Goal: Task Accomplishment & Management: Manage account settings

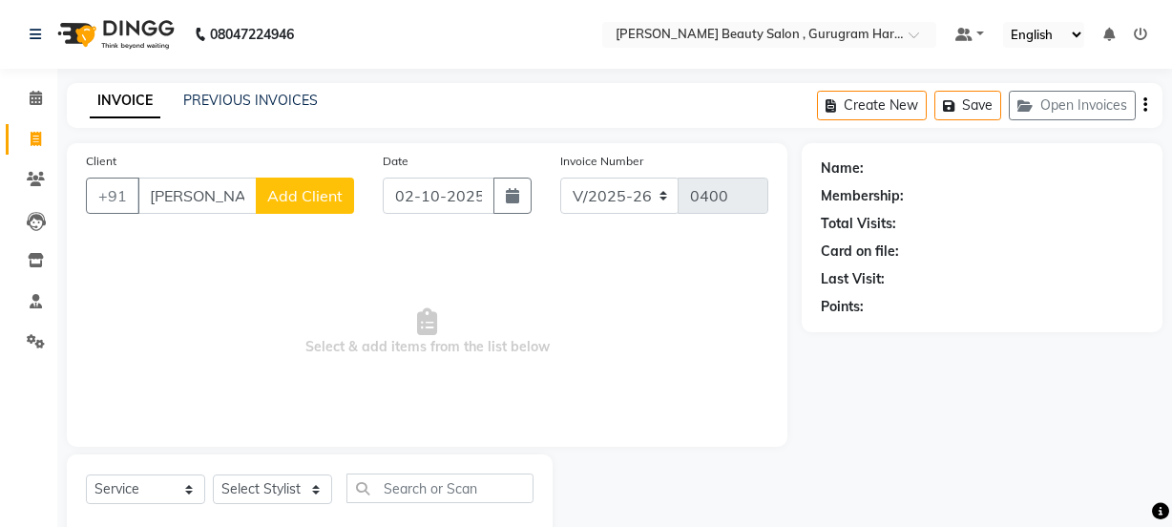
select select "9017"
select select "service"
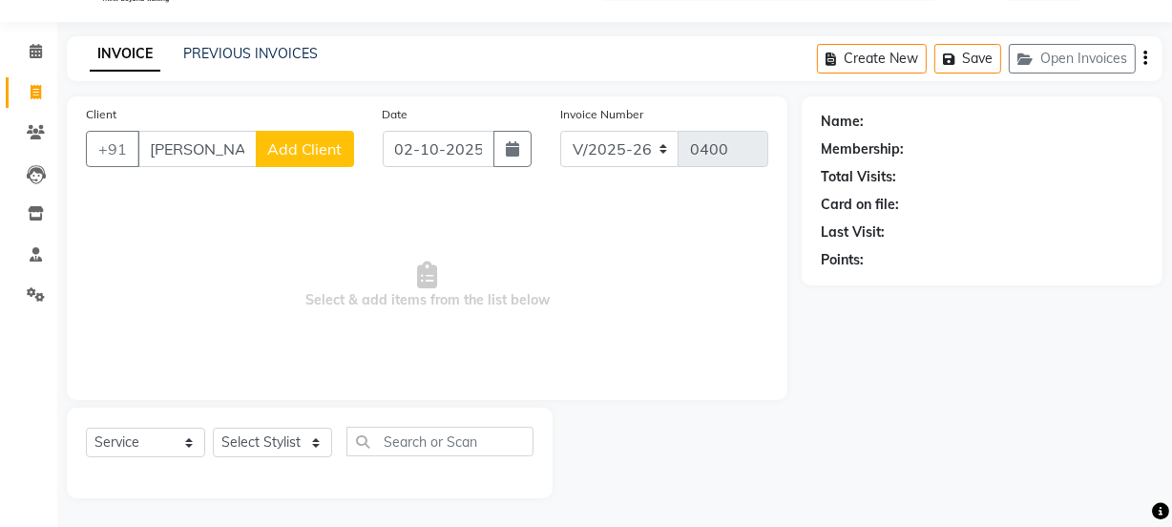
scroll to position [48, 0]
click at [238, 154] on input "[PERSON_NAME]" at bounding box center [196, 149] width 119 height 36
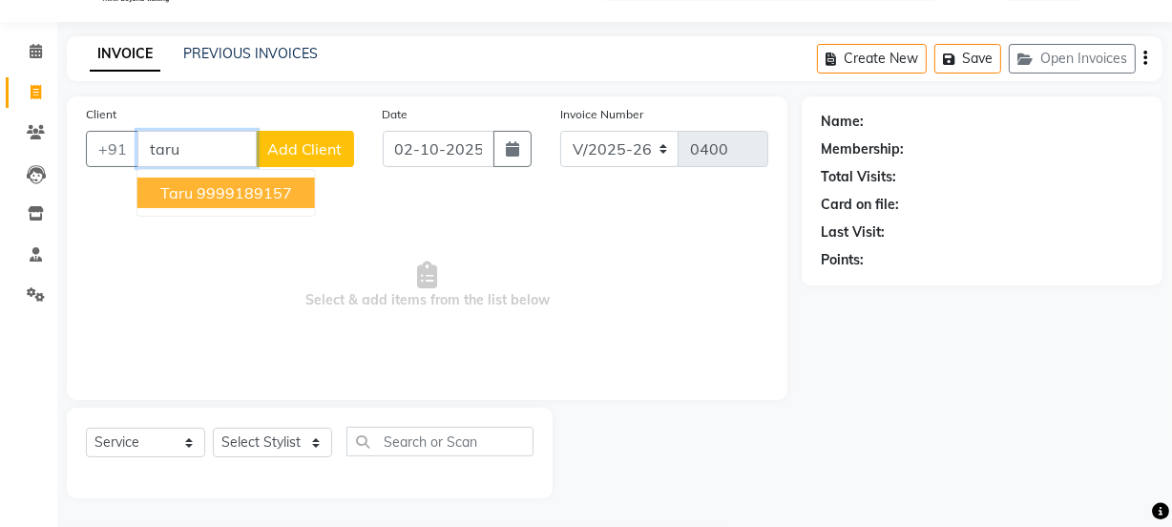
type input "taru"
click at [31, 86] on icon at bounding box center [36, 92] width 10 height 14
select select "service"
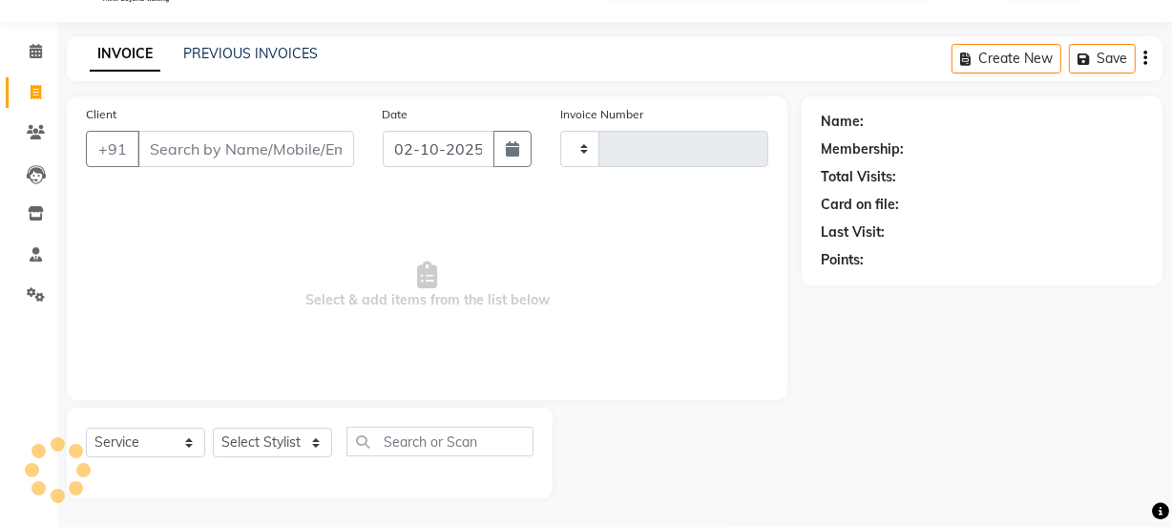
type input "0400"
select select "9017"
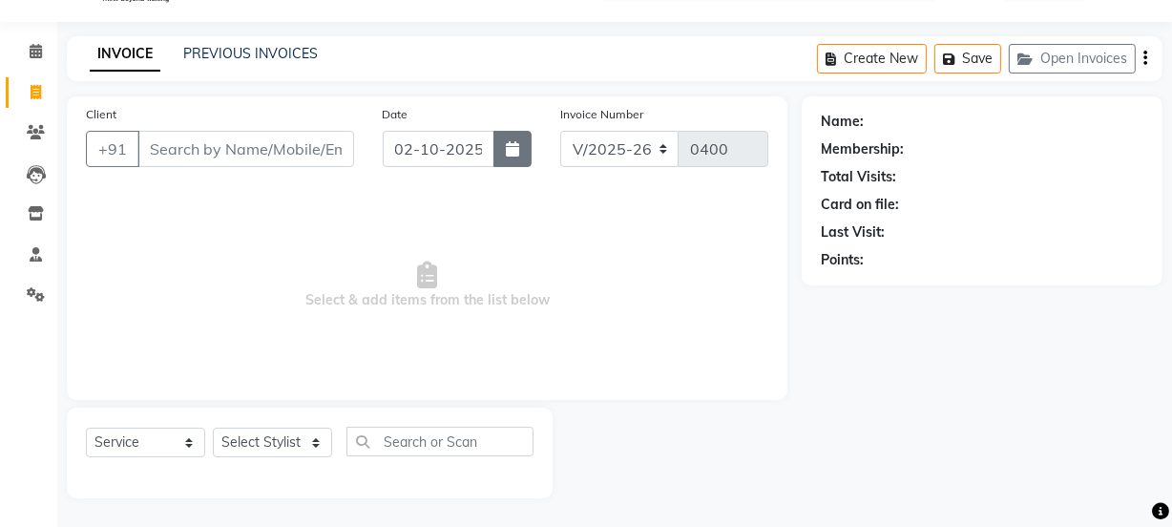
click at [505, 153] on button "button" at bounding box center [512, 149] width 38 height 36
select select "10"
select select "2025"
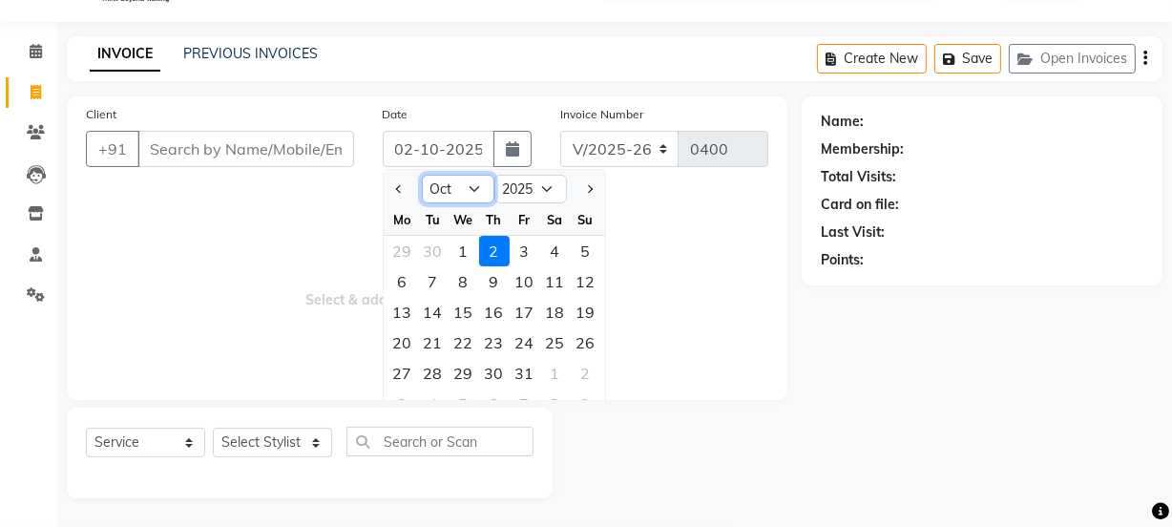
click at [466, 195] on select "Jan Feb Mar Apr May Jun [DATE] Aug Sep Oct Nov Dec" at bounding box center [458, 189] width 73 height 29
select select "9"
click at [422, 175] on select "Jan Feb Mar Apr May Jun [DATE] Aug Sep Oct Nov Dec" at bounding box center [458, 189] width 73 height 29
click at [432, 367] on div "30" at bounding box center [433, 373] width 31 height 31
type input "30-09-2025"
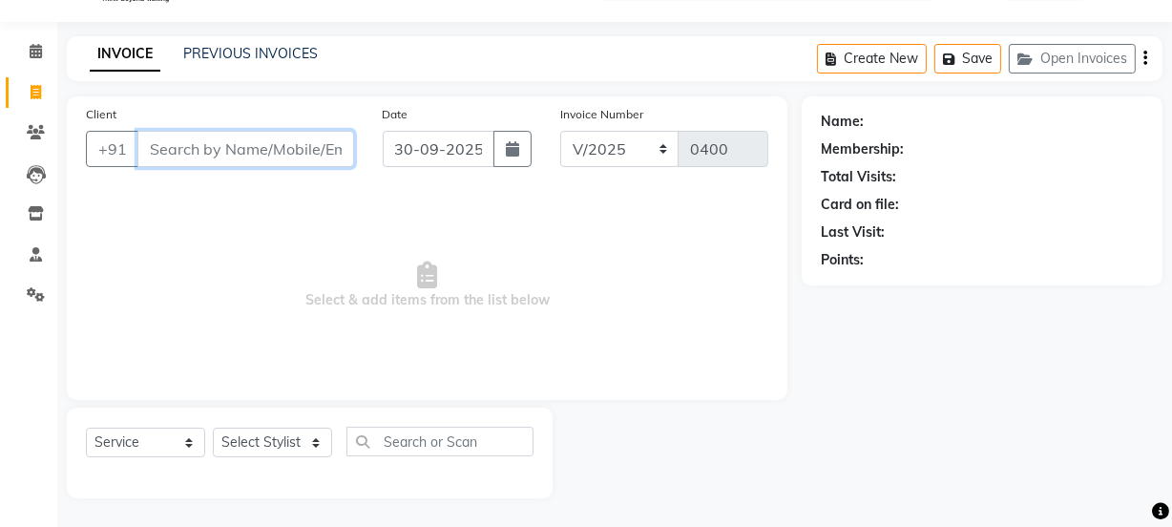
click at [258, 143] on input "Client" at bounding box center [245, 149] width 217 height 36
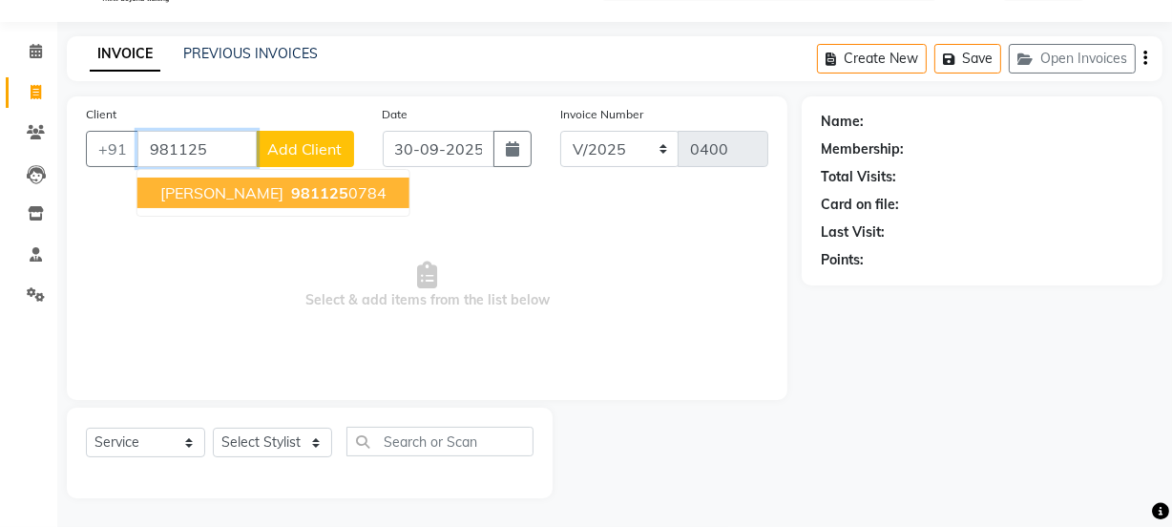
click at [287, 198] on ngb-highlight "981125 0784" at bounding box center [336, 192] width 99 height 19
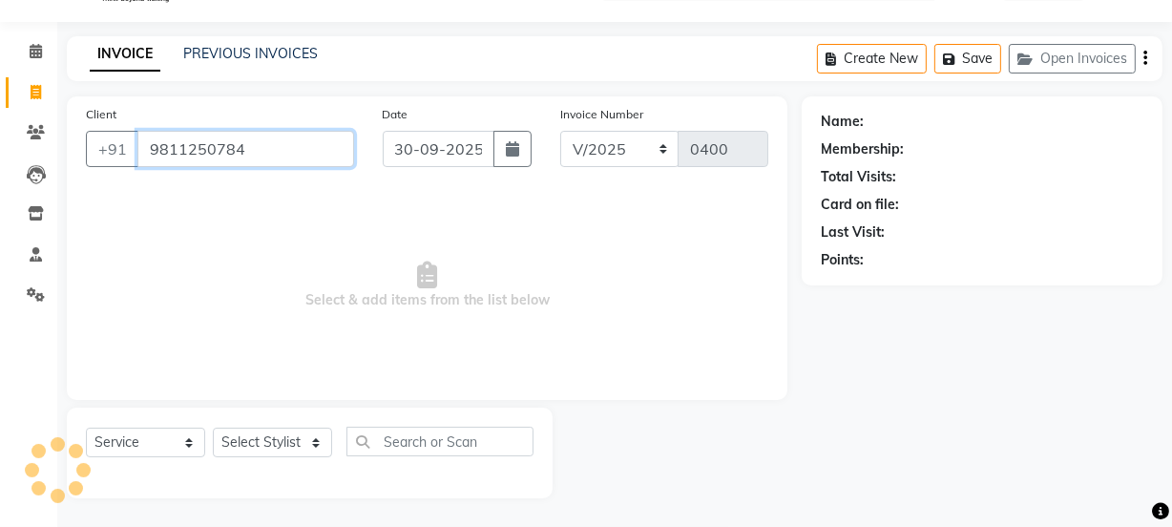
type input "9811250784"
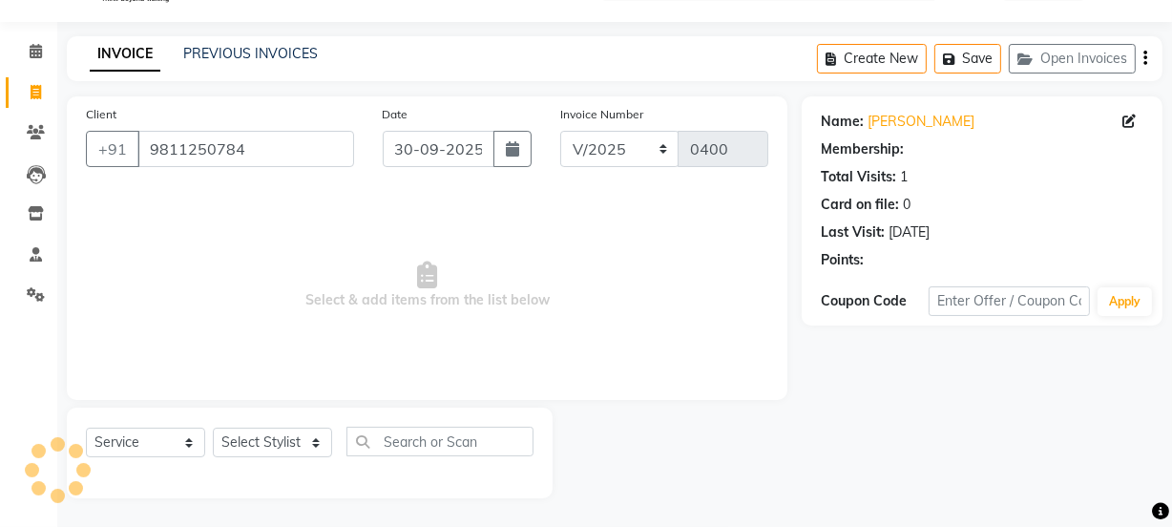
select select "1: Object"
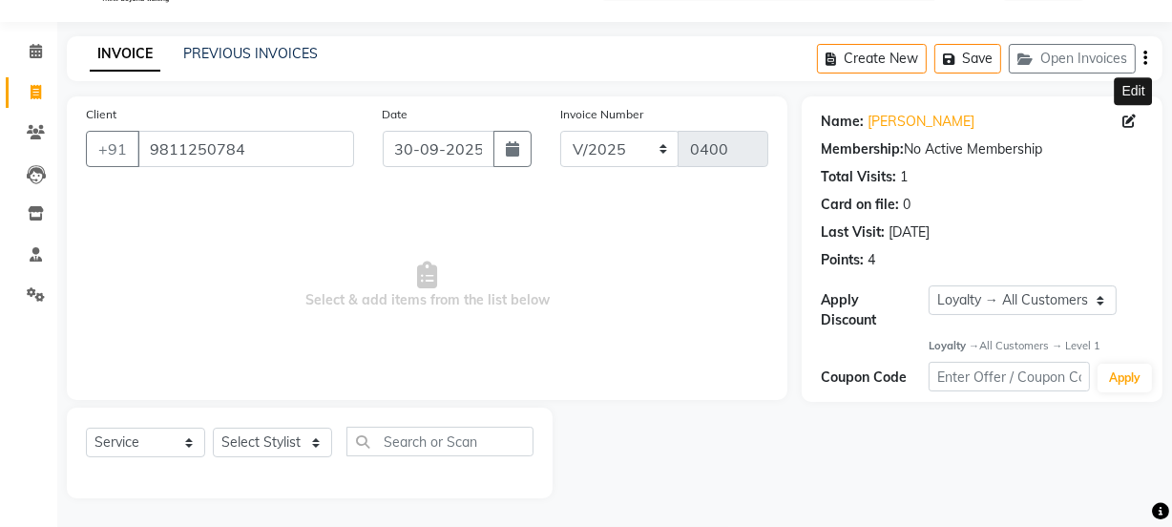
click at [1130, 115] on icon at bounding box center [1128, 120] width 13 height 13
select select "[DEMOGRAPHIC_DATA]"
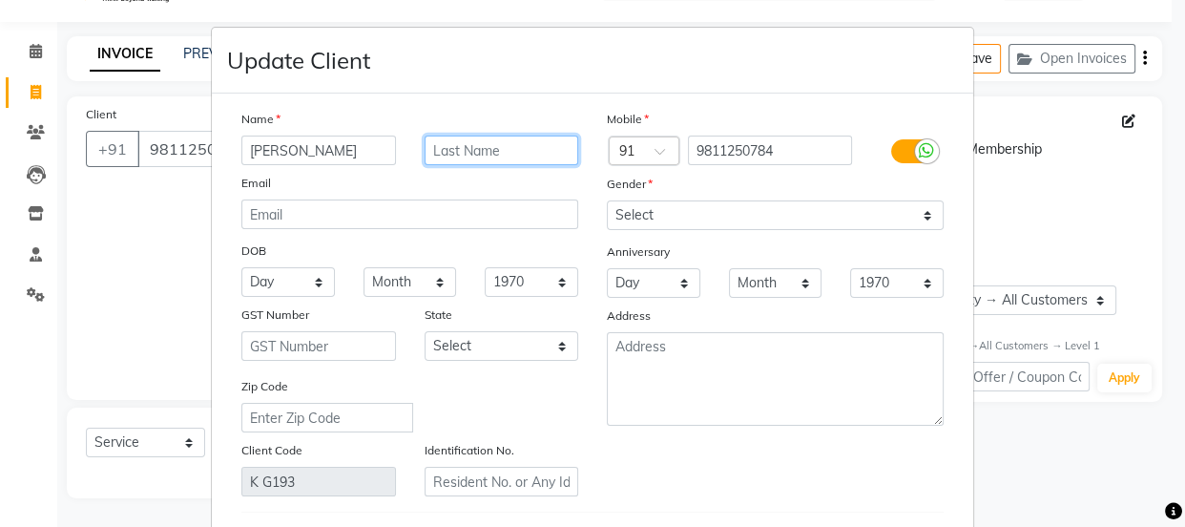
click at [541, 146] on input "text" at bounding box center [502, 150] width 155 height 30
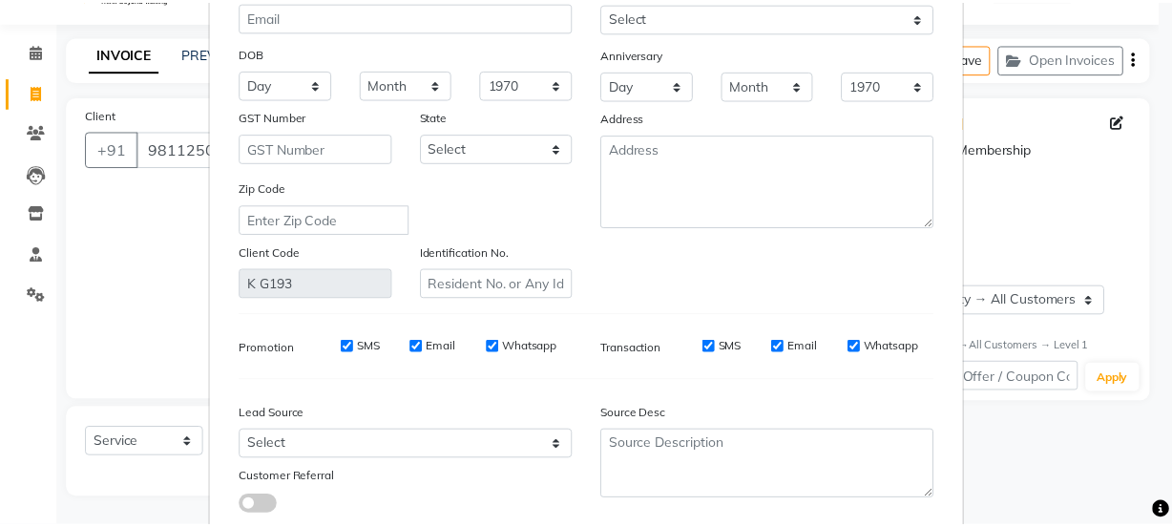
scroll to position [325, 0]
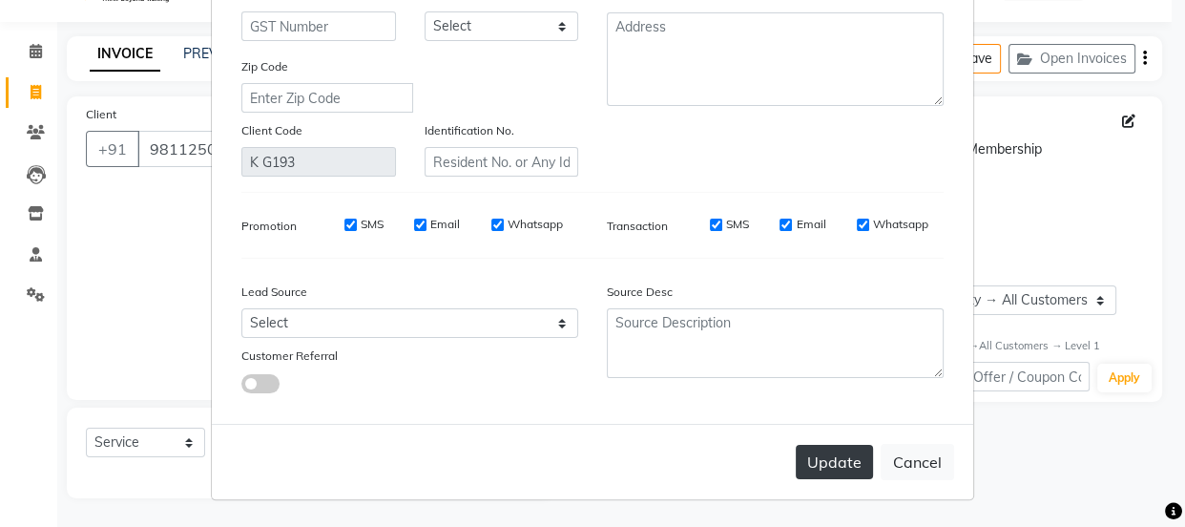
type input "[PERSON_NAME]"
click at [840, 458] on button "Update" at bounding box center [834, 462] width 77 height 34
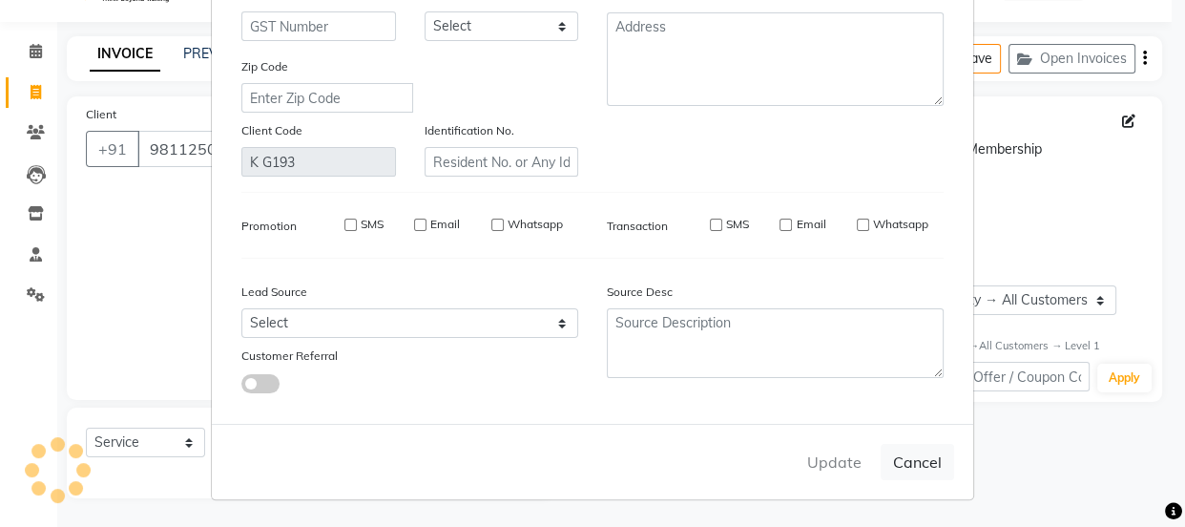
select select
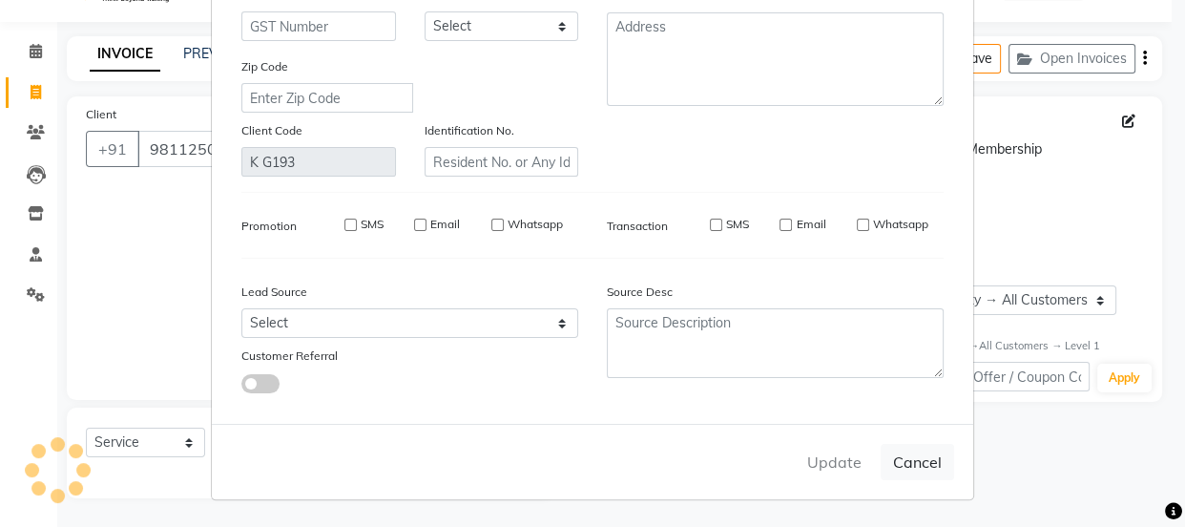
select select
checkbox input "false"
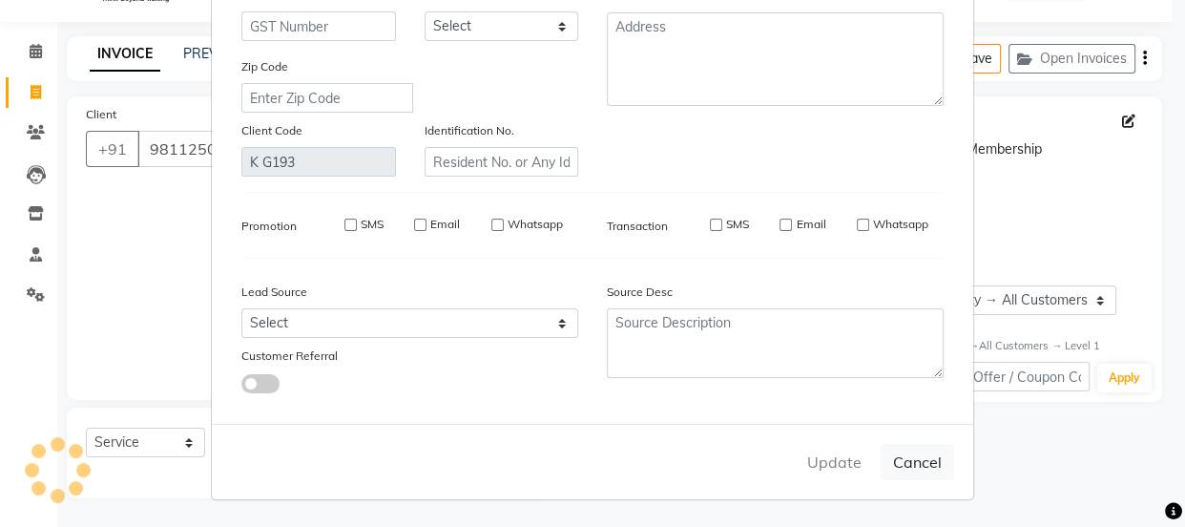
checkbox input "false"
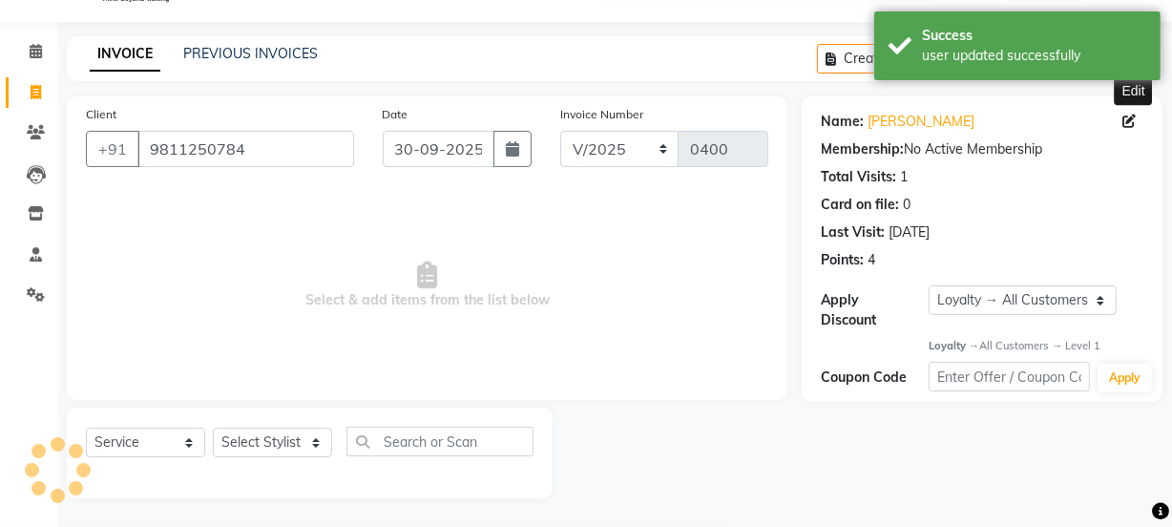
select select "1: Object"
click at [237, 433] on select "Select Stylist [PERSON_NAME] Anjali [PERSON_NAME] Manager [PERSON_NAME] [PERSON…" at bounding box center [272, 442] width 119 height 30
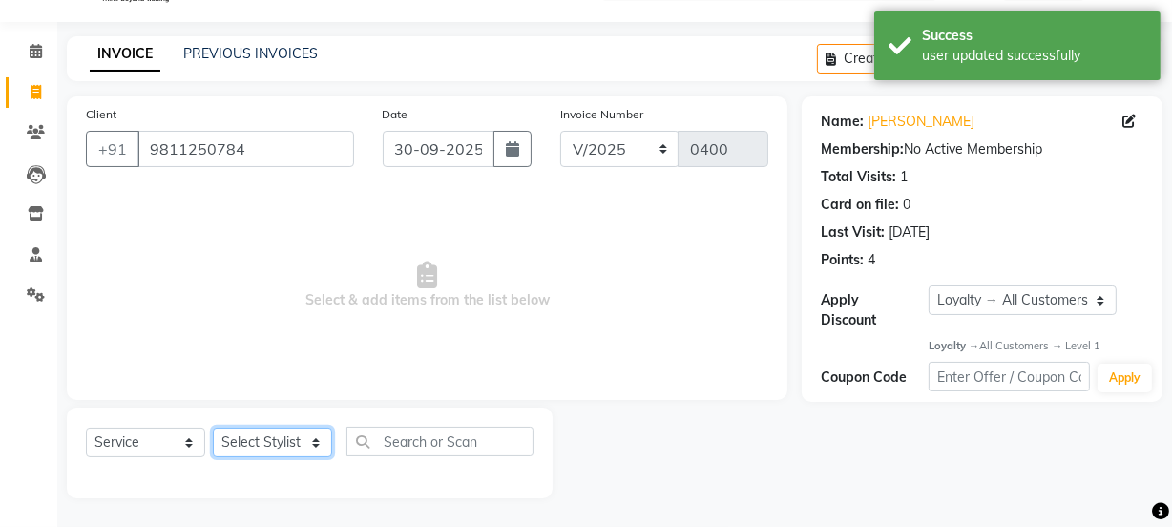
select select "91700"
click at [213, 427] on select "Select Stylist [PERSON_NAME] Anjali [PERSON_NAME] Manager [PERSON_NAME] [PERSON…" at bounding box center [272, 442] width 119 height 30
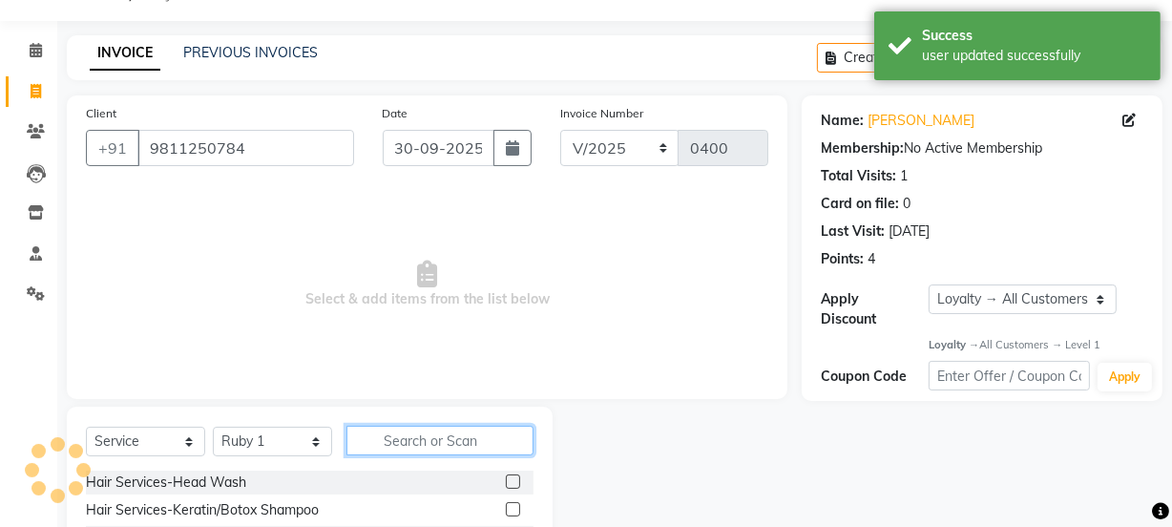
click at [445, 440] on input "text" at bounding box center [439, 441] width 187 height 30
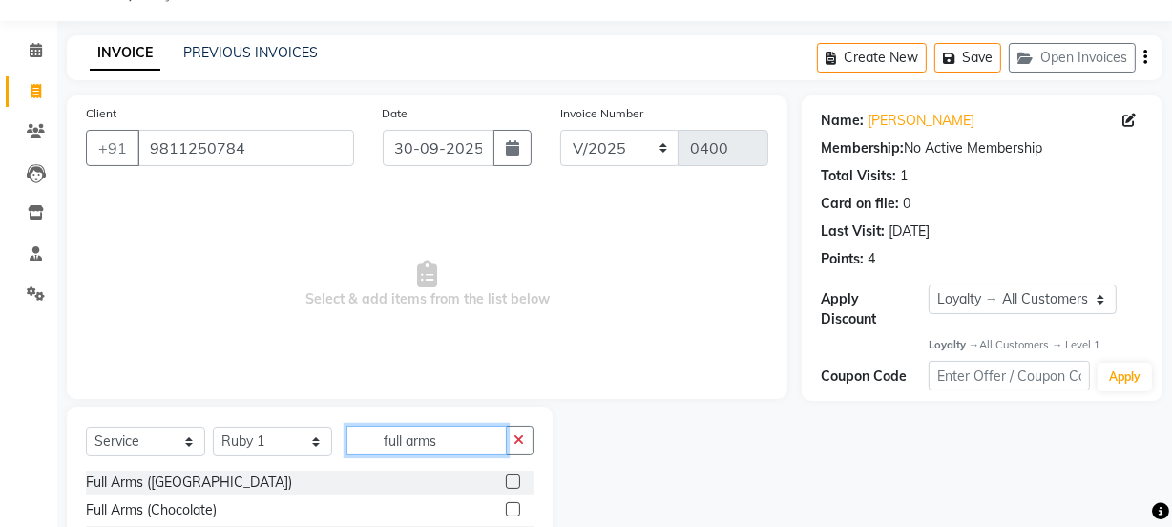
type input "full arms"
click at [515, 481] on label at bounding box center [513, 481] width 14 height 14
click at [515, 481] on input "checkbox" at bounding box center [512, 482] width 12 height 12
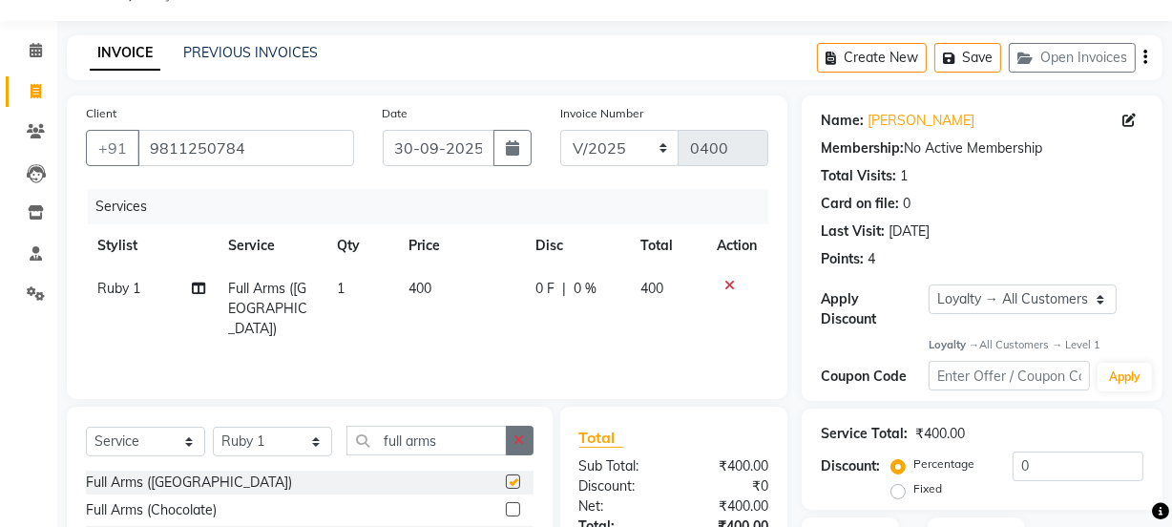
checkbox input "false"
click at [516, 437] on icon "button" at bounding box center [519, 439] width 10 height 13
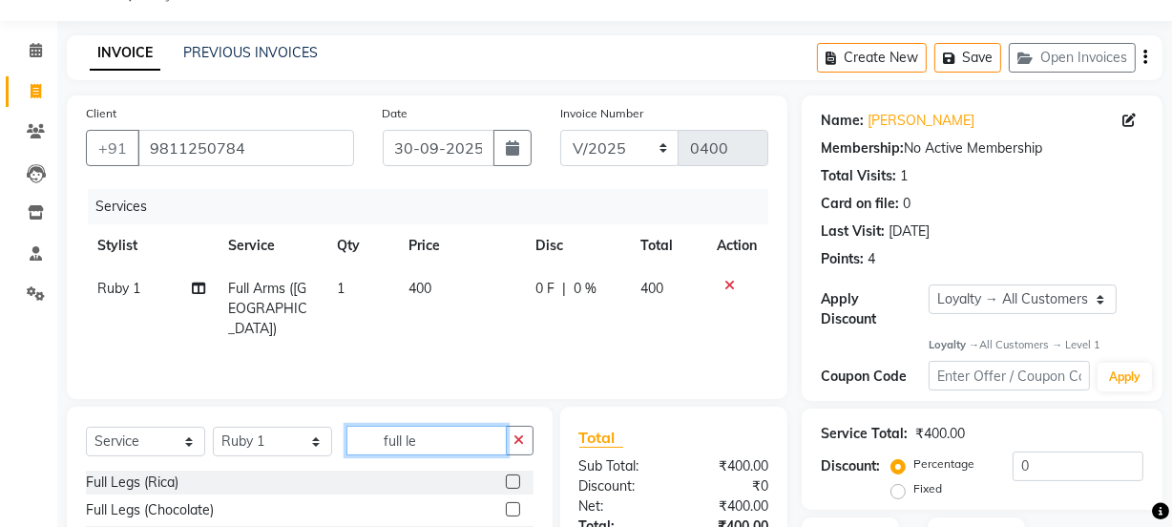
scroll to position [134, 0]
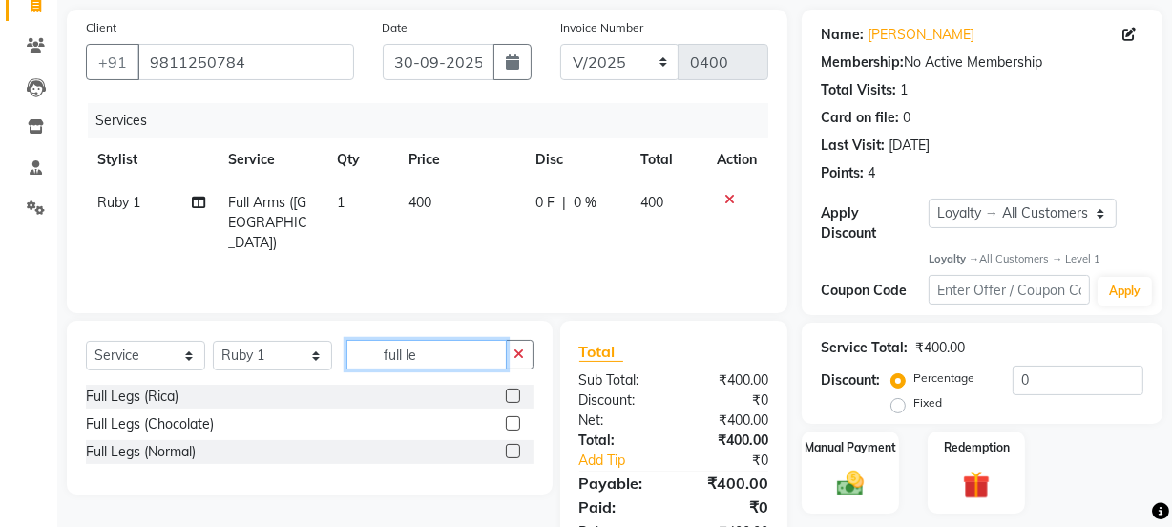
type input "full le"
click at [506, 391] on label at bounding box center [513, 395] width 14 height 14
click at [506, 391] on input "checkbox" at bounding box center [512, 396] width 12 height 12
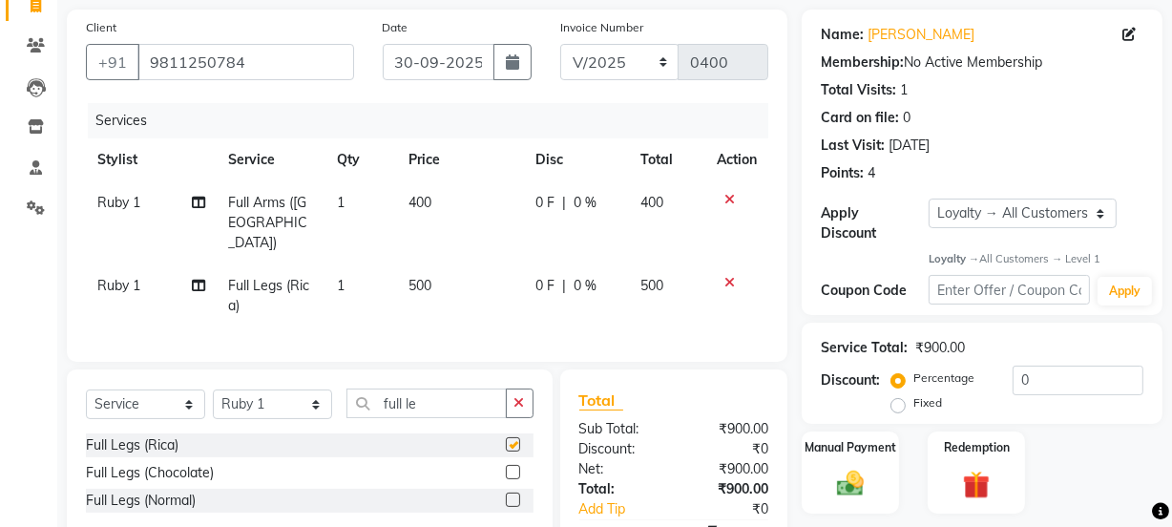
checkbox input "false"
click at [913, 402] on label "Fixed" at bounding box center [927, 402] width 29 height 17
click at [900, 402] on input "Fixed" at bounding box center [901, 402] width 13 height 13
radio input "true"
click at [1104, 370] on input "0" at bounding box center [1077, 380] width 131 height 30
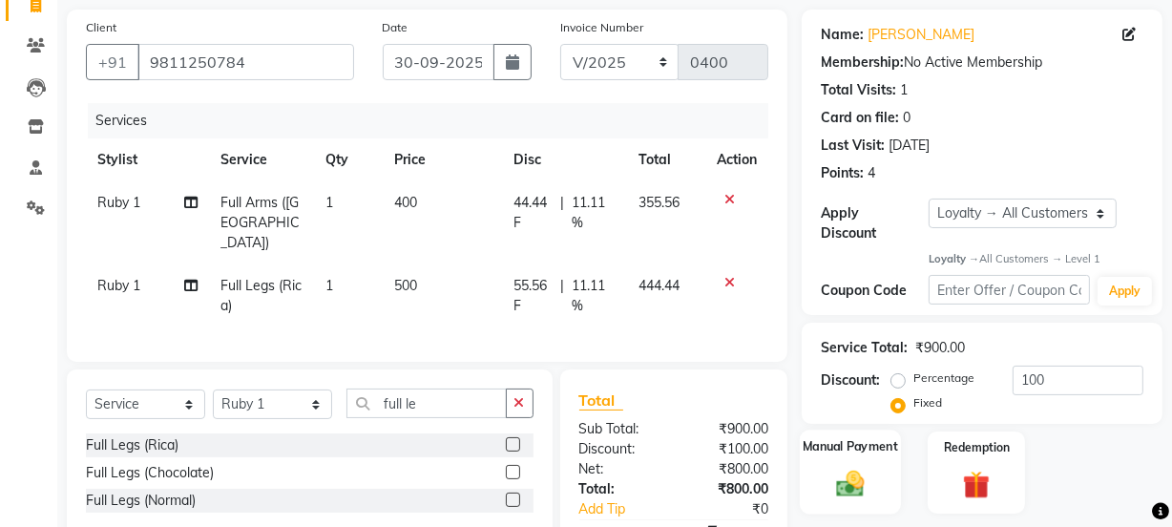
click at [851, 468] on img at bounding box center [850, 484] width 46 height 32
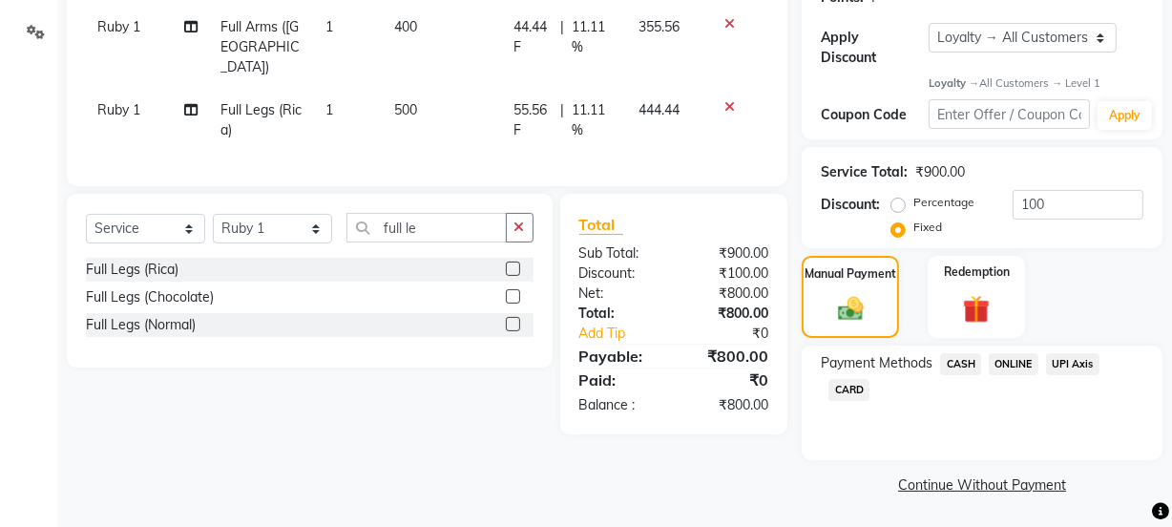
scroll to position [135, 0]
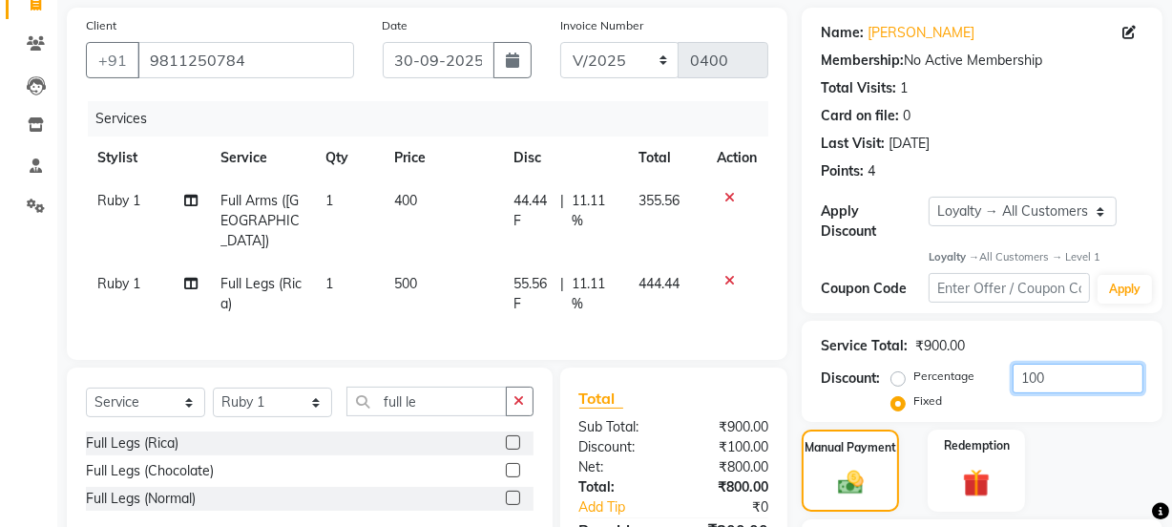
click at [1076, 377] on input "100" at bounding box center [1077, 379] width 131 height 30
type input "1"
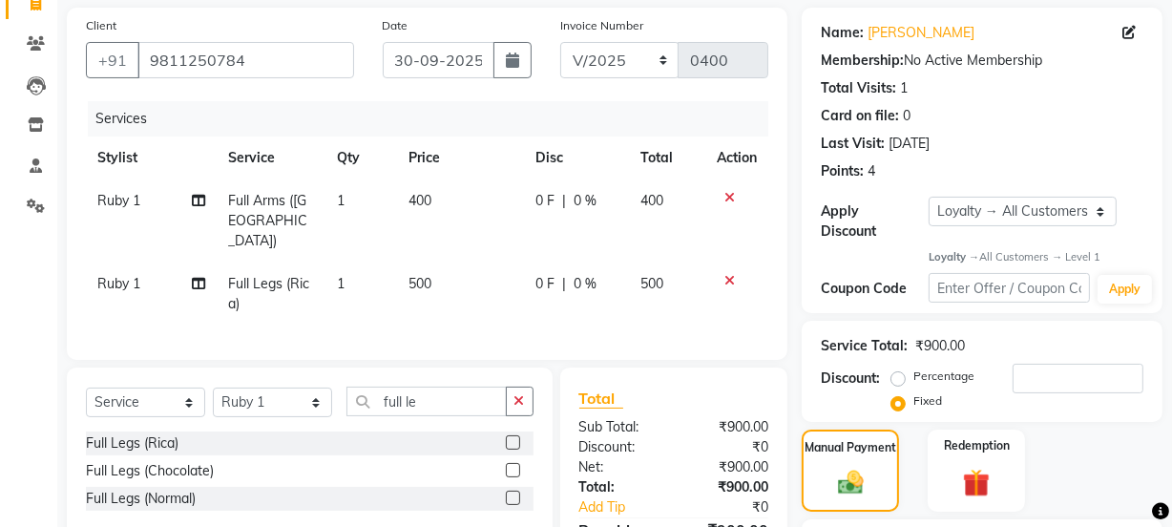
click at [438, 262] on td "500" at bounding box center [461, 293] width 127 height 63
select select "91700"
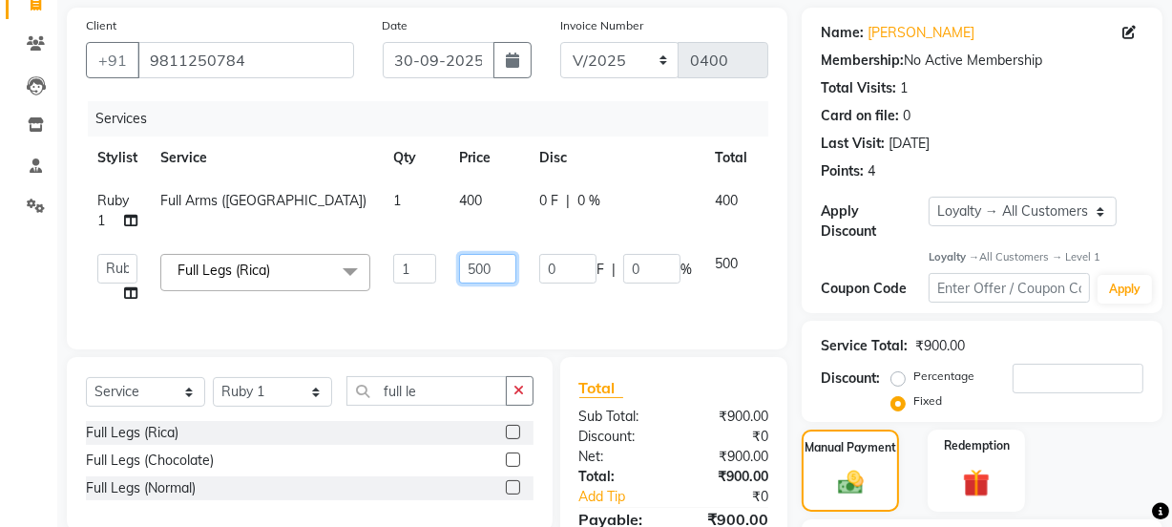
click at [493, 273] on input "500" at bounding box center [487, 269] width 57 height 30
type input "5"
type input "400"
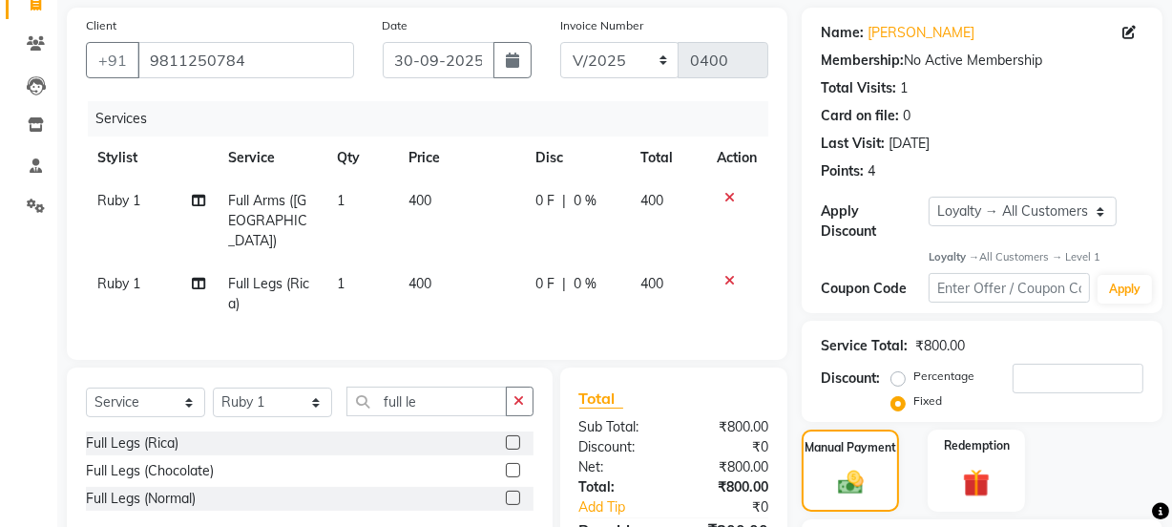
click at [498, 288] on td "400" at bounding box center [461, 293] width 127 height 63
select select "91700"
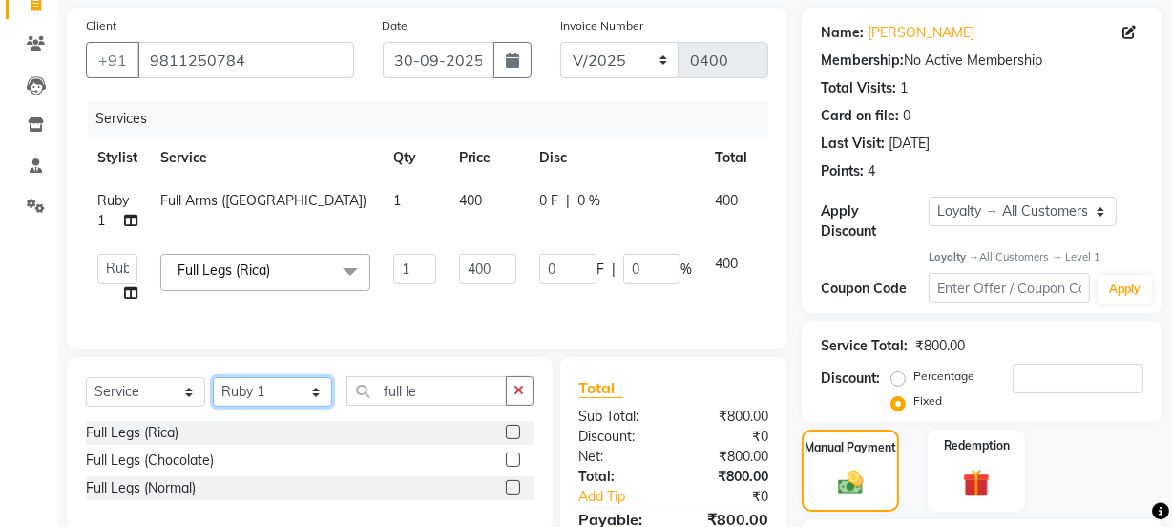
click at [263, 406] on select "Select Stylist [PERSON_NAME] Anjali [PERSON_NAME] Manager [PERSON_NAME] [PERSON…" at bounding box center [272, 392] width 119 height 30
click at [528, 349] on div "Client [PHONE_NUMBER] Date [DATE] Invoice Number V/2025 V/[PHONE_NUMBER] Servic…" at bounding box center [427, 179] width 720 height 342
click at [513, 405] on button "button" at bounding box center [520, 391] width 28 height 30
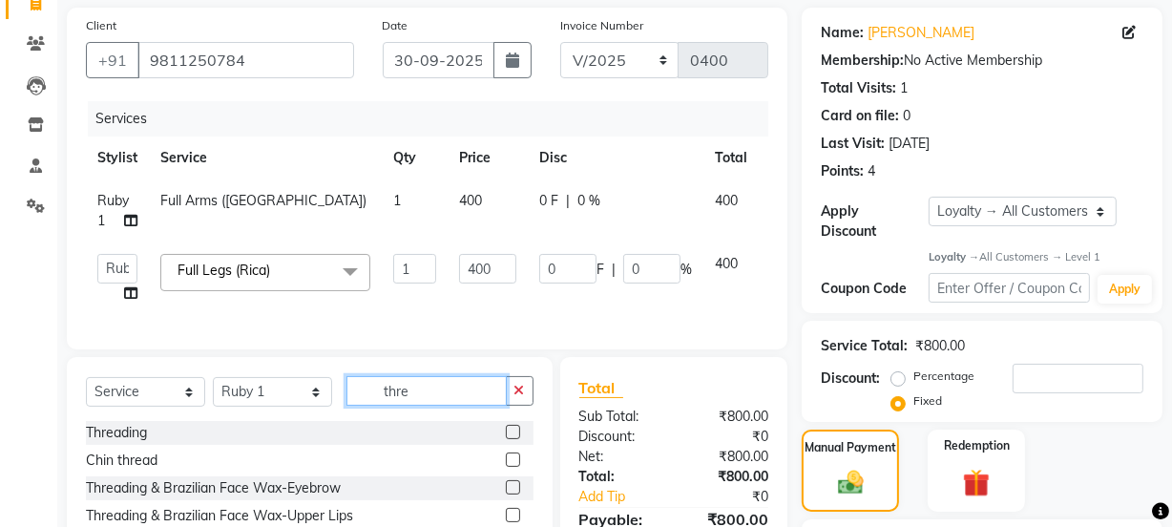
type input "thre"
click at [506, 439] on label at bounding box center [513, 432] width 14 height 14
click at [506, 439] on input "checkbox" at bounding box center [512, 433] width 12 height 12
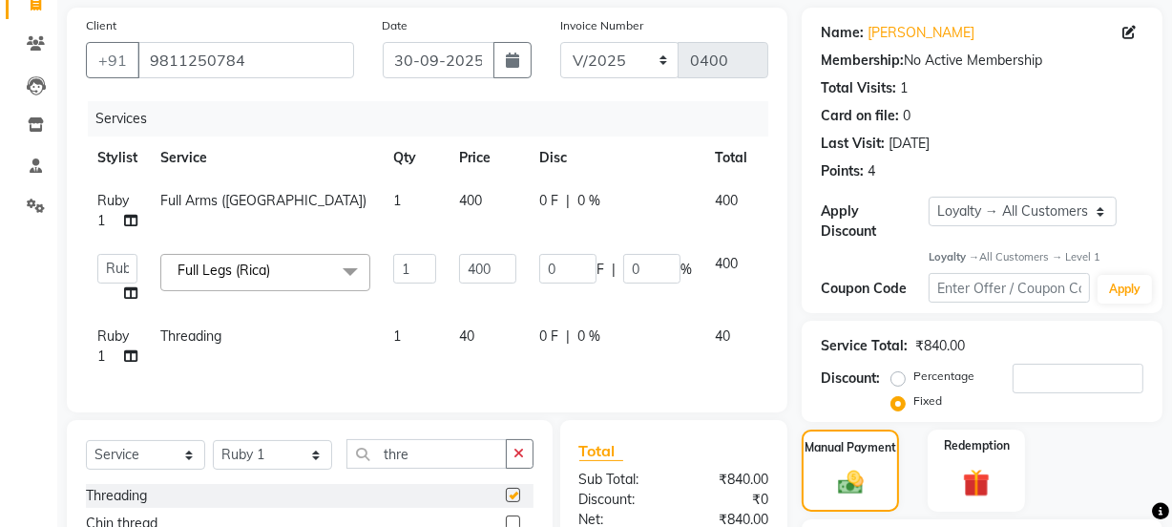
checkbox input "false"
click at [516, 455] on button "button" at bounding box center [520, 454] width 28 height 30
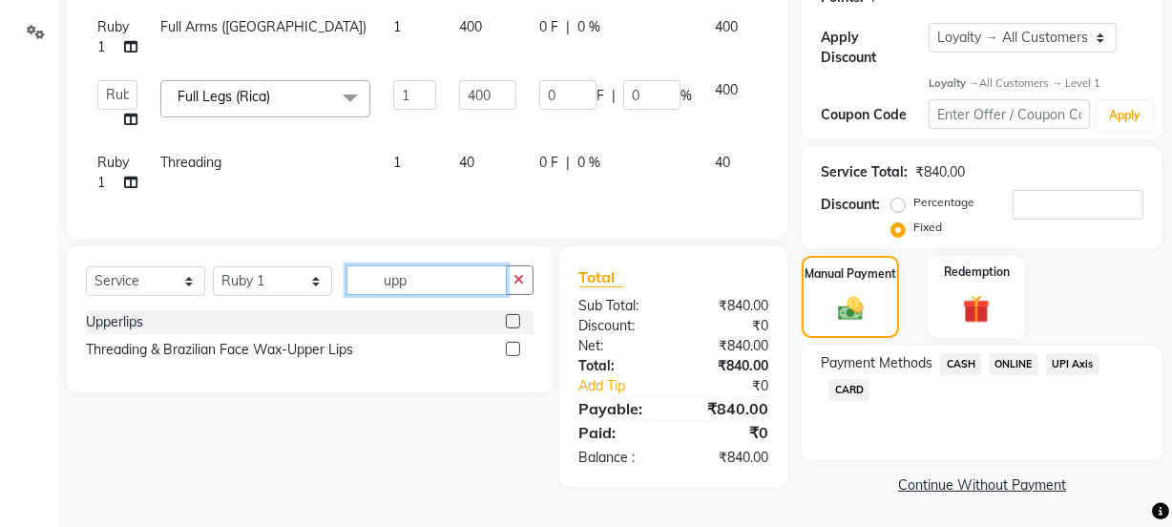
type input "upp"
click at [511, 328] on label at bounding box center [513, 321] width 14 height 14
click at [511, 328] on input "checkbox" at bounding box center [512, 322] width 12 height 12
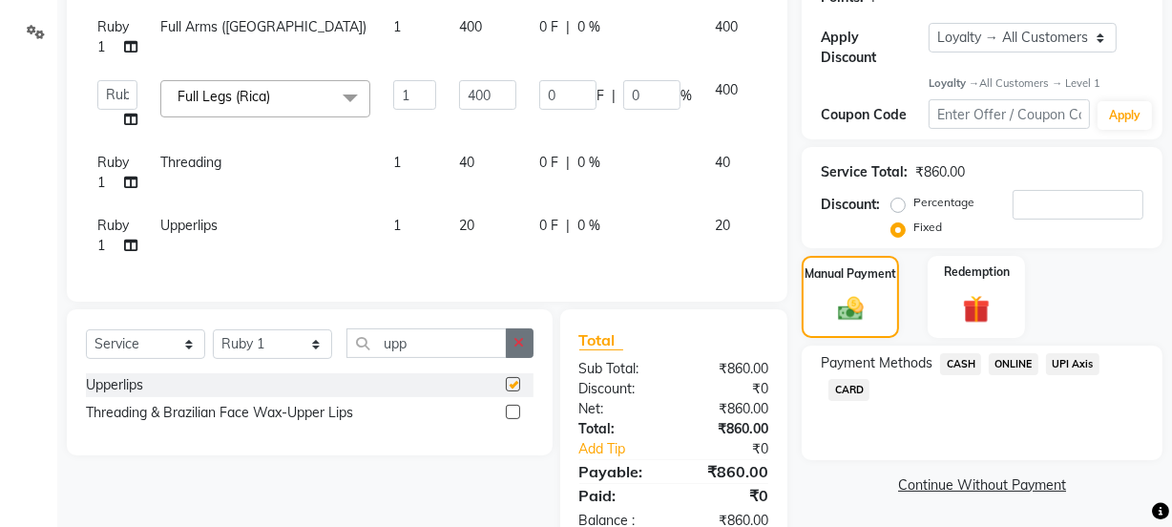
checkbox input "false"
click at [519, 349] on icon "button" at bounding box center [519, 342] width 10 height 13
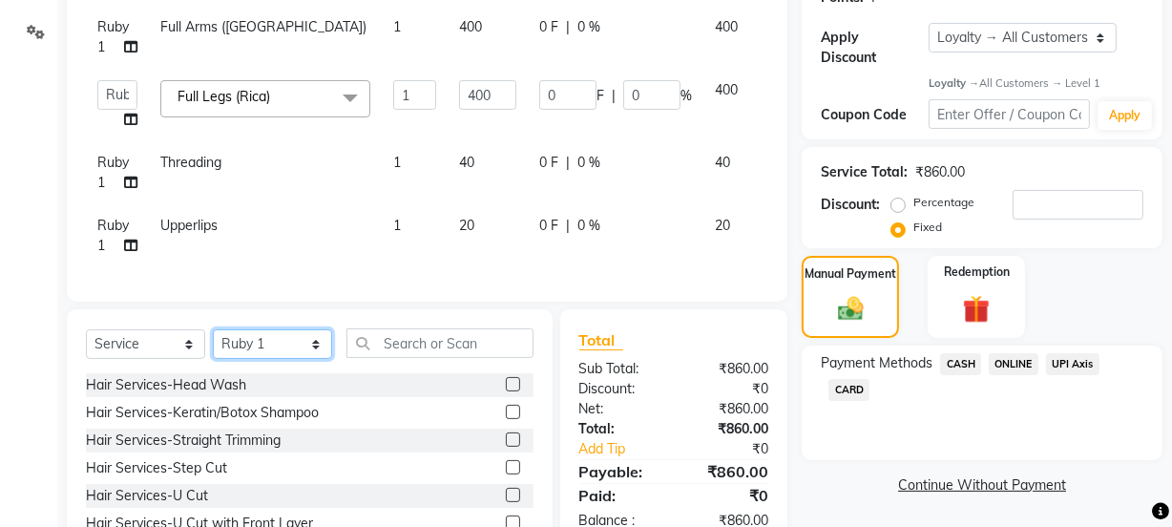
click at [292, 358] on select "Select Stylist [PERSON_NAME] Anjali [PERSON_NAME] Manager [PERSON_NAME] [PERSON…" at bounding box center [272, 344] width 119 height 30
select select "91714"
click at [213, 343] on select "Select Stylist [PERSON_NAME] Anjali [PERSON_NAME] Manager [PERSON_NAME] [PERSON…" at bounding box center [272, 344] width 119 height 30
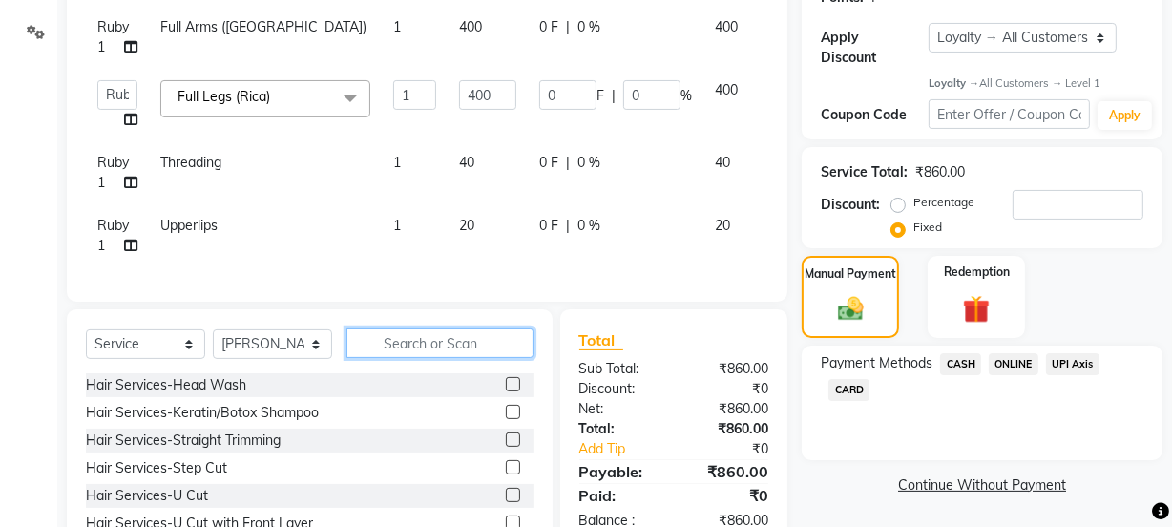
click at [427, 357] on input "text" at bounding box center [439, 343] width 187 height 30
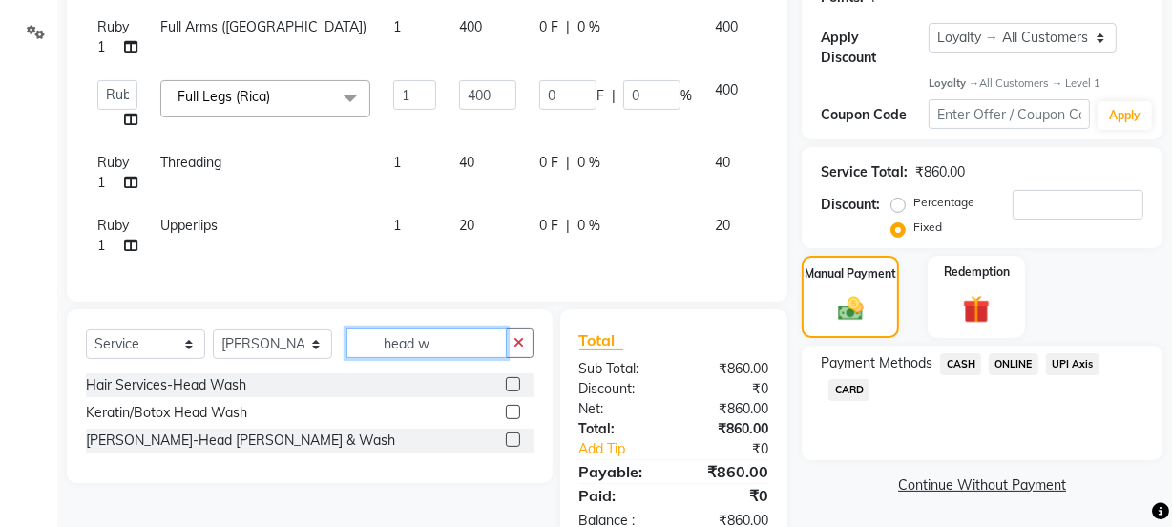
type input "head w"
click at [514, 419] on label at bounding box center [513, 412] width 14 height 14
click at [514, 419] on input "checkbox" at bounding box center [512, 412] width 12 height 12
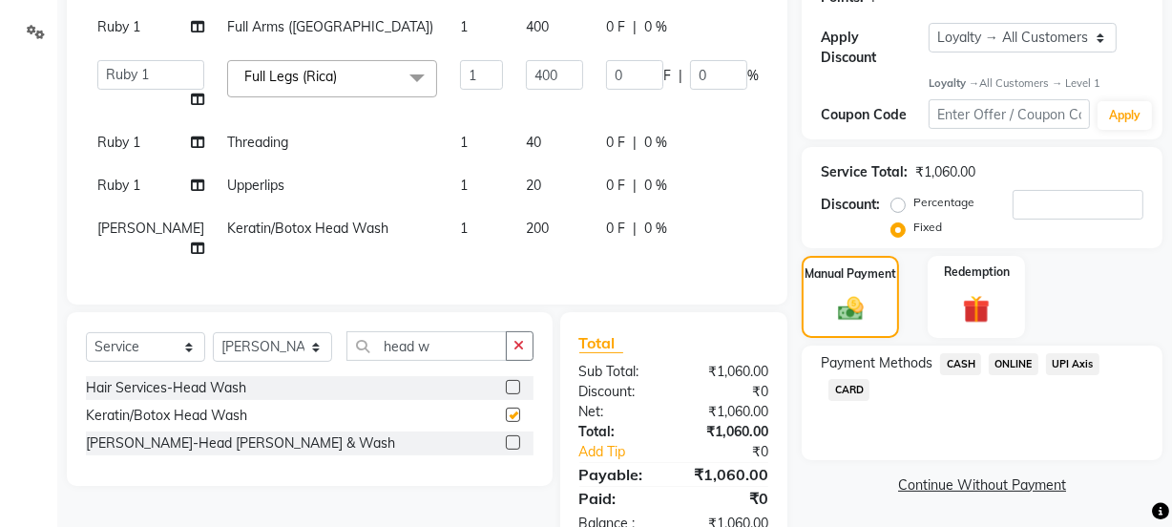
checkbox input "false"
click at [1022, 363] on span "ONLINE" at bounding box center [1014, 364] width 50 height 22
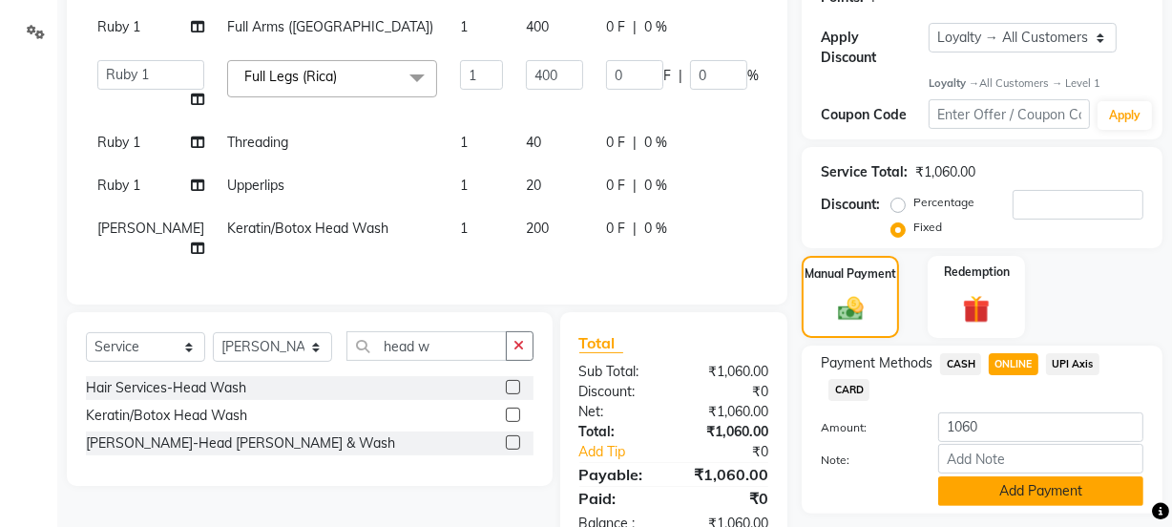
scroll to position [437, 0]
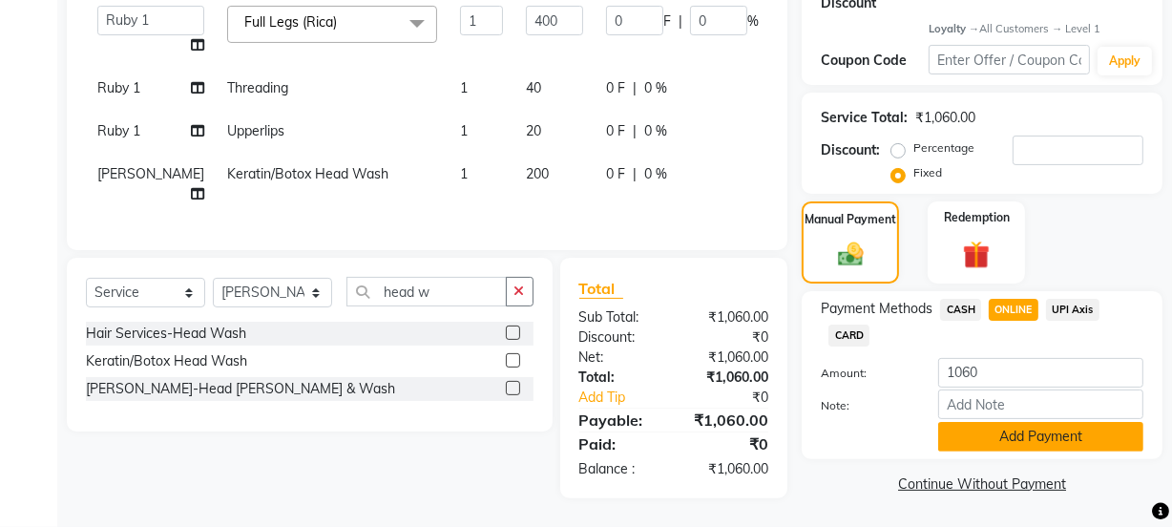
click at [1011, 422] on button "Add Payment" at bounding box center [1040, 437] width 205 height 30
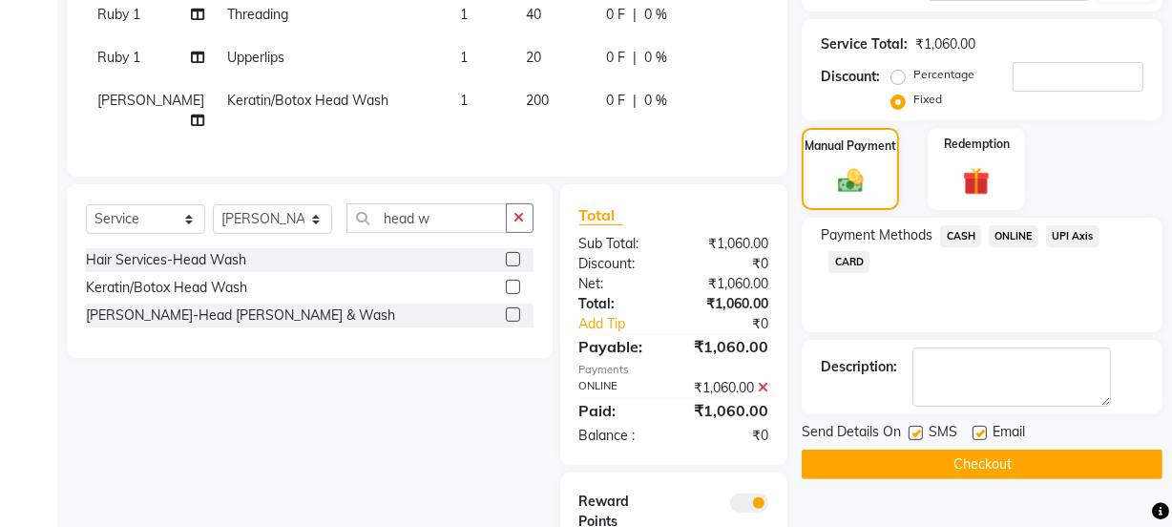
scroll to position [611, 0]
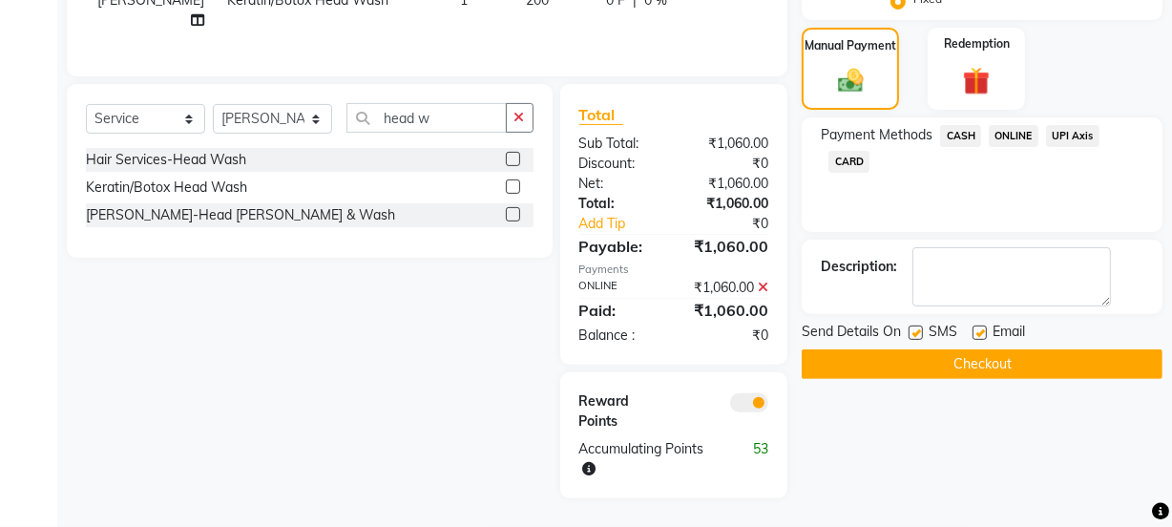
click at [983, 325] on label at bounding box center [979, 332] width 14 height 14
click at [983, 327] on input "checkbox" at bounding box center [978, 333] width 12 height 12
checkbox input "false"
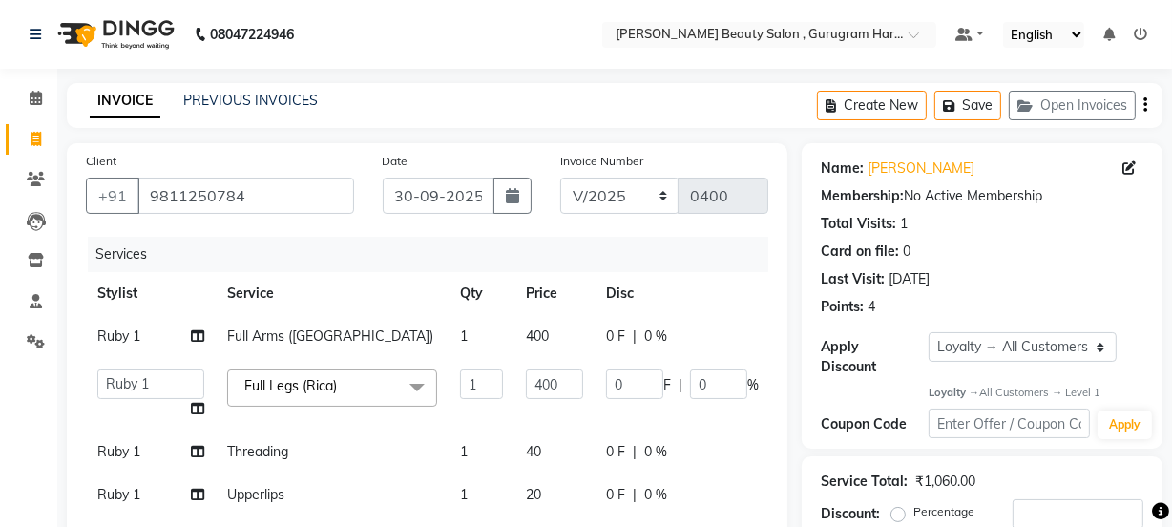
scroll to position [433, 0]
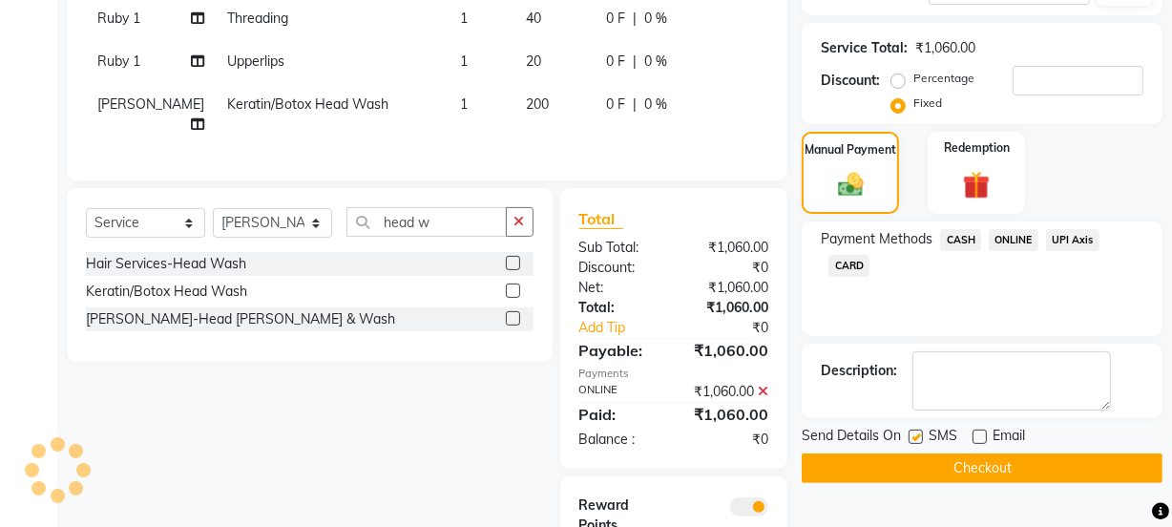
click at [963, 461] on button "Checkout" at bounding box center [981, 468] width 361 height 30
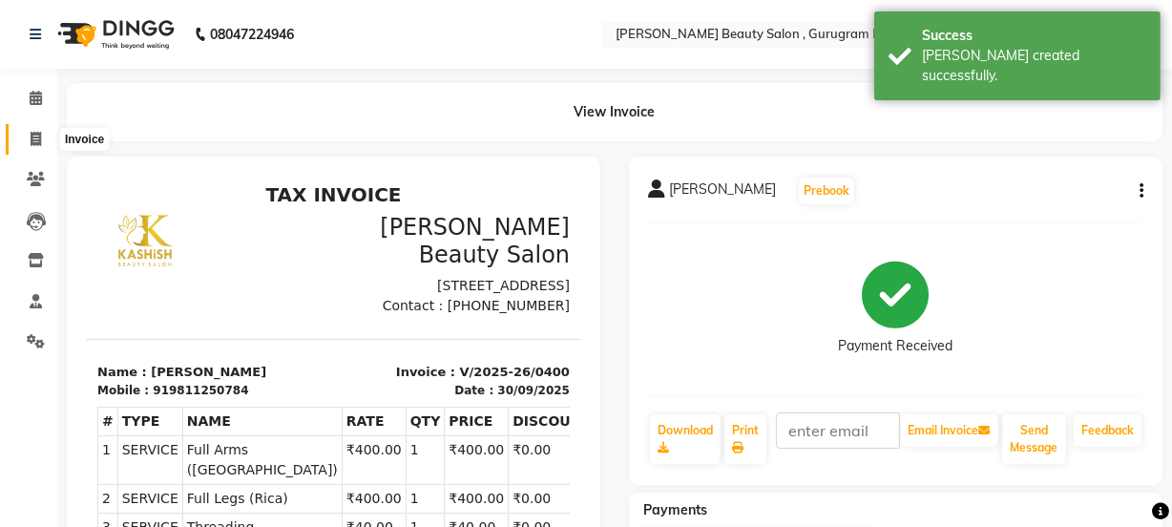
click at [31, 129] on span at bounding box center [35, 140] width 33 height 22
select select "service"
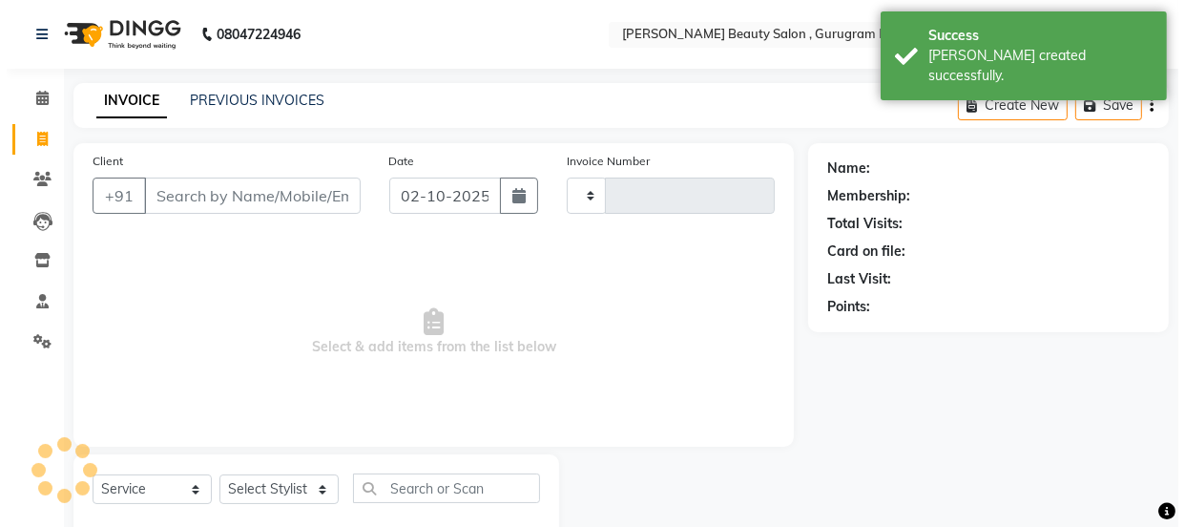
scroll to position [48, 0]
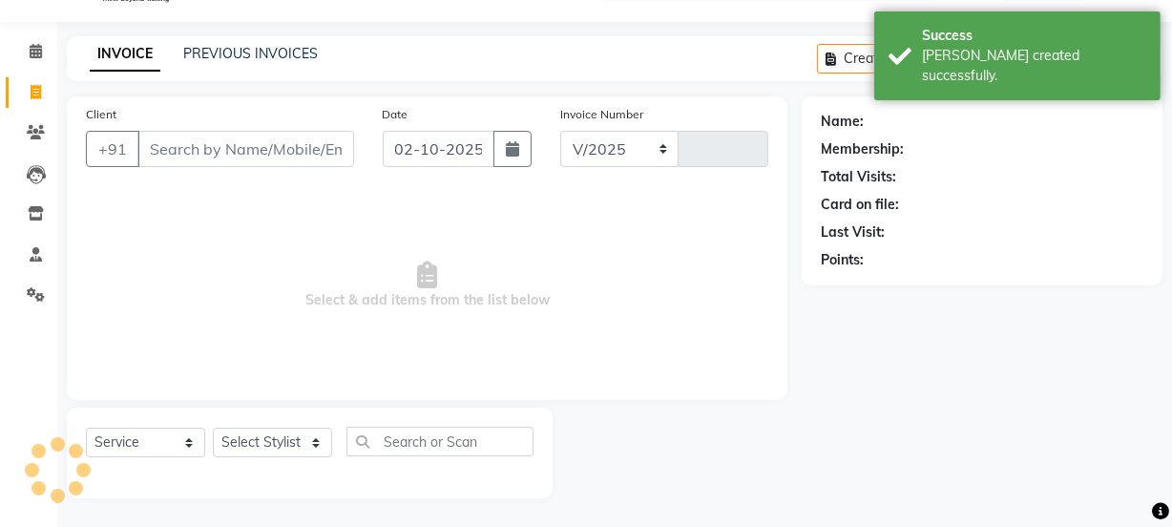
select select "9017"
type input "0401"
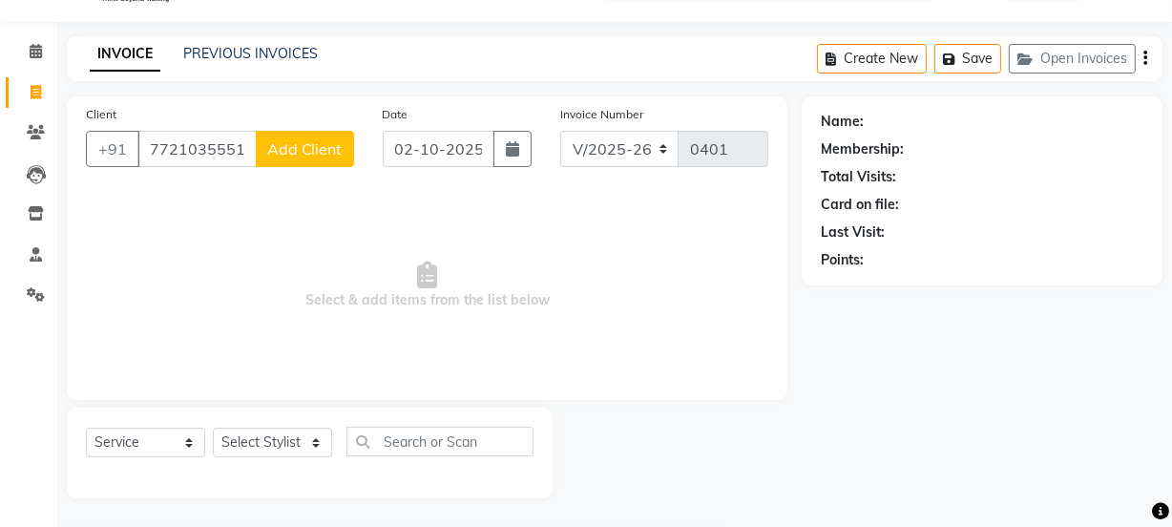
type input "7721035551"
click at [312, 147] on span "Add Client" at bounding box center [304, 148] width 75 height 19
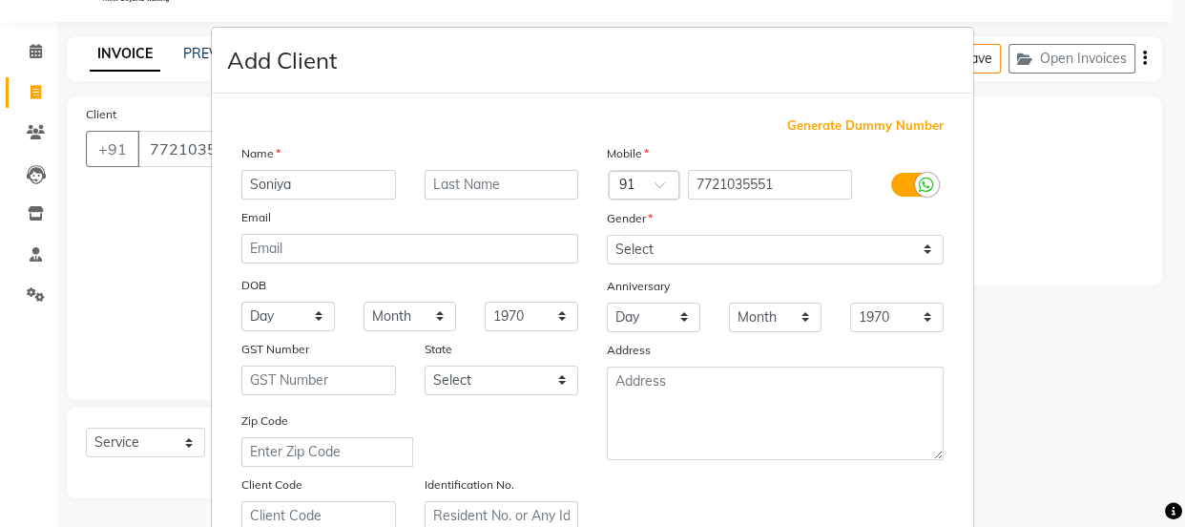
type input "Soniya"
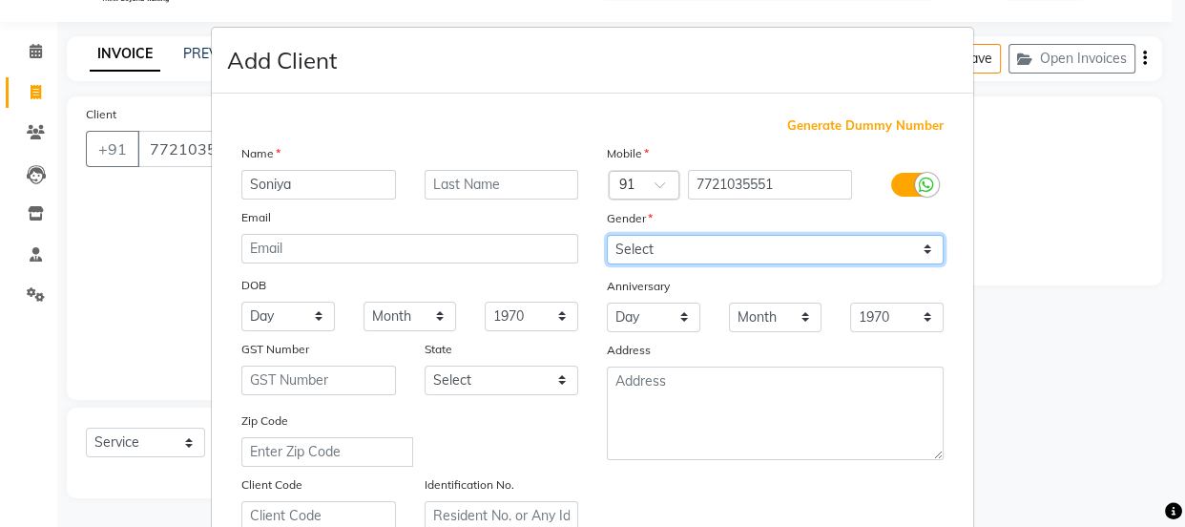
click at [675, 239] on select "Select [DEMOGRAPHIC_DATA] [DEMOGRAPHIC_DATA] Other Prefer Not To Say" at bounding box center [775, 250] width 337 height 30
select select "[DEMOGRAPHIC_DATA]"
click at [607, 235] on select "Select [DEMOGRAPHIC_DATA] [DEMOGRAPHIC_DATA] Other Prefer Not To Say" at bounding box center [775, 250] width 337 height 30
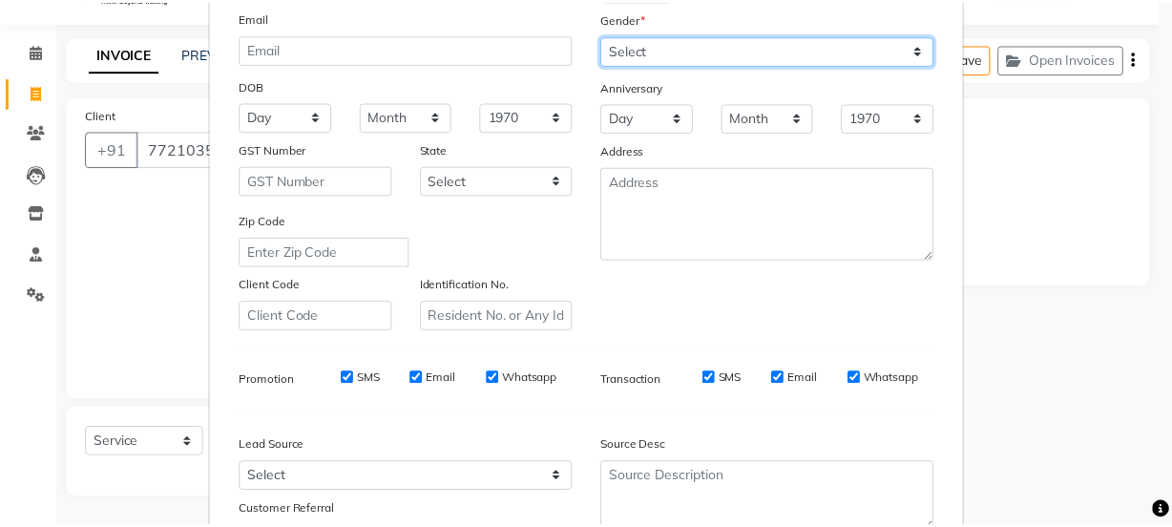
scroll to position [360, 0]
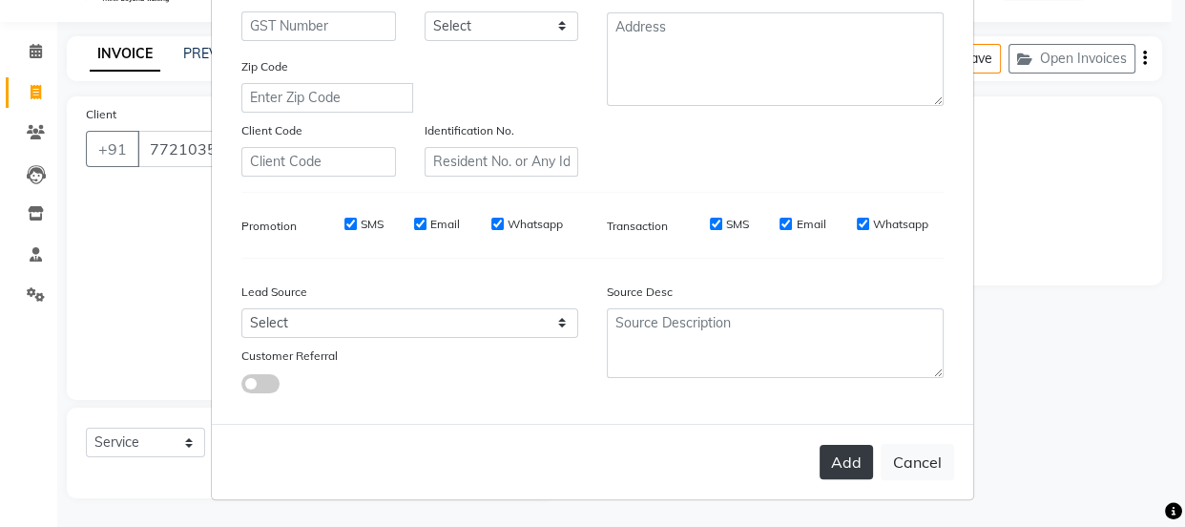
click at [835, 456] on button "Add" at bounding box center [846, 462] width 53 height 34
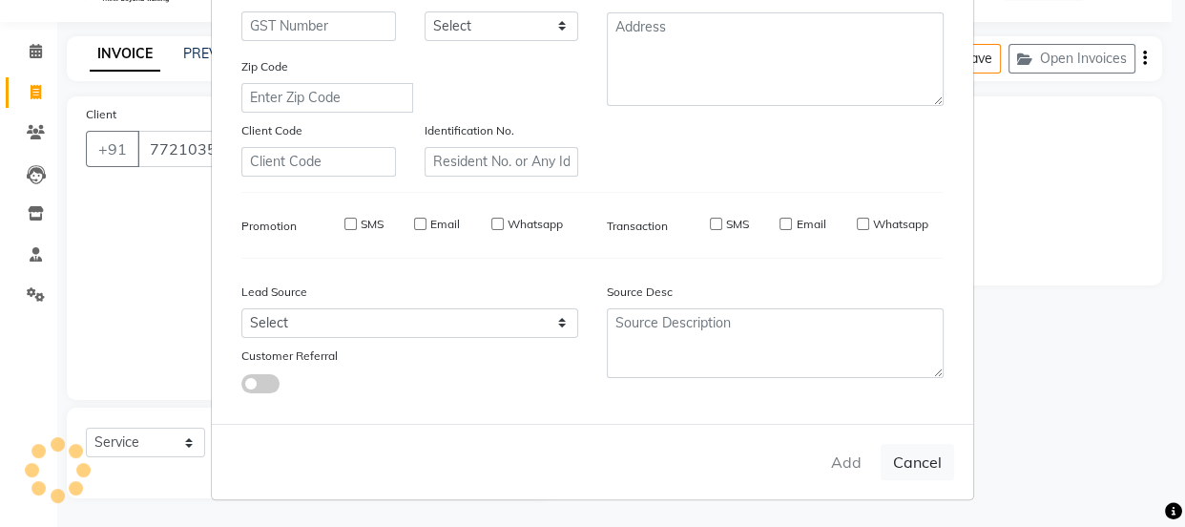
select select
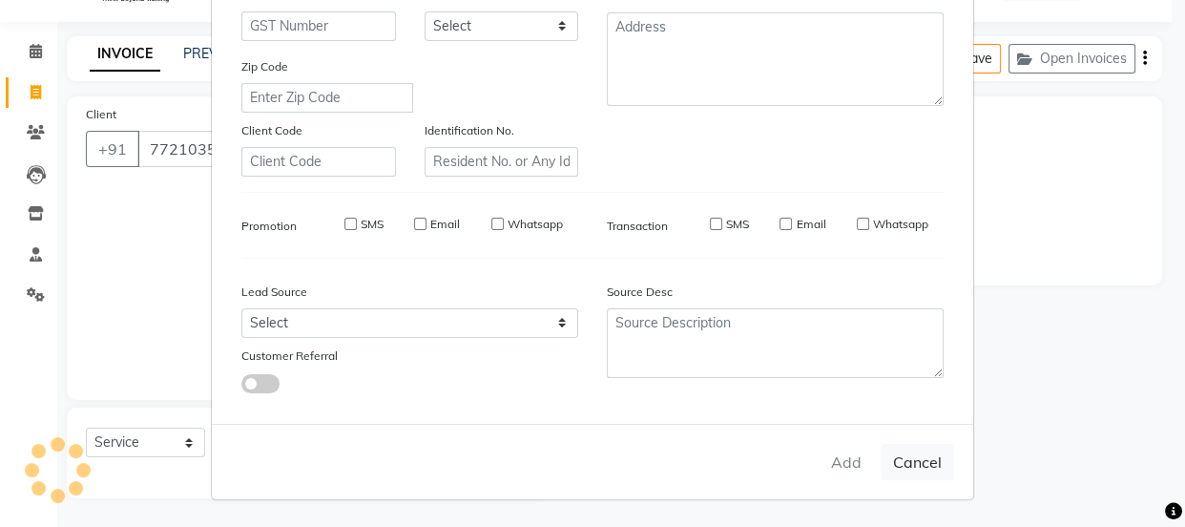
select select
checkbox input "false"
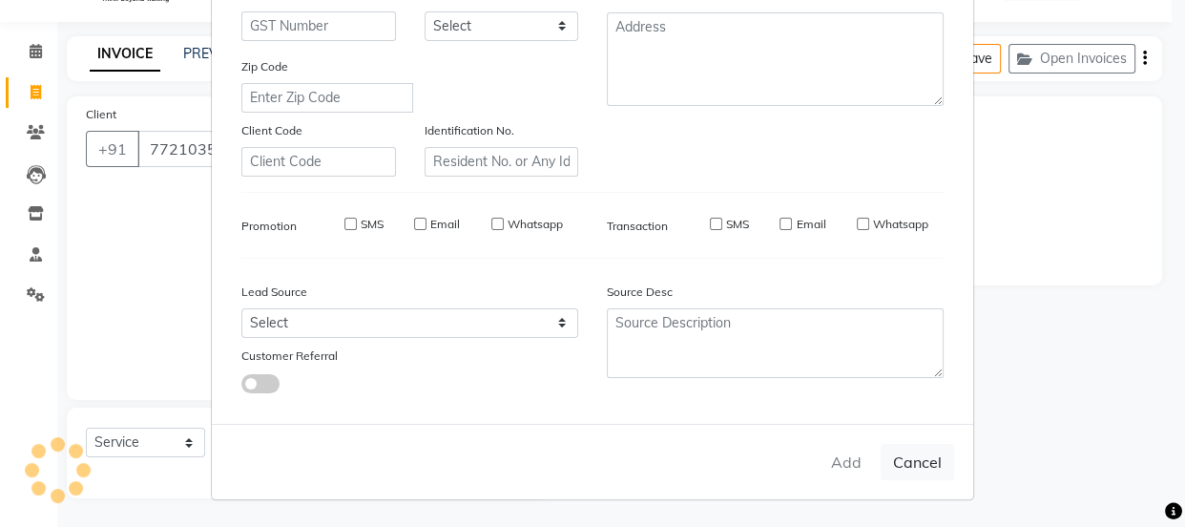
checkbox input "false"
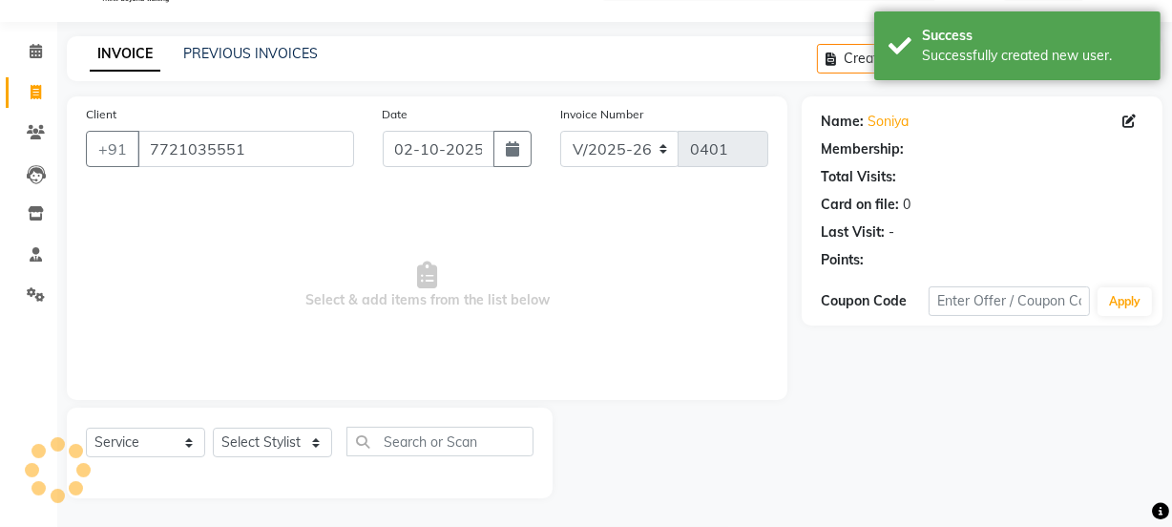
select select "1: Object"
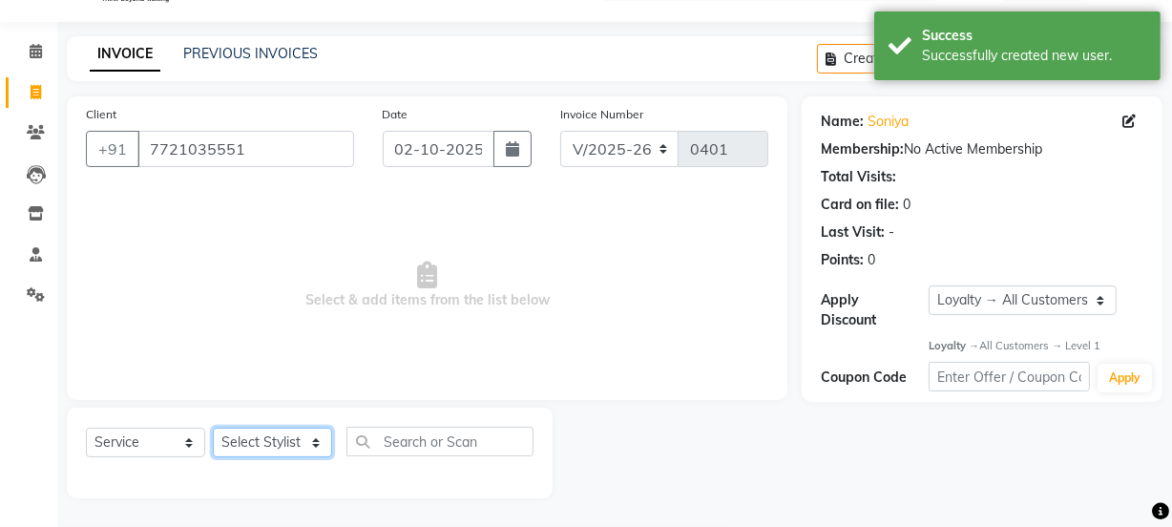
click at [295, 438] on select "Select Stylist [PERSON_NAME] Anjali [PERSON_NAME] Manager [PERSON_NAME] [PERSON…" at bounding box center [272, 442] width 119 height 30
click at [127, 440] on select "Select Service Product Membership Package Voucher Prepaid Gift Card" at bounding box center [145, 442] width 119 height 30
select select "package"
click at [86, 427] on select "Select Service Product Membership Package Voucher Prepaid Gift Card" at bounding box center [145, 442] width 119 height 30
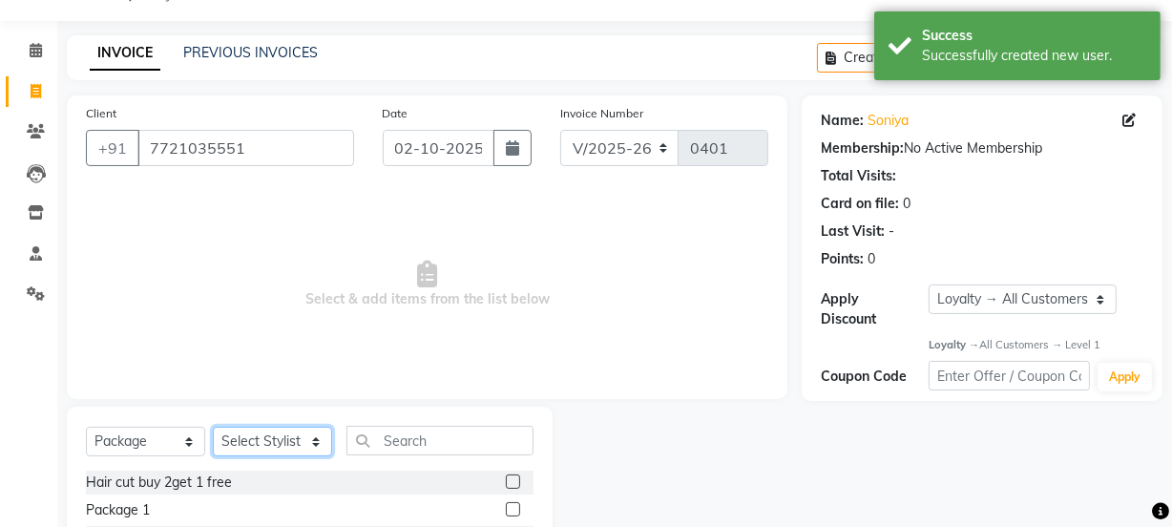
click at [244, 433] on select "Select Stylist [PERSON_NAME] Anjali [PERSON_NAME] Manager [PERSON_NAME] [PERSON…" at bounding box center [272, 442] width 119 height 30
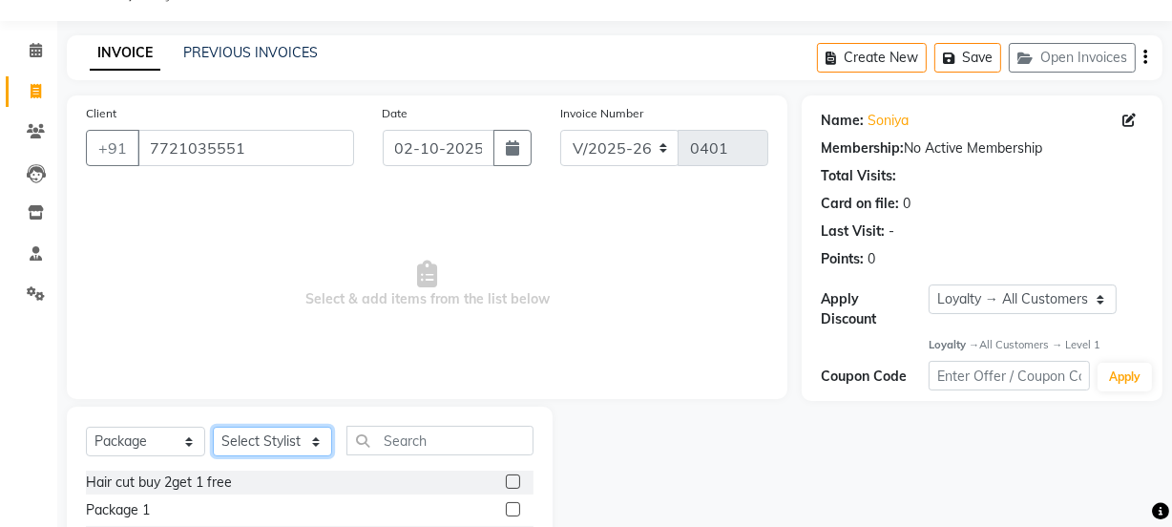
select select "91703"
click at [213, 427] on select "Select Stylist [PERSON_NAME] Anjali [PERSON_NAME] Manager [PERSON_NAME] [PERSON…" at bounding box center [272, 442] width 119 height 30
click at [509, 153] on icon "button" at bounding box center [512, 147] width 13 height 15
select select "10"
select select "2025"
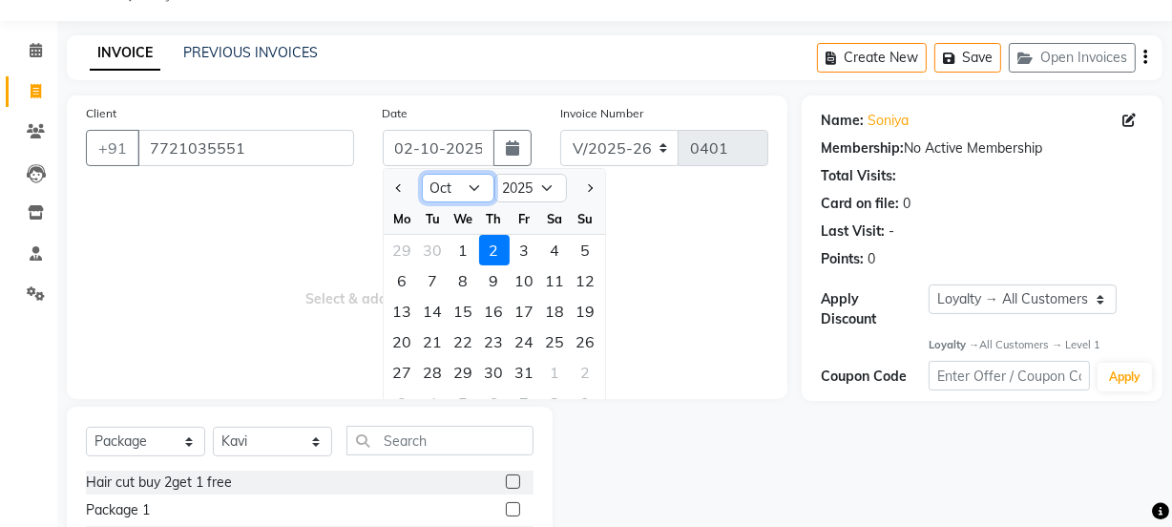
click at [450, 181] on select "Jan Feb Mar Apr May Jun [DATE] Aug Sep Oct Nov Dec" at bounding box center [458, 188] width 73 height 29
select select "9"
click at [422, 174] on select "Jan Feb Mar Apr May Jun [DATE] Aug Sep Oct Nov Dec" at bounding box center [458, 188] width 73 height 29
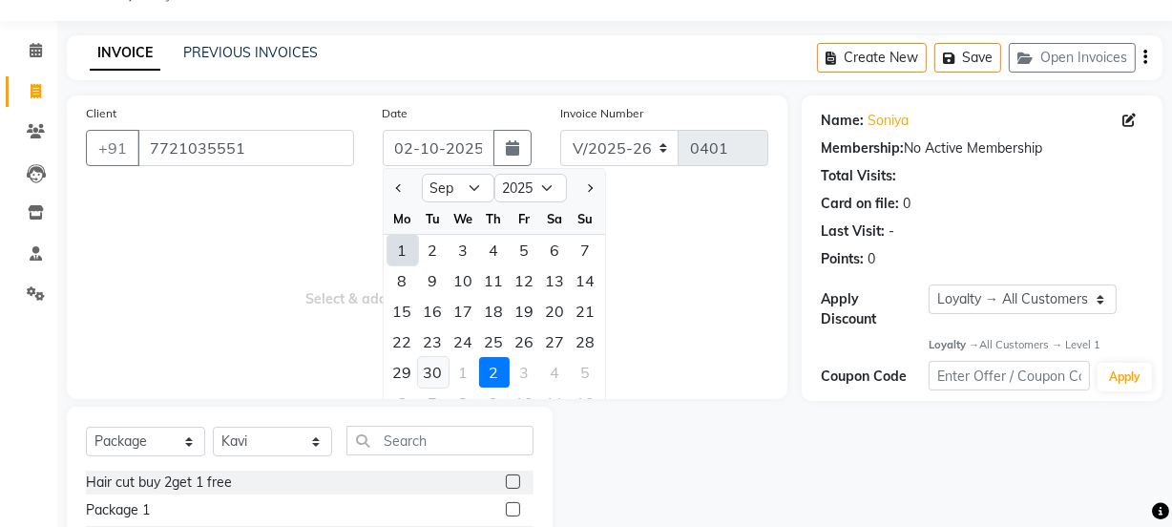
click at [428, 371] on div "30" at bounding box center [433, 372] width 31 height 31
type input "30-09-2025"
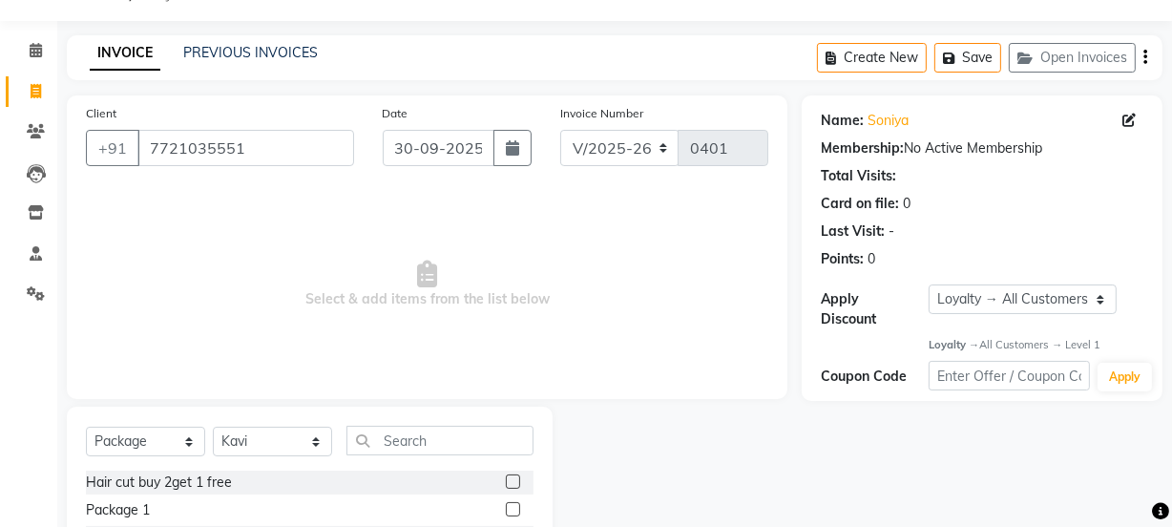
scroll to position [239, 0]
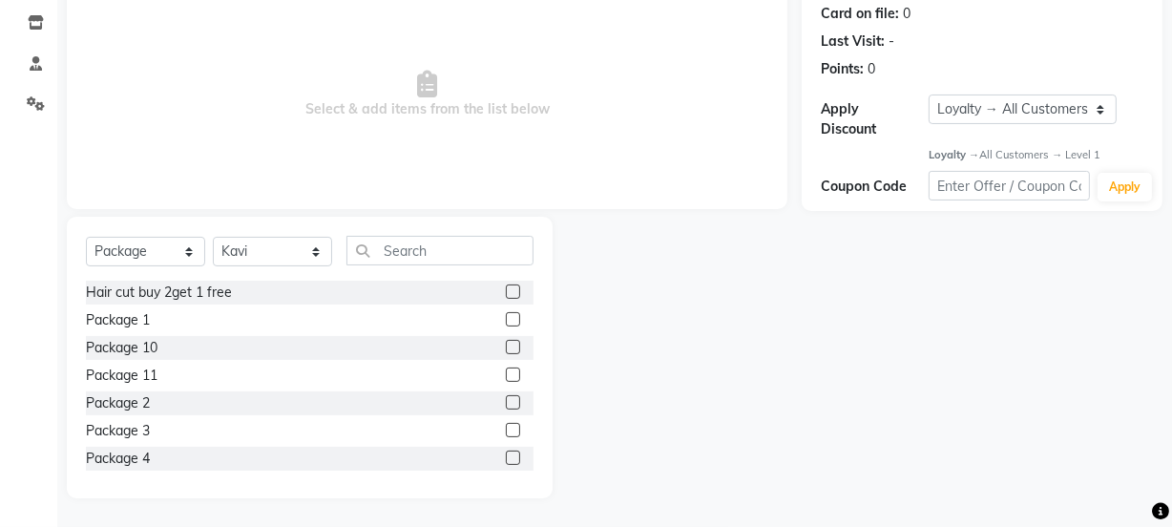
click at [506, 318] on label at bounding box center [513, 319] width 14 height 14
click at [506, 318] on input "checkbox" at bounding box center [512, 320] width 12 height 12
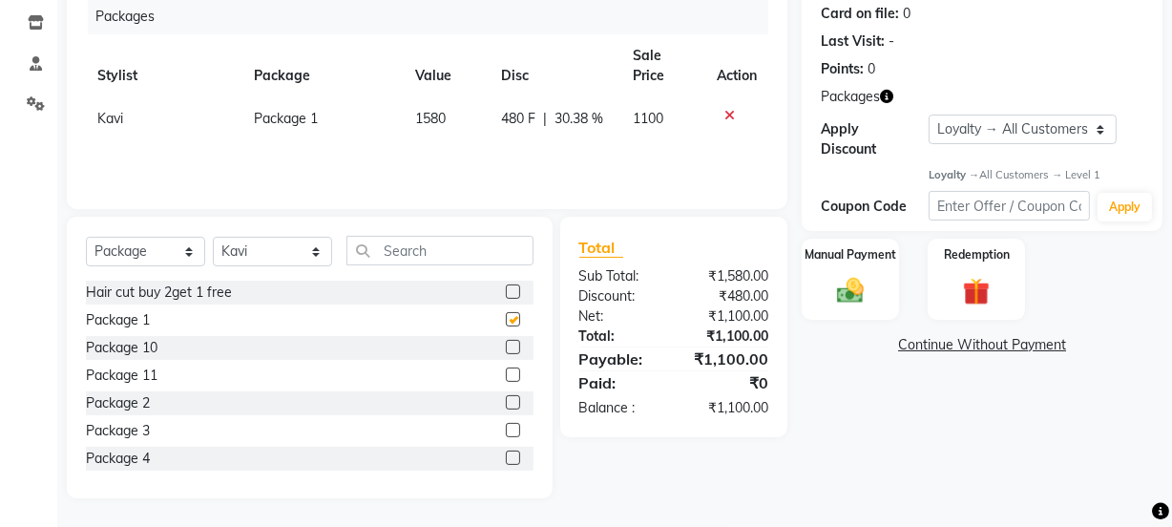
checkbox input "false"
click at [848, 283] on img at bounding box center [850, 291] width 46 height 32
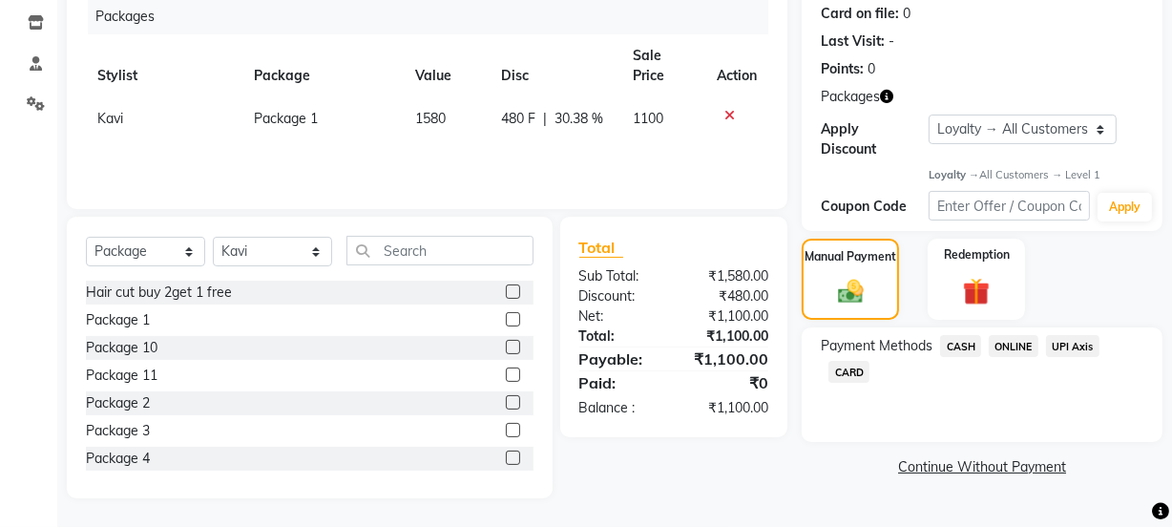
click at [1016, 338] on span "ONLINE" at bounding box center [1014, 346] width 50 height 22
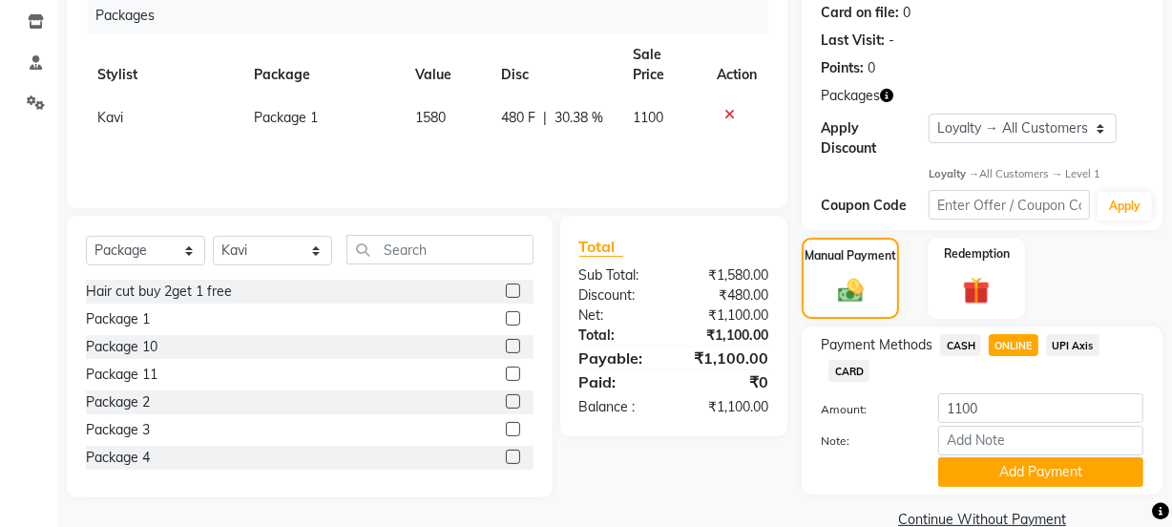
scroll to position [274, 0]
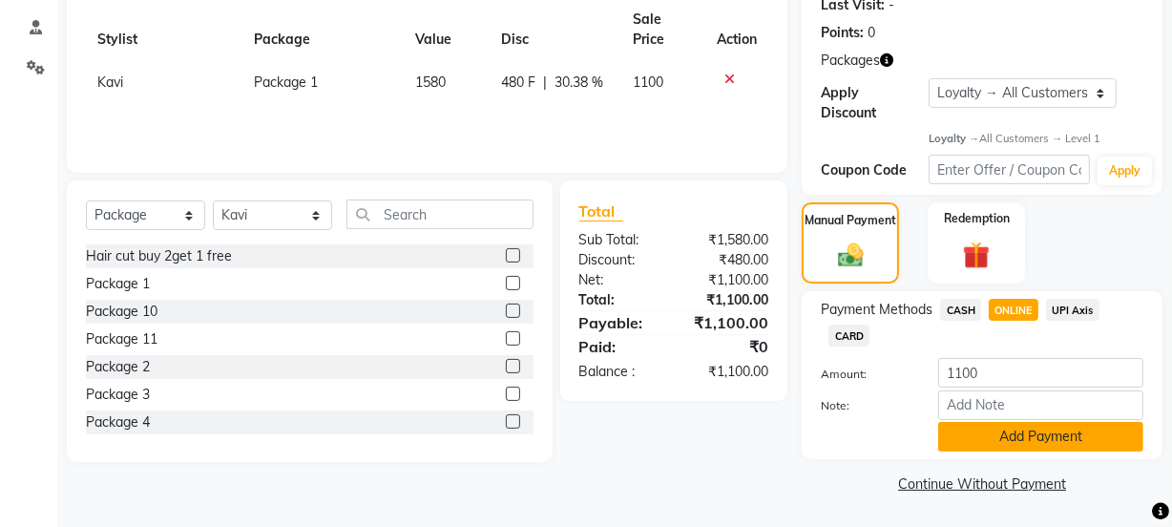
click at [993, 427] on button "Add Payment" at bounding box center [1040, 437] width 205 height 30
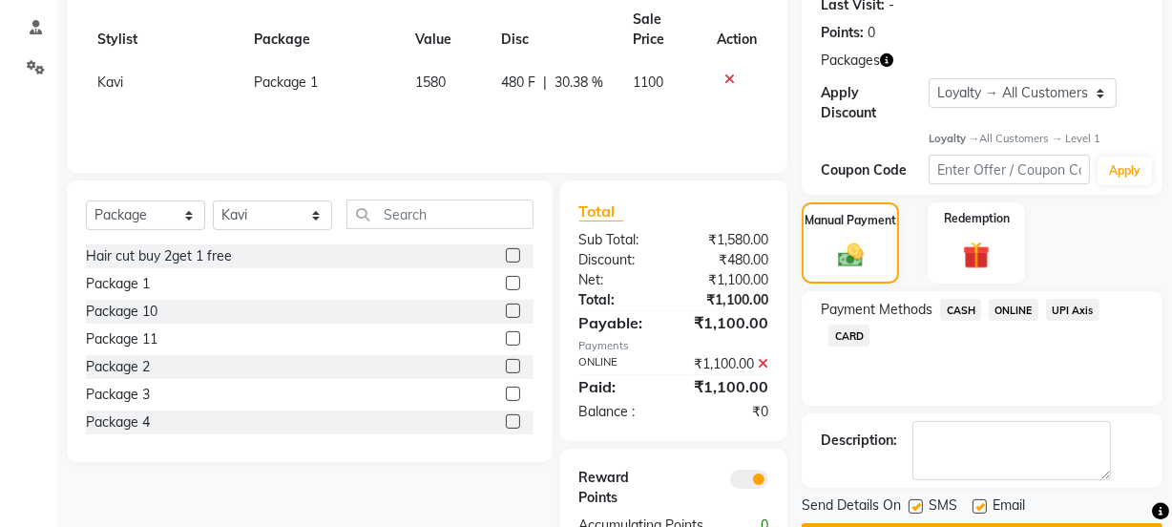
scroll to position [350, 0]
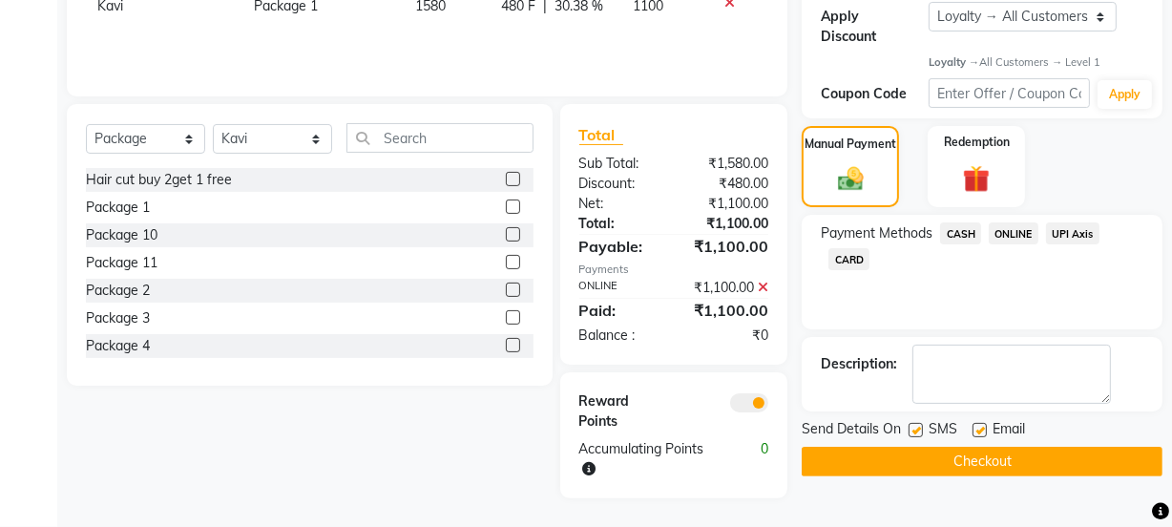
click at [980, 424] on label at bounding box center [979, 430] width 14 height 14
click at [980, 425] on input "checkbox" at bounding box center [978, 431] width 12 height 12
checkbox input "false"
click at [919, 427] on label at bounding box center [915, 430] width 14 height 14
click at [919, 427] on input "checkbox" at bounding box center [914, 431] width 12 height 12
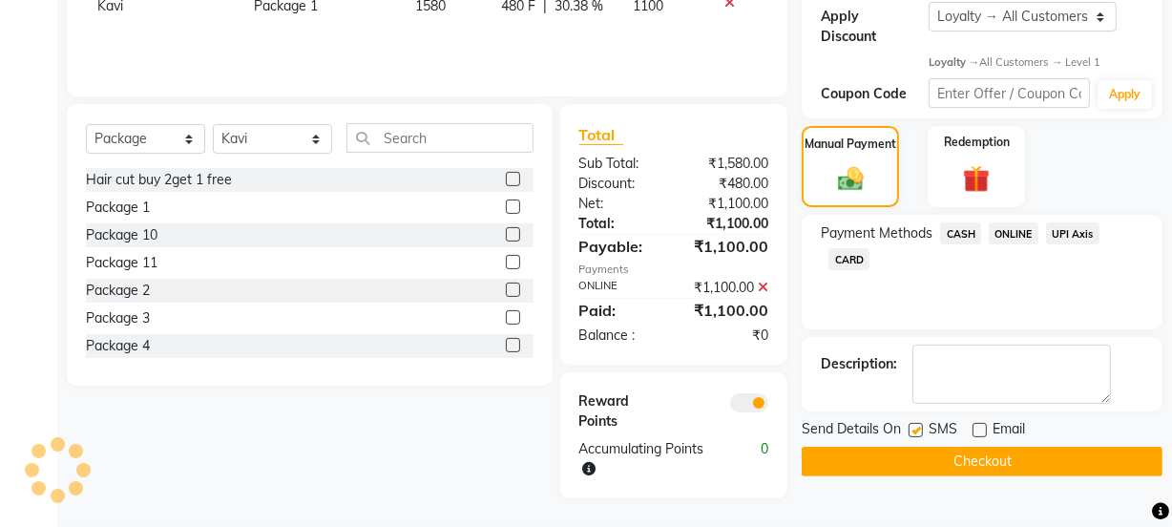
checkbox input "false"
click at [915, 448] on button "Checkout" at bounding box center [981, 462] width 361 height 30
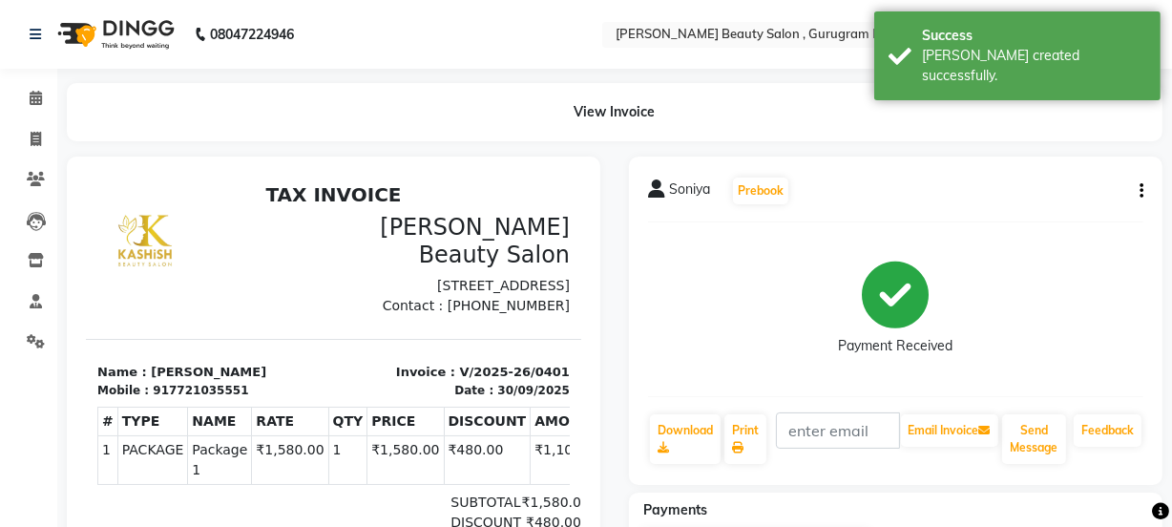
click at [38, 156] on li "Invoice" at bounding box center [28, 139] width 57 height 41
click at [38, 138] on icon at bounding box center [36, 139] width 10 height 14
select select "service"
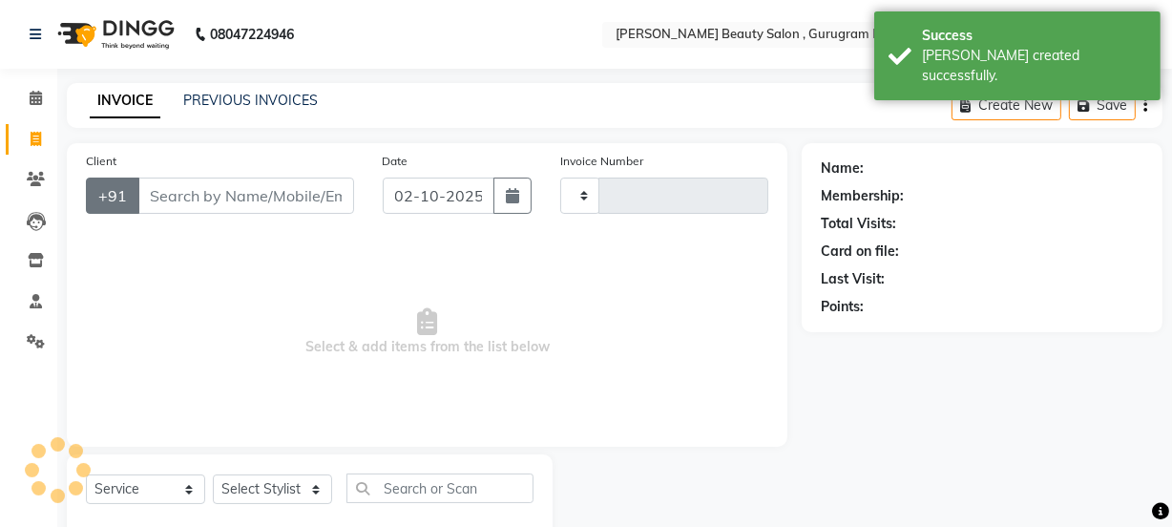
type input "0402"
select select "9017"
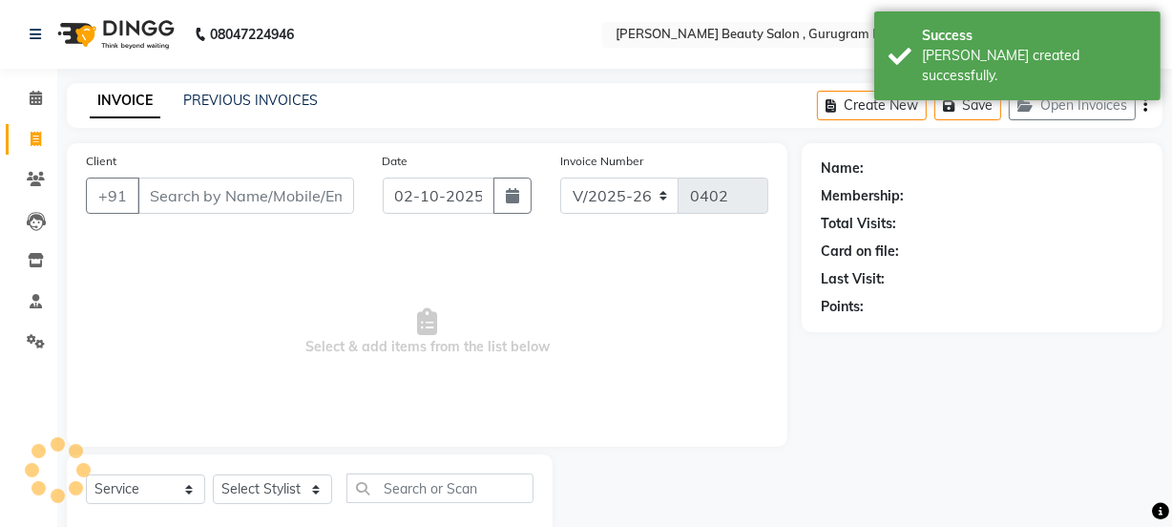
scroll to position [48, 0]
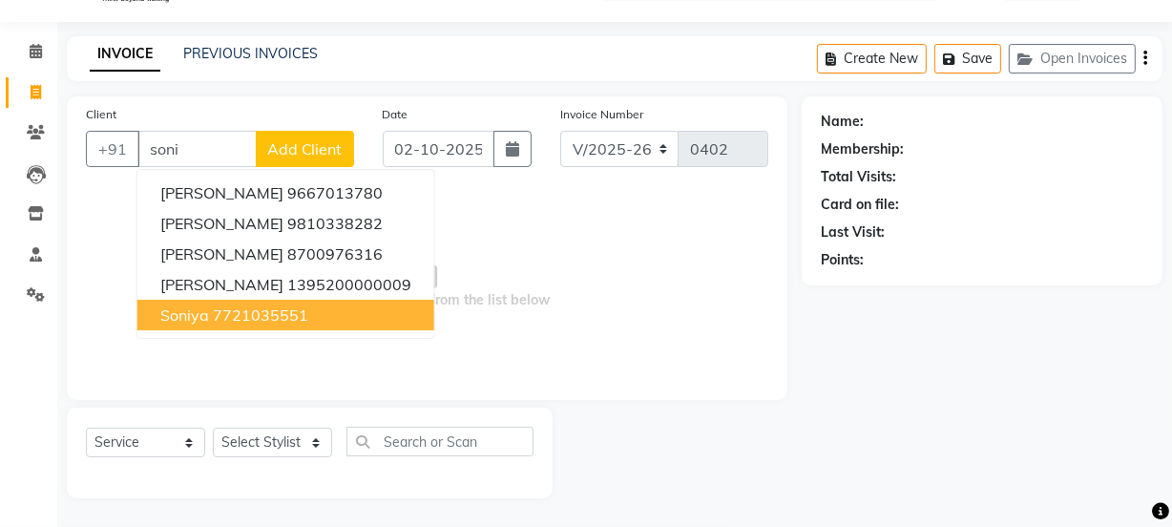
click at [328, 315] on button "[PERSON_NAME] 7721035551" at bounding box center [285, 315] width 297 height 31
type input "7721035551"
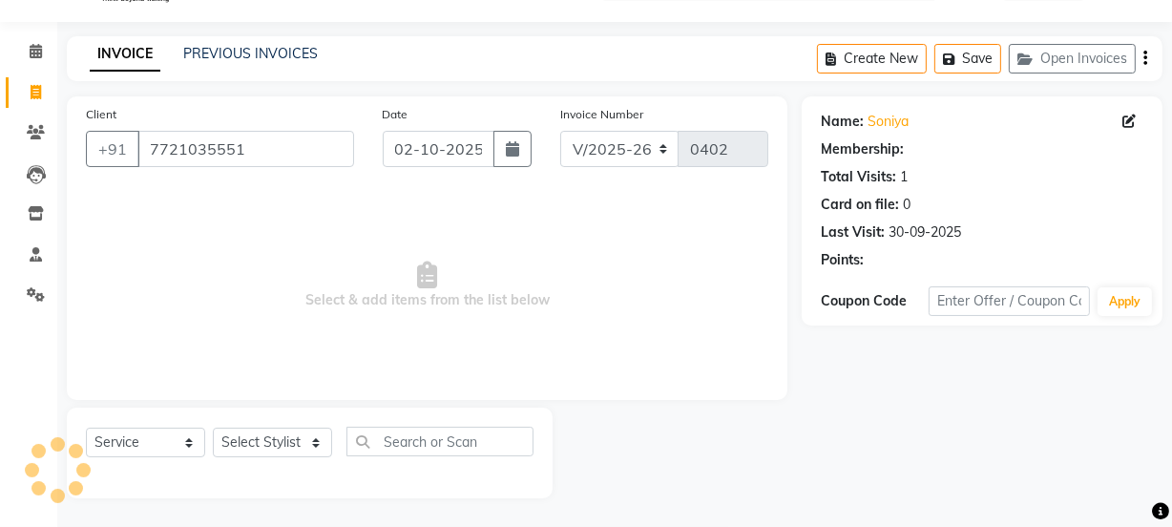
select select "1: Object"
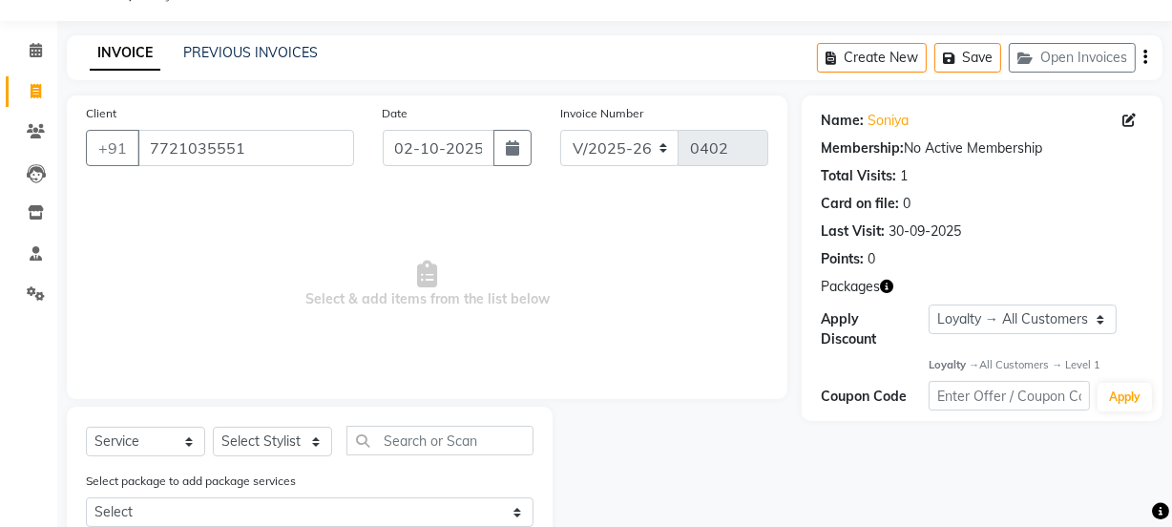
scroll to position [112, 0]
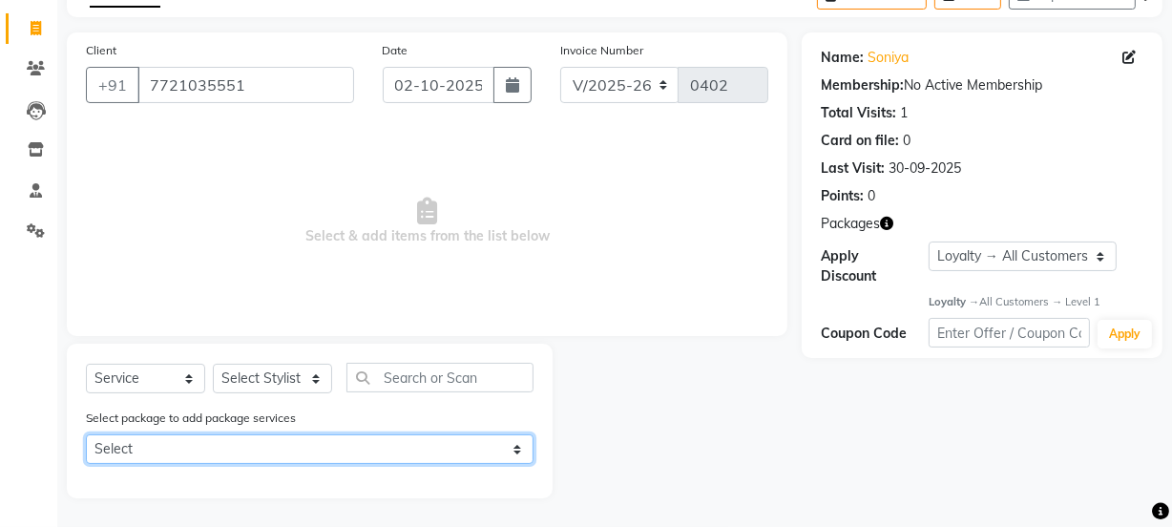
click at [260, 444] on select "Select Package 1" at bounding box center [310, 449] width 448 height 30
select select "1: Object"
click at [86, 434] on select "Select Package 1" at bounding box center [310, 449] width 448 height 30
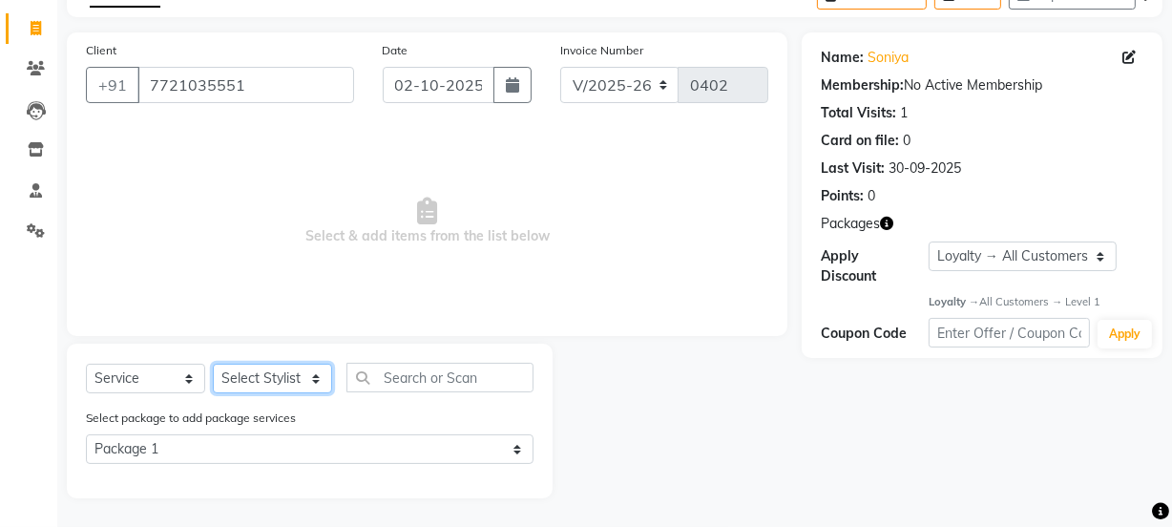
click at [267, 385] on select "Select Stylist [PERSON_NAME] Anjali [PERSON_NAME] Manager [PERSON_NAME] [PERSON…" at bounding box center [272, 379] width 119 height 30
select select "91717"
click at [213, 364] on select "Select Stylist [PERSON_NAME] Anjali [PERSON_NAME] Manager [PERSON_NAME] [PERSON…" at bounding box center [272, 379] width 119 height 30
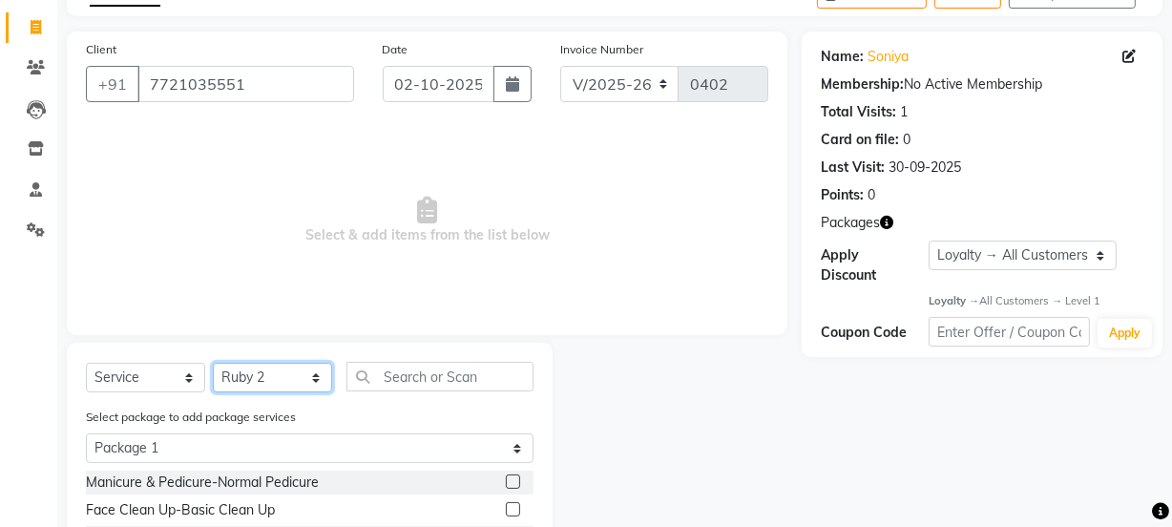
scroll to position [302, 0]
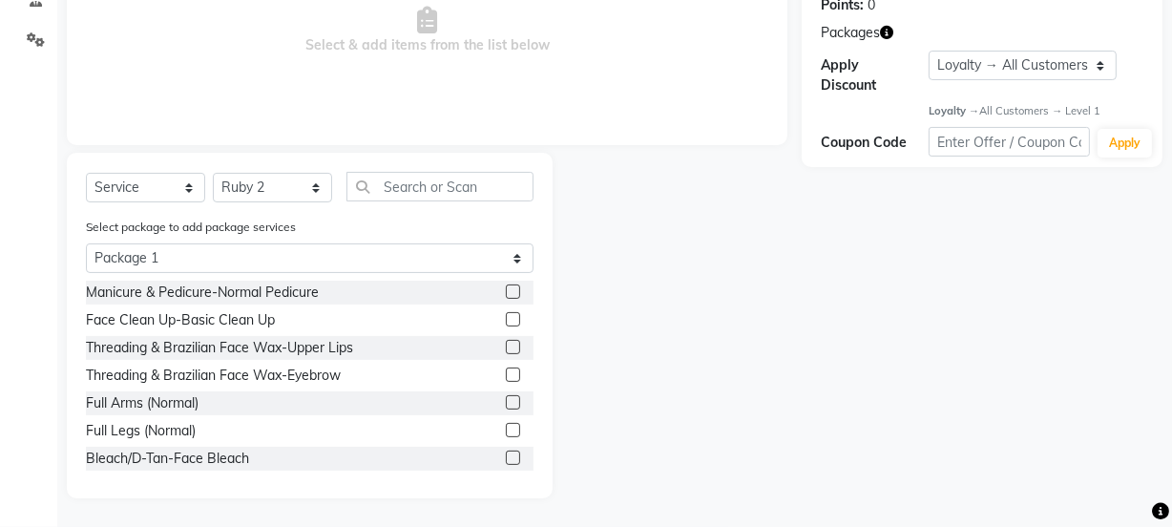
click at [506, 285] on label at bounding box center [513, 291] width 14 height 14
click at [506, 286] on input "checkbox" at bounding box center [512, 292] width 12 height 12
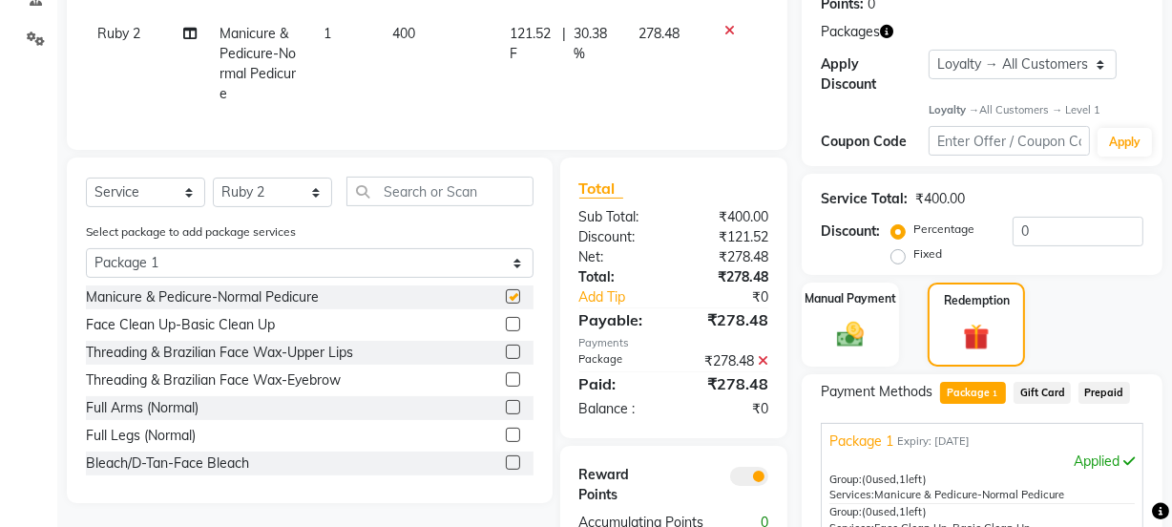
checkbox input "false"
click at [506, 414] on label at bounding box center [513, 407] width 14 height 14
click at [506, 414] on input "checkbox" at bounding box center [512, 408] width 12 height 12
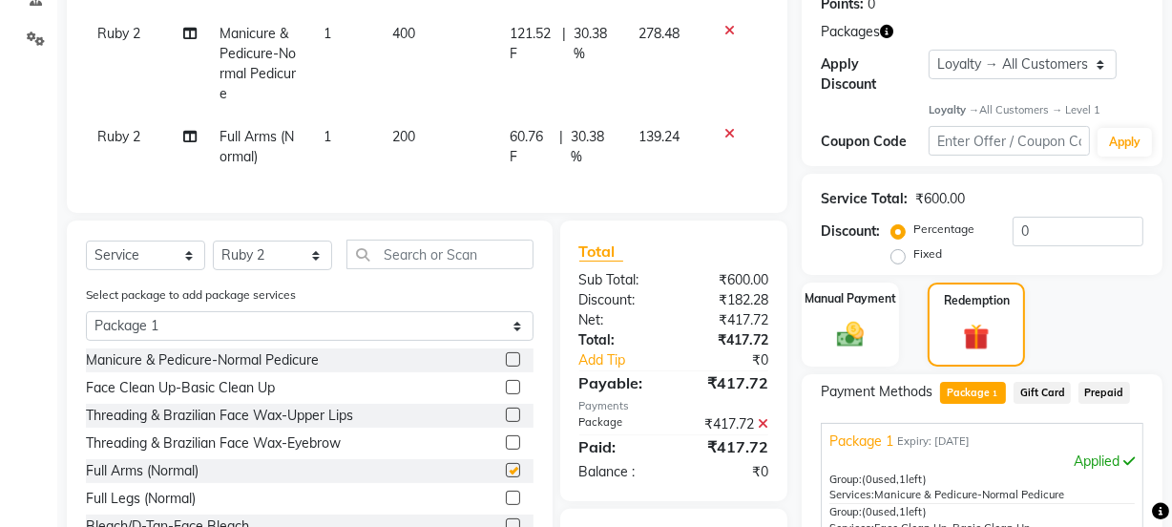
checkbox input "false"
click at [506, 505] on label at bounding box center [513, 497] width 14 height 14
click at [506, 505] on input "checkbox" at bounding box center [512, 498] width 12 height 12
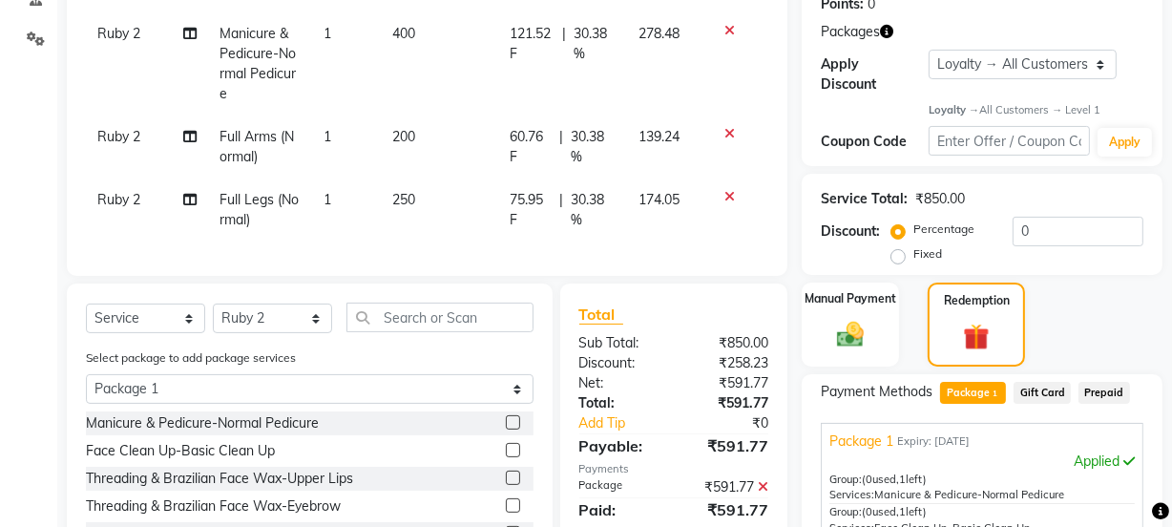
checkbox input "false"
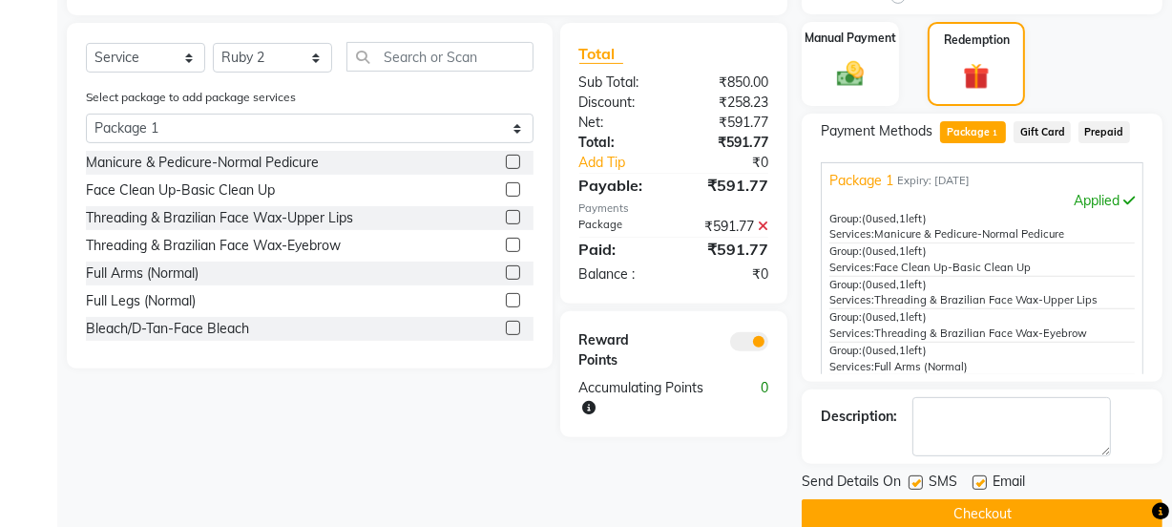
click at [506, 335] on label at bounding box center [513, 328] width 14 height 14
click at [506, 335] on input "checkbox" at bounding box center [512, 329] width 12 height 12
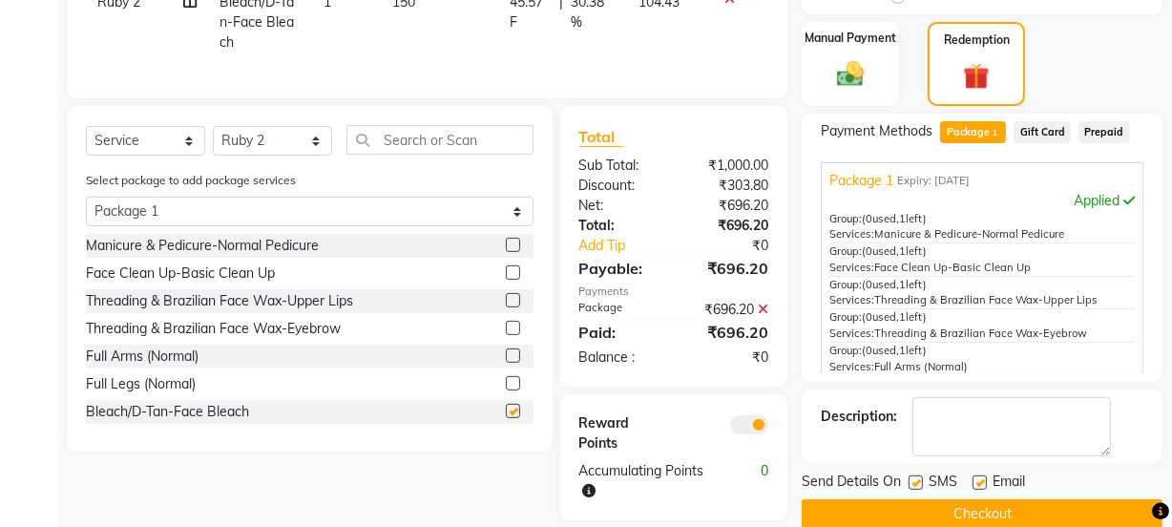
checkbox input "false"
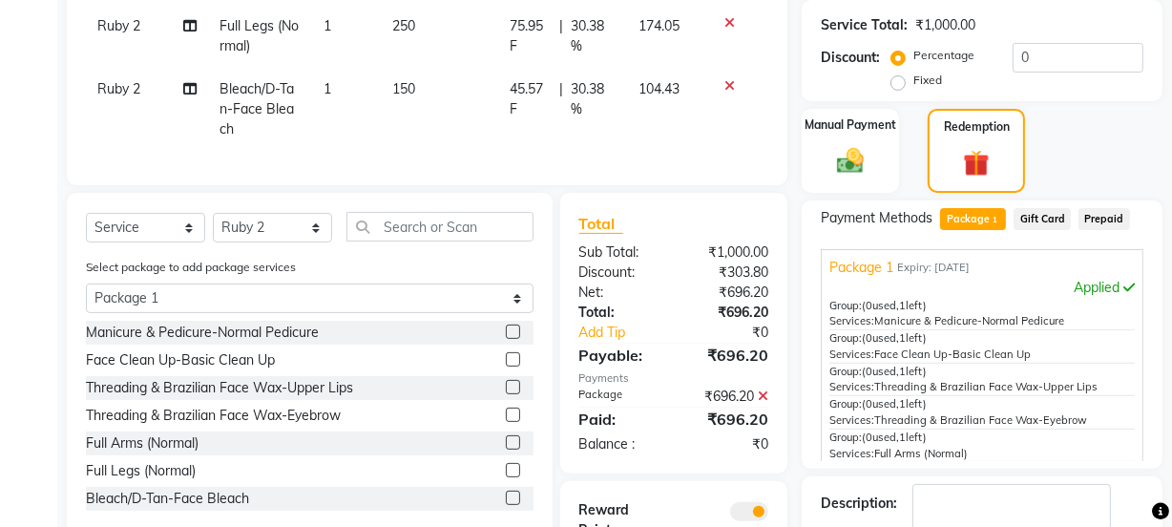
scroll to position [389, 0]
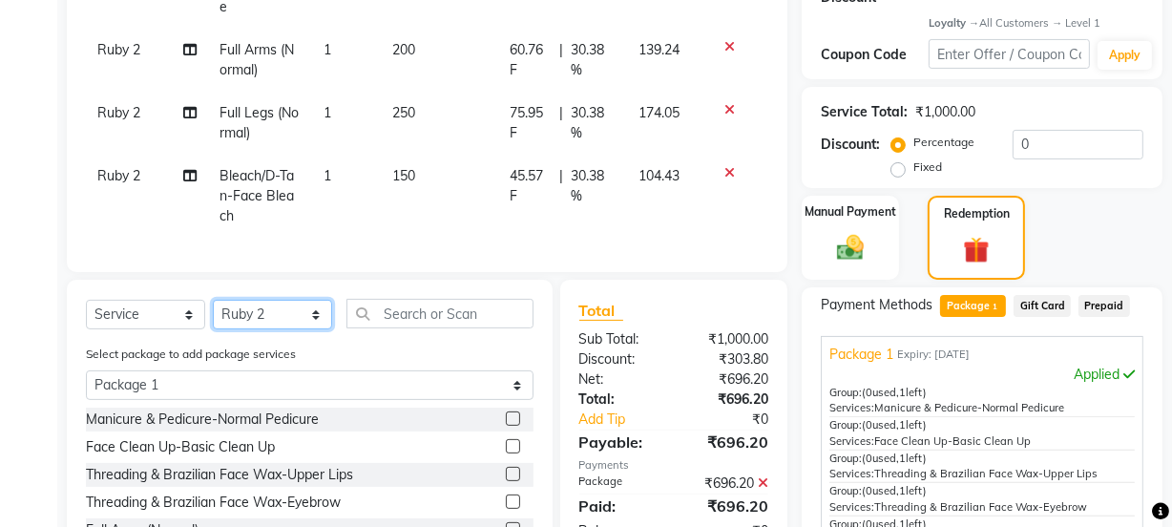
click at [262, 323] on select "Select Stylist [PERSON_NAME] Anjali [PERSON_NAME] Manager [PERSON_NAME] [PERSON…" at bounding box center [272, 315] width 119 height 30
select select "91700"
click at [213, 313] on select "Select Stylist [PERSON_NAME] Anjali [PERSON_NAME] Manager [PERSON_NAME] [PERSON…" at bounding box center [272, 315] width 119 height 30
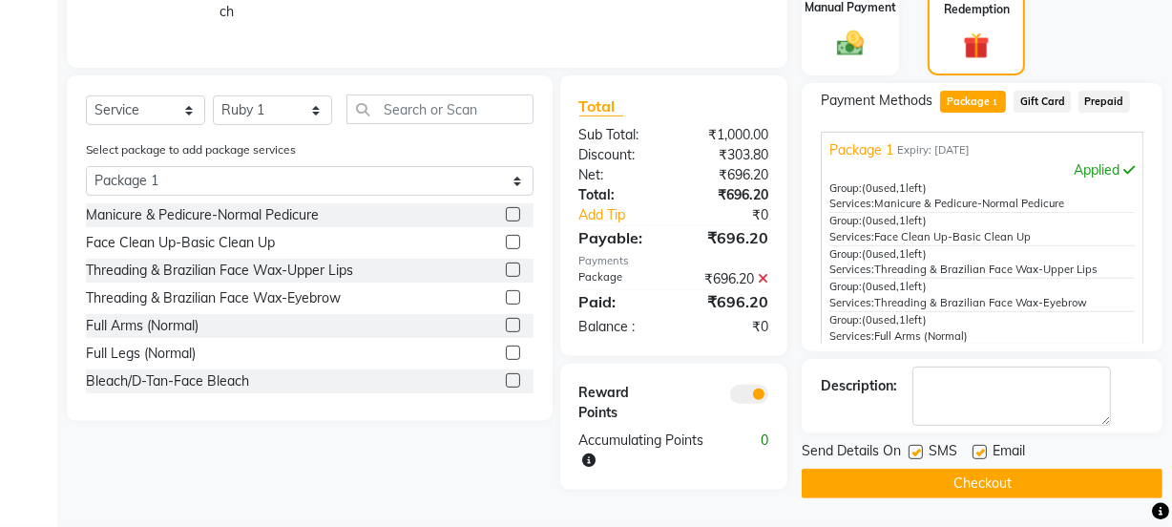
click at [506, 249] on label at bounding box center [513, 242] width 14 height 14
click at [506, 249] on input "checkbox" at bounding box center [512, 243] width 12 height 12
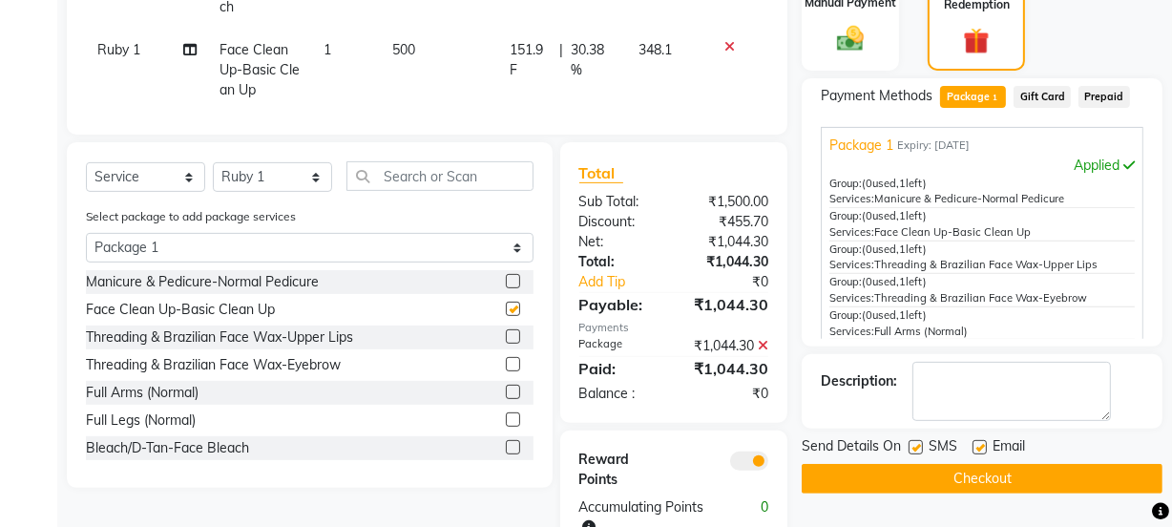
checkbox input "false"
click at [506, 335] on label at bounding box center [513, 336] width 14 height 14
click at [506, 335] on input "checkbox" at bounding box center [512, 337] width 12 height 12
checkbox input "false"
click at [506, 365] on label at bounding box center [513, 364] width 14 height 14
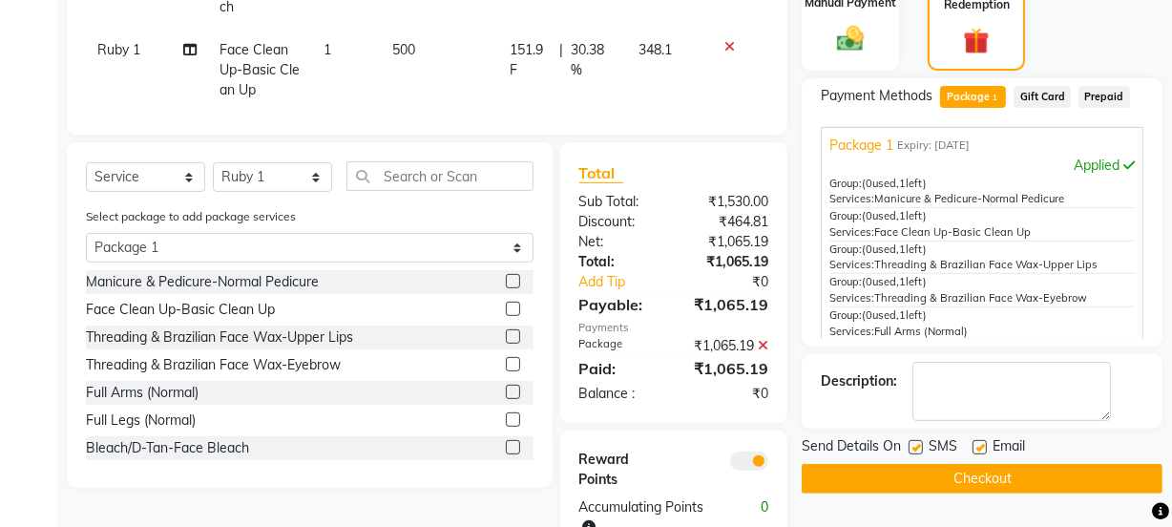
click at [506, 365] on input "checkbox" at bounding box center [512, 365] width 12 height 12
checkbox input "false"
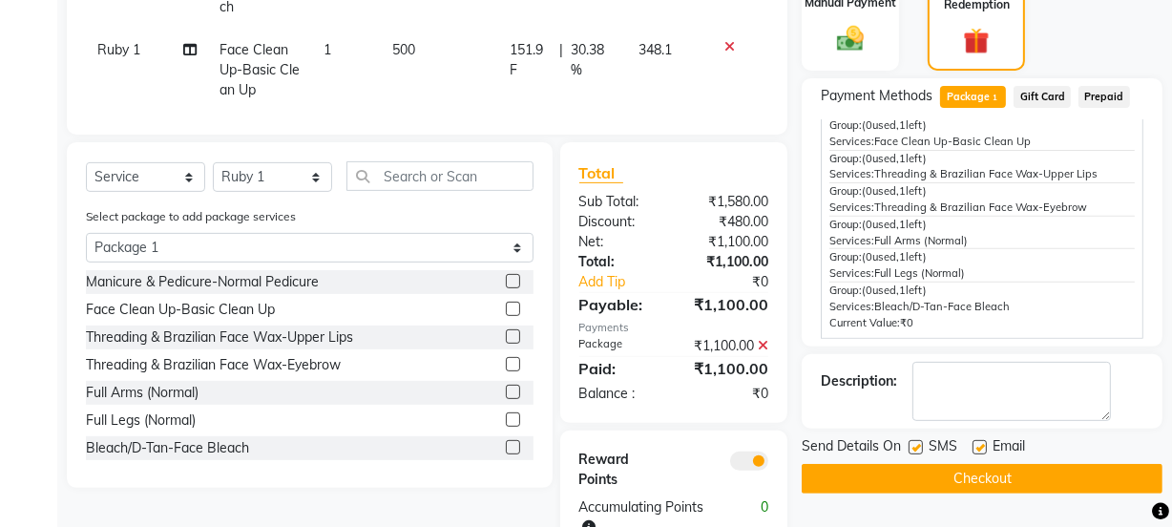
scroll to position [656, 0]
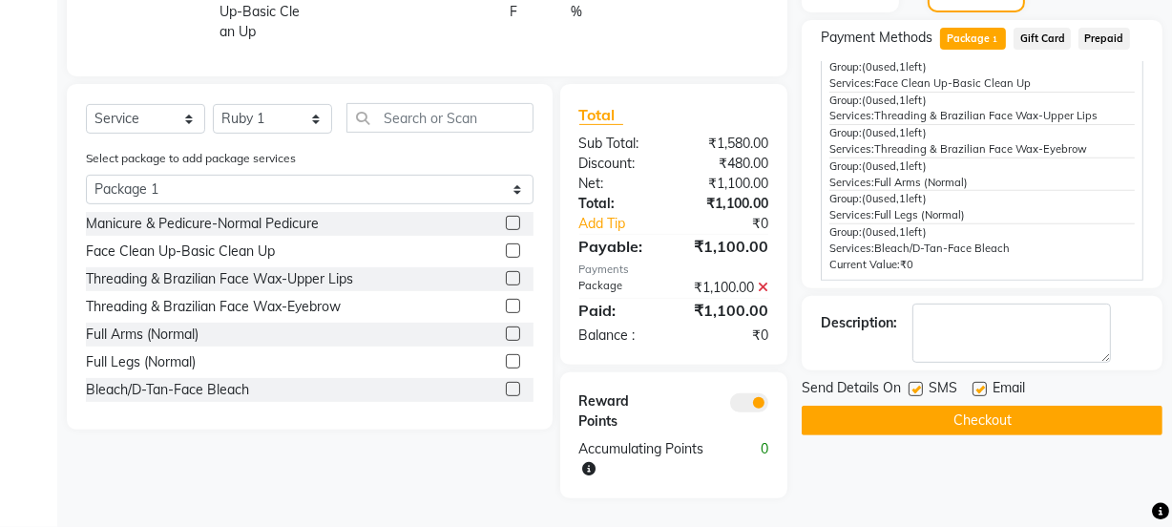
click at [982, 386] on label at bounding box center [979, 389] width 14 height 14
click at [982, 386] on input "checkbox" at bounding box center [978, 390] width 12 height 12
checkbox input "false"
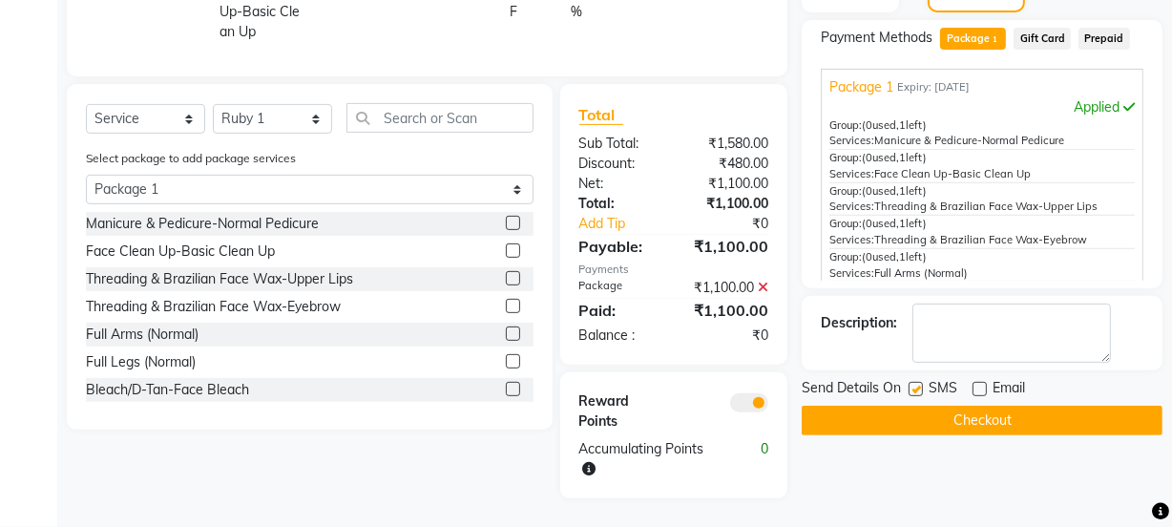
scroll to position [309, 0]
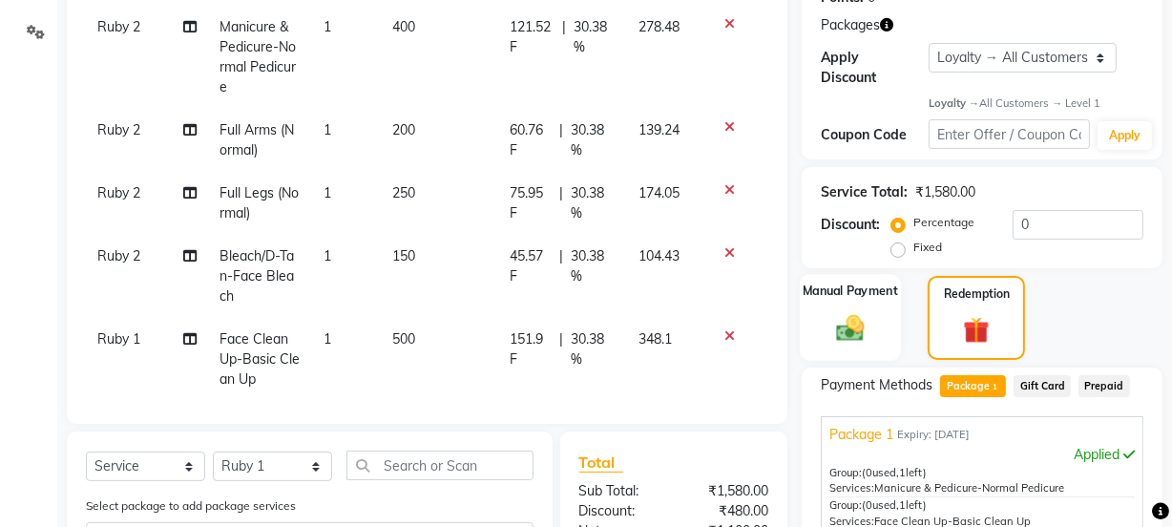
click at [870, 316] on img at bounding box center [850, 328] width 46 height 32
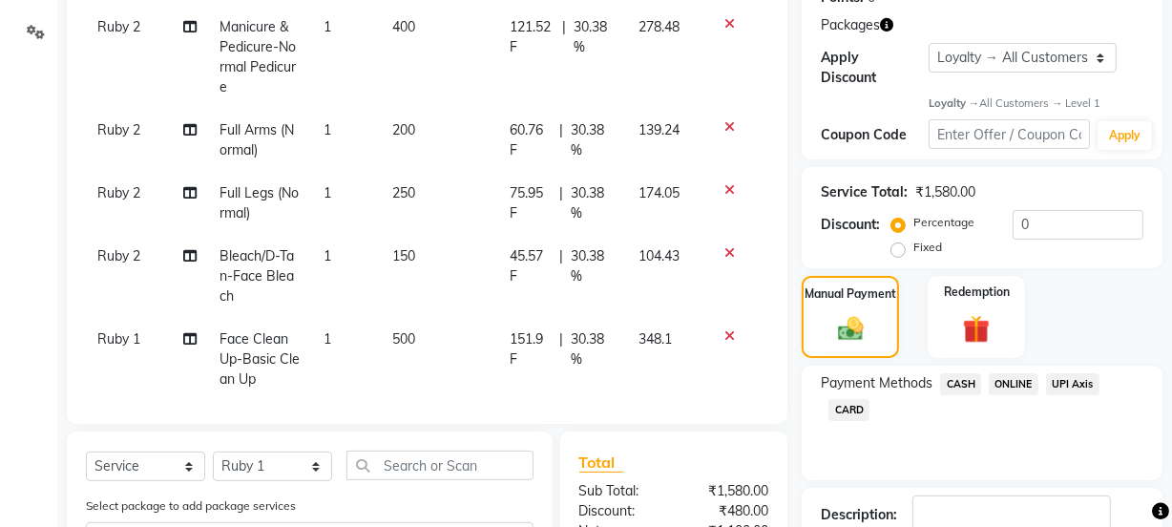
scroll to position [656, 0]
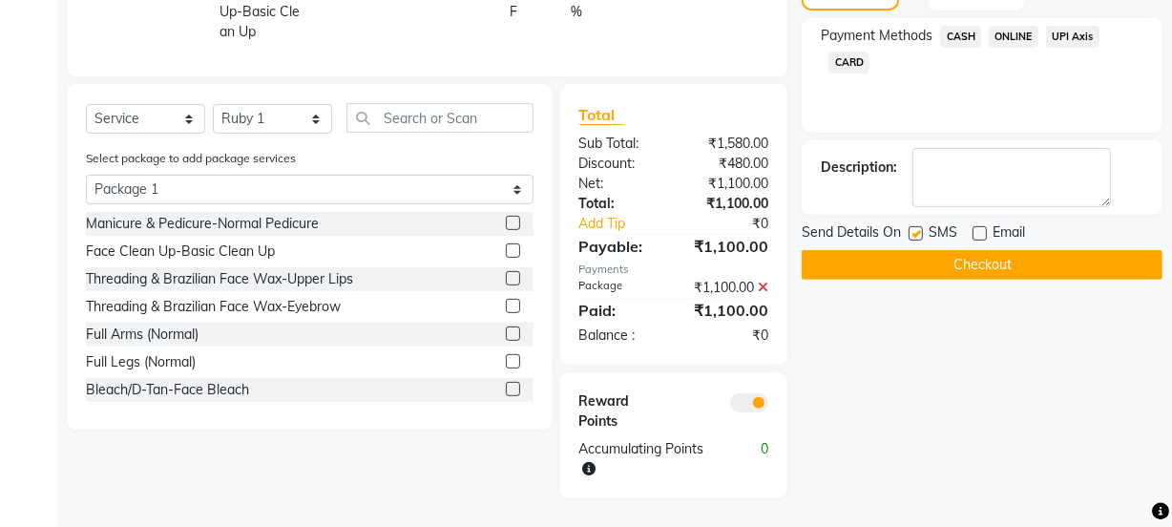
click at [1005, 23] on div "Payment Methods CASH ONLINE UPI Axis CARD" at bounding box center [981, 75] width 361 height 114
click at [1012, 37] on span "ONLINE" at bounding box center [1014, 37] width 50 height 22
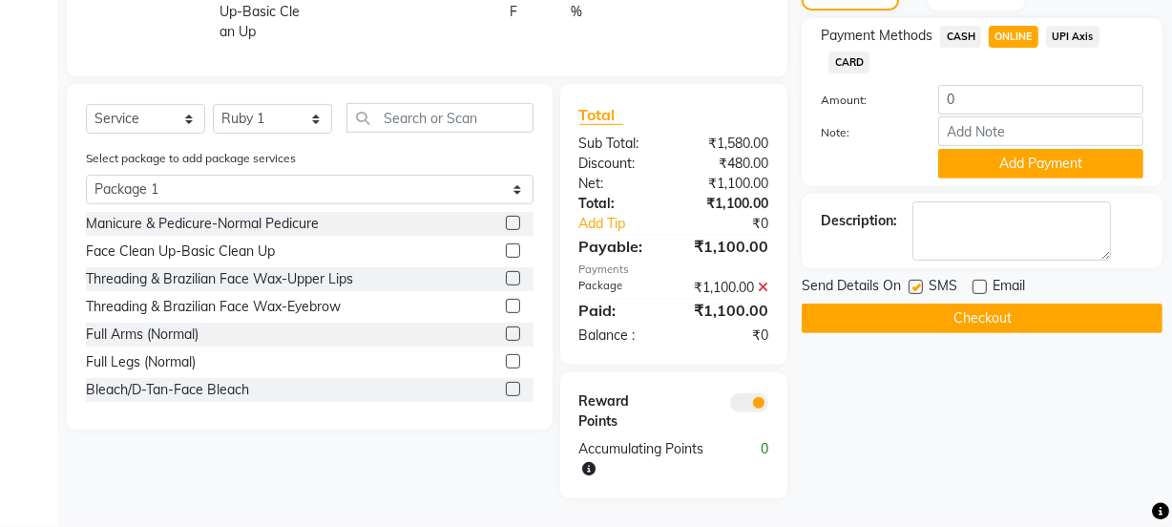
click at [965, 315] on button "Checkout" at bounding box center [981, 318] width 361 height 30
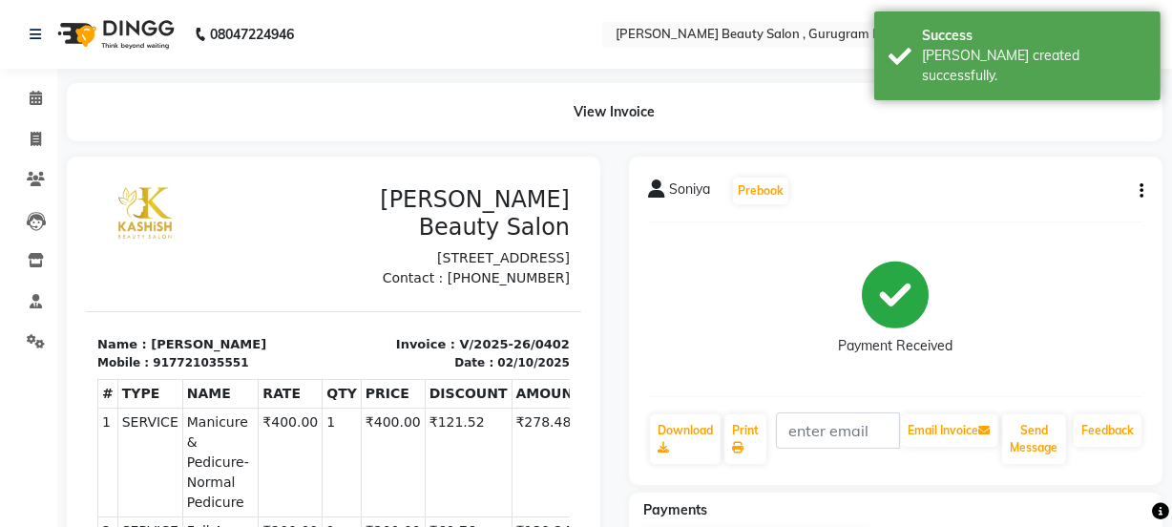
click at [496, 370] on div "02/10/2025" at bounding box center [532, 361] width 73 height 17
click at [1139, 192] on icon "button" at bounding box center [1141, 191] width 4 height 1
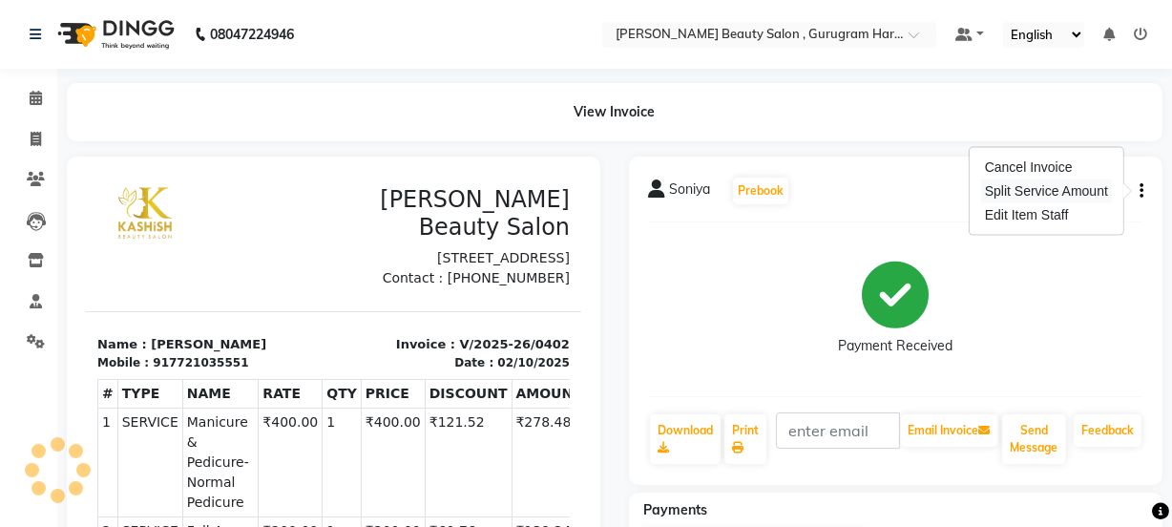
click at [1056, 190] on div "Split Service Amount" at bounding box center [1046, 191] width 131 height 24
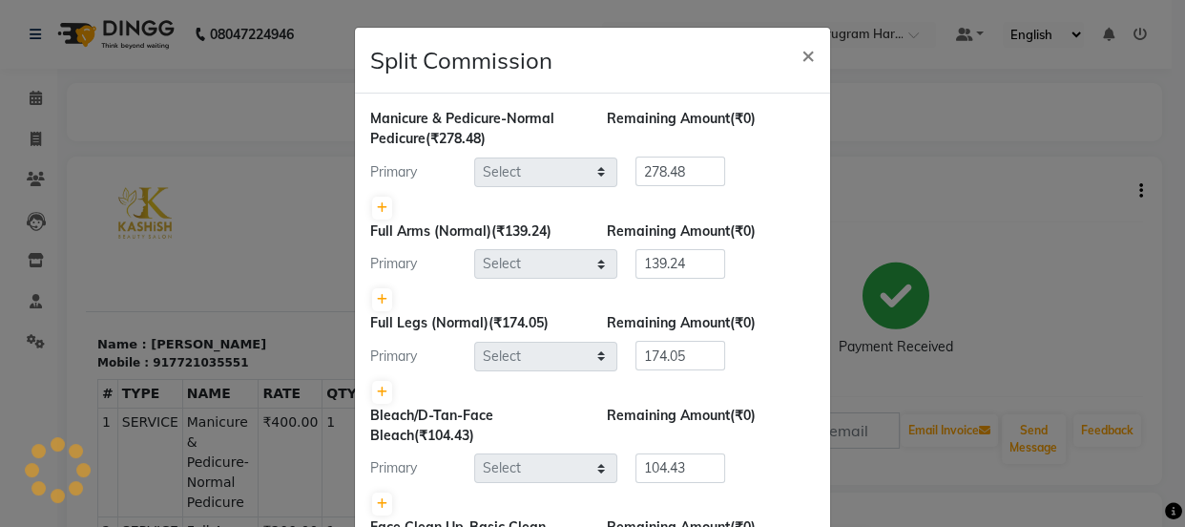
select select "91717"
select select "91700"
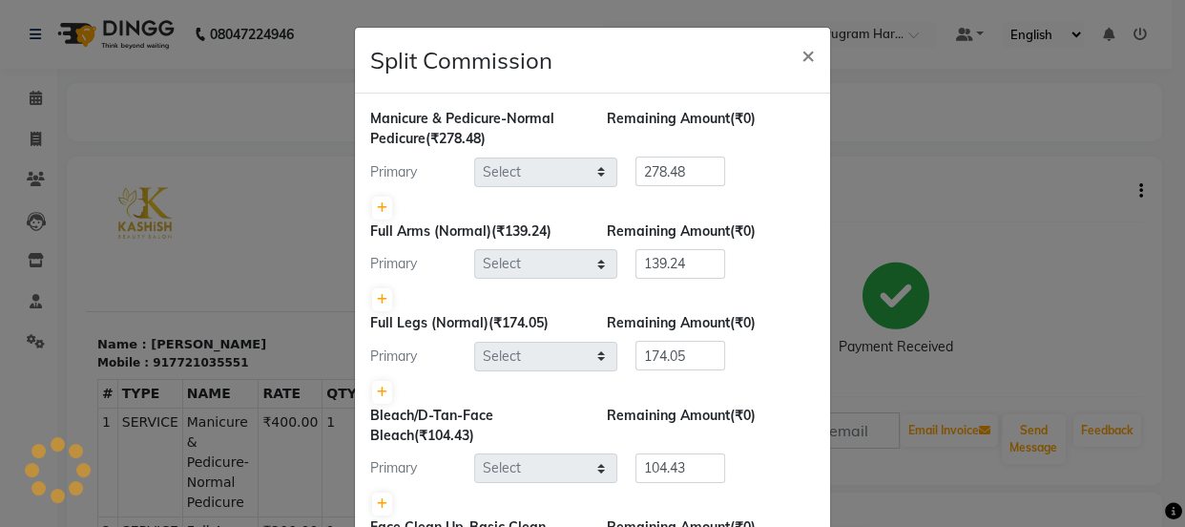
select select "91700"
click at [955, 192] on ngb-modal-window "Split Commission × Manicure & Pedicure-Normal Pedicure (₹278.48) Remaining Amou…" at bounding box center [592, 263] width 1185 height 527
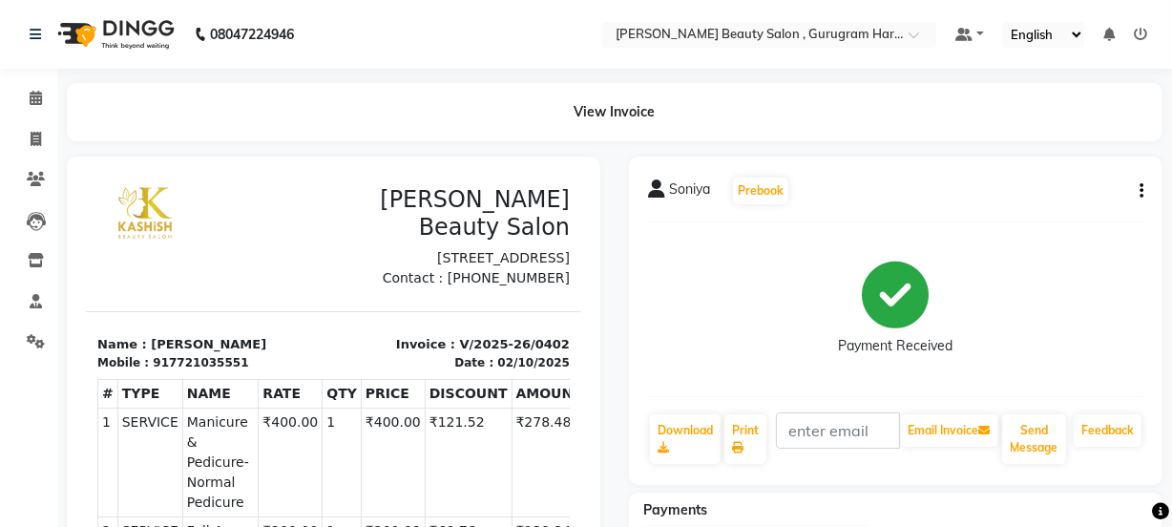
click at [1140, 191] on icon "button" at bounding box center [1141, 191] width 4 height 1
click at [1056, 214] on div "Edit Item Staff" at bounding box center [1046, 215] width 131 height 24
select select "91717"
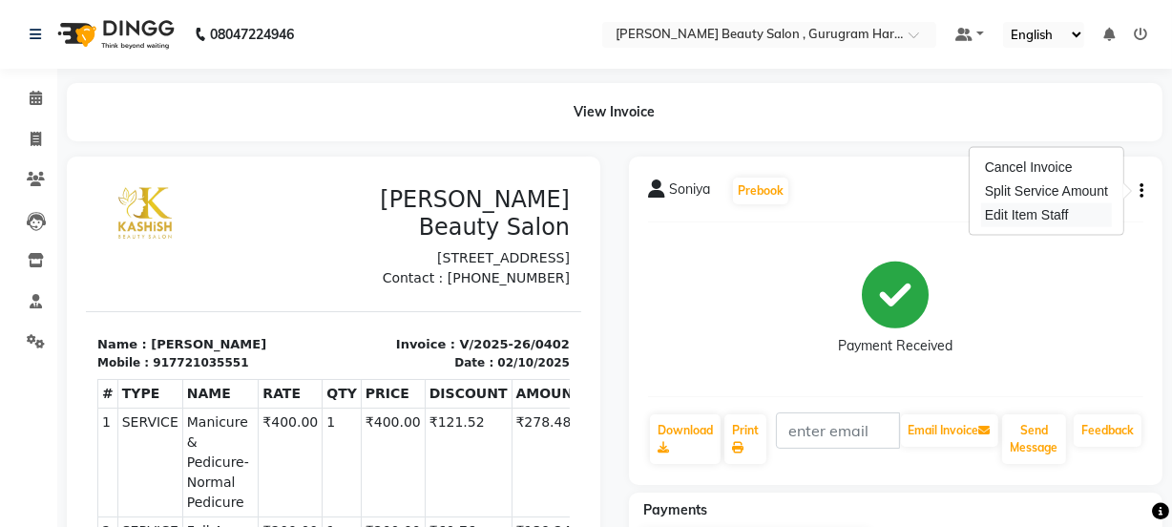
select select "91717"
select select "91700"
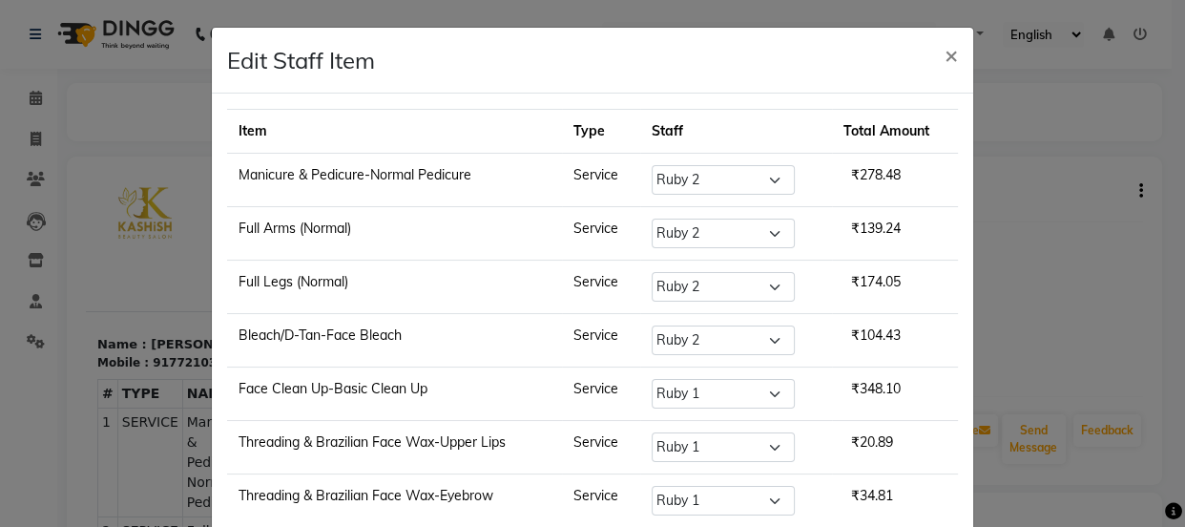
click at [1068, 238] on ngb-modal-window "Edit Staff Item × Item Type Staff Total Amount Manicure & Pedicure-Normal Pedic…" at bounding box center [592, 263] width 1185 height 527
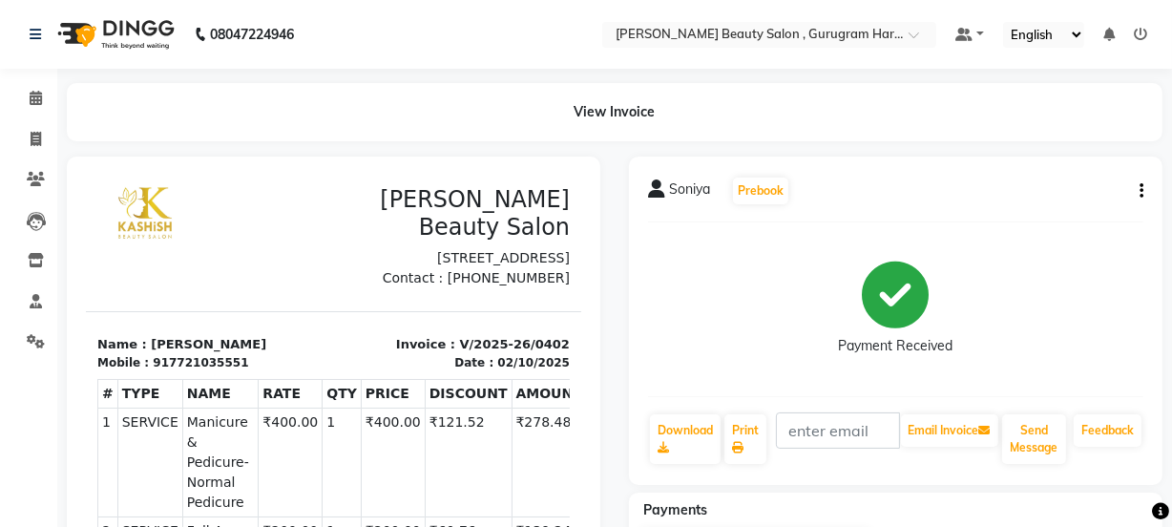
click at [1135, 191] on button "button" at bounding box center [1137, 191] width 11 height 20
click at [1050, 162] on div "Cancel Invoice" at bounding box center [1046, 168] width 131 height 24
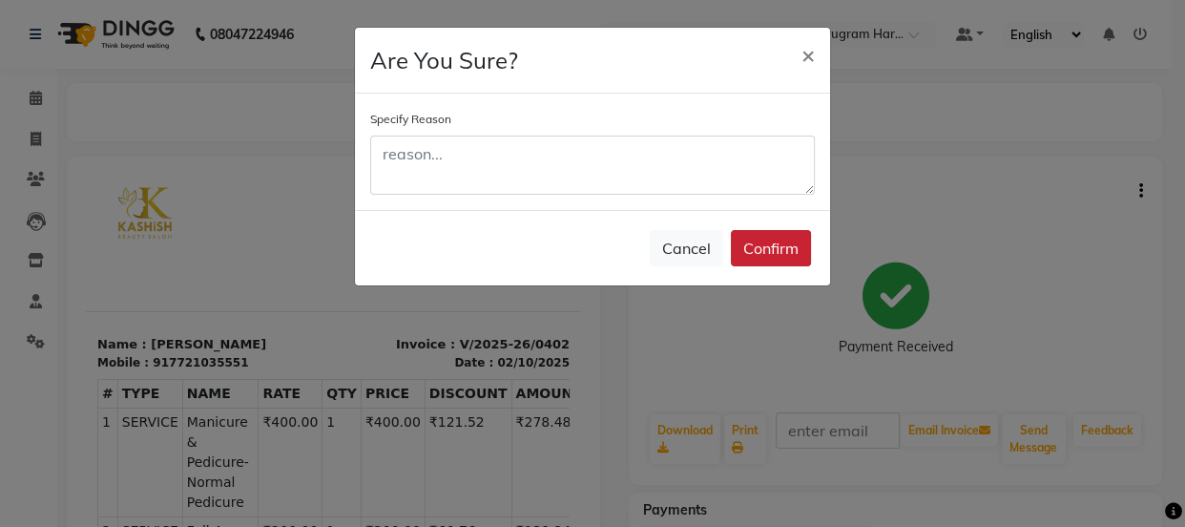
click at [800, 238] on button "Confirm" at bounding box center [771, 248] width 80 height 36
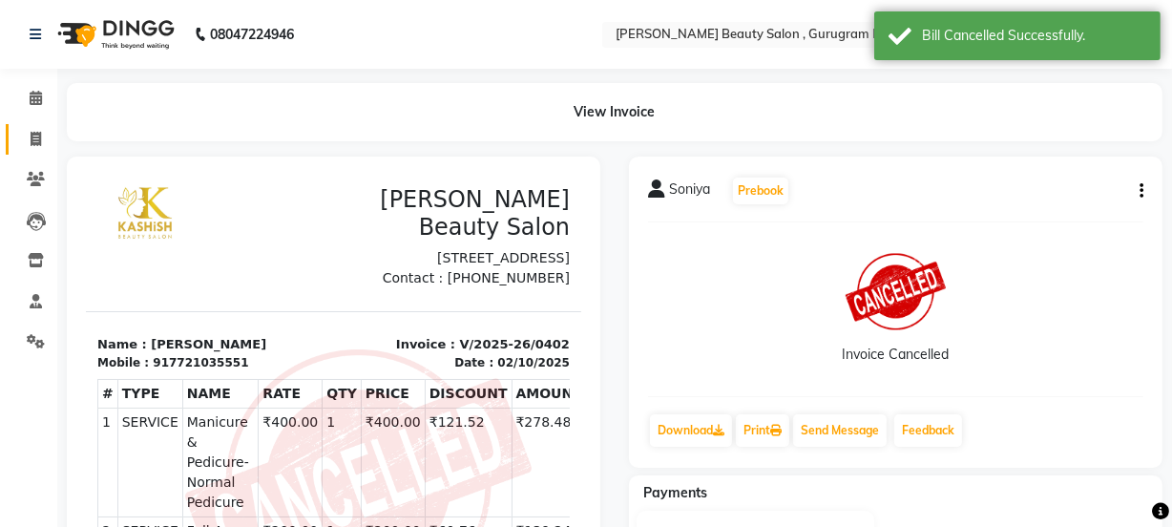
click at [26, 124] on link "Invoice" at bounding box center [29, 139] width 46 height 31
select select "9017"
select select "service"
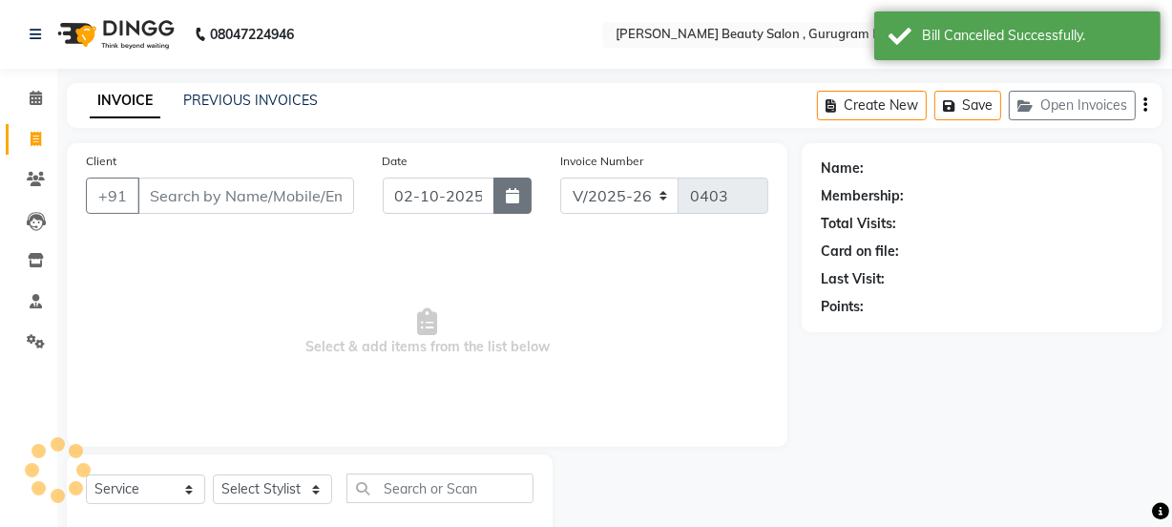
scroll to position [48, 0]
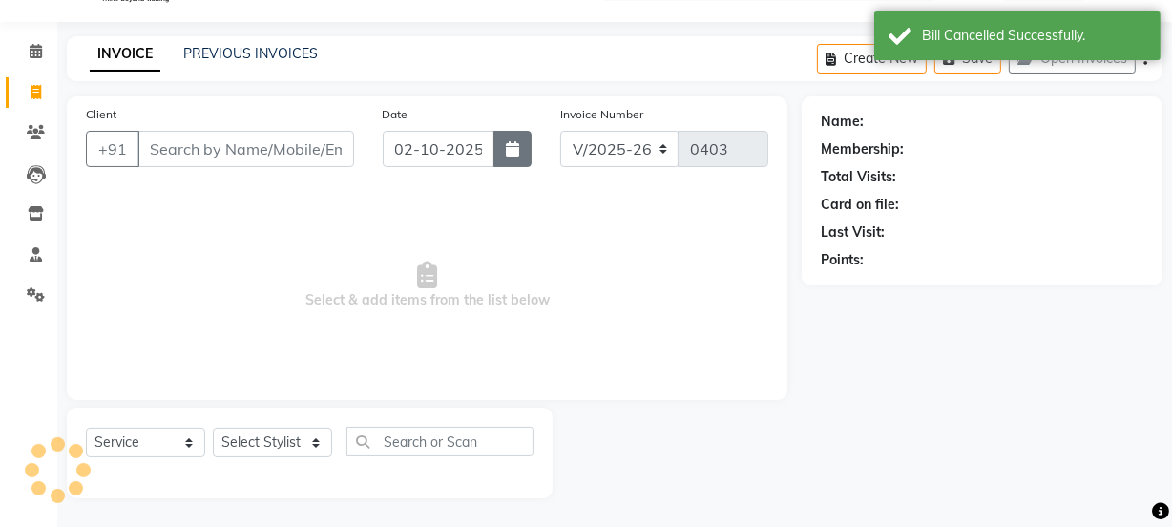
click at [513, 154] on icon "button" at bounding box center [512, 148] width 13 height 15
select select "10"
select select "2025"
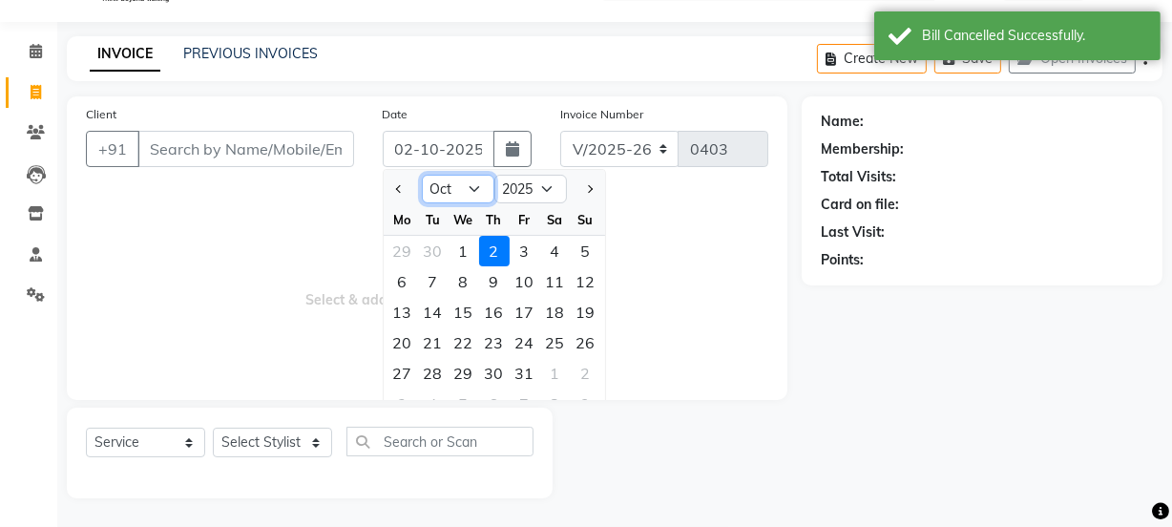
click at [476, 187] on select "Jan Feb Mar Apr May Jun [DATE] Aug Sep Oct Nov Dec" at bounding box center [458, 189] width 73 height 29
select select "9"
click at [422, 175] on select "Jan Feb Mar Apr May Jun [DATE] Aug Sep Oct Nov Dec" at bounding box center [458, 189] width 73 height 29
click at [433, 370] on div "30" at bounding box center [433, 373] width 31 height 31
type input "30-09-2025"
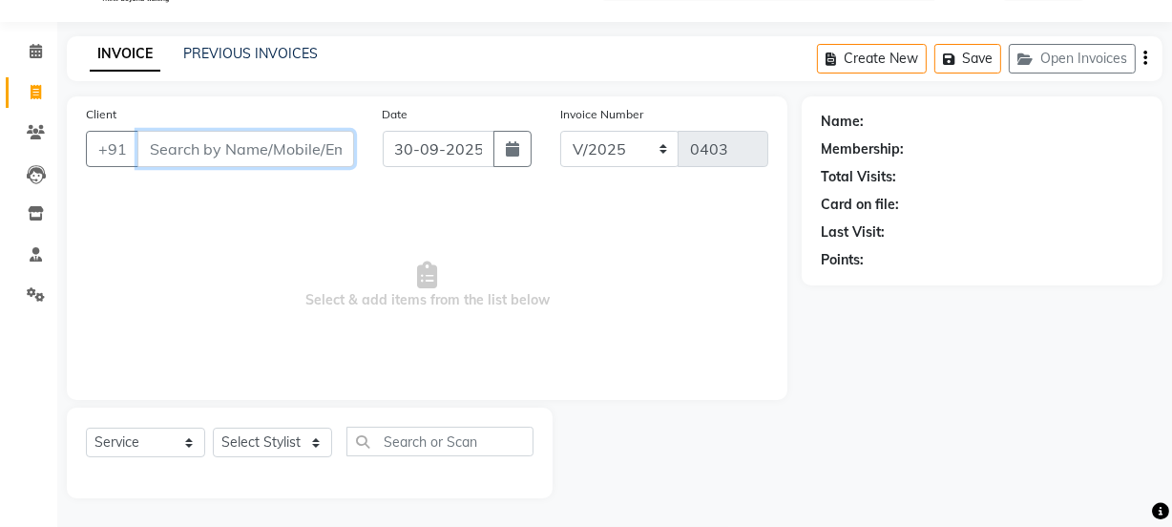
click at [279, 155] on input "Client" at bounding box center [245, 149] width 217 height 36
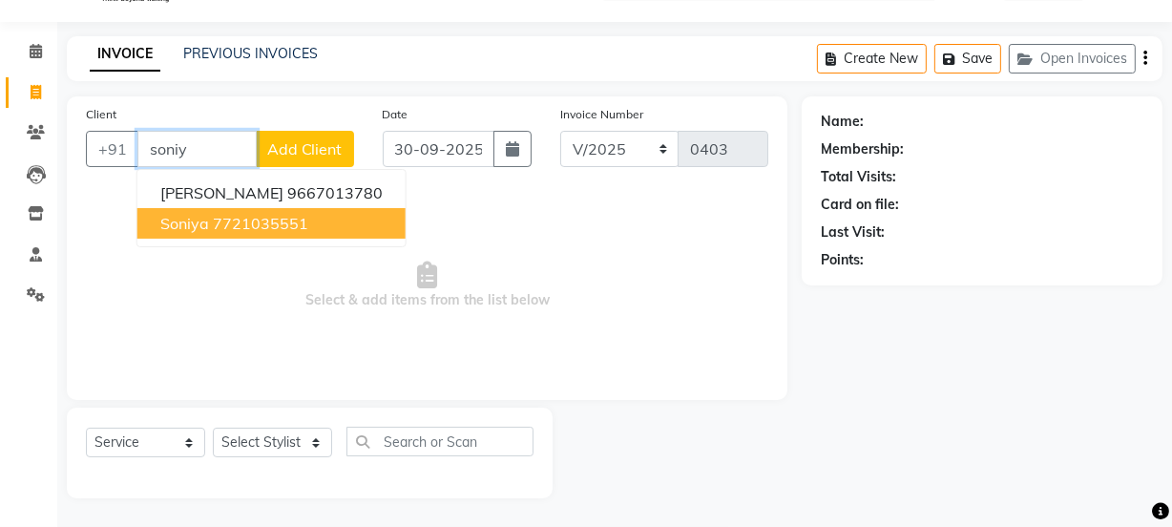
click at [277, 209] on button "[PERSON_NAME] 7721035551" at bounding box center [271, 223] width 268 height 31
type input "7721035551"
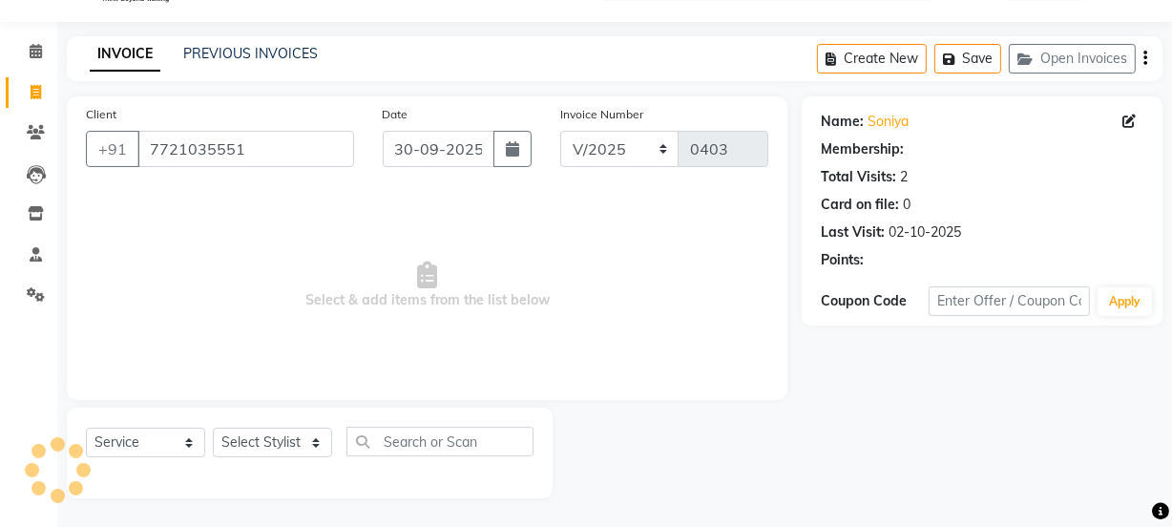
select select "1: Object"
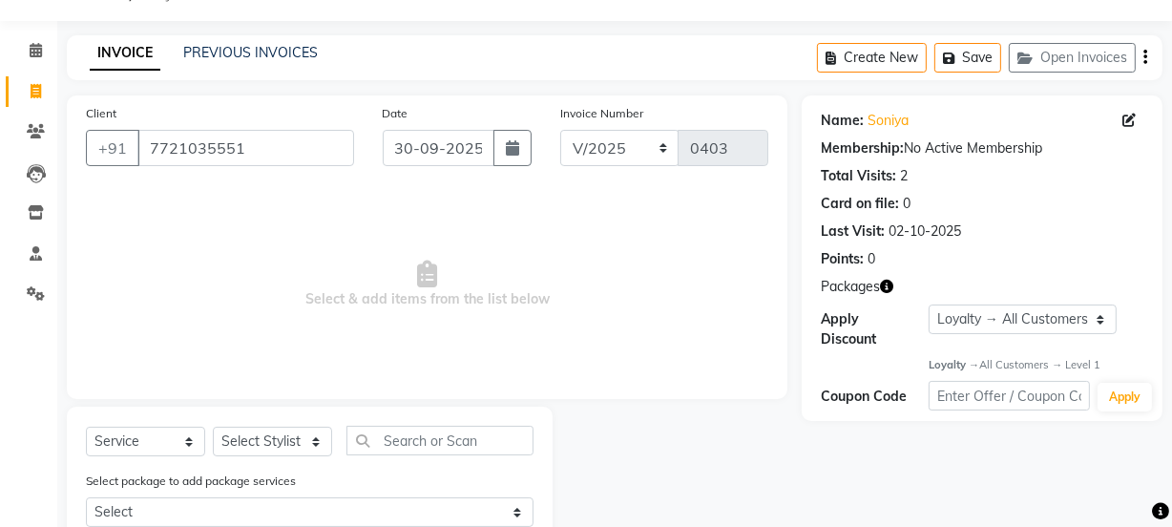
scroll to position [112, 0]
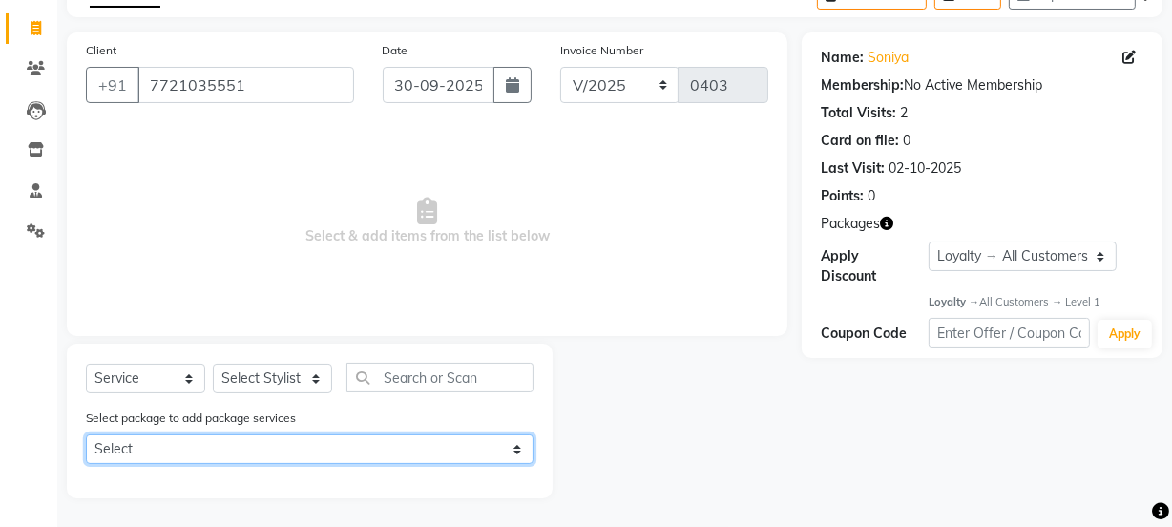
click at [516, 448] on select "Select Package 1" at bounding box center [310, 449] width 448 height 30
select select "1: Object"
click at [86, 434] on select "Select Package 1" at bounding box center [310, 449] width 448 height 30
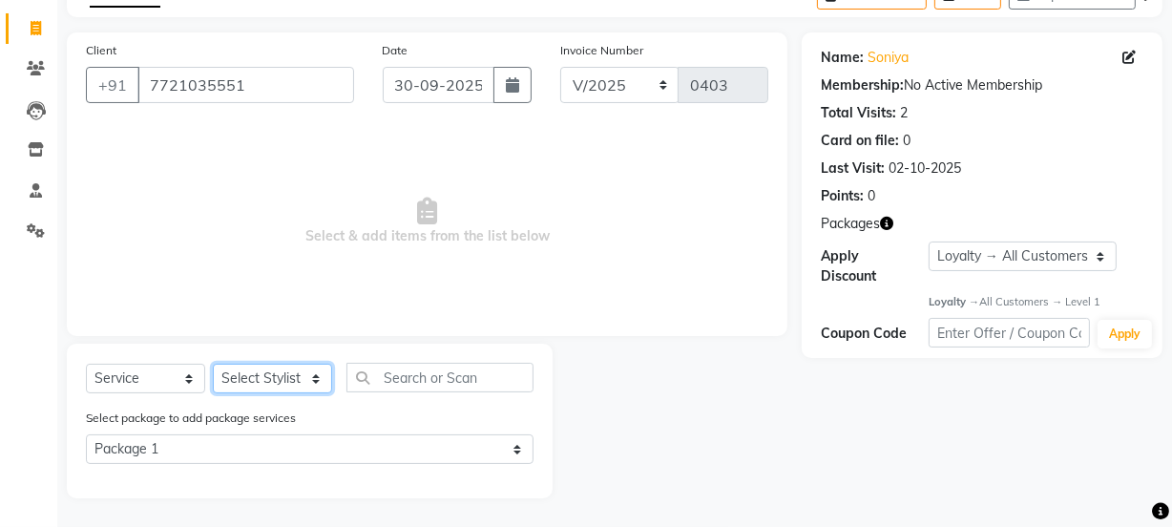
click at [274, 375] on select "Select Stylist [PERSON_NAME] Anjali [PERSON_NAME] Manager [PERSON_NAME] [PERSON…" at bounding box center [272, 379] width 119 height 30
select select "91700"
click at [213, 364] on select "Select Stylist [PERSON_NAME] Anjali [PERSON_NAME] Manager [PERSON_NAME] [PERSON…" at bounding box center [272, 379] width 119 height 30
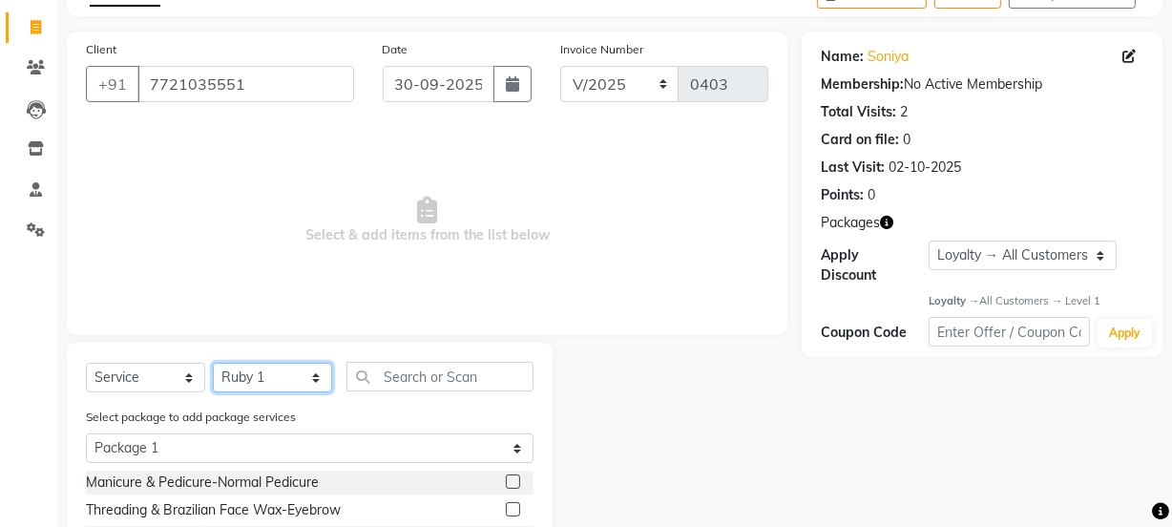
scroll to position [302, 0]
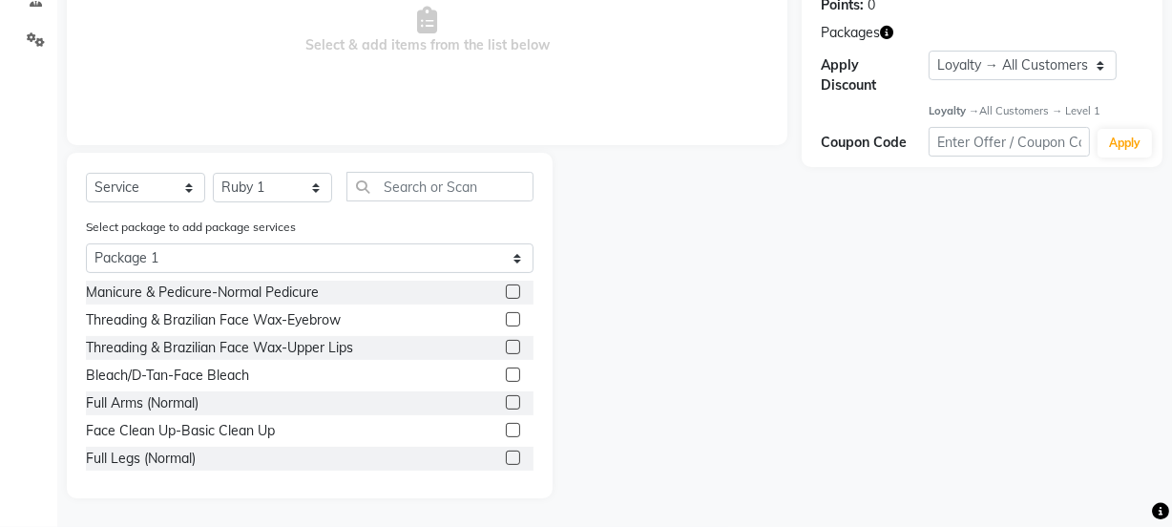
click at [506, 324] on label at bounding box center [513, 319] width 14 height 14
click at [506, 324] on input "checkbox" at bounding box center [512, 320] width 12 height 12
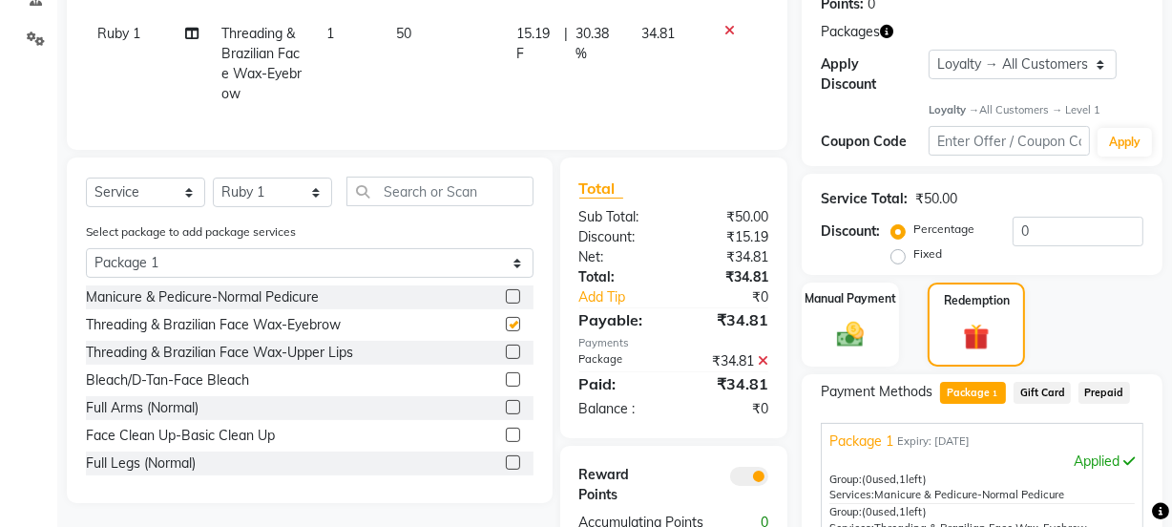
checkbox input "false"
click at [506, 359] on label at bounding box center [513, 351] width 14 height 14
click at [506, 359] on input "checkbox" at bounding box center [512, 352] width 12 height 12
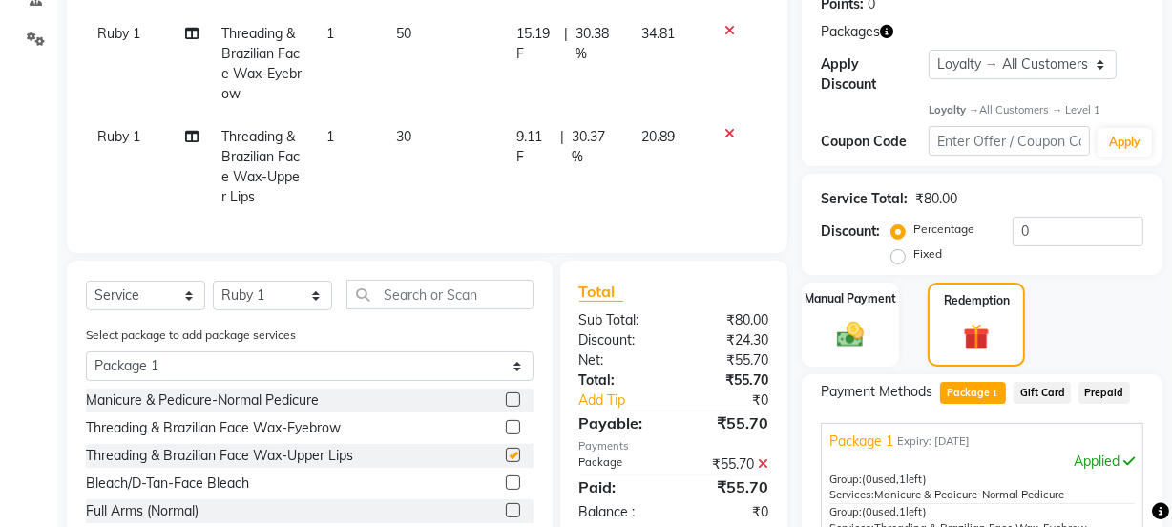
checkbox input "false"
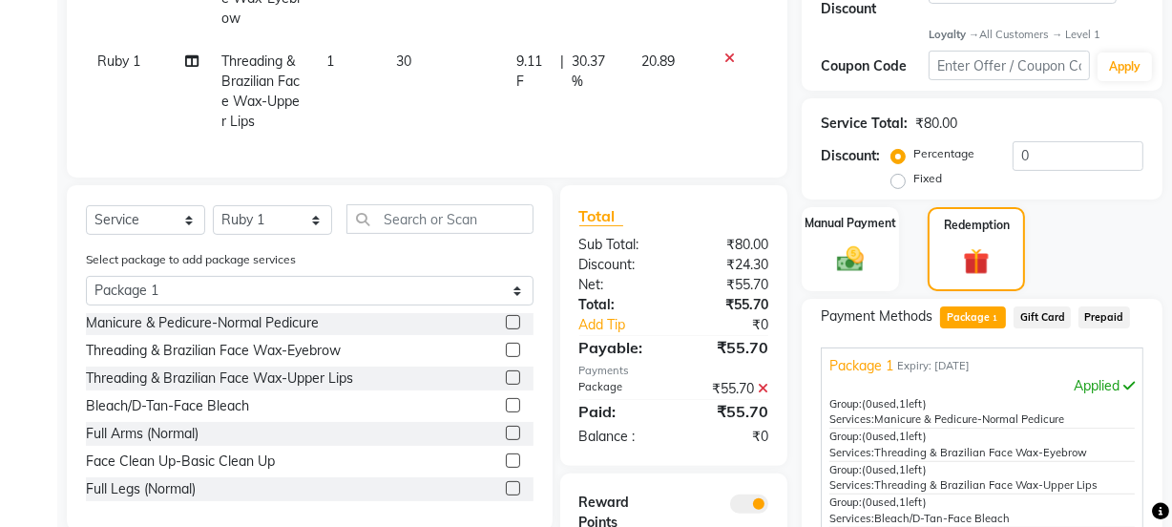
scroll to position [476, 0]
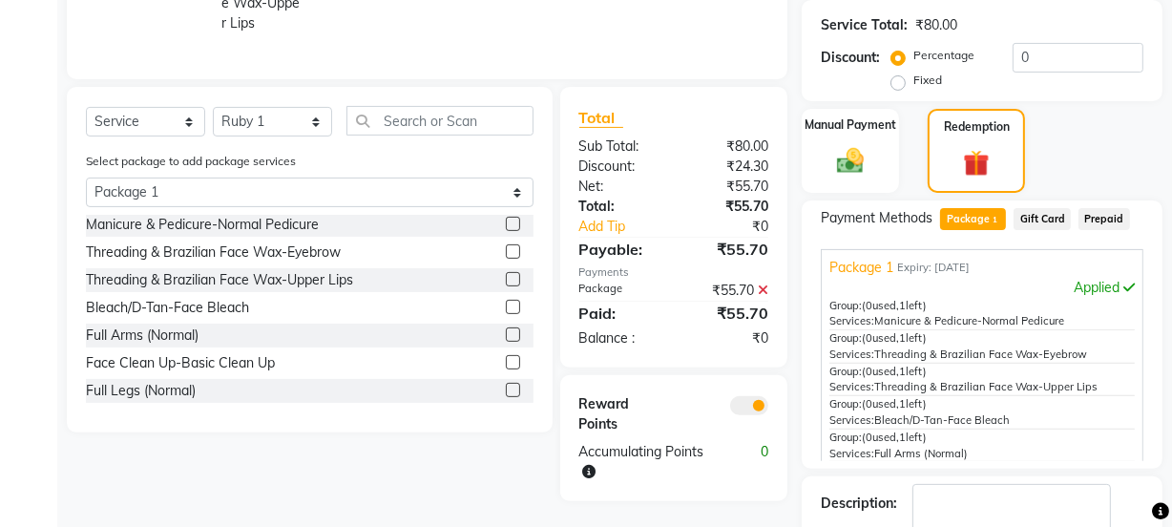
click at [506, 369] on label at bounding box center [513, 362] width 14 height 14
click at [506, 369] on input "checkbox" at bounding box center [512, 363] width 12 height 12
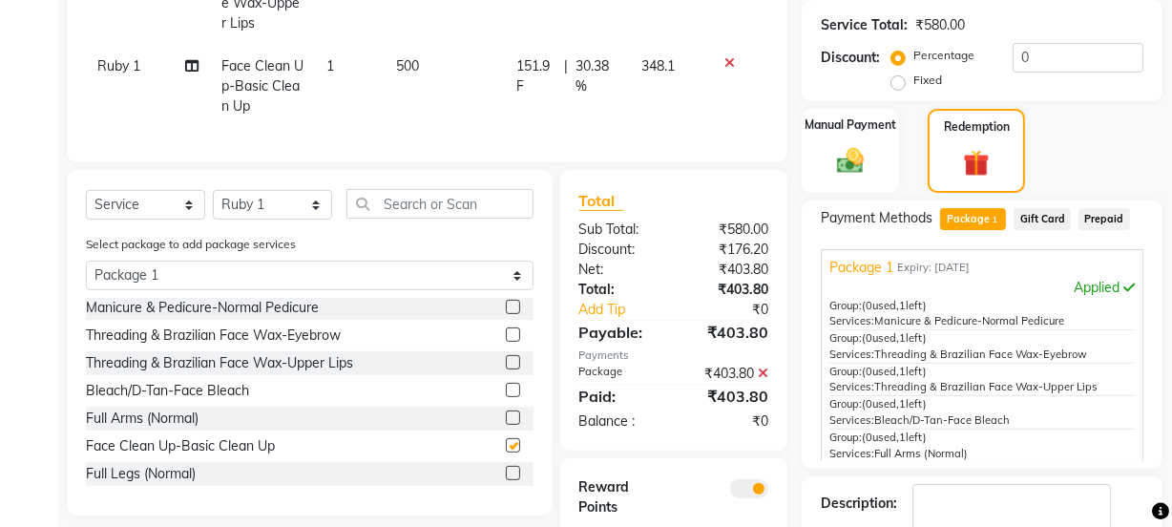
checkbox input "false"
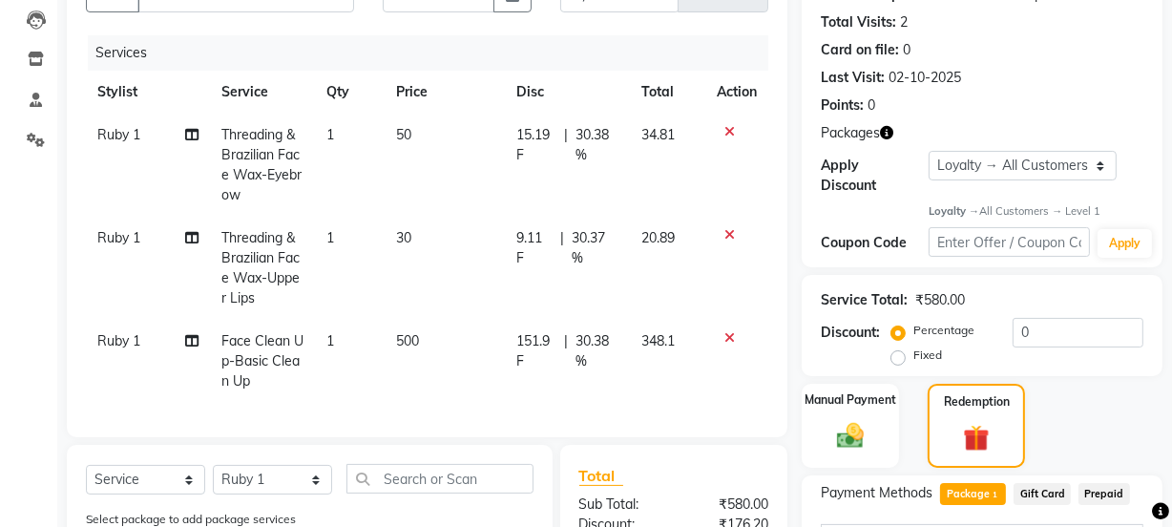
scroll to position [389, 0]
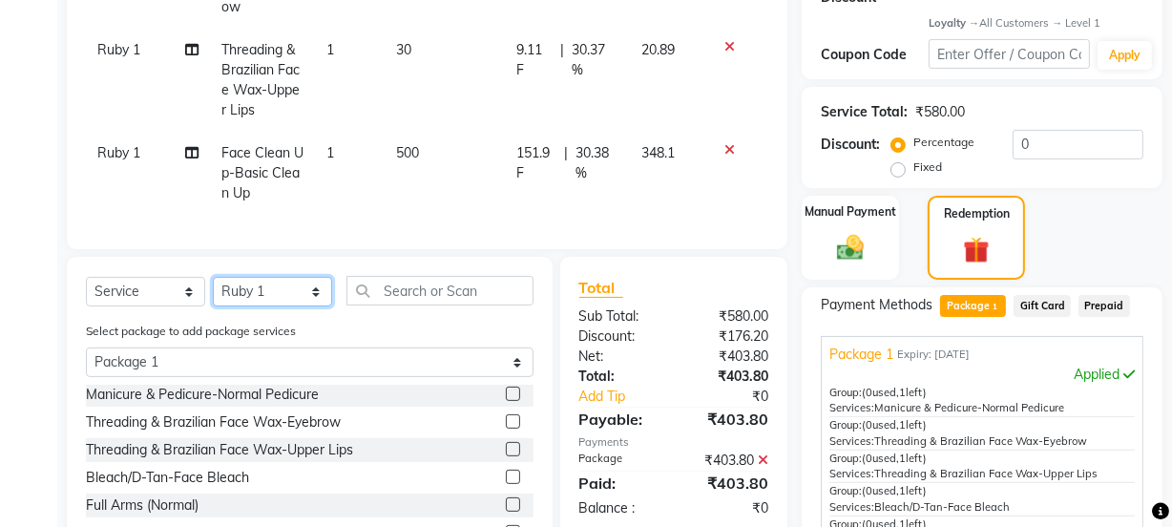
click at [288, 299] on select "Select Stylist [PERSON_NAME] Anjali [PERSON_NAME] Manager [PERSON_NAME] [PERSON…" at bounding box center [272, 292] width 119 height 30
select select "91717"
click at [213, 290] on select "Select Stylist [PERSON_NAME] Anjali [PERSON_NAME] Manager [PERSON_NAME] [PERSON…" at bounding box center [272, 292] width 119 height 30
click at [506, 401] on label at bounding box center [513, 393] width 14 height 14
click at [506, 401] on input "checkbox" at bounding box center [512, 394] width 12 height 12
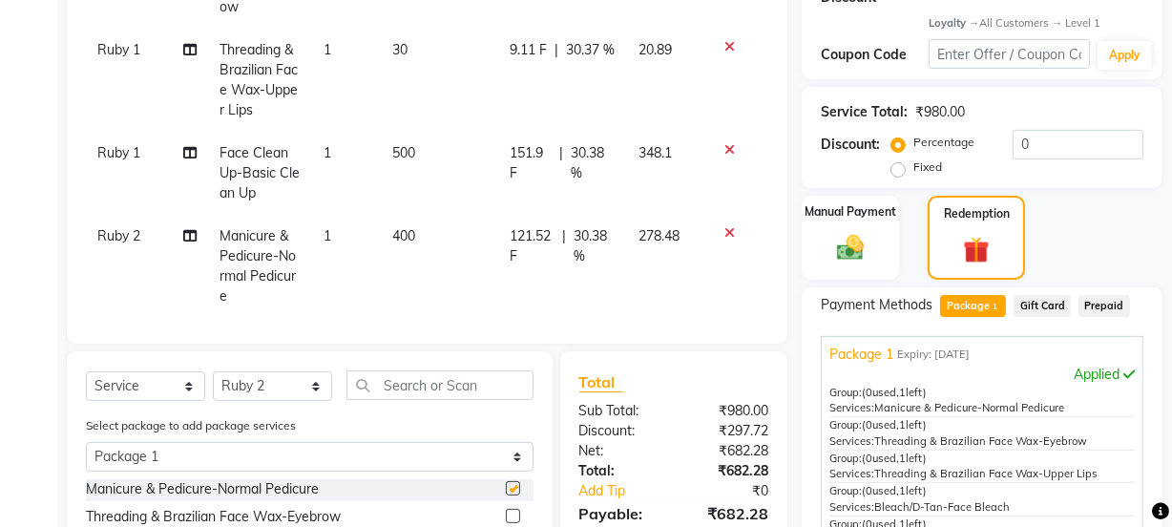
checkbox input "false"
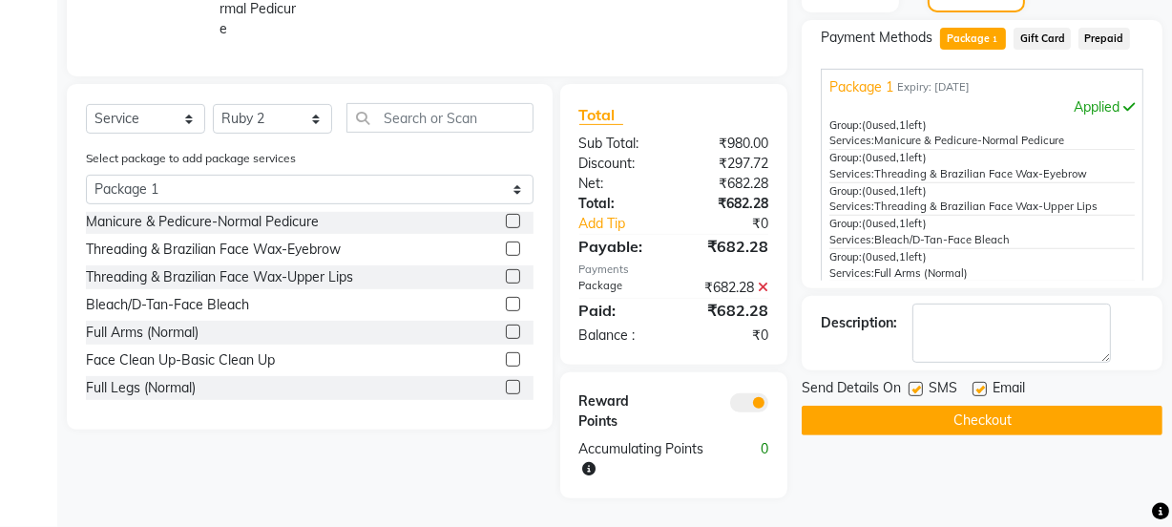
click at [506, 325] on label at bounding box center [513, 331] width 14 height 14
click at [506, 326] on input "checkbox" at bounding box center [512, 332] width 12 height 12
checkbox input "false"
click at [506, 385] on label at bounding box center [513, 387] width 14 height 14
click at [506, 385] on input "checkbox" at bounding box center [512, 388] width 12 height 12
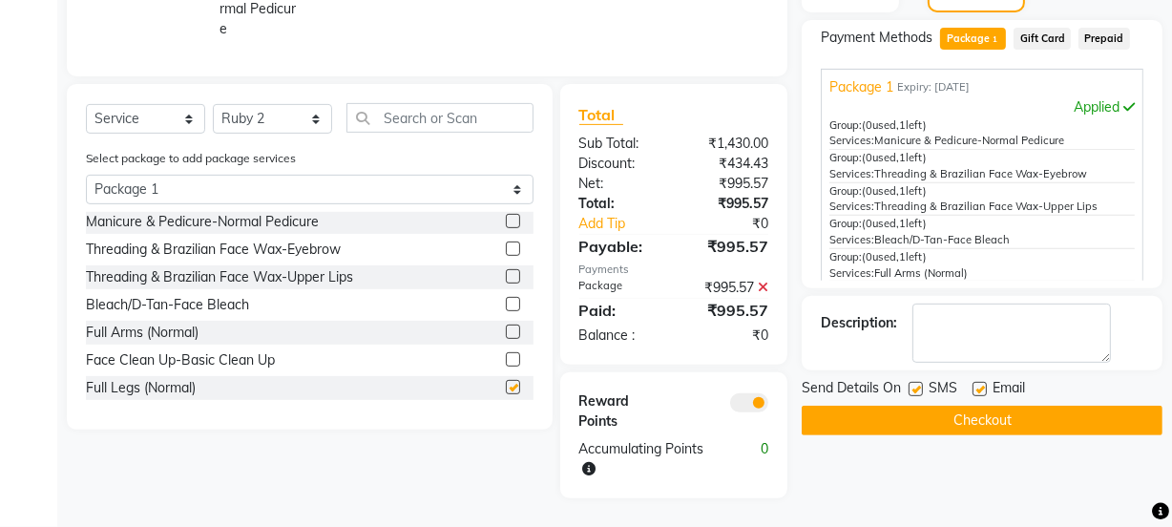
checkbox input "false"
click at [506, 306] on label at bounding box center [513, 304] width 14 height 14
click at [506, 306] on input "checkbox" at bounding box center [512, 305] width 12 height 12
checkbox input "false"
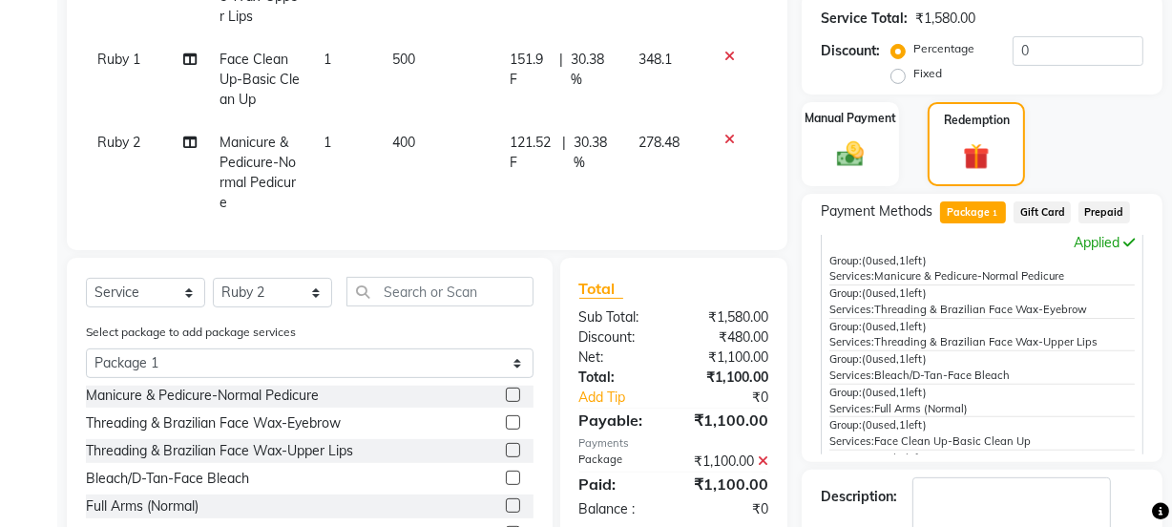
scroll to position [91, 0]
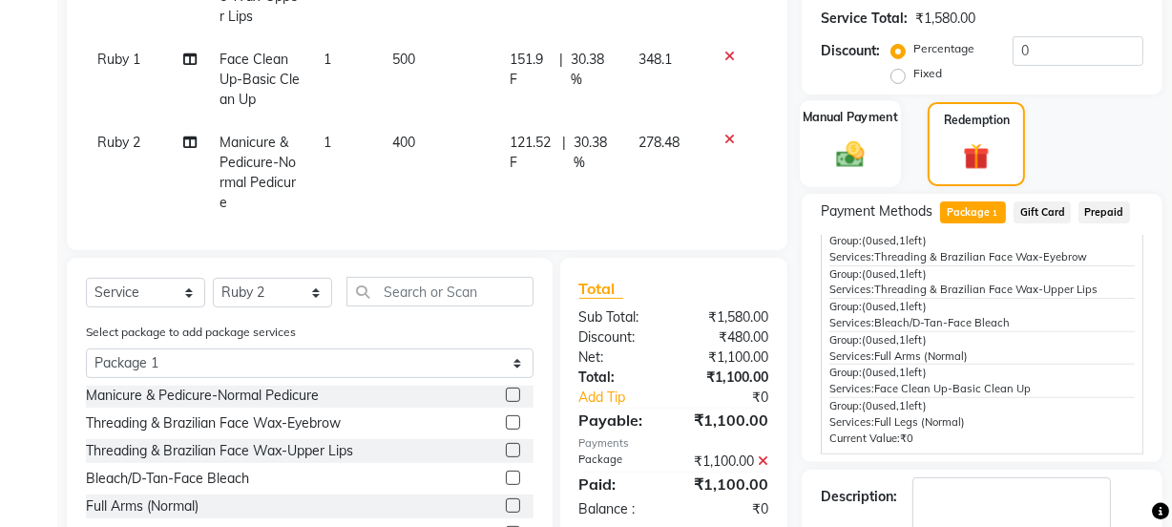
click at [876, 142] on div "Manual Payment" at bounding box center [850, 144] width 101 height 87
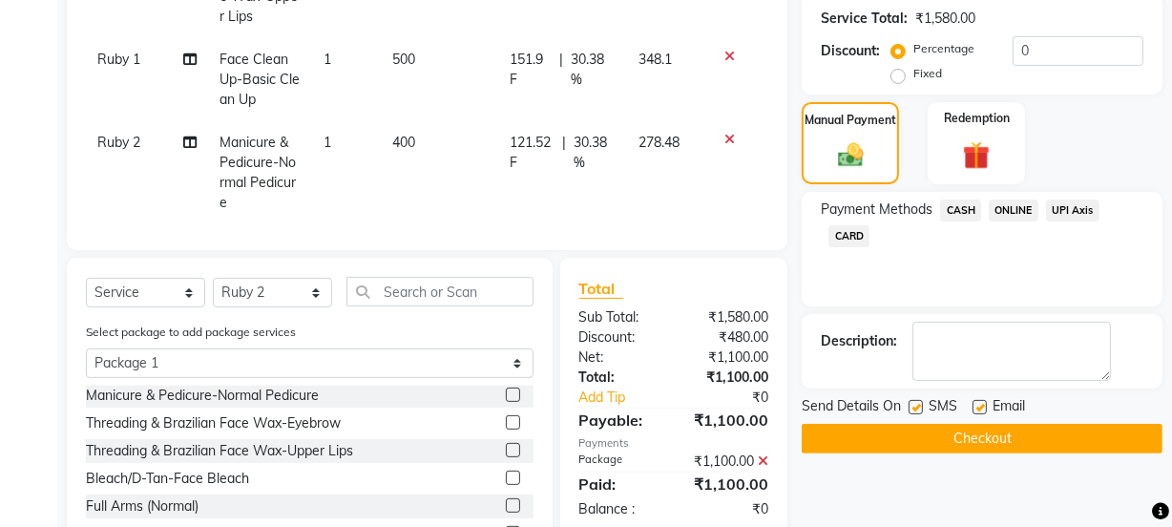
click at [1003, 206] on span "ONLINE" at bounding box center [1014, 210] width 50 height 22
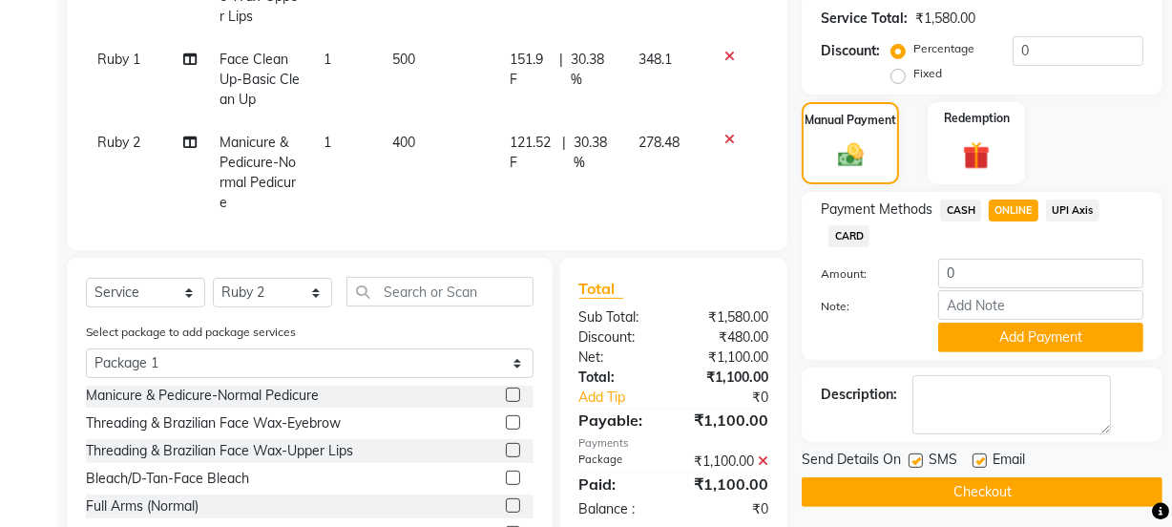
scroll to position [656, 0]
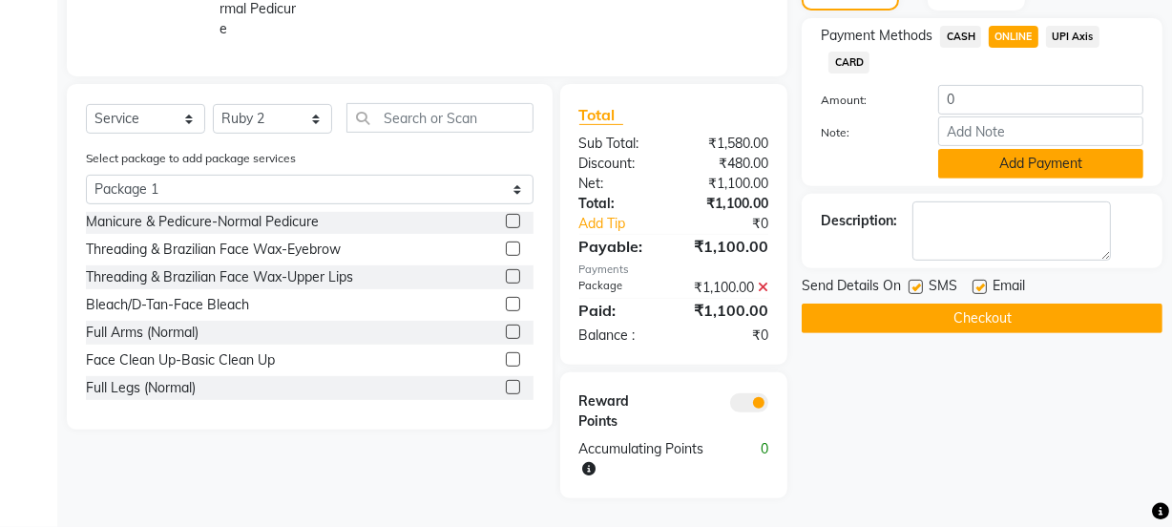
click at [1027, 154] on button "Add Payment" at bounding box center [1040, 164] width 205 height 30
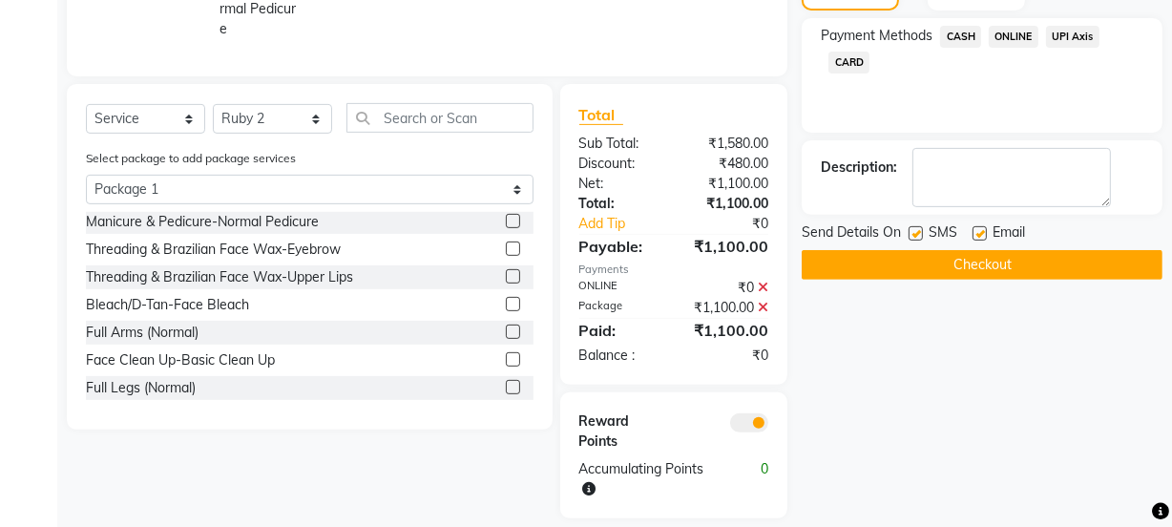
click at [976, 229] on label at bounding box center [979, 233] width 14 height 14
click at [976, 229] on input "checkbox" at bounding box center [978, 234] width 12 height 12
checkbox input "false"
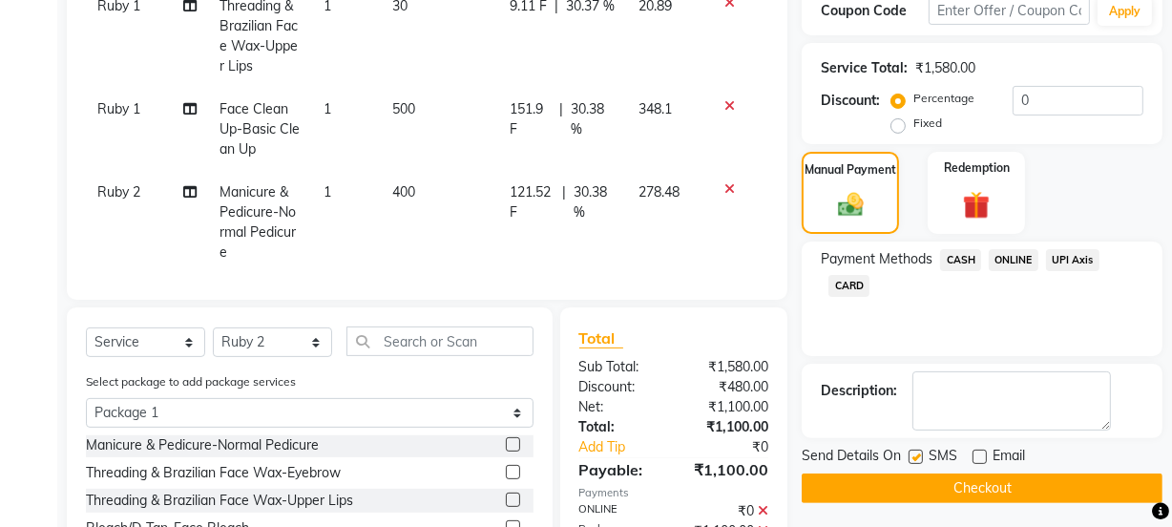
scroll to position [677, 0]
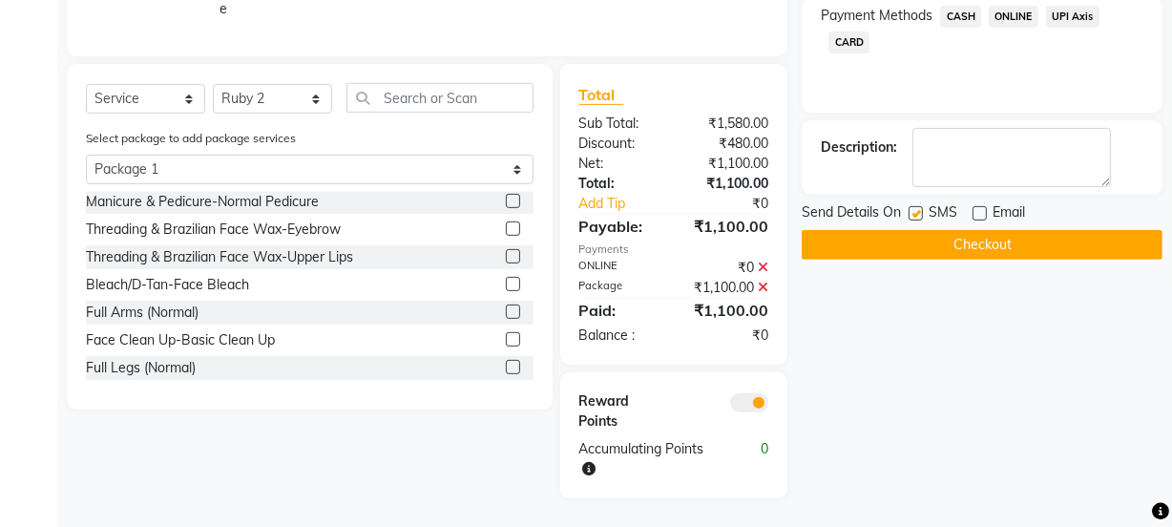
click at [941, 243] on button "Checkout" at bounding box center [981, 245] width 361 height 30
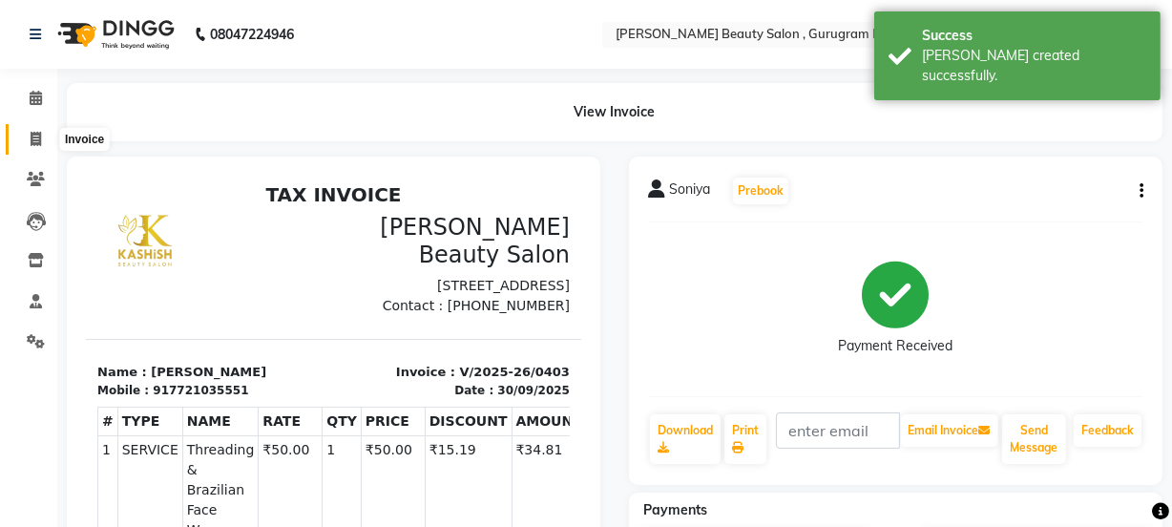
click at [31, 140] on icon at bounding box center [36, 139] width 10 height 14
select select "service"
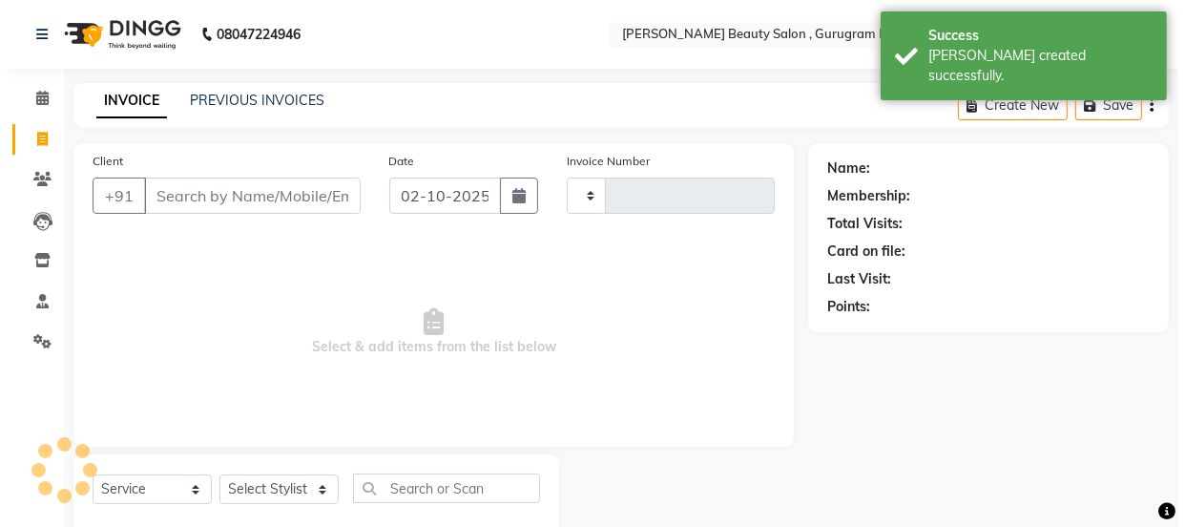
scroll to position [48, 0]
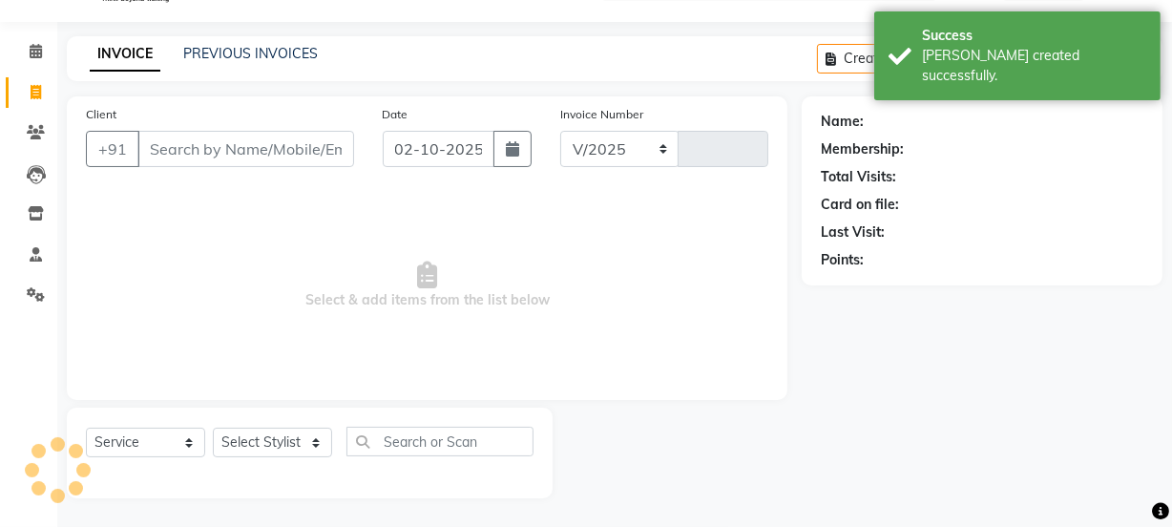
select select "9017"
type input "0404"
click at [507, 150] on icon "button" at bounding box center [512, 148] width 13 height 15
select select "10"
select select "2025"
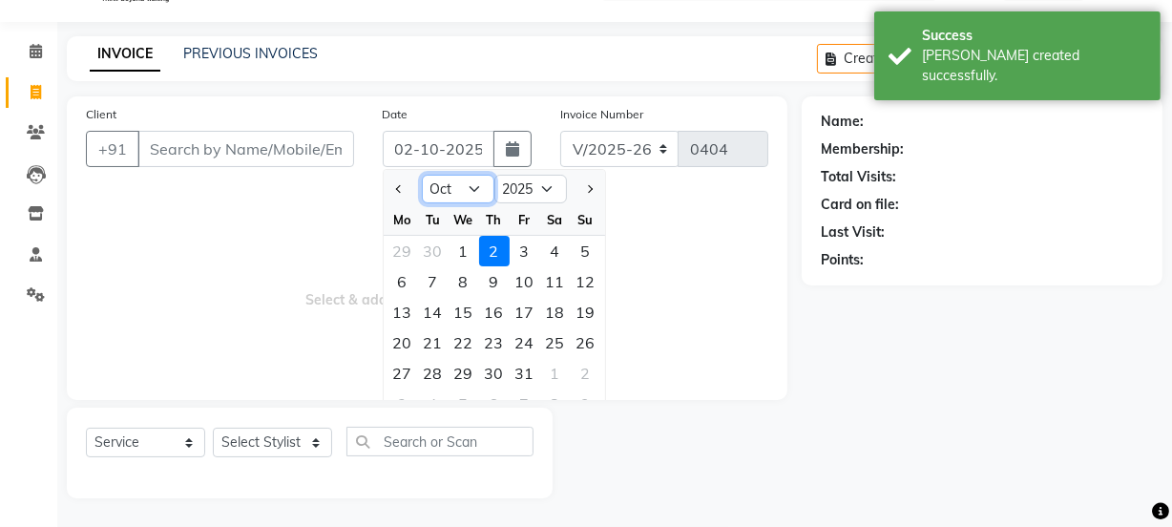
click at [483, 185] on select "Jan Feb Mar Apr May Jun [DATE] Aug Sep Oct Nov Dec" at bounding box center [458, 189] width 73 height 29
select select "9"
click at [422, 175] on select "Jan Feb Mar Apr May Jun [DATE] Aug Sep Oct Nov Dec" at bounding box center [458, 189] width 73 height 29
click at [436, 368] on div "30" at bounding box center [433, 373] width 31 height 31
type input "30-09-2025"
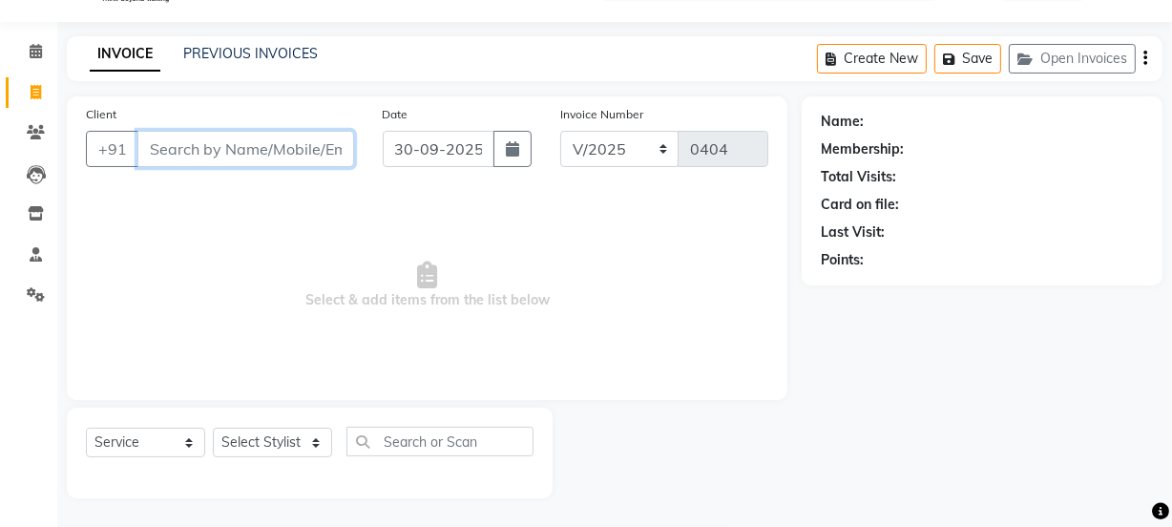
click at [238, 153] on input "Client" at bounding box center [245, 149] width 217 height 36
type input "9759377823"
click at [296, 147] on span "Add Client" at bounding box center [304, 148] width 75 height 19
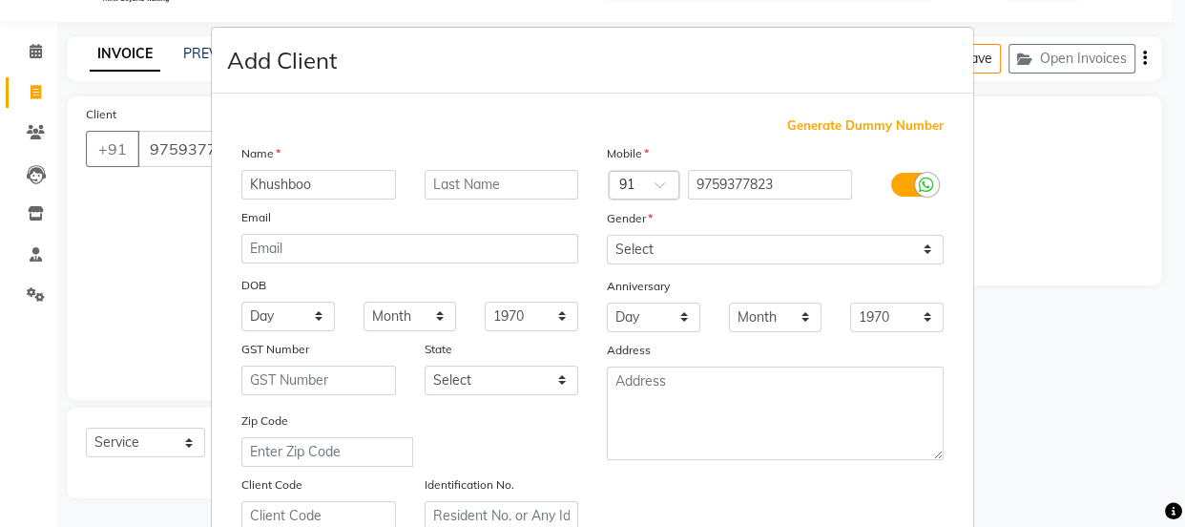
type input "Khushboo"
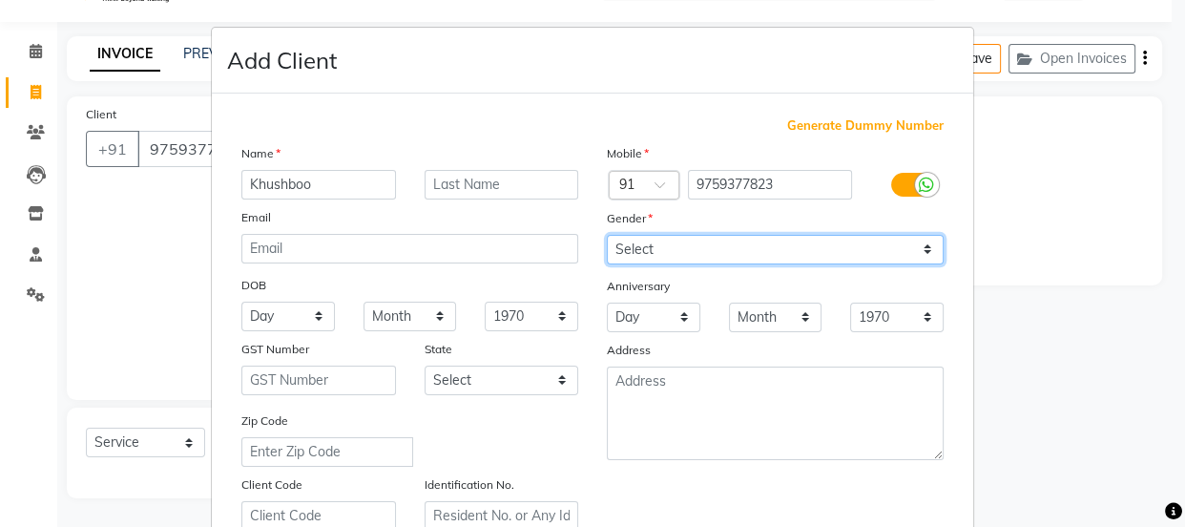
click at [683, 244] on select "Select [DEMOGRAPHIC_DATA] [DEMOGRAPHIC_DATA] Other Prefer Not To Say" at bounding box center [775, 250] width 337 height 30
select select "[DEMOGRAPHIC_DATA]"
click at [607, 235] on select "Select [DEMOGRAPHIC_DATA] [DEMOGRAPHIC_DATA] Other Prefer Not To Say" at bounding box center [775, 250] width 337 height 30
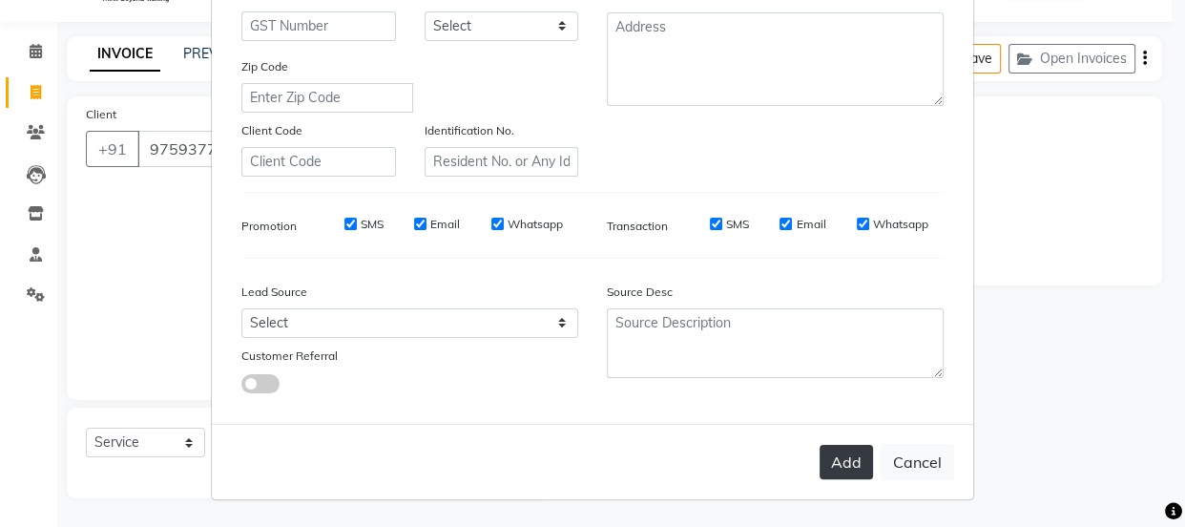
click at [834, 467] on button "Add" at bounding box center [846, 462] width 53 height 34
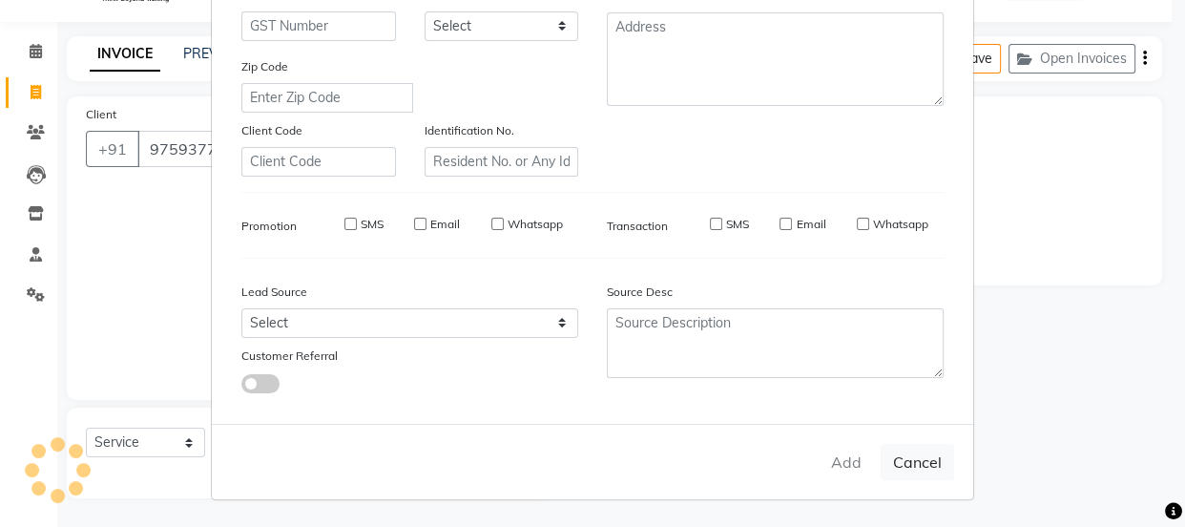
select select
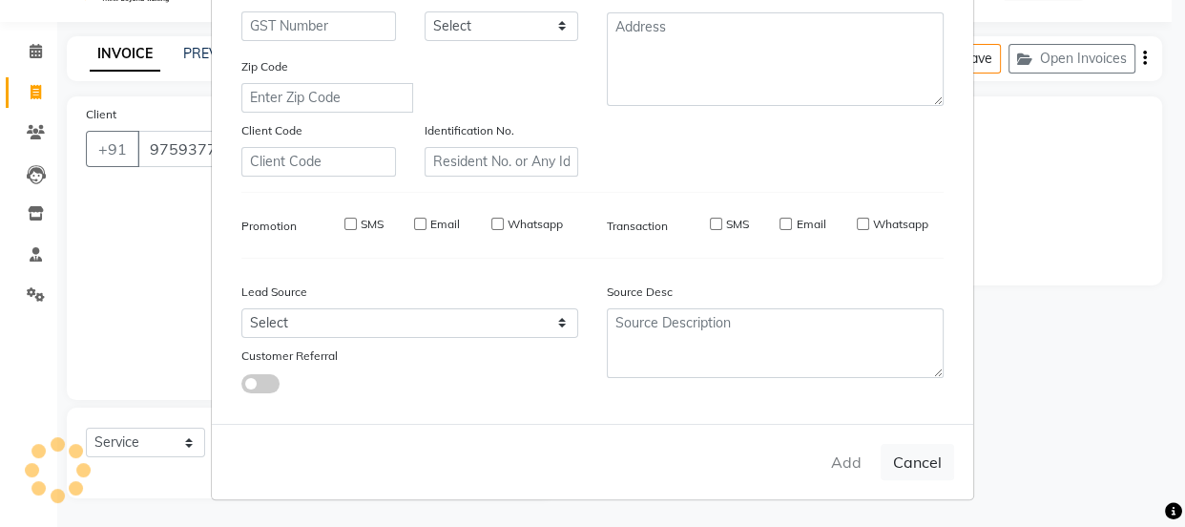
select select
checkbox input "false"
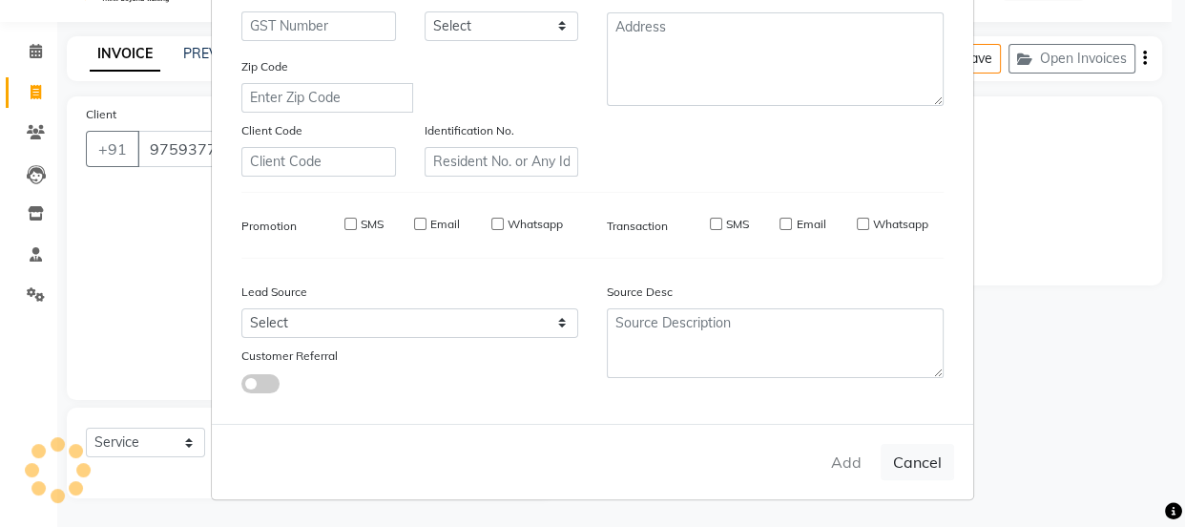
checkbox input "false"
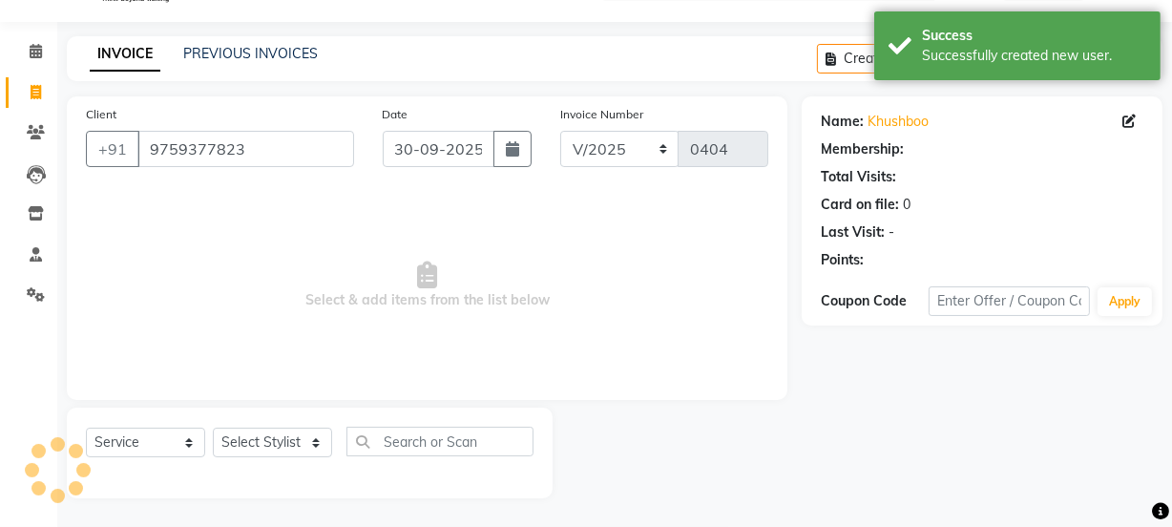
select select "1: Object"
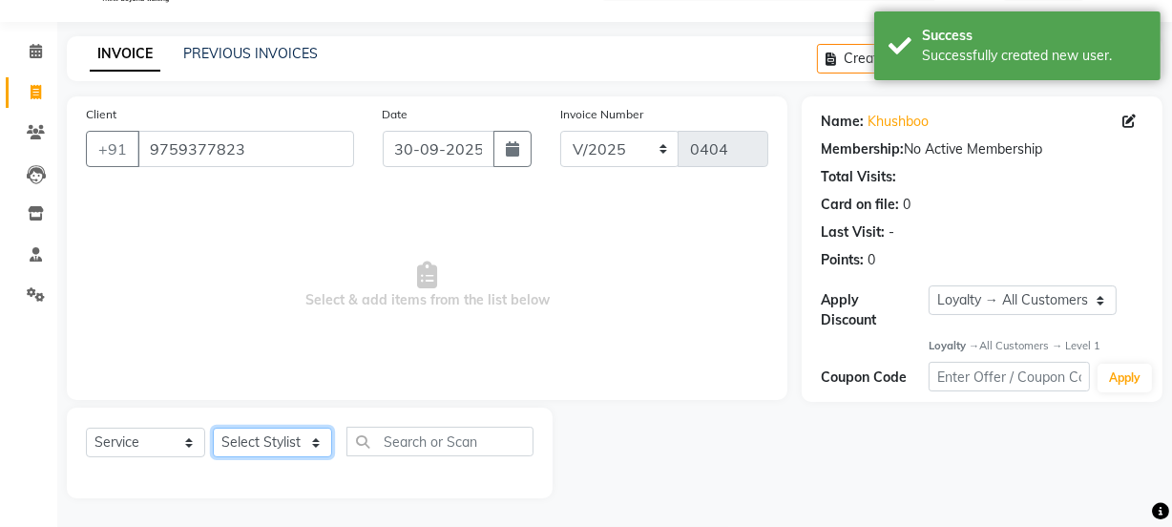
click at [276, 429] on select "Select Stylist [PERSON_NAME] Anjali [PERSON_NAME] Manager [PERSON_NAME] [PERSON…" at bounding box center [272, 442] width 119 height 30
select select "91707"
click at [213, 427] on select "Select Stylist [PERSON_NAME] Anjali [PERSON_NAME] Manager [PERSON_NAME] [PERSON…" at bounding box center [272, 442] width 119 height 30
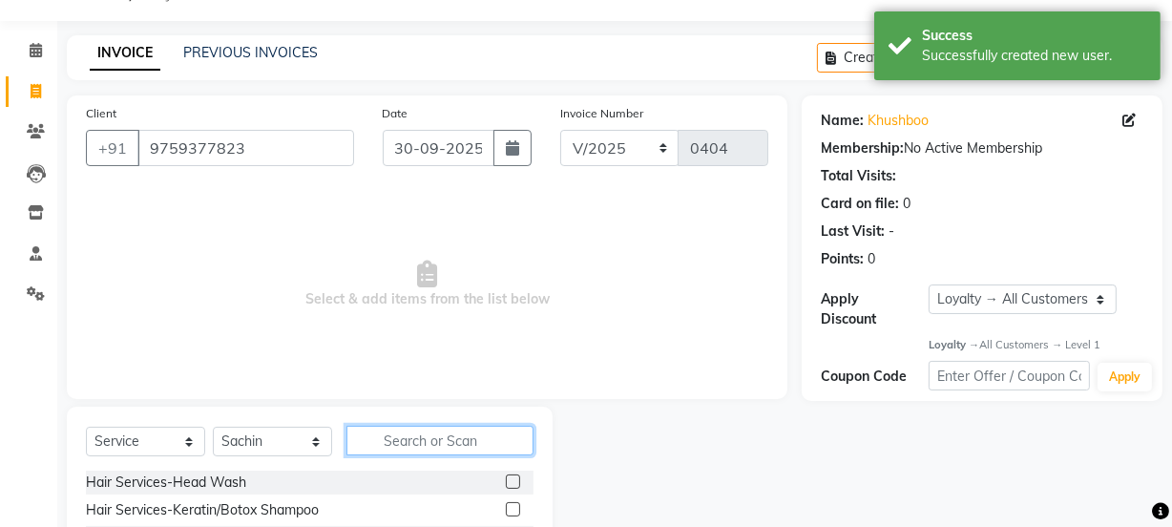
click at [386, 438] on input "text" at bounding box center [439, 441] width 187 height 30
type input "curls"
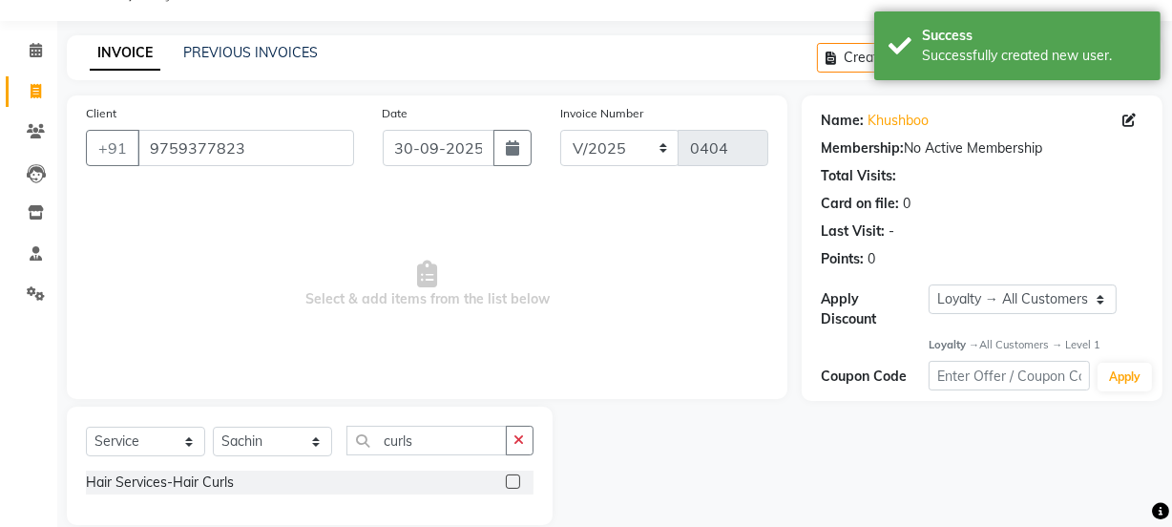
click at [515, 484] on label at bounding box center [513, 481] width 14 height 14
click at [515, 484] on input "checkbox" at bounding box center [512, 482] width 12 height 12
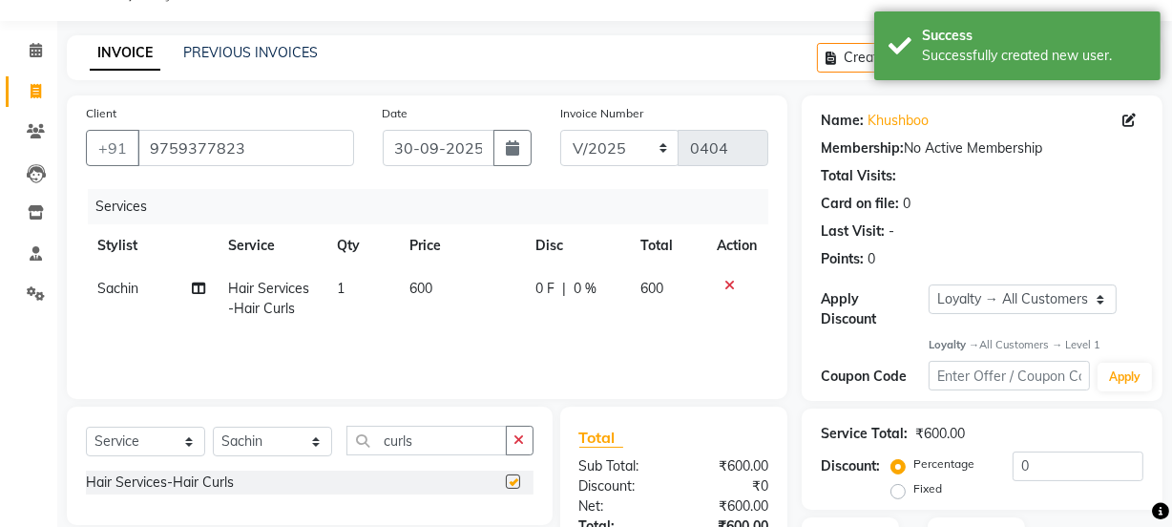
checkbox input "false"
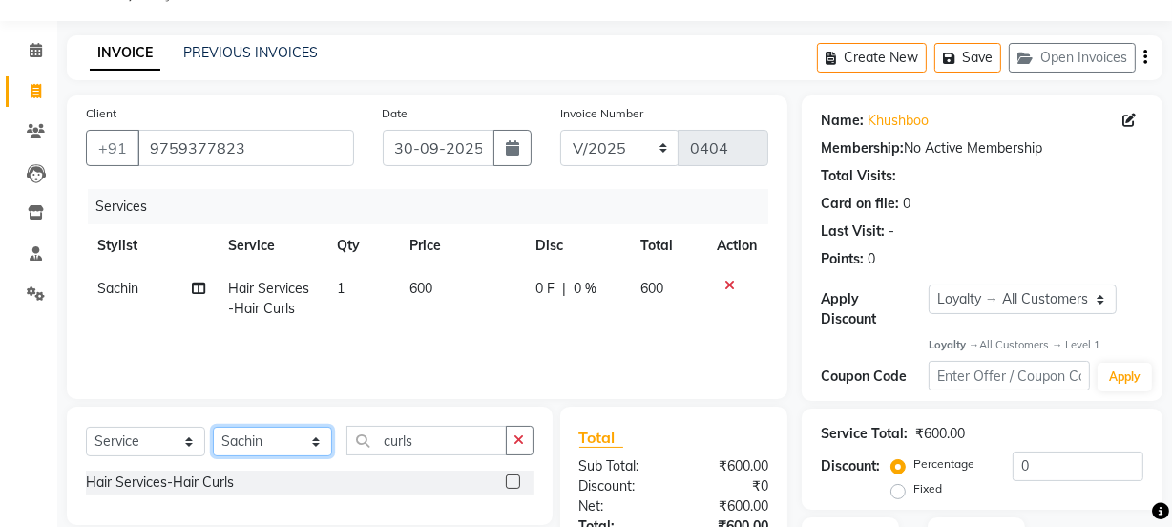
click at [305, 434] on select "Select Stylist [PERSON_NAME] Anjali [PERSON_NAME] Manager [PERSON_NAME] [PERSON…" at bounding box center [272, 442] width 119 height 30
select select "92760"
click at [213, 427] on select "Select Stylist [PERSON_NAME] Anjali [PERSON_NAME] Manager [PERSON_NAME] [PERSON…" at bounding box center [272, 442] width 119 height 30
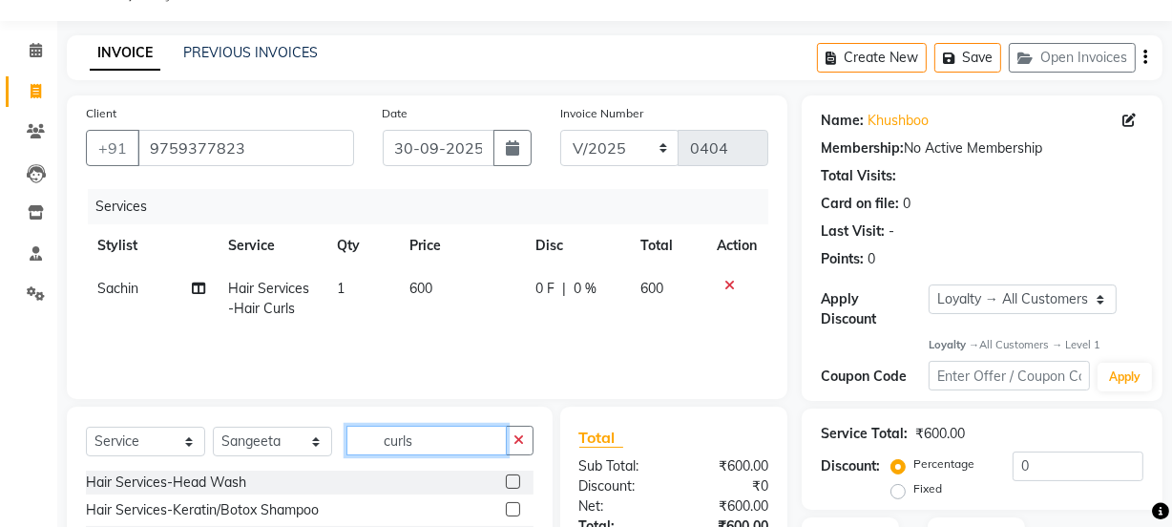
click at [464, 442] on input "curls" at bounding box center [426, 441] width 160 height 30
type input "curl"
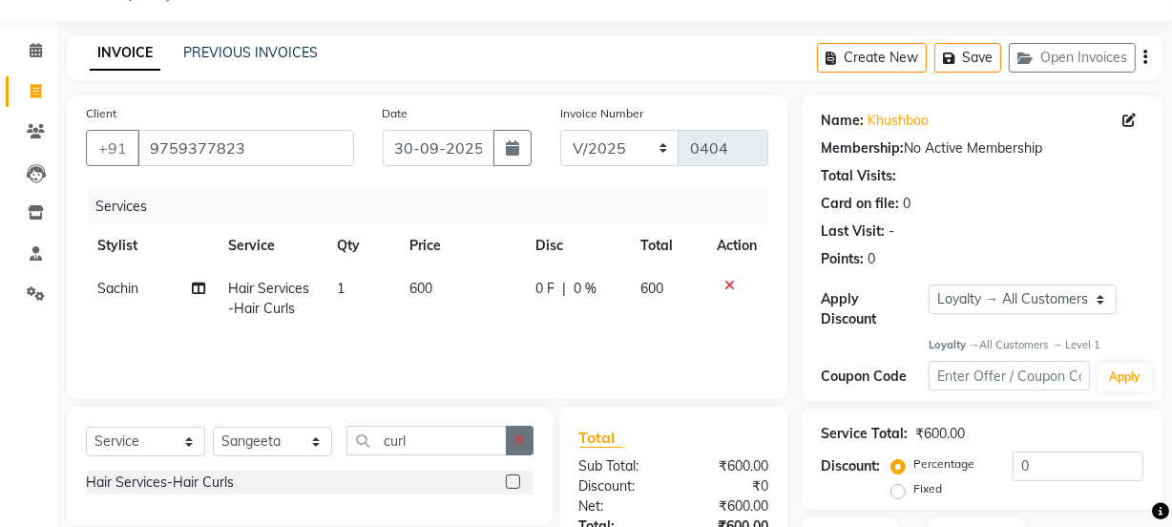
click at [510, 483] on label at bounding box center [513, 481] width 14 height 14
click at [510, 483] on input "checkbox" at bounding box center [512, 482] width 12 height 12
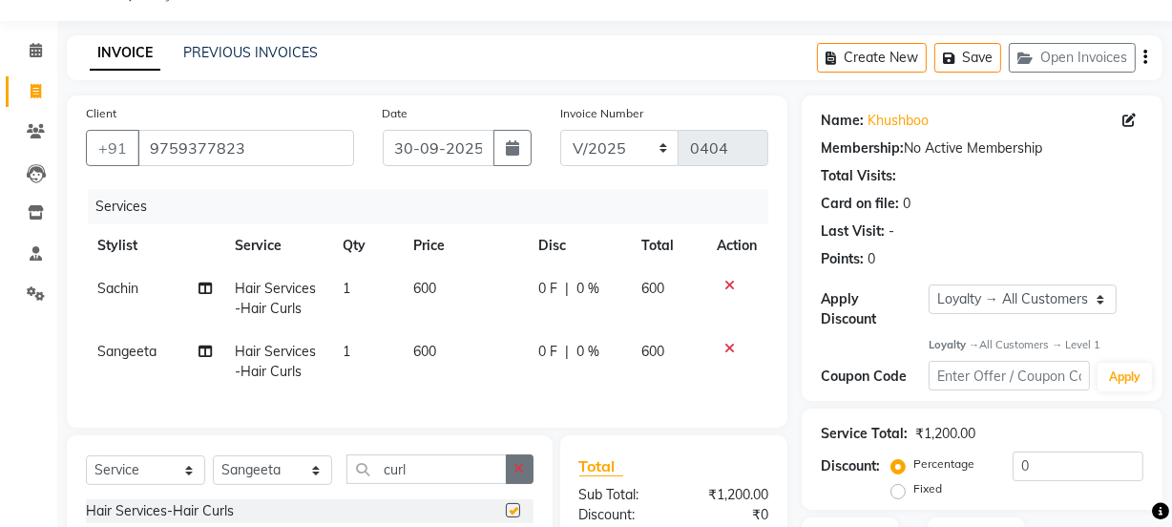
checkbox input "false"
drag, startPoint x: 517, startPoint y: 478, endPoint x: 423, endPoint y: 496, distance: 96.2
click at [516, 475] on icon "button" at bounding box center [519, 468] width 10 height 13
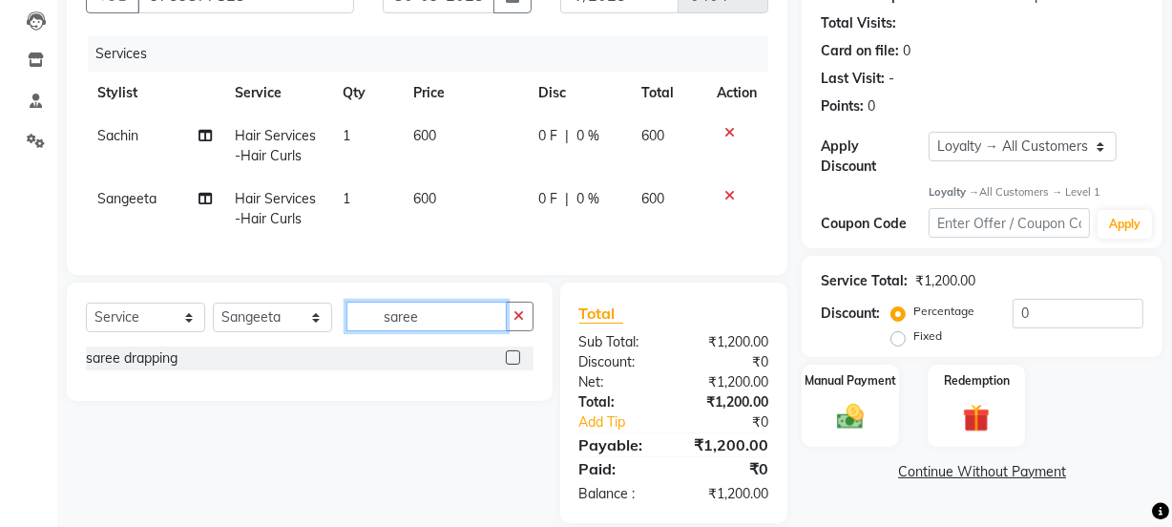
scroll to position [239, 0]
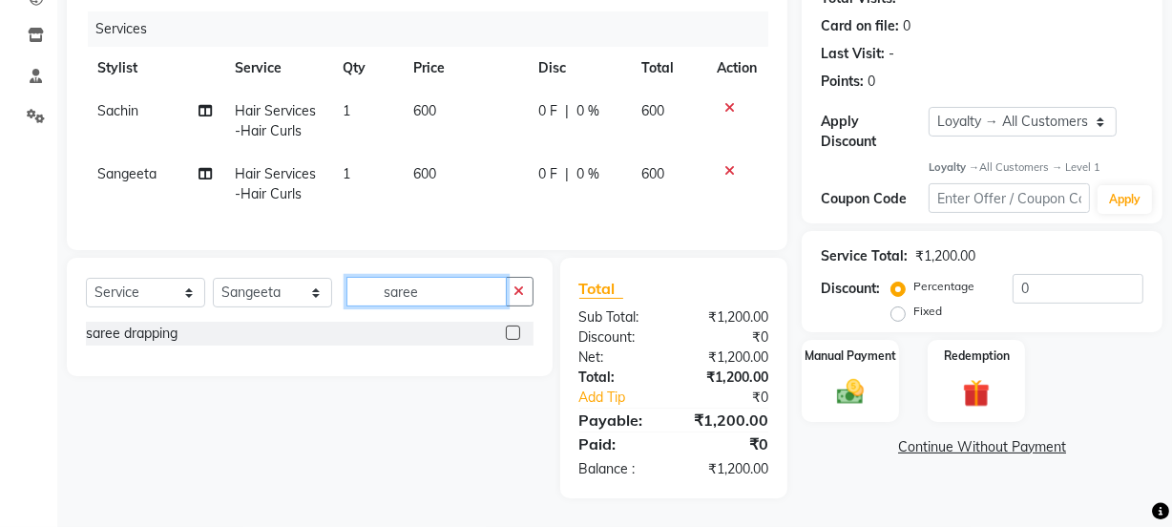
type input "saree"
click at [511, 330] on label at bounding box center [513, 332] width 14 height 14
click at [511, 330] on input "checkbox" at bounding box center [512, 333] width 12 height 12
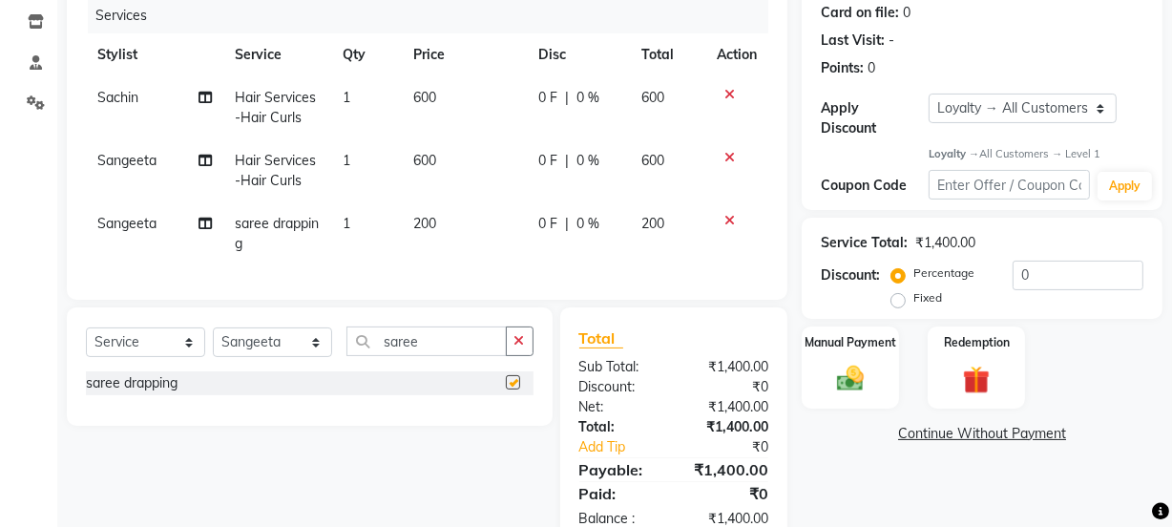
checkbox input "false"
click at [438, 219] on td "200" at bounding box center [464, 233] width 124 height 63
select select "92760"
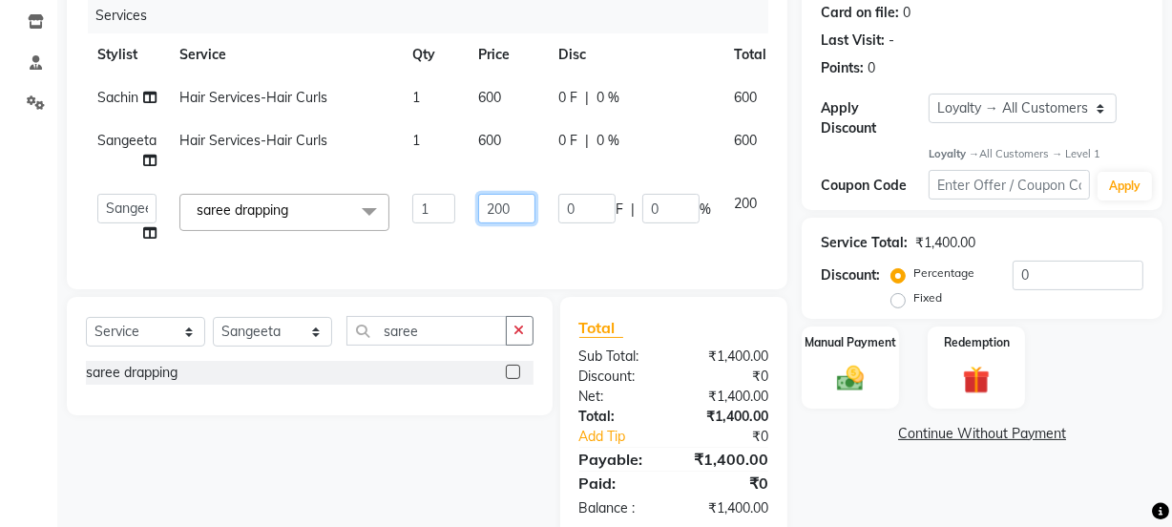
click at [517, 205] on input "200" at bounding box center [506, 209] width 57 height 30
type input "2"
type input "300"
click at [532, 238] on tr "[PERSON_NAME] Anjali [PERSON_NAME] Manager [PERSON_NAME] [PERSON_NAME] [PERSON_…" at bounding box center [463, 218] width 755 height 73
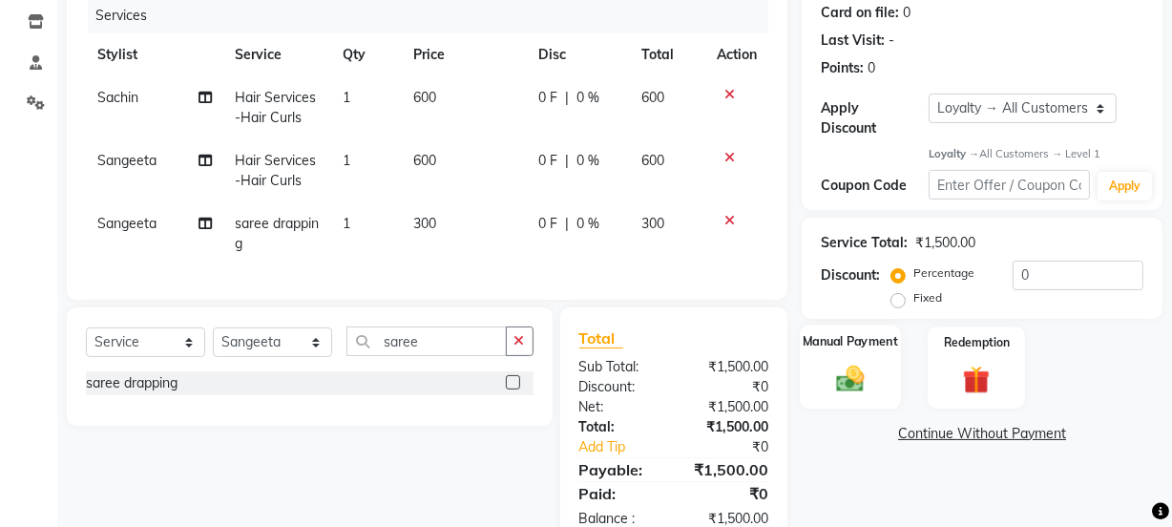
click at [866, 351] on div "Manual Payment" at bounding box center [850, 367] width 101 height 85
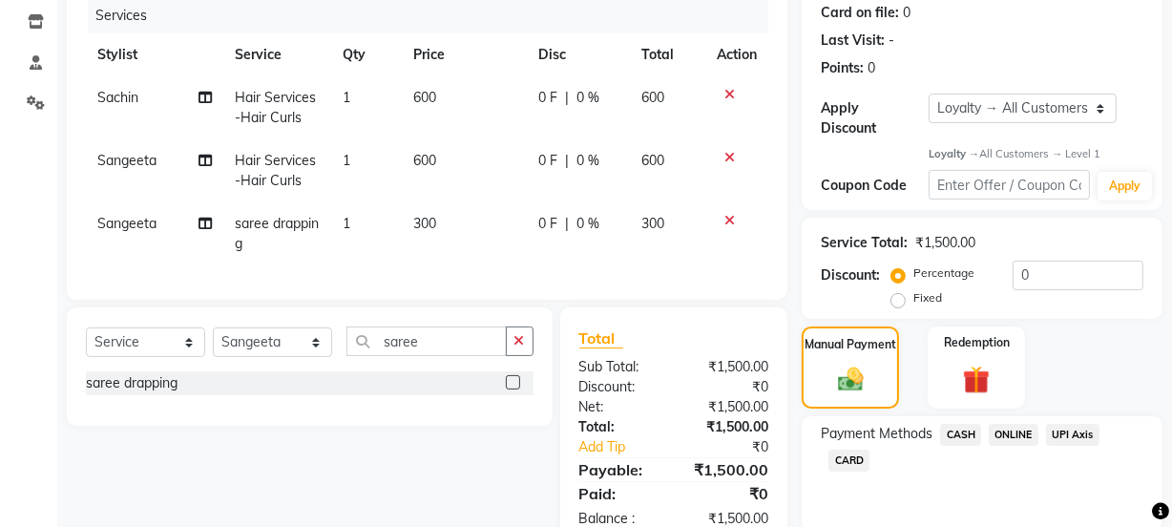
scroll to position [309, 0]
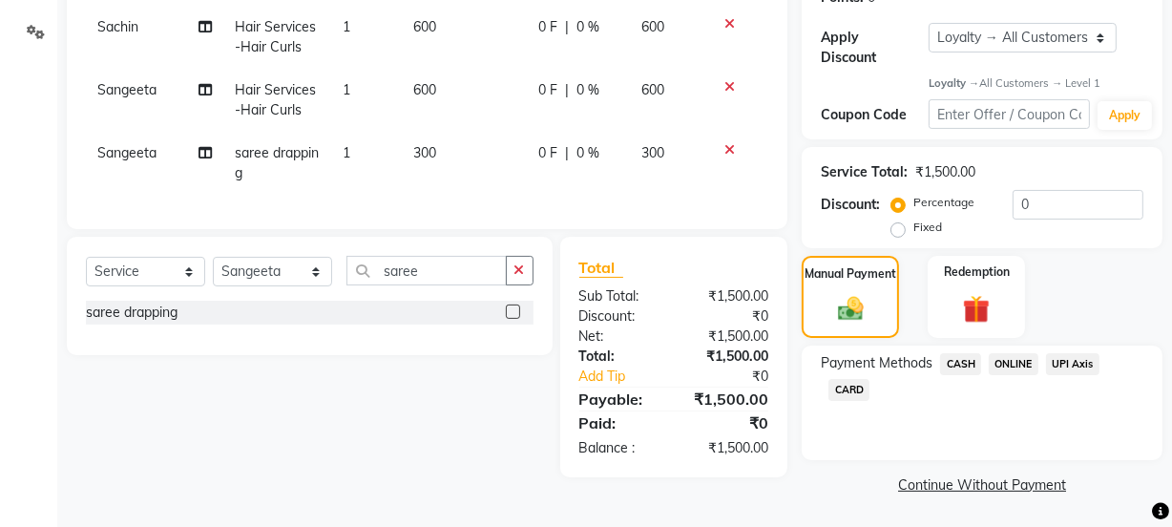
click at [1010, 353] on span "ONLINE" at bounding box center [1014, 364] width 50 height 22
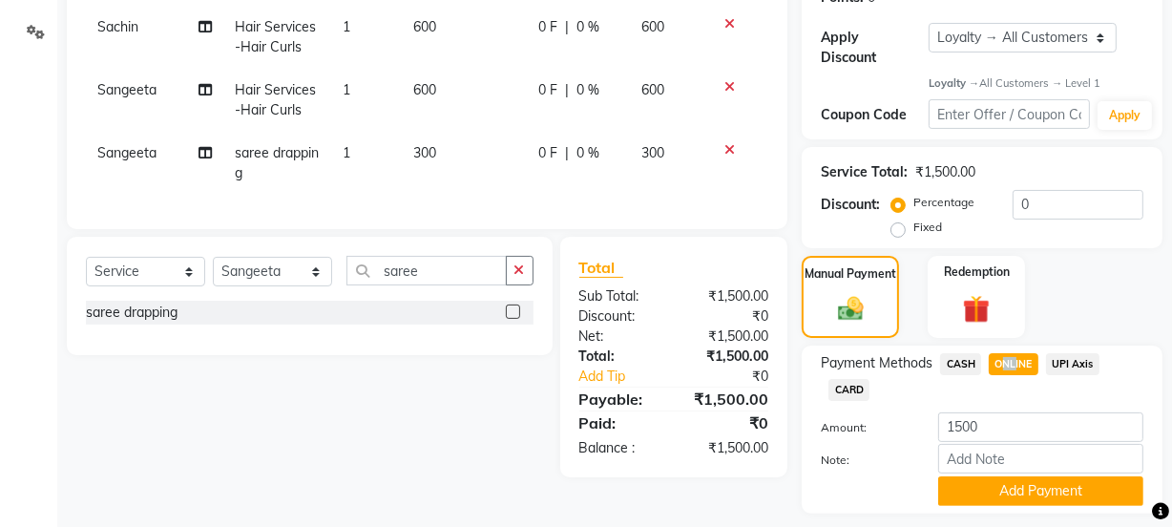
scroll to position [363, 0]
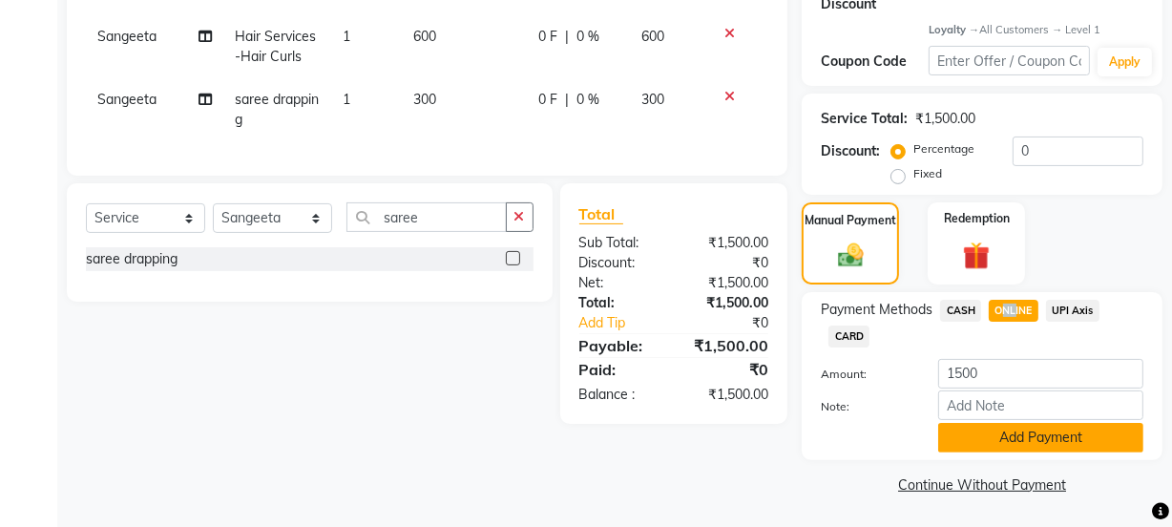
click at [1008, 438] on button "Add Payment" at bounding box center [1040, 438] width 205 height 30
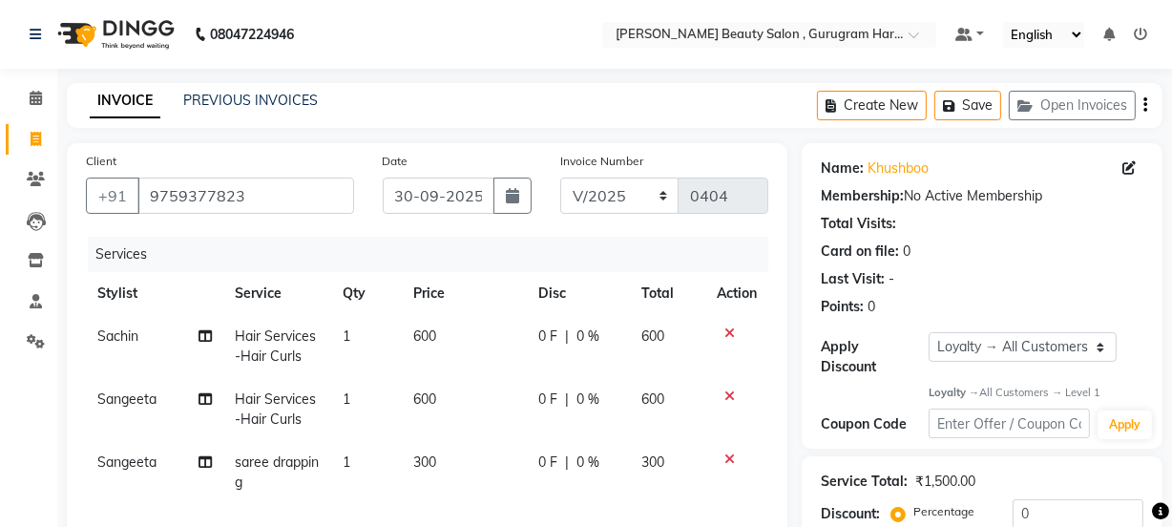
scroll to position [475, 0]
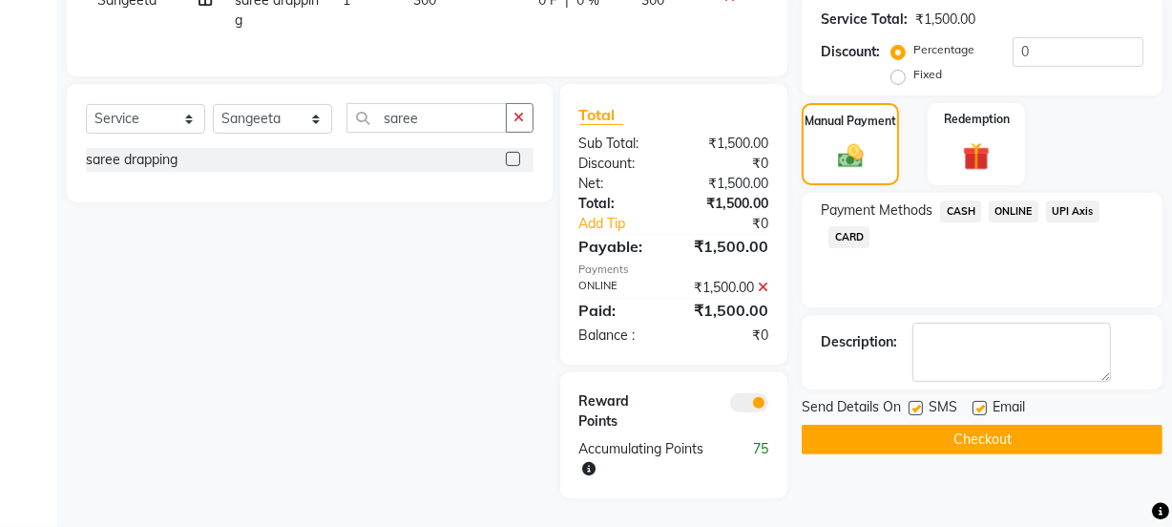
click at [976, 401] on label at bounding box center [979, 408] width 14 height 14
click at [976, 403] on input "checkbox" at bounding box center [978, 409] width 12 height 12
checkbox input "false"
click at [976, 425] on button "Checkout" at bounding box center [981, 440] width 361 height 30
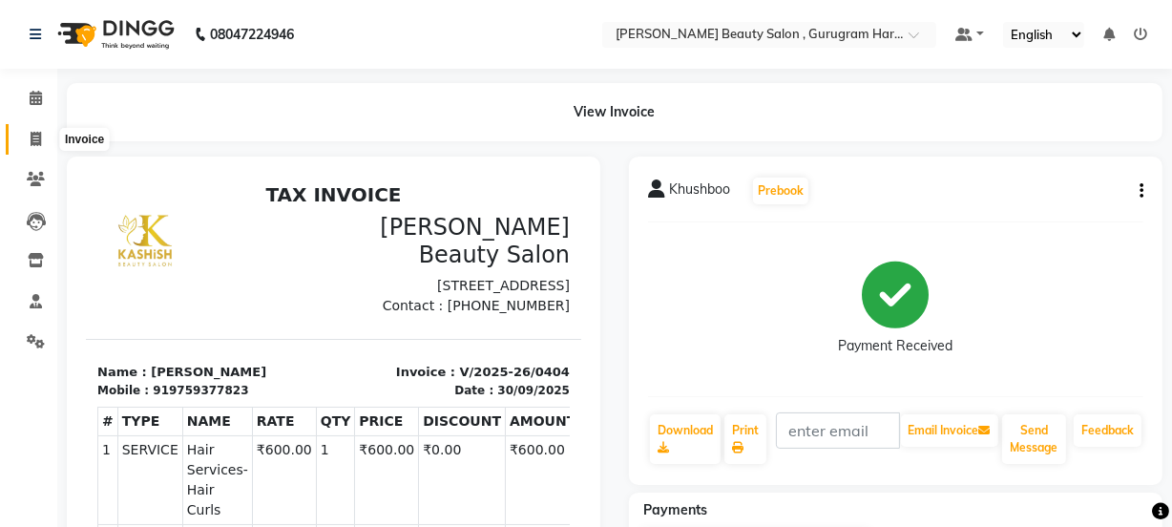
click at [39, 141] on icon at bounding box center [36, 139] width 10 height 14
select select "service"
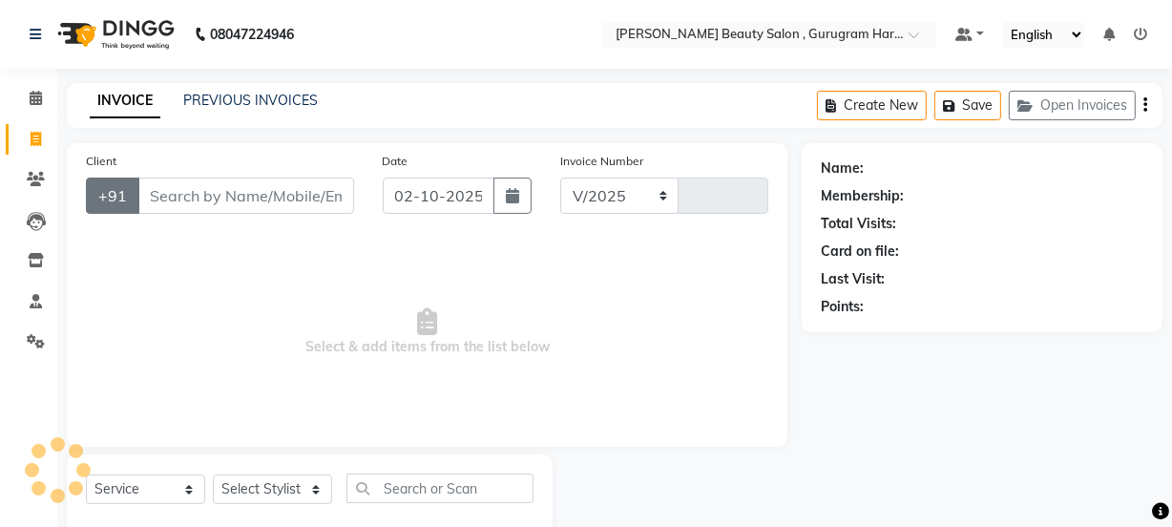
scroll to position [48, 0]
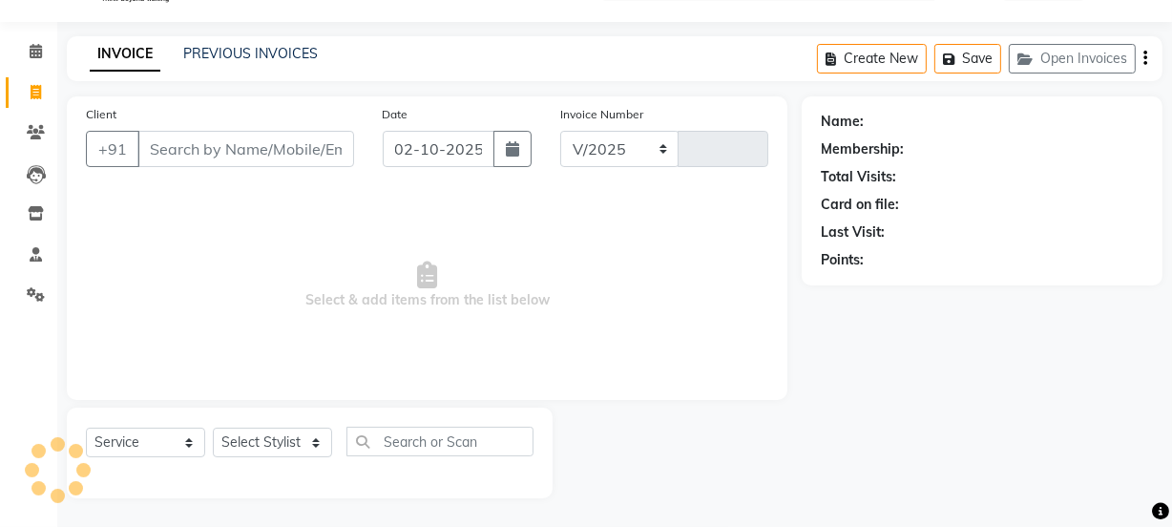
select select "9017"
type input "0405"
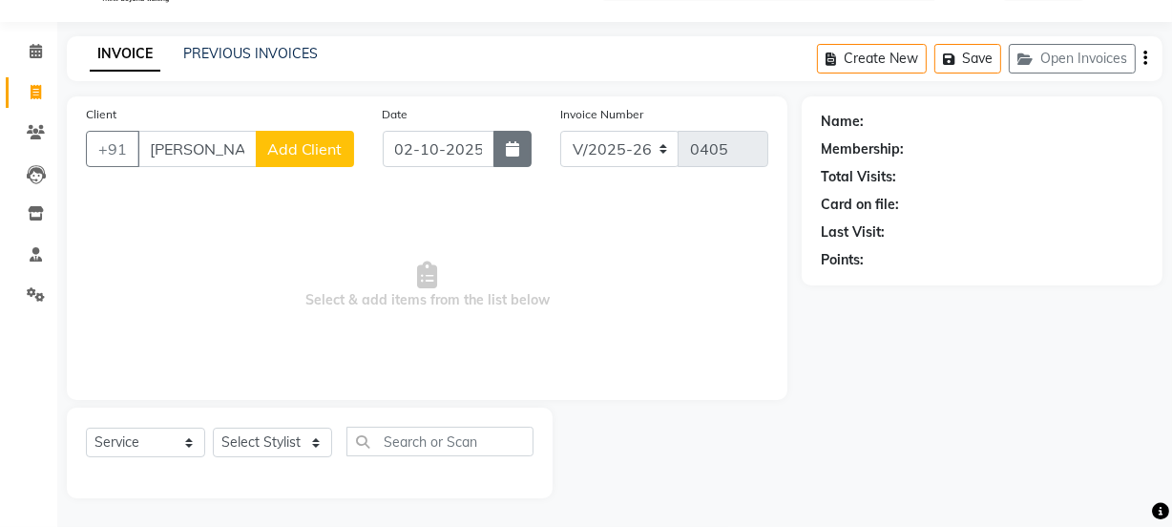
type input "[PERSON_NAME]"
click at [514, 147] on icon "button" at bounding box center [512, 148] width 13 height 15
select select "10"
select select "2025"
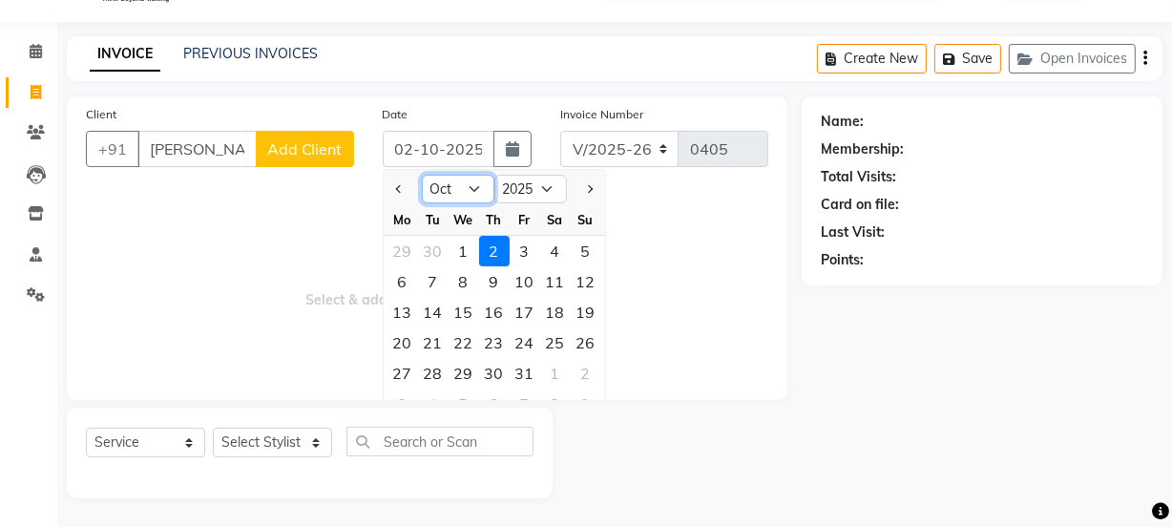
click at [468, 186] on select "Jan Feb Mar Apr May Jun [DATE] Aug Sep Oct Nov Dec" at bounding box center [458, 189] width 73 height 29
select select "9"
click at [422, 175] on select "Jan Feb Mar Apr May Jun [DATE] Aug Sep Oct Nov Dec" at bounding box center [458, 189] width 73 height 29
click at [428, 377] on div "30" at bounding box center [433, 373] width 31 height 31
type input "30-09-2025"
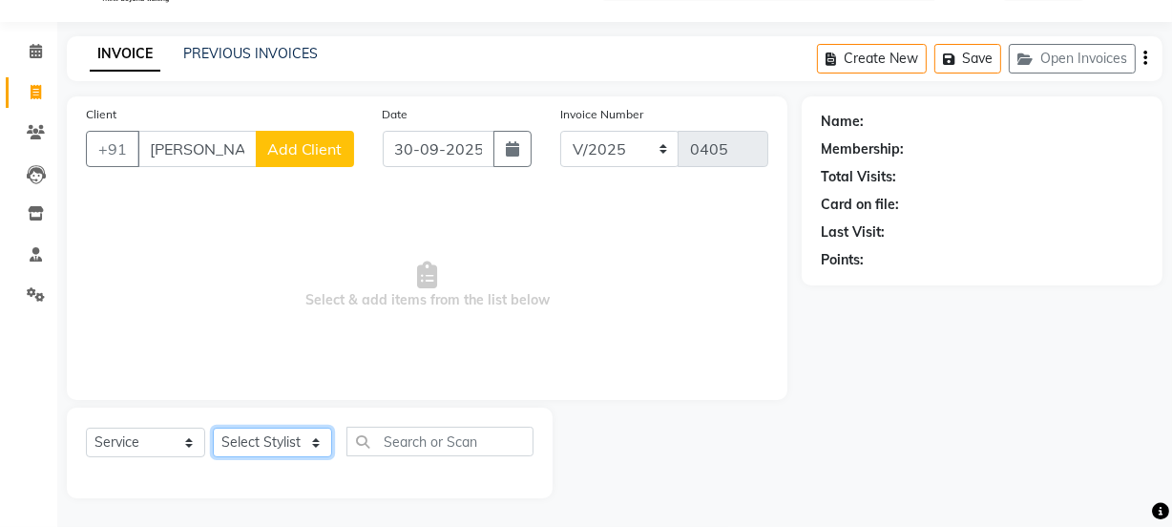
click at [294, 434] on select "Select Stylist [PERSON_NAME] Anjali [PERSON_NAME] Manager [PERSON_NAME] [PERSON…" at bounding box center [272, 442] width 119 height 30
select select "91714"
click at [213, 427] on select "Select Stylist [PERSON_NAME] Anjali [PERSON_NAME] Manager [PERSON_NAME] [PERSON…" at bounding box center [272, 442] width 119 height 30
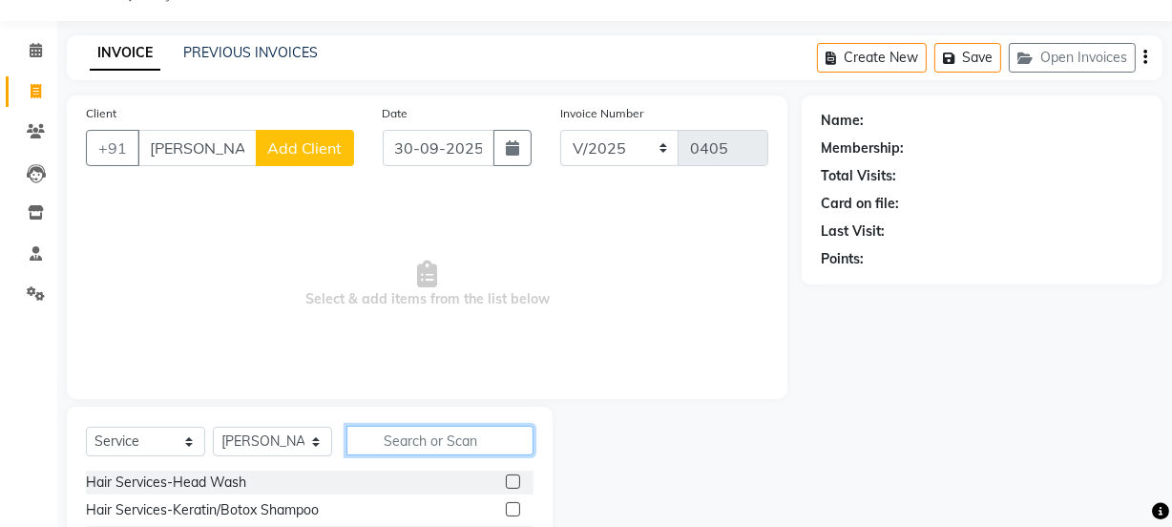
click at [432, 438] on input "text" at bounding box center [439, 441] width 187 height 30
type input "thre"
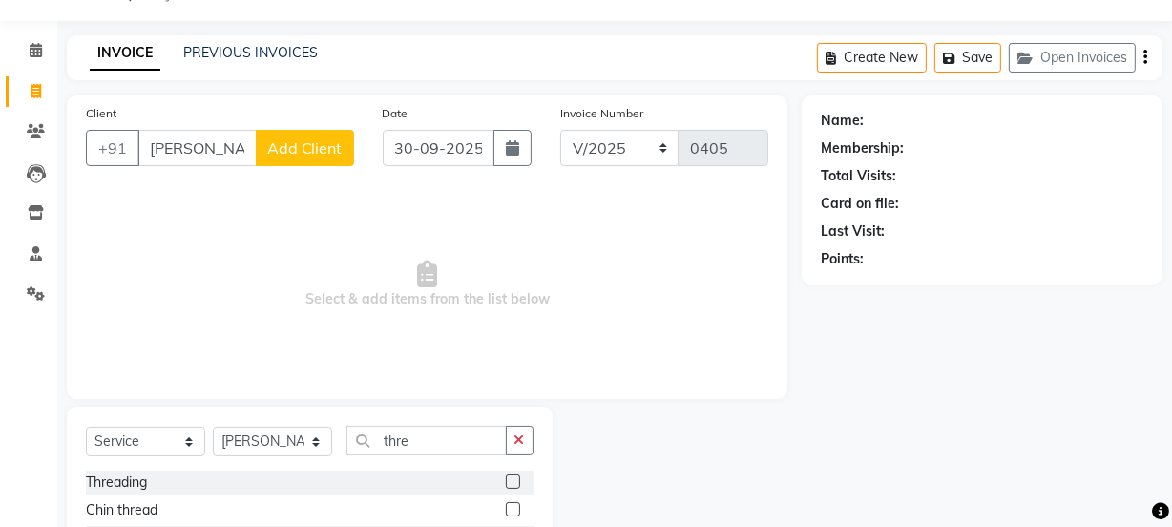
click at [506, 484] on label at bounding box center [513, 481] width 14 height 14
click at [506, 484] on input "checkbox" at bounding box center [512, 482] width 12 height 12
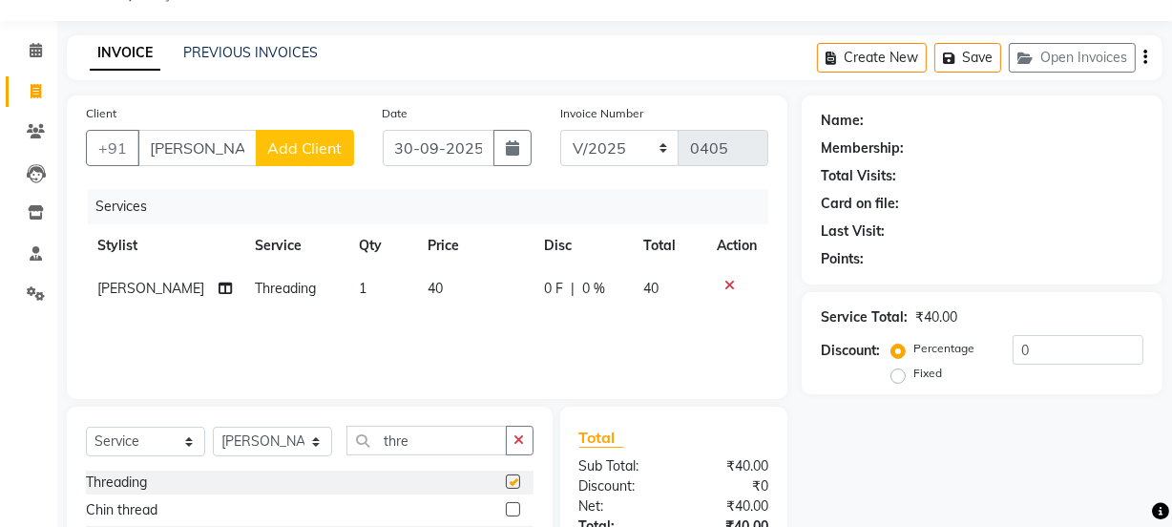
checkbox input "false"
click at [517, 441] on icon "button" at bounding box center [519, 439] width 10 height 13
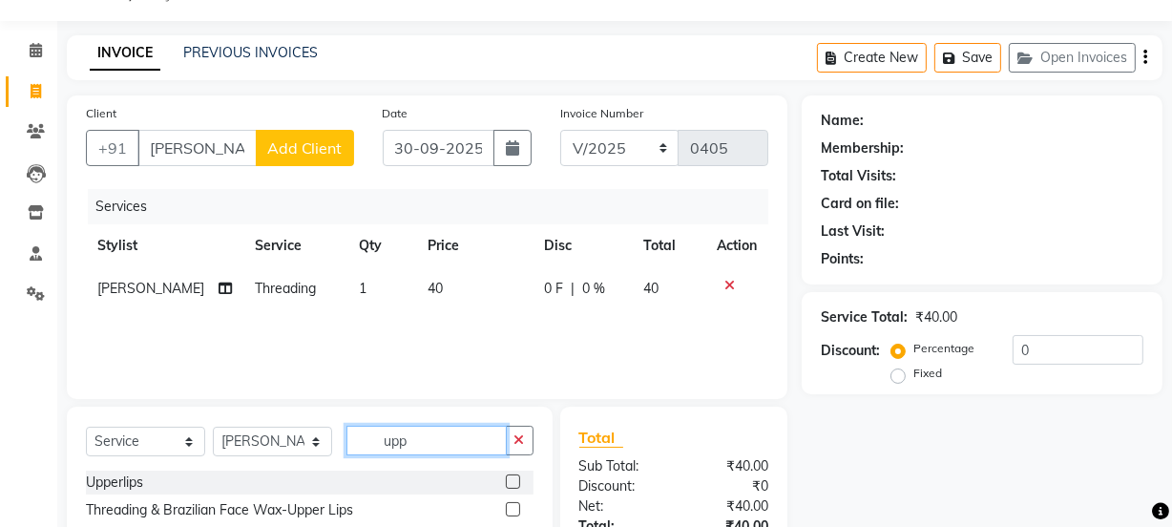
type input "upp"
click at [513, 476] on label at bounding box center [513, 481] width 14 height 14
click at [513, 476] on input "checkbox" at bounding box center [512, 482] width 12 height 12
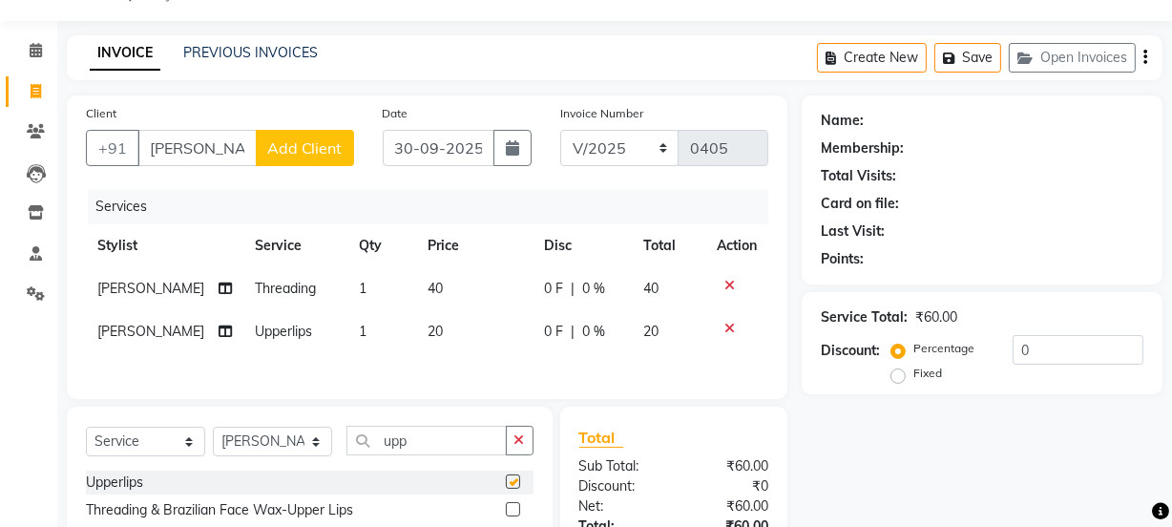
checkbox input "false"
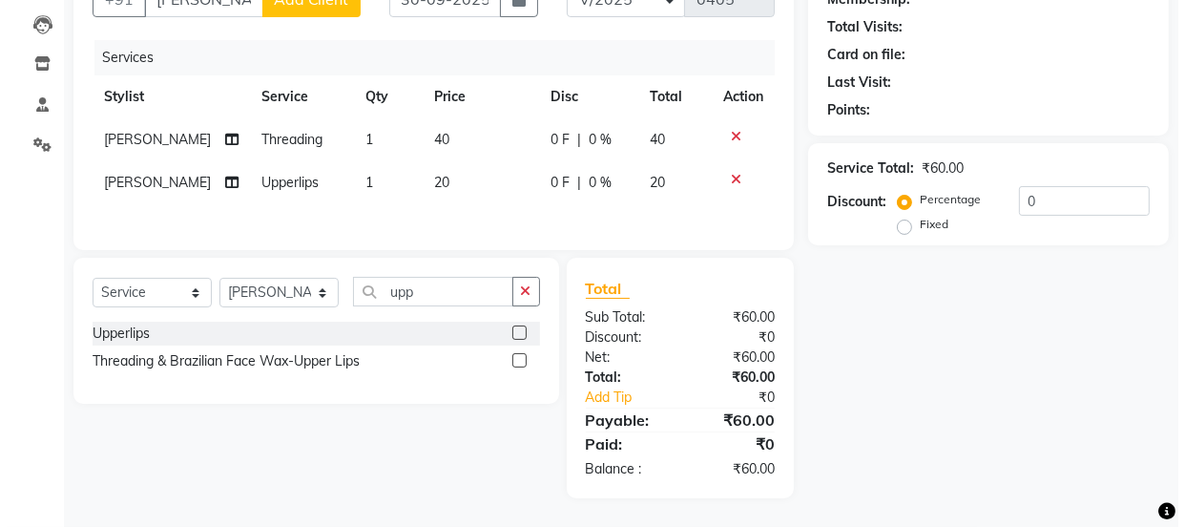
scroll to position [0, 0]
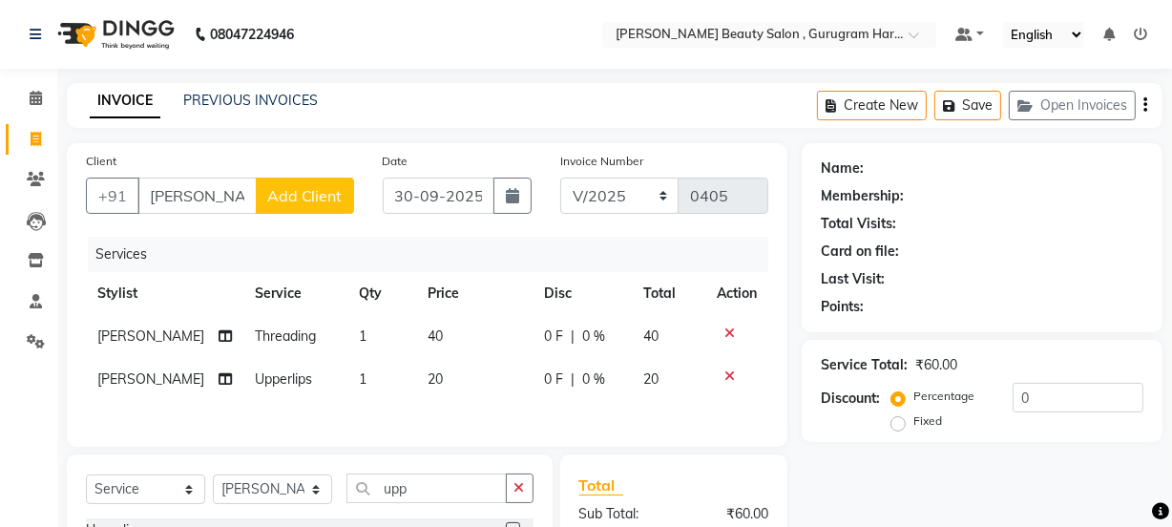
click at [316, 177] on div "Client +91 [PERSON_NAME] Add Client" at bounding box center [220, 190] width 297 height 78
click at [314, 187] on span "Add Client" at bounding box center [304, 195] width 75 height 19
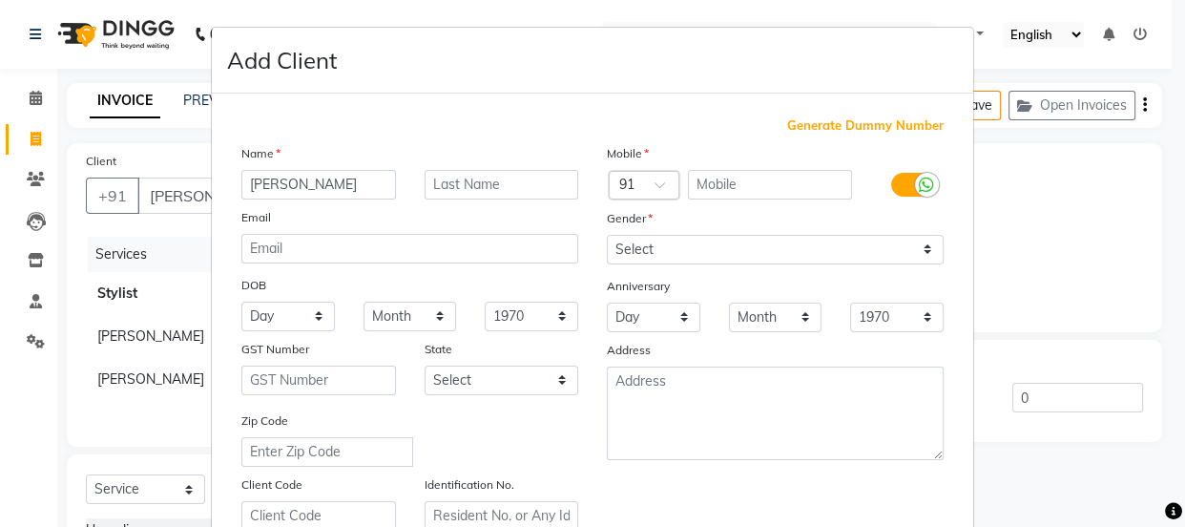
click at [831, 117] on span "Generate Dummy Number" at bounding box center [865, 125] width 156 height 19
type input "1395200000012"
checkbox input "false"
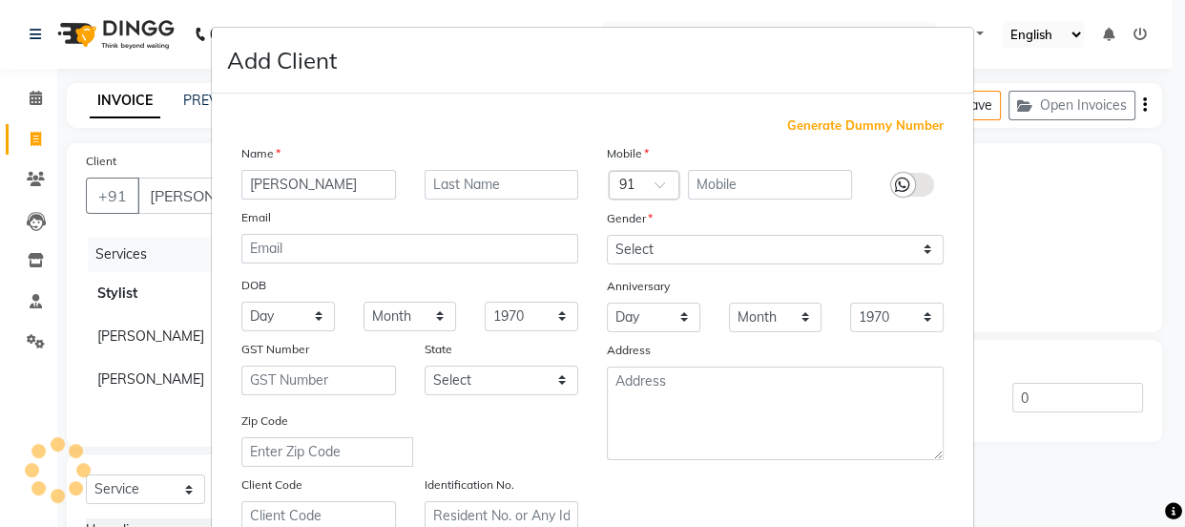
checkbox input "false"
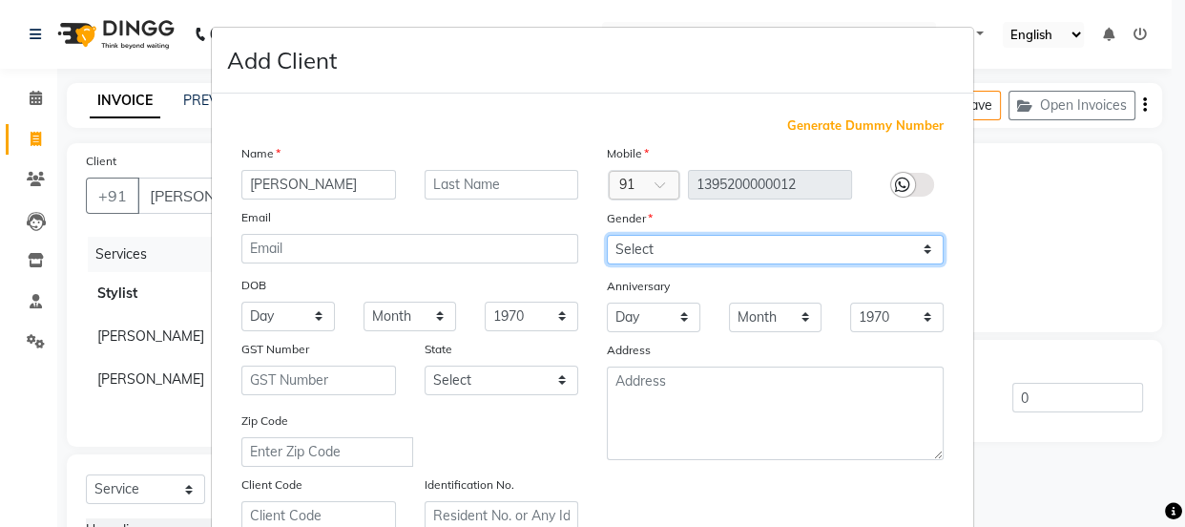
click at [740, 243] on select "Select [DEMOGRAPHIC_DATA] [DEMOGRAPHIC_DATA] Other Prefer Not To Say" at bounding box center [775, 250] width 337 height 30
select select "[DEMOGRAPHIC_DATA]"
click at [607, 235] on select "Select [DEMOGRAPHIC_DATA] [DEMOGRAPHIC_DATA] Other Prefer Not To Say" at bounding box center [775, 250] width 337 height 30
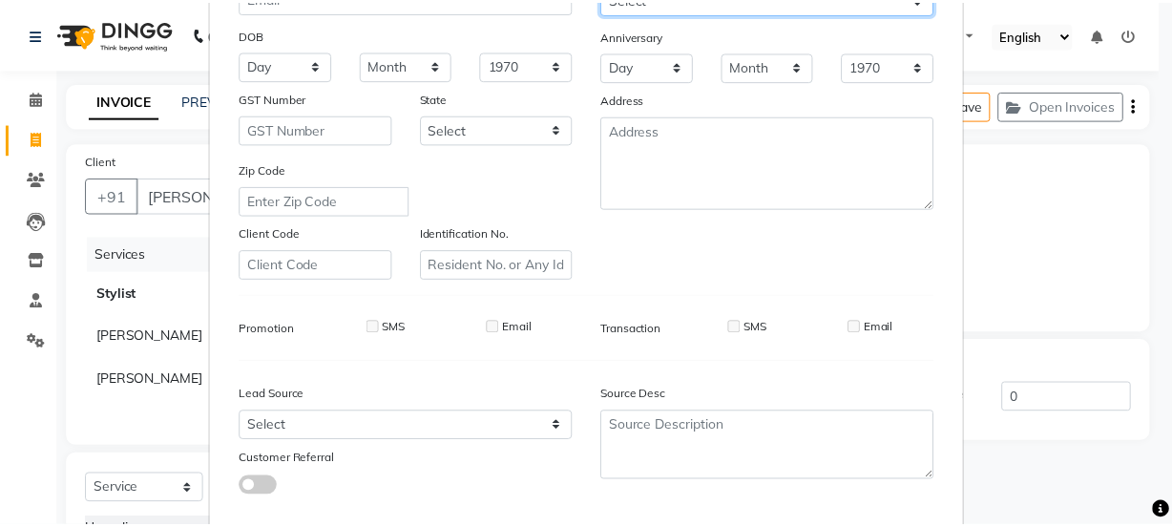
scroll to position [360, 0]
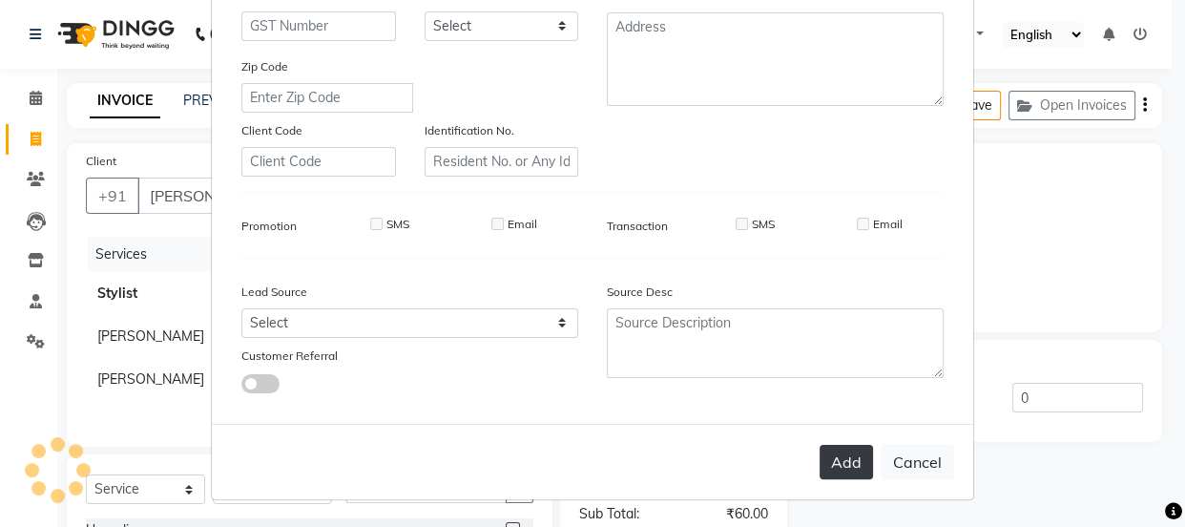
click at [838, 461] on button "Add" at bounding box center [846, 462] width 53 height 34
type input "1395200000012"
select select
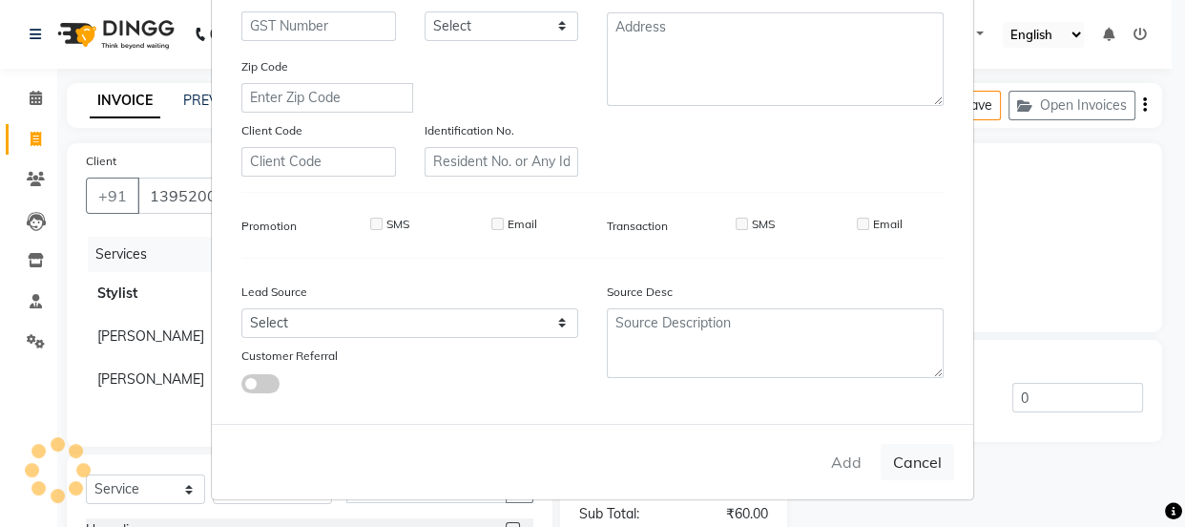
select select
checkbox input "false"
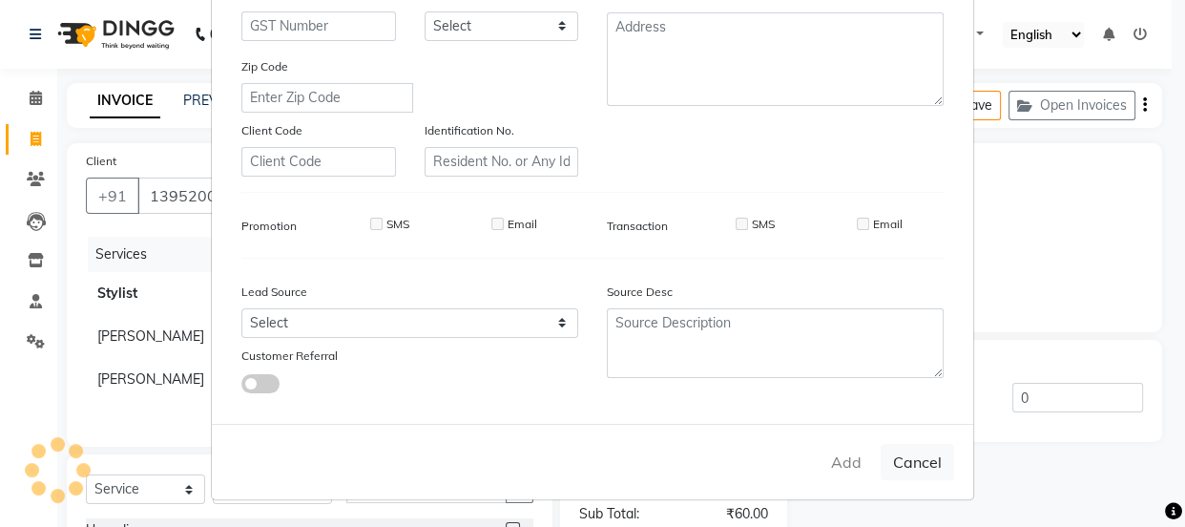
checkbox input "false"
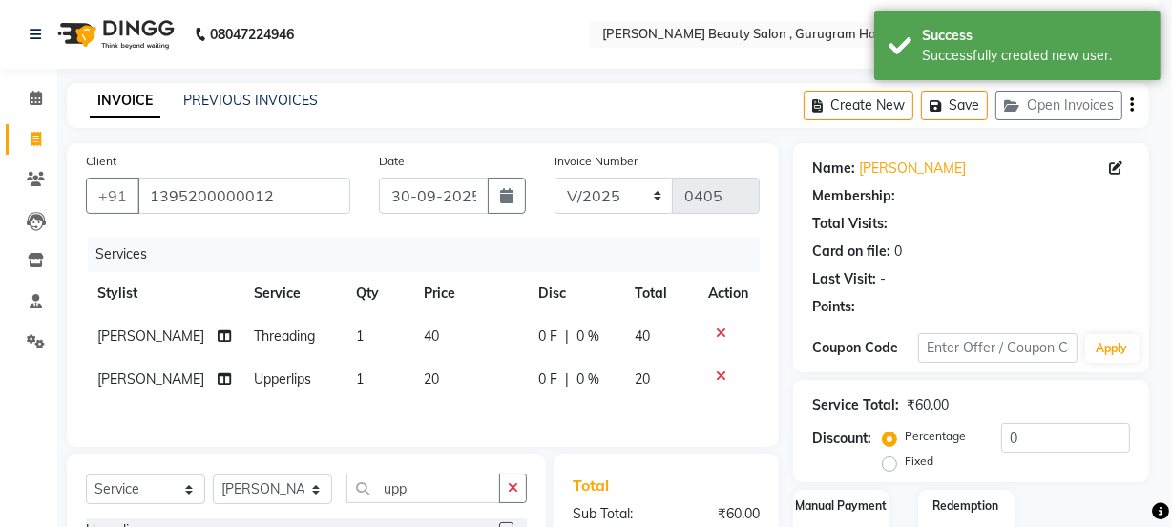
select select "1: Object"
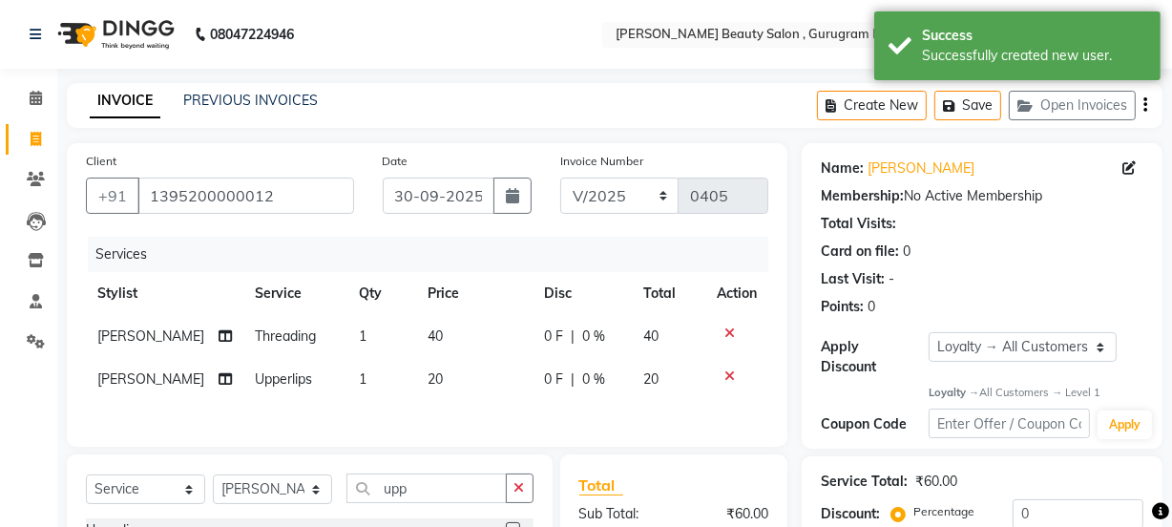
scroll to position [198, 0]
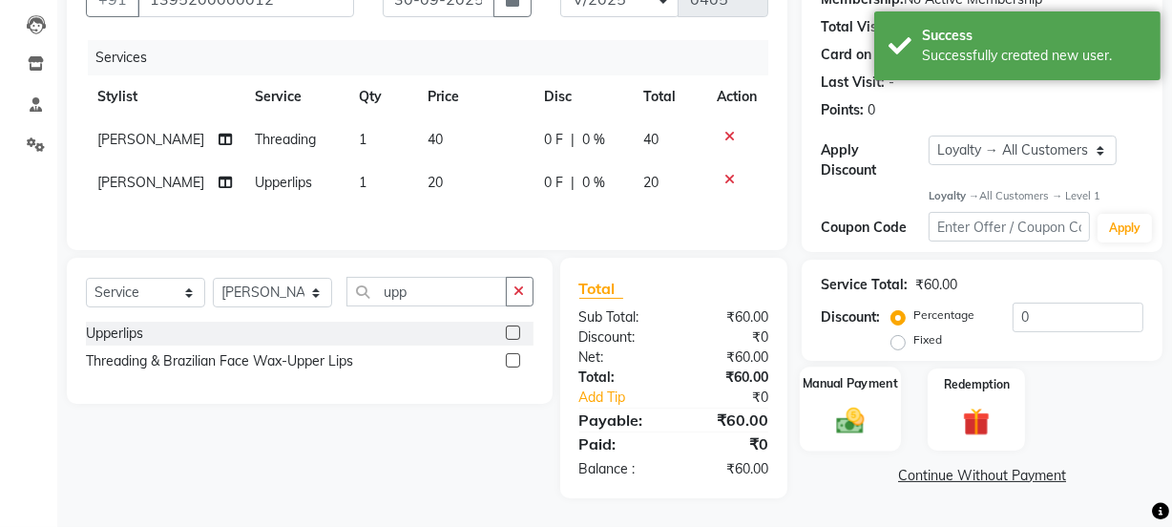
click at [844, 408] on img at bounding box center [850, 421] width 46 height 32
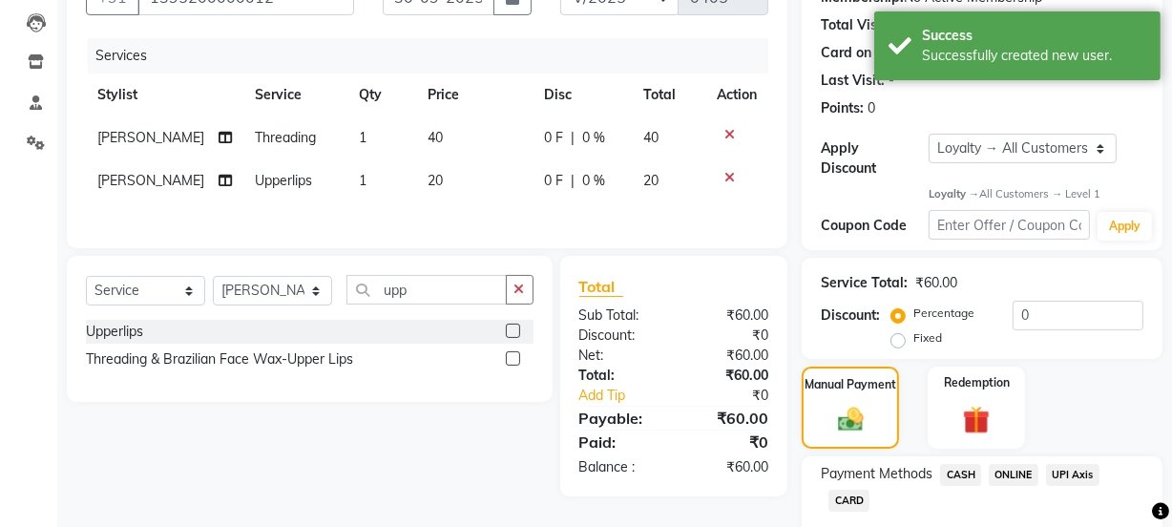
click at [1017, 466] on span "ONLINE" at bounding box center [1014, 475] width 50 height 22
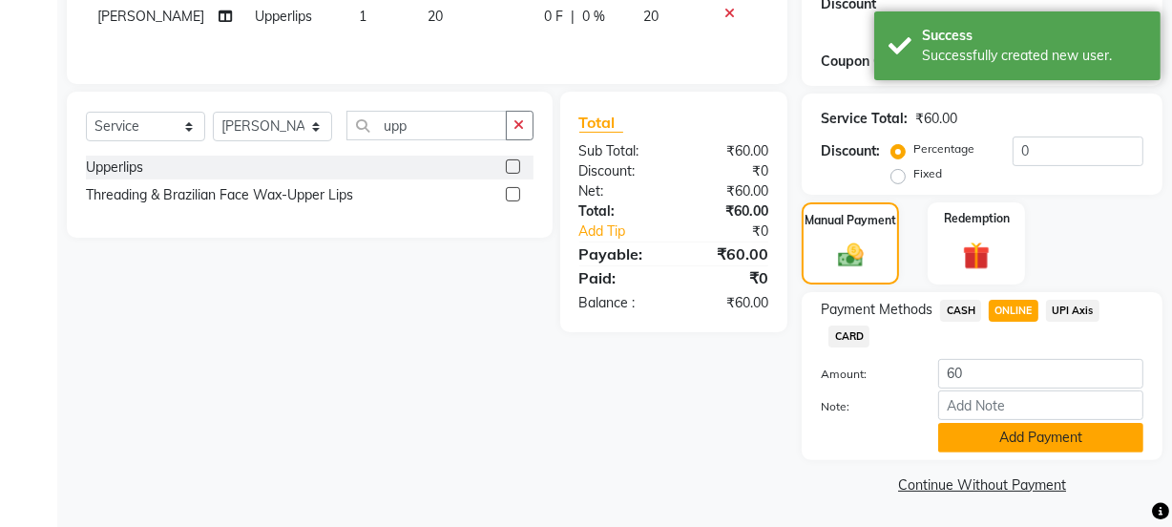
click at [1006, 435] on button "Add Payment" at bounding box center [1040, 438] width 205 height 30
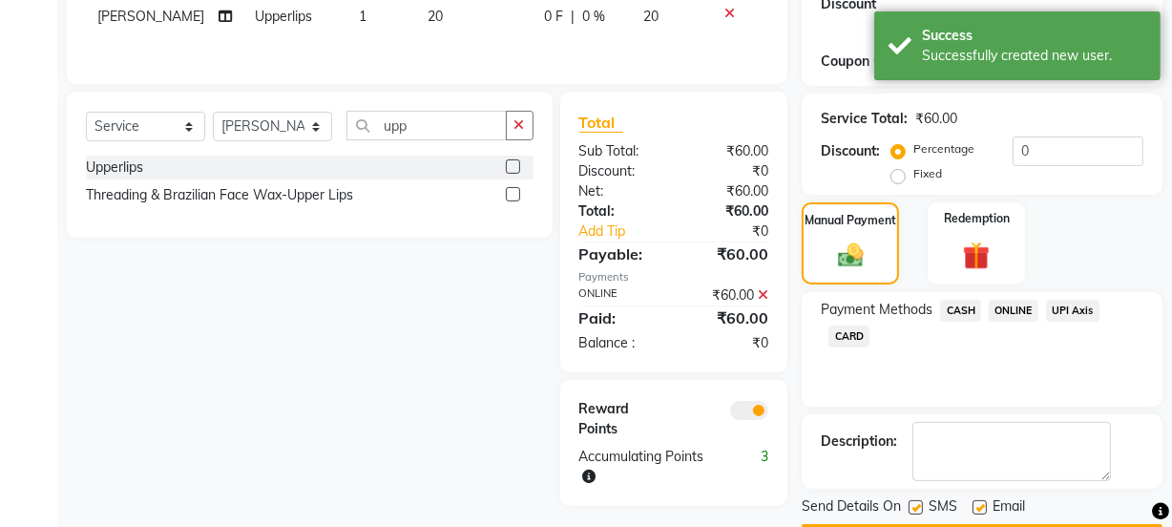
scroll to position [417, 0]
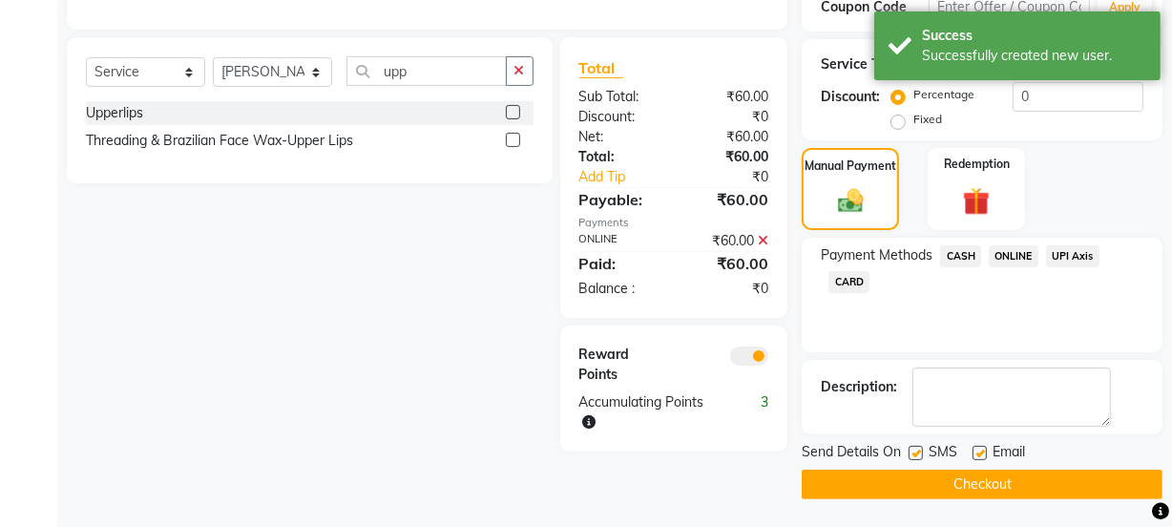
click at [957, 472] on button "Checkout" at bounding box center [981, 484] width 361 height 30
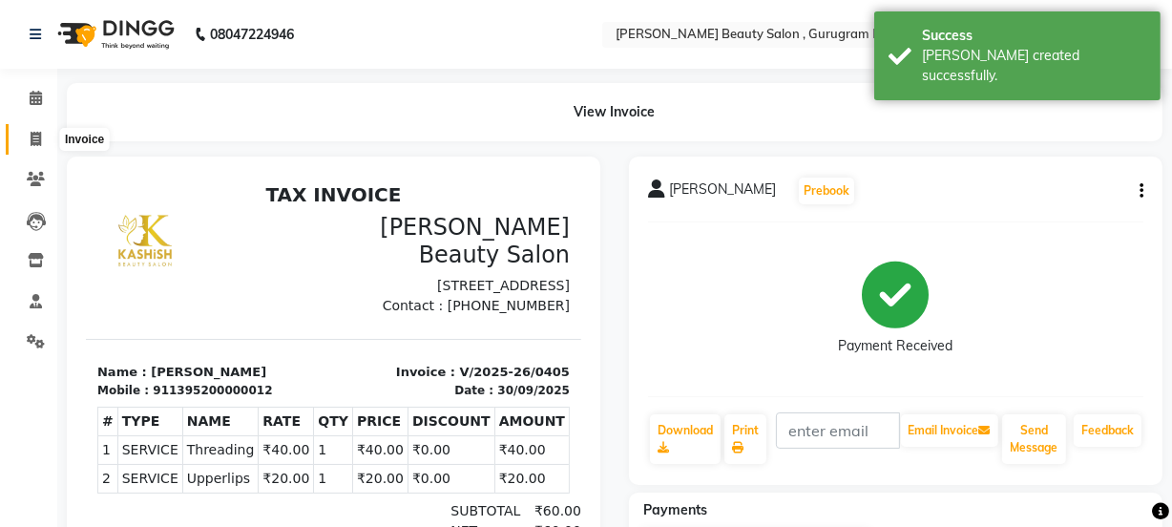
click at [31, 134] on icon at bounding box center [36, 139] width 10 height 14
select select "service"
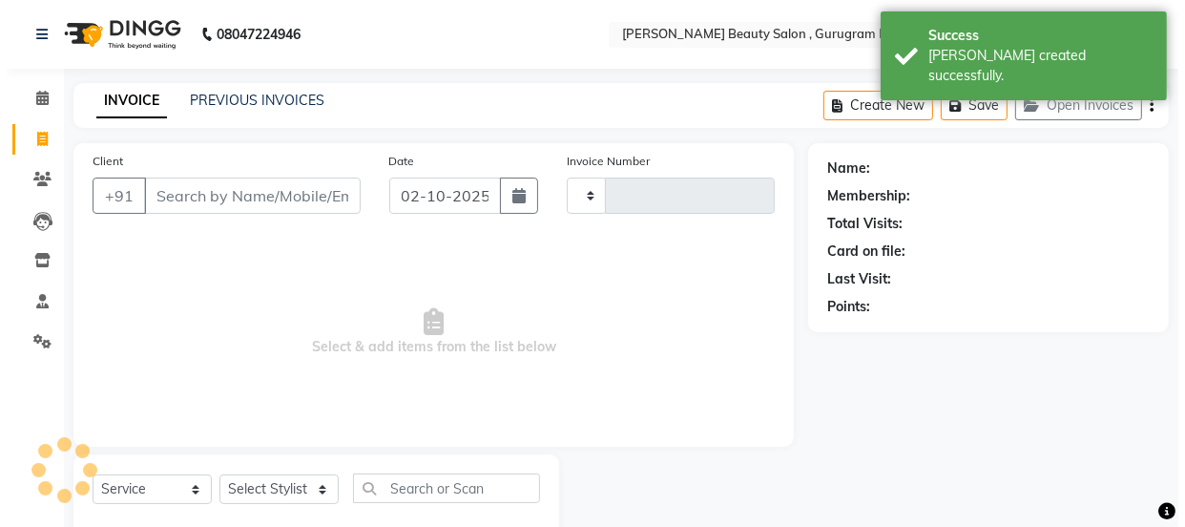
scroll to position [48, 0]
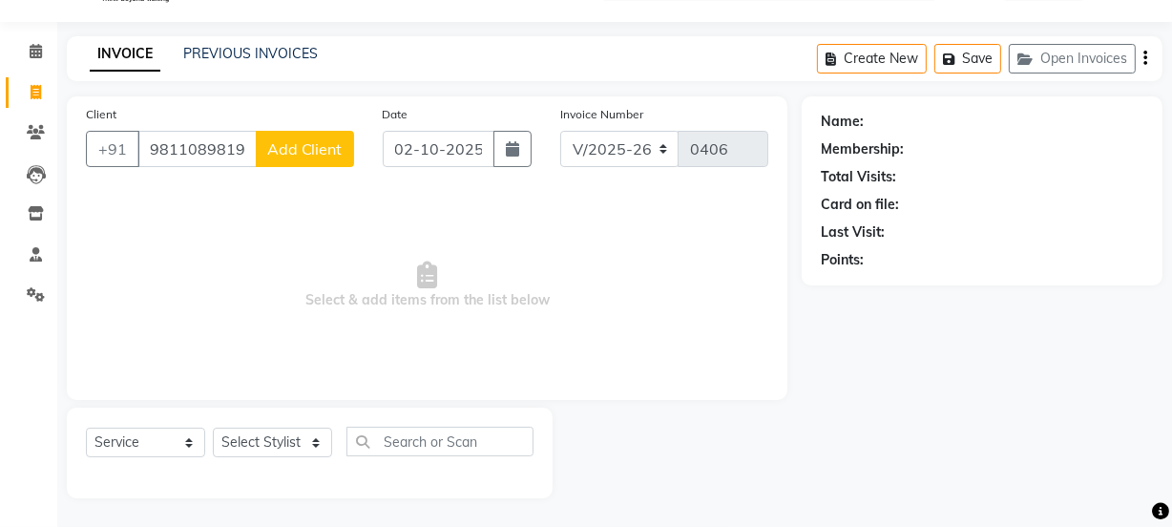
click at [267, 149] on button "Add Client" at bounding box center [305, 149] width 98 height 36
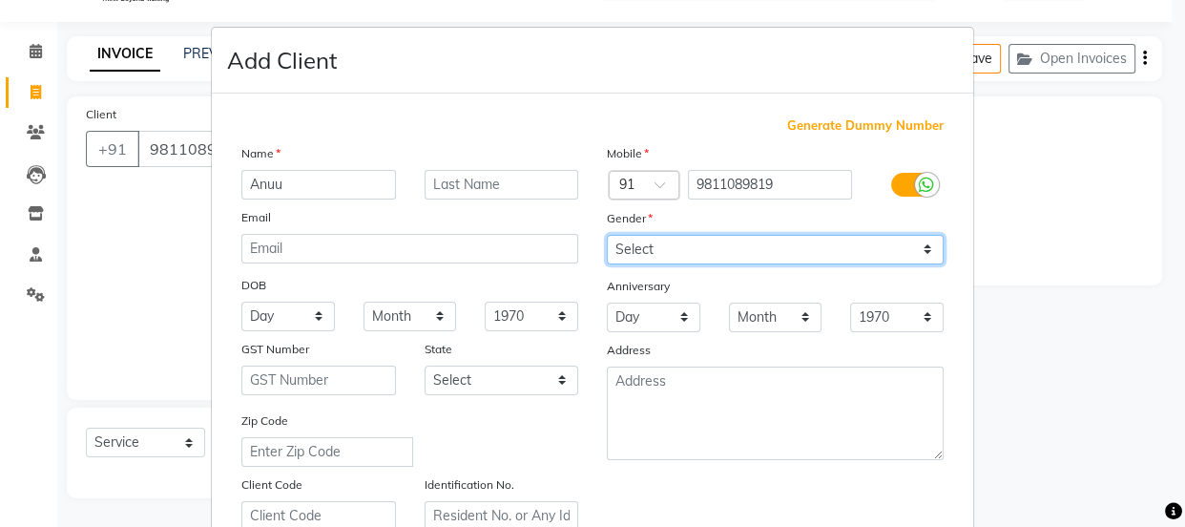
click at [668, 250] on select "Select [DEMOGRAPHIC_DATA] [DEMOGRAPHIC_DATA] Other Prefer Not To Say" at bounding box center [775, 250] width 337 height 30
click at [607, 235] on select "Select [DEMOGRAPHIC_DATA] [DEMOGRAPHIC_DATA] Other Prefer Not To Say" at bounding box center [775, 250] width 337 height 30
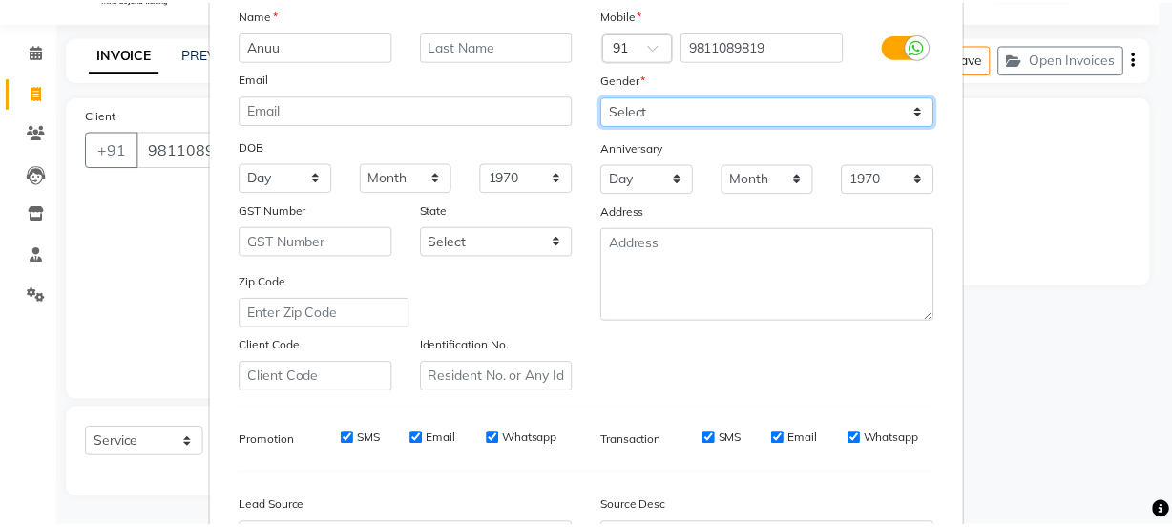
scroll to position [360, 0]
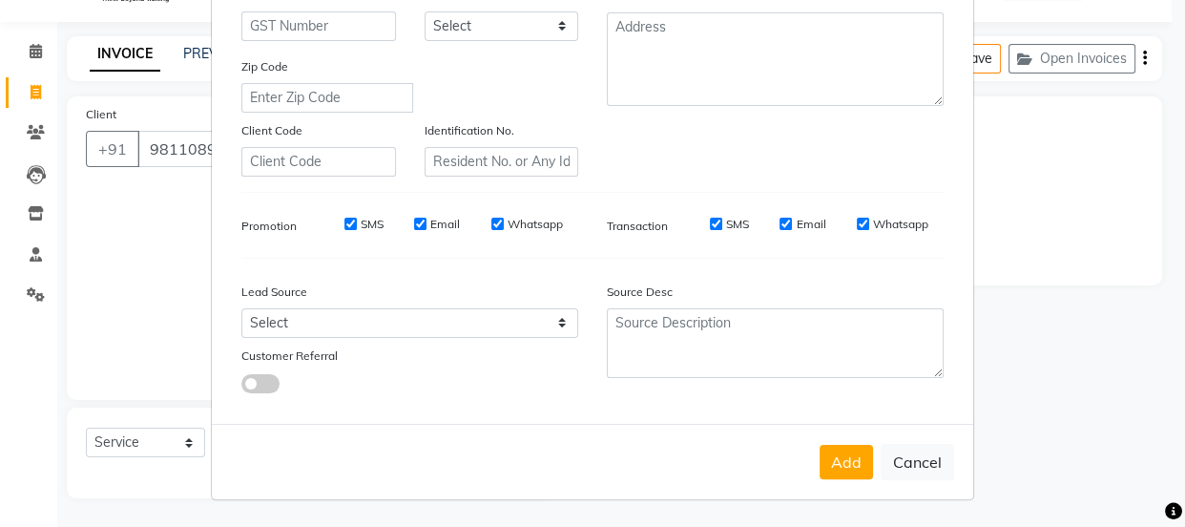
click at [840, 465] on button "Add" at bounding box center [846, 462] width 53 height 34
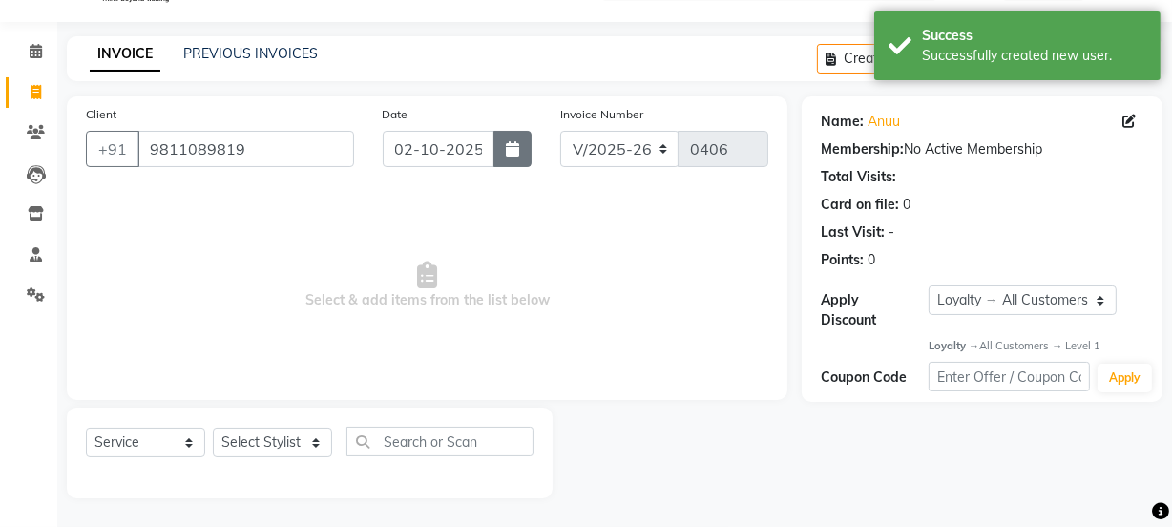
click at [506, 146] on icon "button" at bounding box center [512, 148] width 13 height 15
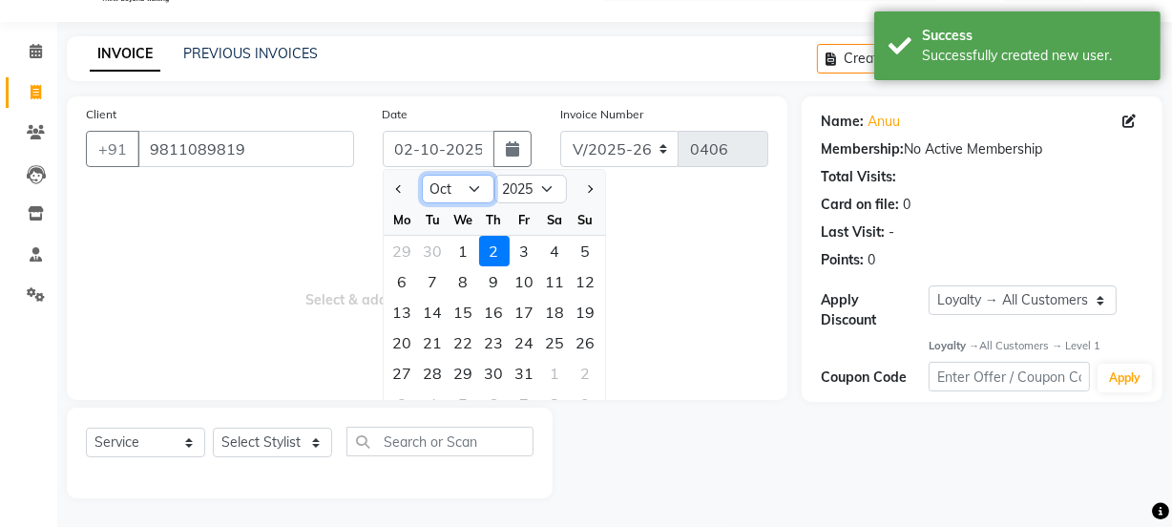
click at [476, 184] on select "Jan Feb Mar Apr May Jun [DATE] Aug Sep Oct Nov Dec" at bounding box center [458, 189] width 73 height 29
click at [422, 175] on select "Jan Feb Mar Apr May Jun [DATE] Aug Sep Oct Nov Dec" at bounding box center [458, 189] width 73 height 29
click at [547, 190] on select "2015 2016 2017 2018 2019 2020 2021 2022 2023 2024 2025 2026 2027 2028 2029 2030…" at bounding box center [530, 189] width 73 height 29
click at [654, 414] on div at bounding box center [677, 452] width 250 height 91
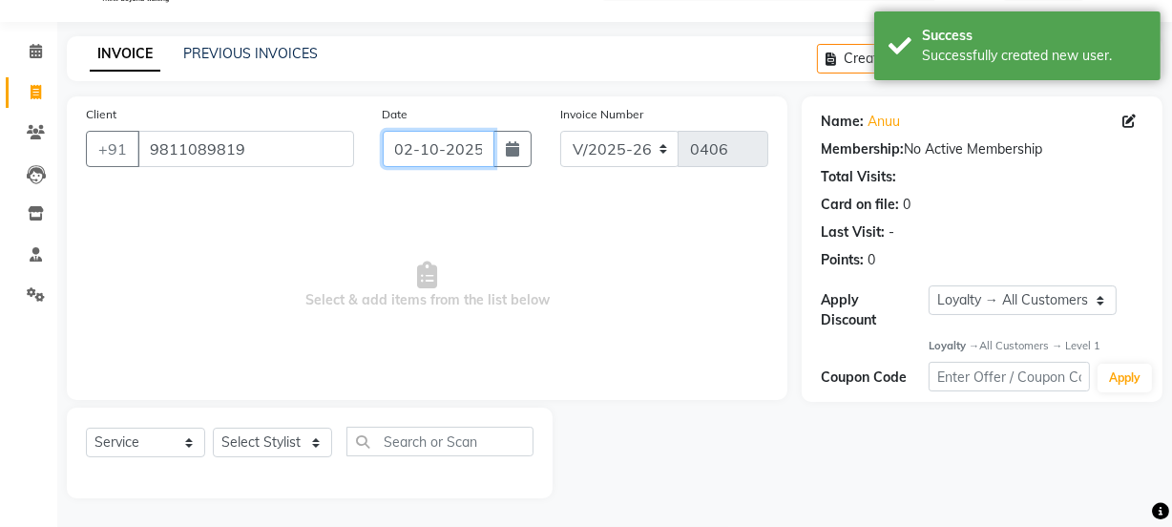
click at [478, 146] on input "02-10-2025" at bounding box center [439, 149] width 112 height 36
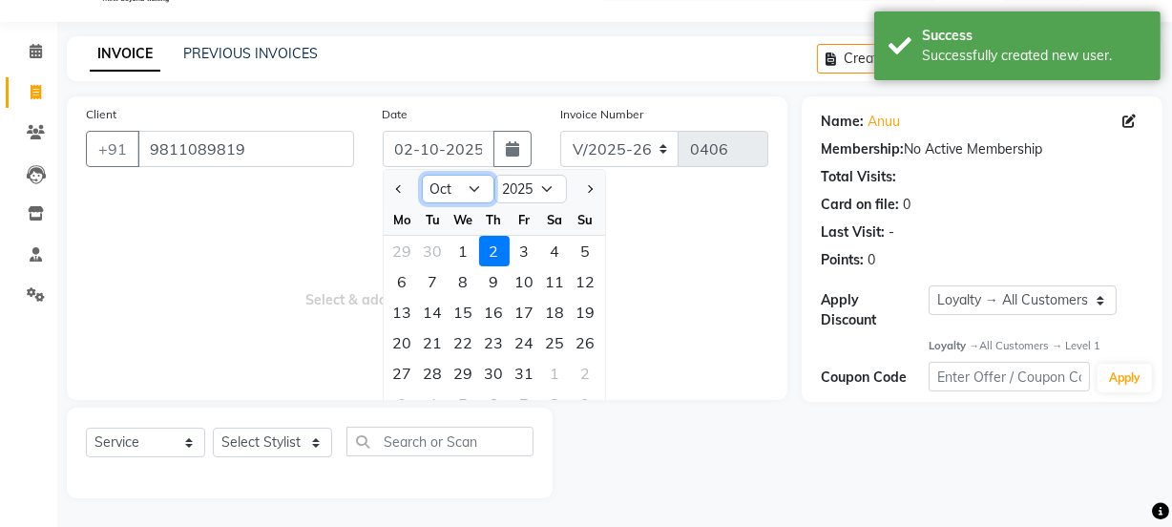
click at [456, 191] on select "Jan Feb Mar Apr May Jun [DATE] Aug Sep Oct Nov Dec" at bounding box center [458, 189] width 73 height 29
click at [422, 175] on select "Jan Feb Mar Apr May Jun [DATE] Aug Sep Oct Nov Dec" at bounding box center [458, 189] width 73 height 29
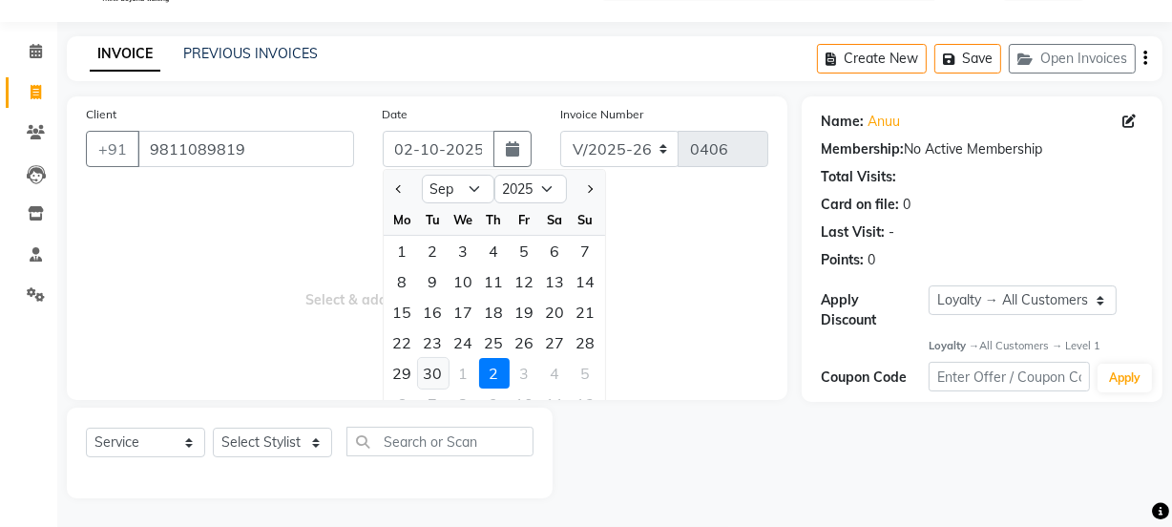
click at [433, 363] on div "30" at bounding box center [433, 373] width 31 height 31
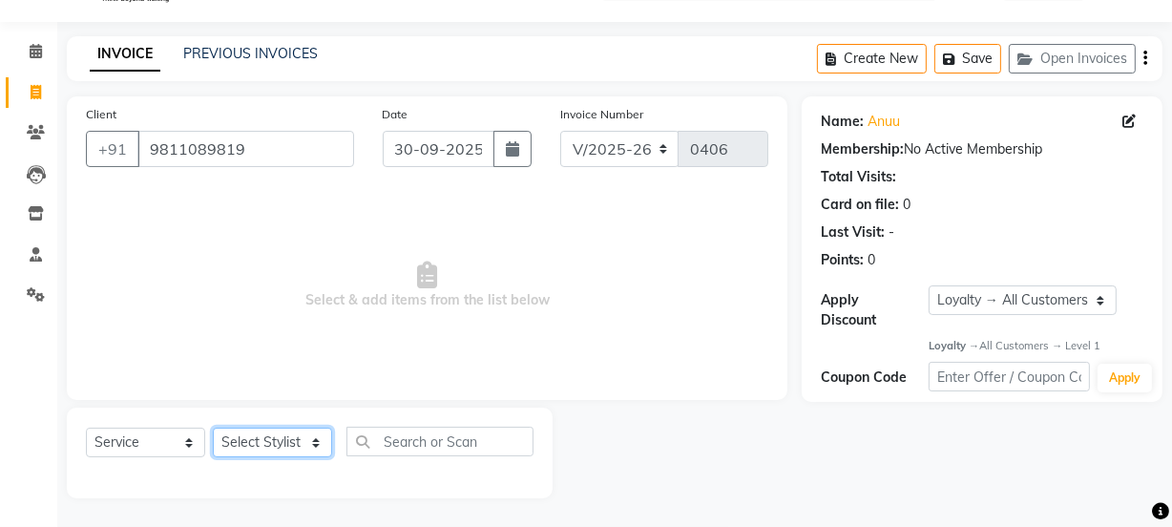
click at [291, 429] on select "Select Stylist [PERSON_NAME] Anjali [PERSON_NAME] Manager [PERSON_NAME] [PERSON…" at bounding box center [272, 442] width 119 height 30
click at [213, 427] on select "Select Stylist [PERSON_NAME] Anjali [PERSON_NAME] Manager [PERSON_NAME] [PERSON…" at bounding box center [272, 442] width 119 height 30
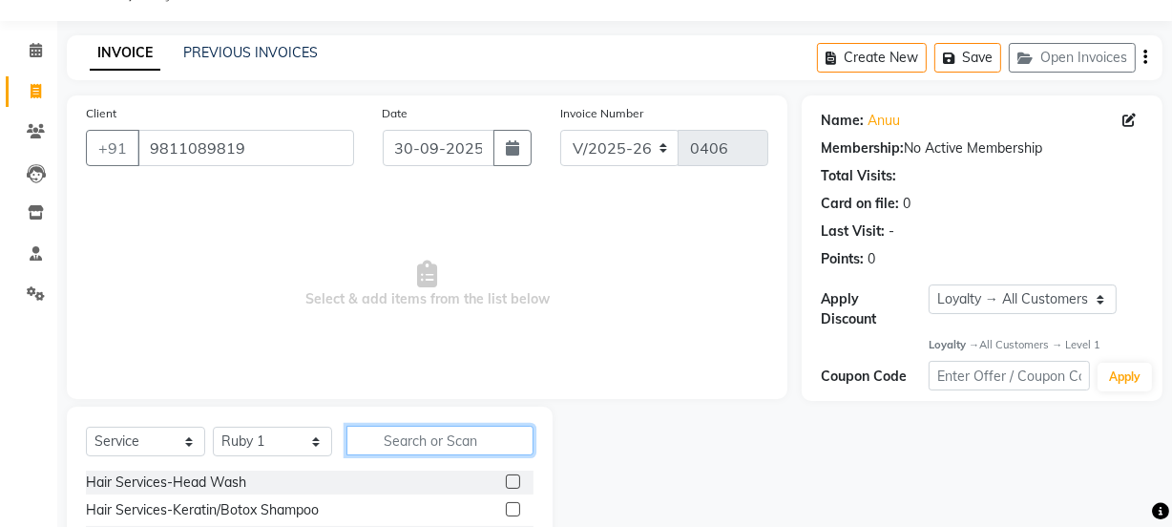
click at [395, 436] on input "text" at bounding box center [439, 441] width 187 height 30
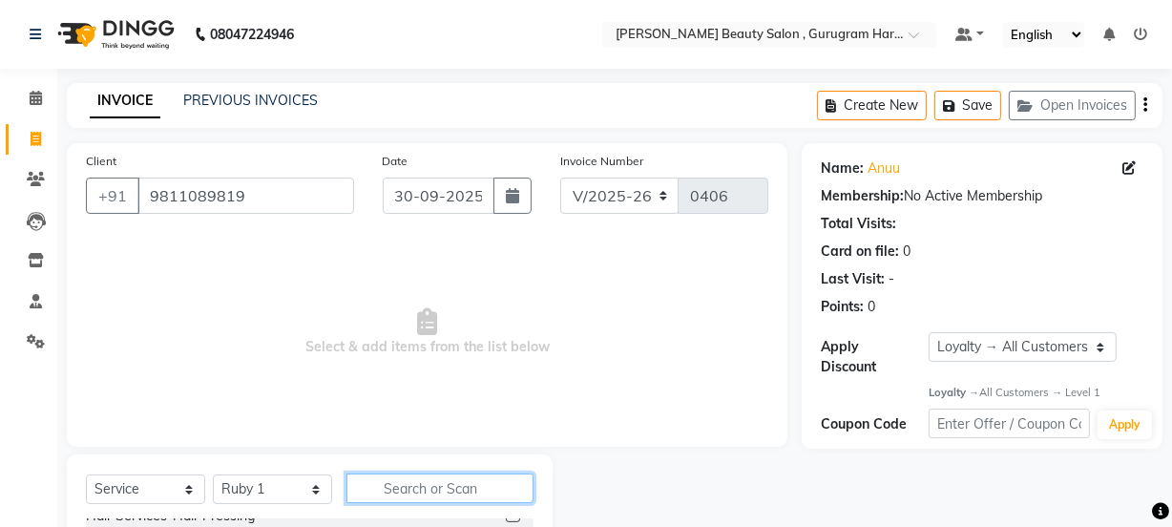
scroll to position [239, 0]
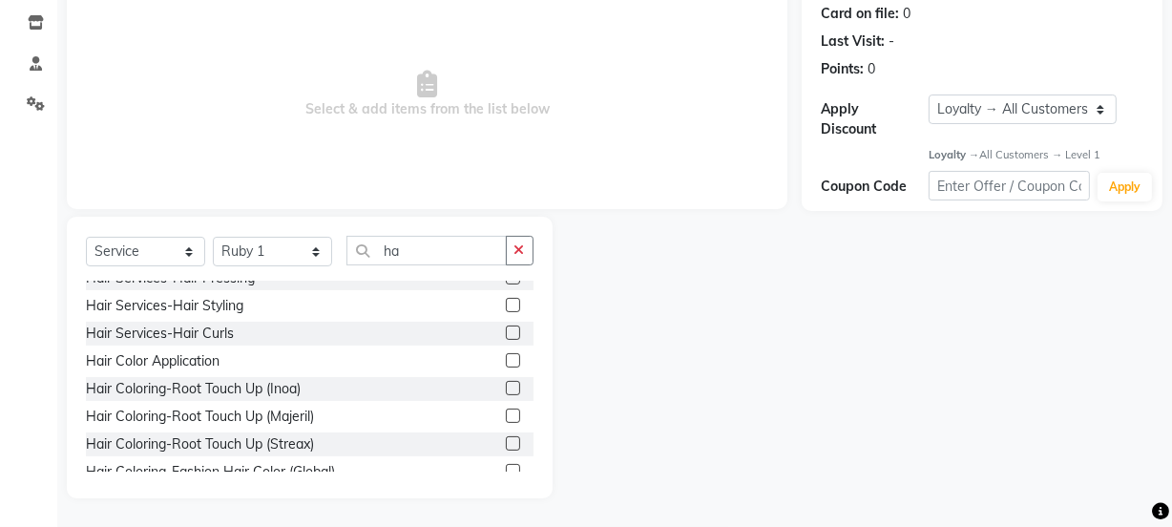
click at [506, 353] on label at bounding box center [513, 360] width 14 height 14
click at [506, 355] on input "checkbox" at bounding box center [512, 361] width 12 height 12
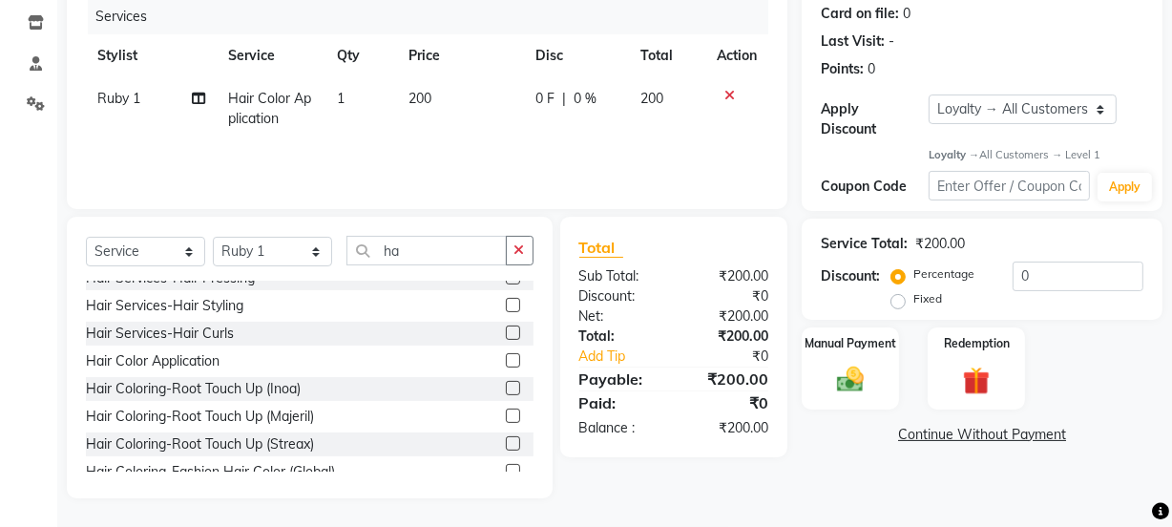
drag, startPoint x: 530, startPoint y: 247, endPoint x: 514, endPoint y: 250, distance: 15.5
click at [524, 248] on button "button" at bounding box center [520, 251] width 28 height 30
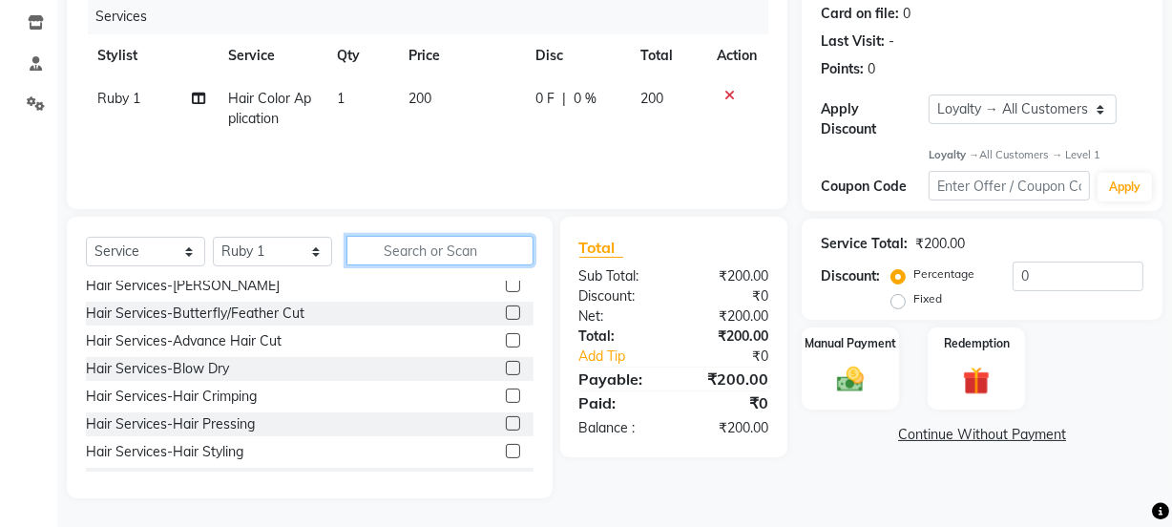
scroll to position [0, 0]
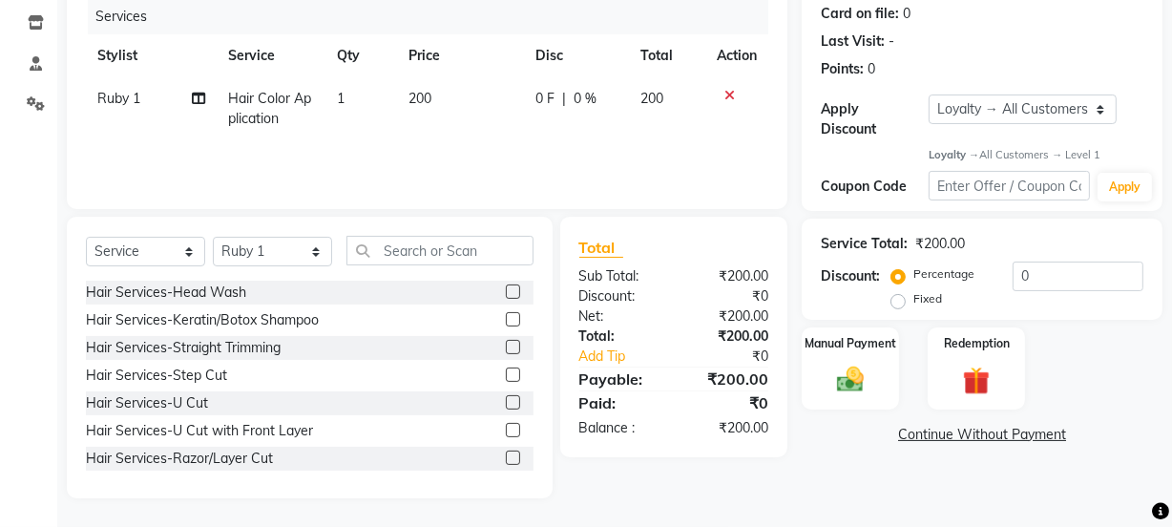
click at [506, 292] on label at bounding box center [513, 291] width 14 height 14
click at [506, 292] on input "checkbox" at bounding box center [512, 292] width 12 height 12
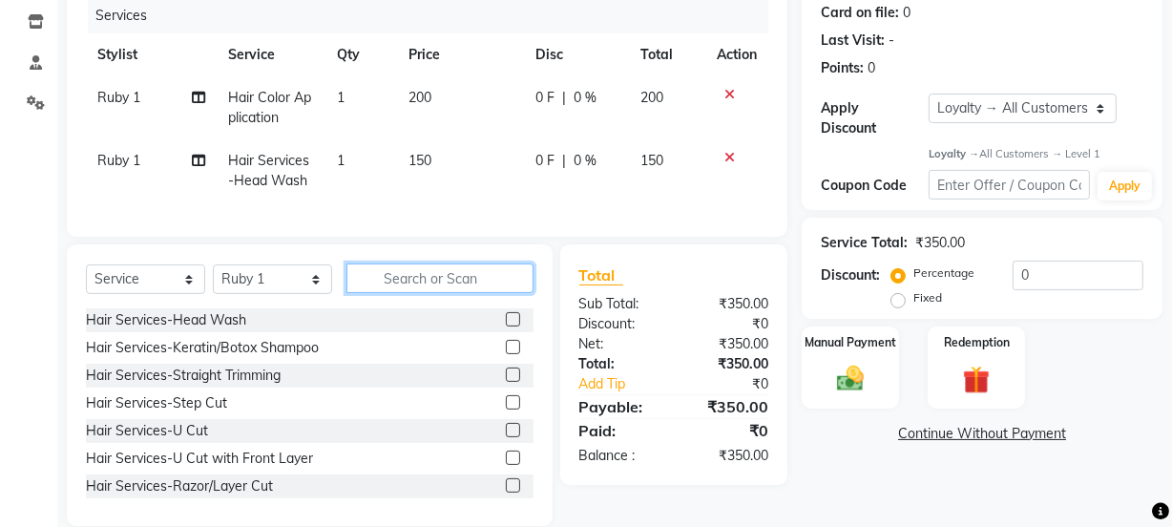
click at [438, 293] on input "text" at bounding box center [439, 278] width 187 height 30
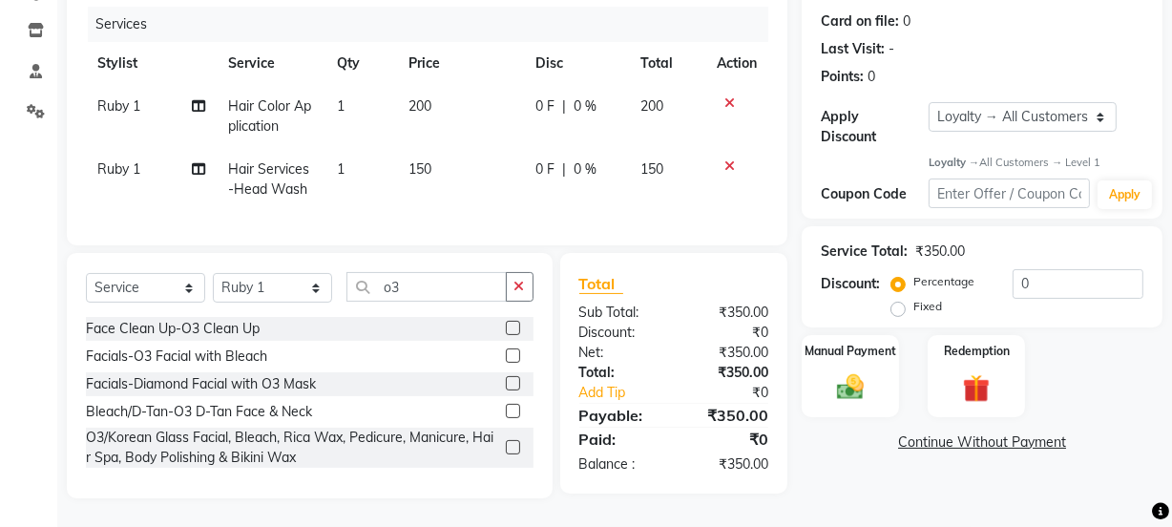
click at [510, 353] on label at bounding box center [513, 355] width 14 height 14
click at [510, 353] on input "checkbox" at bounding box center [512, 356] width 12 height 12
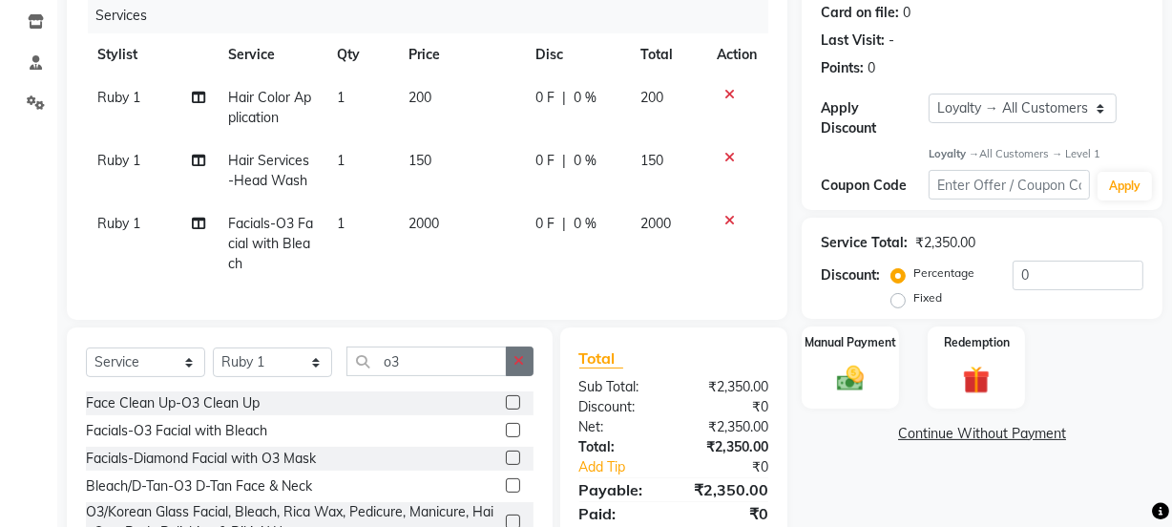
click at [521, 367] on icon "button" at bounding box center [519, 360] width 10 height 13
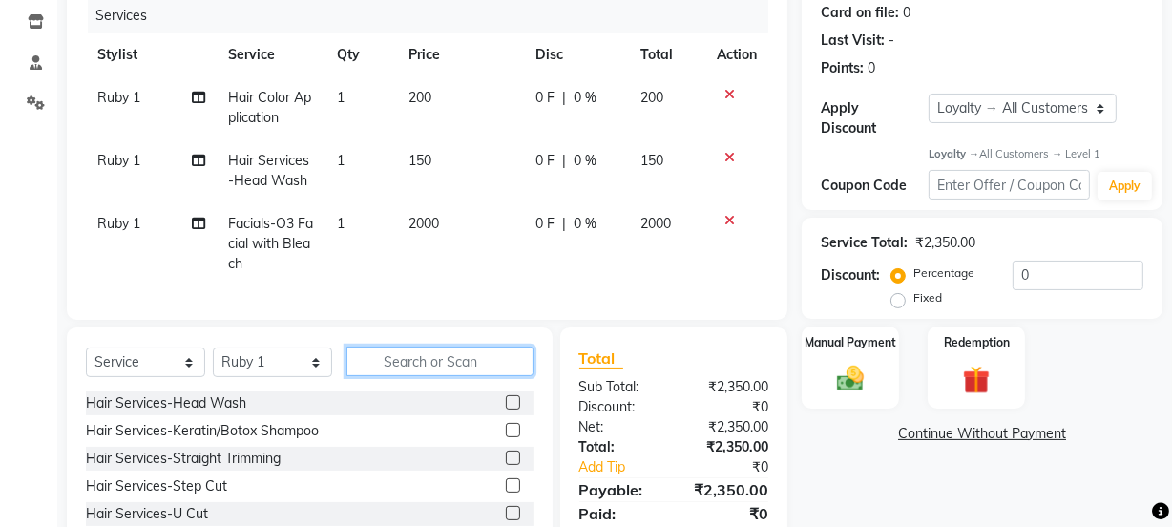
scroll to position [363, 0]
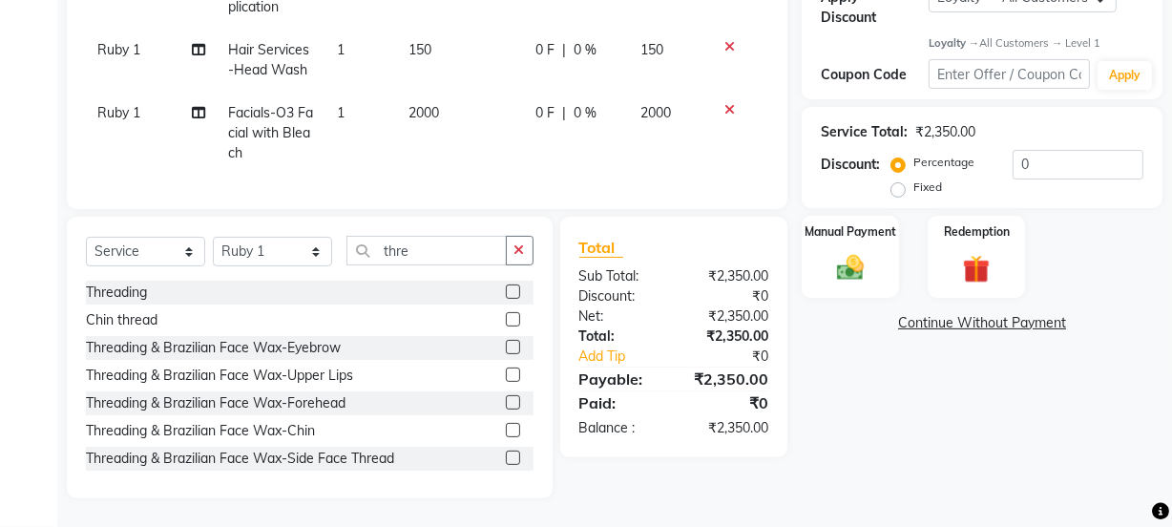
click at [506, 294] on label at bounding box center [513, 291] width 14 height 14
click at [506, 294] on input "checkbox" at bounding box center [512, 292] width 12 height 12
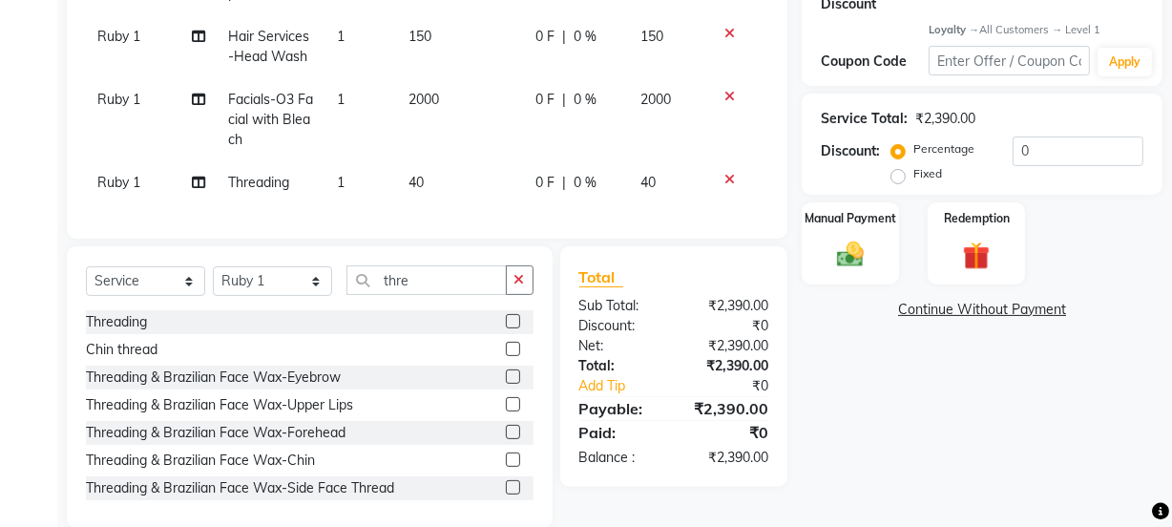
click at [522, 282] on button "button" at bounding box center [520, 280] width 28 height 30
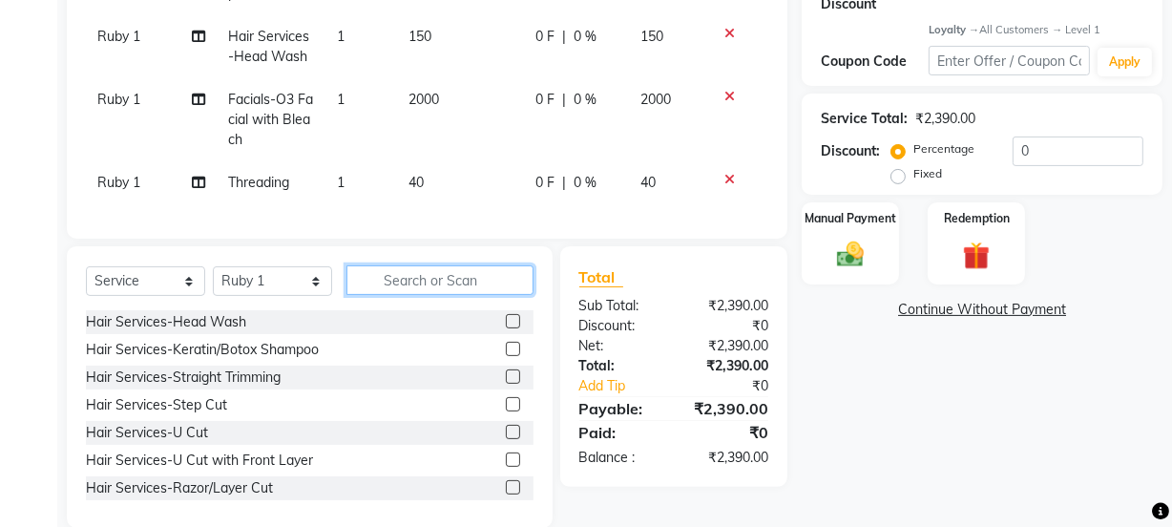
click at [459, 295] on input "text" at bounding box center [439, 280] width 187 height 30
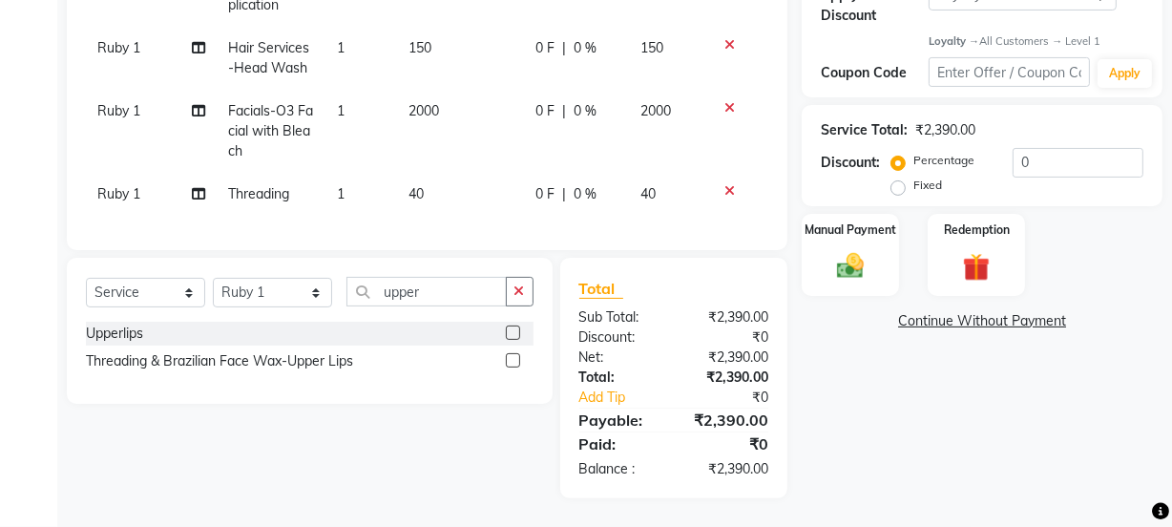
click at [520, 333] on div at bounding box center [520, 334] width 28 height 24
click at [515, 333] on label at bounding box center [513, 332] width 14 height 14
click at [515, 333] on input "checkbox" at bounding box center [512, 333] width 12 height 12
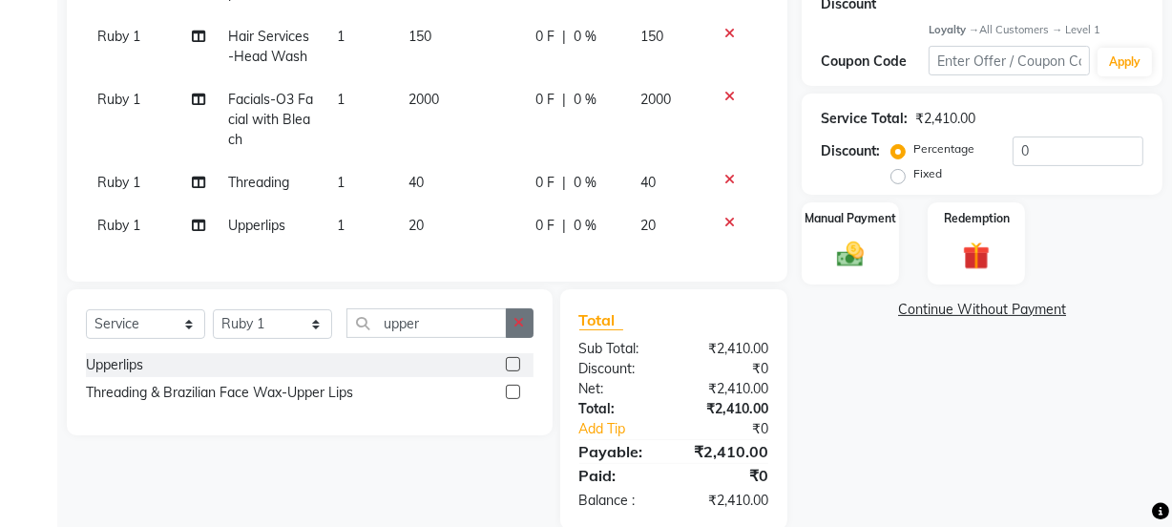
click at [522, 329] on icon "button" at bounding box center [519, 322] width 10 height 13
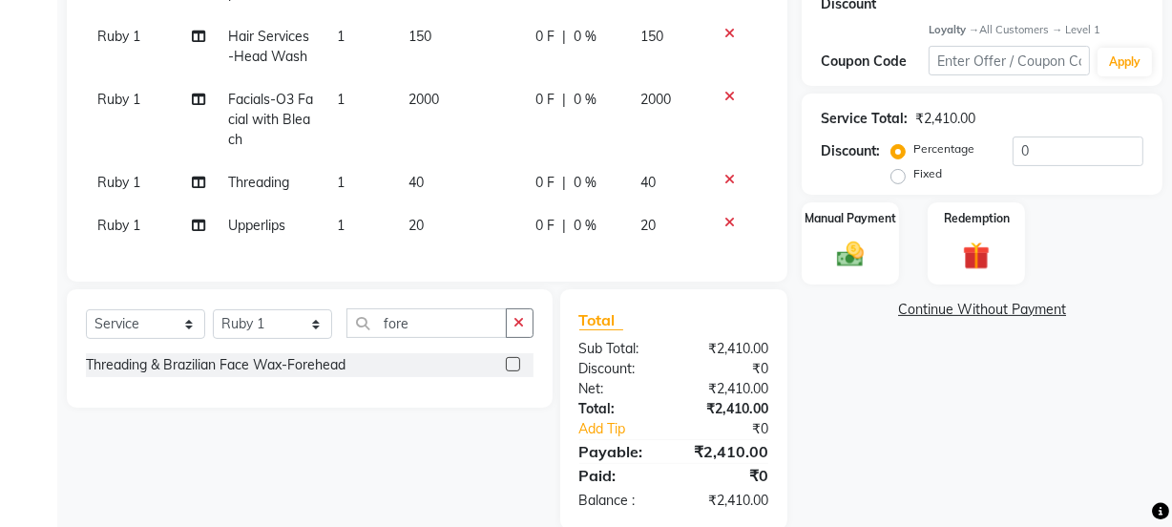
click at [506, 371] on label at bounding box center [513, 364] width 14 height 14
click at [506, 371] on input "checkbox" at bounding box center [512, 365] width 12 height 12
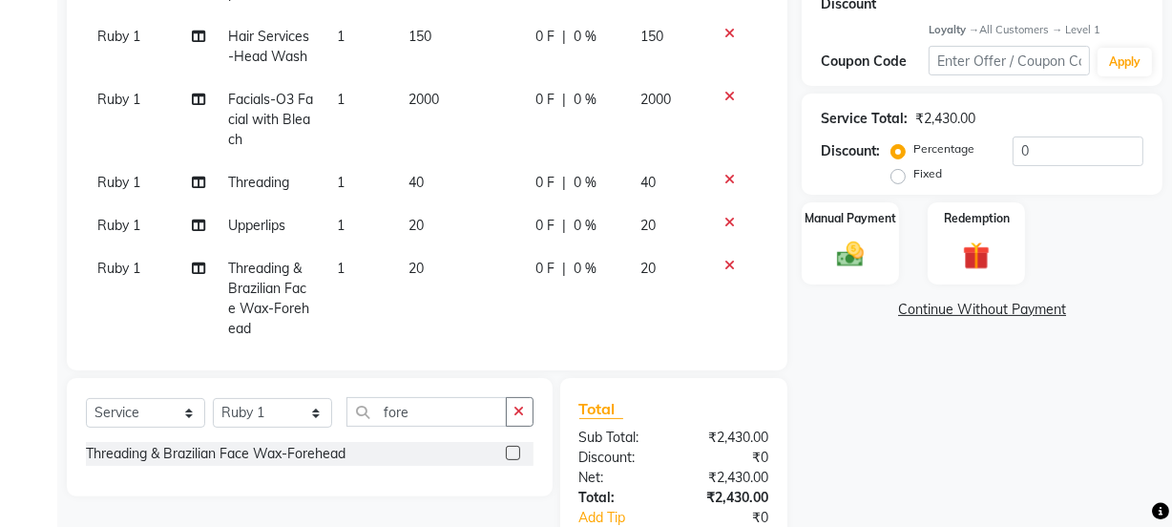
click at [516, 409] on icon "button" at bounding box center [519, 411] width 10 height 13
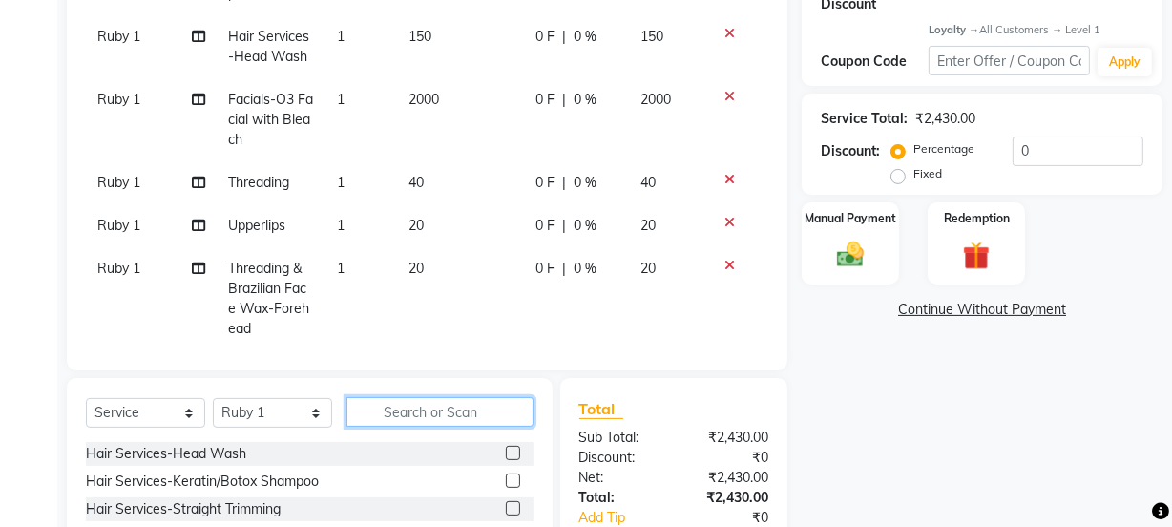
scroll to position [525, 0]
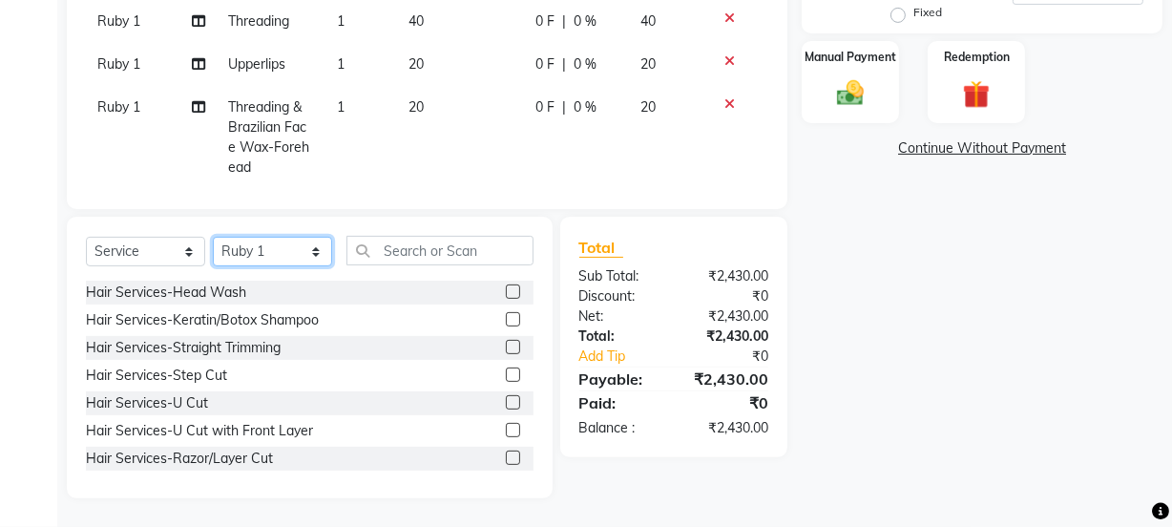
click at [277, 249] on select "Select Stylist [PERSON_NAME] Anjali [PERSON_NAME] Manager [PERSON_NAME] [PERSON…" at bounding box center [272, 252] width 119 height 30
click at [213, 237] on select "Select Stylist [PERSON_NAME] Anjali [PERSON_NAME] Manager [PERSON_NAME] [PERSON…" at bounding box center [272, 252] width 119 height 30
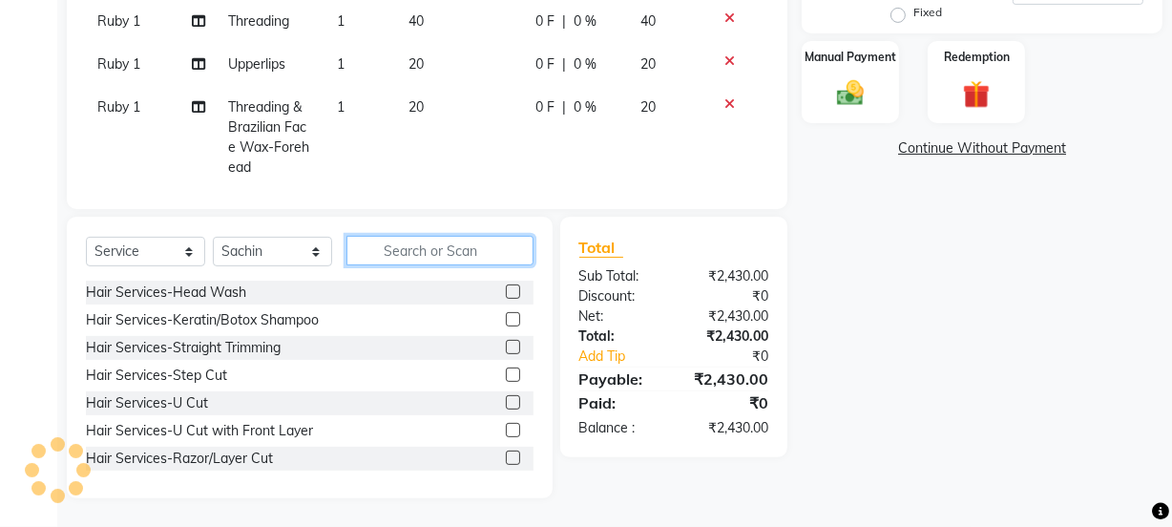
click at [388, 248] on input "text" at bounding box center [439, 251] width 187 height 30
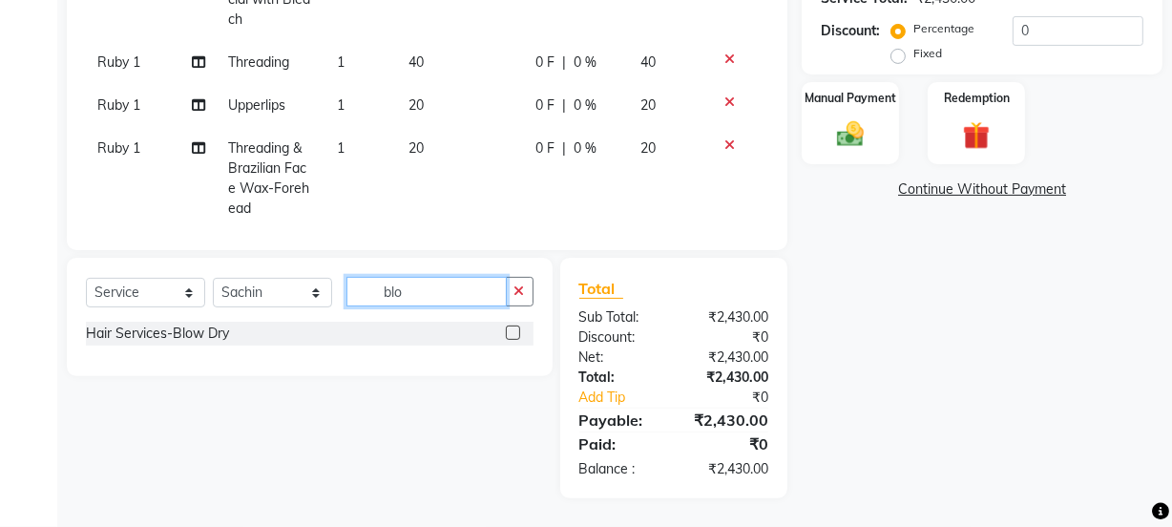
scroll to position [483, 0]
drag, startPoint x: 515, startPoint y: 325, endPoint x: 502, endPoint y: 325, distance: 13.4
click at [513, 325] on label at bounding box center [513, 332] width 14 height 14
click at [513, 327] on input "checkbox" at bounding box center [512, 333] width 12 height 12
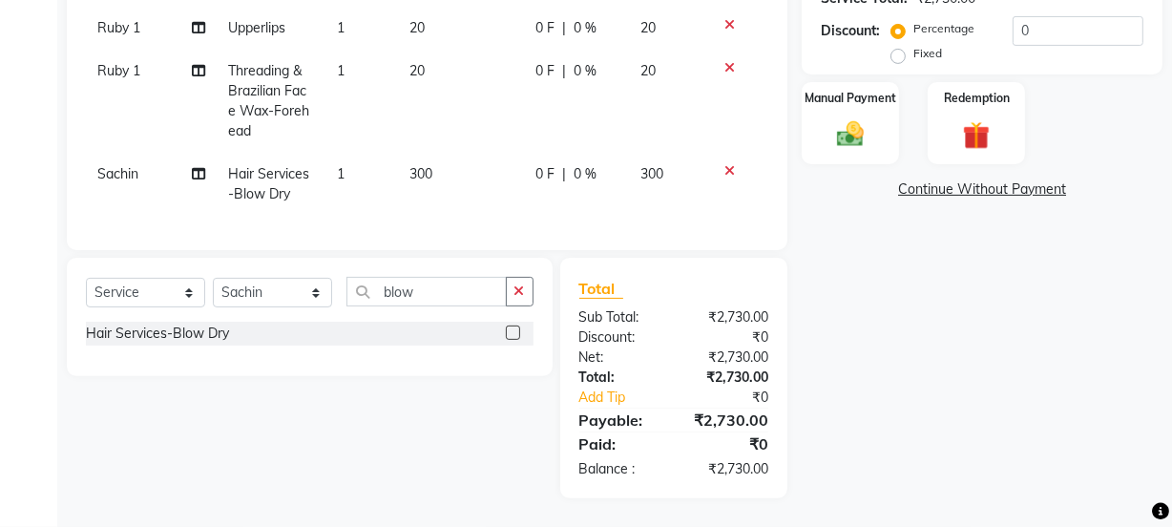
click at [438, 159] on td "300" at bounding box center [461, 184] width 127 height 63
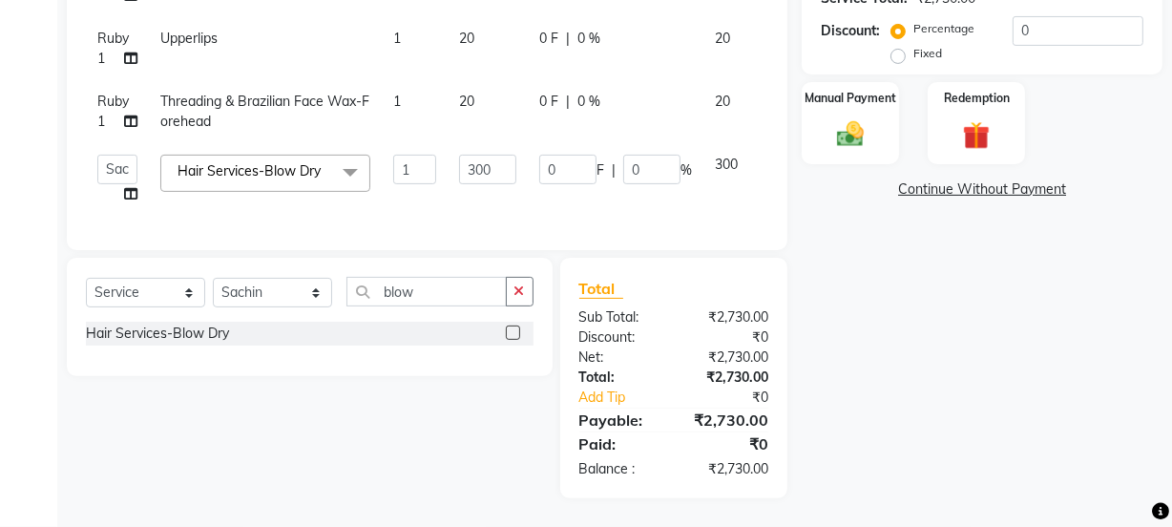
scroll to position [79, 0]
click at [501, 155] on input "300" at bounding box center [487, 170] width 57 height 30
click at [582, 186] on td "0 F | 0 %" at bounding box center [616, 179] width 176 height 73
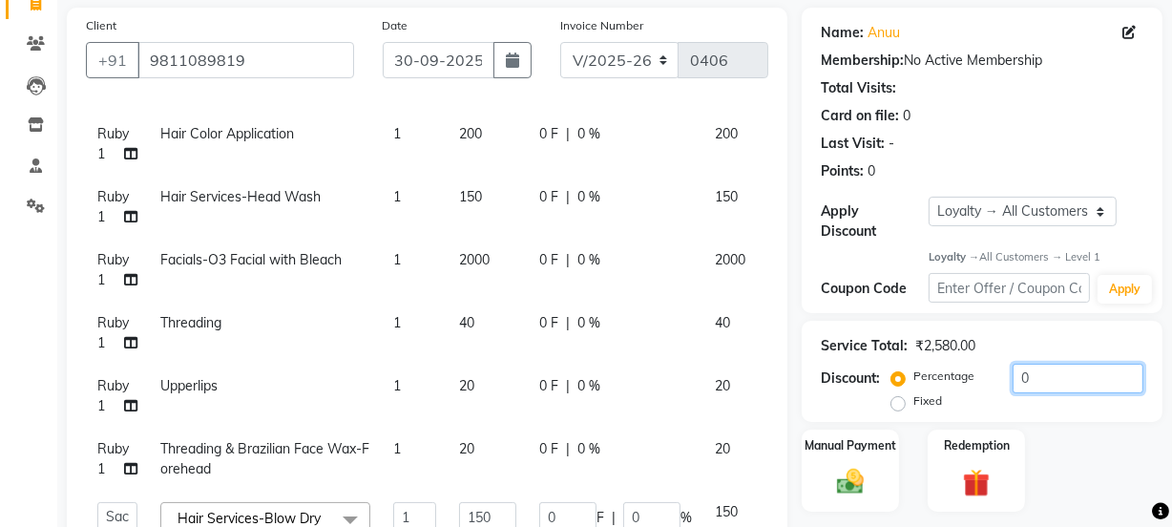
click at [1046, 372] on input "0" at bounding box center [1077, 379] width 131 height 30
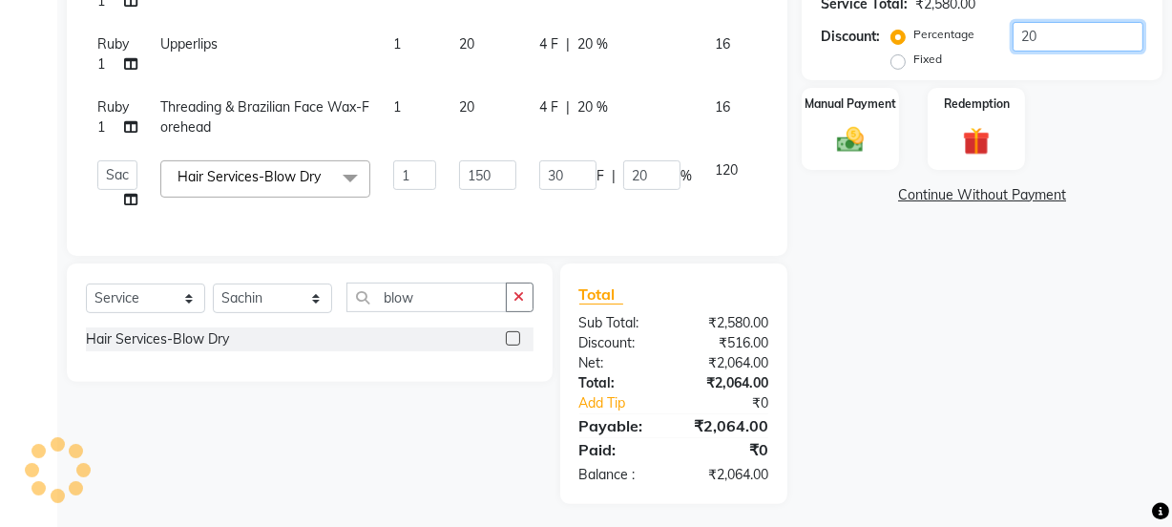
scroll to position [483, 0]
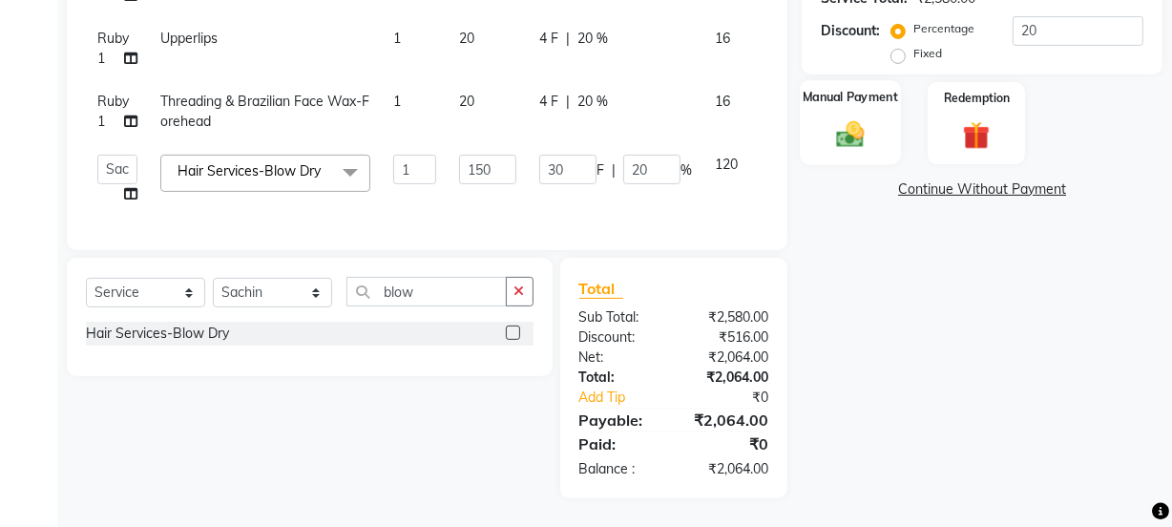
click at [848, 111] on div "Manual Payment" at bounding box center [850, 123] width 101 height 85
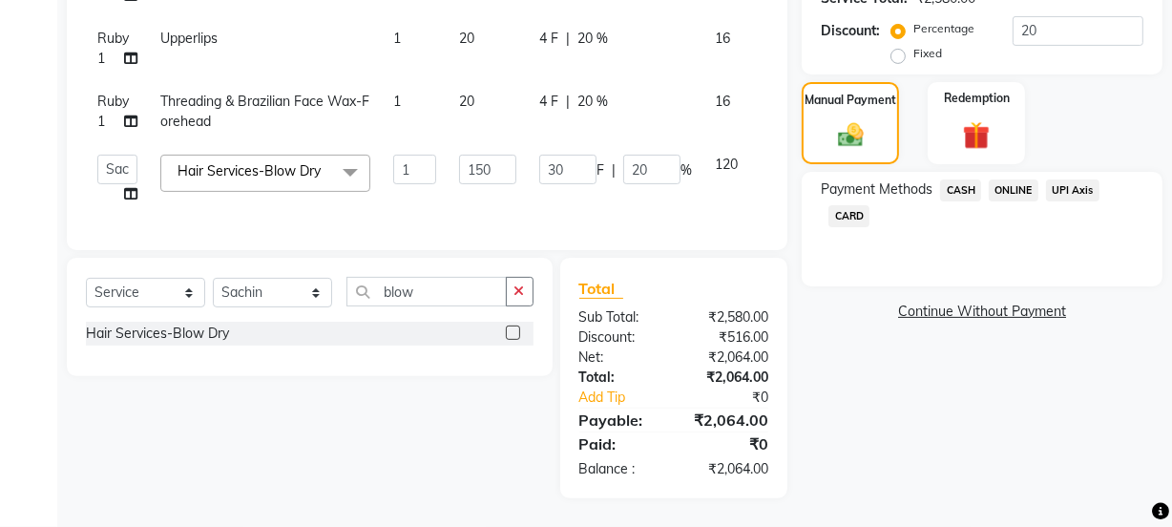
click at [978, 310] on link "Continue Without Payment" at bounding box center [981, 312] width 353 height 20
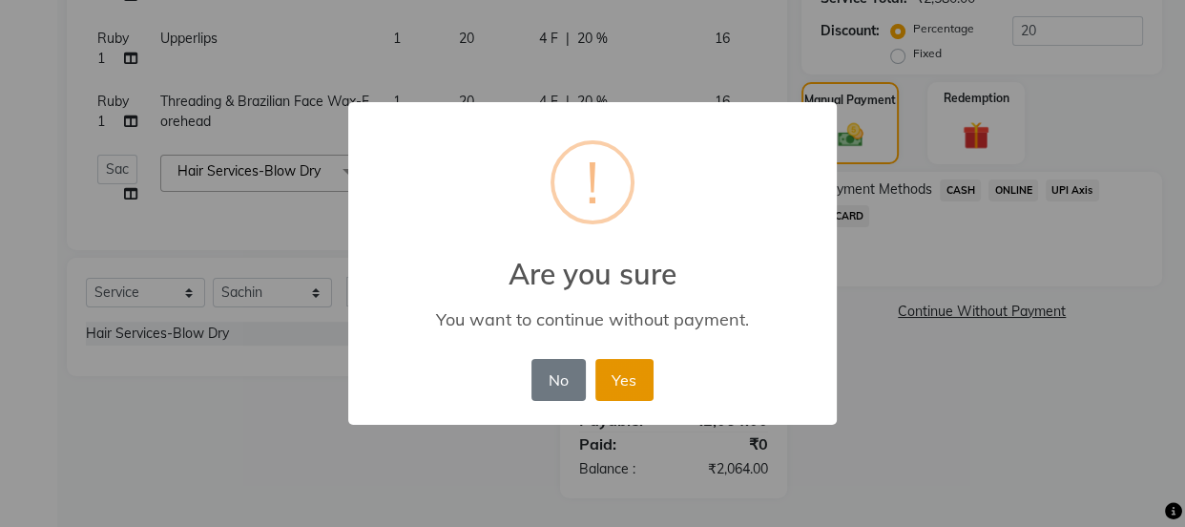
click at [618, 375] on button "Yes" at bounding box center [624, 380] width 58 height 42
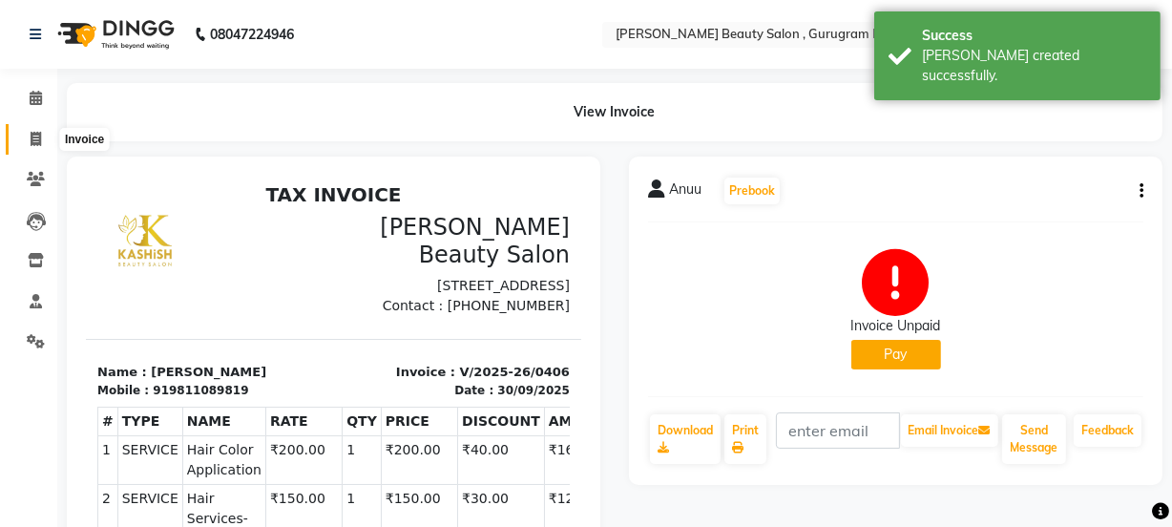
click at [33, 134] on icon at bounding box center [36, 139] width 10 height 14
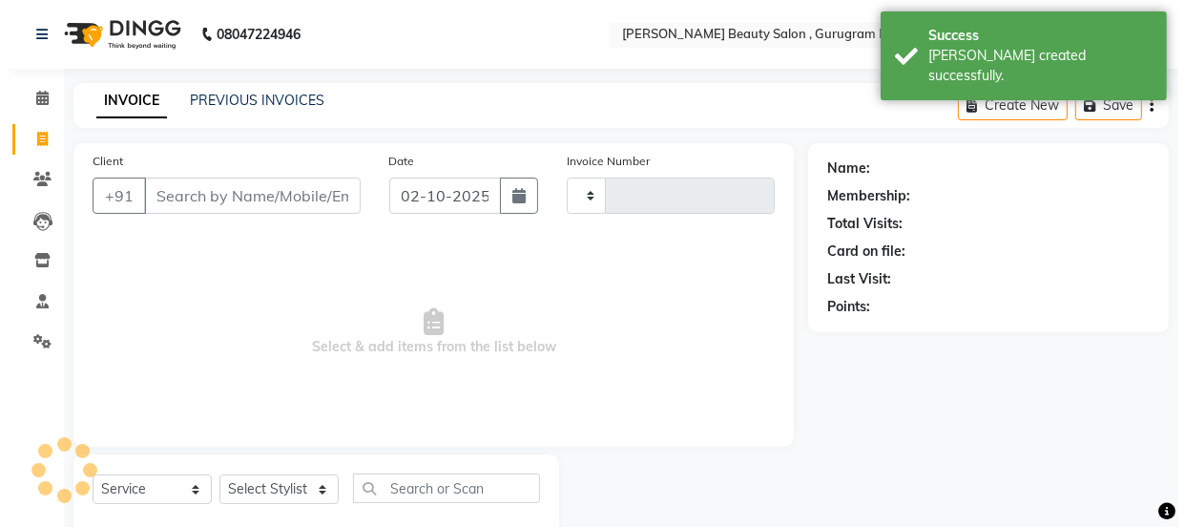
scroll to position [48, 0]
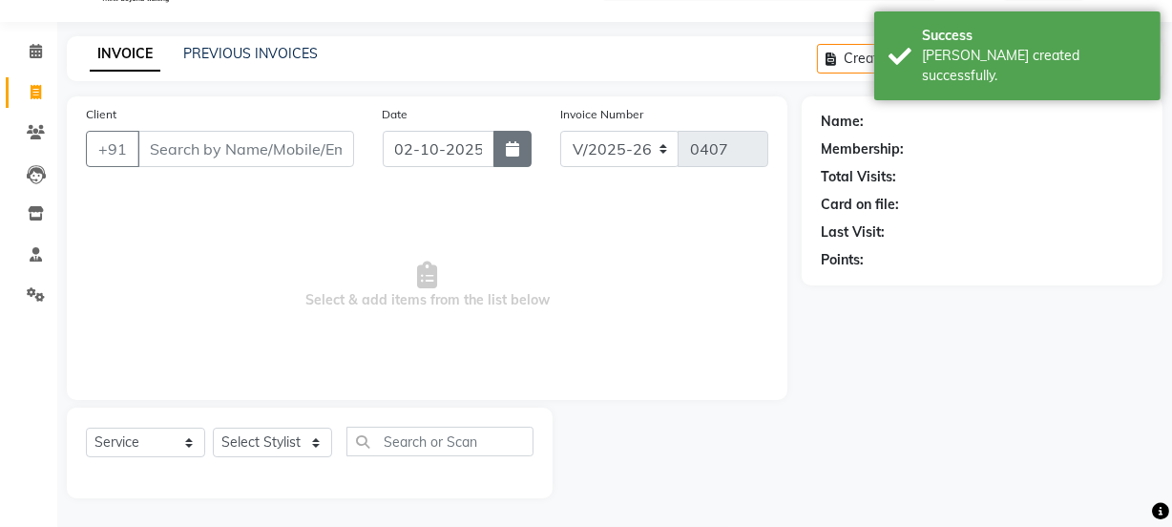
click at [515, 153] on icon "button" at bounding box center [512, 148] width 13 height 15
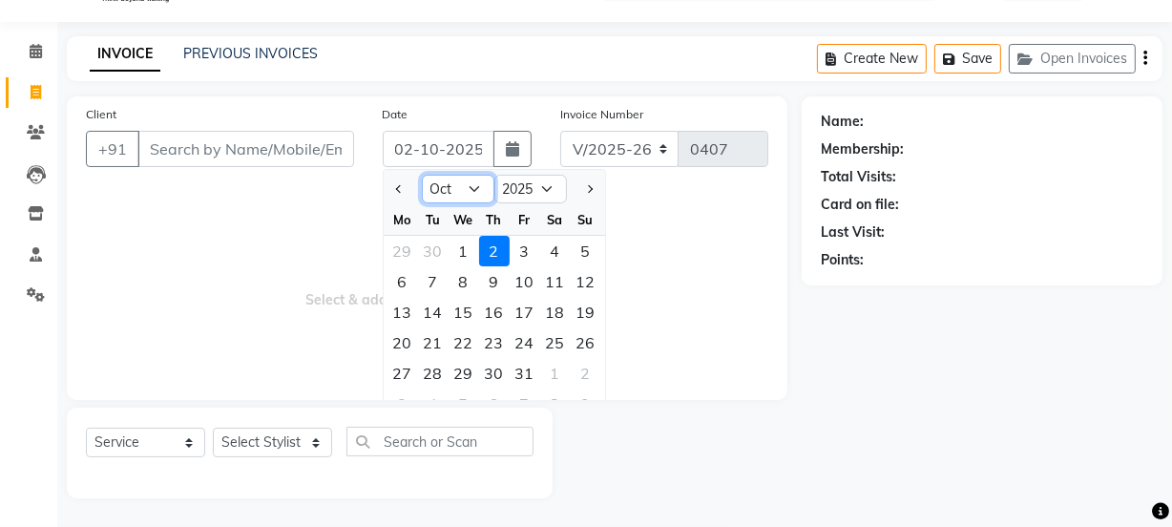
click at [463, 191] on select "Jan Feb Mar Apr May Jun [DATE] Aug Sep Oct Nov Dec" at bounding box center [458, 189] width 73 height 29
click at [422, 175] on select "Jan Feb Mar Apr May Jun [DATE] Aug Sep Oct Nov Dec" at bounding box center [458, 189] width 73 height 29
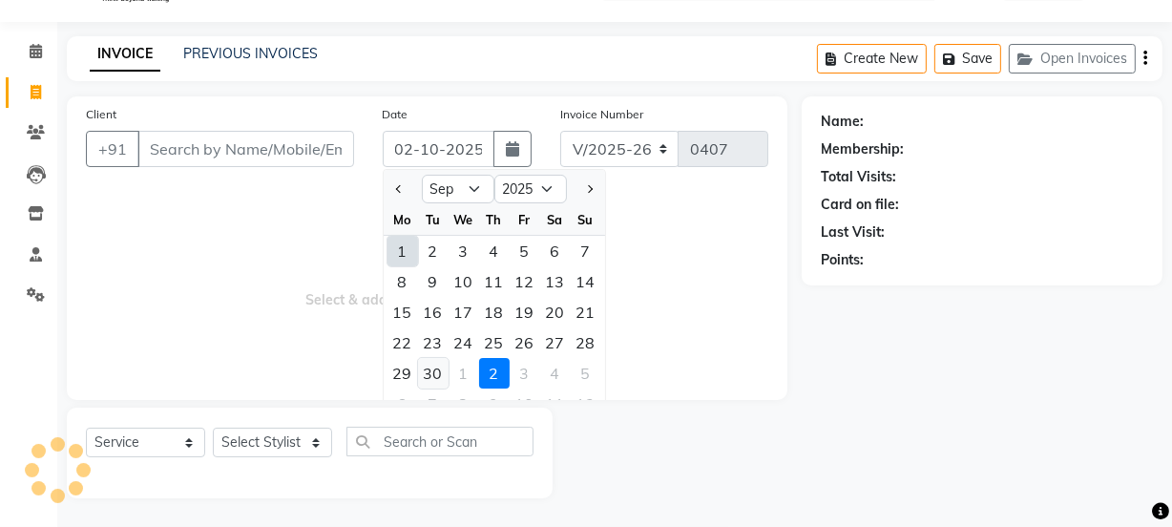
click at [428, 365] on div "30" at bounding box center [433, 373] width 31 height 31
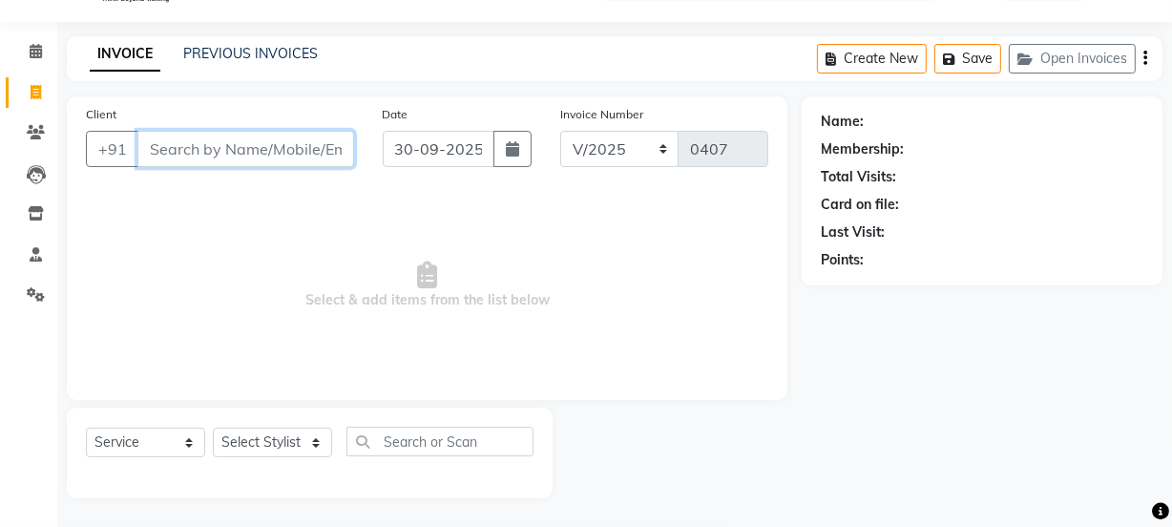
click at [213, 151] on input "Client" at bounding box center [245, 149] width 217 height 36
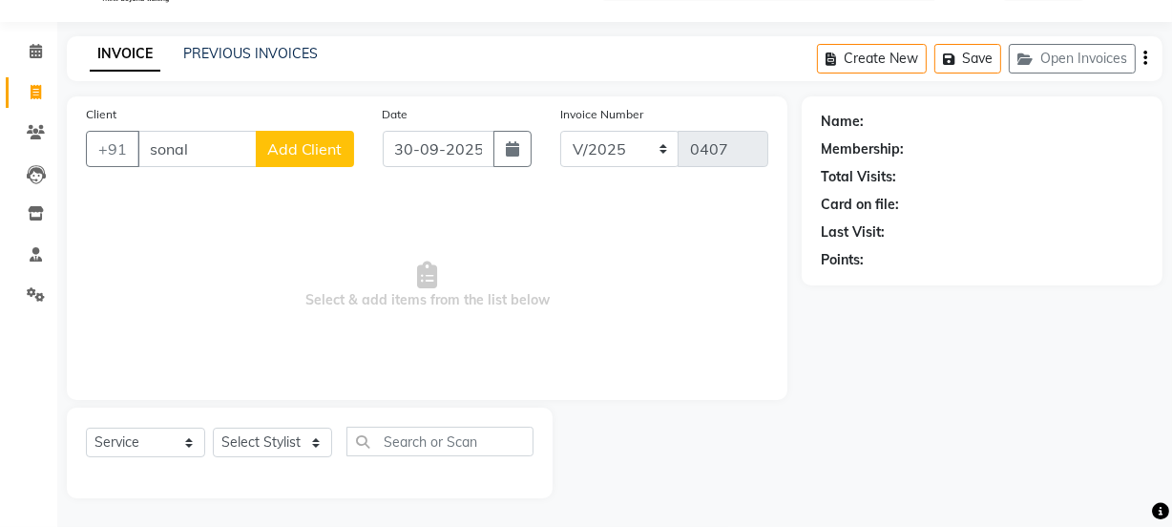
click at [323, 158] on button "Add Client" at bounding box center [305, 149] width 98 height 36
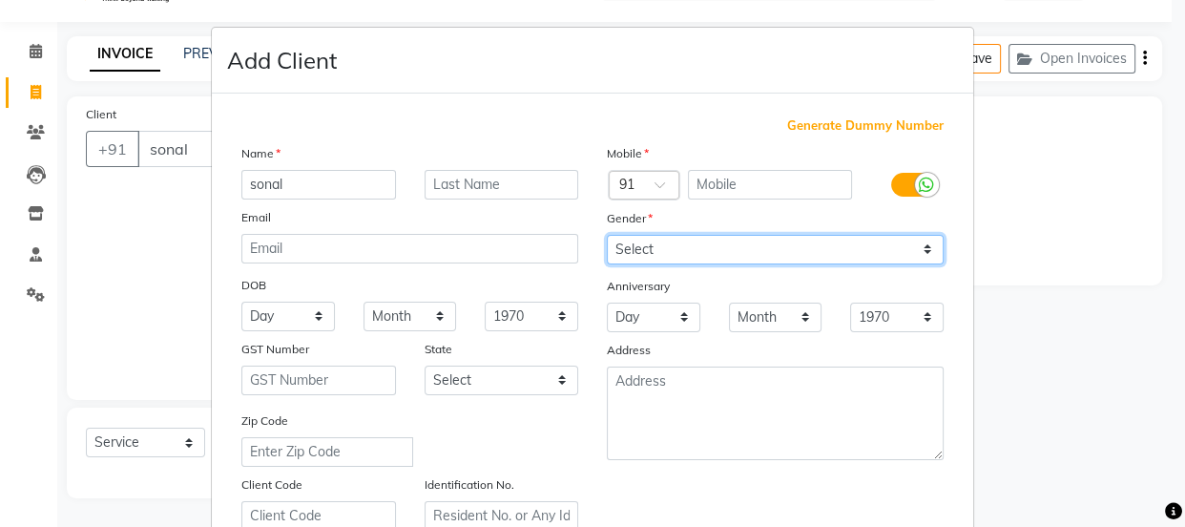
click at [658, 250] on select "Select [DEMOGRAPHIC_DATA] [DEMOGRAPHIC_DATA] Other Prefer Not To Say" at bounding box center [775, 250] width 337 height 30
click at [607, 235] on select "Select [DEMOGRAPHIC_DATA] [DEMOGRAPHIC_DATA] Other Prefer Not To Say" at bounding box center [775, 250] width 337 height 30
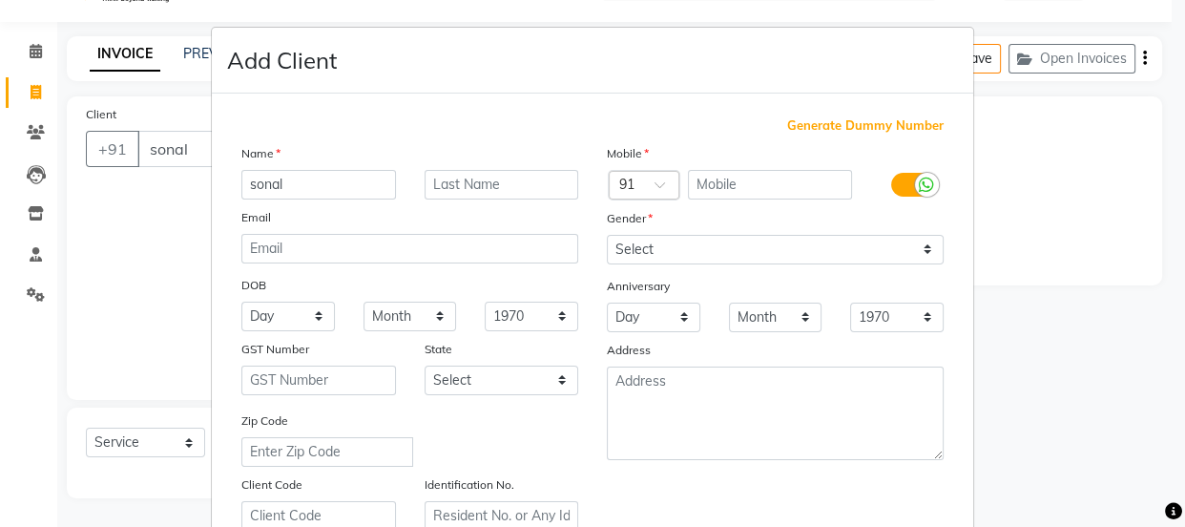
click at [850, 122] on span "Generate Dummy Number" at bounding box center [865, 125] width 156 height 19
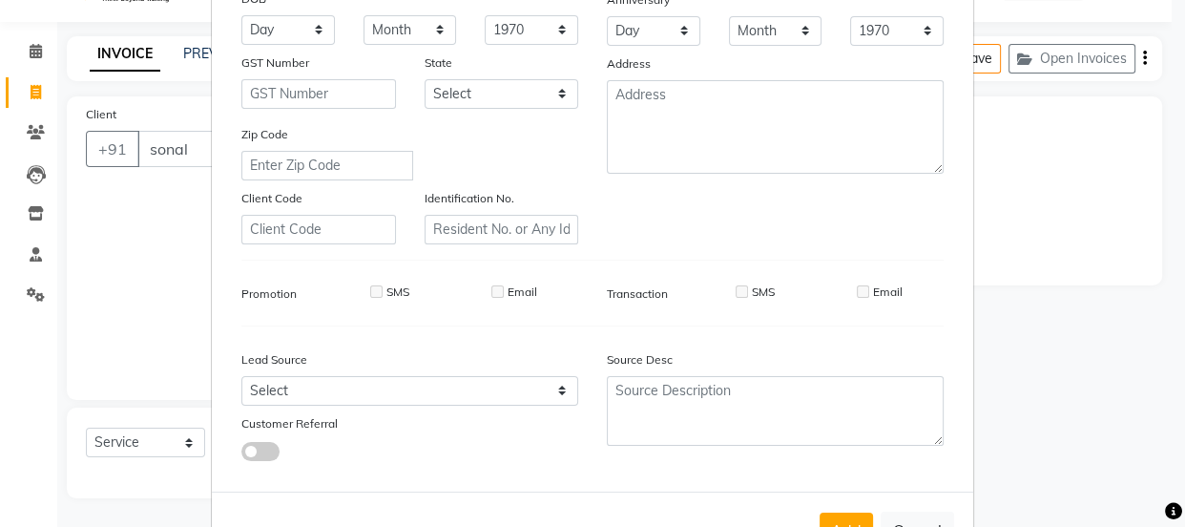
scroll to position [360, 0]
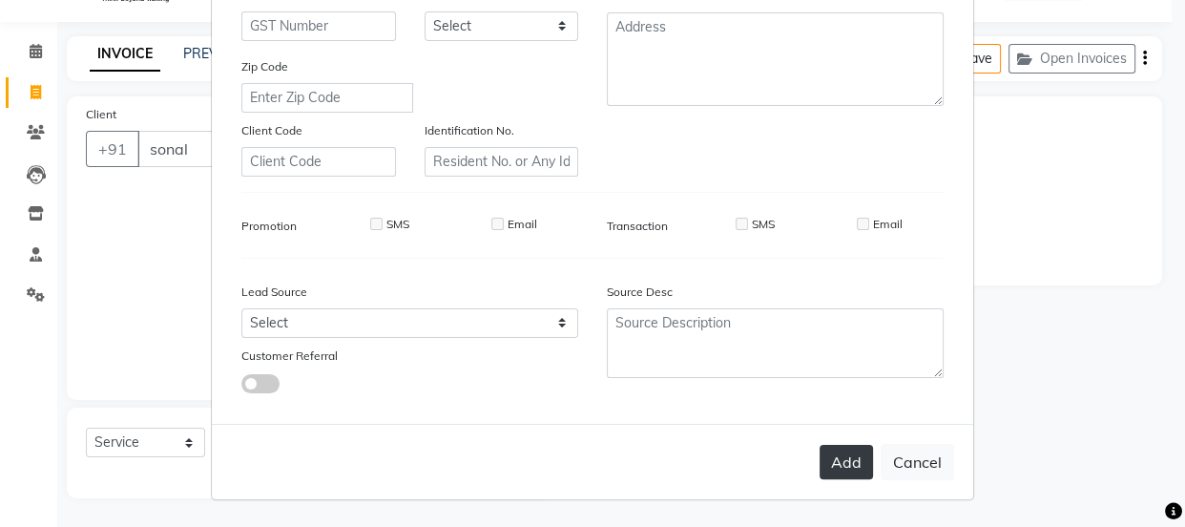
click at [848, 465] on button "Add" at bounding box center [846, 462] width 53 height 34
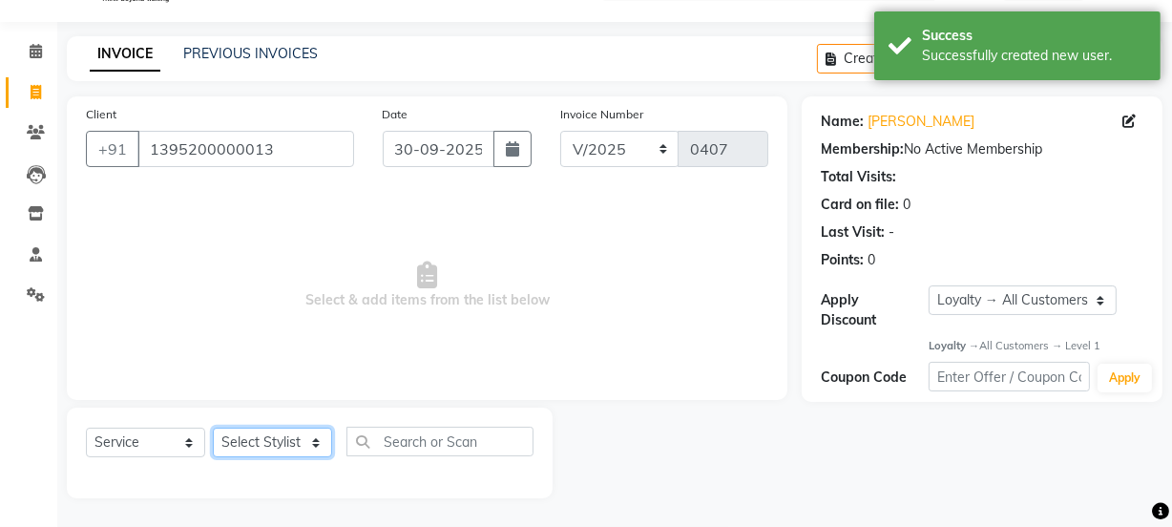
click at [298, 435] on select "Select Stylist [PERSON_NAME] Anjali [PERSON_NAME] Manager [PERSON_NAME] [PERSON…" at bounding box center [272, 442] width 119 height 30
click at [213, 427] on select "Select Stylist [PERSON_NAME] Anjali [PERSON_NAME] Manager [PERSON_NAME] [PERSON…" at bounding box center [272, 442] width 119 height 30
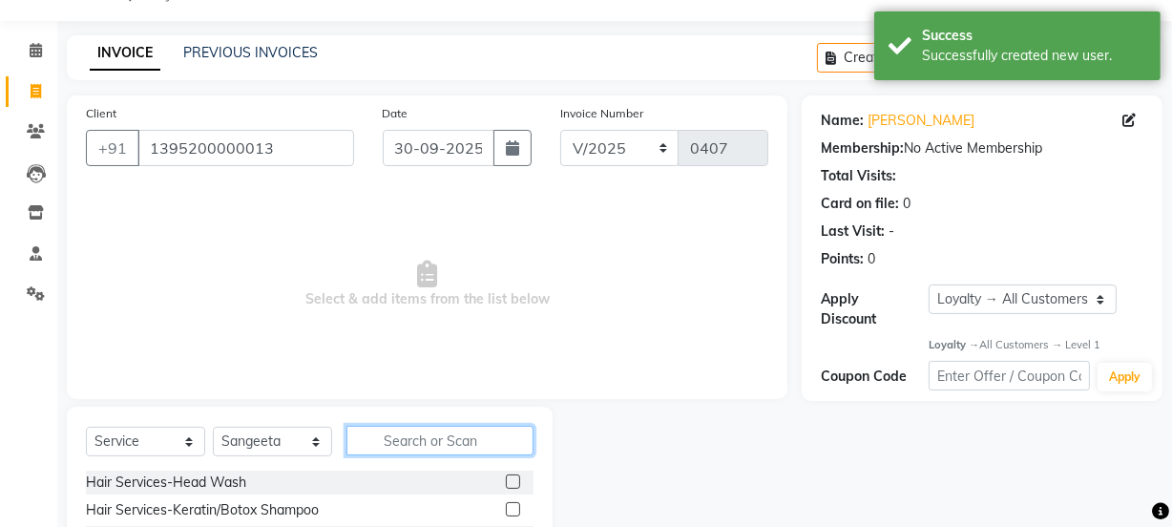
click at [397, 437] on input "text" at bounding box center [439, 441] width 187 height 30
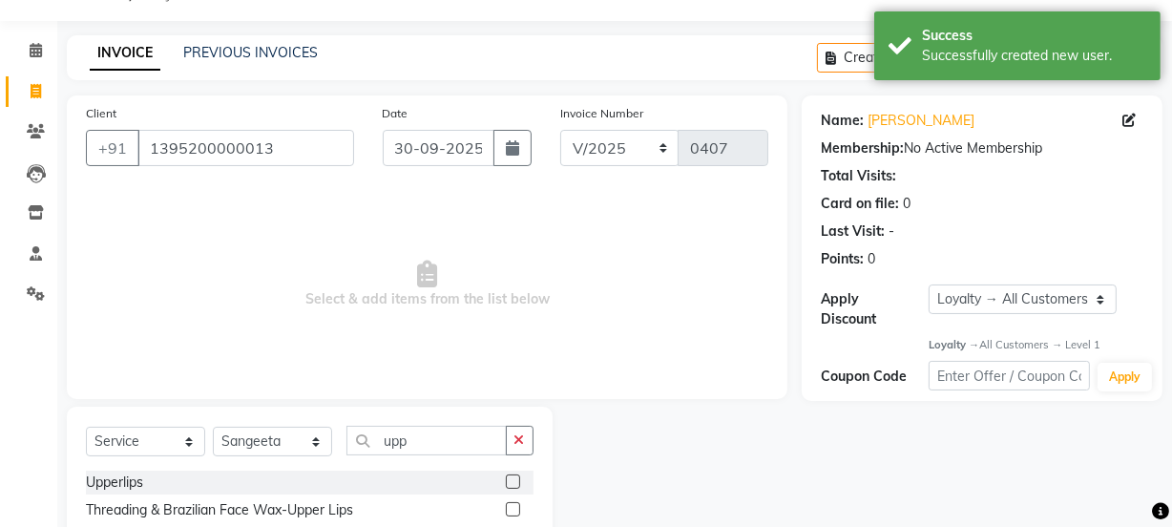
click at [515, 478] on label at bounding box center [513, 481] width 14 height 14
click at [515, 478] on input "checkbox" at bounding box center [512, 482] width 12 height 12
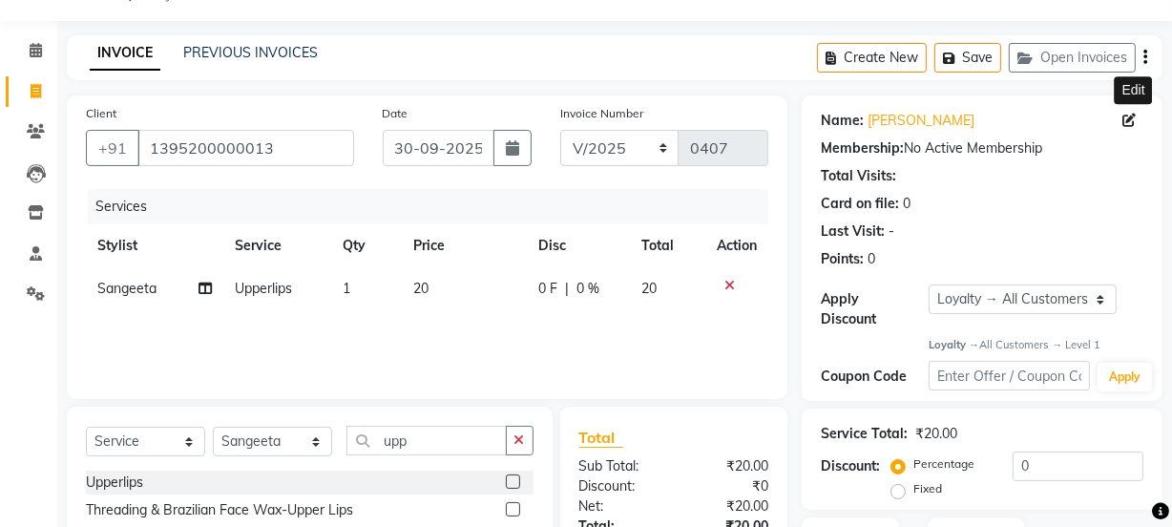
click at [1127, 115] on icon at bounding box center [1128, 120] width 13 height 13
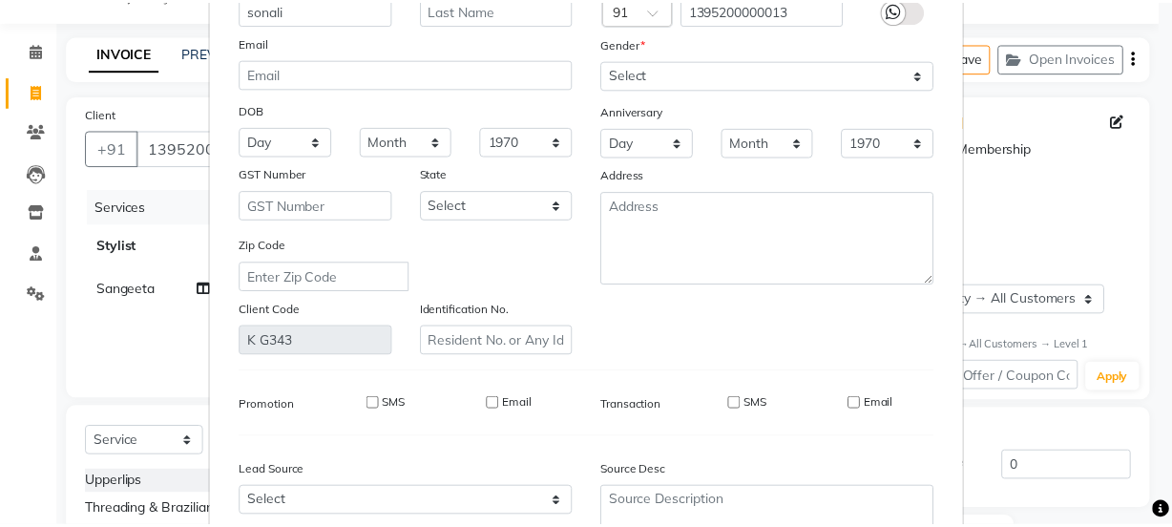
scroll to position [325, 0]
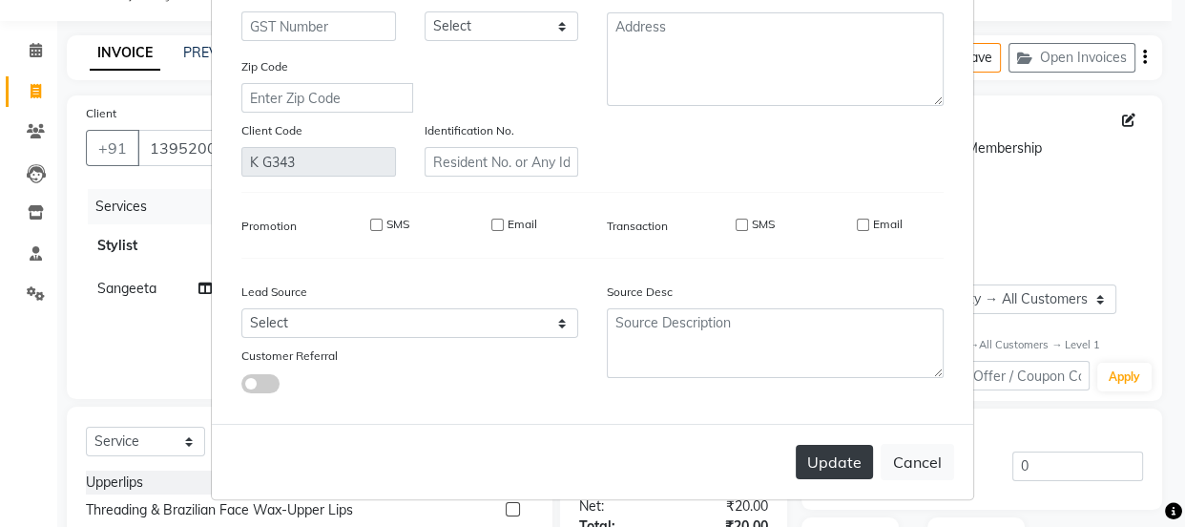
click at [834, 459] on button "Update" at bounding box center [834, 462] width 77 height 34
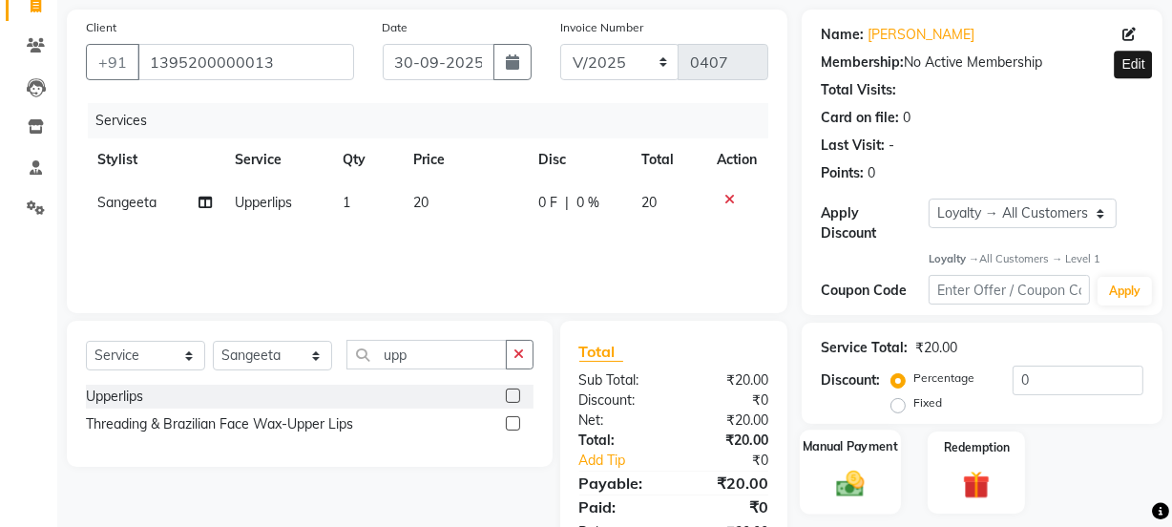
scroll to position [197, 0]
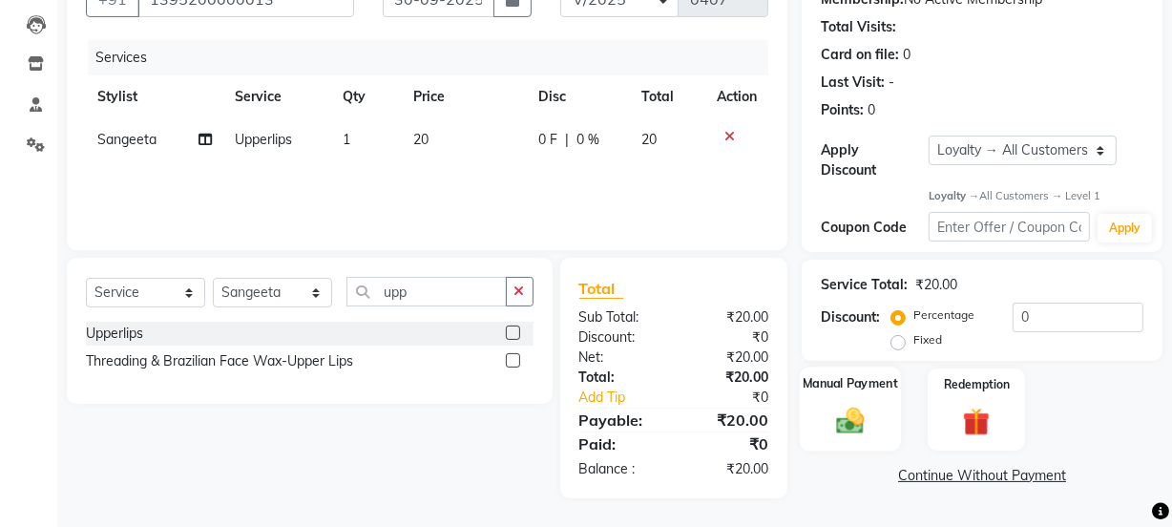
click at [864, 396] on div "Manual Payment" at bounding box center [850, 409] width 101 height 85
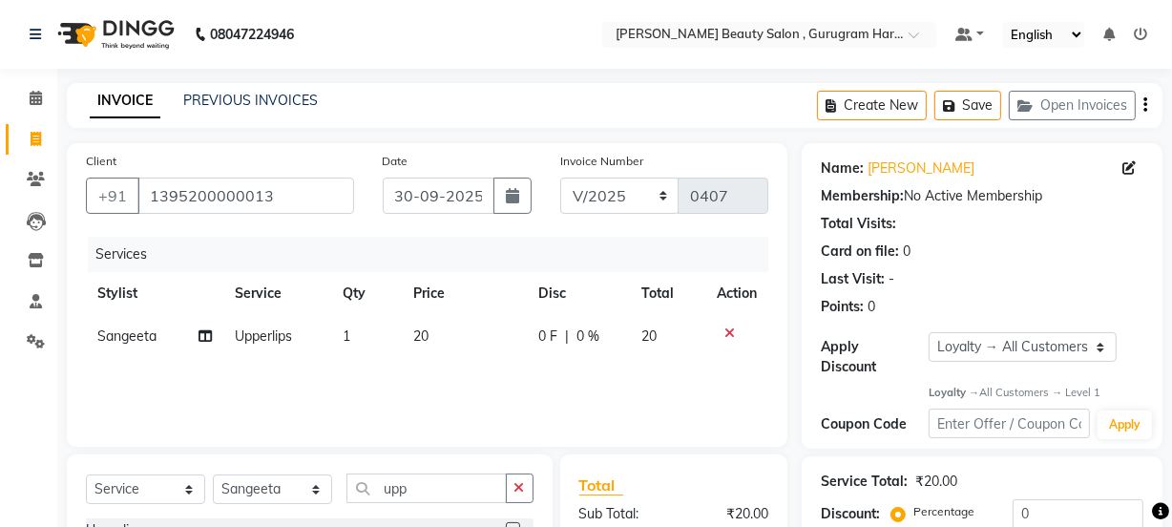
scroll to position [309, 0]
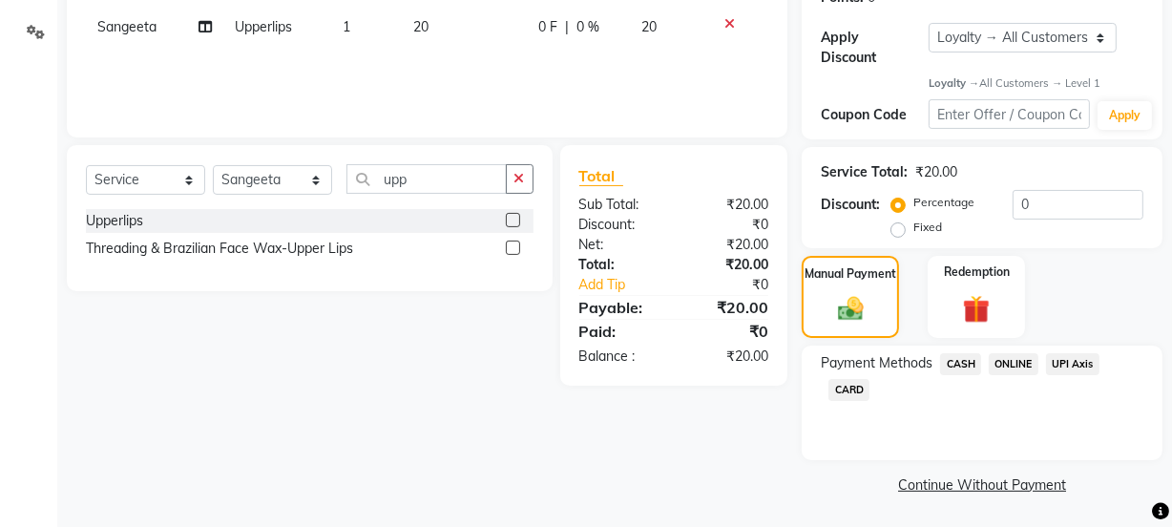
click at [1015, 365] on span "ONLINE" at bounding box center [1014, 364] width 50 height 22
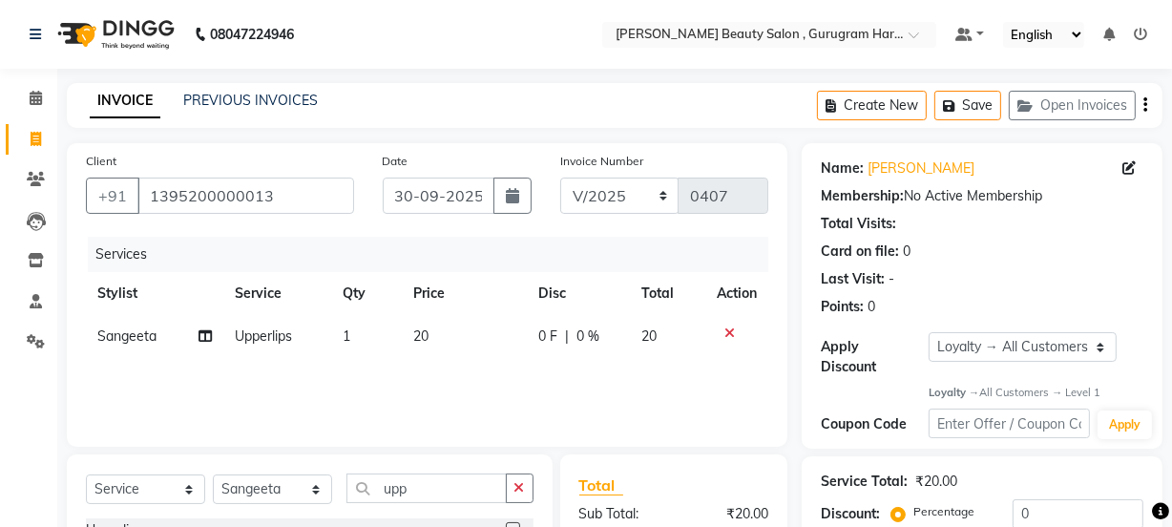
scroll to position [363, 0]
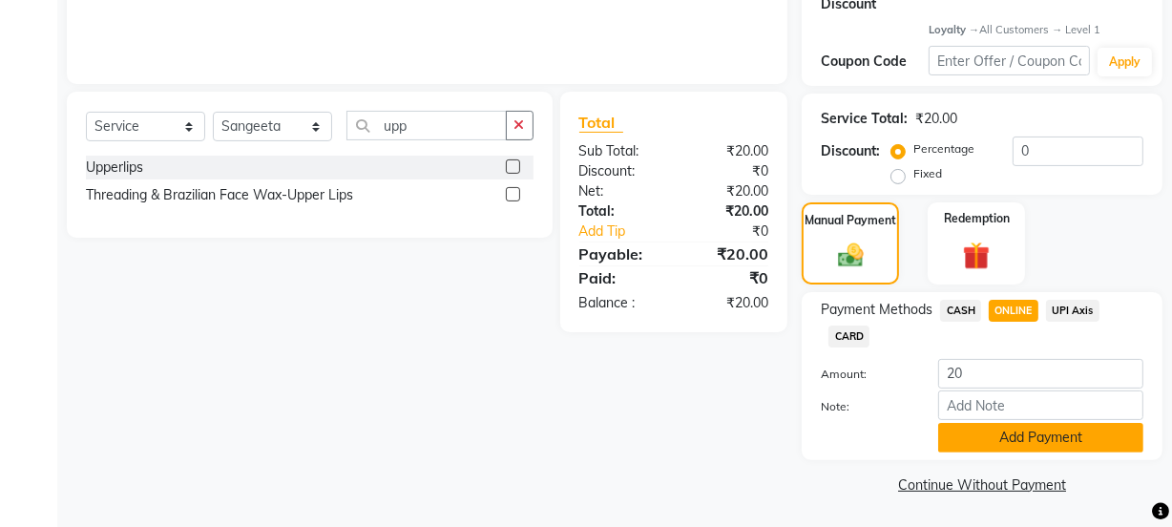
click at [989, 435] on button "Add Payment" at bounding box center [1040, 438] width 205 height 30
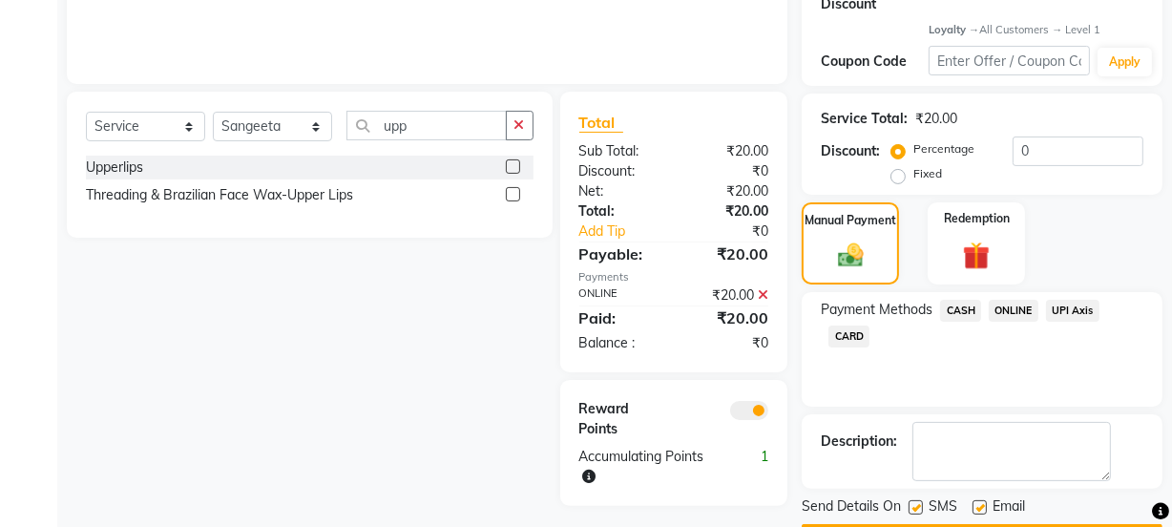
scroll to position [417, 0]
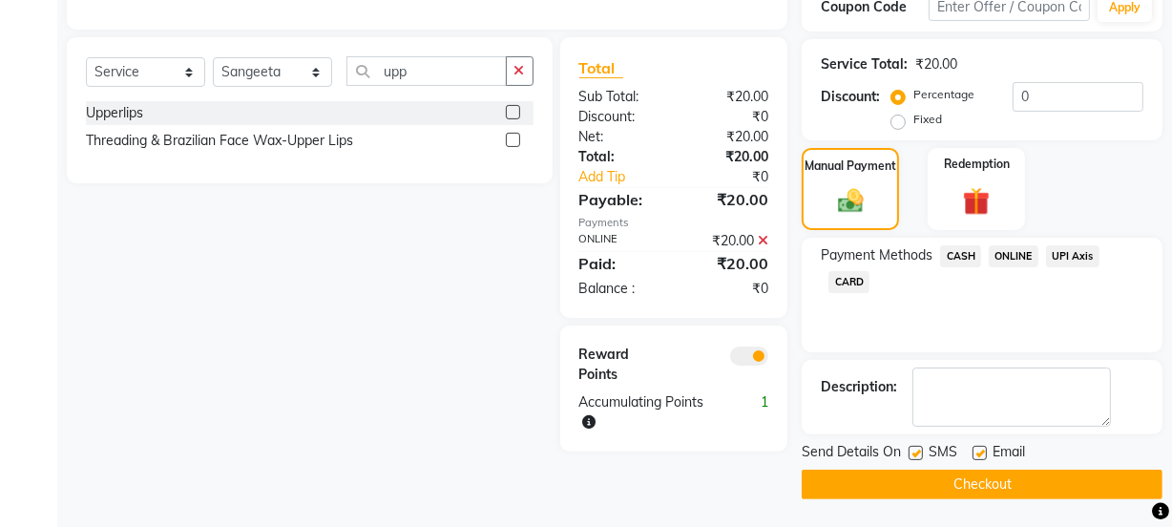
click at [964, 480] on button "Checkout" at bounding box center [981, 484] width 361 height 30
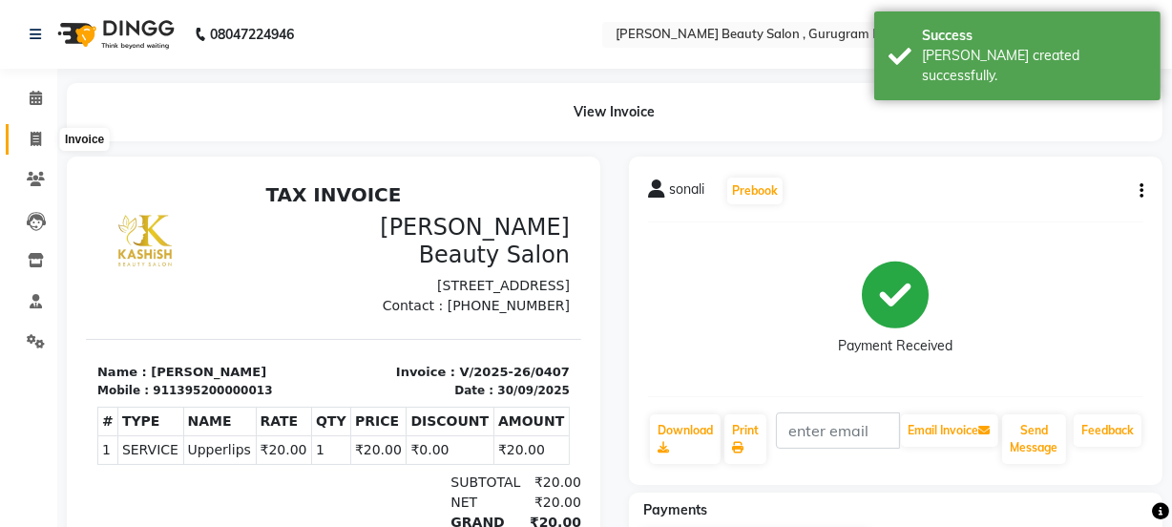
drag, startPoint x: 33, startPoint y: 142, endPoint x: 104, endPoint y: 153, distance: 71.4
click at [35, 144] on icon at bounding box center [36, 139] width 10 height 14
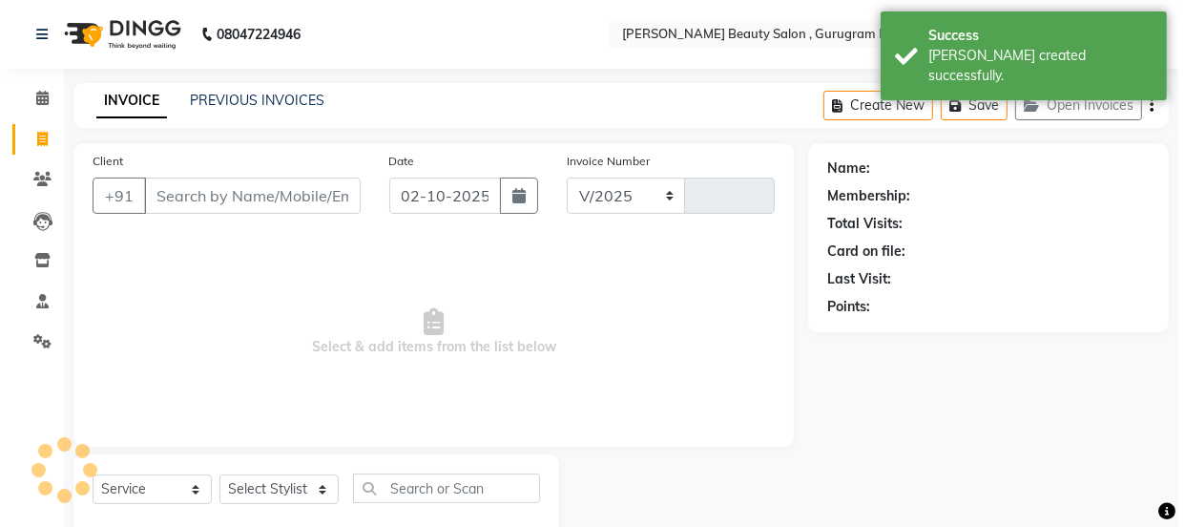
scroll to position [48, 0]
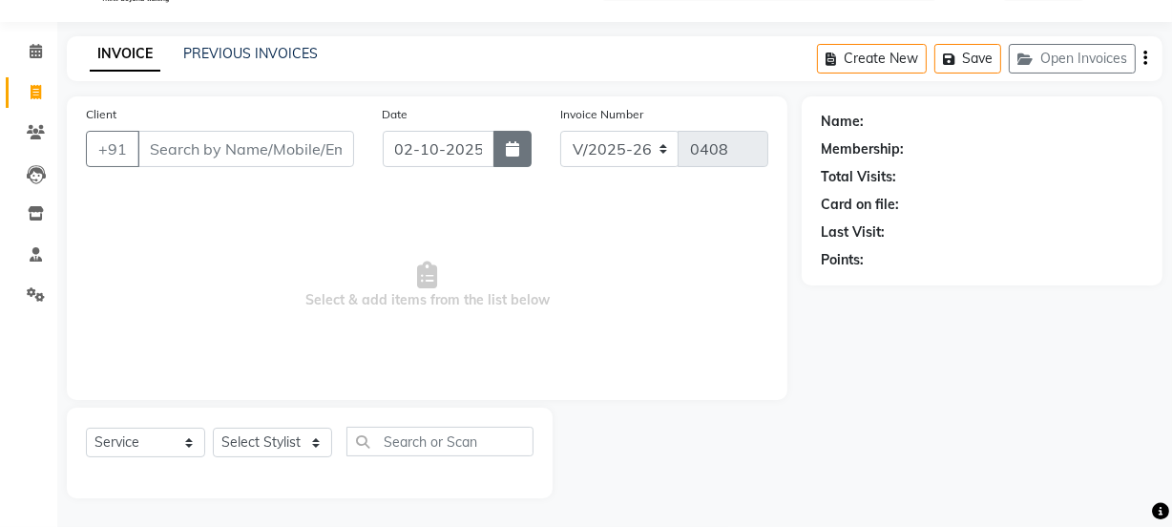
click at [518, 151] on icon "button" at bounding box center [512, 148] width 13 height 15
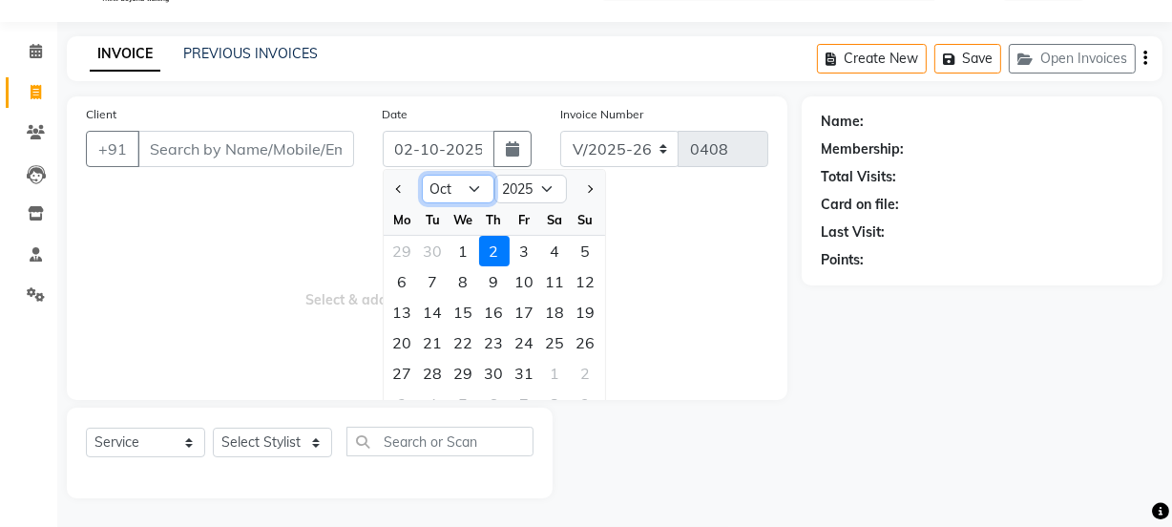
click at [444, 186] on select "Jan Feb Mar Apr May Jun [DATE] Aug Sep Oct Nov Dec" at bounding box center [458, 189] width 73 height 29
click at [422, 175] on select "Jan Feb Mar Apr May Jun [DATE] Aug Sep Oct Nov Dec" at bounding box center [458, 189] width 73 height 29
click at [434, 367] on div "30" at bounding box center [433, 373] width 31 height 31
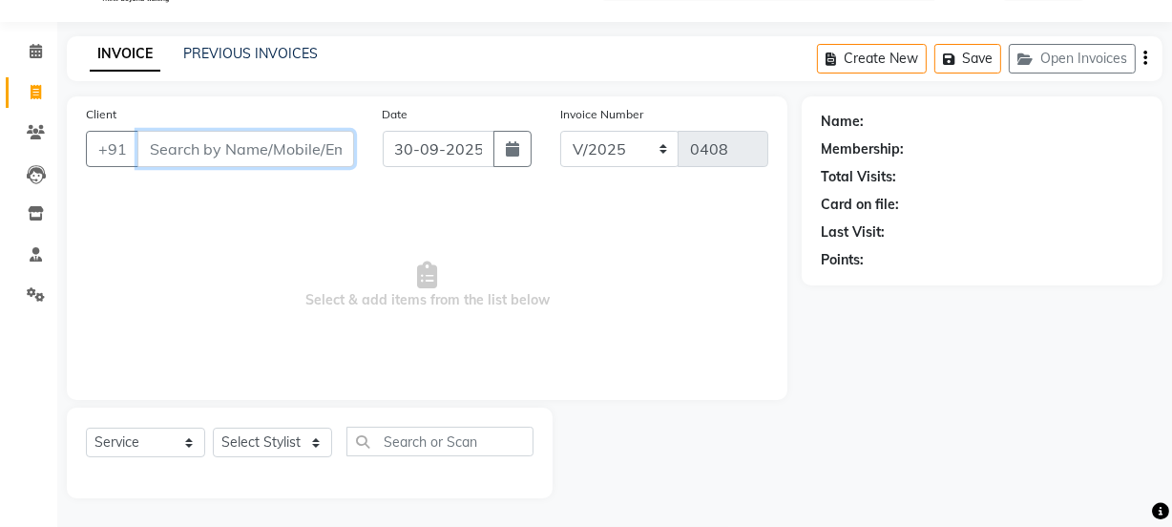
click at [307, 147] on input "Client" at bounding box center [245, 149] width 217 height 36
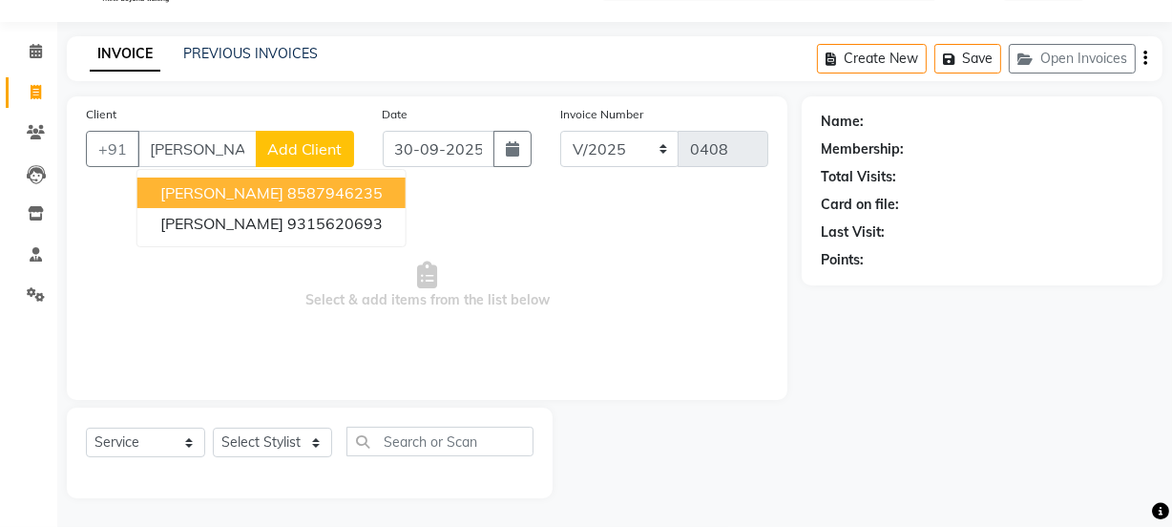
click at [328, 149] on span "Add Client" at bounding box center [304, 148] width 75 height 19
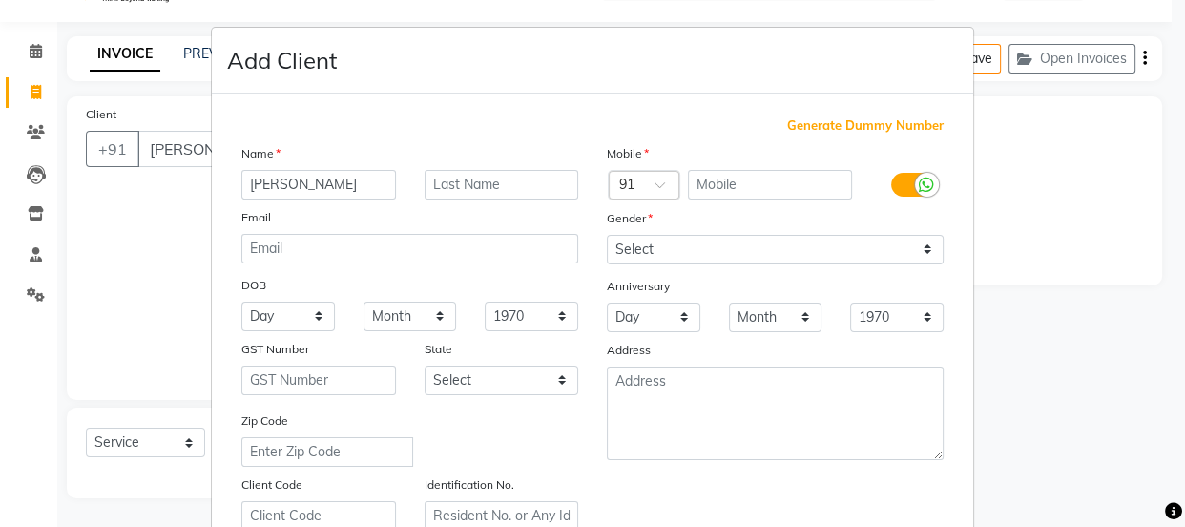
click at [870, 121] on span "Generate Dummy Number" at bounding box center [865, 125] width 156 height 19
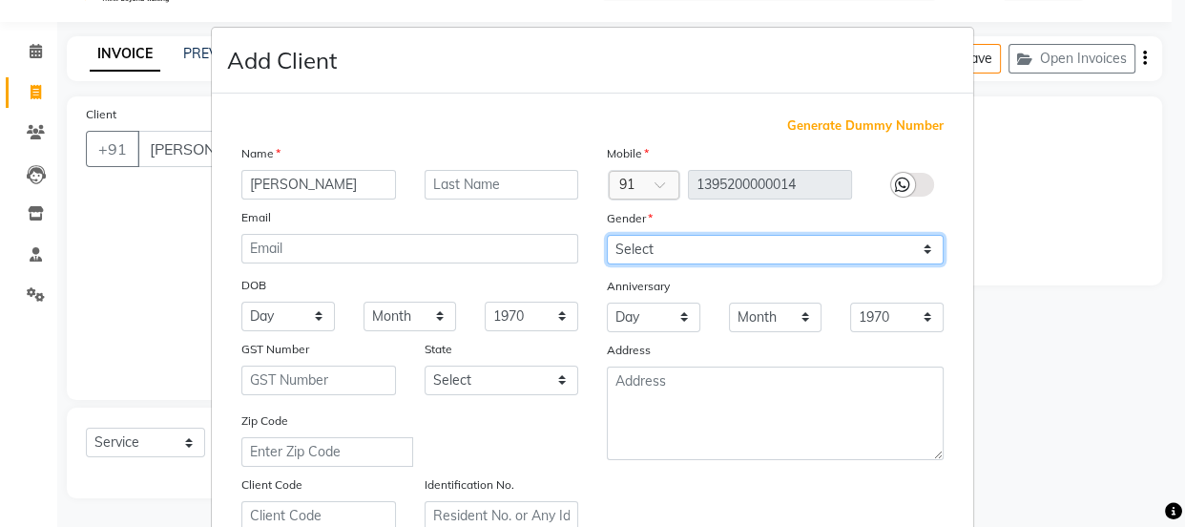
click at [752, 237] on select "Select [DEMOGRAPHIC_DATA] [DEMOGRAPHIC_DATA] Other Prefer Not To Say" at bounding box center [775, 250] width 337 height 30
click at [607, 235] on select "Select [DEMOGRAPHIC_DATA] [DEMOGRAPHIC_DATA] Other Prefer Not To Say" at bounding box center [775, 250] width 337 height 30
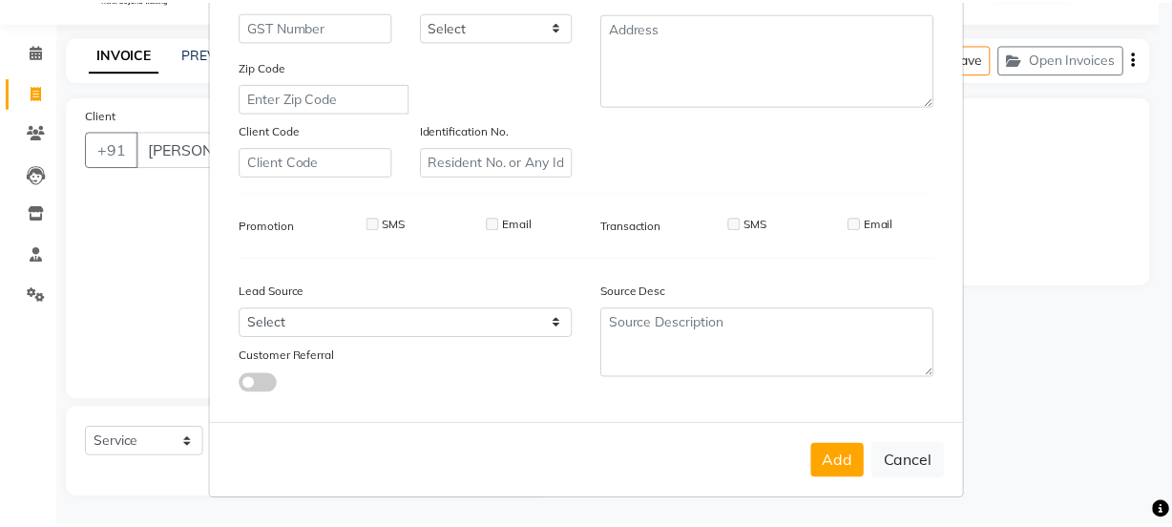
scroll to position [360, 0]
click at [830, 450] on button "Add" at bounding box center [846, 462] width 53 height 34
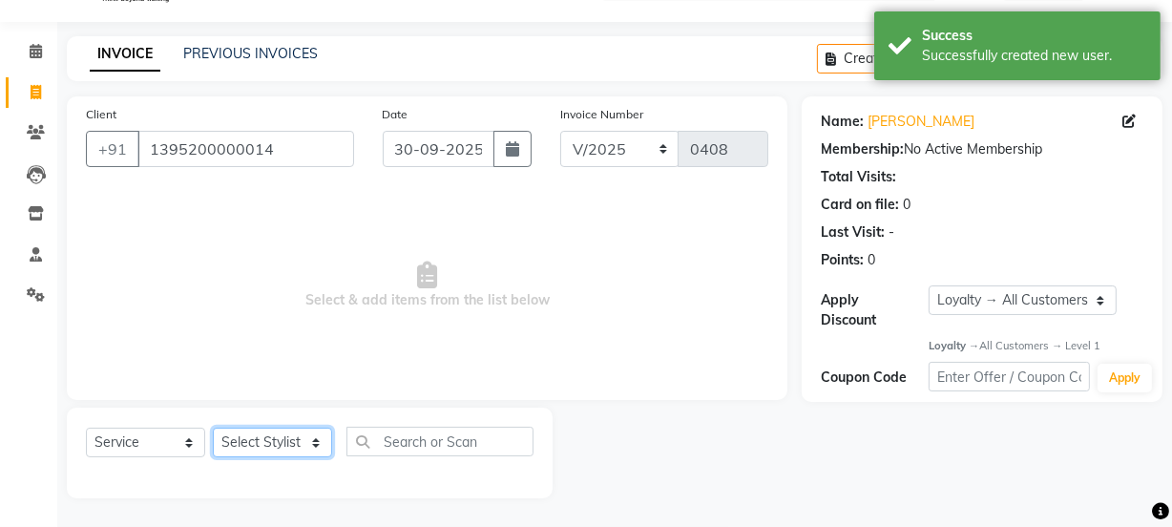
click at [299, 433] on select "Select Stylist [PERSON_NAME] Anjali [PERSON_NAME] Manager [PERSON_NAME] [PERSON…" at bounding box center [272, 442] width 119 height 30
click at [213, 427] on select "Select Stylist [PERSON_NAME] Anjali [PERSON_NAME] Manager [PERSON_NAME] [PERSON…" at bounding box center [272, 442] width 119 height 30
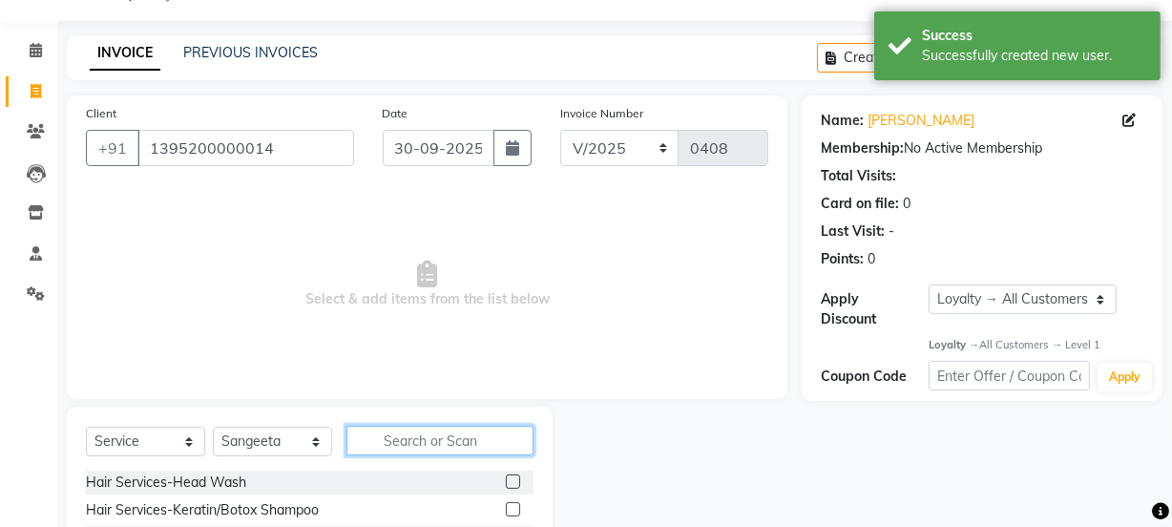
click at [426, 436] on input "text" at bounding box center [439, 441] width 187 height 30
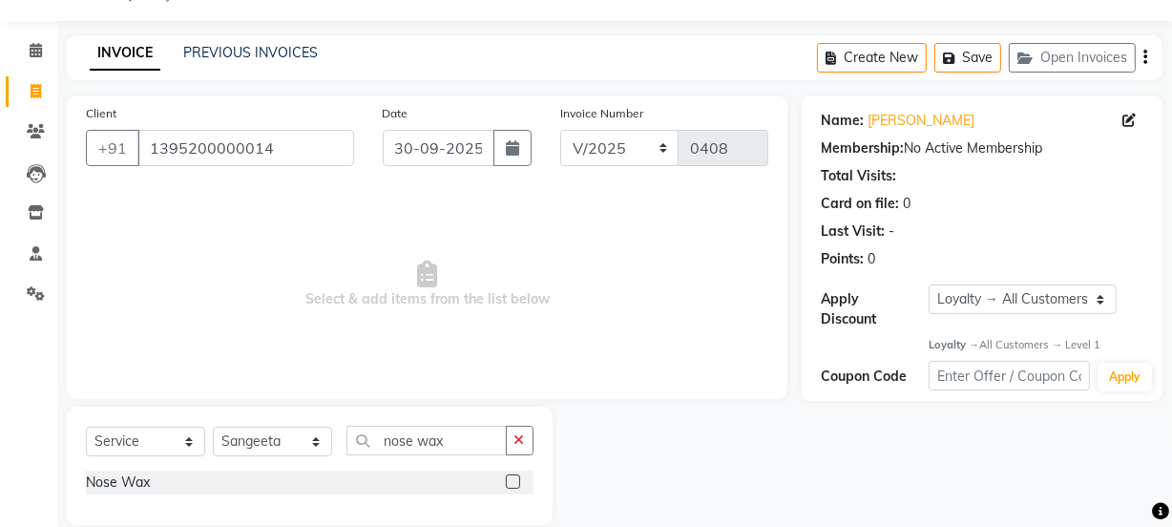
click at [508, 479] on label at bounding box center [513, 481] width 14 height 14
click at [508, 479] on input "checkbox" at bounding box center [512, 482] width 12 height 12
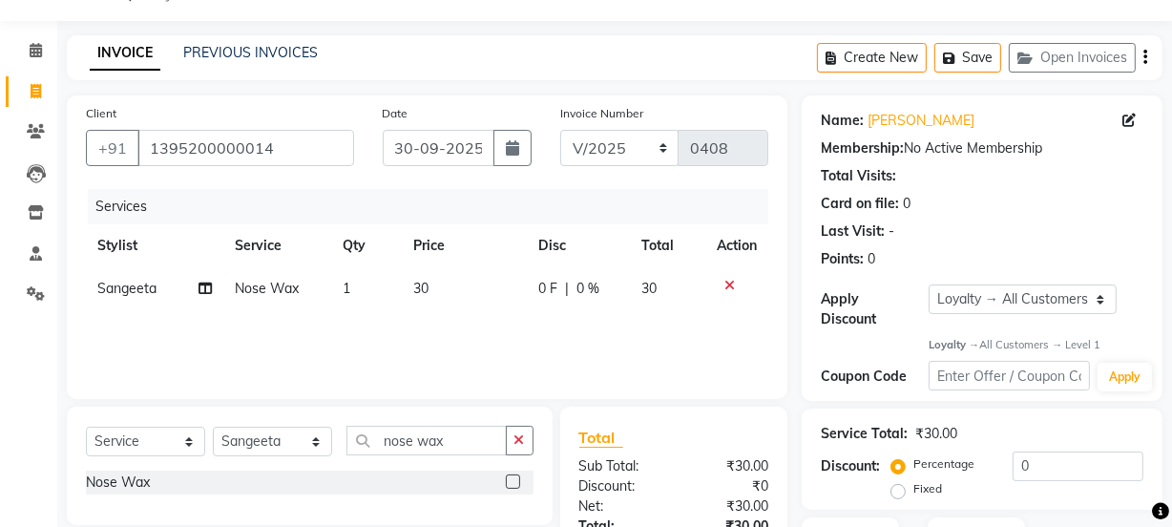
click at [438, 266] on th "Price" at bounding box center [464, 245] width 124 height 43
click at [425, 285] on span "30" at bounding box center [420, 288] width 15 height 17
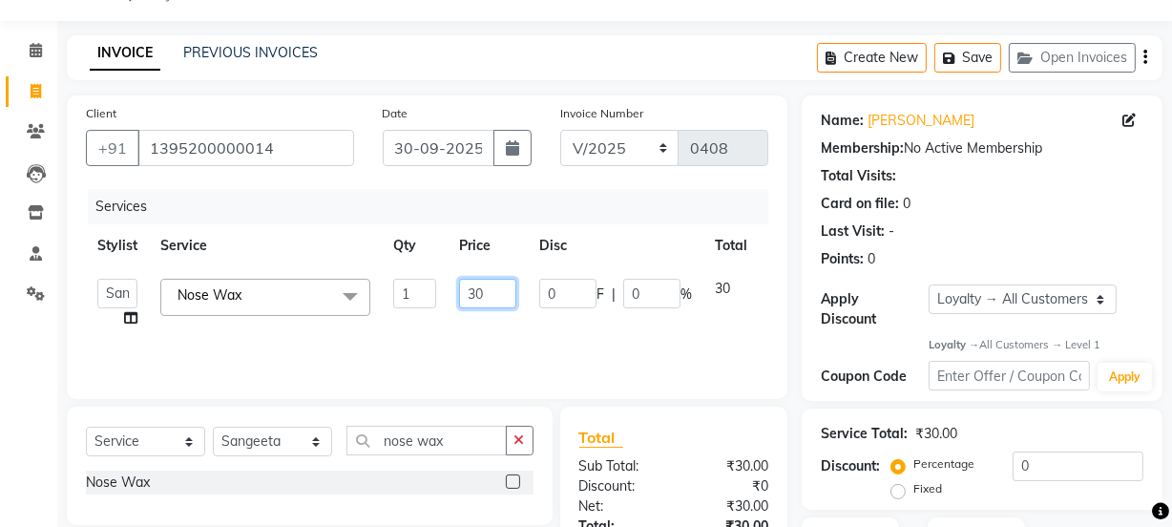
click at [500, 289] on input "30" at bounding box center [487, 294] width 57 height 30
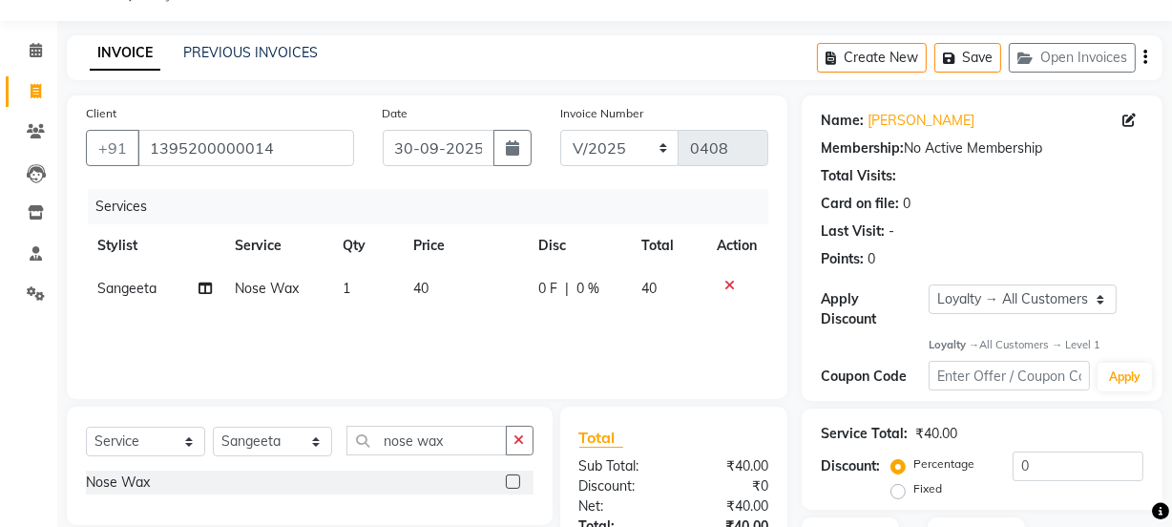
click at [458, 343] on div "Services Stylist Service Qty Price Disc Total Action [PERSON_NAME] Nose Wax 1 4…" at bounding box center [427, 284] width 682 height 191
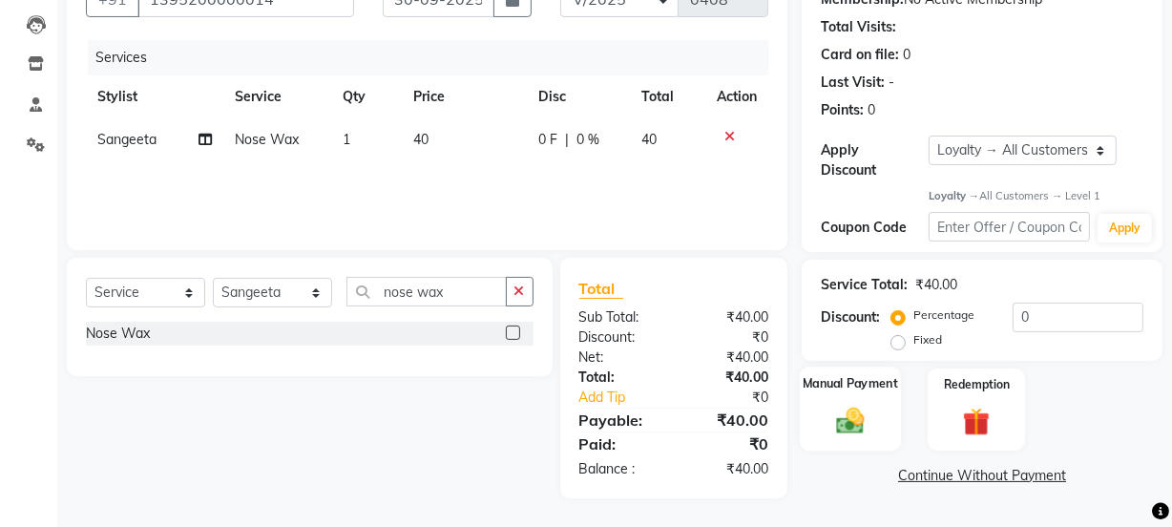
click at [853, 416] on img at bounding box center [850, 421] width 46 height 32
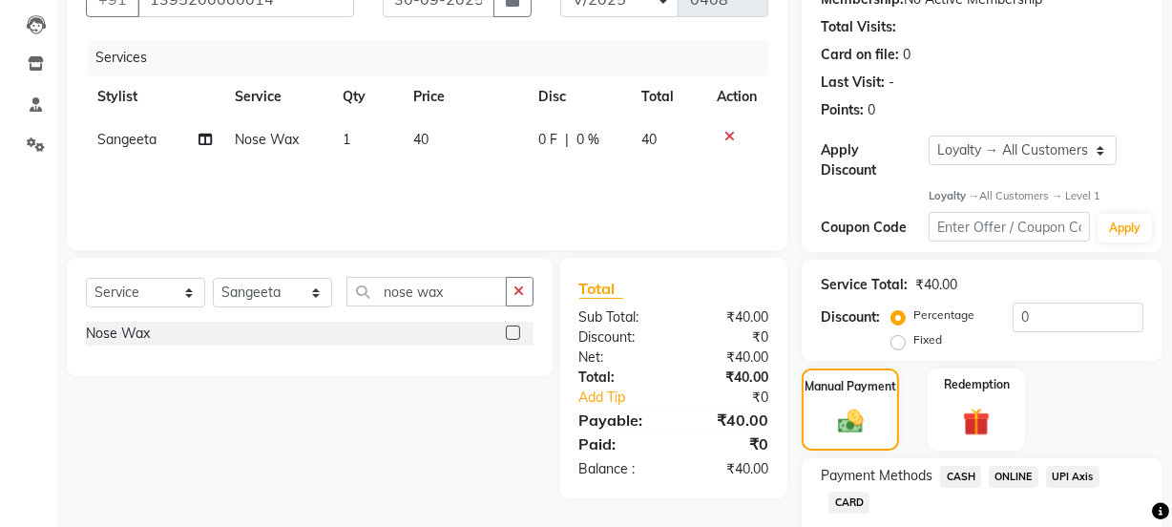
click at [1018, 475] on span "ONLINE" at bounding box center [1014, 477] width 50 height 22
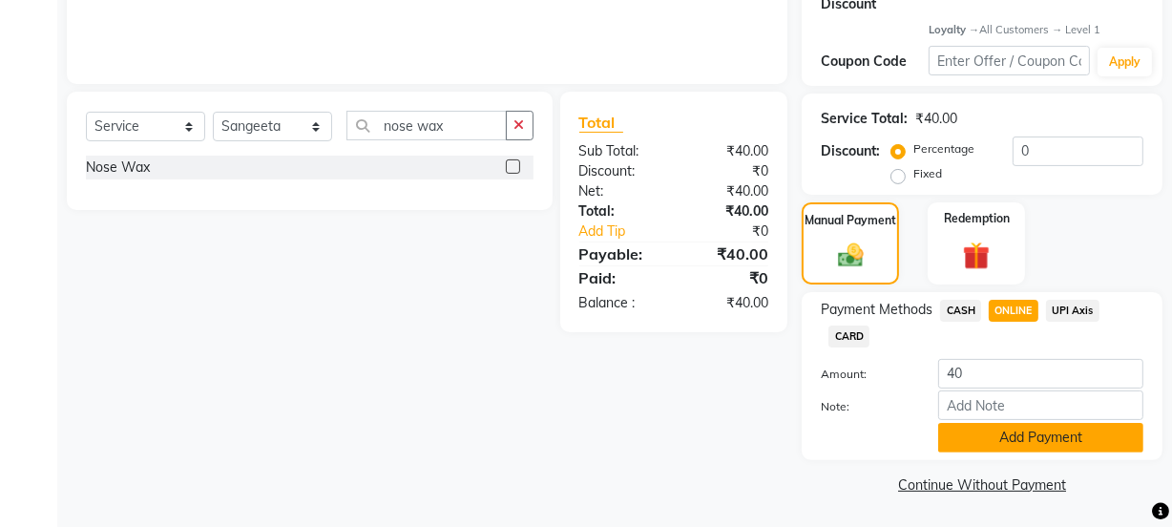
click at [995, 440] on button "Add Payment" at bounding box center [1040, 438] width 205 height 30
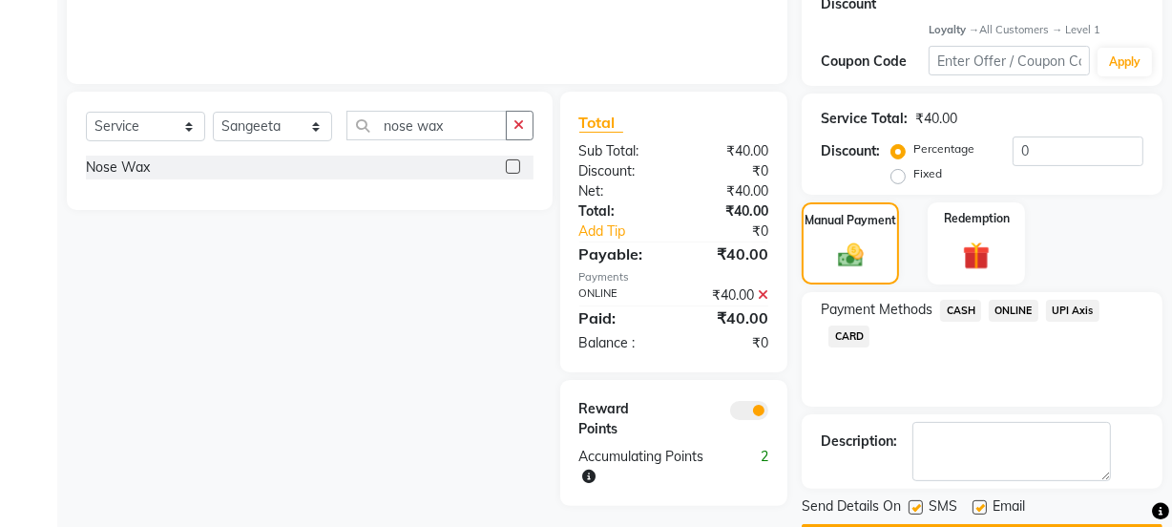
scroll to position [417, 0]
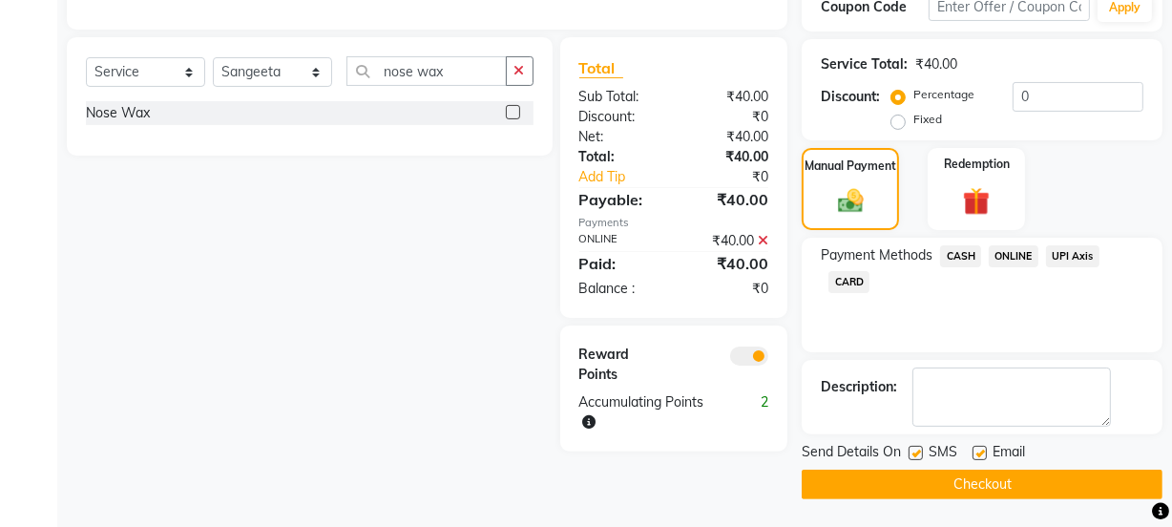
click at [982, 446] on label at bounding box center [979, 453] width 14 height 14
click at [982, 448] on input "checkbox" at bounding box center [978, 454] width 12 height 12
click at [951, 478] on button "Checkout" at bounding box center [981, 484] width 361 height 30
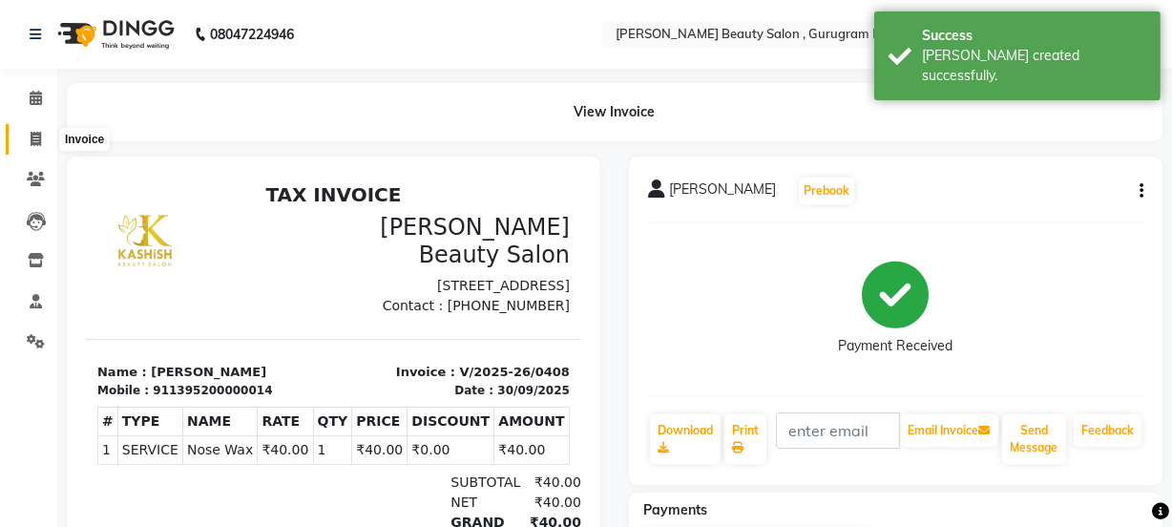
click at [35, 142] on icon at bounding box center [36, 139] width 10 height 14
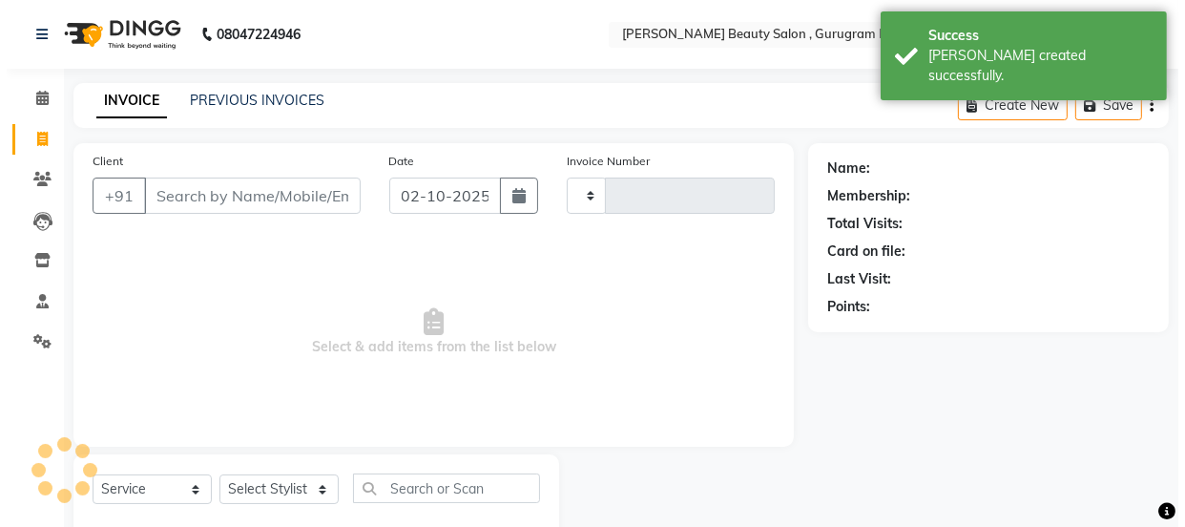
scroll to position [48, 0]
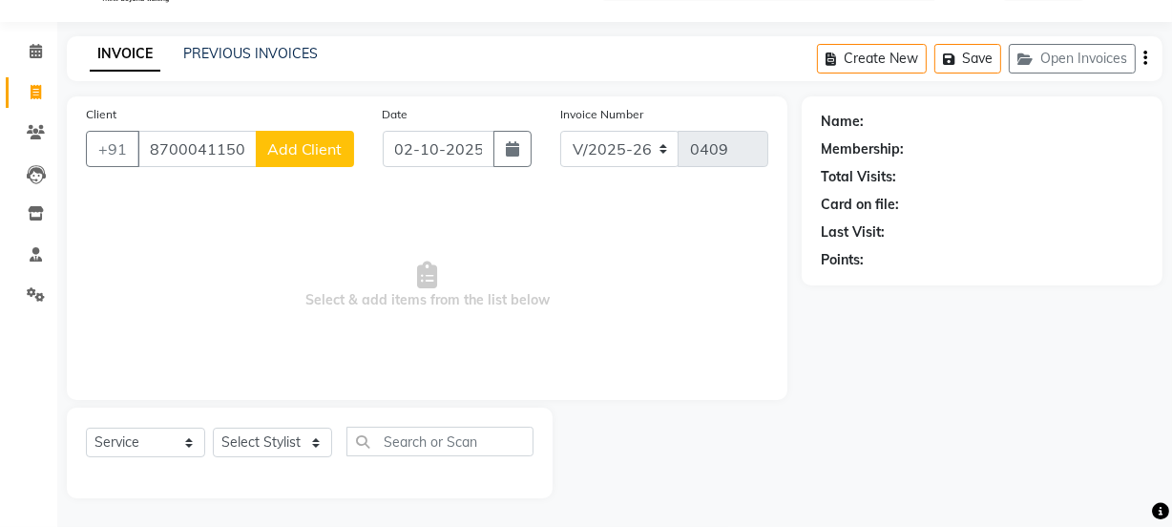
click at [292, 153] on span "Add Client" at bounding box center [304, 148] width 75 height 19
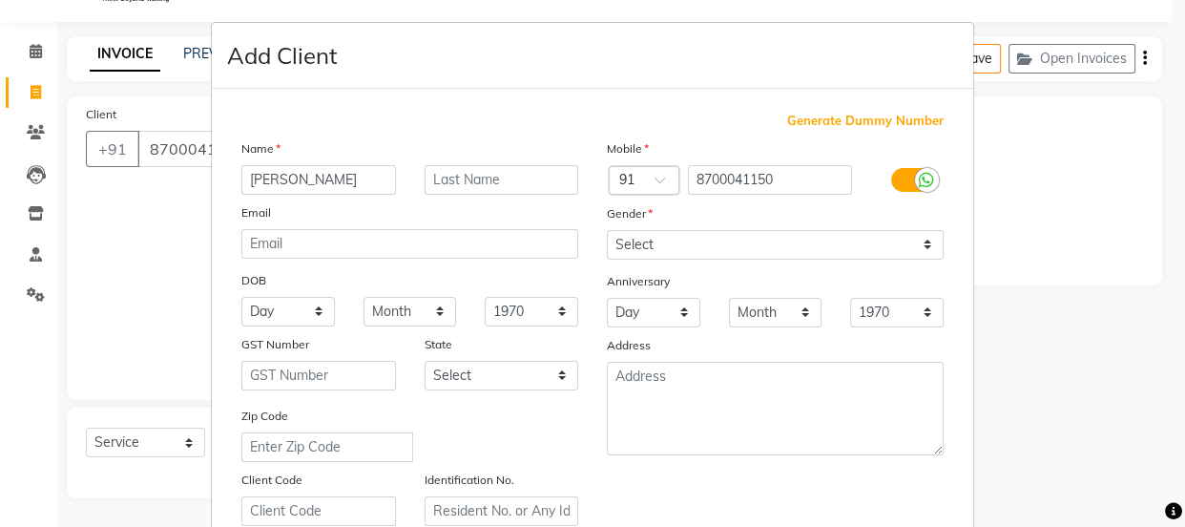
scroll to position [0, 0]
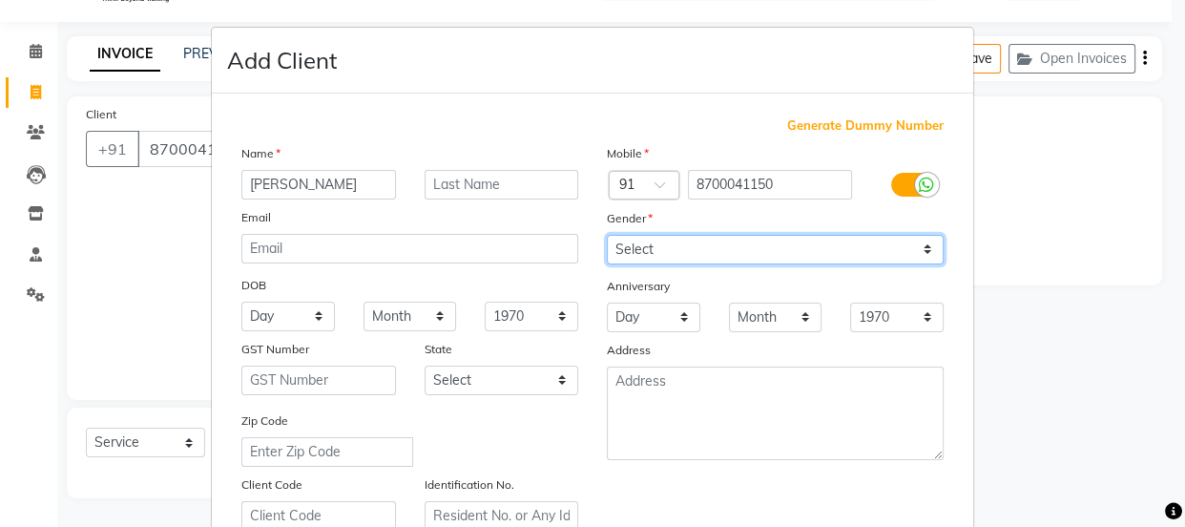
click at [618, 243] on select "Select [DEMOGRAPHIC_DATA] [DEMOGRAPHIC_DATA] Other Prefer Not To Say" at bounding box center [775, 250] width 337 height 30
click at [607, 235] on select "Select [DEMOGRAPHIC_DATA] [DEMOGRAPHIC_DATA] Other Prefer Not To Say" at bounding box center [775, 250] width 337 height 30
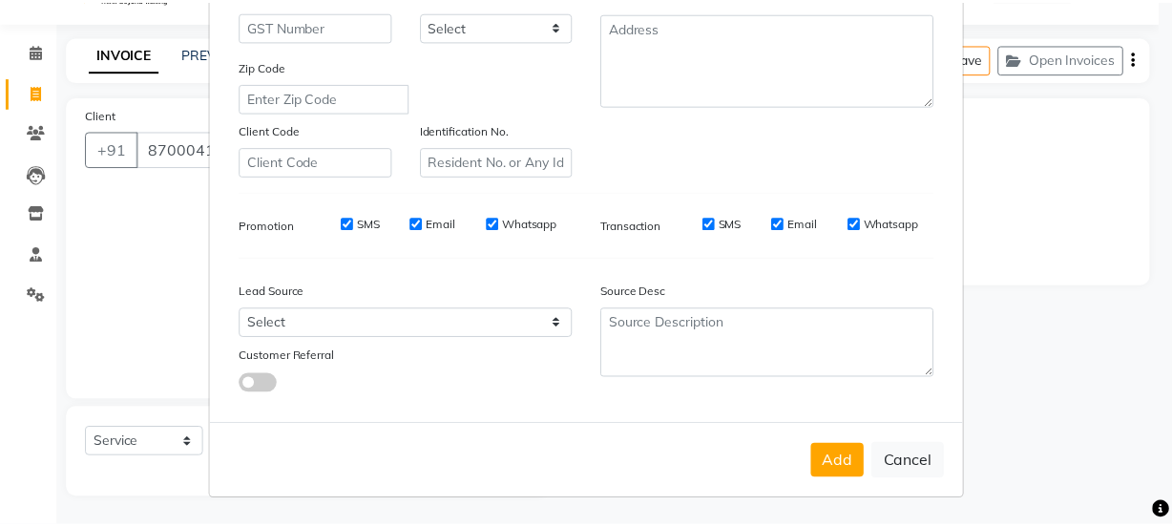
scroll to position [360, 0]
click at [837, 457] on button "Add" at bounding box center [846, 462] width 53 height 34
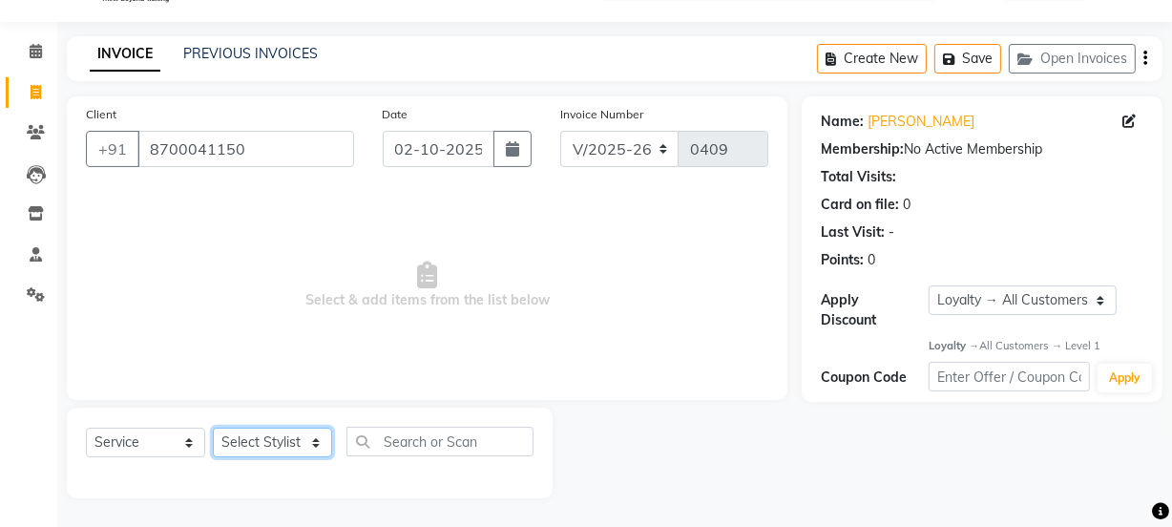
click at [258, 448] on select "Select Stylist [PERSON_NAME] Anjali [PERSON_NAME] Manager [PERSON_NAME] [PERSON…" at bounding box center [272, 442] width 119 height 30
click at [213, 427] on select "Select Stylist [PERSON_NAME] Anjali [PERSON_NAME] Manager [PERSON_NAME] [PERSON…" at bounding box center [272, 442] width 119 height 30
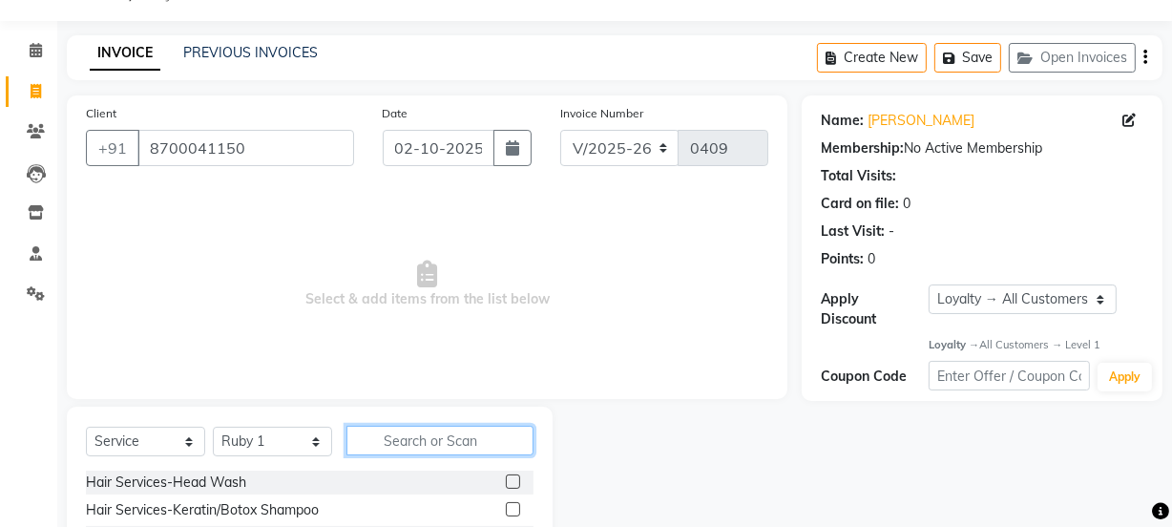
click at [427, 444] on input "text" at bounding box center [439, 441] width 187 height 30
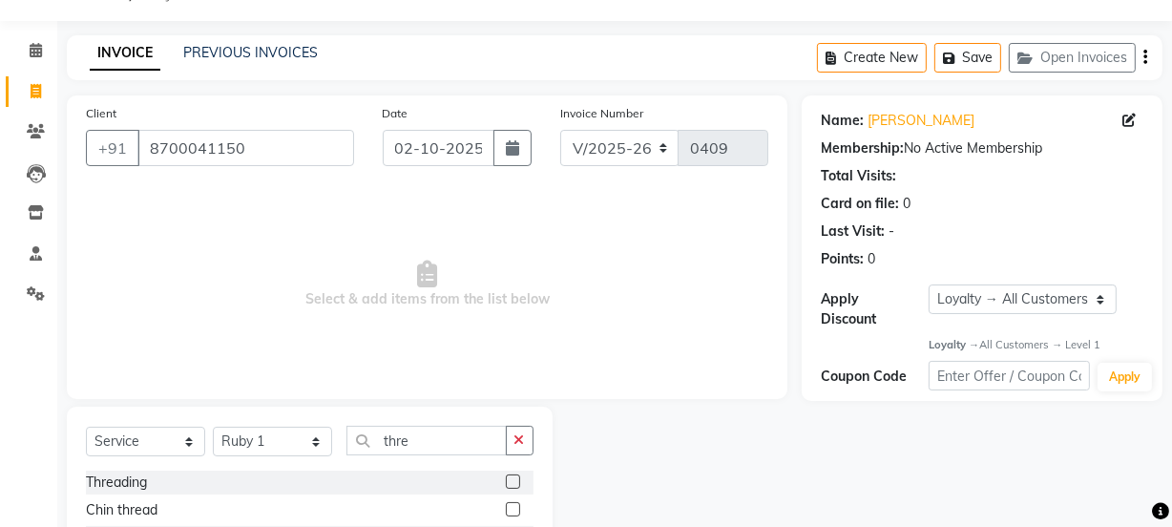
click at [506, 473] on div at bounding box center [520, 482] width 28 height 24
click at [506, 483] on label at bounding box center [513, 481] width 14 height 14
click at [506, 483] on input "checkbox" at bounding box center [512, 482] width 12 height 12
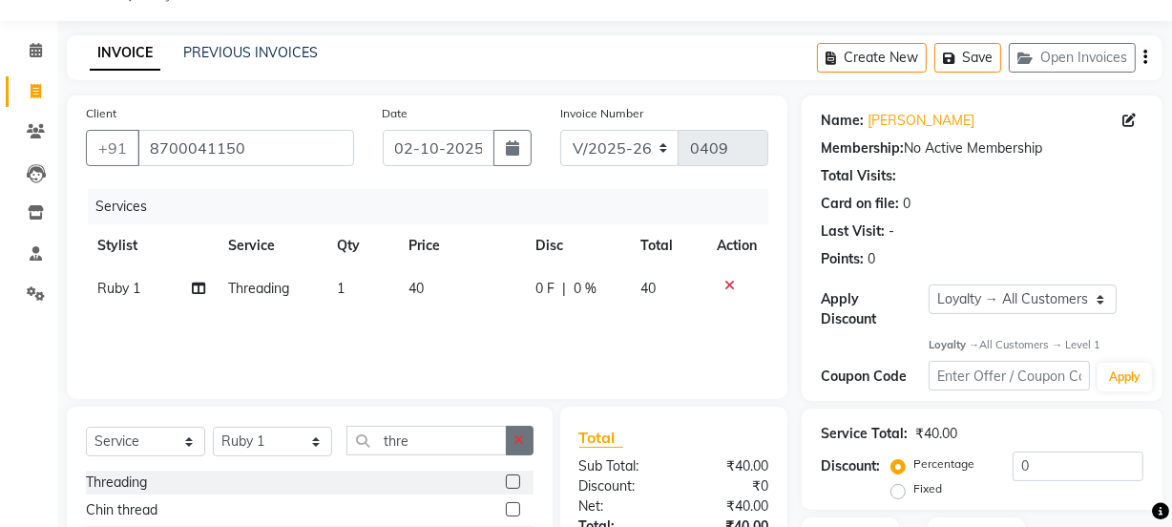
scroll to position [239, 0]
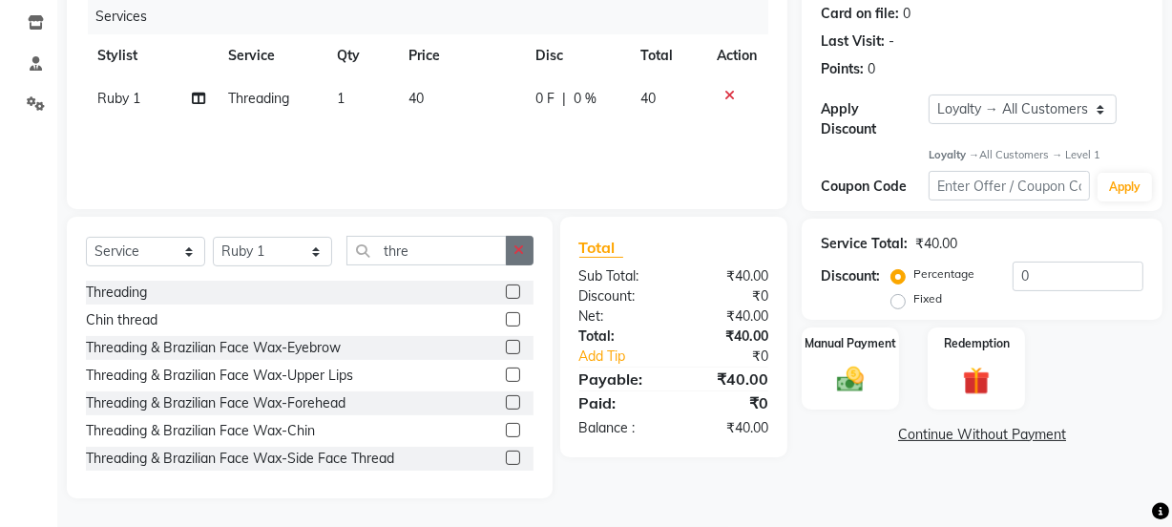
click at [512, 247] on button "button" at bounding box center [520, 251] width 28 height 30
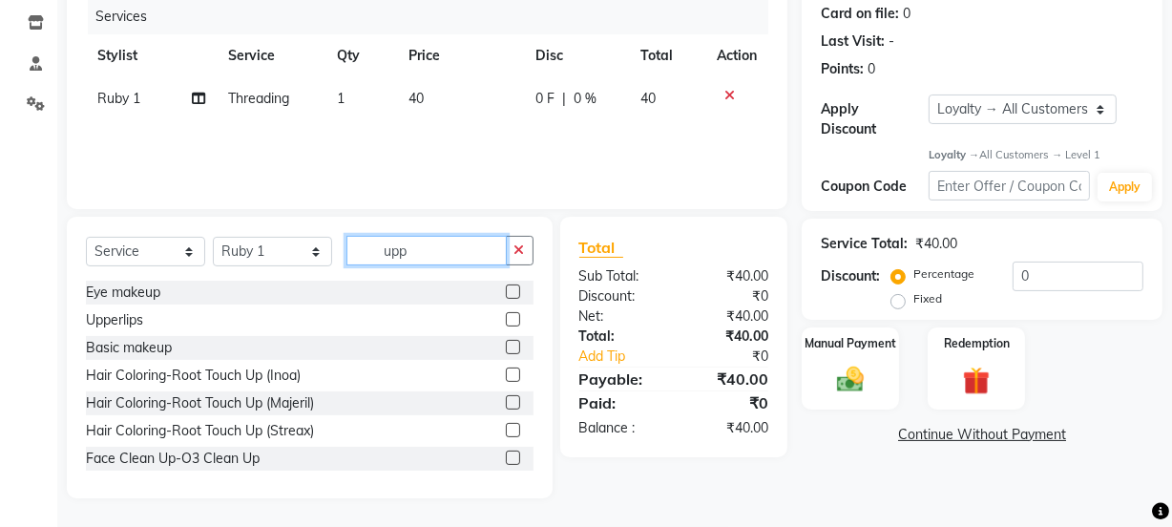
scroll to position [197, 0]
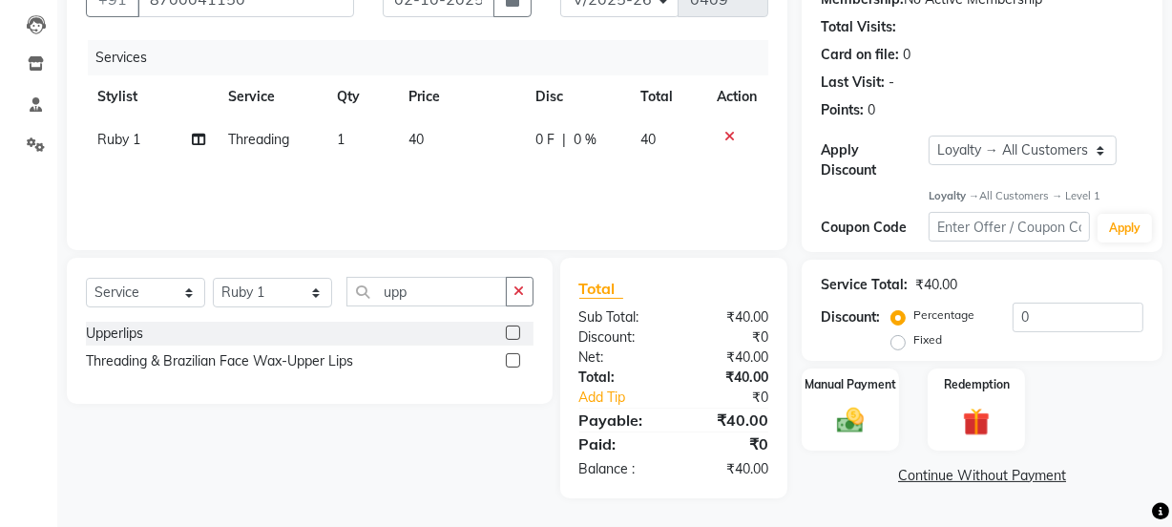
click at [510, 329] on label at bounding box center [513, 332] width 14 height 14
click at [510, 329] on input "checkbox" at bounding box center [512, 333] width 12 height 12
click at [515, 293] on icon "button" at bounding box center [519, 290] width 10 height 13
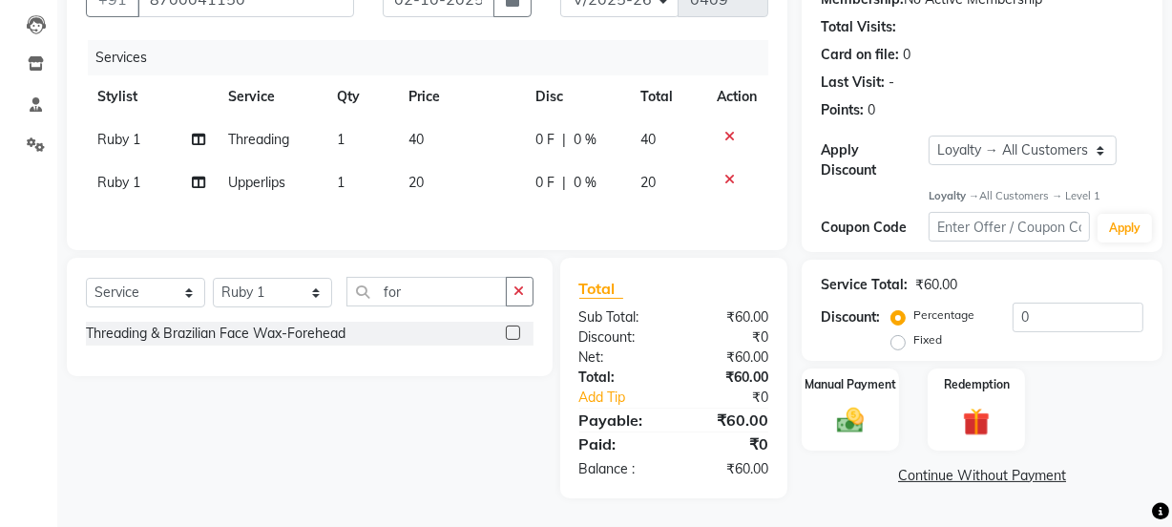
drag, startPoint x: 512, startPoint y: 335, endPoint x: 508, endPoint y: 319, distance: 16.9
click at [512, 334] on label at bounding box center [513, 332] width 14 height 14
click at [512, 334] on input "checkbox" at bounding box center [512, 333] width 12 height 12
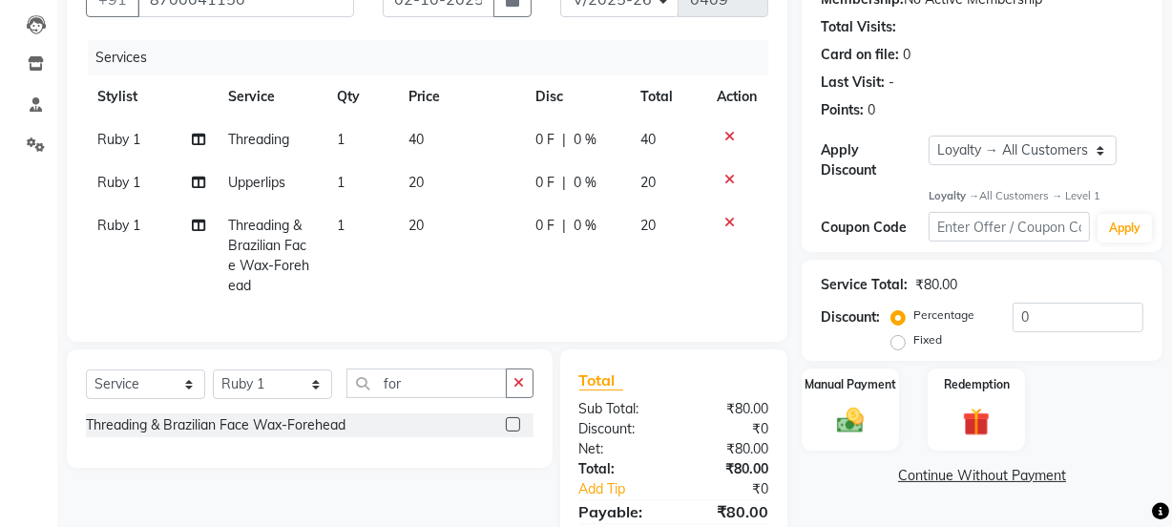
drag, startPoint x: 519, startPoint y: 394, endPoint x: 337, endPoint y: 393, distance: 182.2
click at [514, 389] on icon "button" at bounding box center [519, 382] width 10 height 13
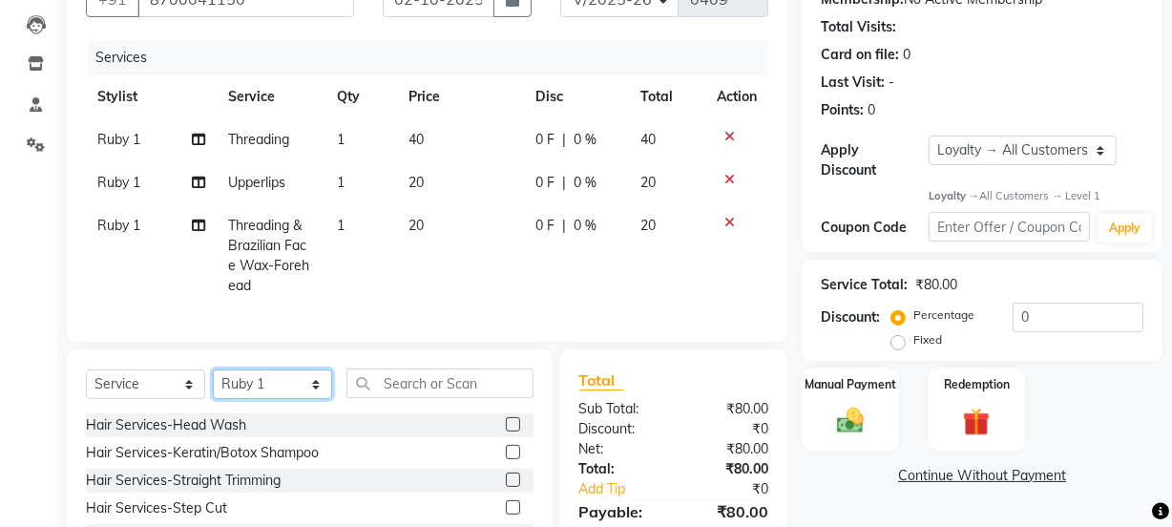
drag, startPoint x: 276, startPoint y: 388, endPoint x: 260, endPoint y: 382, distance: 17.5
click at [275, 388] on select "Select Stylist [PERSON_NAME] Anjali [PERSON_NAME] Manager [PERSON_NAME] [PERSON…" at bounding box center [272, 384] width 119 height 30
click at [213, 383] on select "Select Stylist [PERSON_NAME] Anjali [PERSON_NAME] Manager [PERSON_NAME] [PERSON…" at bounding box center [272, 384] width 119 height 30
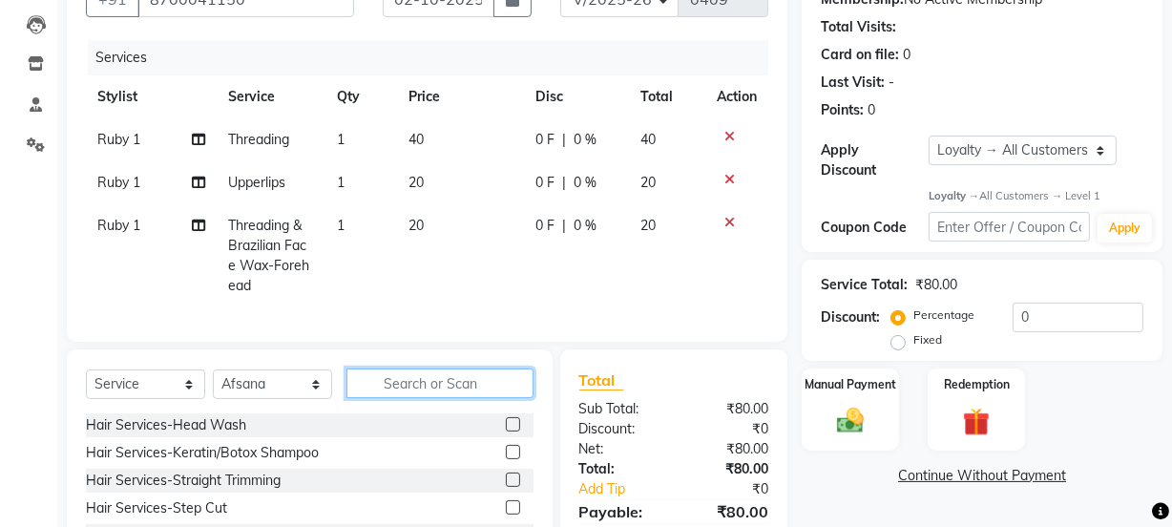
click at [457, 398] on input "text" at bounding box center [439, 383] width 187 height 30
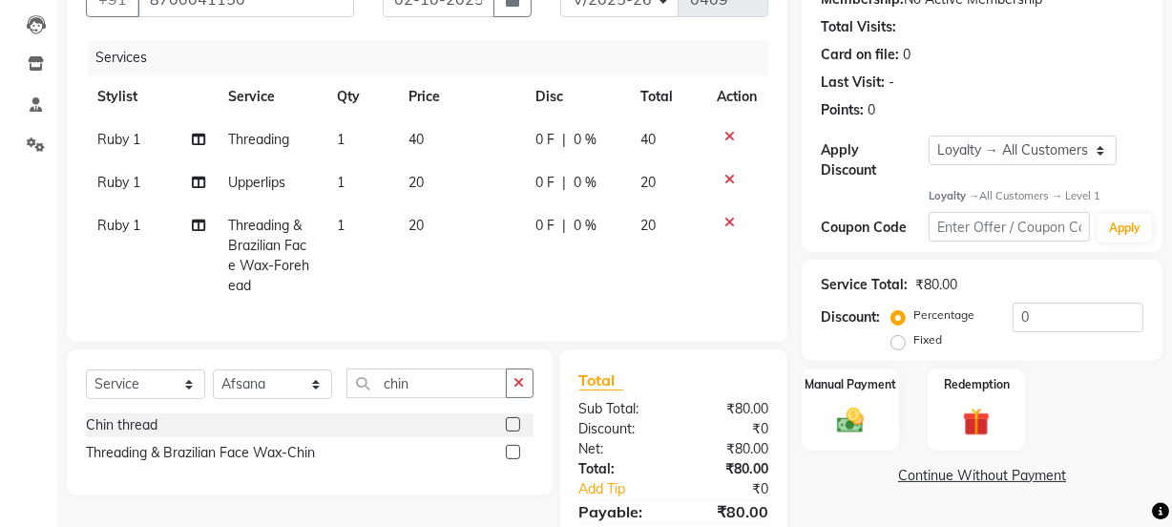
click at [510, 459] on label at bounding box center [513, 452] width 14 height 14
click at [510, 459] on input "checkbox" at bounding box center [512, 453] width 12 height 12
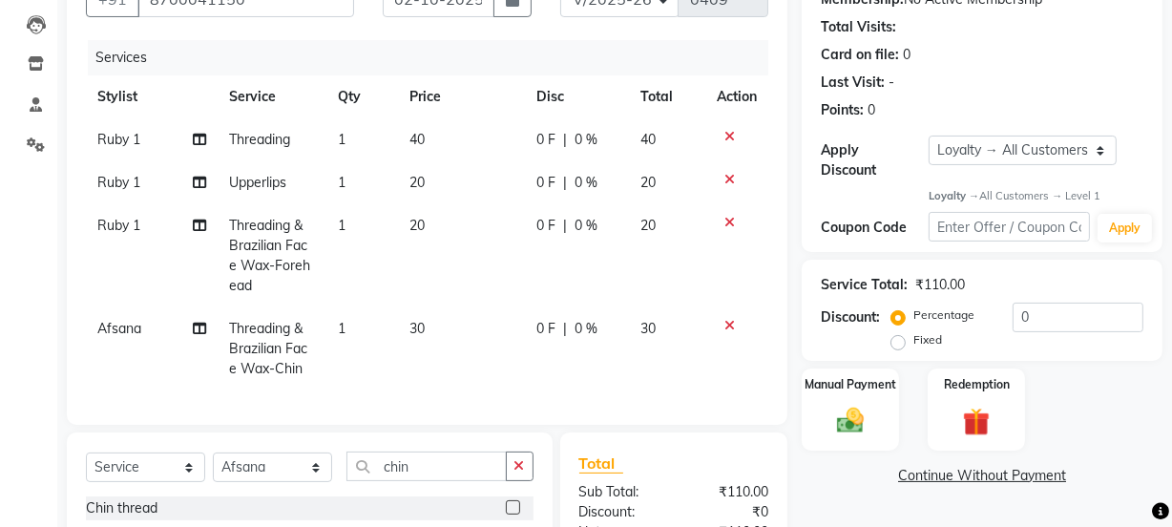
scroll to position [384, 0]
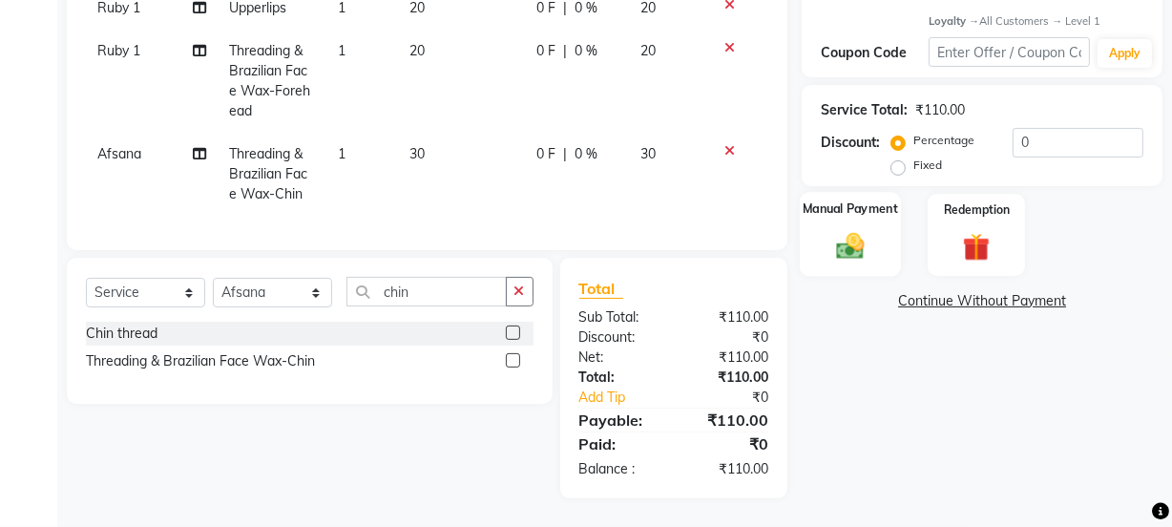
click at [839, 243] on img at bounding box center [850, 246] width 46 height 32
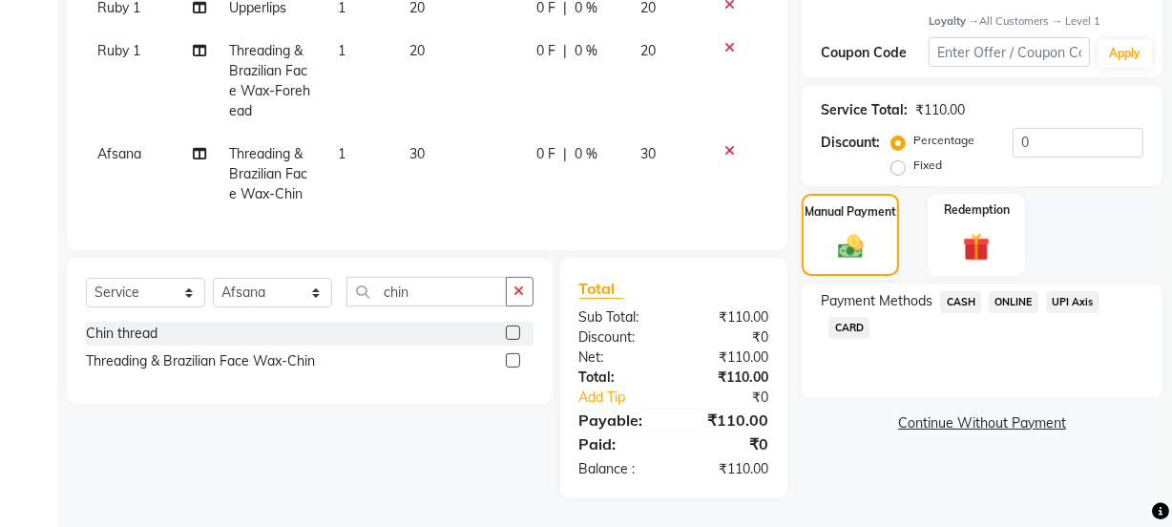
click at [1014, 291] on span "ONLINE" at bounding box center [1014, 302] width 50 height 22
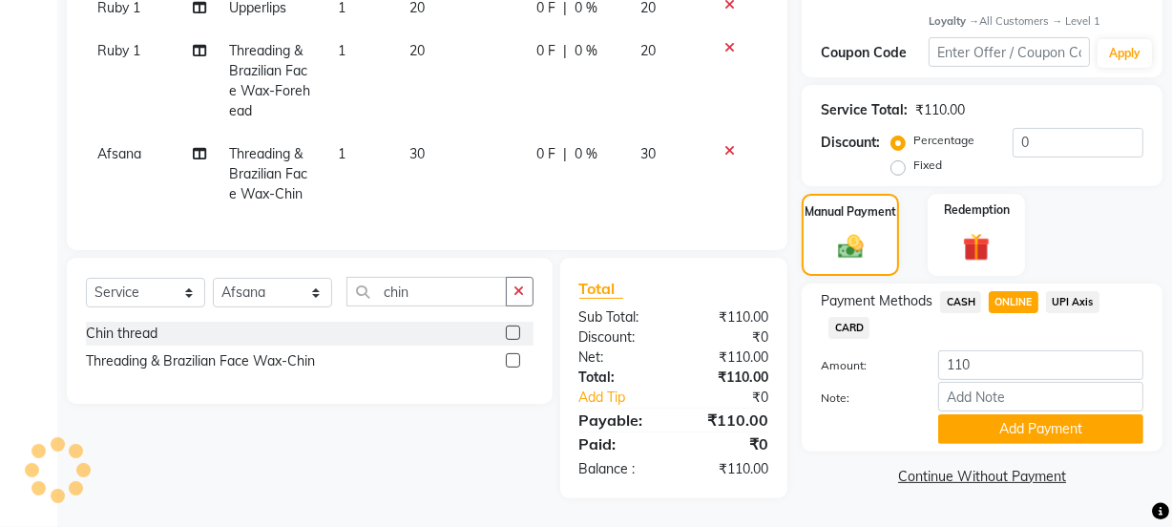
scroll to position [0, 0]
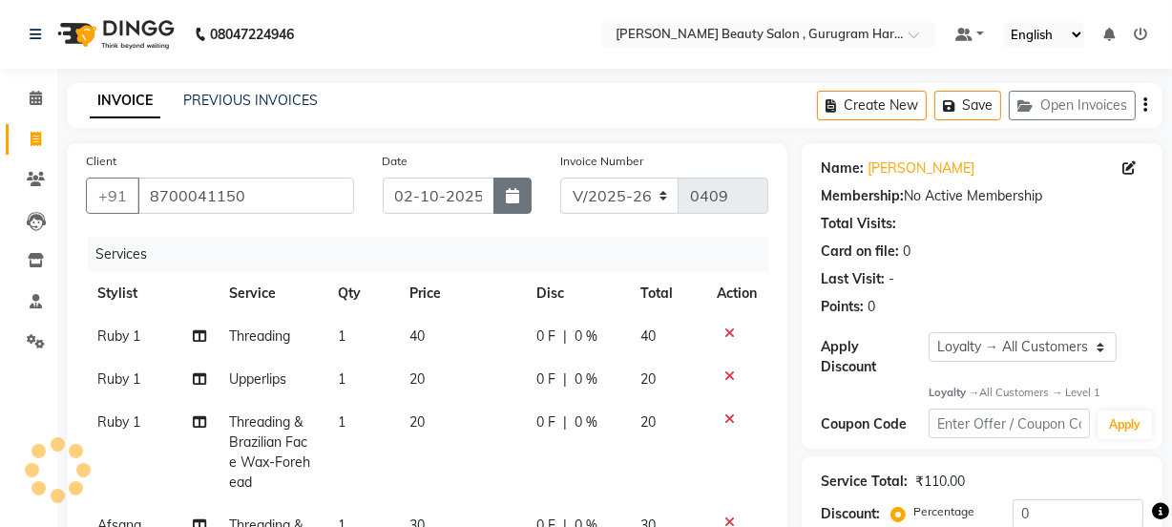
click at [526, 207] on button "button" at bounding box center [512, 195] width 38 height 36
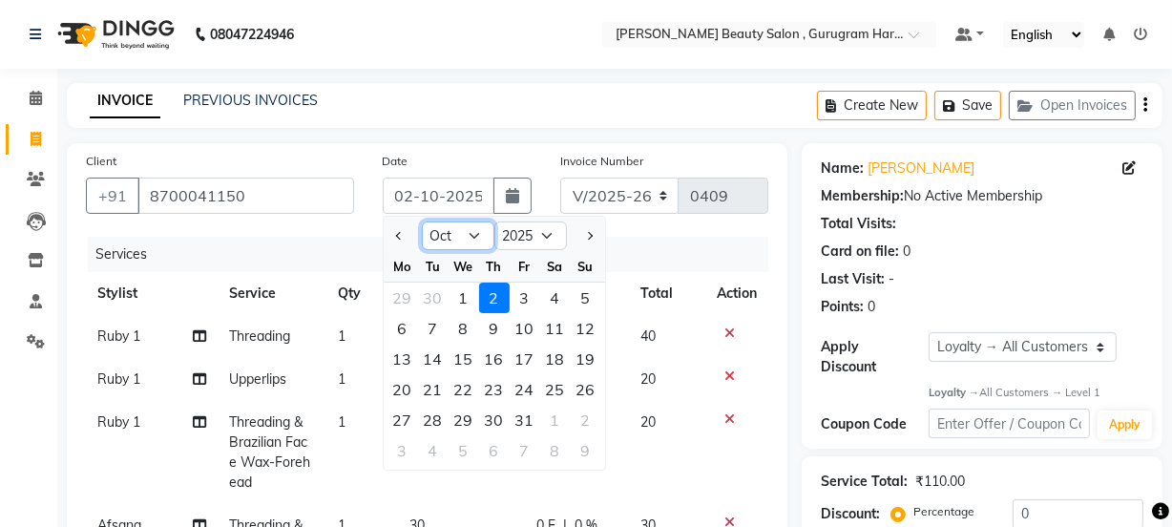
click at [467, 224] on select "Jan Feb Mar Apr May Jun [DATE] Aug Sep Oct Nov Dec" at bounding box center [458, 235] width 73 height 29
click at [422, 221] on select "Jan Feb Mar Apr May Jun [DATE] Aug Sep Oct Nov Dec" at bounding box center [458, 235] width 73 height 29
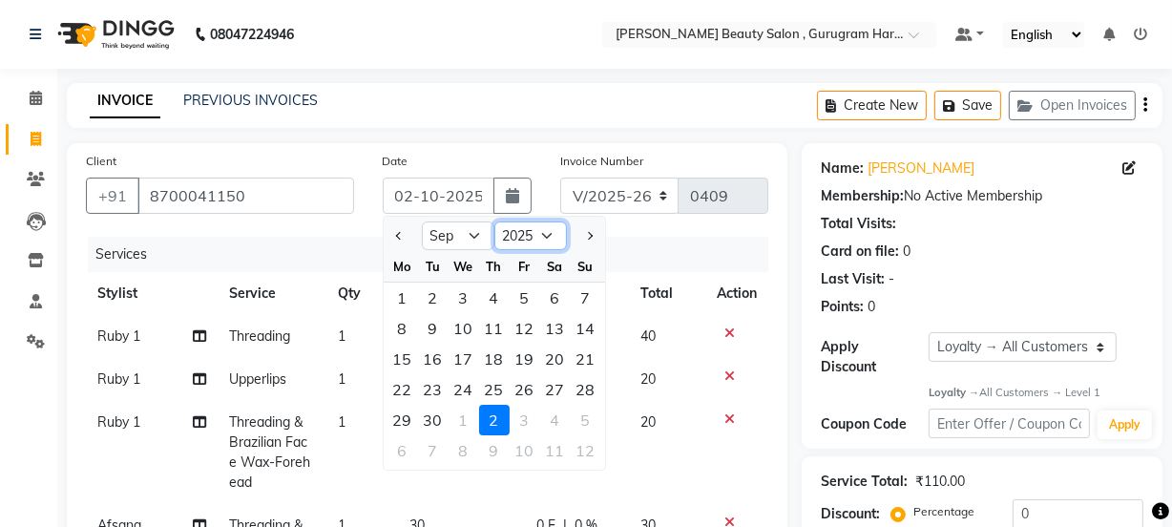
click at [517, 233] on select "2015 2016 2017 2018 2019 2020 2021 2022 2023 2024 2025 2026 2027 2028 2029 2030…" at bounding box center [530, 235] width 73 height 29
click at [637, 247] on div "Services" at bounding box center [435, 254] width 695 height 35
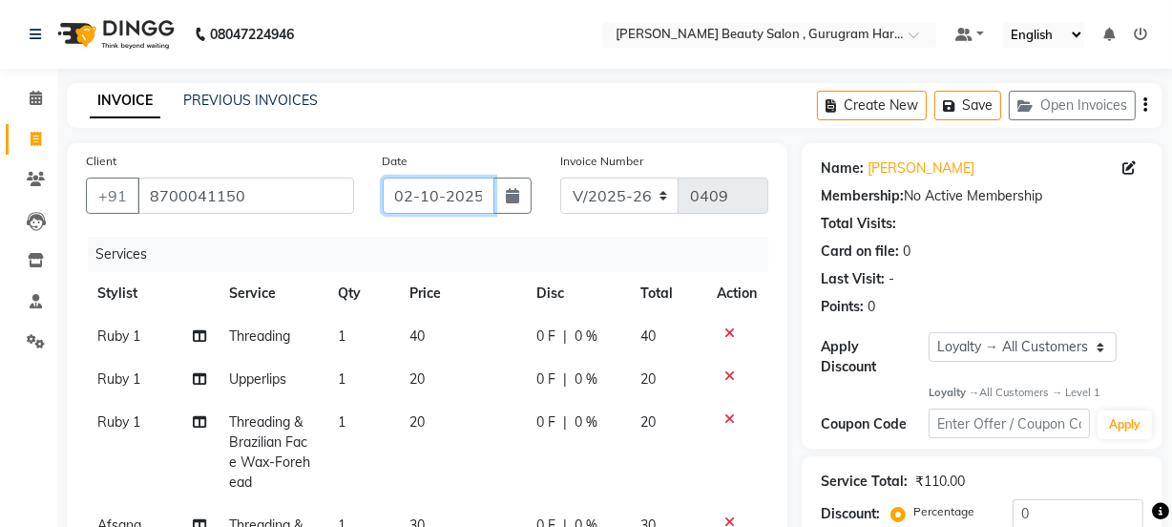
click at [469, 193] on input "02-10-2025" at bounding box center [439, 195] width 112 height 36
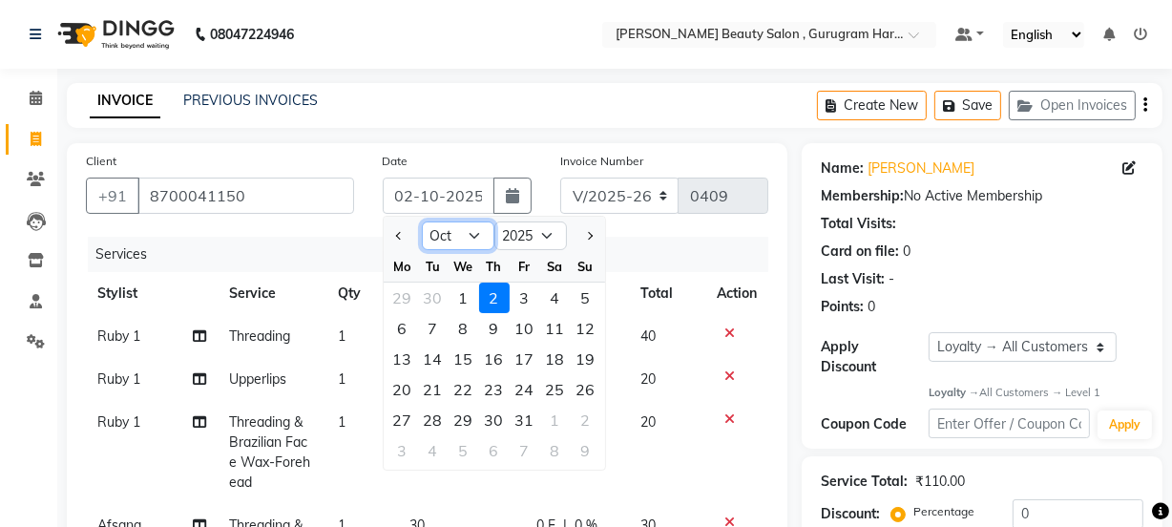
click at [478, 235] on select "Jan Feb Mar Apr May Jun [DATE] Aug Sep Oct Nov Dec" at bounding box center [458, 235] width 73 height 29
click at [422, 221] on select "Jan Feb Mar Apr May Jun [DATE] Aug Sep Oct Nov Dec" at bounding box center [458, 235] width 73 height 29
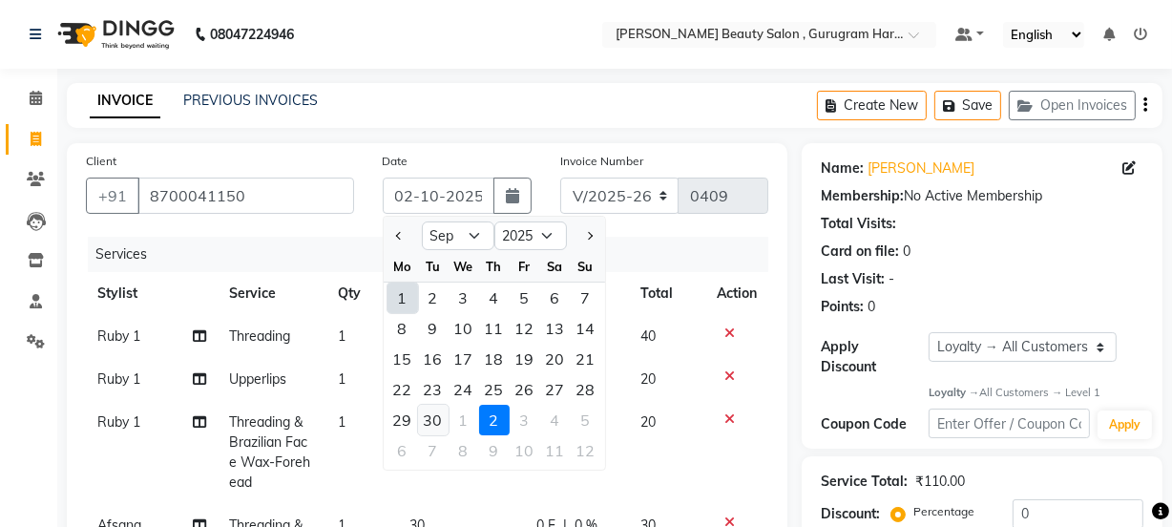
click at [437, 413] on div "30" at bounding box center [433, 420] width 31 height 31
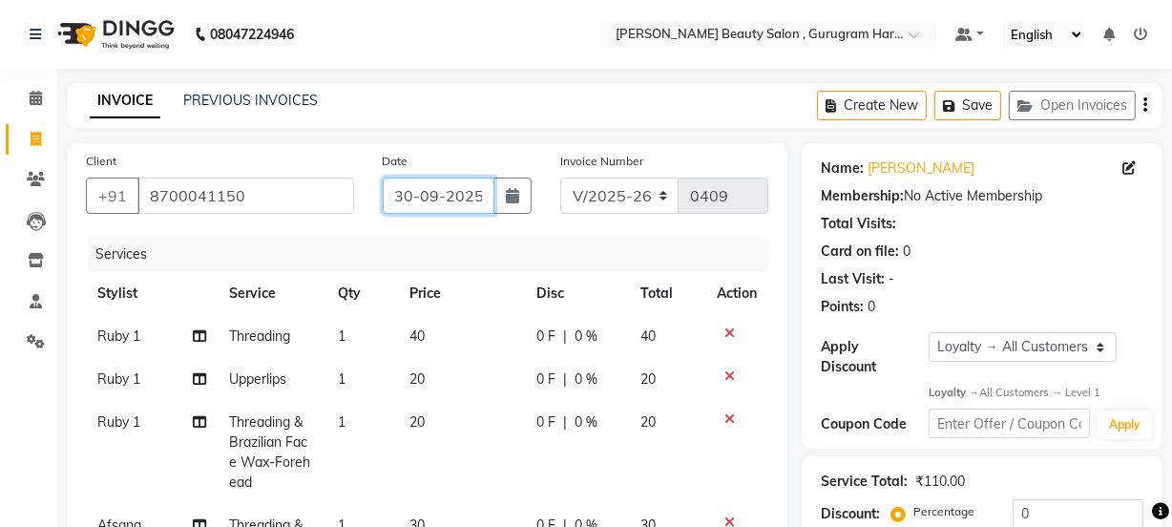
scroll to position [384, 0]
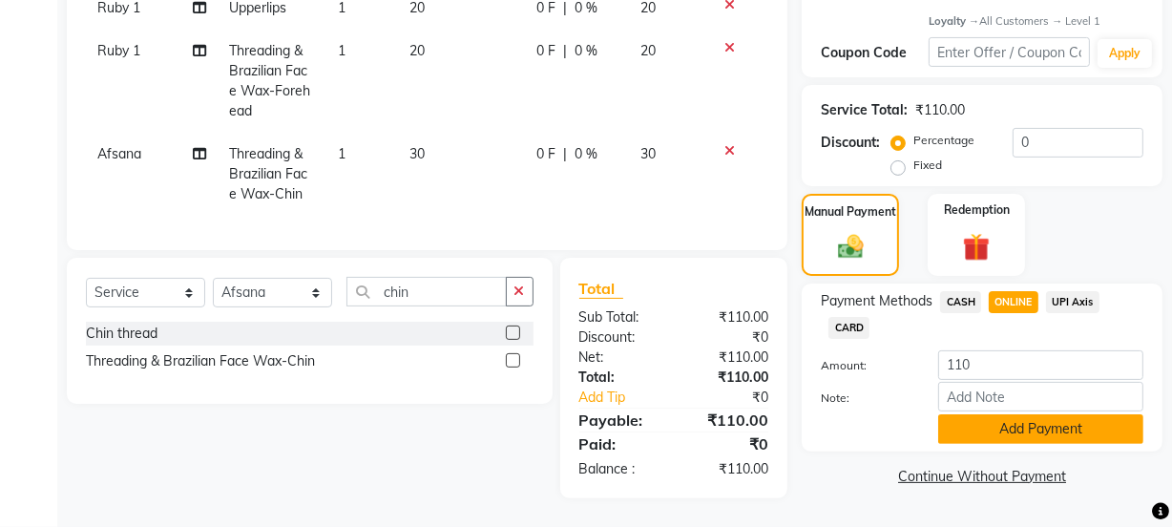
click at [1025, 414] on button "Add Payment" at bounding box center [1040, 429] width 205 height 30
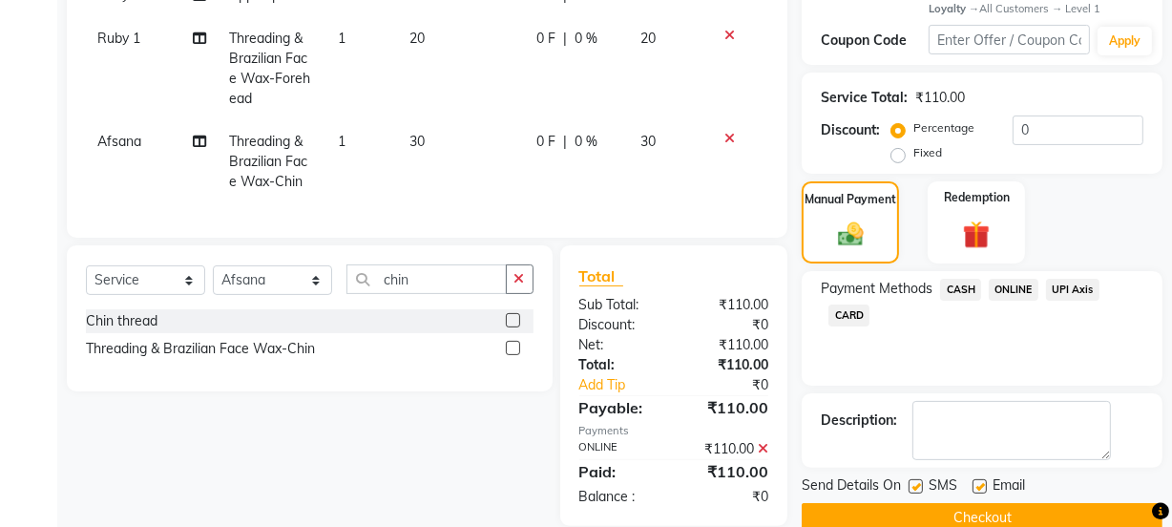
scroll to position [557, 0]
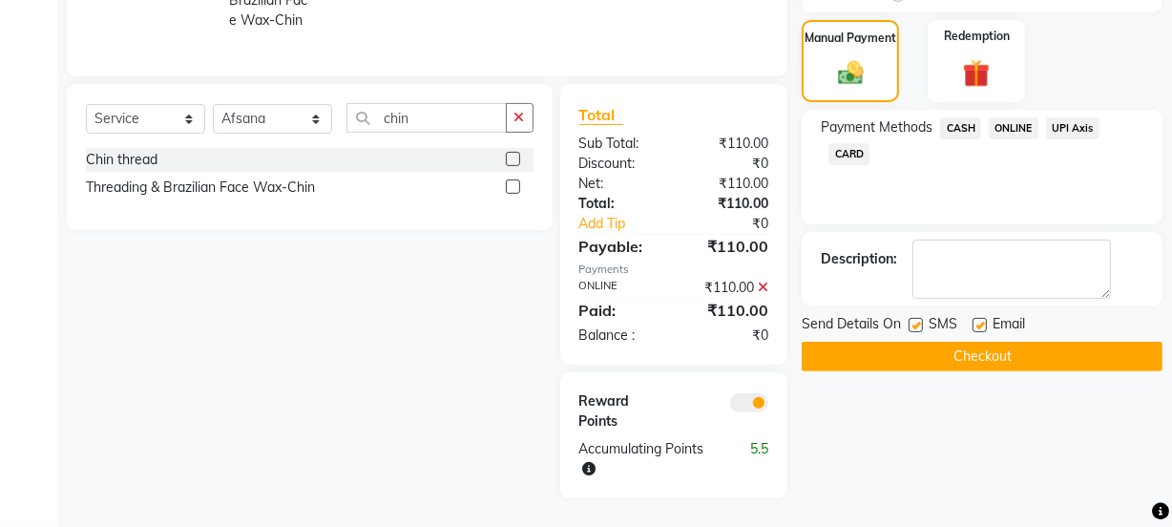
click at [977, 318] on label at bounding box center [979, 325] width 14 height 14
click at [977, 320] on input "checkbox" at bounding box center [978, 326] width 12 height 12
click at [969, 342] on button "Checkout" at bounding box center [981, 357] width 361 height 30
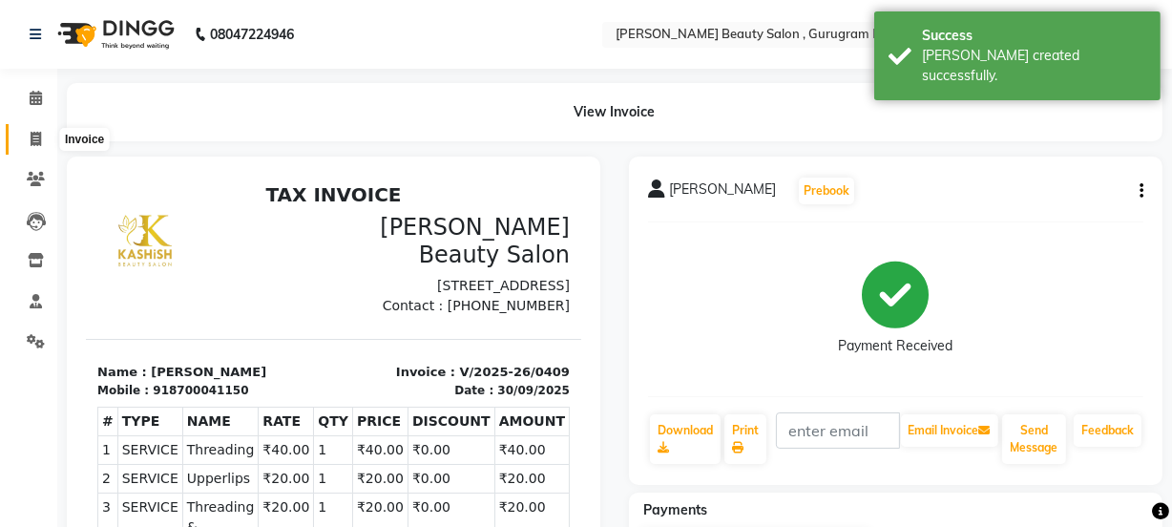
click at [33, 135] on icon at bounding box center [36, 139] width 10 height 14
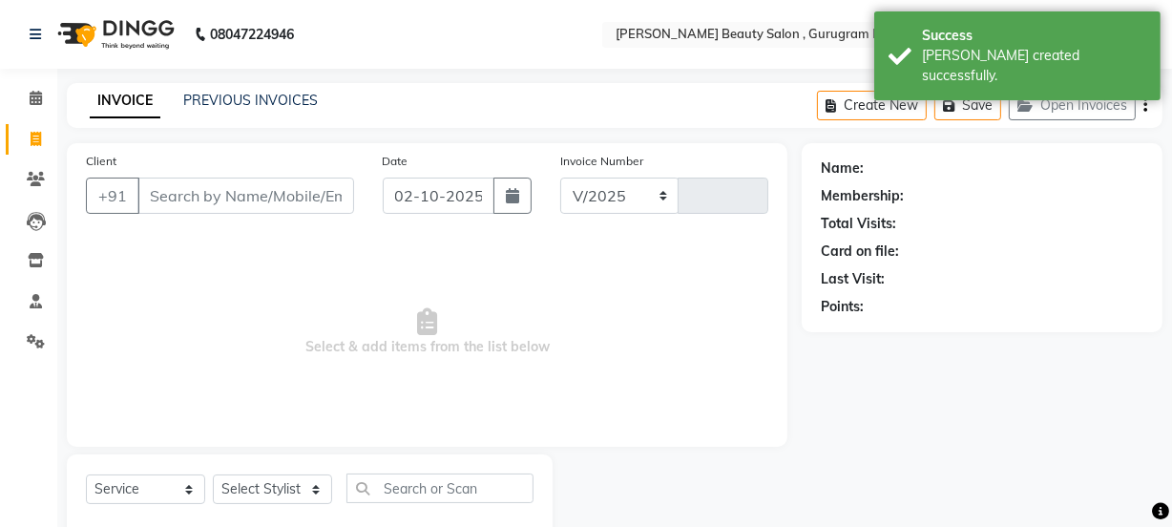
scroll to position [48, 0]
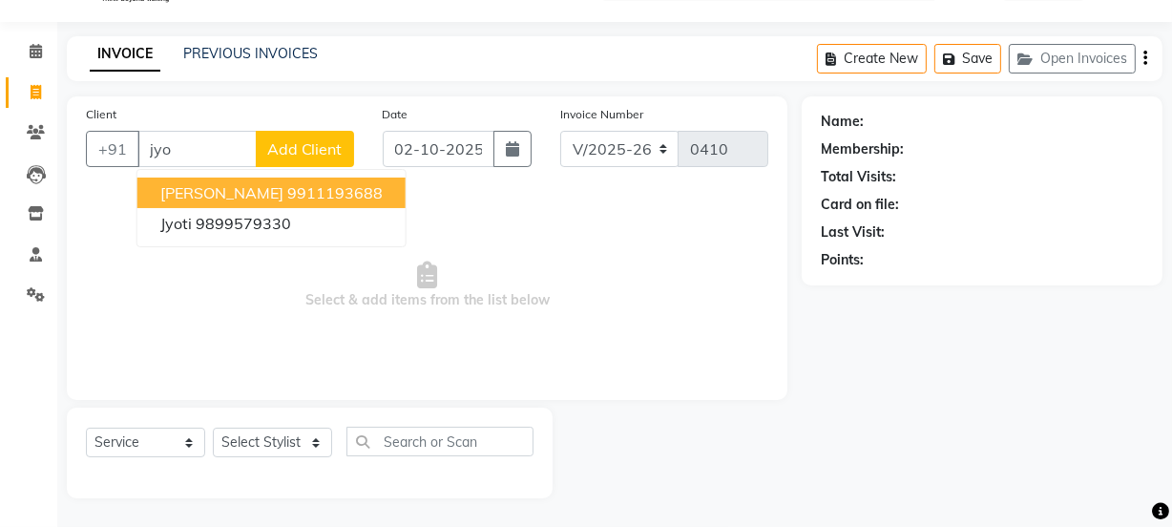
click at [235, 189] on span "[PERSON_NAME]" at bounding box center [221, 192] width 123 height 19
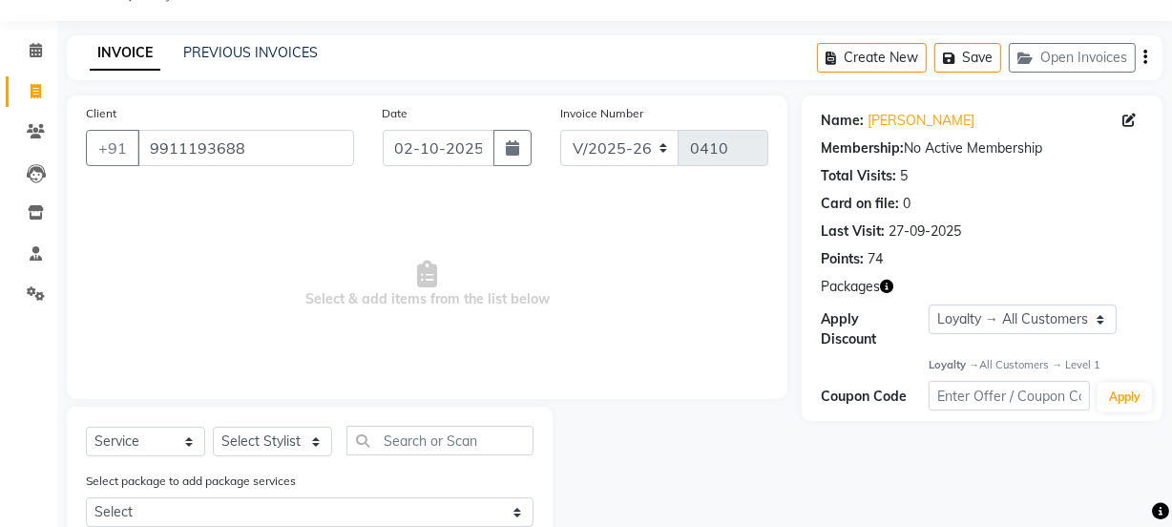
scroll to position [112, 0]
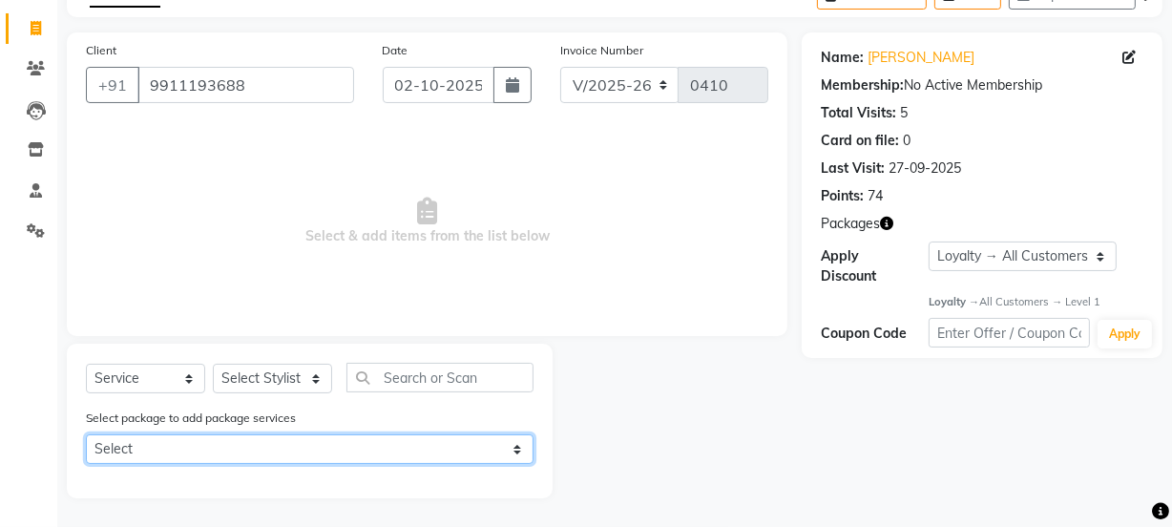
click at [513, 450] on select "Select Package 9" at bounding box center [310, 449] width 448 height 30
click at [86, 434] on select "Select Package 9" at bounding box center [310, 449] width 448 height 30
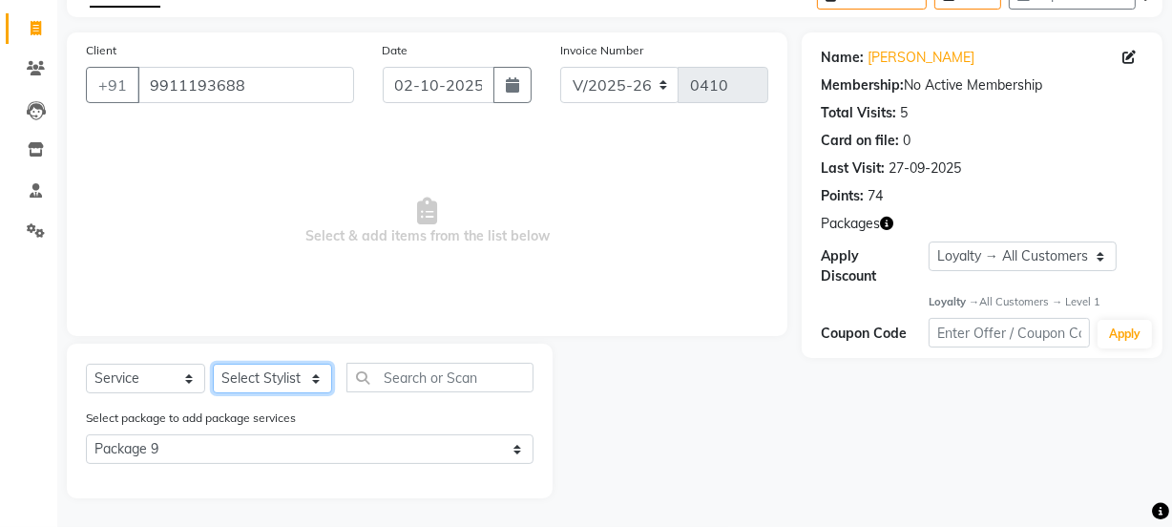
click at [276, 372] on select "Select Stylist [PERSON_NAME] Anjali [PERSON_NAME] Manager [PERSON_NAME] [PERSON…" at bounding box center [272, 379] width 119 height 30
click at [213, 364] on select "Select Stylist [PERSON_NAME] Anjali [PERSON_NAME] Manager [PERSON_NAME] [PERSON…" at bounding box center [272, 379] width 119 height 30
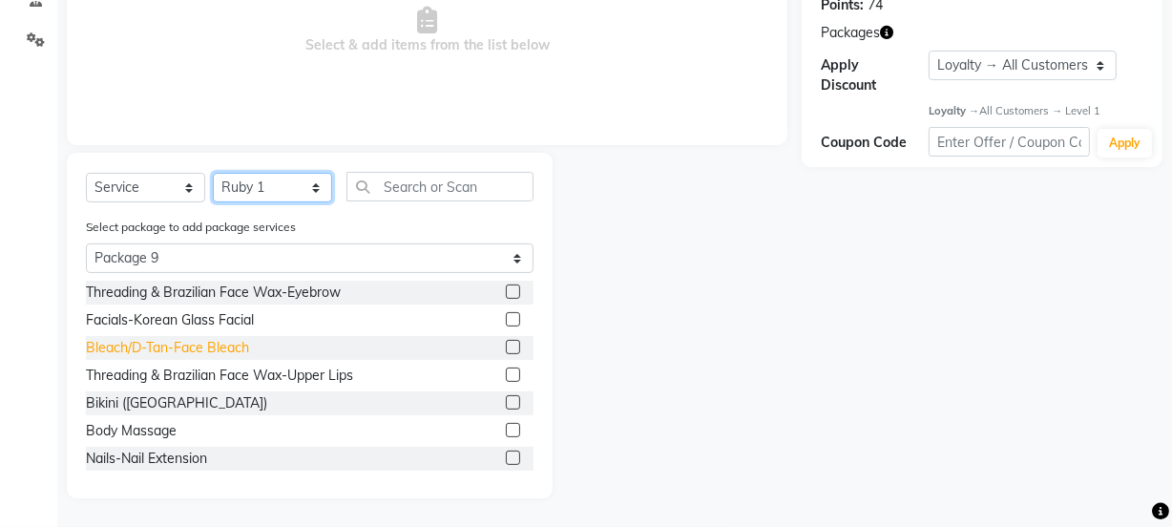
scroll to position [2, 0]
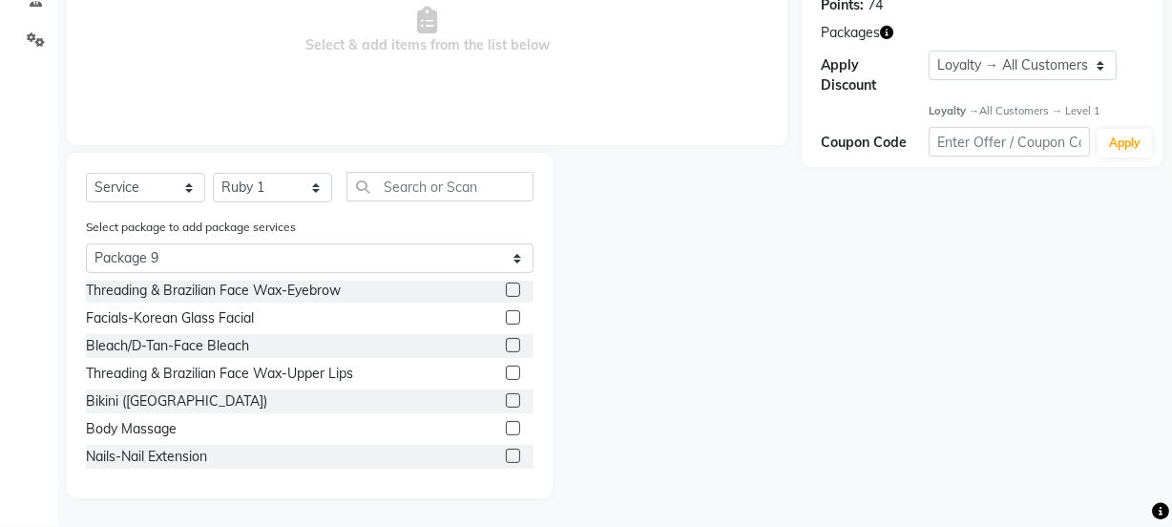
click at [506, 312] on label at bounding box center [513, 317] width 14 height 14
click at [506, 312] on input "checkbox" at bounding box center [512, 318] width 12 height 12
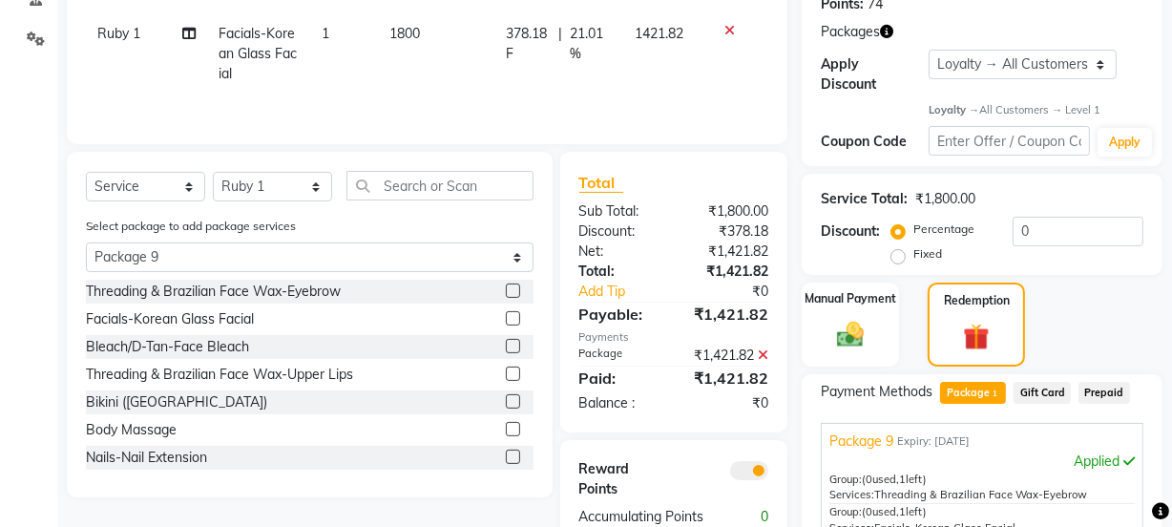
scroll to position [42, 0]
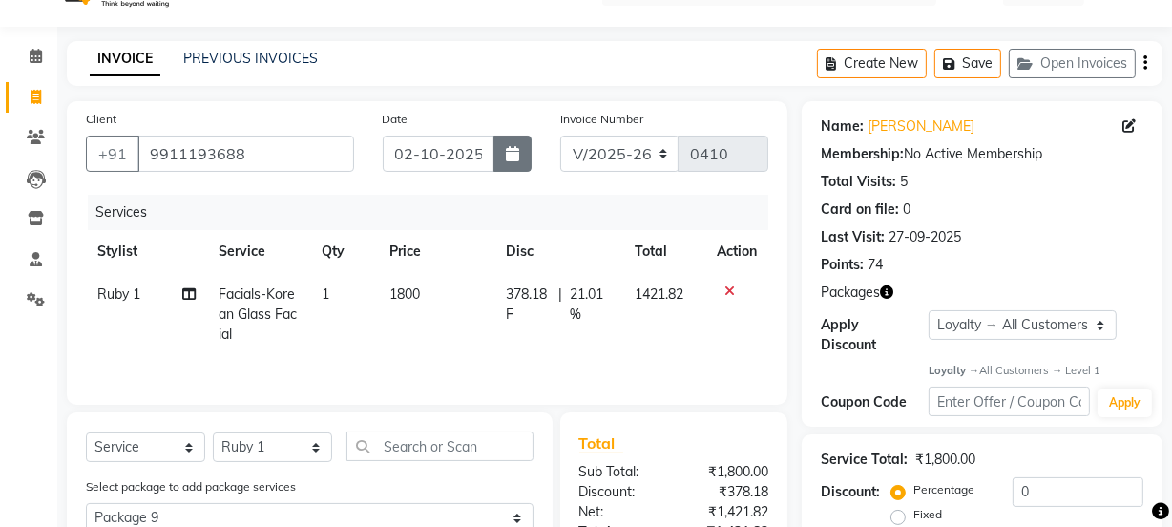
click at [514, 150] on icon "button" at bounding box center [512, 153] width 13 height 15
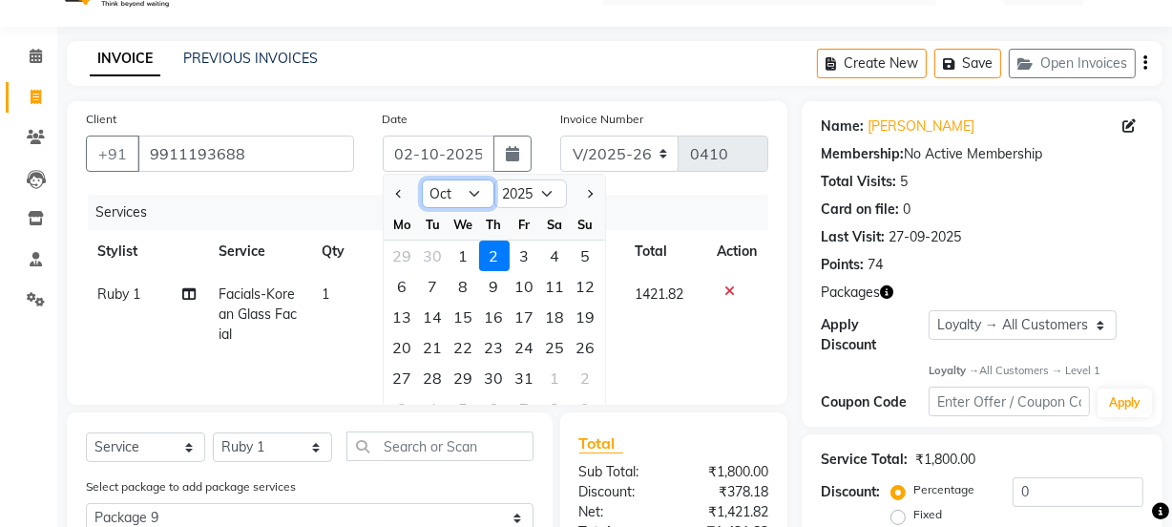
click at [445, 185] on select "Jan Feb Mar Apr May Jun [DATE] Aug Sep Oct Nov Dec" at bounding box center [458, 193] width 73 height 29
click at [422, 179] on select "Jan Feb Mar Apr May Jun [DATE] Aug Sep Oct Nov Dec" at bounding box center [458, 193] width 73 height 29
click at [431, 371] on div "30" at bounding box center [433, 378] width 31 height 31
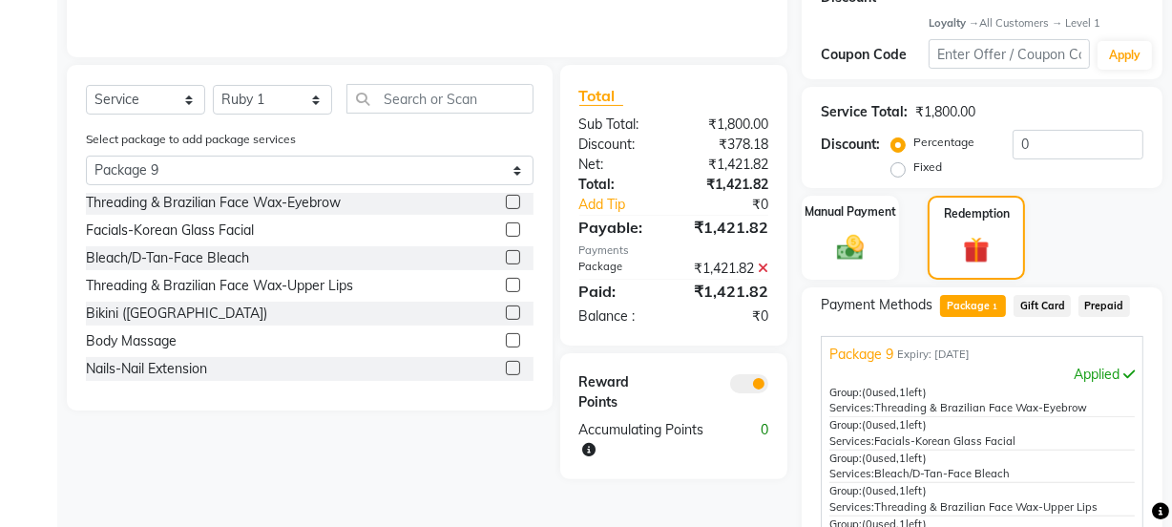
scroll to position [592, 0]
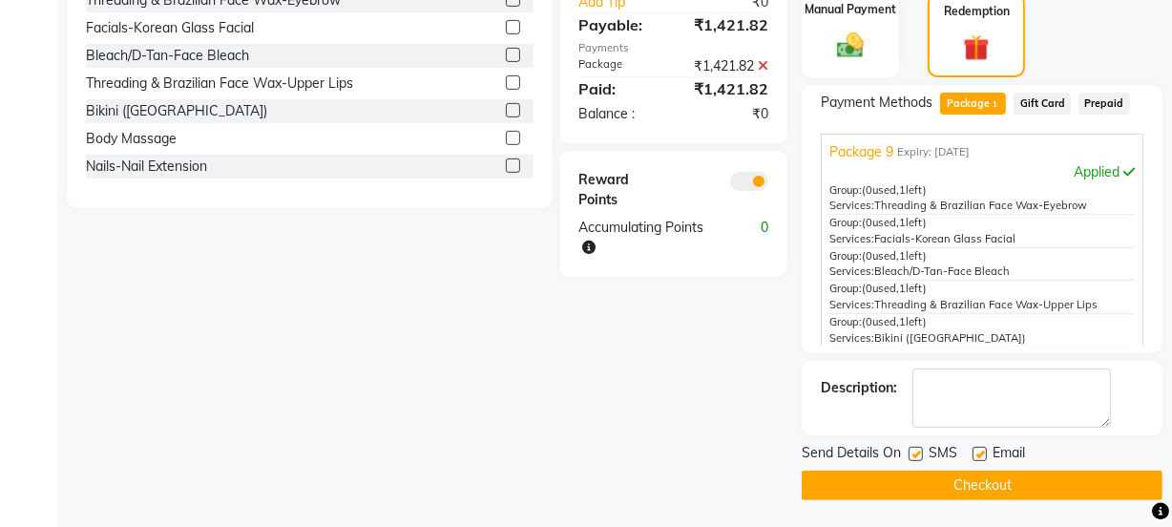
click at [975, 449] on label at bounding box center [979, 454] width 14 height 14
click at [975, 449] on input "checkbox" at bounding box center [978, 454] width 12 height 12
click at [906, 485] on button "Checkout" at bounding box center [981, 485] width 361 height 30
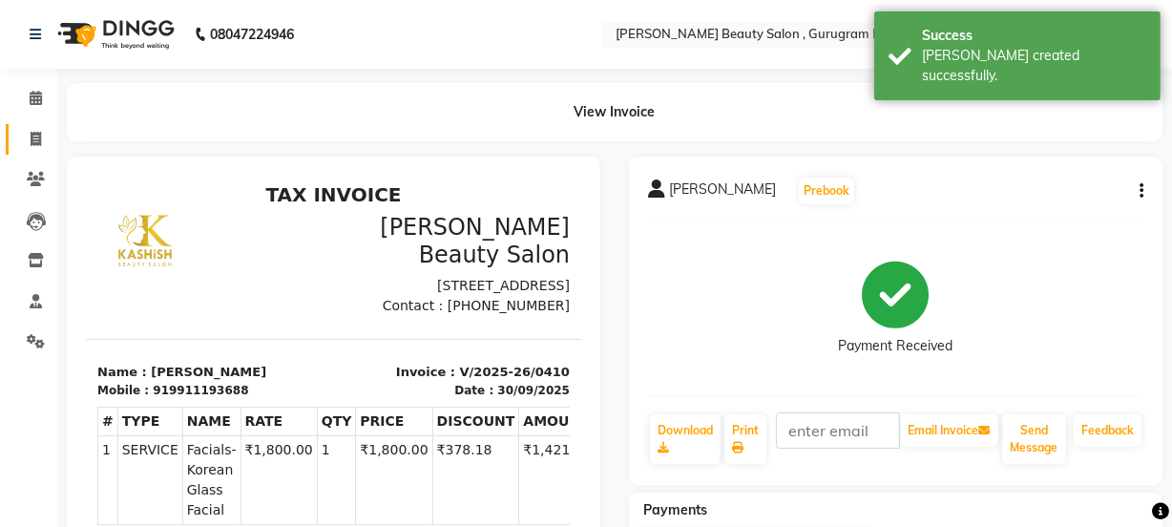
click at [16, 124] on link "Invoice" at bounding box center [29, 139] width 46 height 31
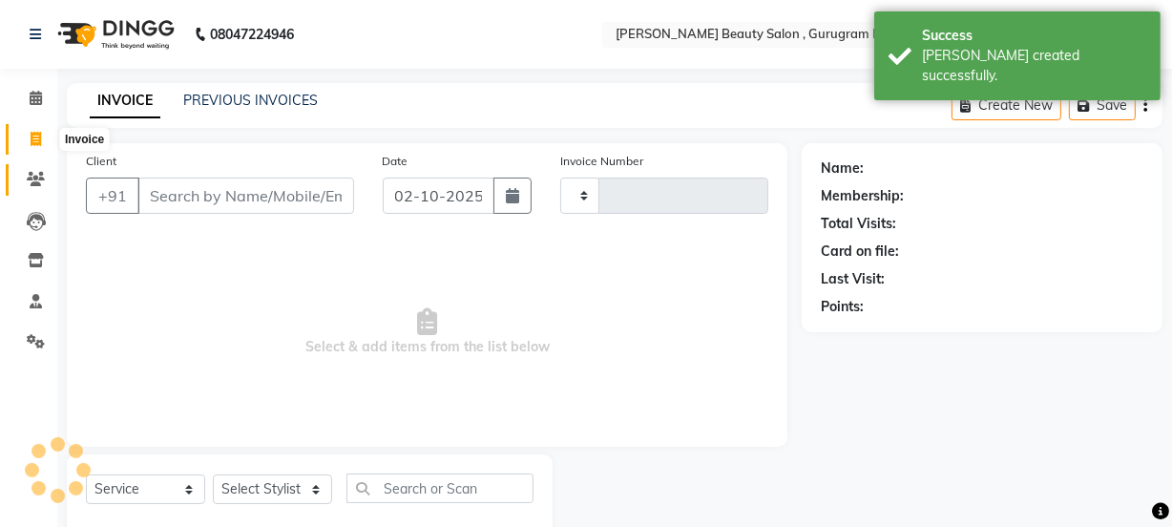
click at [38, 172] on icon at bounding box center [36, 179] width 18 height 14
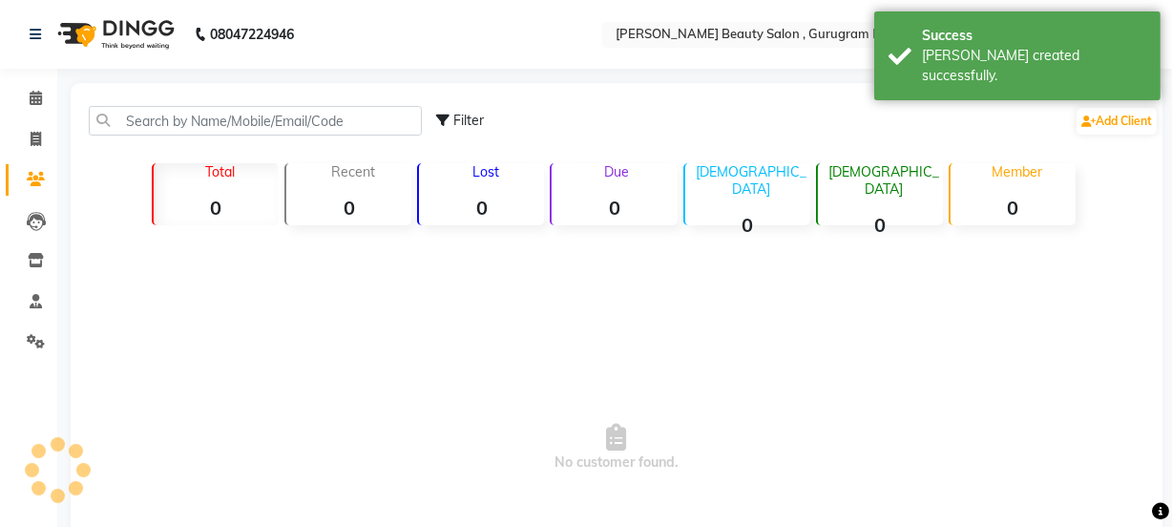
scroll to position [48, 0]
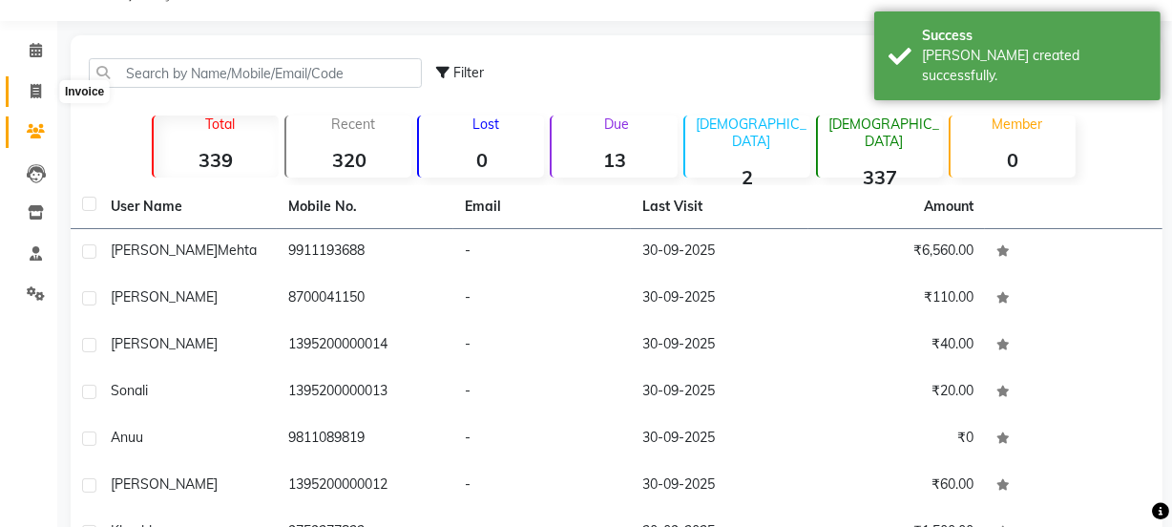
click at [34, 95] on icon at bounding box center [36, 91] width 10 height 14
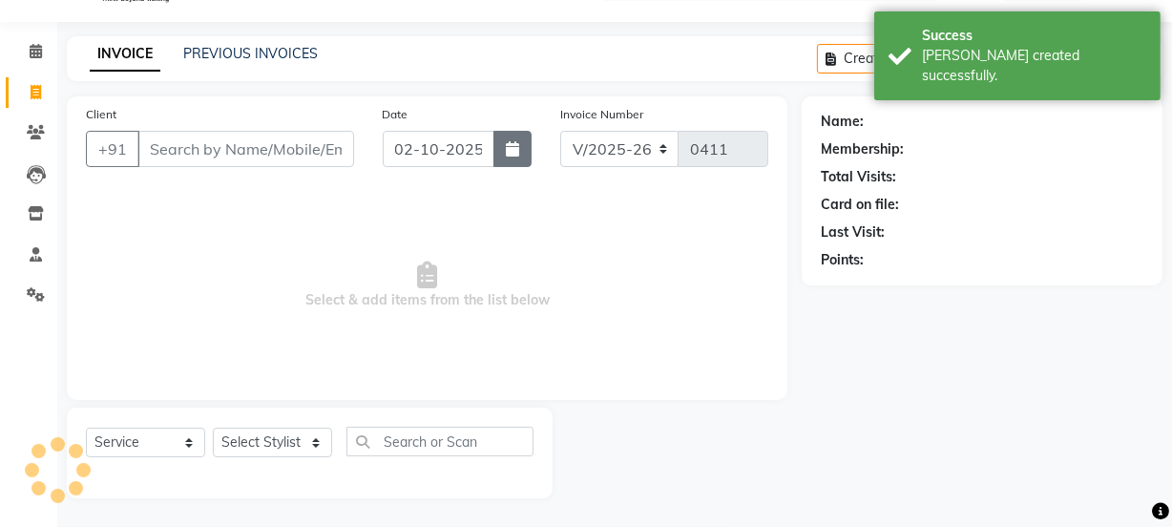
click at [516, 142] on icon "button" at bounding box center [512, 148] width 13 height 15
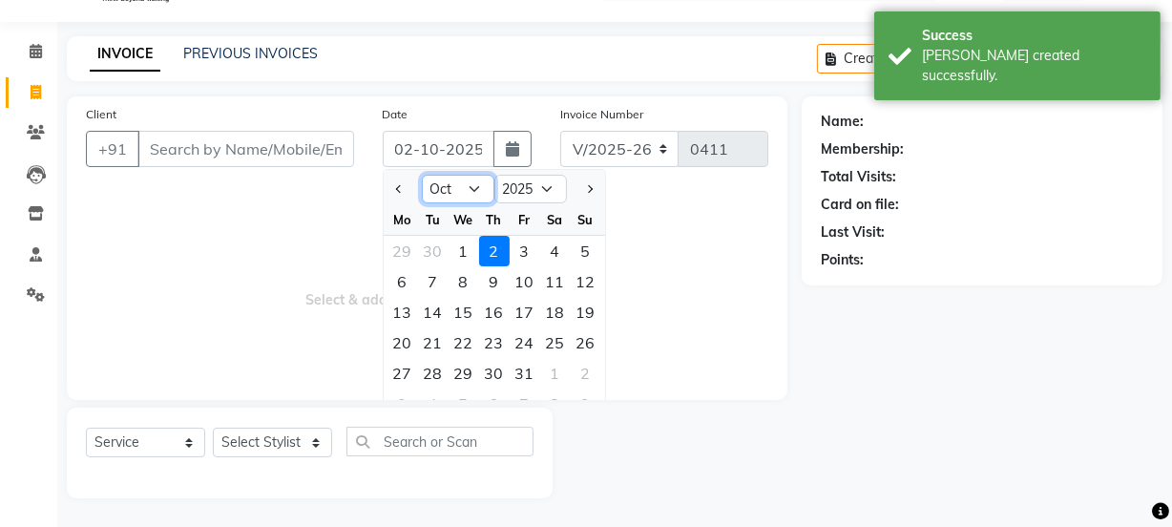
click at [449, 179] on select "Jan Feb Mar Apr May Jun [DATE] Aug Sep Oct Nov Dec" at bounding box center [458, 189] width 73 height 29
click at [422, 175] on select "Jan Feb Mar Apr May Jun [DATE] Aug Sep Oct Nov Dec" at bounding box center [458, 189] width 73 height 29
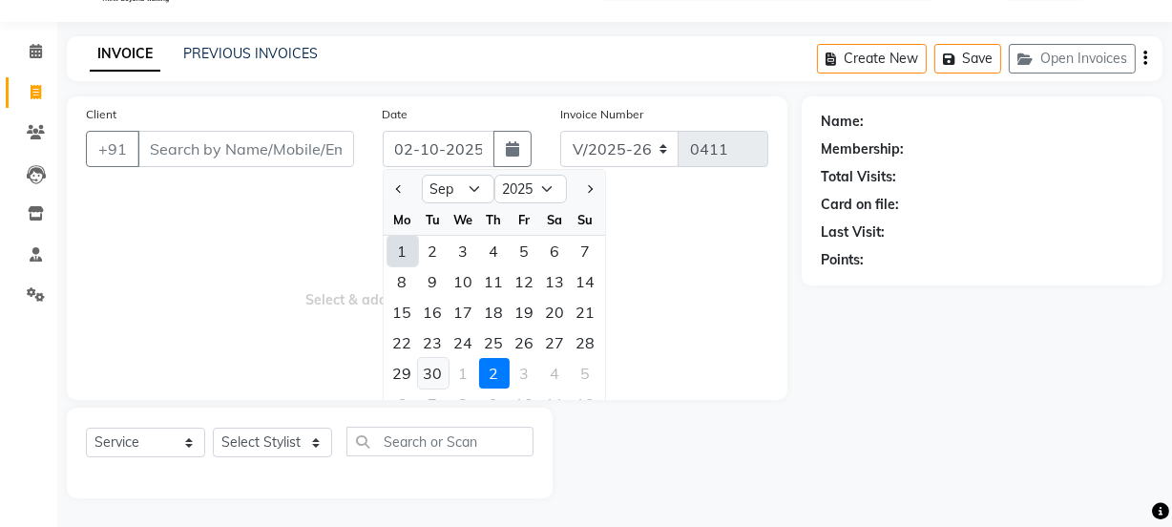
click at [429, 365] on div "30" at bounding box center [433, 373] width 31 height 31
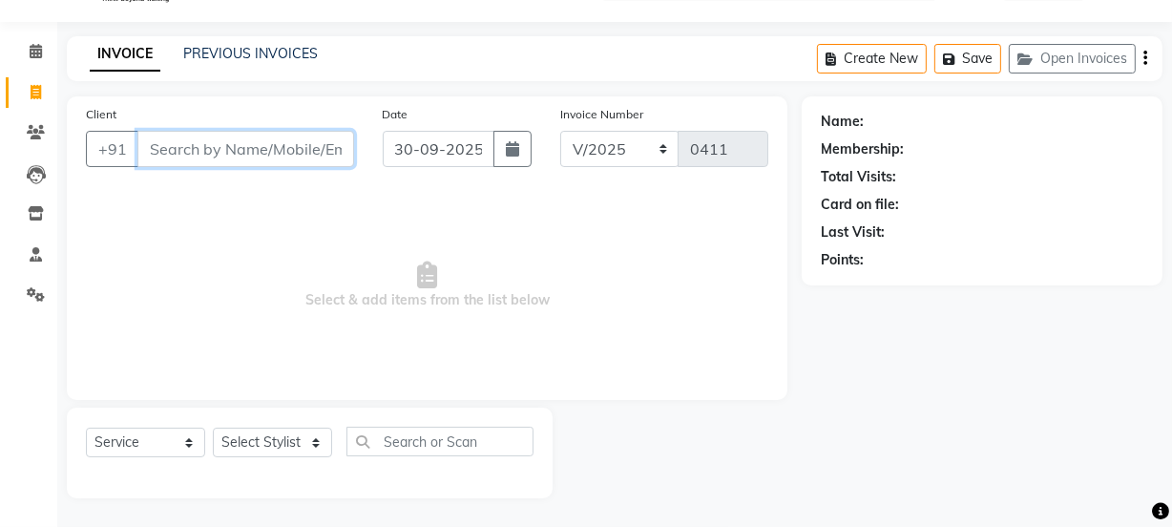
click at [174, 151] on input "Client" at bounding box center [245, 149] width 217 height 36
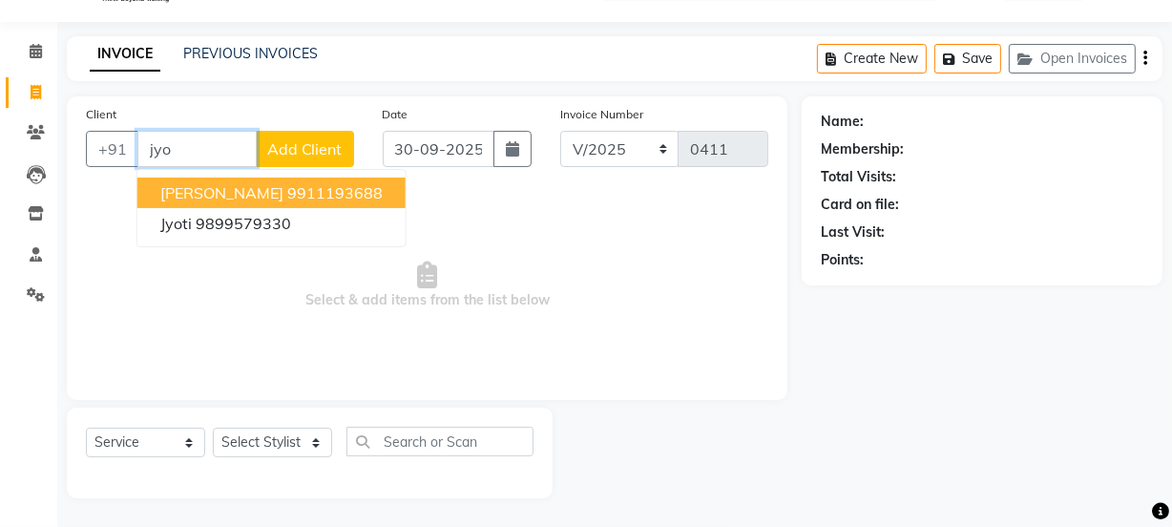
click at [206, 184] on span "[PERSON_NAME]" at bounding box center [221, 192] width 123 height 19
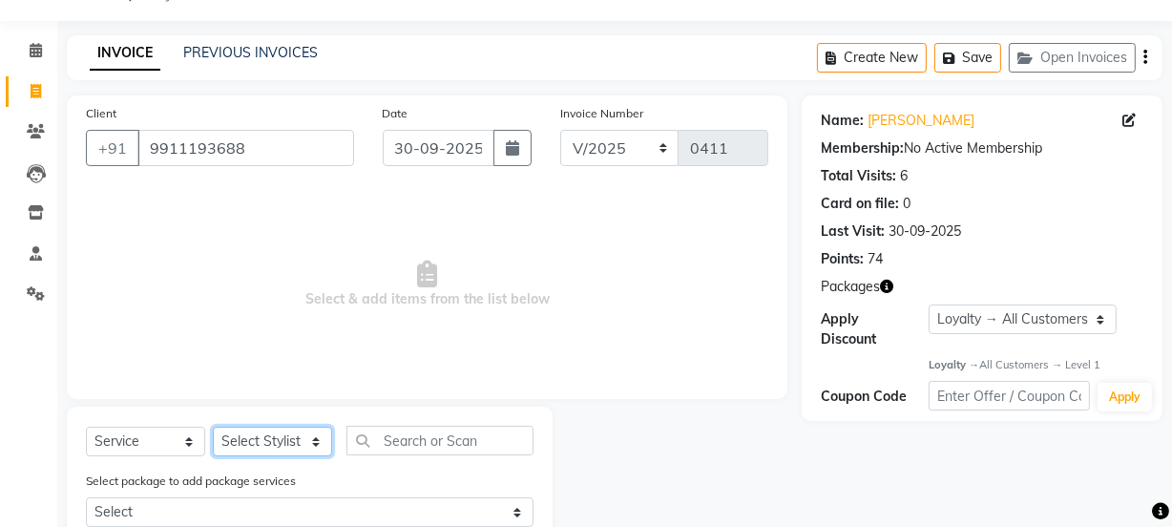
click at [273, 444] on select "Select Stylist [PERSON_NAME] Anjali [PERSON_NAME] Manager [PERSON_NAME] [PERSON…" at bounding box center [272, 442] width 119 height 30
click at [213, 427] on select "Select Stylist [PERSON_NAME] Anjali [PERSON_NAME] Manager [PERSON_NAME] [PERSON…" at bounding box center [272, 442] width 119 height 30
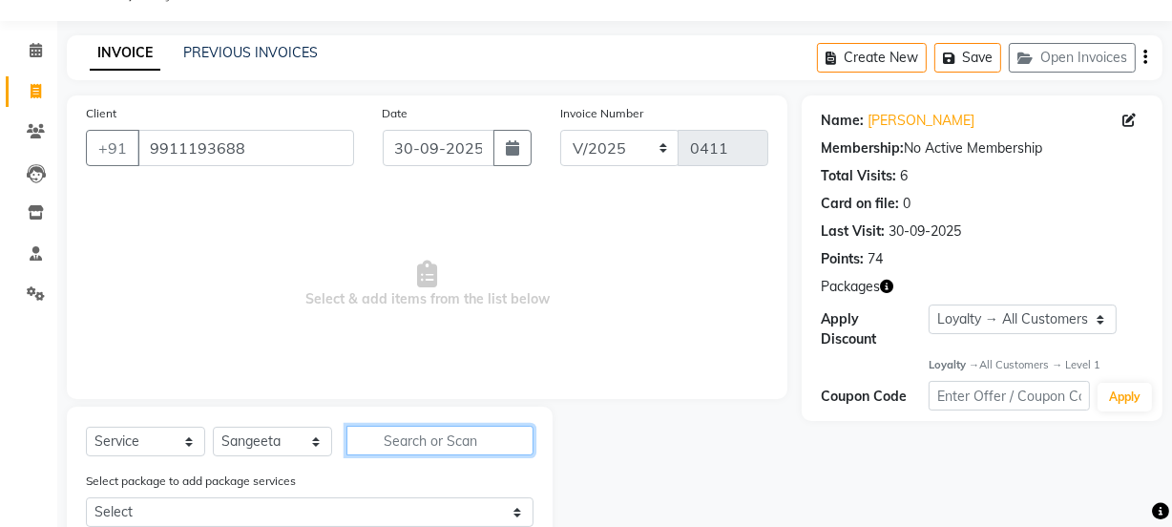
click at [428, 453] on input "text" at bounding box center [439, 441] width 187 height 30
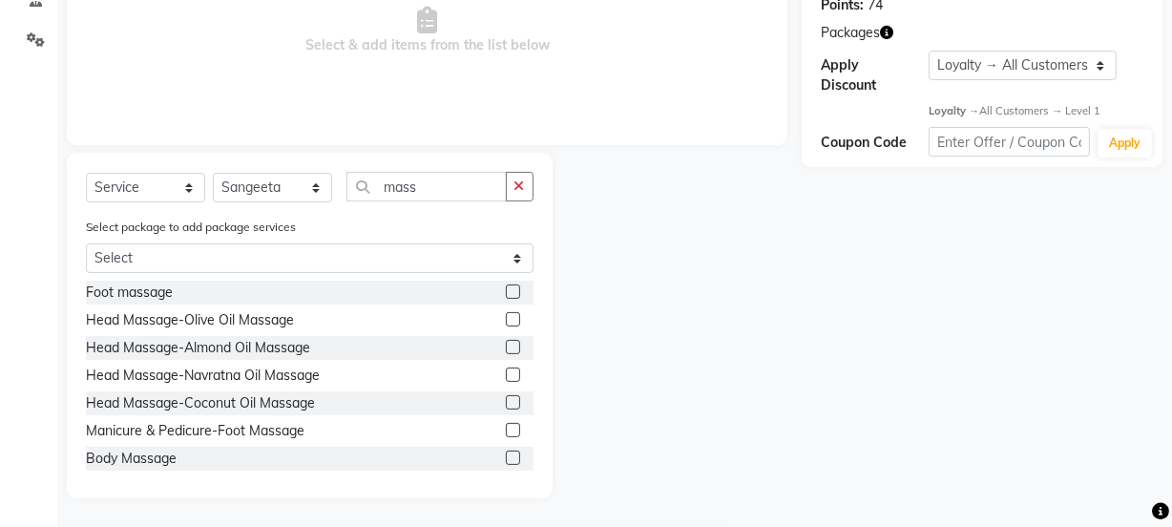
click at [506, 290] on label at bounding box center [513, 291] width 14 height 14
click at [506, 290] on input "checkbox" at bounding box center [512, 292] width 12 height 12
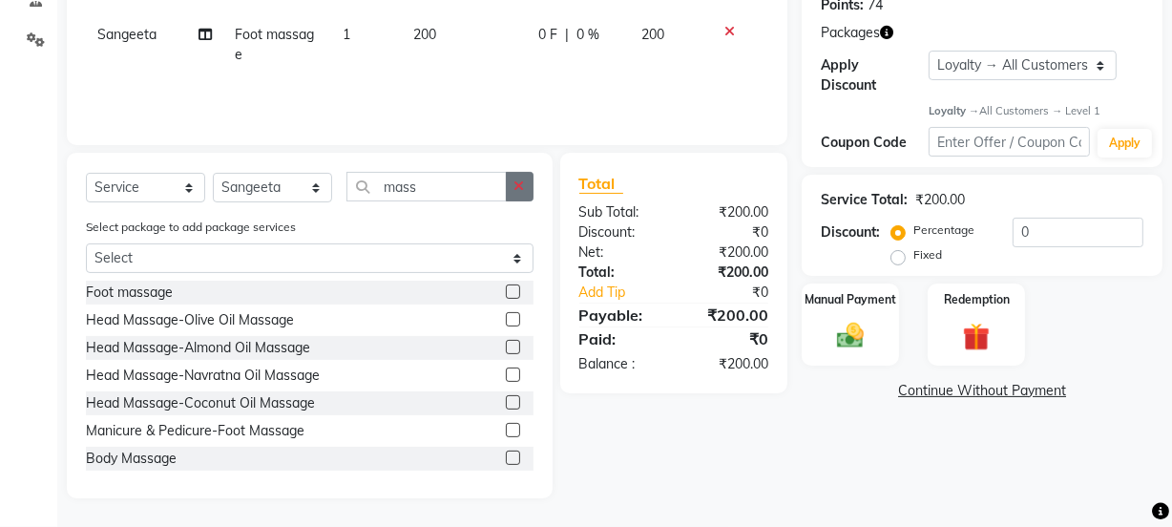
click at [517, 186] on icon "button" at bounding box center [519, 185] width 10 height 13
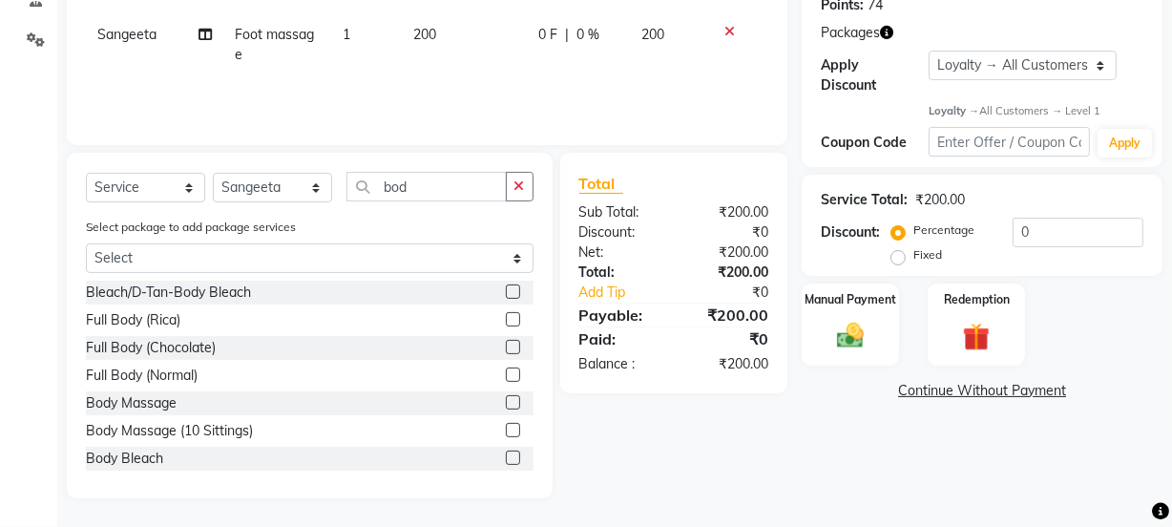
click at [506, 367] on label at bounding box center [513, 374] width 14 height 14
click at [506, 369] on input "checkbox" at bounding box center [512, 375] width 12 height 12
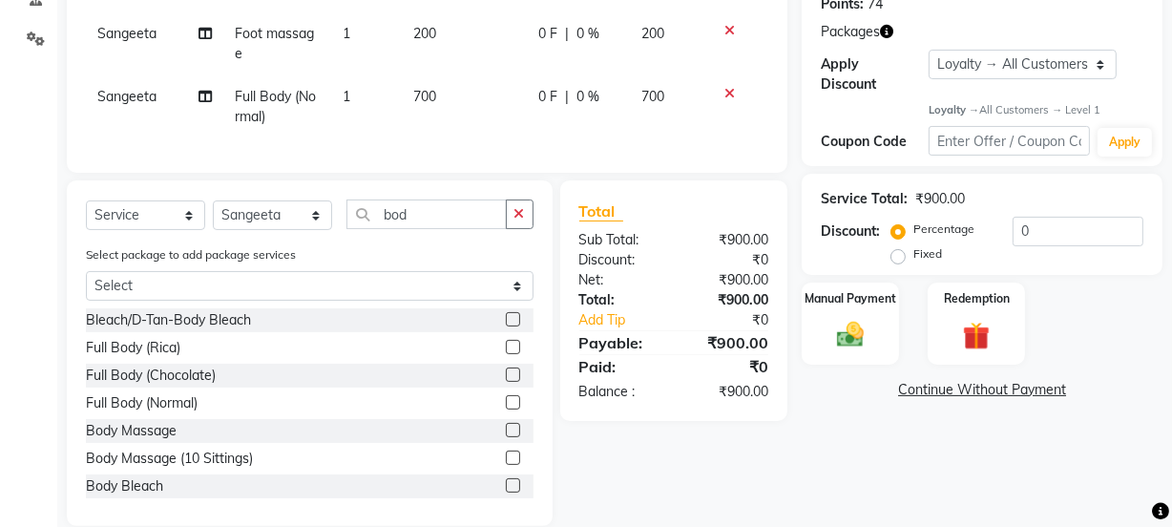
click at [435, 95] on span "700" at bounding box center [424, 96] width 23 height 17
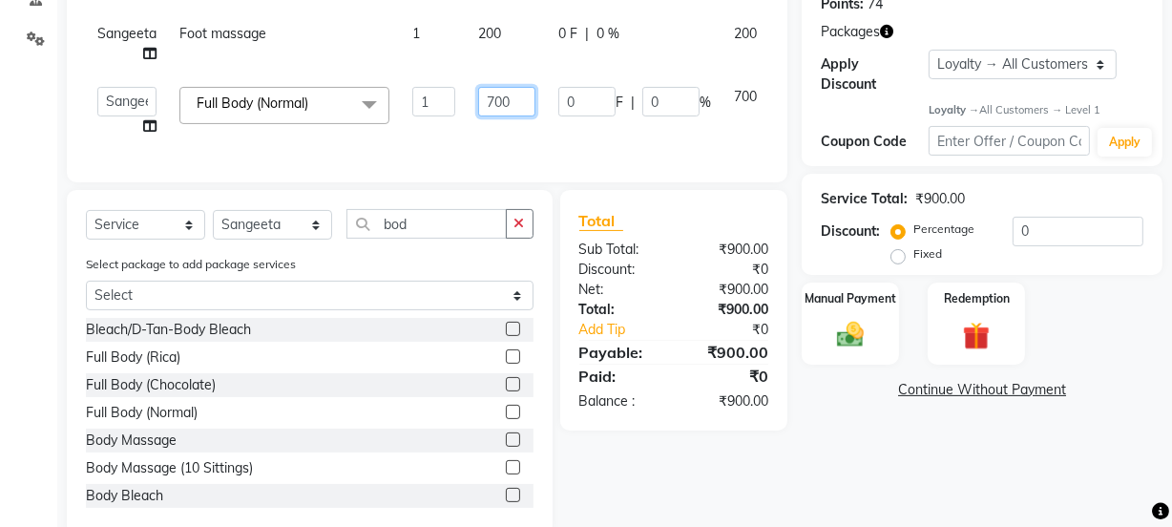
click at [513, 98] on input "700" at bounding box center [506, 102] width 57 height 30
click at [620, 138] on div "Services Stylist Service Qty Price Disc Total Action [PERSON_NAME] Foot massage…" at bounding box center [427, 48] width 682 height 229
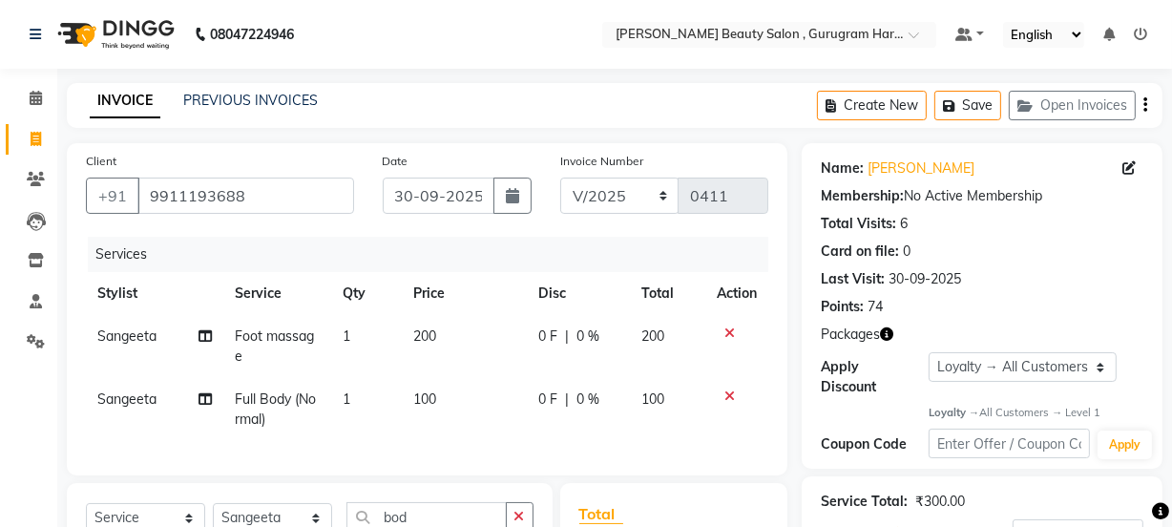
scroll to position [343, 0]
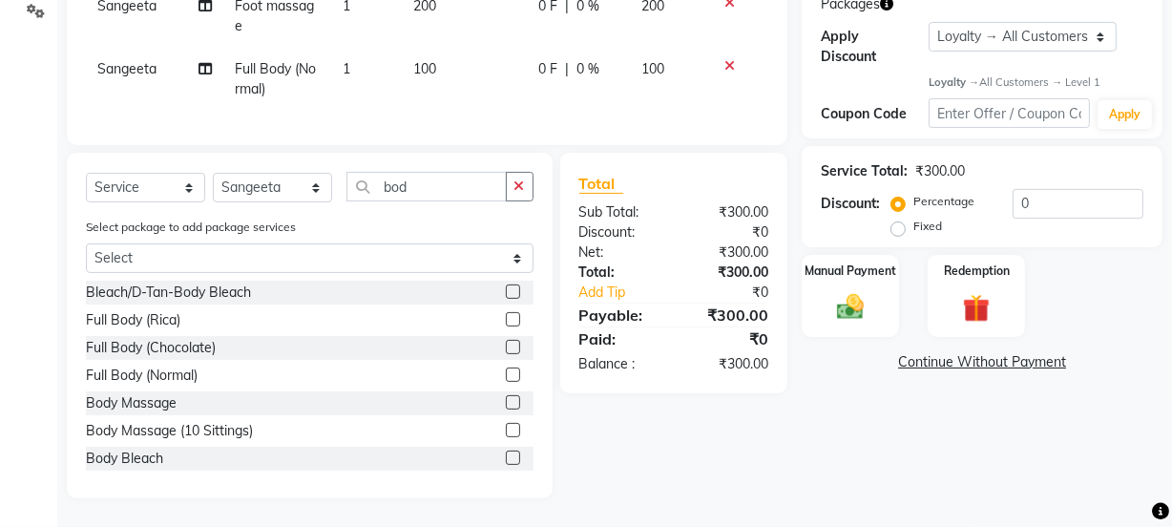
click at [132, 60] on span "Sangeeta" at bounding box center [126, 68] width 59 height 17
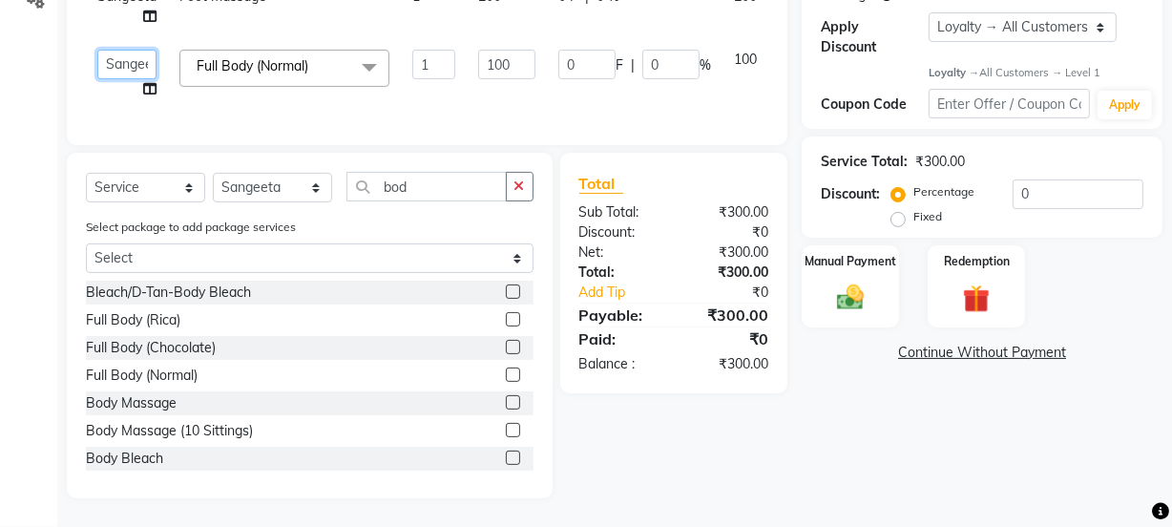
drag, startPoint x: 121, startPoint y: 60, endPoint x: 133, endPoint y: 58, distance: 11.6
click at [121, 59] on select "[PERSON_NAME] Anjali [PERSON_NAME] Manager [PERSON_NAME] [PERSON_NAME] [PERSON_…" at bounding box center [126, 65] width 59 height 30
click at [829, 286] on img at bounding box center [850, 297] width 46 height 32
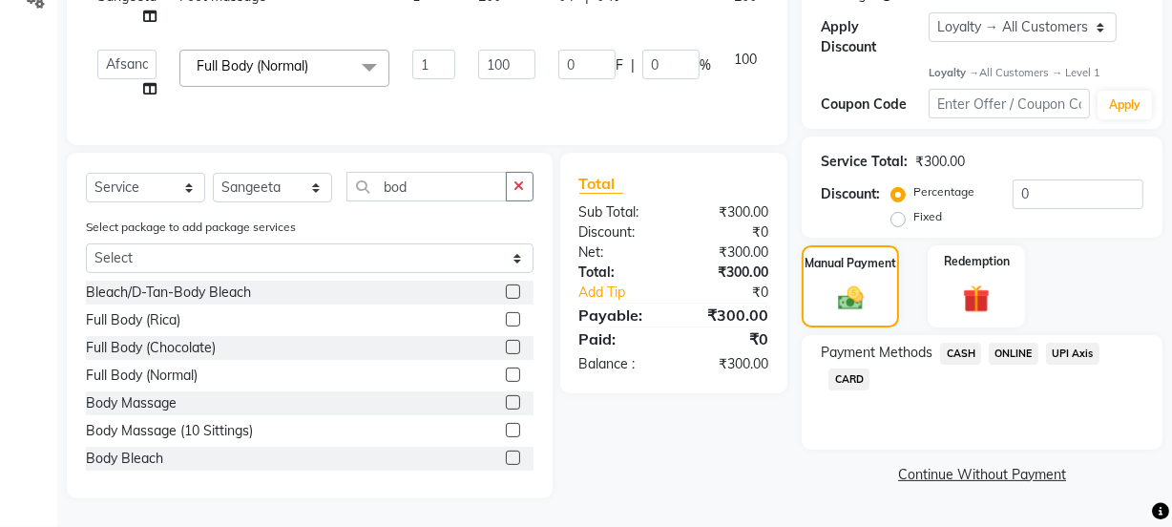
click at [1017, 343] on span "ONLINE" at bounding box center [1014, 354] width 50 height 22
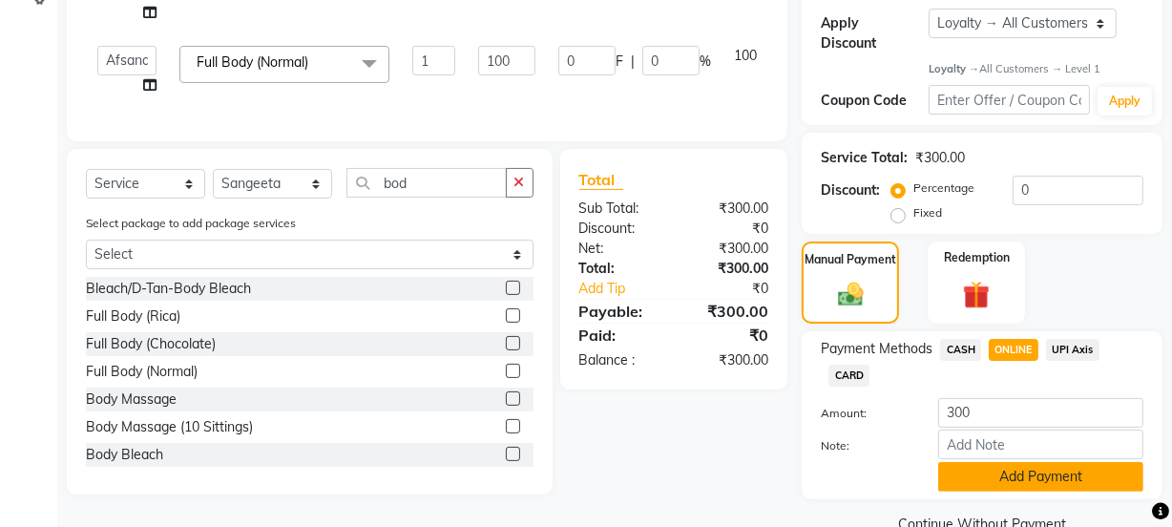
click at [1027, 472] on button "Add Payment" at bounding box center [1040, 477] width 205 height 30
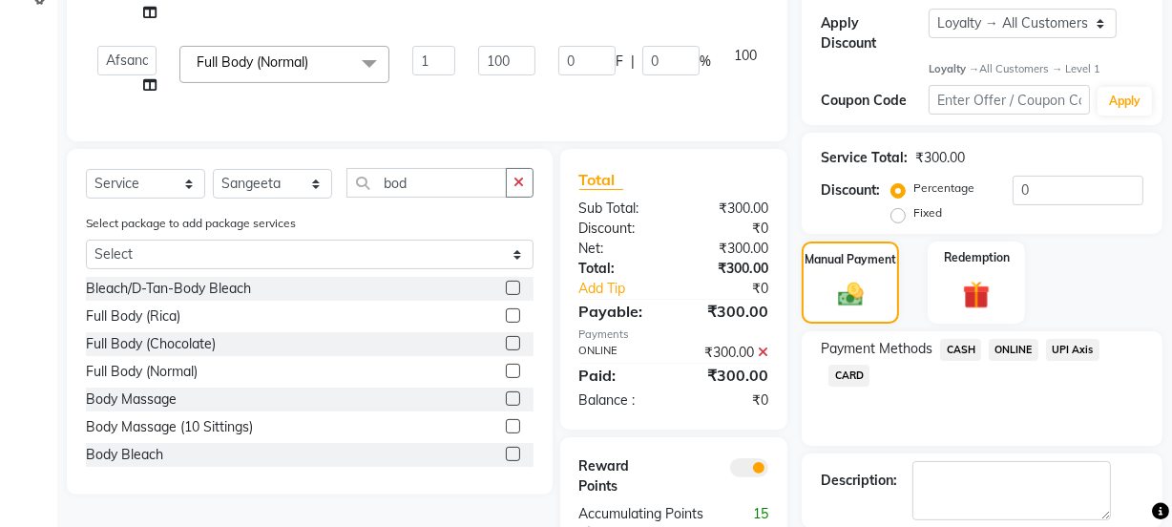
scroll to position [437, 0]
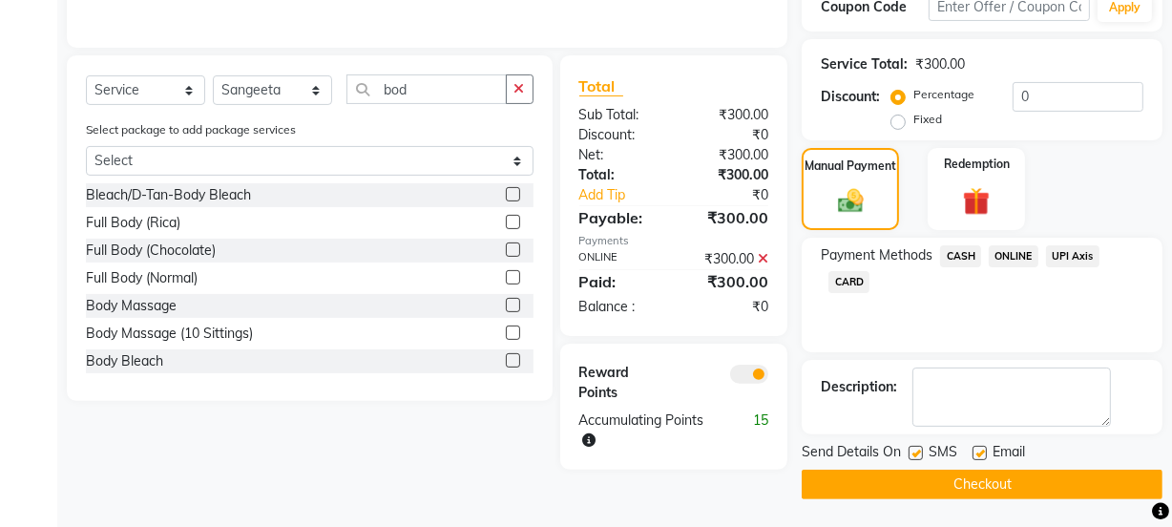
click at [974, 450] on label at bounding box center [979, 453] width 14 height 14
click at [974, 450] on input "checkbox" at bounding box center [978, 454] width 12 height 12
click at [867, 482] on button "Checkout" at bounding box center [981, 484] width 361 height 30
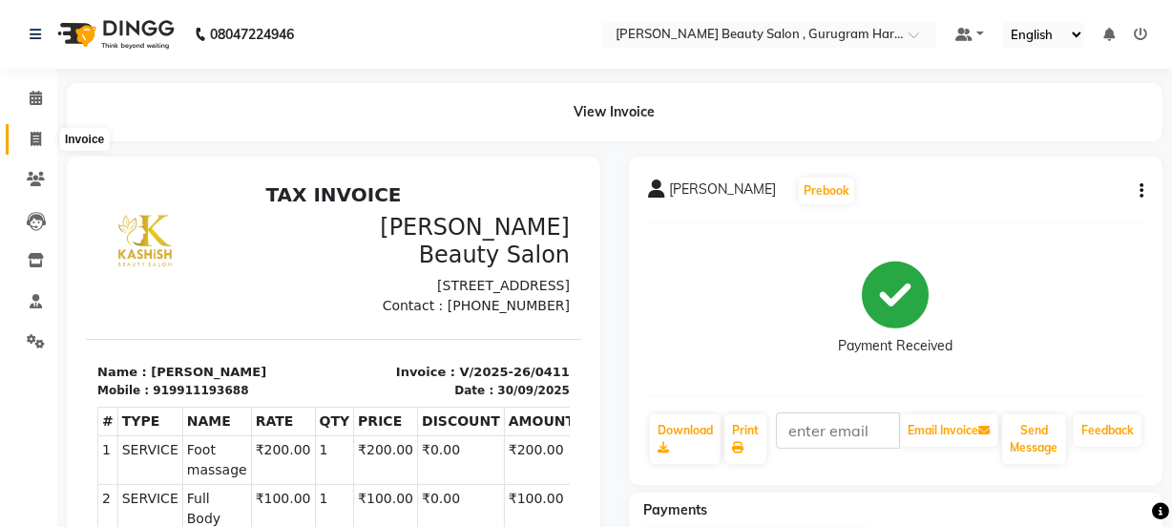
click at [48, 137] on span at bounding box center [35, 140] width 33 height 22
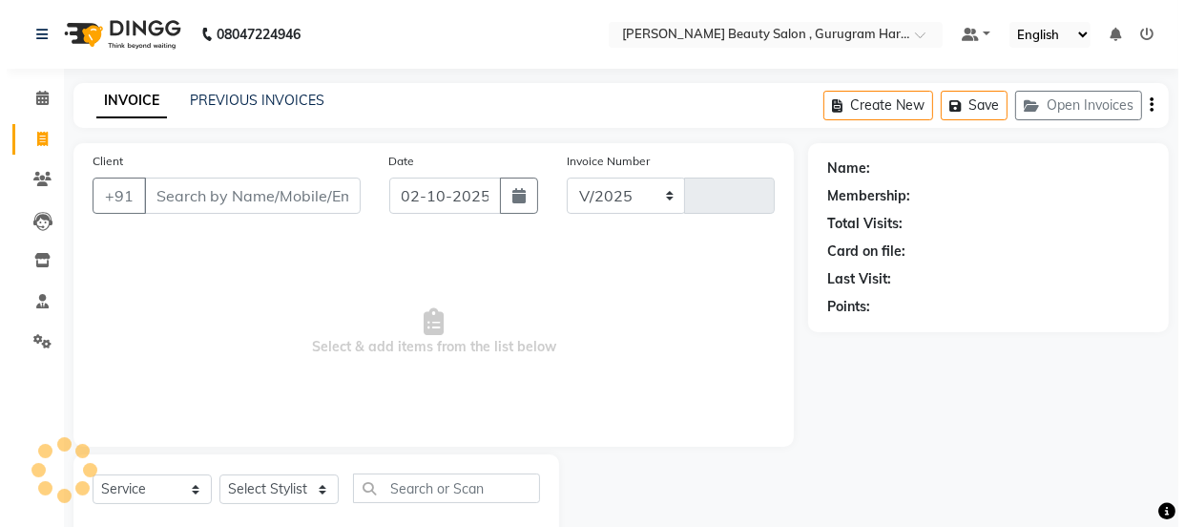
scroll to position [48, 0]
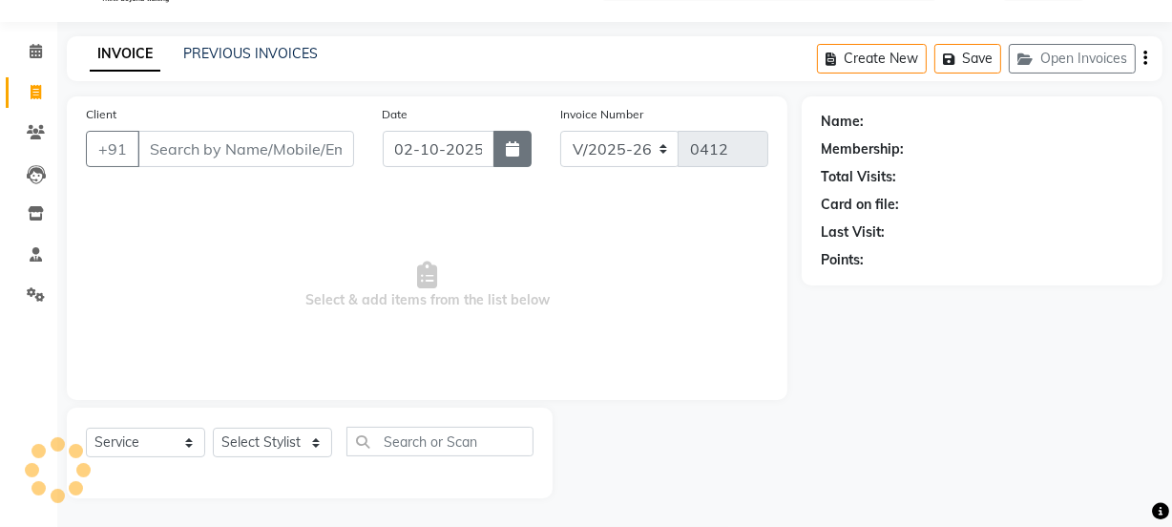
click at [507, 155] on icon "button" at bounding box center [512, 148] width 13 height 15
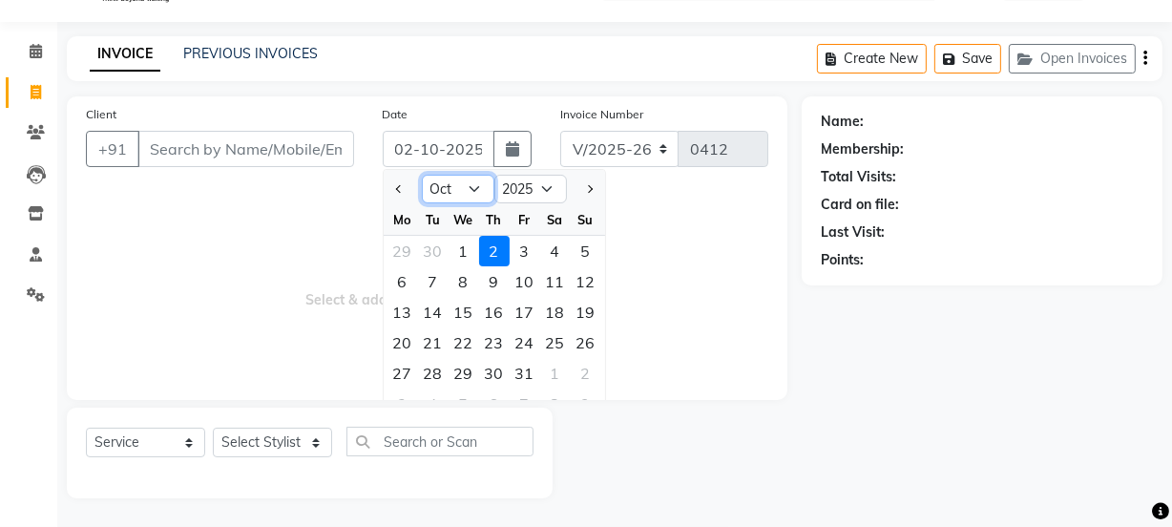
click at [448, 191] on select "Jan Feb Mar Apr May Jun [DATE] Aug Sep Oct Nov Dec" at bounding box center [458, 189] width 73 height 29
click at [422, 175] on select "Jan Feb Mar Apr May Jun [DATE] Aug Sep Oct Nov Dec" at bounding box center [458, 189] width 73 height 29
click at [434, 372] on div "30" at bounding box center [433, 373] width 31 height 31
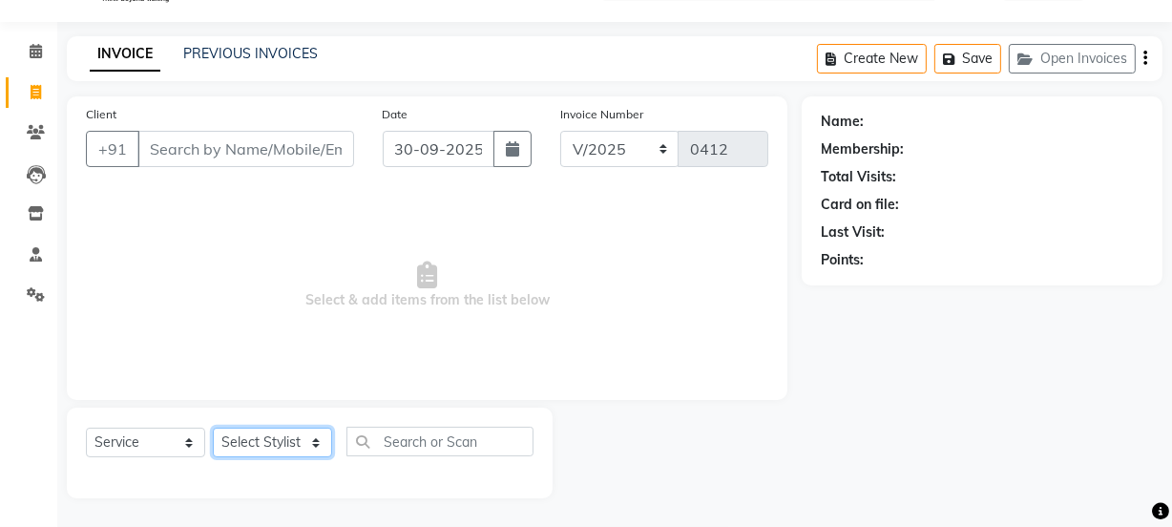
click at [281, 439] on select "Select Stylist [PERSON_NAME] Anjali [PERSON_NAME] Manager [PERSON_NAME] [PERSON…" at bounding box center [272, 442] width 119 height 30
click at [405, 363] on span "Select & add items from the list below" at bounding box center [427, 285] width 682 height 191
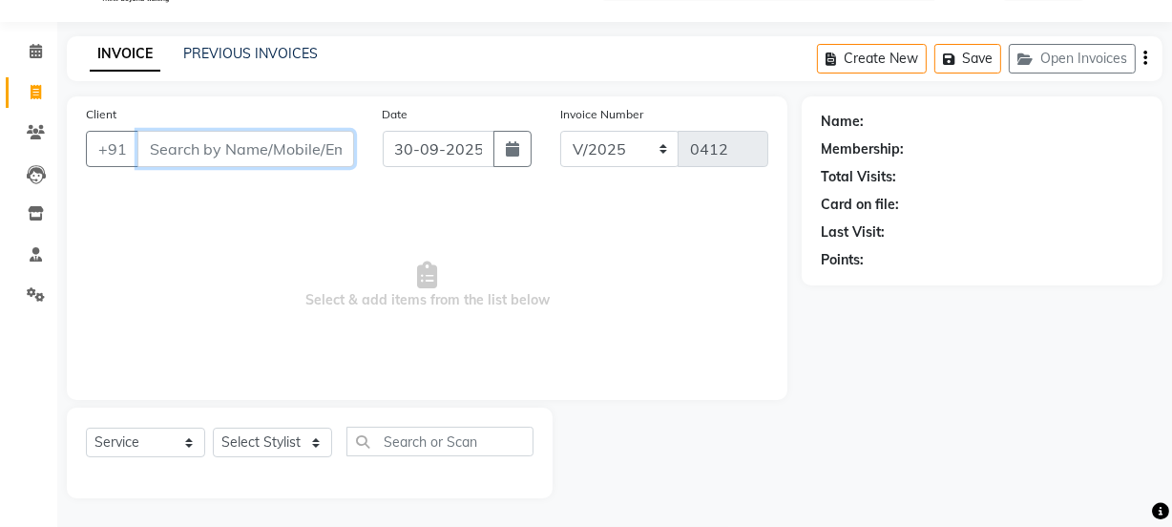
click at [247, 149] on input "Client" at bounding box center [245, 149] width 217 height 36
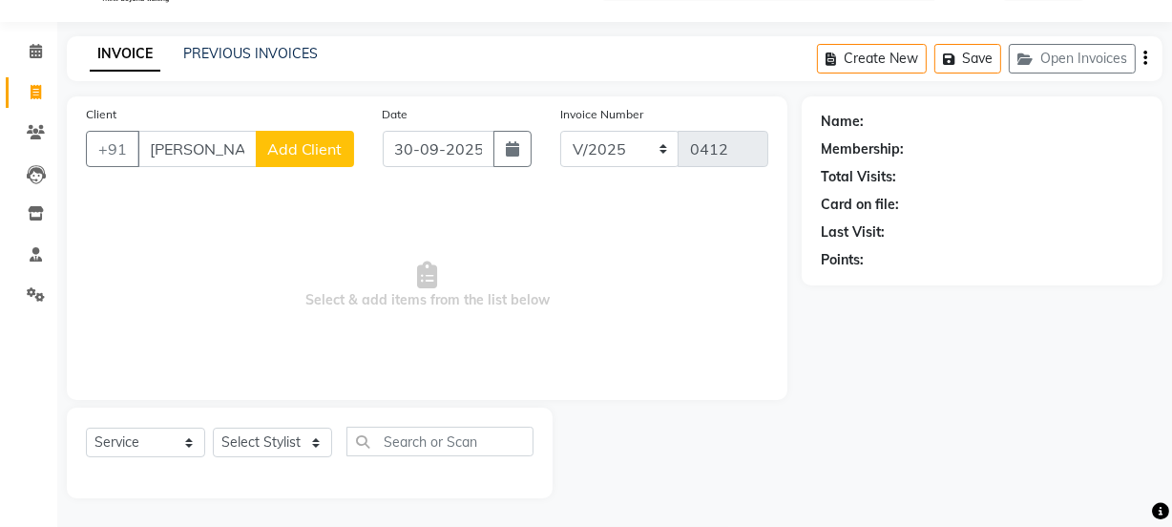
click at [299, 155] on span "Add Client" at bounding box center [304, 148] width 75 height 19
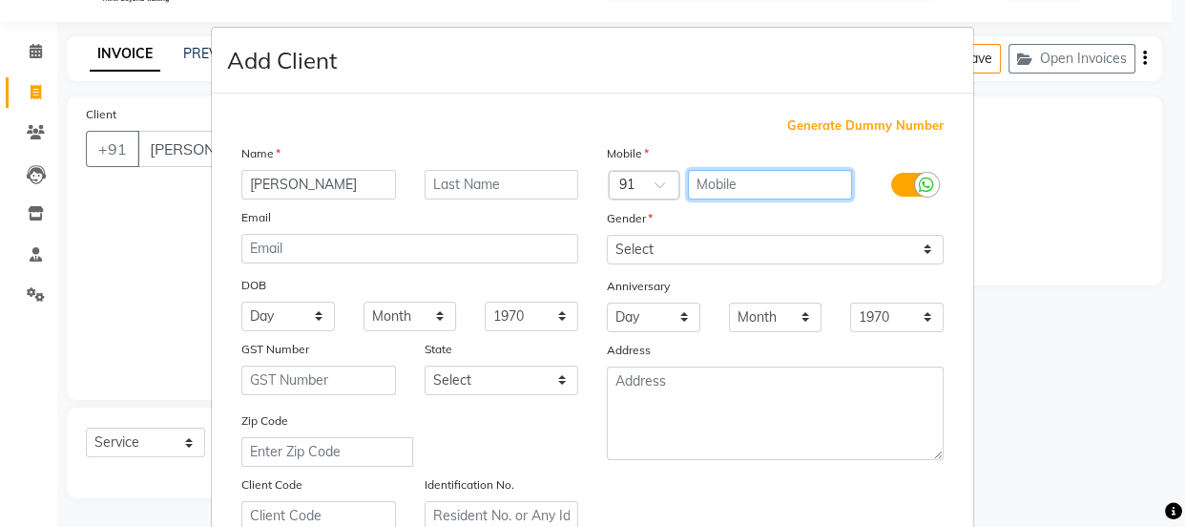
click at [734, 190] on input "text" at bounding box center [770, 185] width 165 height 30
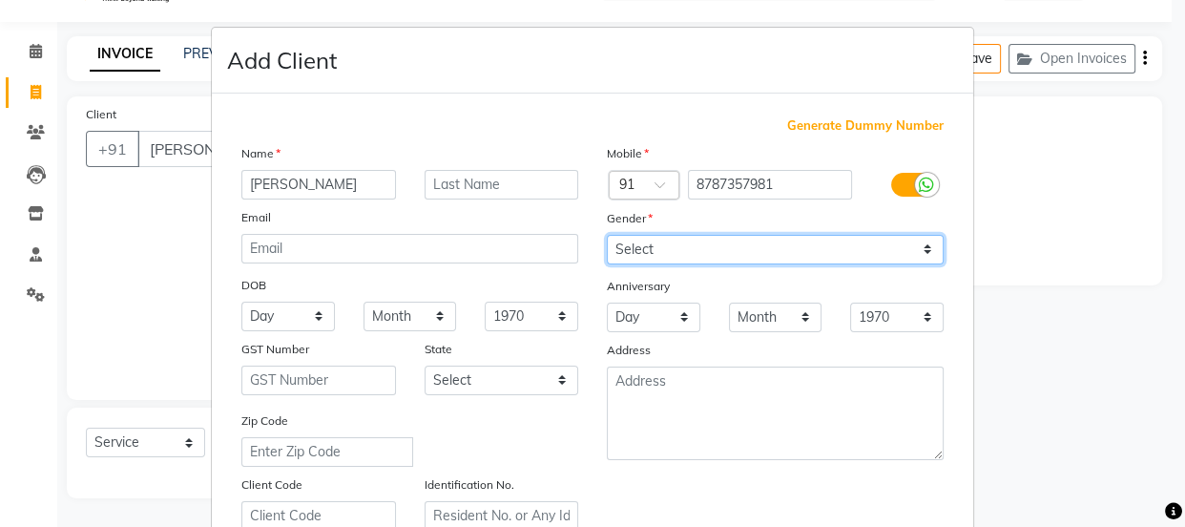
click at [813, 255] on select "Select [DEMOGRAPHIC_DATA] [DEMOGRAPHIC_DATA] Other Prefer Not To Say" at bounding box center [775, 250] width 337 height 30
click at [607, 235] on select "Select [DEMOGRAPHIC_DATA] [DEMOGRAPHIC_DATA] Other Prefer Not To Say" at bounding box center [775, 250] width 337 height 30
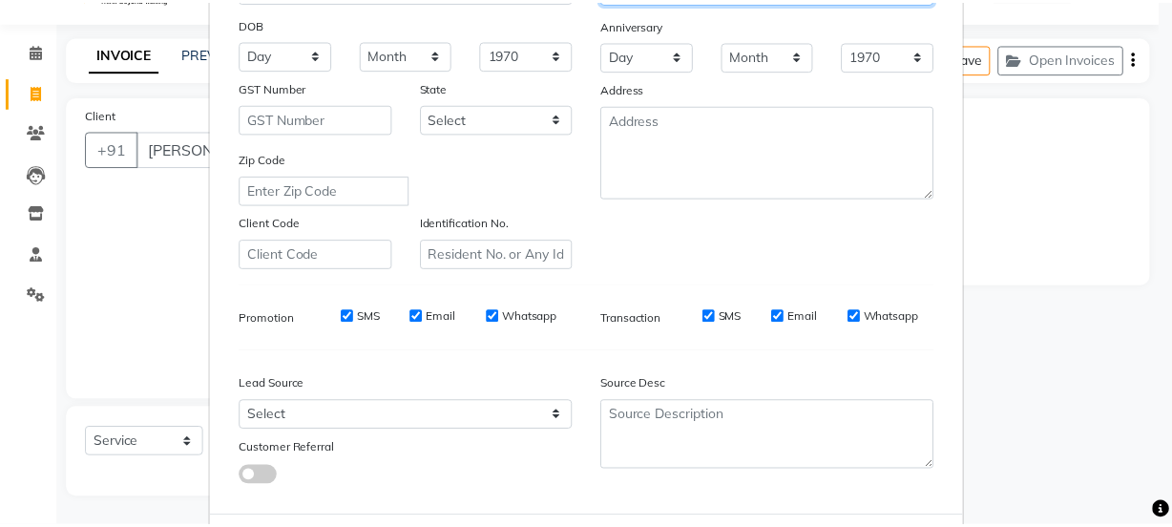
scroll to position [360, 0]
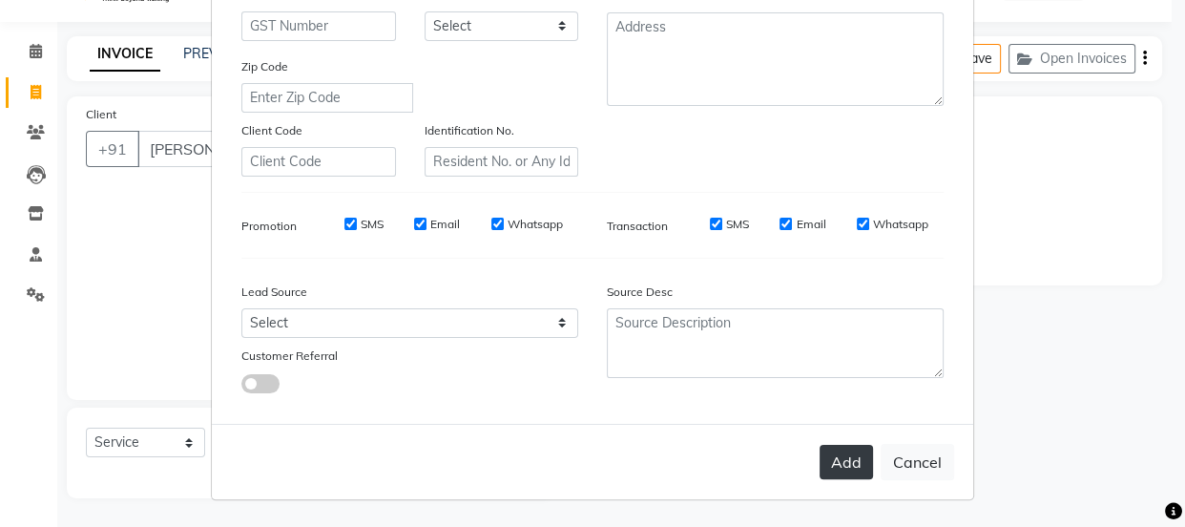
click at [839, 454] on button "Add" at bounding box center [846, 462] width 53 height 34
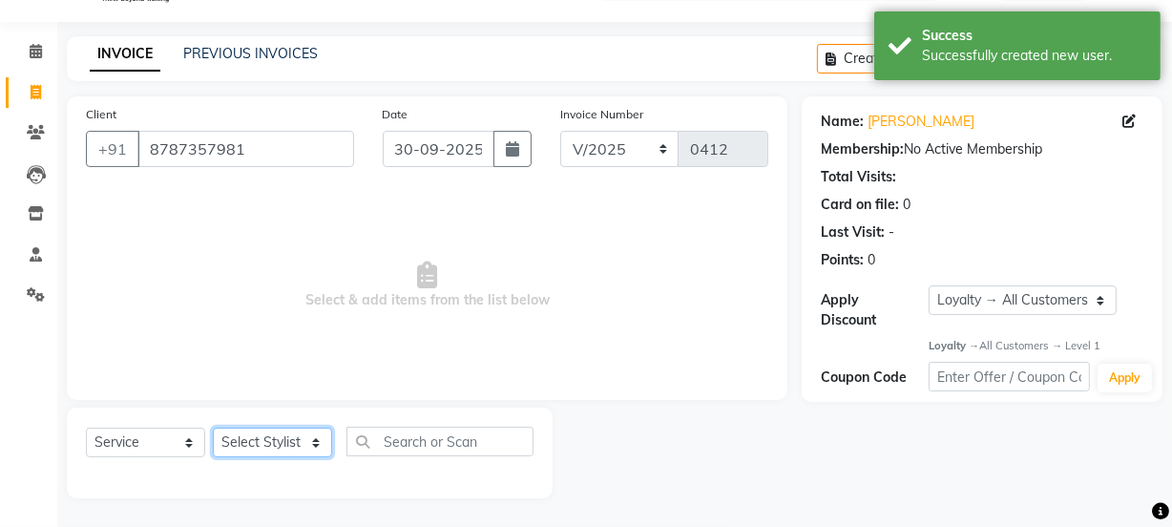
click at [248, 444] on select "Select Stylist [PERSON_NAME] Anjali [PERSON_NAME] Manager [PERSON_NAME] [PERSON…" at bounding box center [272, 442] width 119 height 30
click at [213, 427] on select "Select Stylist [PERSON_NAME] Anjali [PERSON_NAME] Manager [PERSON_NAME] [PERSON…" at bounding box center [272, 442] width 119 height 30
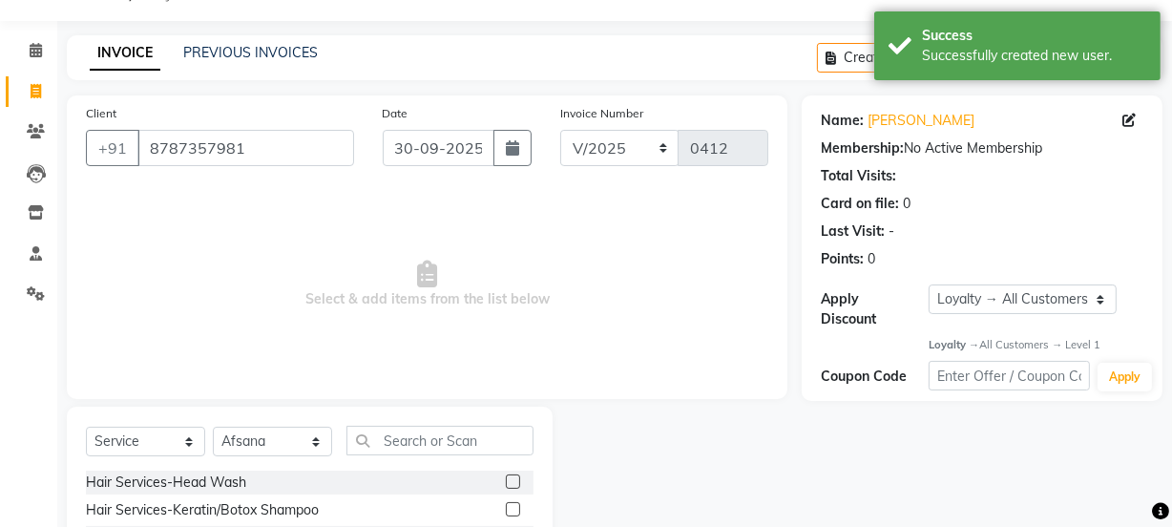
click at [506, 505] on label at bounding box center [513, 509] width 14 height 14
click at [506, 505] on input "checkbox" at bounding box center [512, 510] width 12 height 12
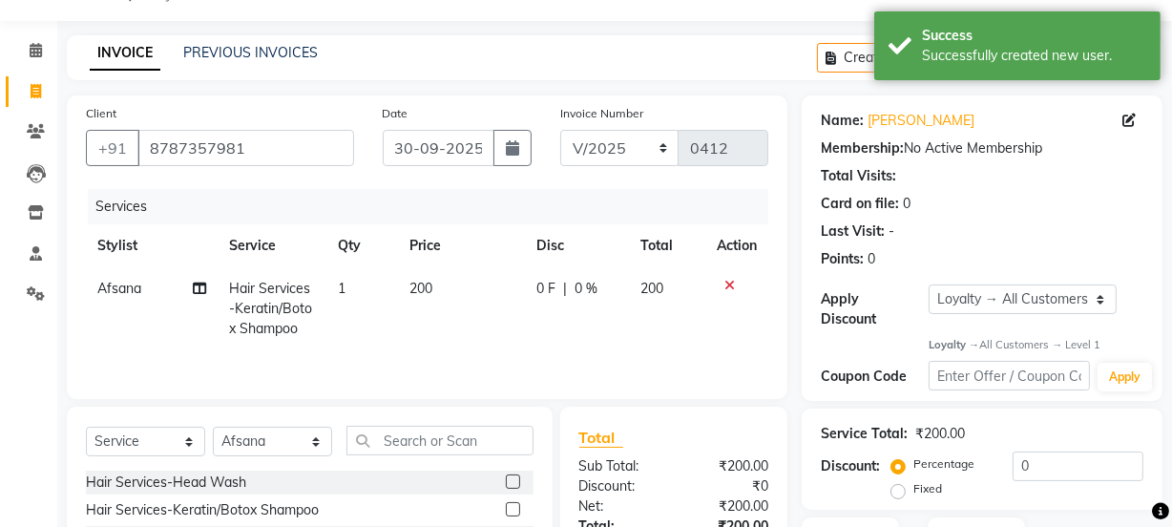
scroll to position [239, 0]
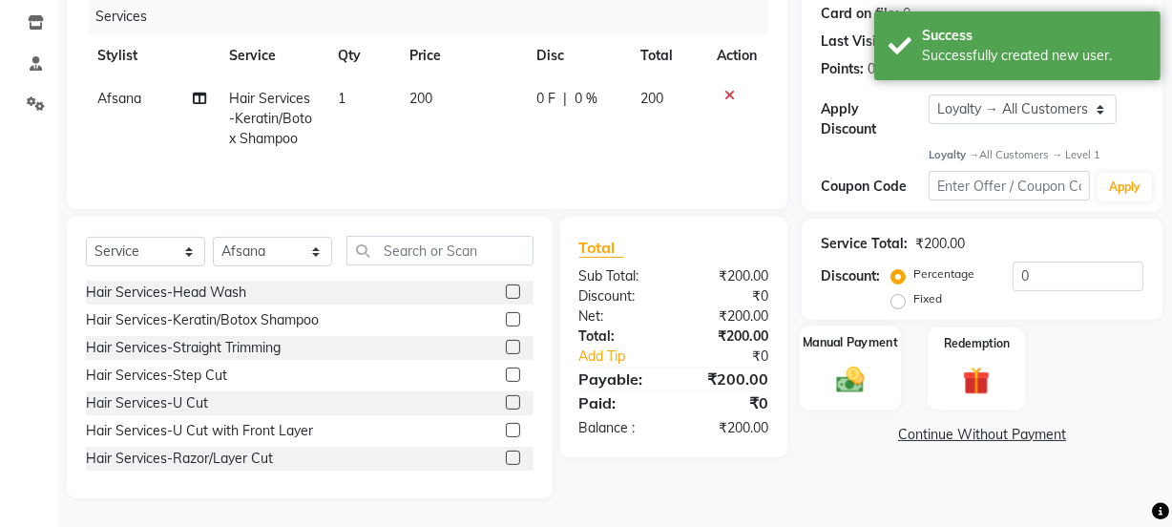
click at [862, 372] on img at bounding box center [850, 380] width 46 height 32
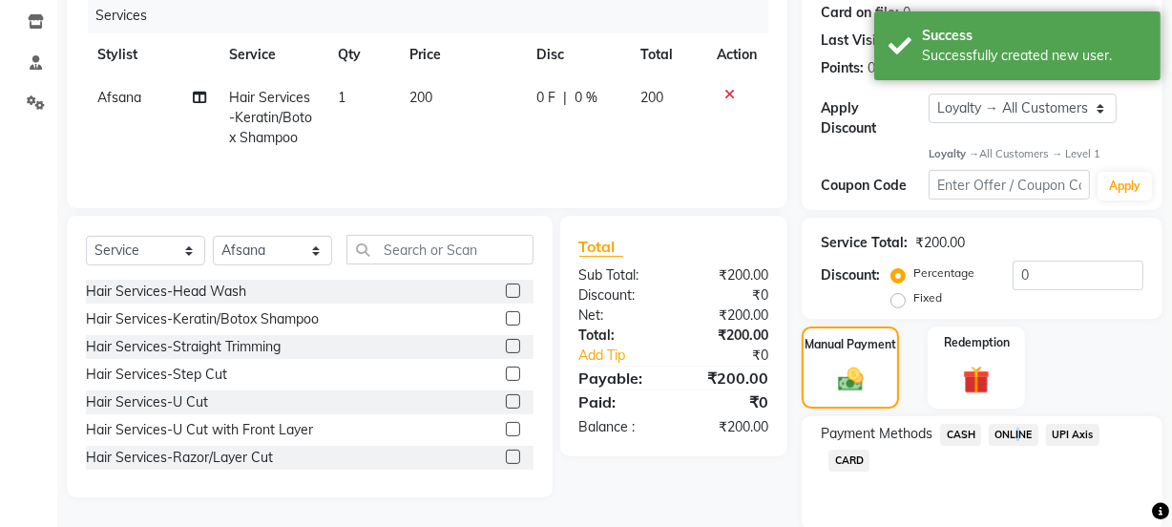
click at [1013, 433] on span "ONLINE" at bounding box center [1014, 435] width 50 height 22
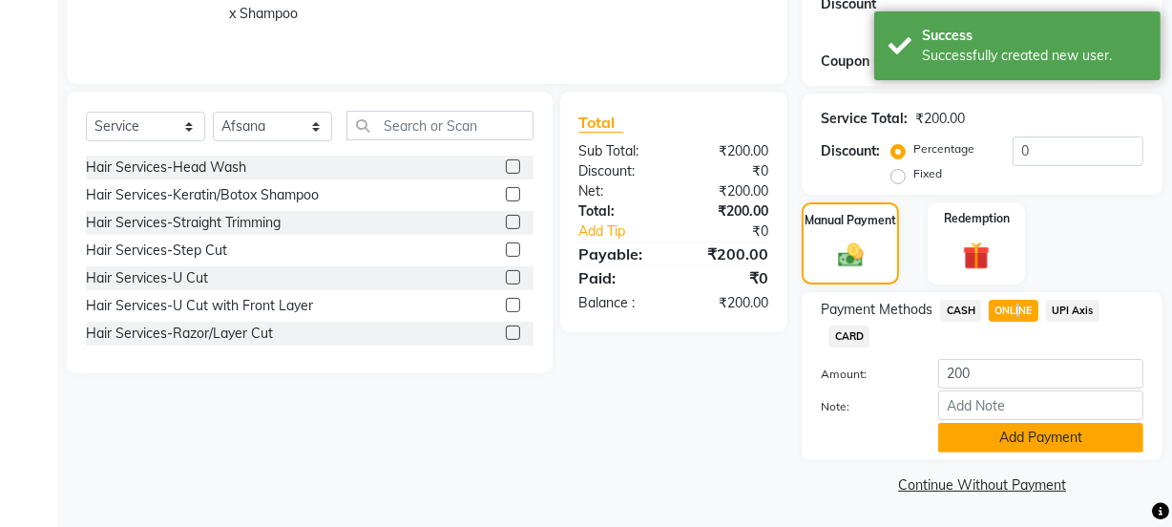
click at [1012, 442] on button "Add Payment" at bounding box center [1040, 438] width 205 height 30
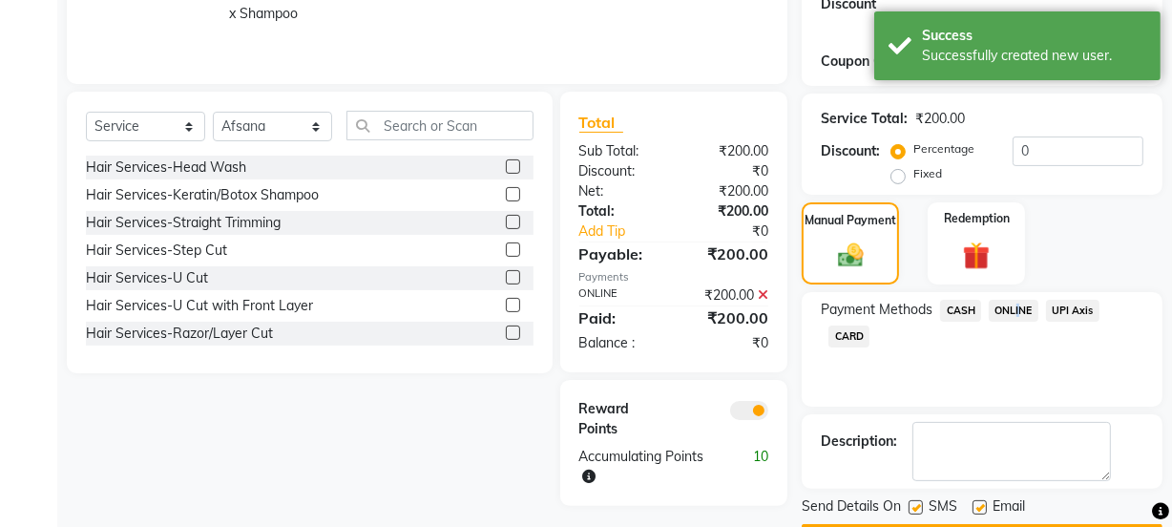
scroll to position [417, 0]
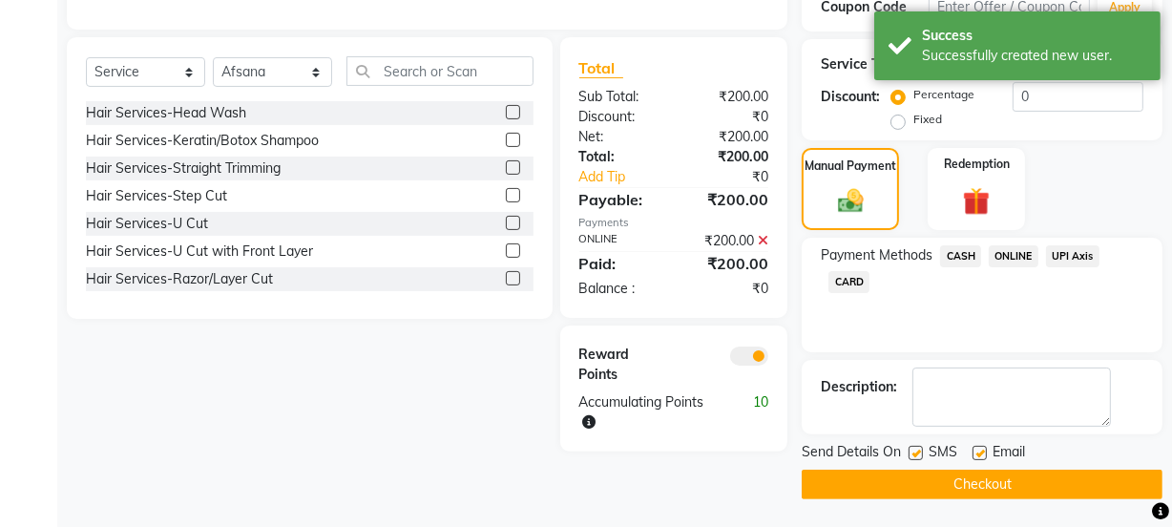
click at [981, 454] on label at bounding box center [979, 453] width 14 height 14
click at [981, 454] on input "checkbox" at bounding box center [978, 454] width 12 height 12
click at [975, 475] on button "Checkout" at bounding box center [981, 484] width 361 height 30
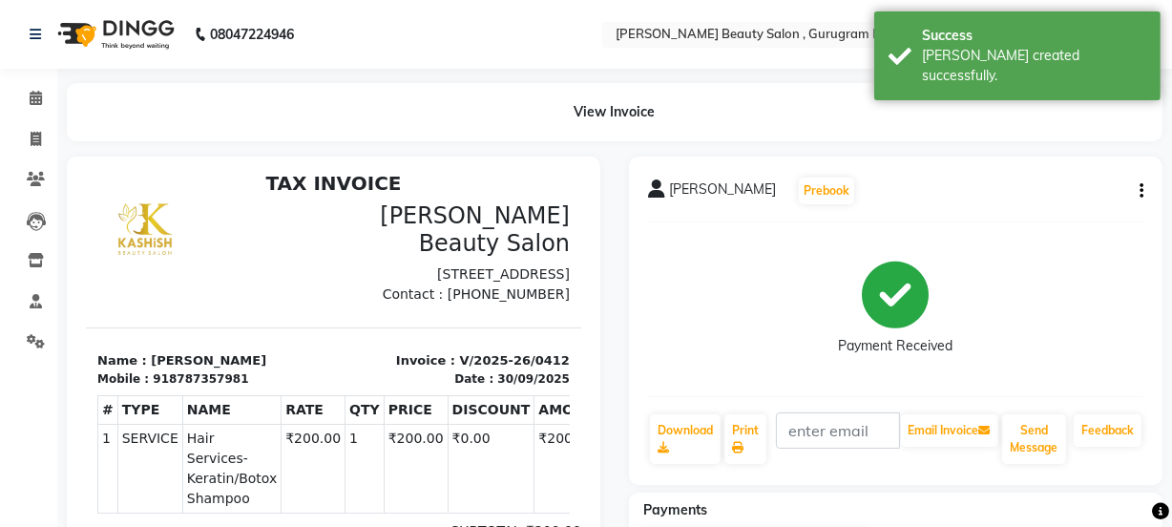
scroll to position [15, 0]
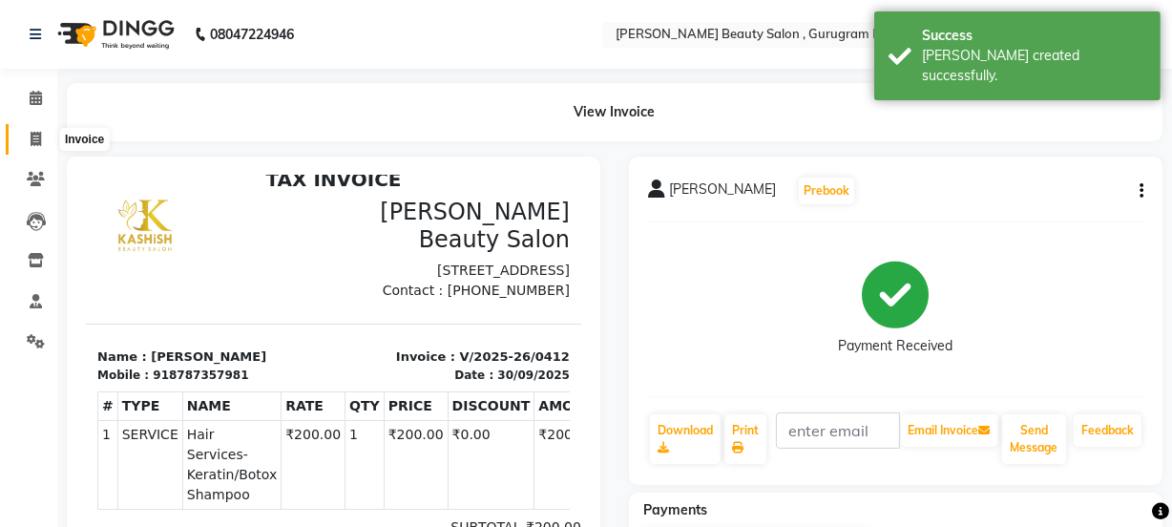
click at [34, 138] on icon at bounding box center [36, 139] width 10 height 14
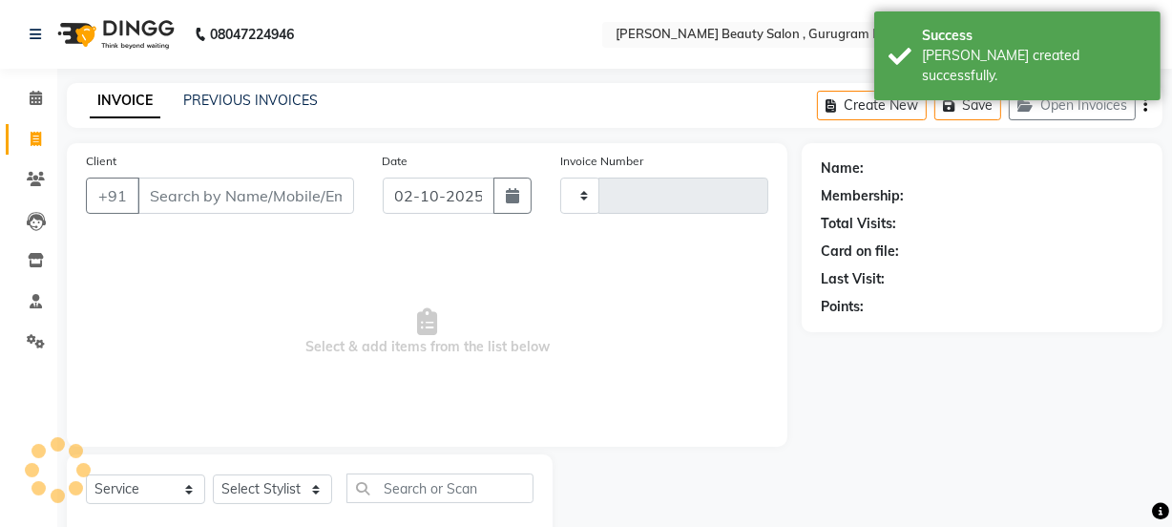
scroll to position [48, 0]
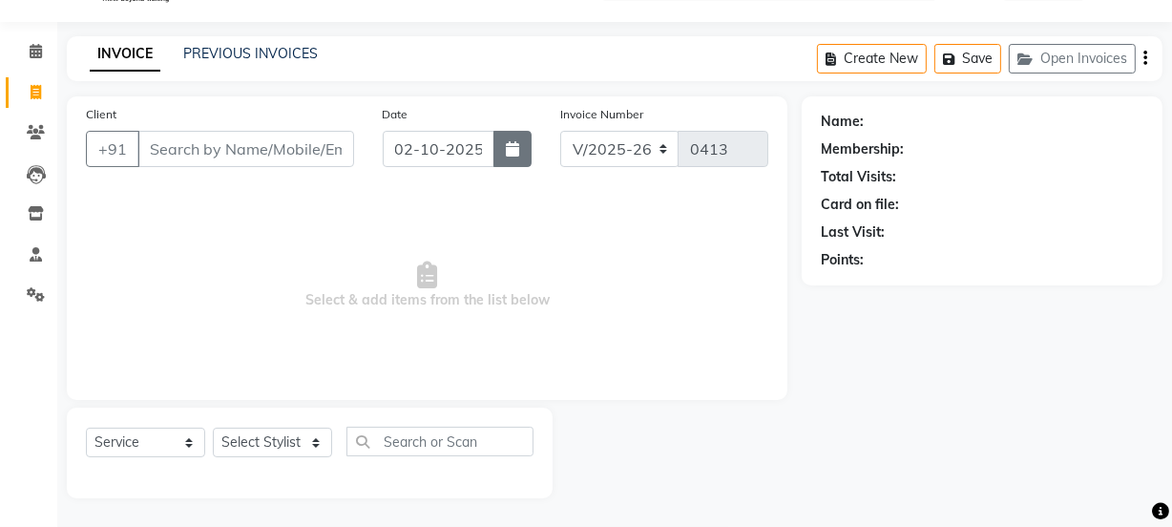
click at [500, 156] on button "button" at bounding box center [512, 149] width 38 height 36
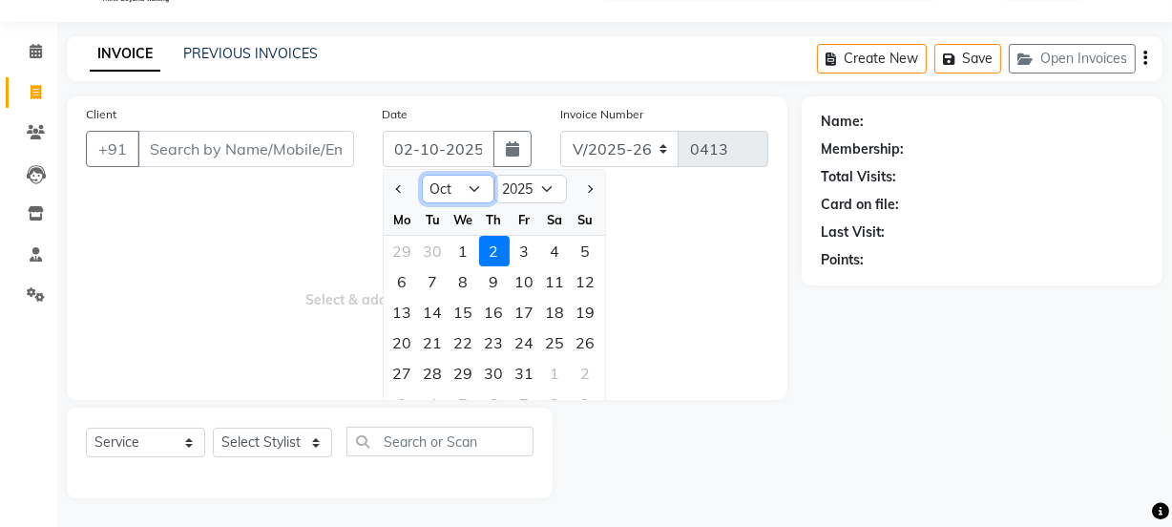
click at [467, 194] on select "Jan Feb Mar Apr May Jun [DATE] Aug Sep Oct Nov Dec" at bounding box center [458, 189] width 73 height 29
click at [422, 175] on select "Jan Feb Mar Apr May Jun [DATE] Aug Sep Oct Nov Dec" at bounding box center [458, 189] width 73 height 29
click at [434, 368] on div "30" at bounding box center [433, 373] width 31 height 31
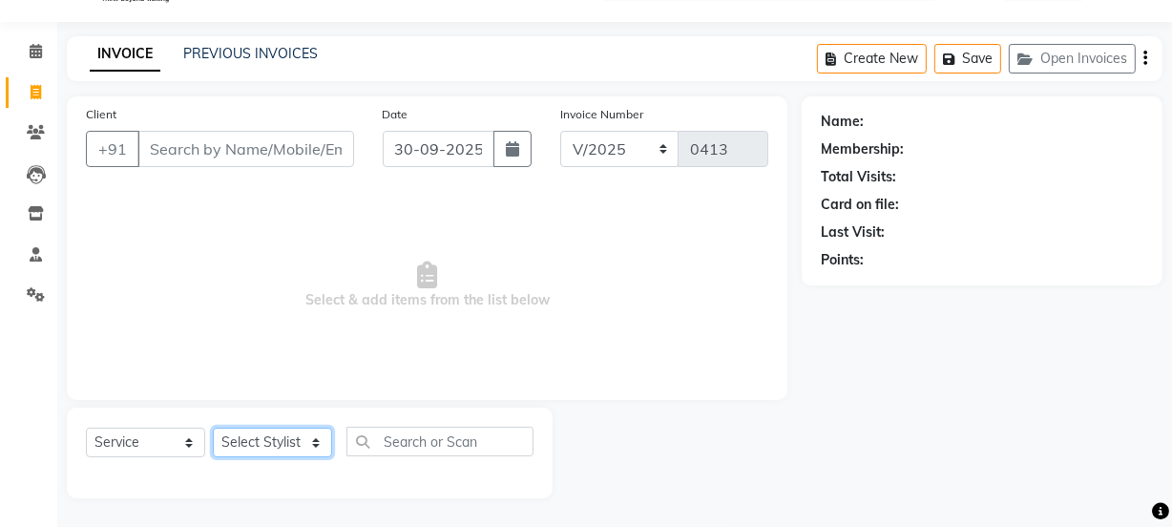
click at [297, 438] on select "Select Stylist [PERSON_NAME] Anjali [PERSON_NAME] Manager [PERSON_NAME] [PERSON…" at bounding box center [272, 442] width 119 height 30
click at [213, 427] on select "Select Stylist [PERSON_NAME] Anjali [PERSON_NAME] Manager [PERSON_NAME] [PERSON…" at bounding box center [272, 442] width 119 height 30
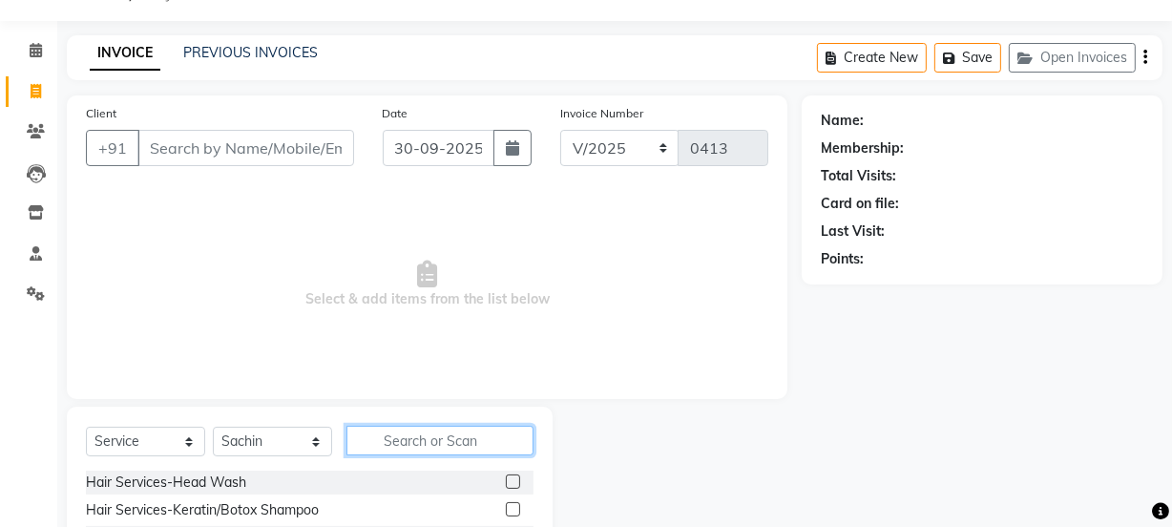
click at [408, 427] on input "text" at bounding box center [439, 441] width 187 height 30
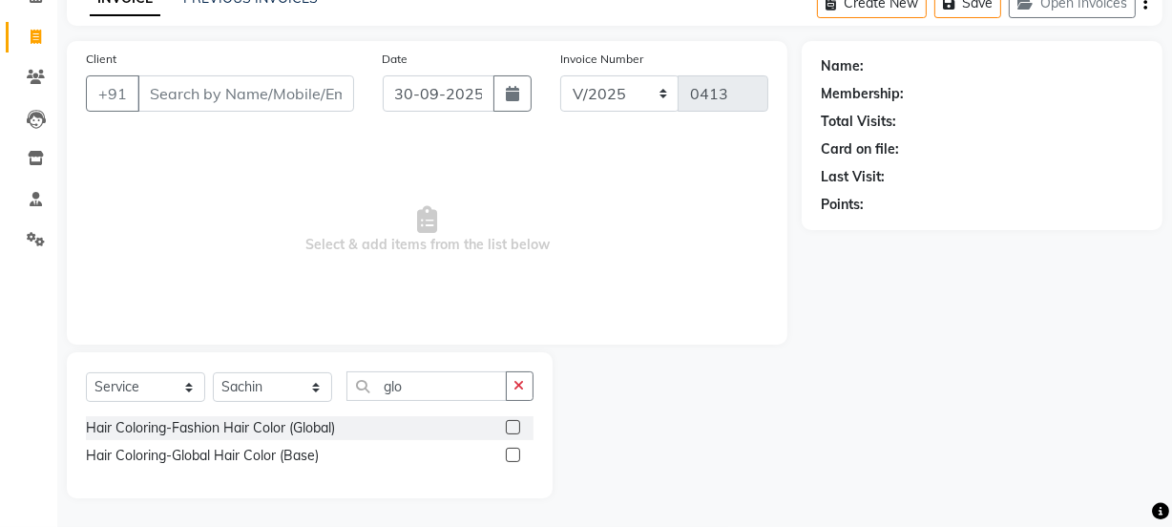
click at [516, 452] on label at bounding box center [513, 455] width 14 height 14
click at [516, 452] on input "checkbox" at bounding box center [512, 455] width 12 height 12
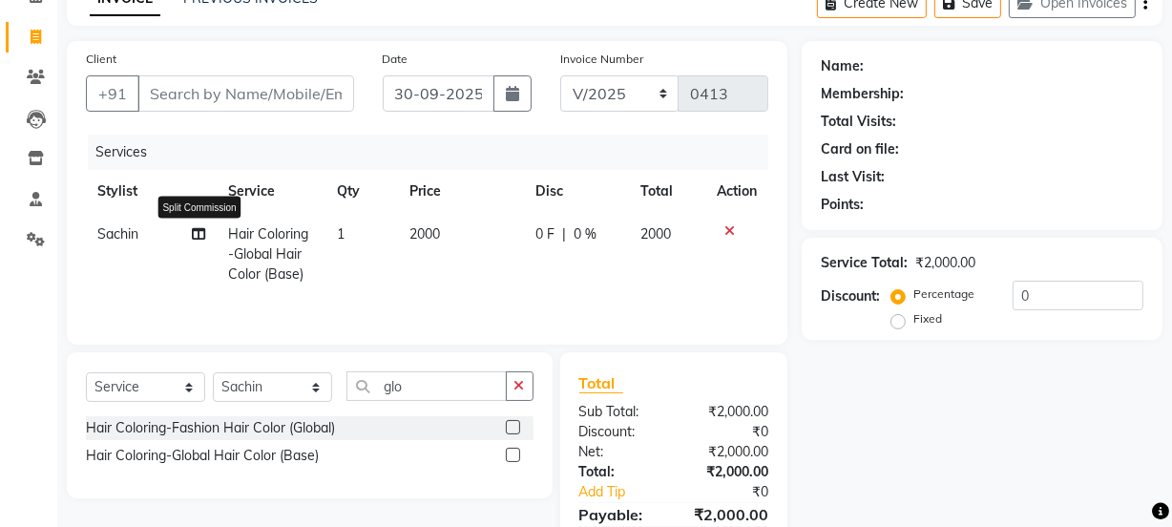
click at [198, 235] on icon at bounding box center [198, 233] width 13 height 13
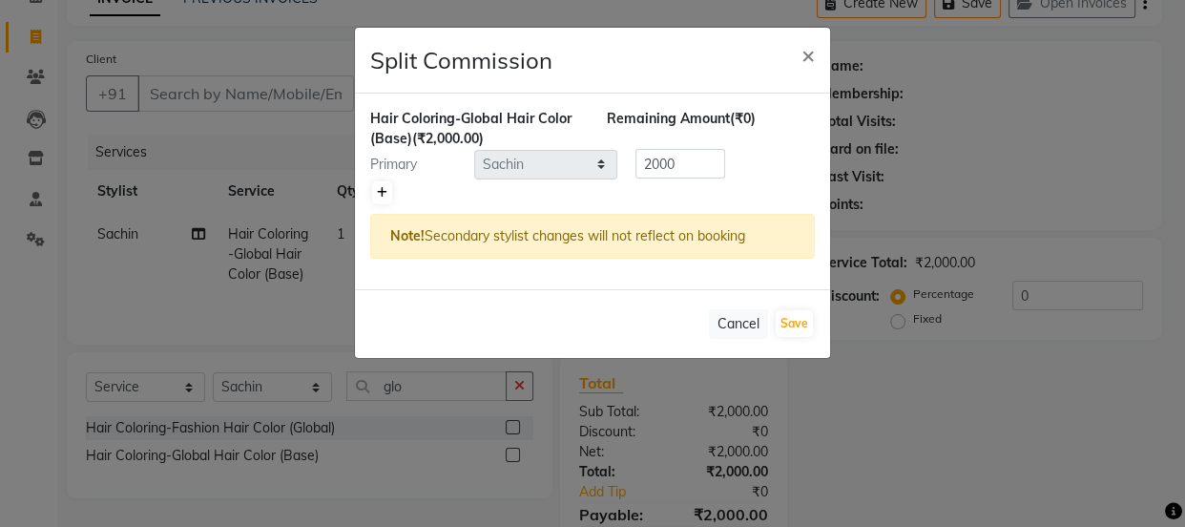
click at [384, 187] on icon at bounding box center [382, 192] width 10 height 11
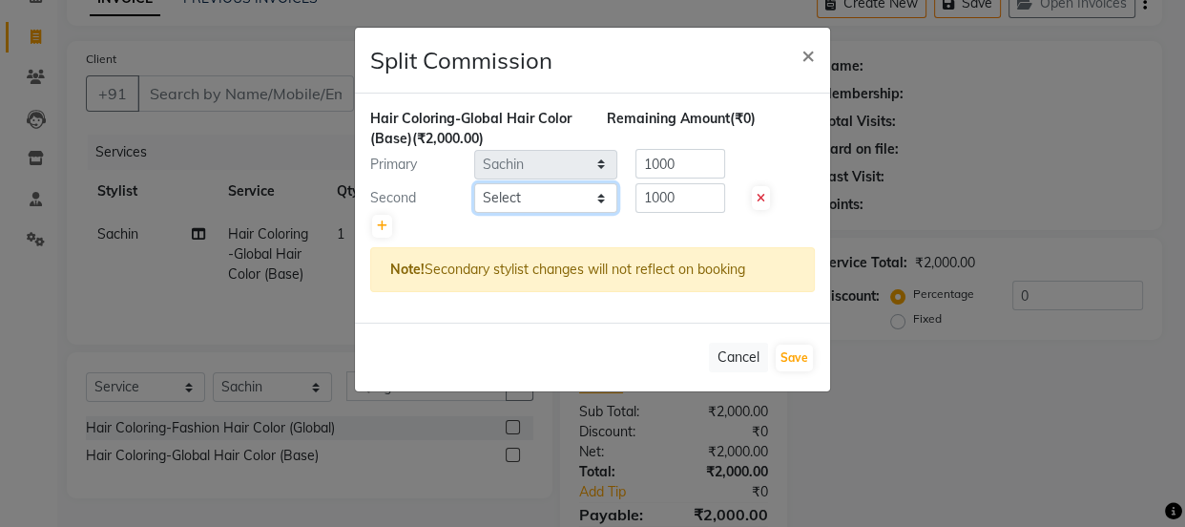
click at [513, 202] on select "Select [PERSON_NAME] Anjali [PERSON_NAME] Manager [PERSON_NAME] [PERSON_NAME] […" at bounding box center [545, 198] width 143 height 30
click at [474, 183] on select "Select [PERSON_NAME] Anjali [PERSON_NAME] Manager [PERSON_NAME] [PERSON_NAME] […" at bounding box center [545, 198] width 143 height 30
click at [696, 198] on input "1000" at bounding box center [680, 198] width 90 height 30
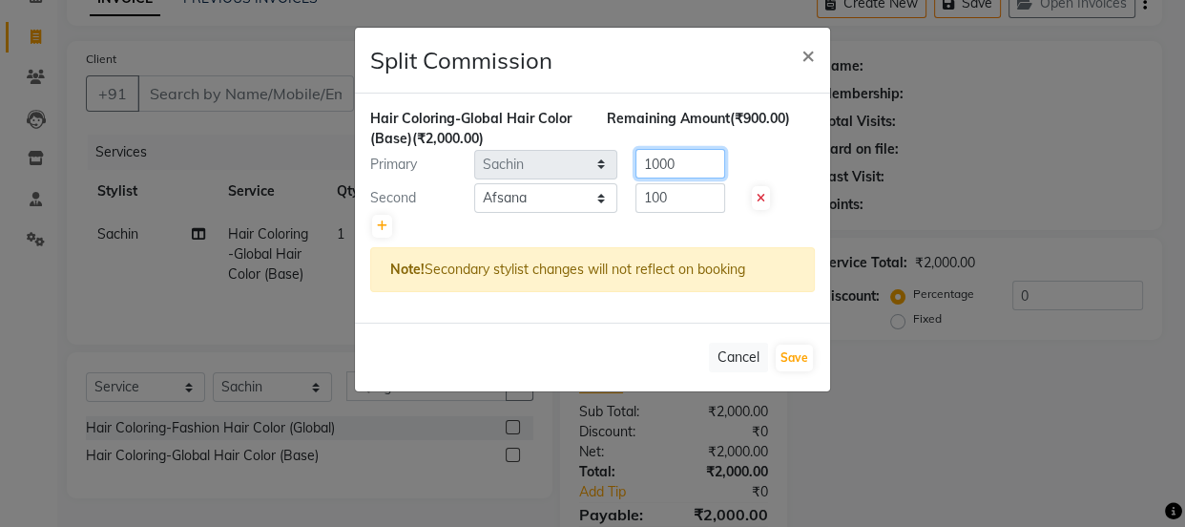
click at [699, 173] on input "1000" at bounding box center [680, 164] width 90 height 30
click at [742, 343] on button "Cancel" at bounding box center [738, 358] width 59 height 30
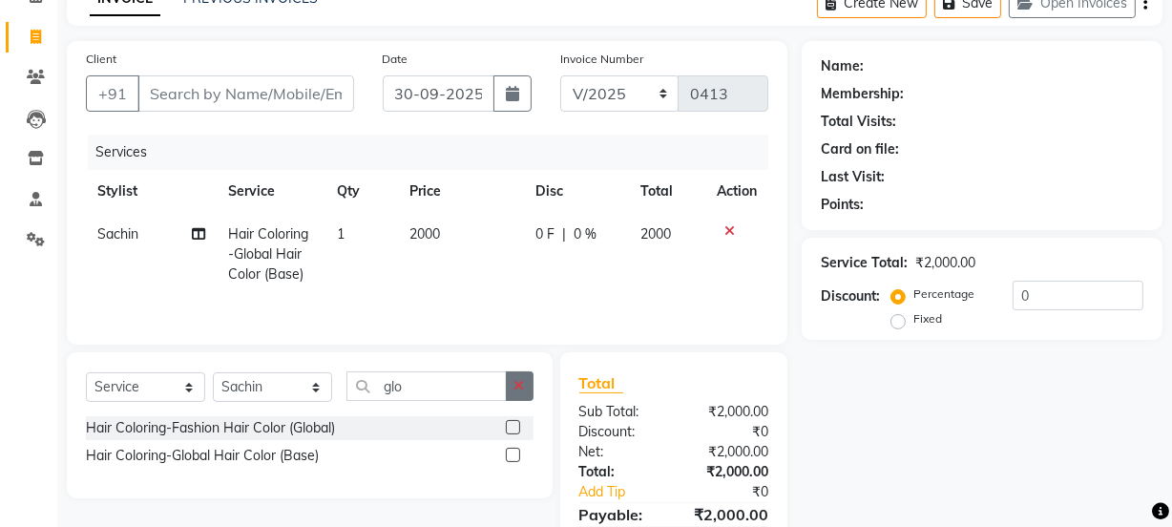
click at [515, 389] on icon "button" at bounding box center [519, 385] width 10 height 13
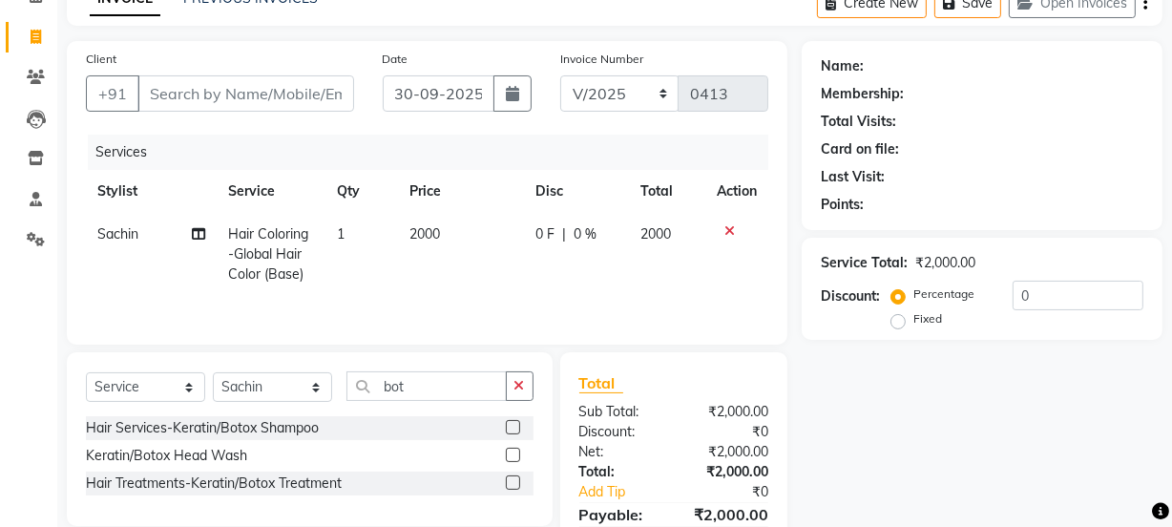
click at [508, 478] on label at bounding box center [513, 482] width 14 height 14
click at [508, 478] on input "checkbox" at bounding box center [512, 483] width 12 height 12
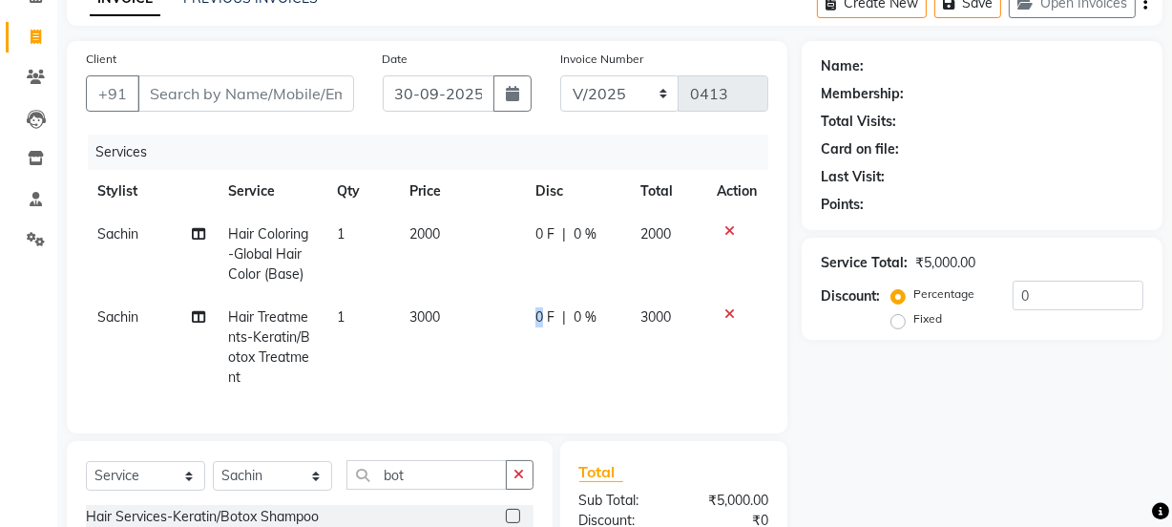
drag, startPoint x: 626, startPoint y: 419, endPoint x: 532, endPoint y: 363, distance: 109.1
click at [534, 365] on td "0 F | 0 %" at bounding box center [576, 347] width 105 height 103
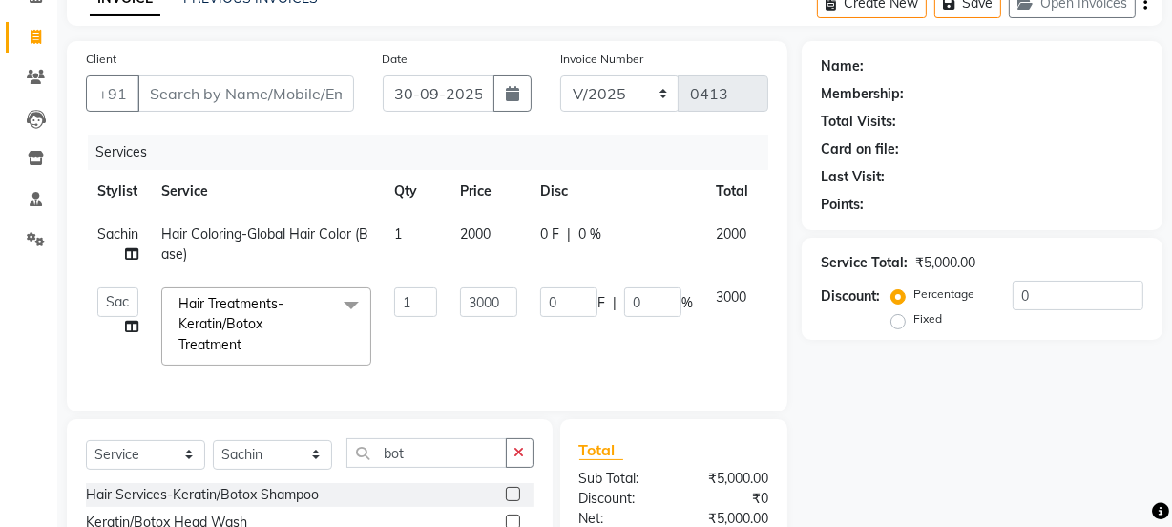
scroll to position [277, 0]
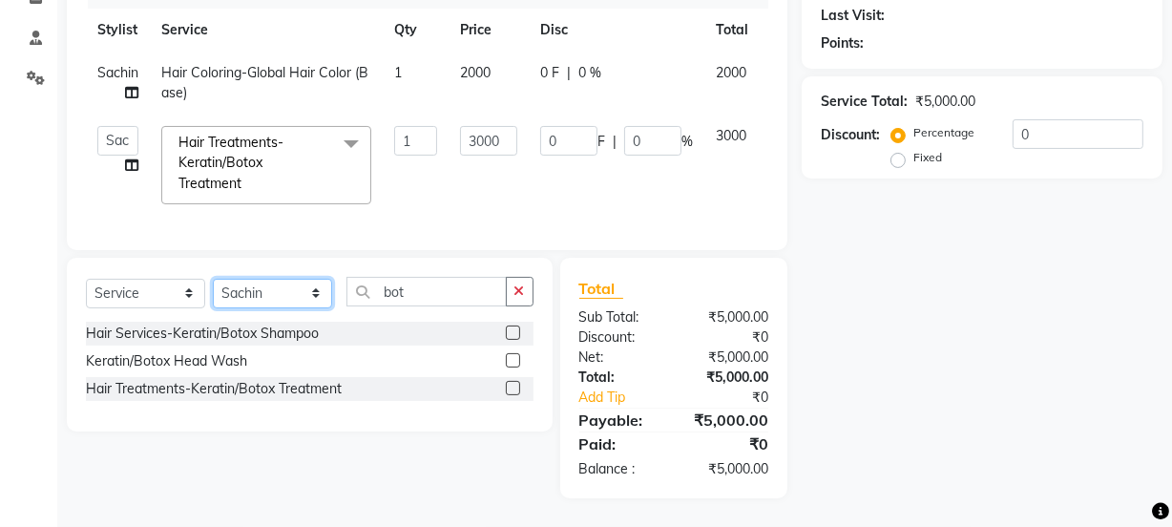
click at [260, 296] on select "Select Stylist [PERSON_NAME] Anjali [PERSON_NAME] Manager [PERSON_NAME] [PERSON…" at bounding box center [272, 294] width 119 height 30
click at [503, 192] on td "3000" at bounding box center [488, 164] width 80 height 101
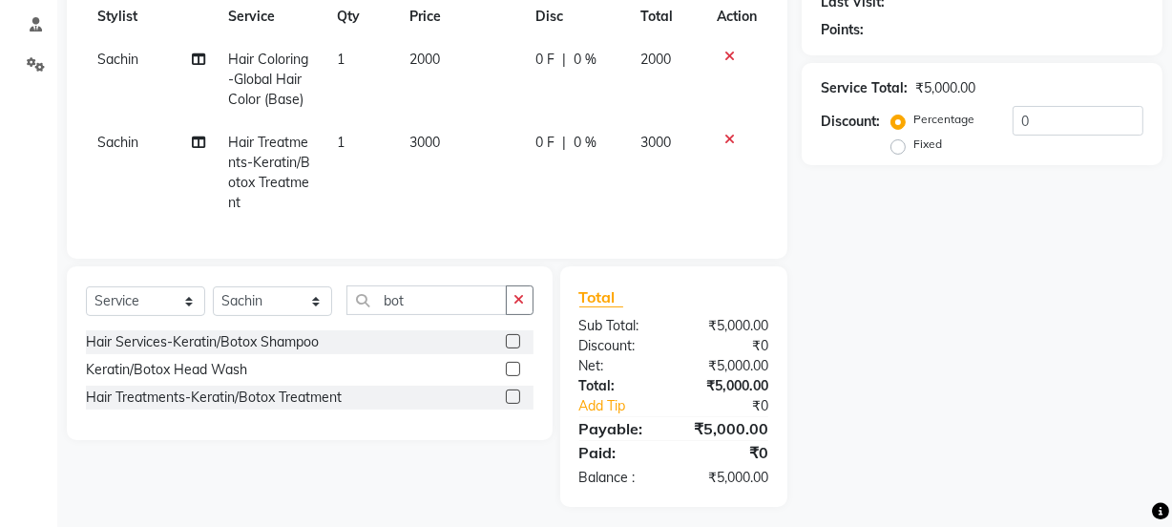
click at [494, 47] on td "2000" at bounding box center [461, 79] width 127 height 83
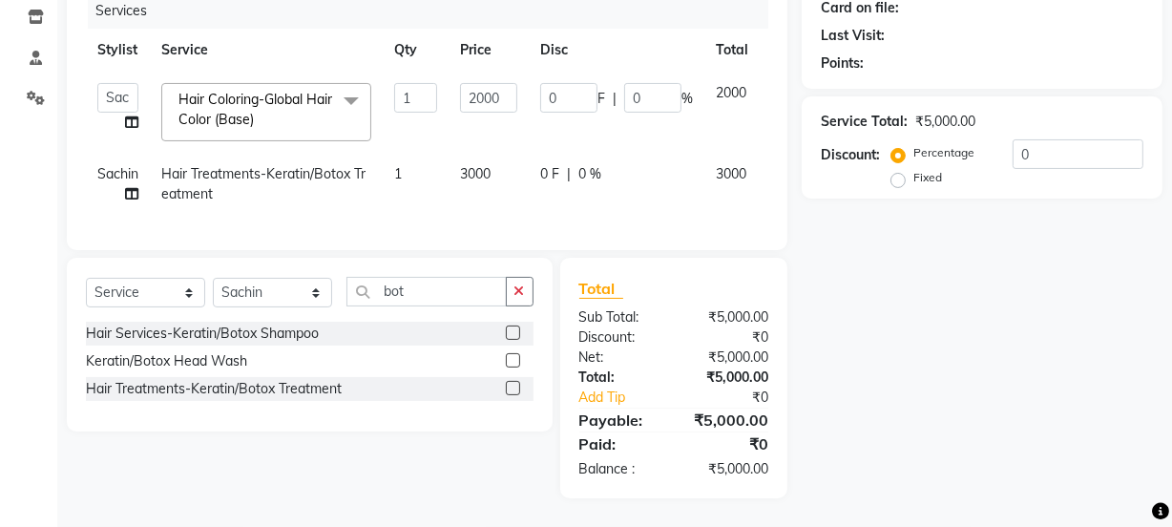
click at [488, 165] on span "3000" at bounding box center [475, 173] width 31 height 17
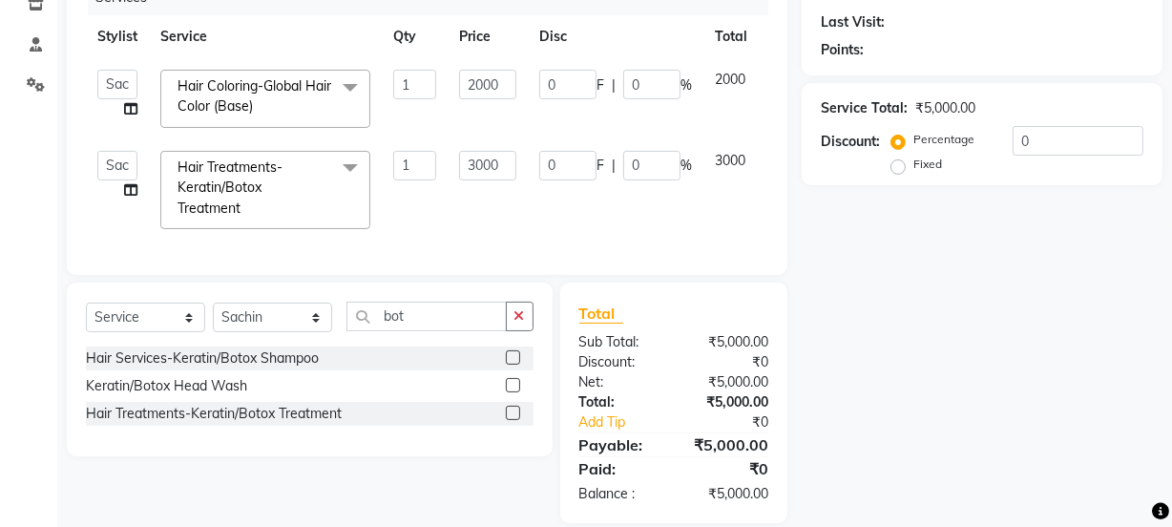
scroll to position [277, 0]
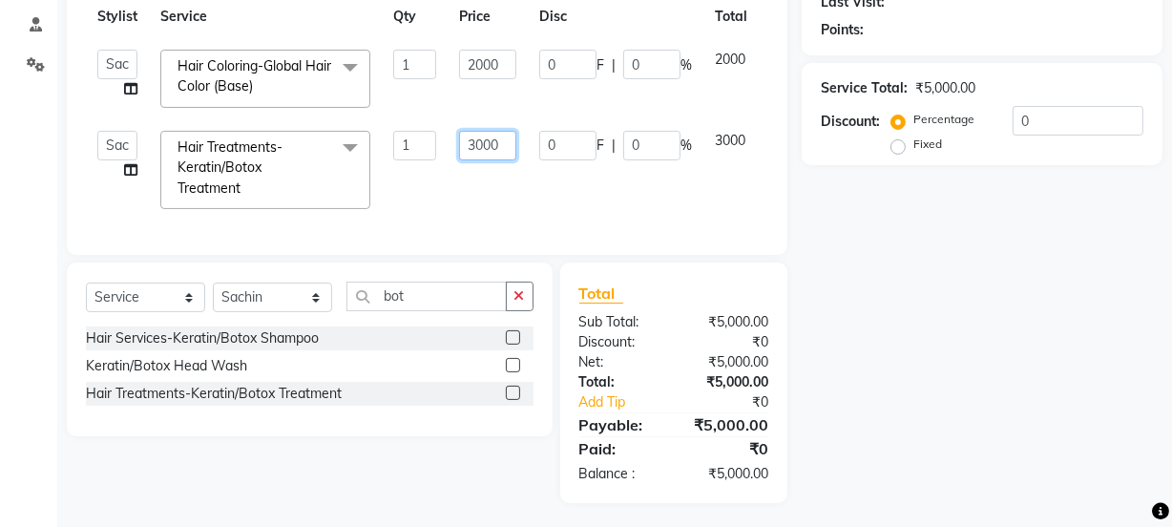
click at [506, 143] on input "3000" at bounding box center [487, 146] width 57 height 30
click at [556, 209] on div "Services Stylist Service Qty Price Disc Total Action [PERSON_NAME] Anjali [PERS…" at bounding box center [427, 98] width 682 height 276
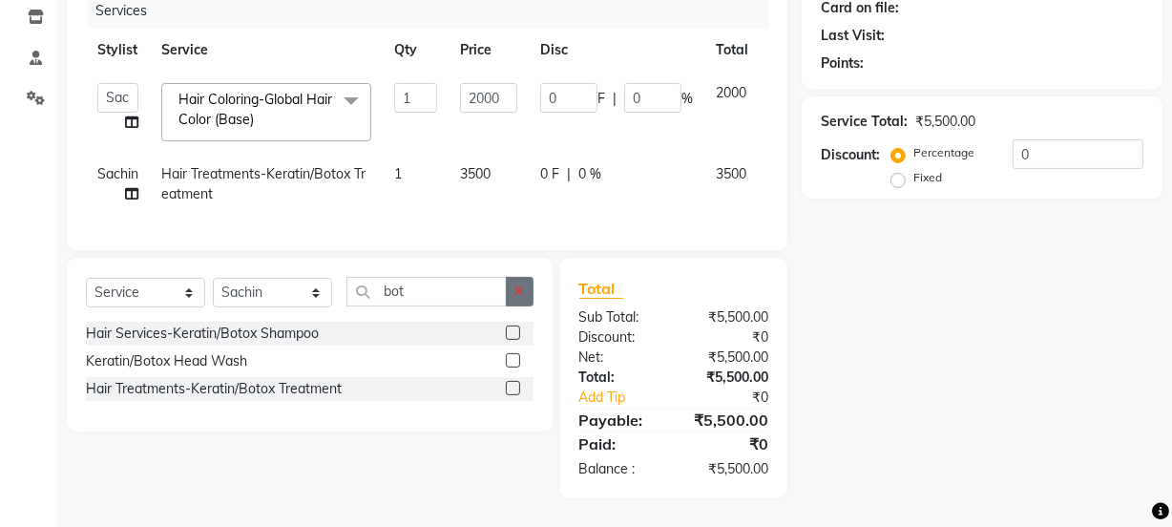
click at [523, 294] on icon "button" at bounding box center [519, 290] width 10 height 13
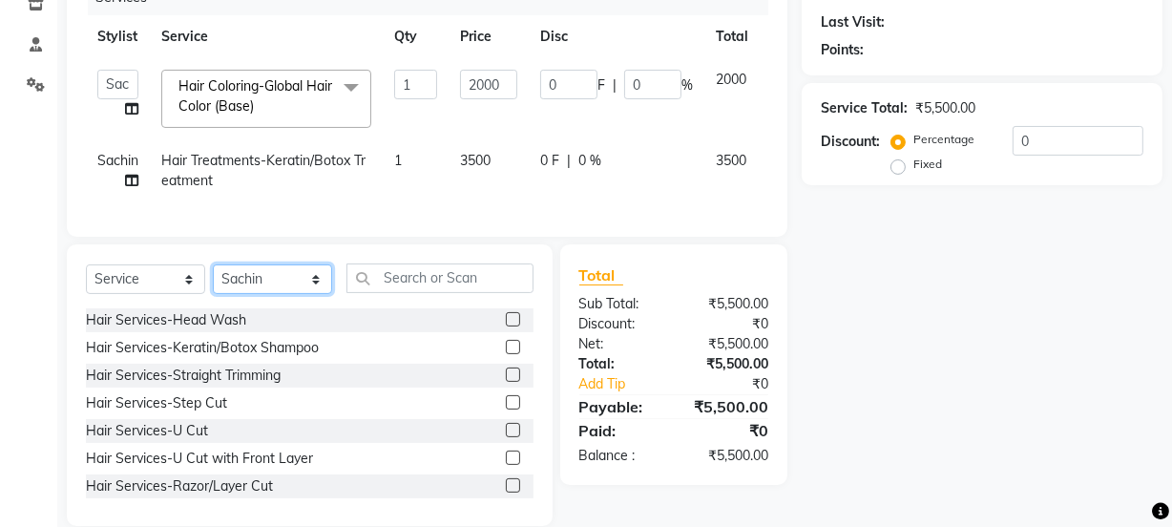
click at [272, 294] on select "Select Stylist [PERSON_NAME] Anjali [PERSON_NAME] Manager [PERSON_NAME] [PERSON…" at bounding box center [272, 279] width 119 height 30
click at [213, 278] on select "Select Stylist [PERSON_NAME] Anjali [PERSON_NAME] Manager [PERSON_NAME] [PERSON…" at bounding box center [272, 279] width 119 height 30
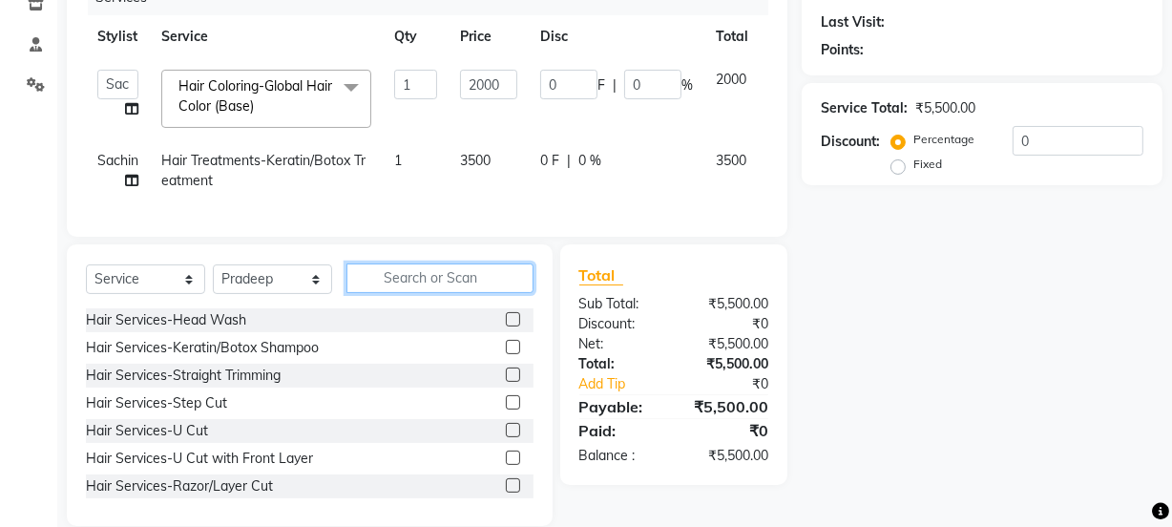
click at [432, 291] on input "text" at bounding box center [439, 278] width 187 height 30
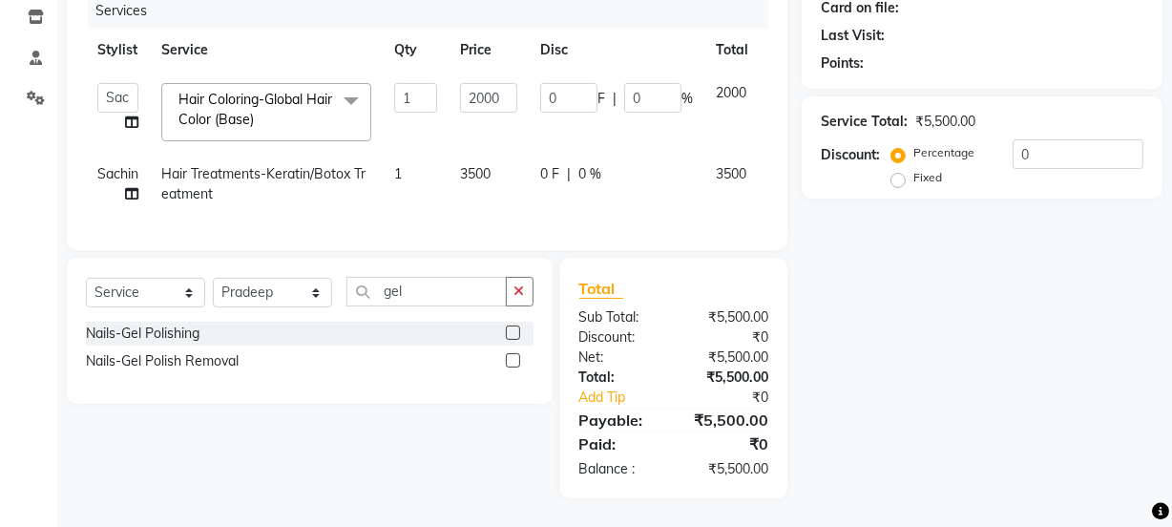
click at [510, 327] on label at bounding box center [513, 332] width 14 height 14
click at [510, 327] on input "checkbox" at bounding box center [512, 333] width 12 height 12
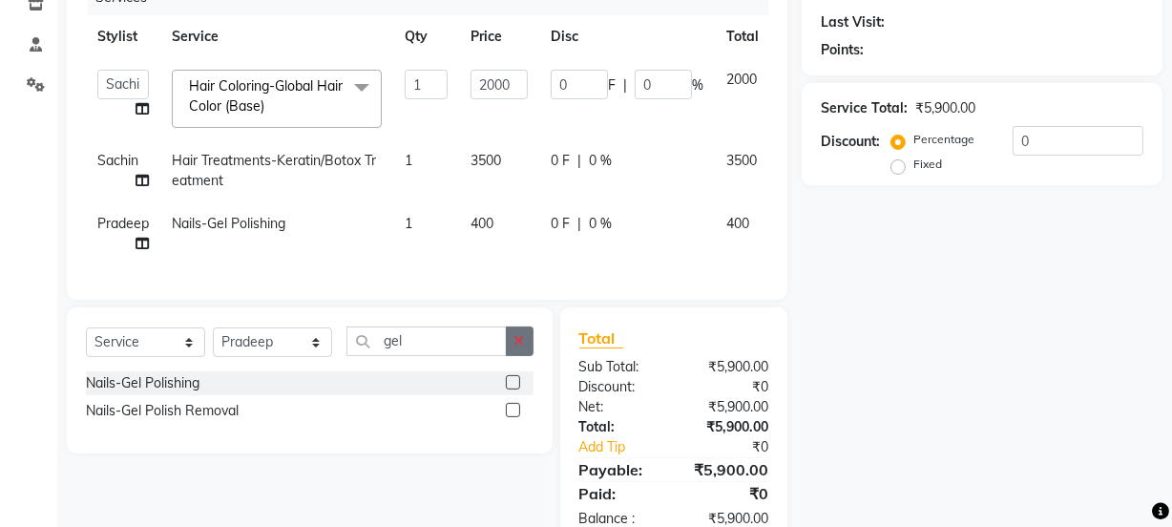
click at [518, 346] on icon "button" at bounding box center [519, 340] width 10 height 13
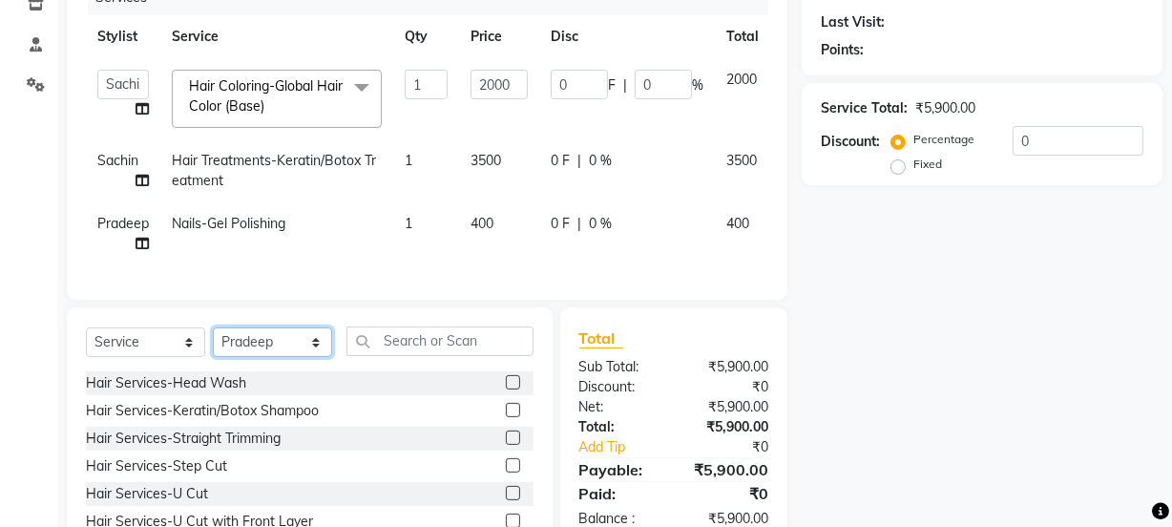
click at [252, 354] on select "Select Stylist [PERSON_NAME] Anjali [PERSON_NAME] Manager [PERSON_NAME] [PERSON…" at bounding box center [272, 342] width 119 height 30
click at [213, 341] on select "Select Stylist [PERSON_NAME] Anjali [PERSON_NAME] Manager [PERSON_NAME] [PERSON…" at bounding box center [272, 342] width 119 height 30
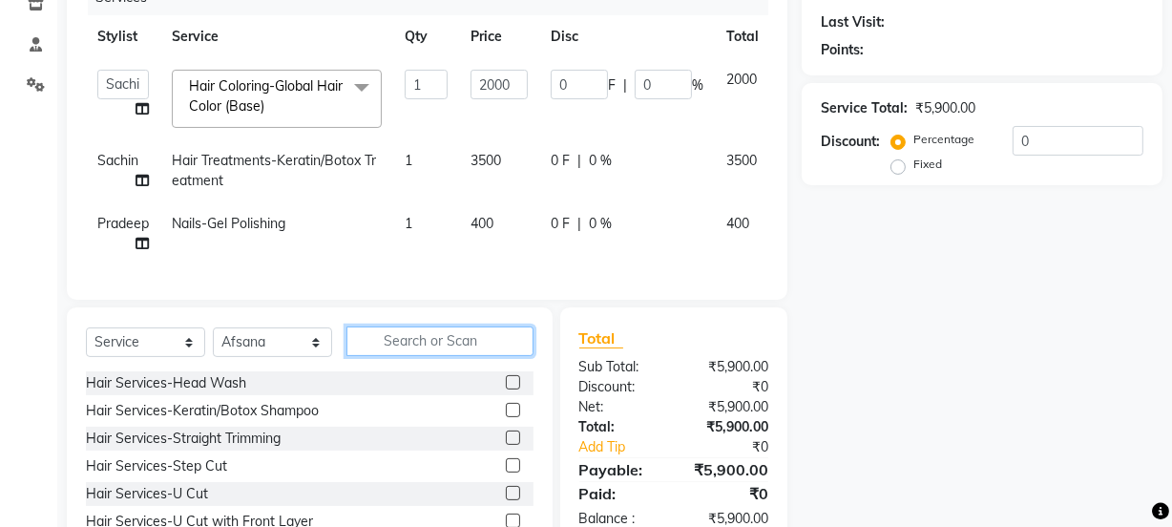
click at [492, 347] on input "text" at bounding box center [439, 341] width 187 height 30
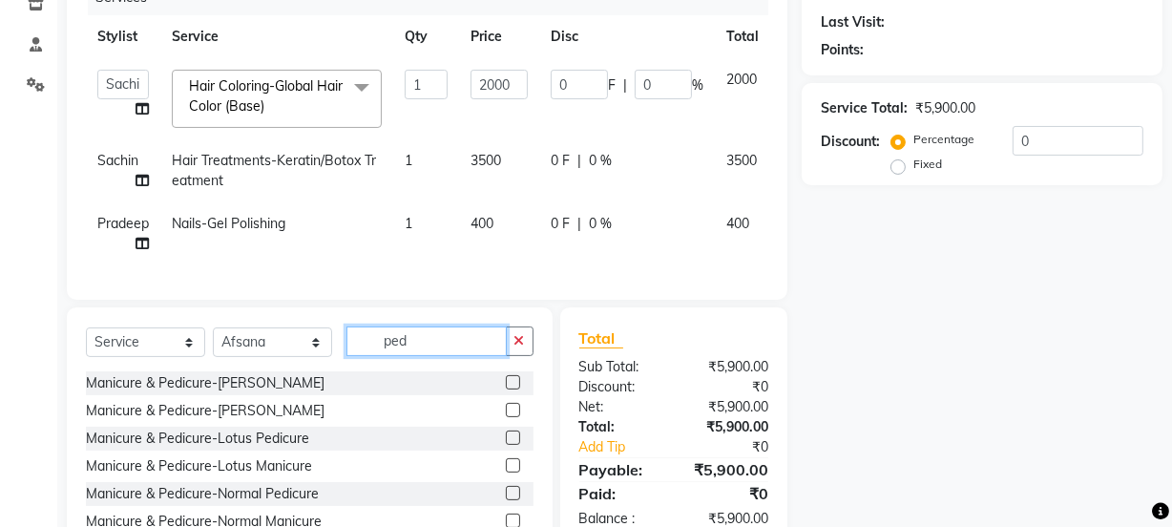
scroll to position [86, 0]
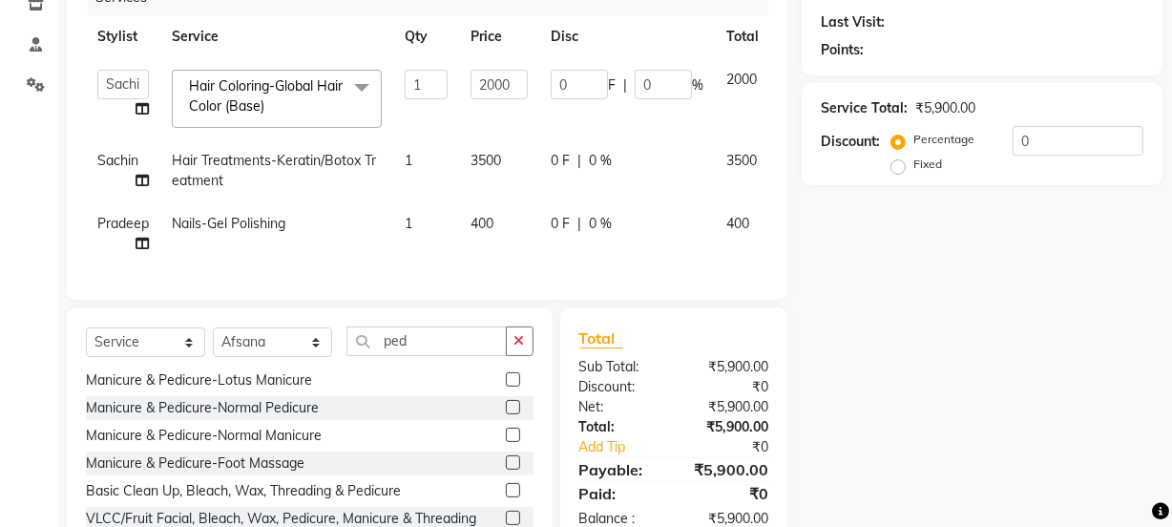
click at [506, 414] on label at bounding box center [513, 407] width 14 height 14
click at [506, 414] on input "checkbox" at bounding box center [512, 408] width 12 height 12
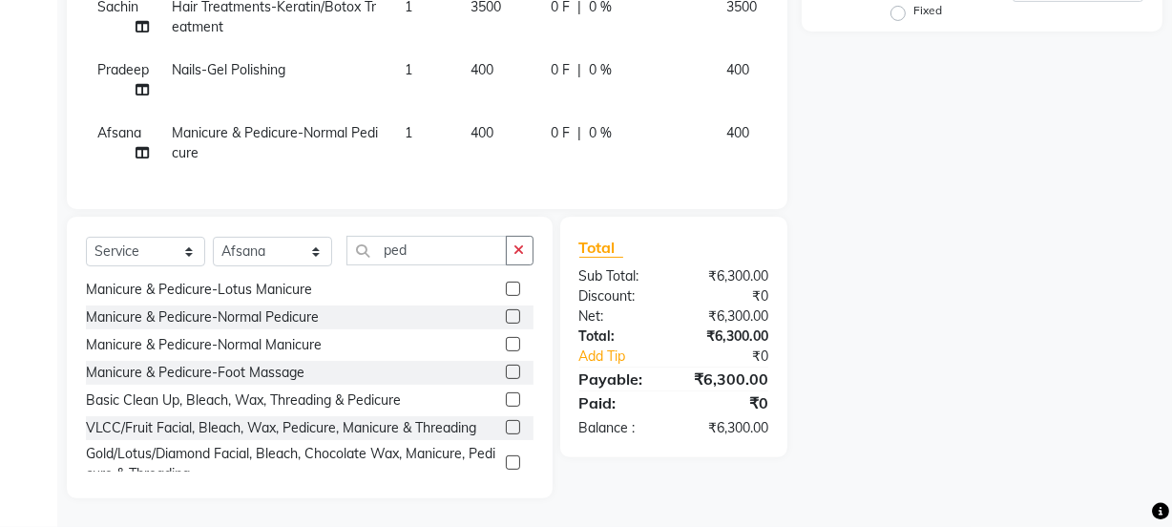
scroll to position [162, 0]
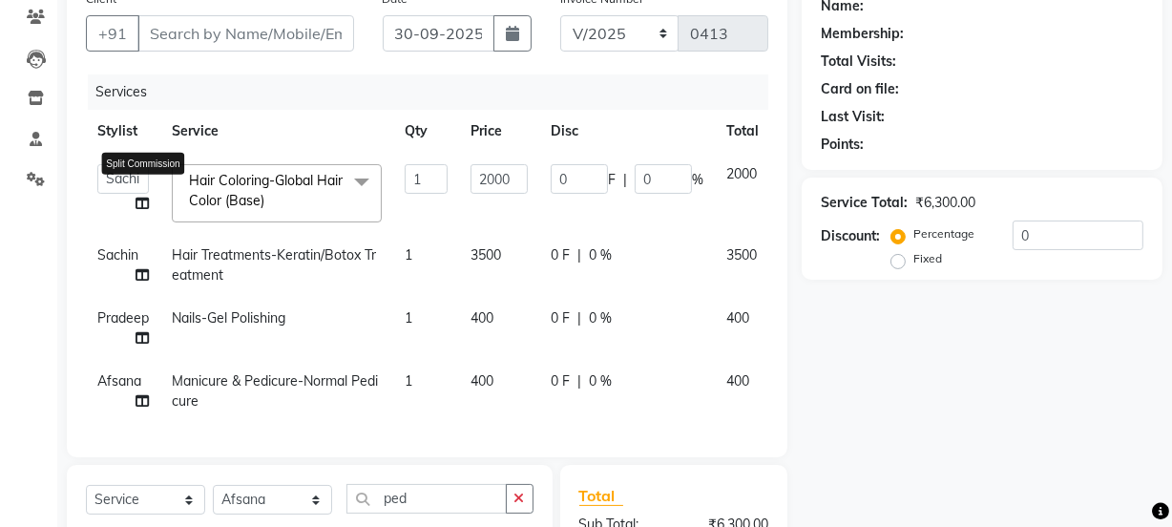
click at [143, 200] on icon at bounding box center [141, 203] width 13 height 13
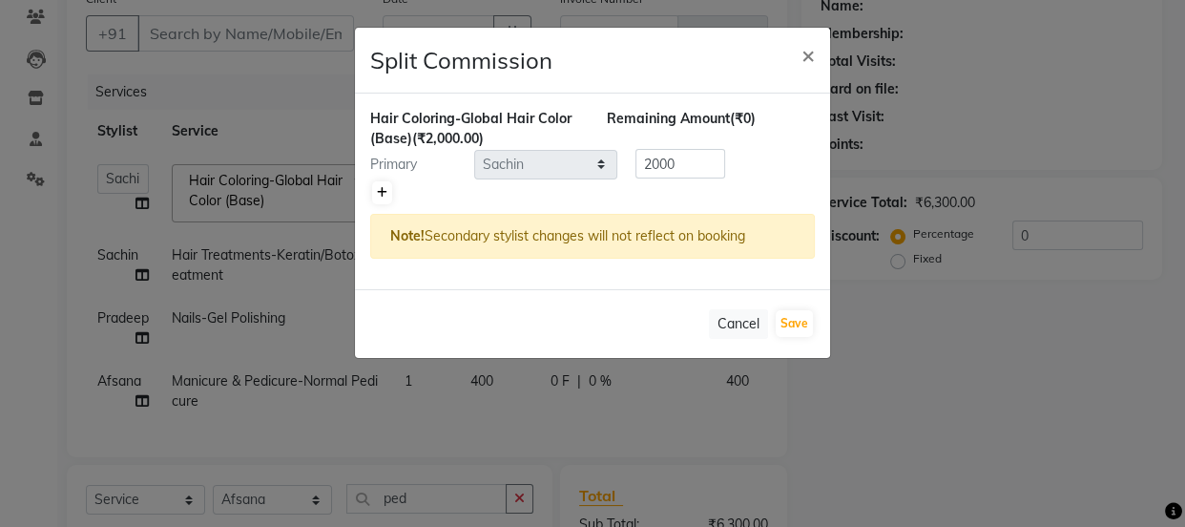
click at [384, 188] on icon at bounding box center [382, 192] width 10 height 11
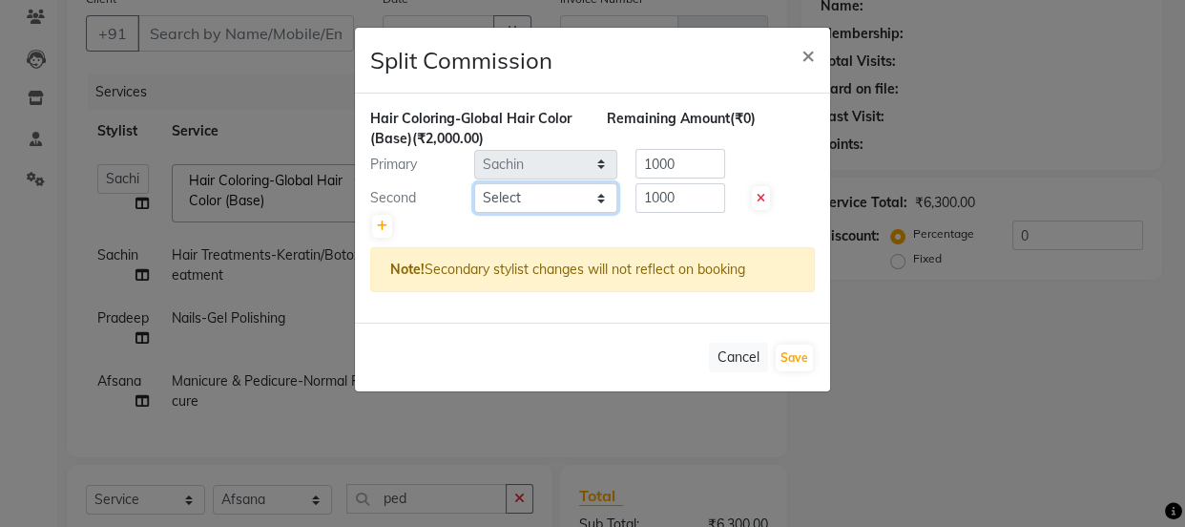
click at [489, 192] on select "Select [PERSON_NAME] Anjali [PERSON_NAME] Manager [PERSON_NAME] [PERSON_NAME] […" at bounding box center [545, 198] width 143 height 30
click at [474, 183] on select "Select [PERSON_NAME] Anjali [PERSON_NAME] Manager [PERSON_NAME] [PERSON_NAME] […" at bounding box center [545, 198] width 143 height 30
click at [691, 197] on input "1000" at bounding box center [680, 198] width 90 height 30
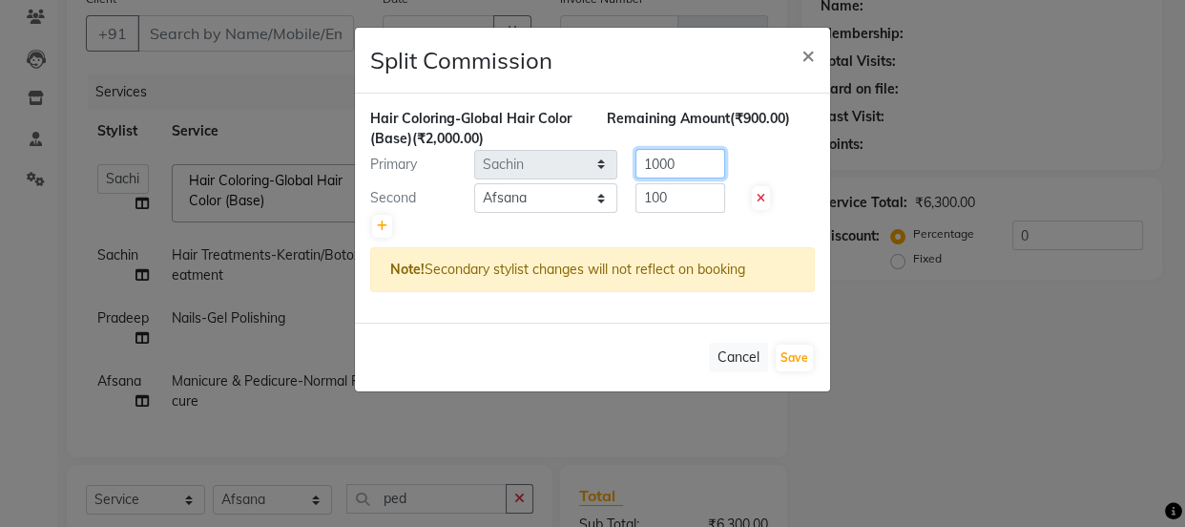
click at [713, 150] on input "1000" at bounding box center [680, 164] width 90 height 30
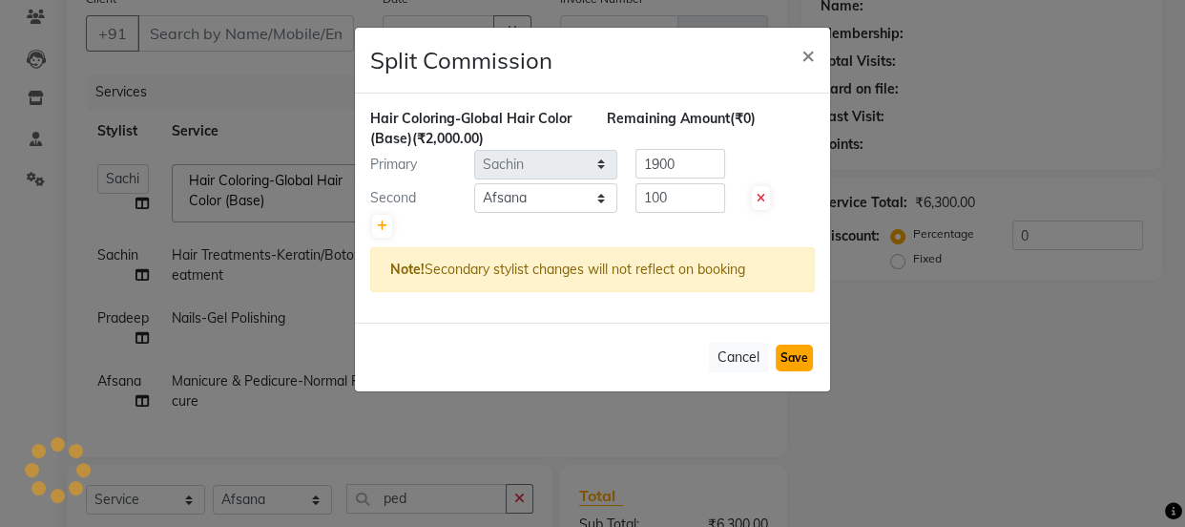
click at [799, 356] on button "Save" at bounding box center [794, 357] width 37 height 27
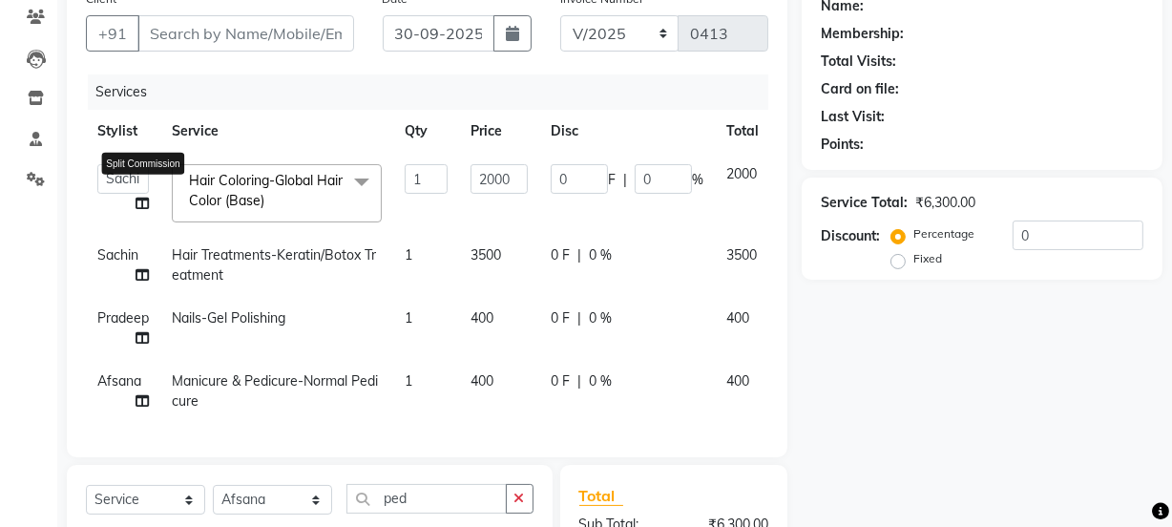
click at [144, 206] on icon at bounding box center [141, 203] width 13 height 13
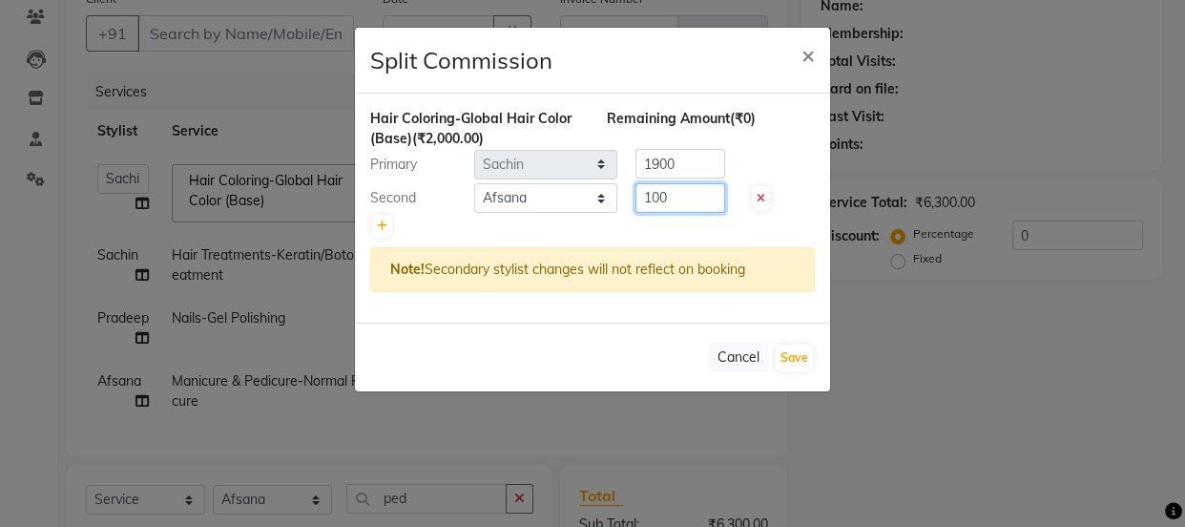
click at [680, 191] on input "100" at bounding box center [680, 198] width 90 height 30
click at [689, 146] on div "Remaining Amount (-₹50.00)" at bounding box center [711, 129] width 237 height 40
click at [697, 173] on input "1900" at bounding box center [680, 164] width 90 height 30
click at [801, 357] on button "Save" at bounding box center [794, 357] width 37 height 27
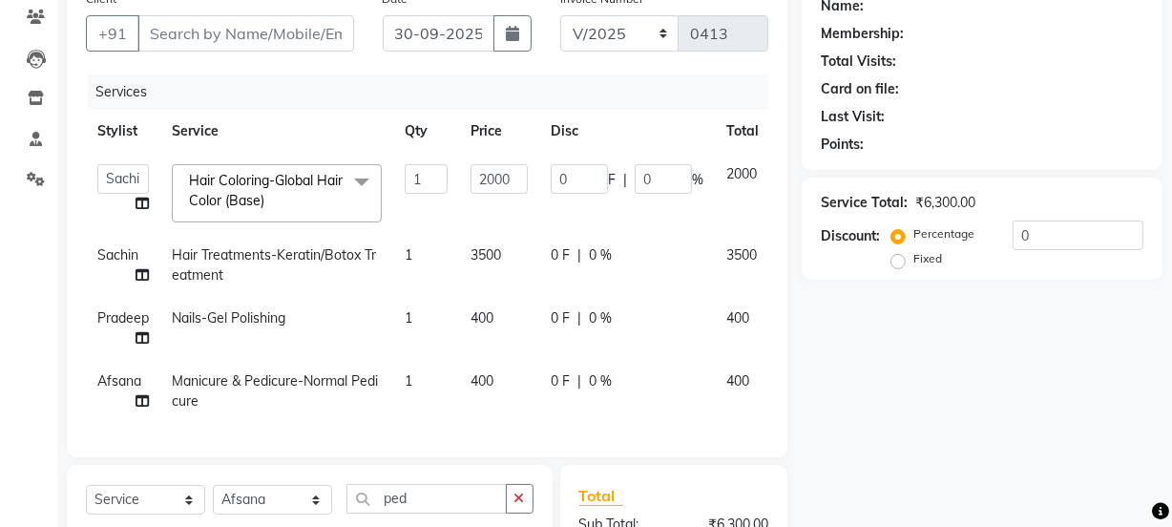
click at [144, 274] on icon at bounding box center [141, 274] width 13 height 13
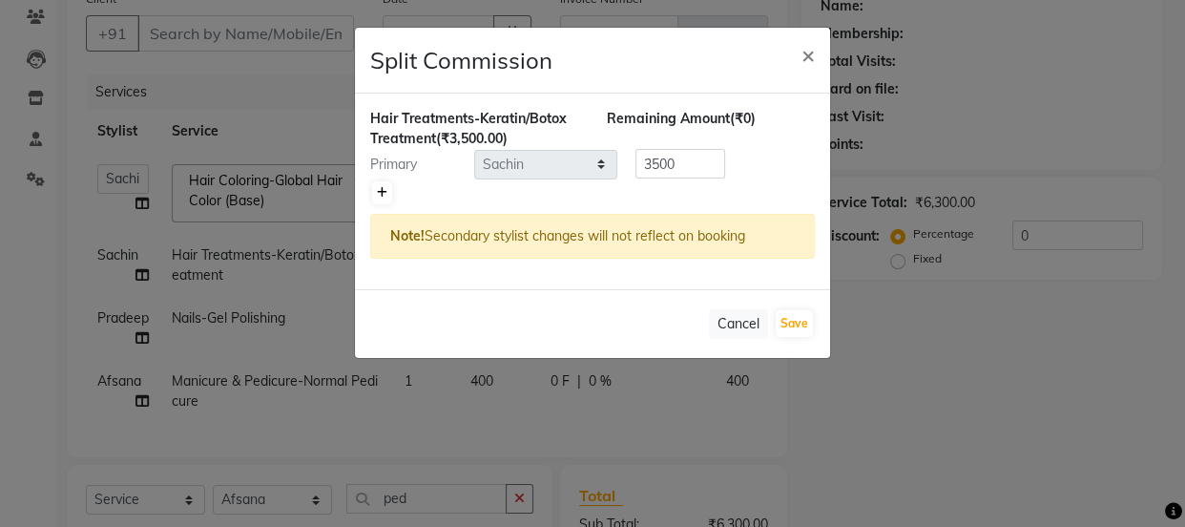
click at [386, 187] on link at bounding box center [382, 192] width 20 height 23
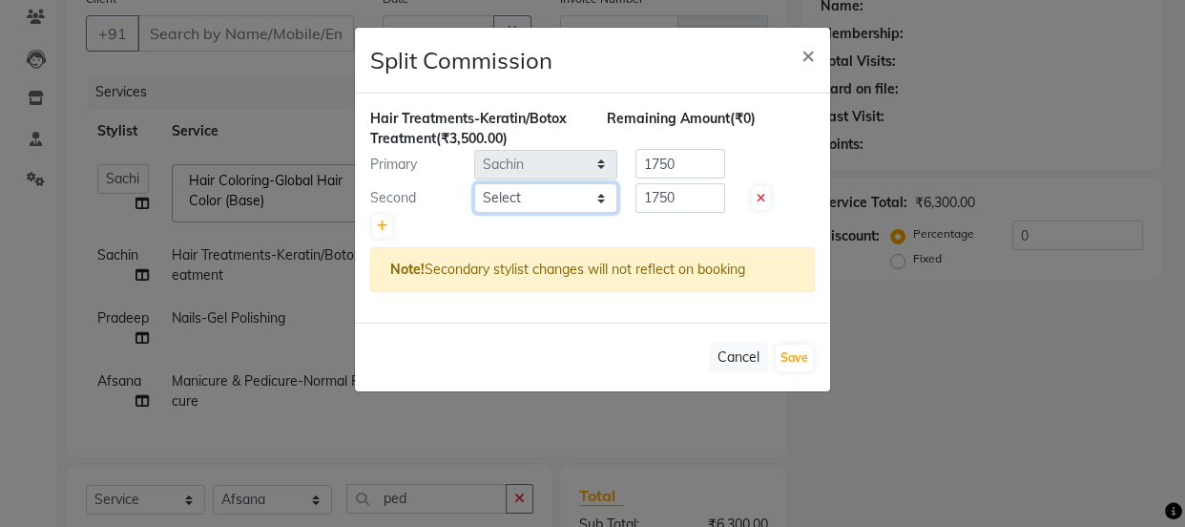
click at [510, 200] on select "Select [PERSON_NAME] Anjali [PERSON_NAME] Manager [PERSON_NAME] [PERSON_NAME] […" at bounding box center [545, 198] width 143 height 30
click at [474, 183] on select "Select [PERSON_NAME] Anjali [PERSON_NAME] Manager [PERSON_NAME] [PERSON_NAME] […" at bounding box center [545, 198] width 143 height 30
click at [687, 200] on input "1750" at bounding box center [680, 198] width 90 height 30
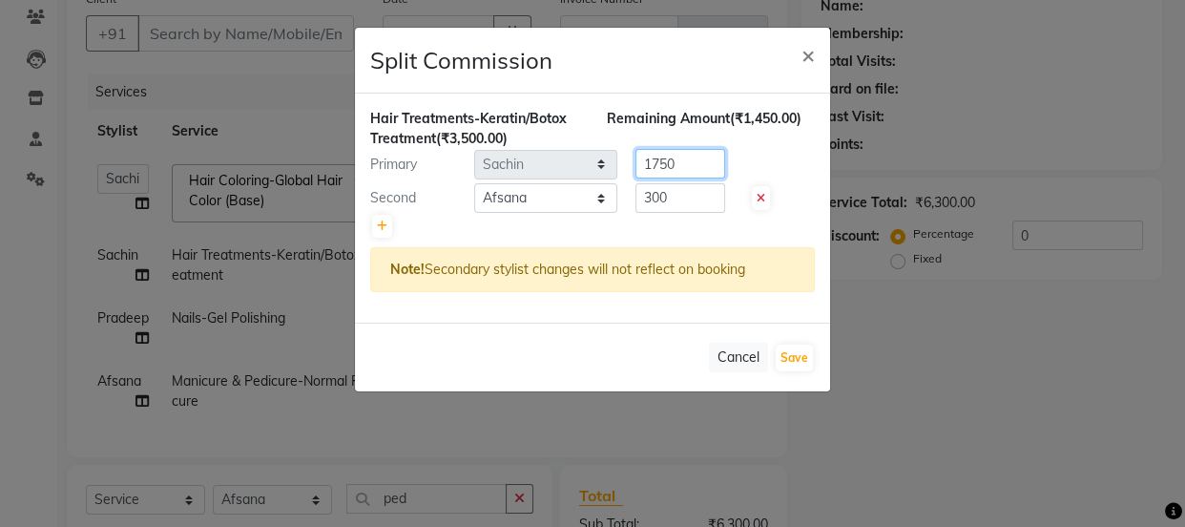
click at [700, 153] on input "1750" at bounding box center [680, 164] width 90 height 30
click at [804, 358] on button "Save" at bounding box center [794, 357] width 37 height 27
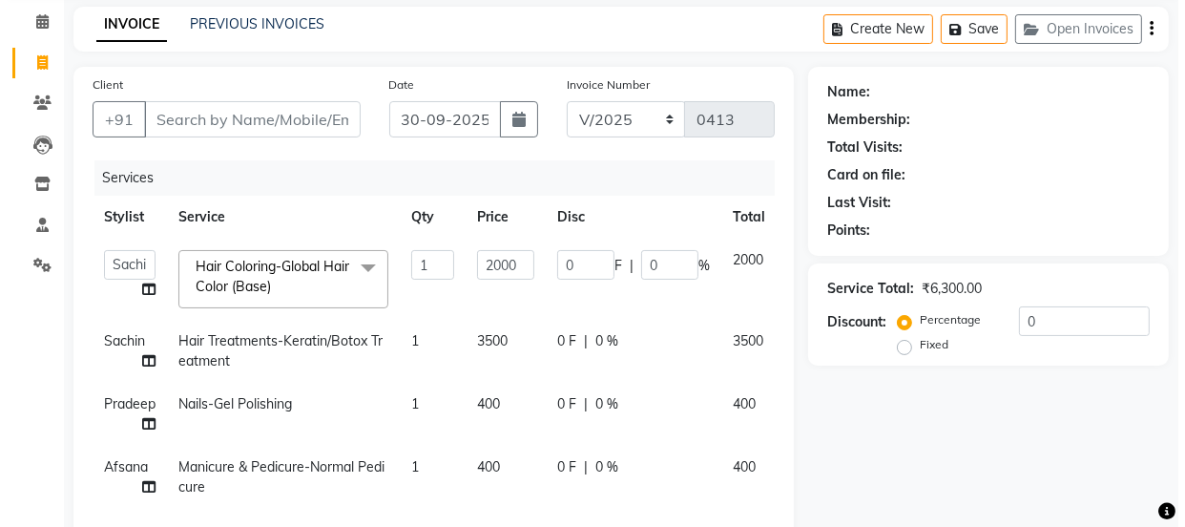
scroll to position [0, 0]
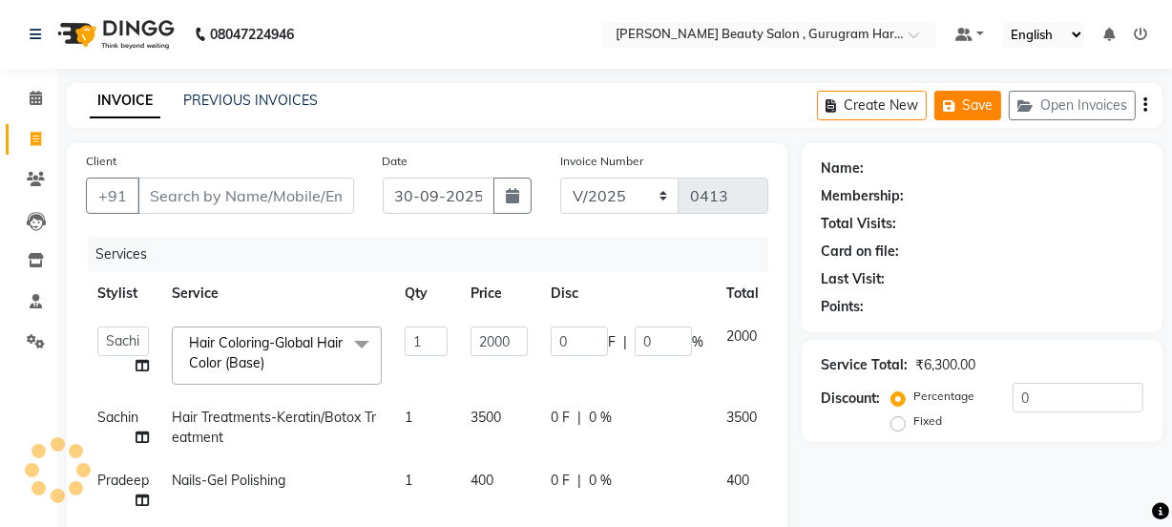
click at [968, 110] on button "Save" at bounding box center [967, 106] width 67 height 30
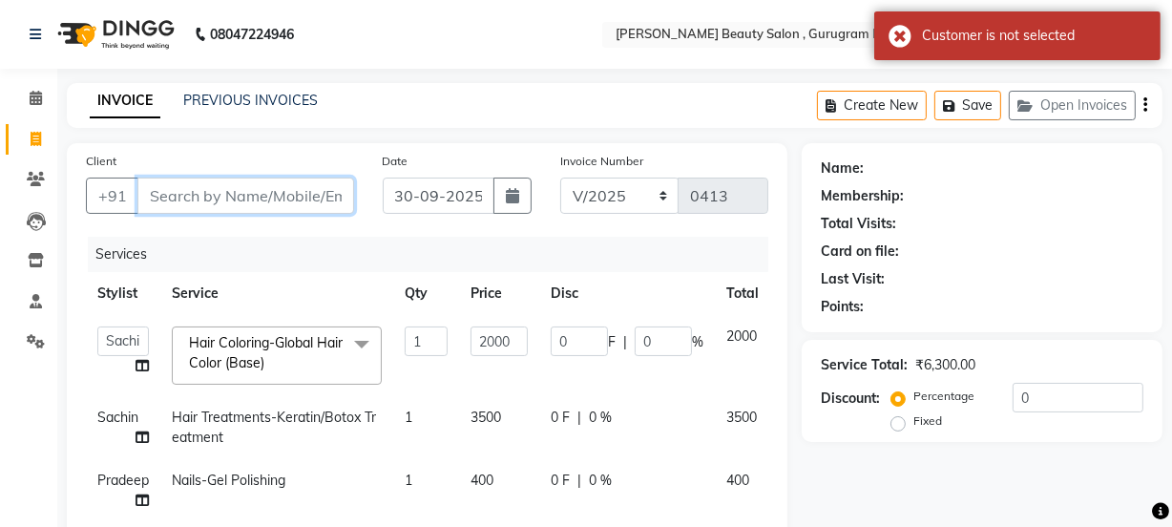
click at [248, 205] on input "Client" at bounding box center [245, 195] width 217 height 36
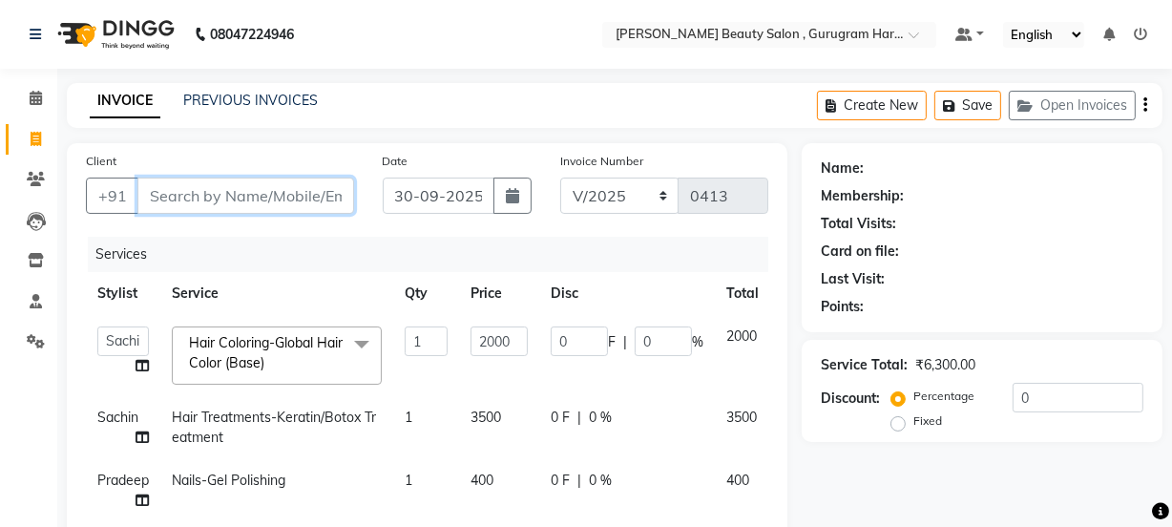
click at [177, 198] on input "Client" at bounding box center [245, 195] width 217 height 36
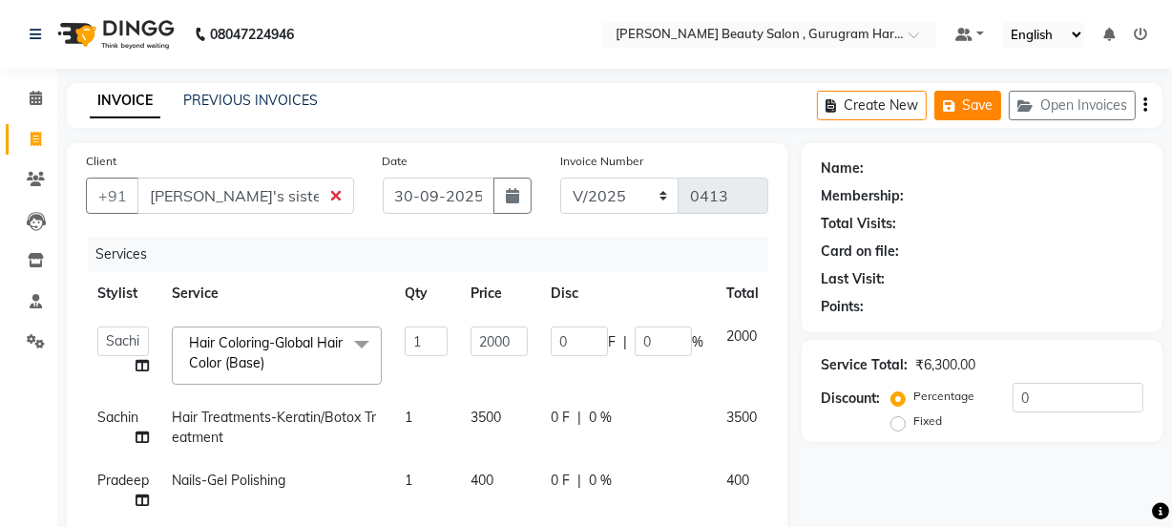
click at [982, 97] on button "Save" at bounding box center [967, 106] width 67 height 30
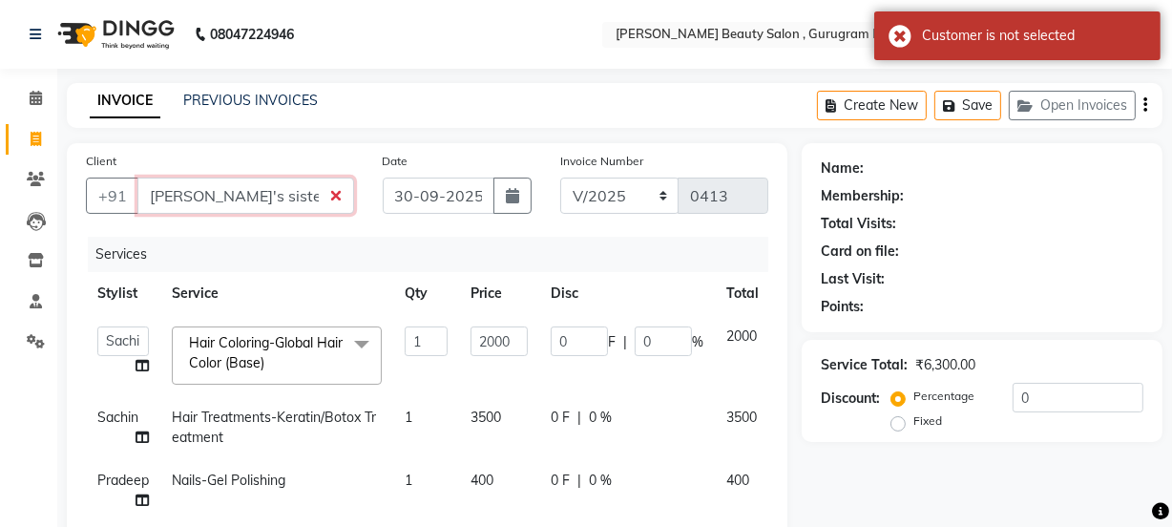
click at [333, 194] on input "[PERSON_NAME]'s sister" at bounding box center [245, 195] width 217 height 36
click at [337, 196] on input "[PERSON_NAME]'s sister" at bounding box center [245, 195] width 217 height 36
click at [339, 198] on input "[PERSON_NAME]'s sister" at bounding box center [245, 195] width 217 height 36
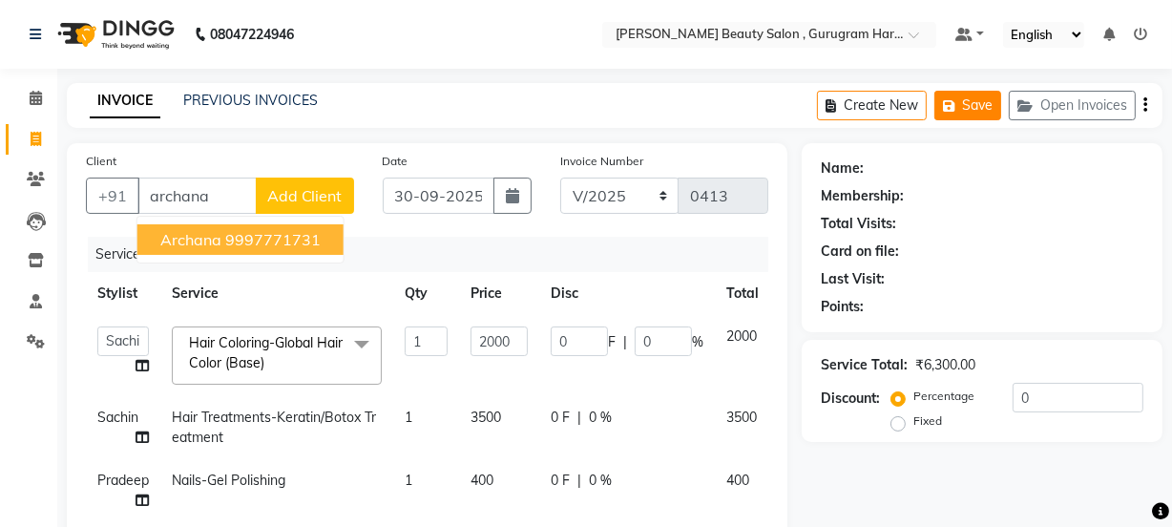
click at [989, 106] on button "Save" at bounding box center [967, 106] width 67 height 30
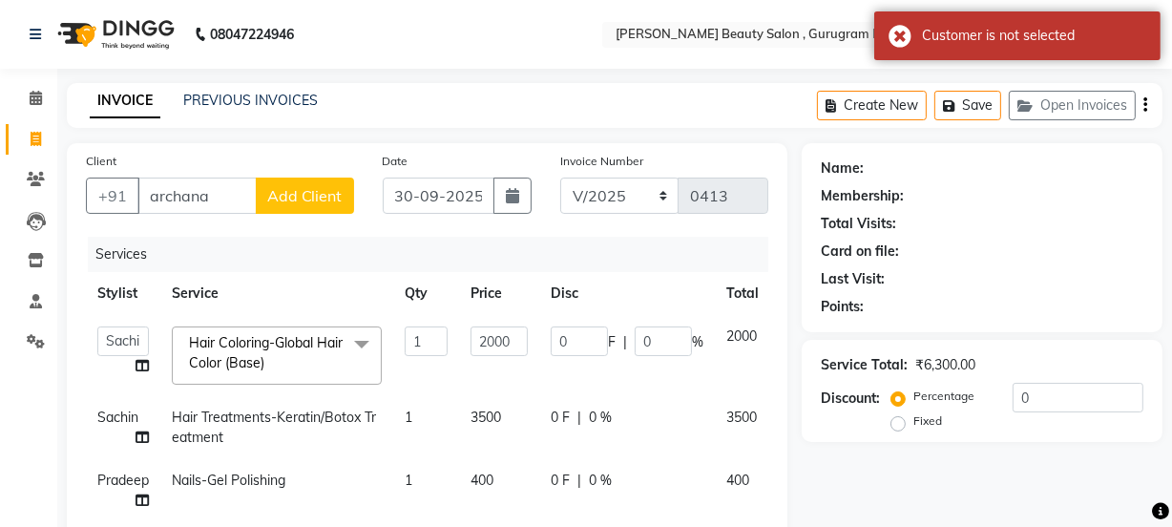
click at [328, 194] on span "Add Client" at bounding box center [304, 195] width 75 height 19
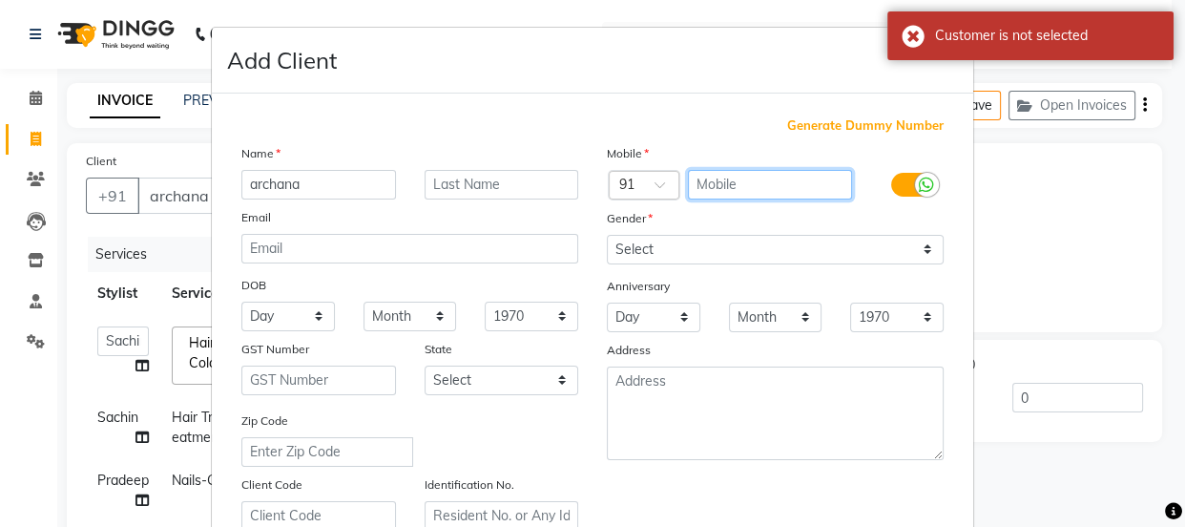
click at [816, 182] on input "text" at bounding box center [770, 185] width 165 height 30
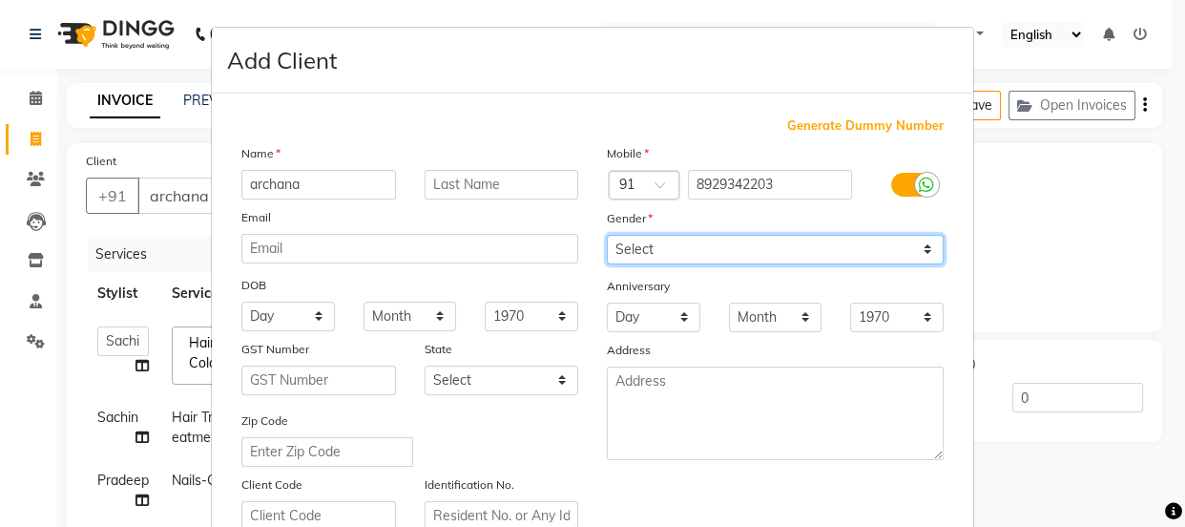
click at [792, 251] on select "Select [DEMOGRAPHIC_DATA] [DEMOGRAPHIC_DATA] Other Prefer Not To Say" at bounding box center [775, 250] width 337 height 30
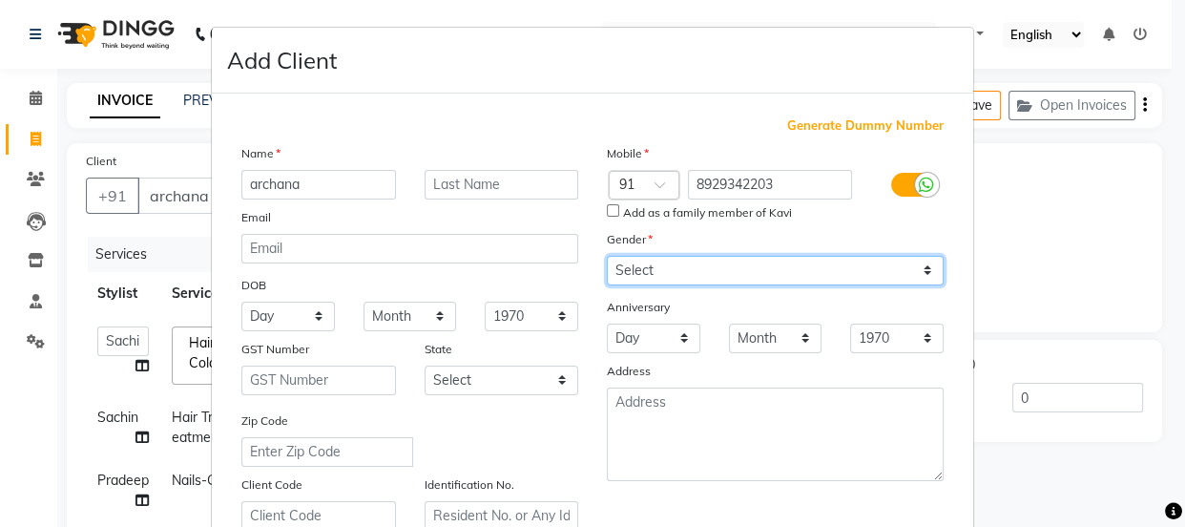
click at [607, 256] on select "Select [DEMOGRAPHIC_DATA] [DEMOGRAPHIC_DATA] Other Prefer Not To Say" at bounding box center [775, 271] width 337 height 30
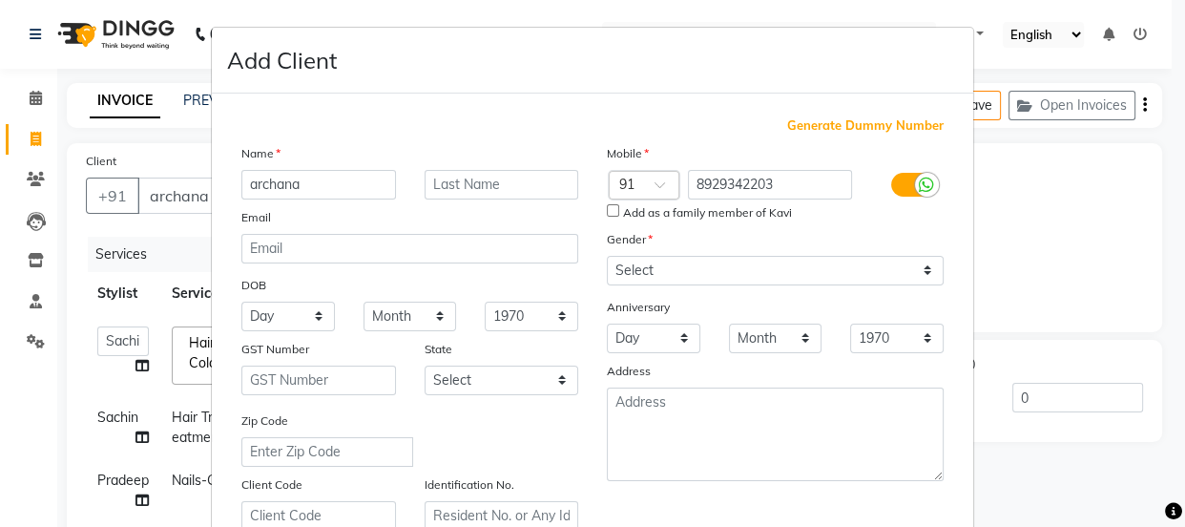
click at [1093, 206] on ngb-modal-window "Add Client Generate Dummy Number Name archana Email DOB Day 01 02 03 04 05 06 0…" at bounding box center [592, 263] width 1185 height 527
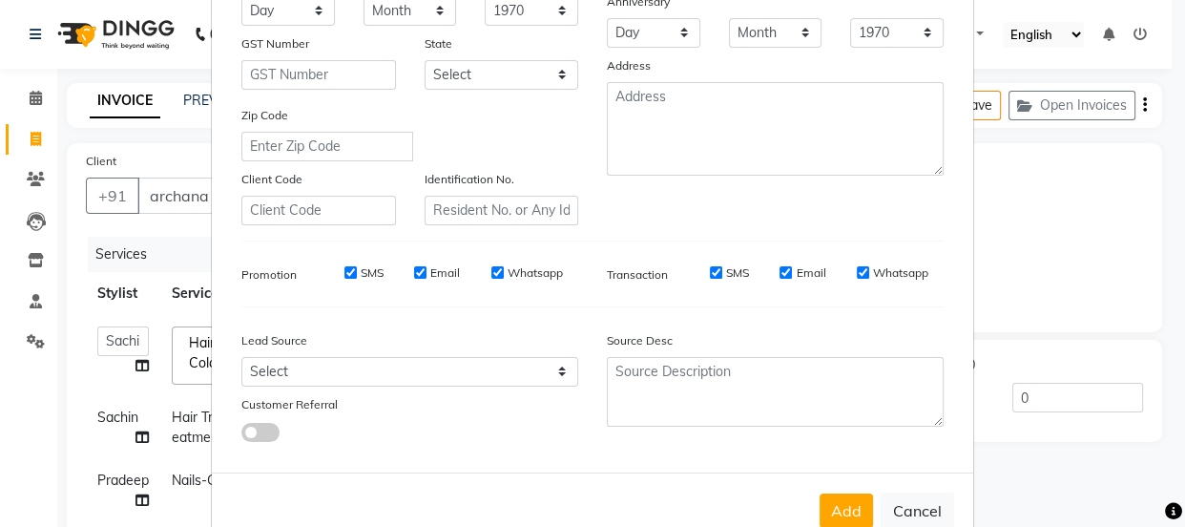
scroll to position [346, 0]
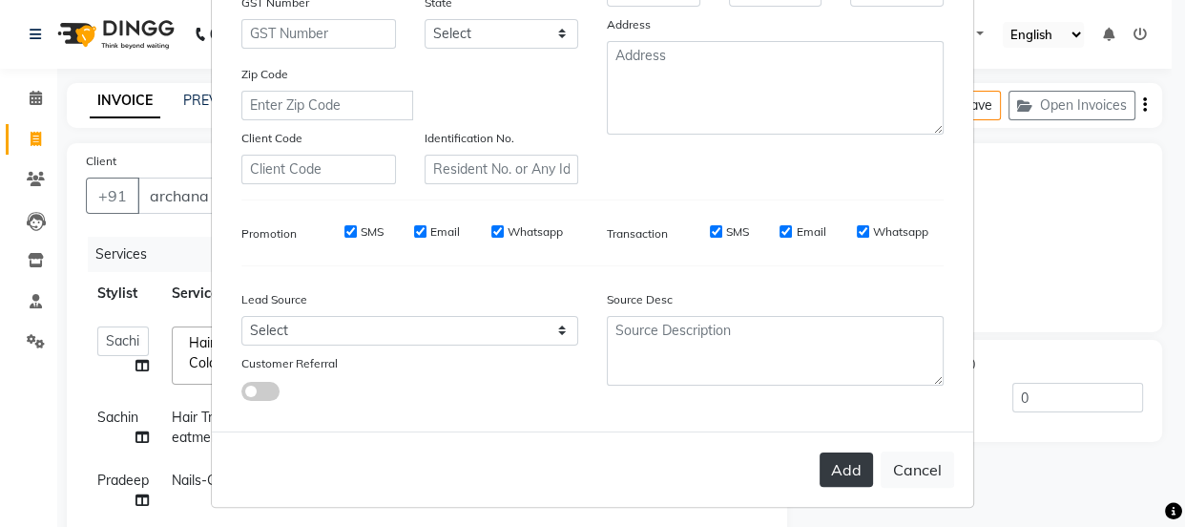
click at [841, 475] on button "Add" at bounding box center [846, 469] width 53 height 34
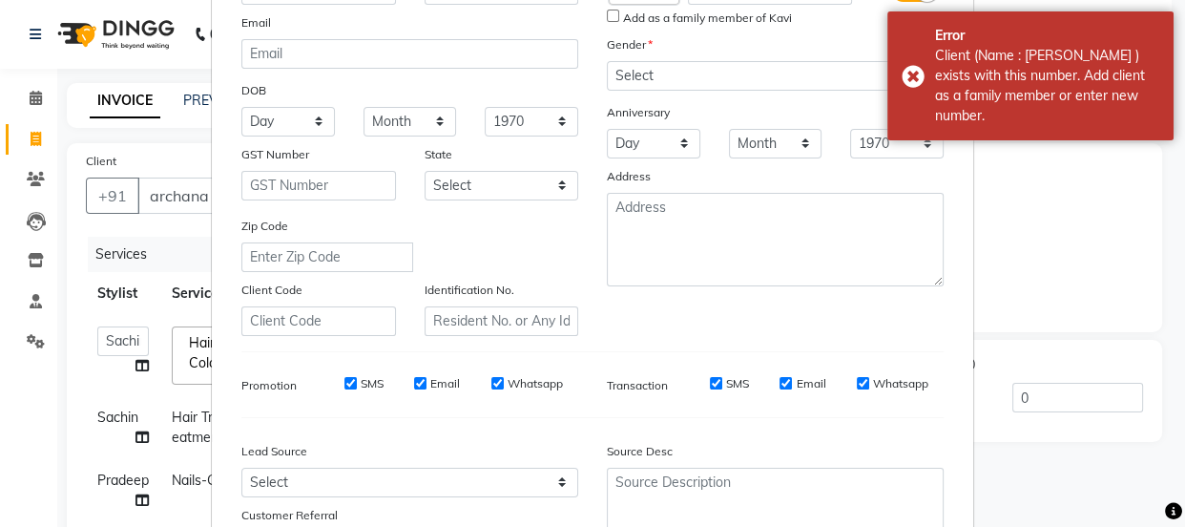
scroll to position [86, 0]
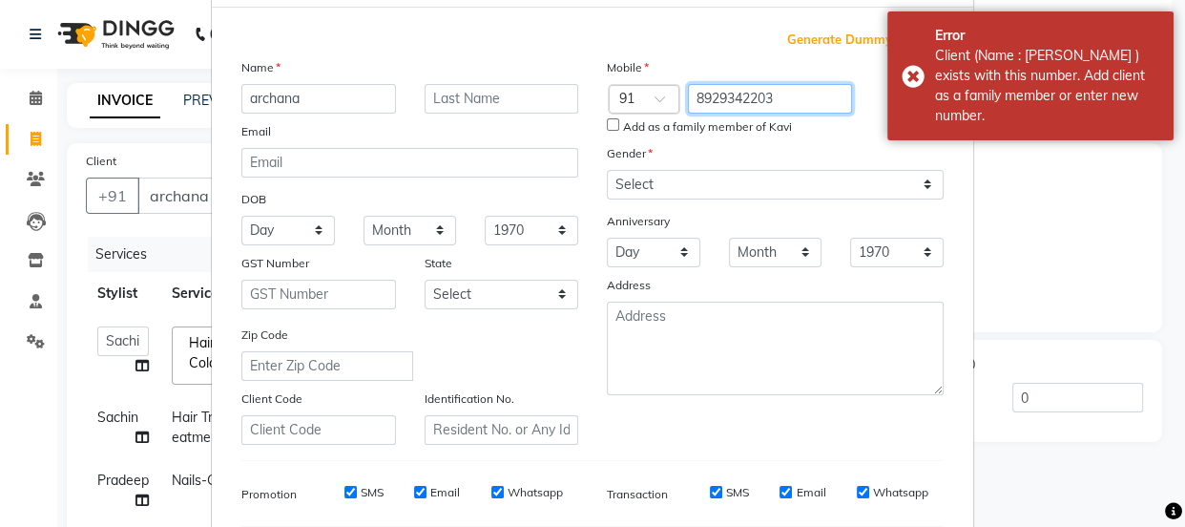
click at [782, 94] on input "8929342203" at bounding box center [770, 99] width 165 height 30
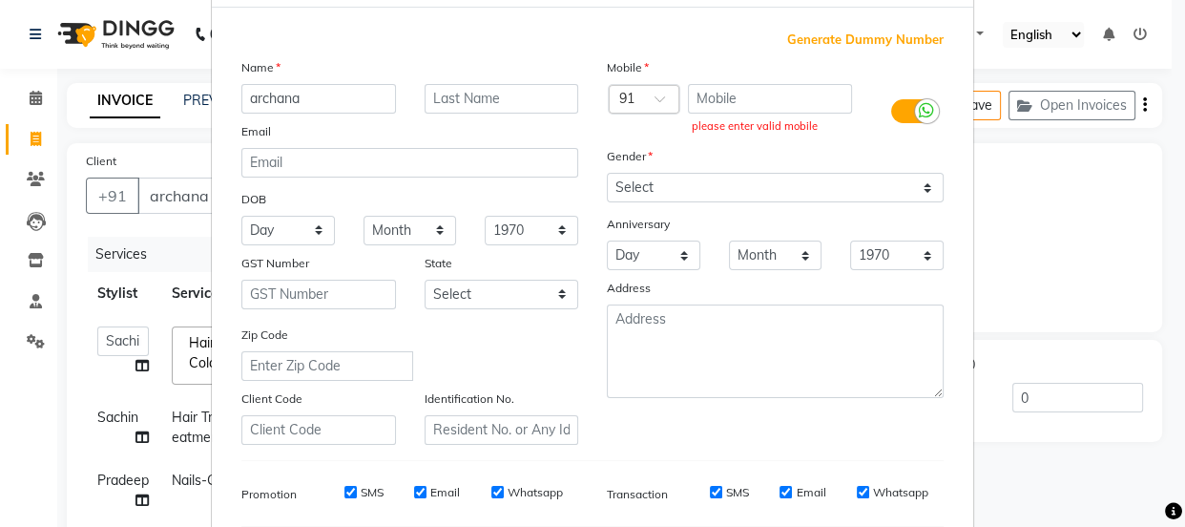
click at [1036, 284] on ngb-modal-window "Add Client Generate Dummy Number Name archana Email DOB Day 01 02 03 04 05 06 0…" at bounding box center [592, 263] width 1185 height 527
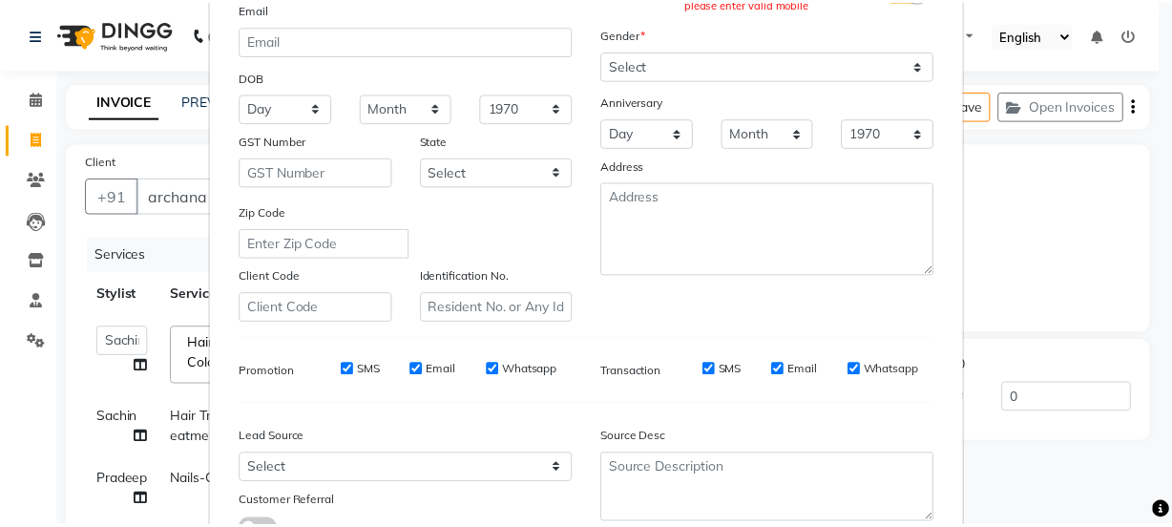
scroll to position [346, 0]
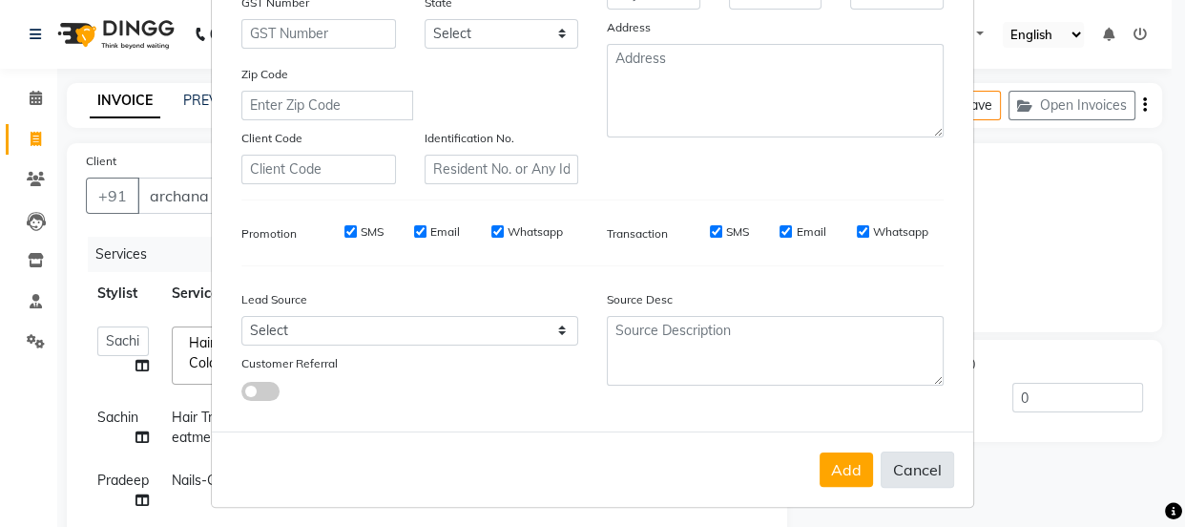
click at [905, 469] on button "Cancel" at bounding box center [917, 469] width 73 height 36
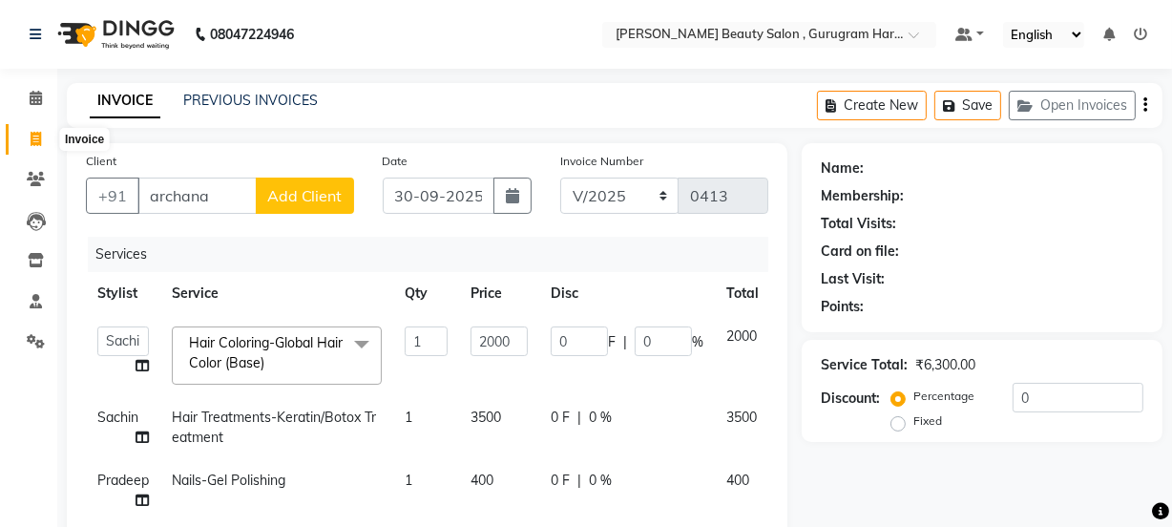
click at [31, 145] on icon at bounding box center [36, 139] width 10 height 14
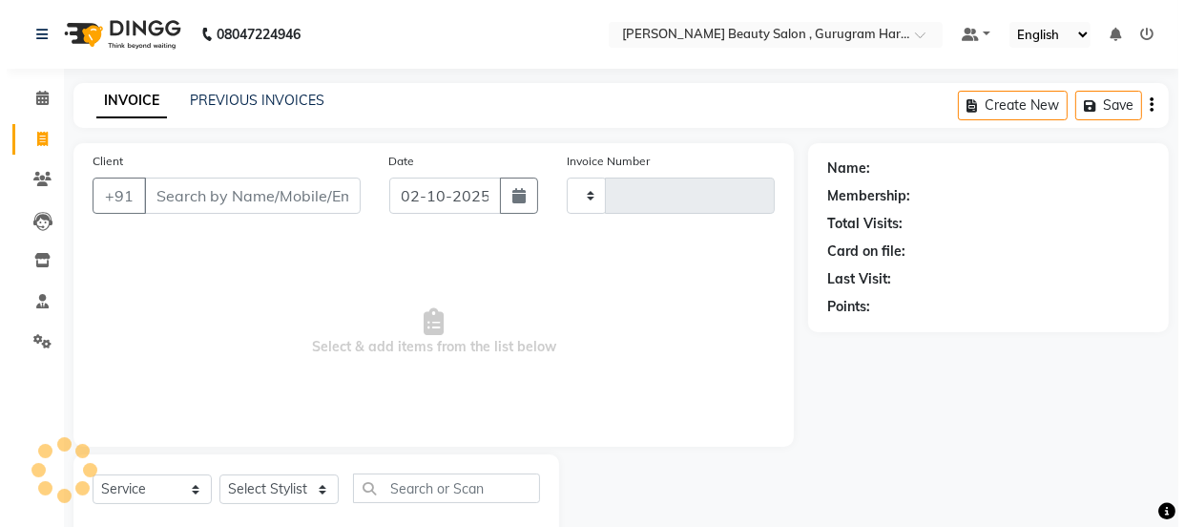
scroll to position [48, 0]
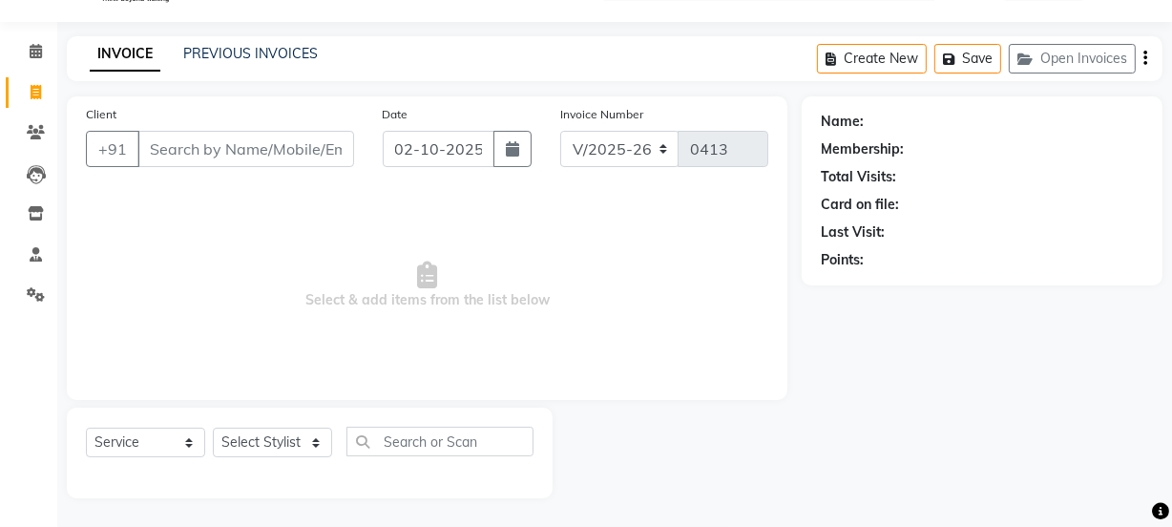
click at [237, 132] on input "Client" at bounding box center [245, 149] width 217 height 36
click at [315, 153] on span "Add Client" at bounding box center [304, 148] width 75 height 19
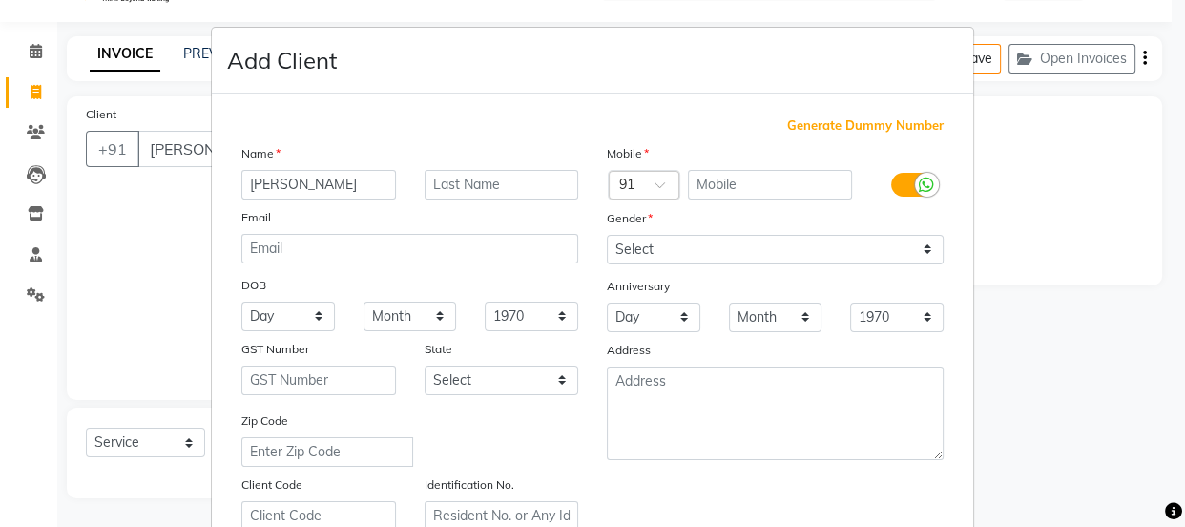
drag, startPoint x: 830, startPoint y: 121, endPoint x: 828, endPoint y: 185, distance: 64.0
click at [831, 121] on span "Generate Dummy Number" at bounding box center [865, 125] width 156 height 19
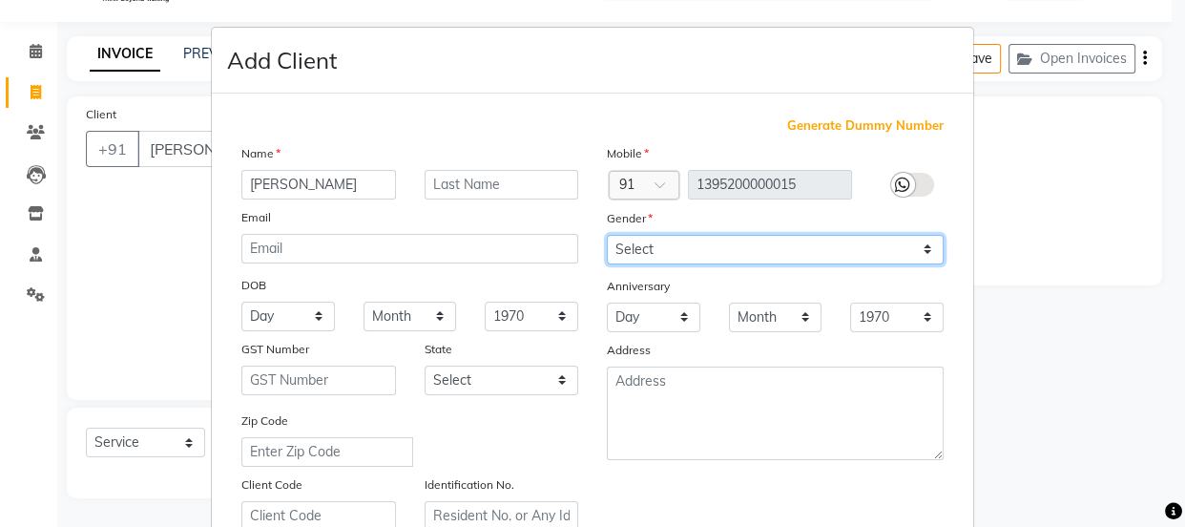
click at [736, 250] on select "Select [DEMOGRAPHIC_DATA] [DEMOGRAPHIC_DATA] Other Prefer Not To Say" at bounding box center [775, 250] width 337 height 30
click at [607, 235] on select "Select [DEMOGRAPHIC_DATA] [DEMOGRAPHIC_DATA] Other Prefer Not To Say" at bounding box center [775, 250] width 337 height 30
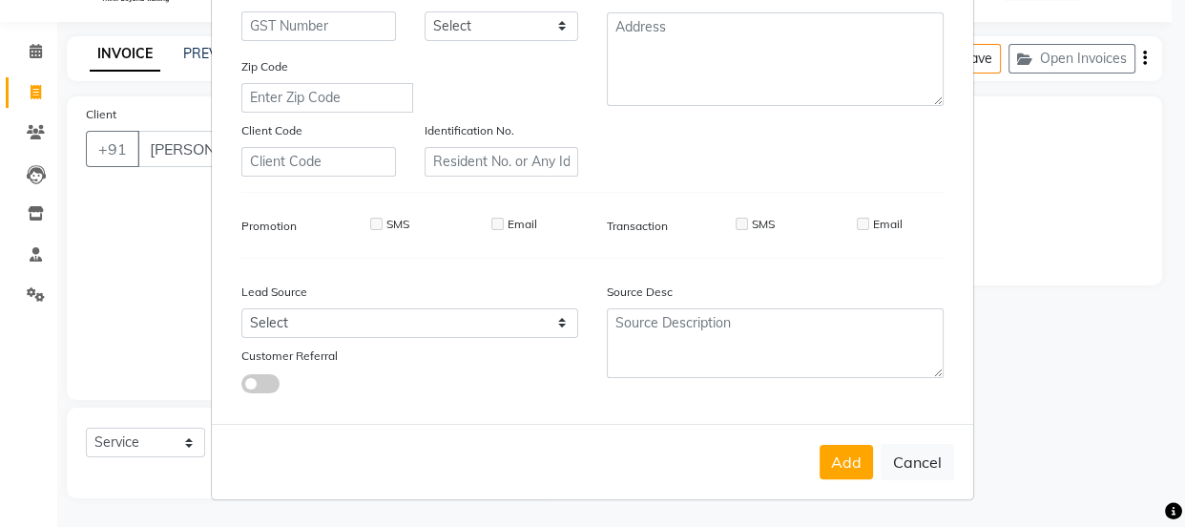
drag, startPoint x: 838, startPoint y: 460, endPoint x: 816, endPoint y: 457, distance: 22.1
click at [838, 459] on button "Add" at bounding box center [846, 462] width 53 height 34
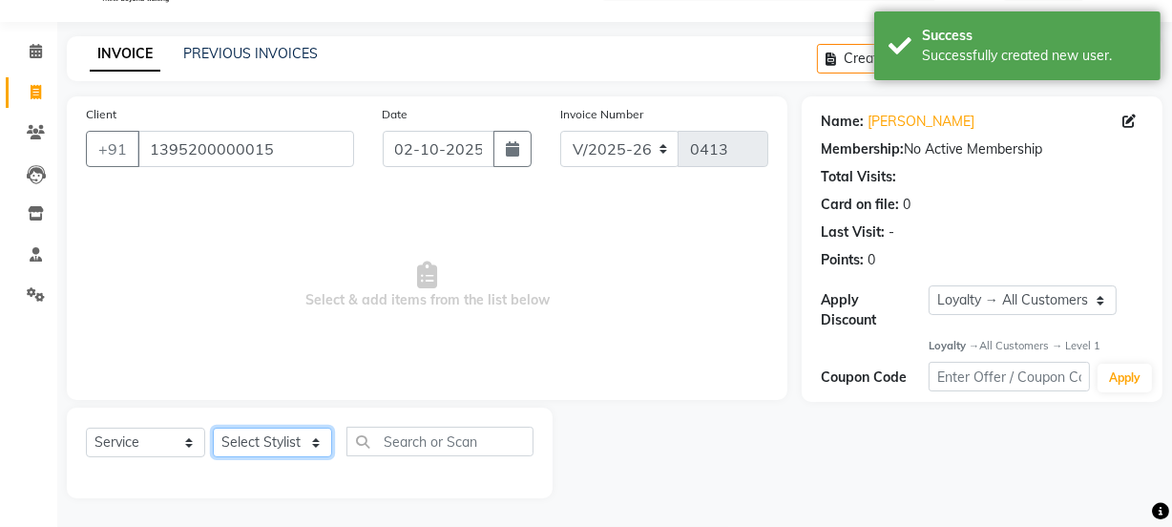
click at [313, 437] on select "Select Stylist [PERSON_NAME] Anjali [PERSON_NAME] Manager [PERSON_NAME] [PERSON…" at bounding box center [272, 442] width 119 height 30
click at [213, 427] on select "Select Stylist [PERSON_NAME] Anjali [PERSON_NAME] Manager [PERSON_NAME] [PERSON…" at bounding box center [272, 442] width 119 height 30
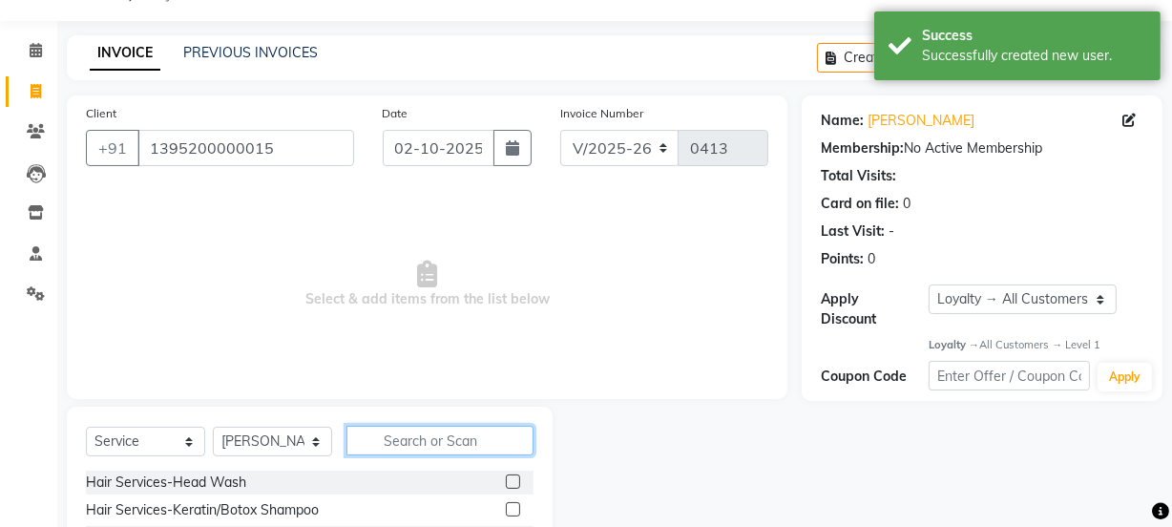
click at [427, 439] on input "text" at bounding box center [439, 441] width 187 height 30
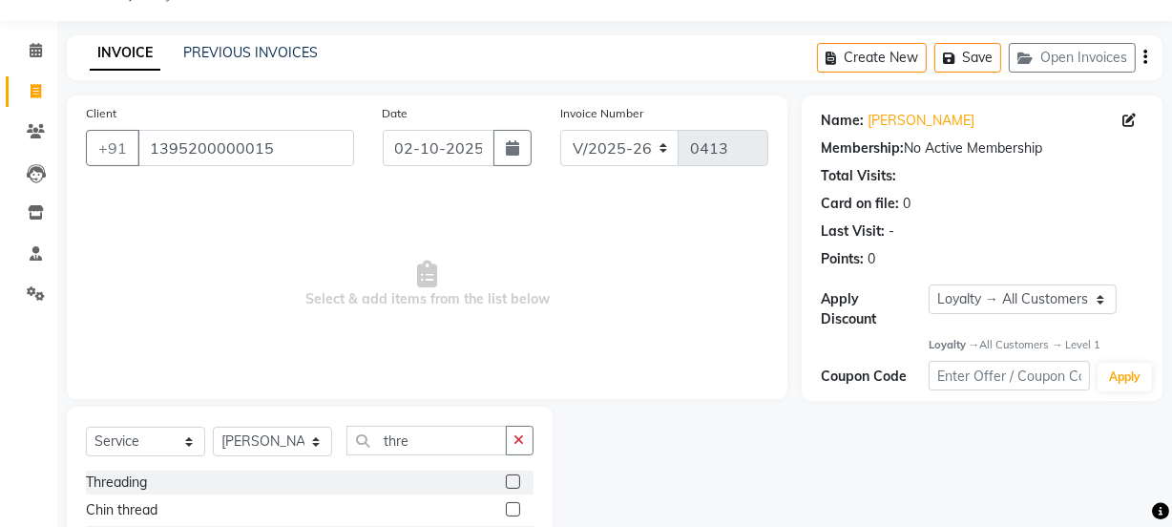
click at [506, 486] on label at bounding box center [513, 481] width 14 height 14
click at [506, 486] on input "checkbox" at bounding box center [512, 482] width 12 height 12
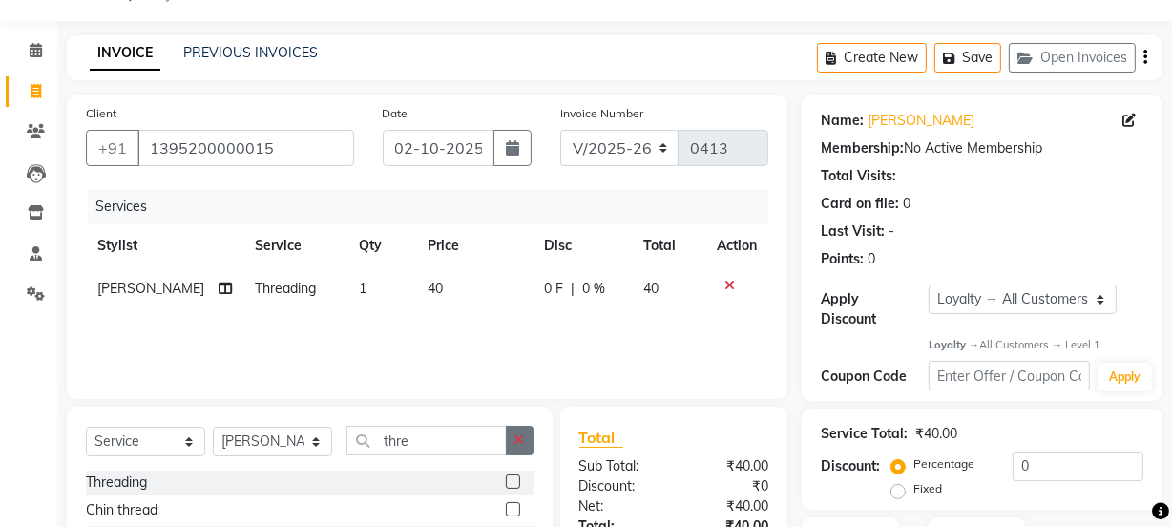
click at [519, 438] on icon "button" at bounding box center [519, 439] width 10 height 13
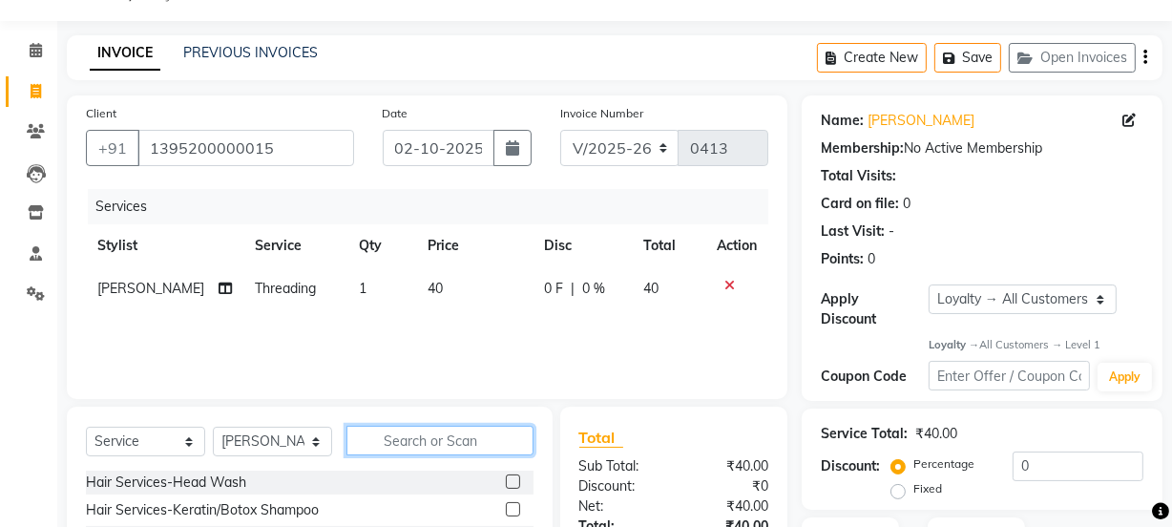
click at [440, 441] on input "text" at bounding box center [439, 441] width 187 height 30
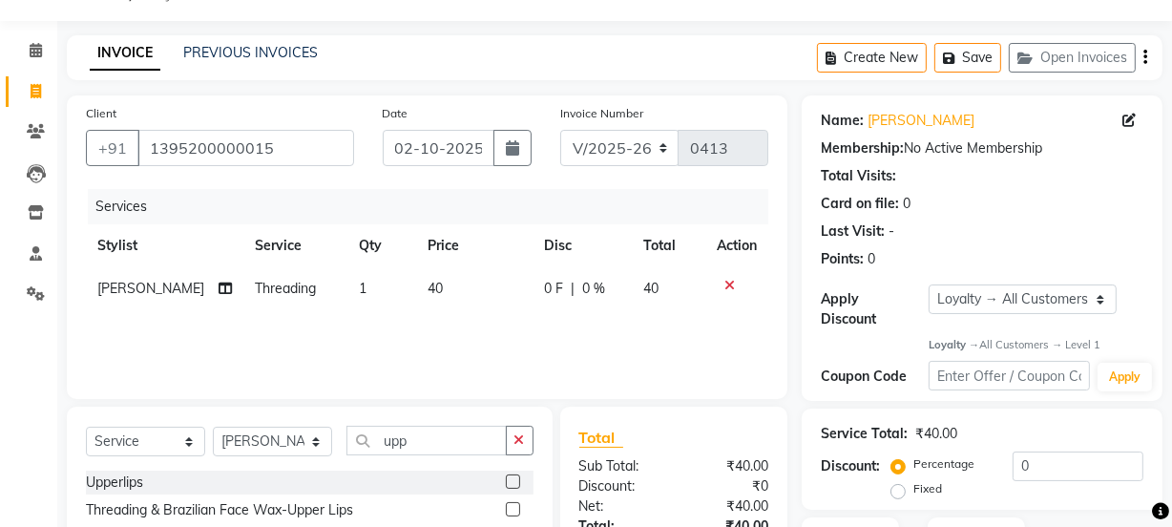
click at [511, 476] on label at bounding box center [513, 481] width 14 height 14
click at [511, 476] on input "checkbox" at bounding box center [512, 482] width 12 height 12
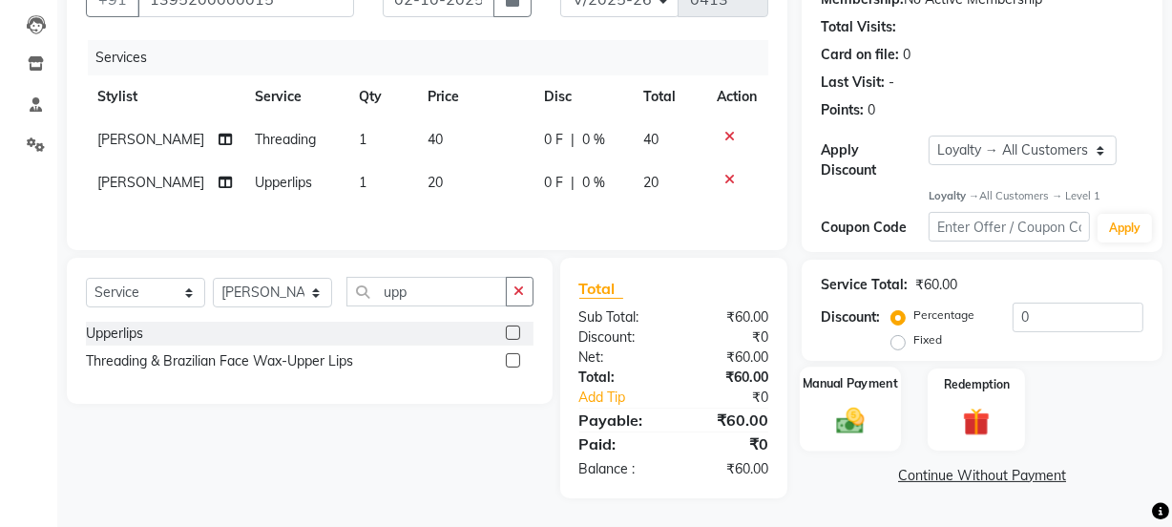
click at [858, 414] on img at bounding box center [850, 421] width 46 height 32
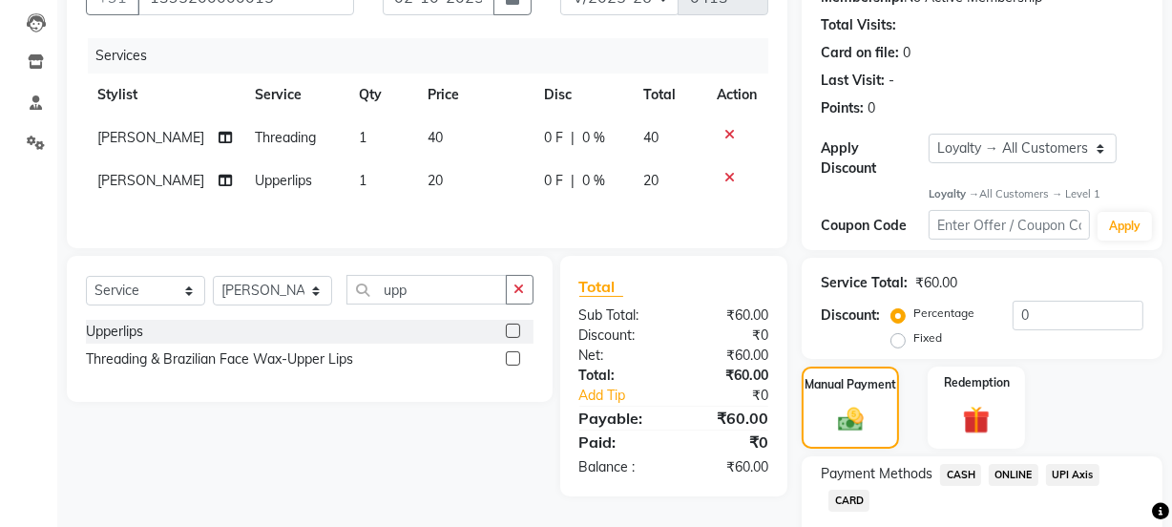
click at [997, 479] on span "ONLINE" at bounding box center [1014, 475] width 50 height 22
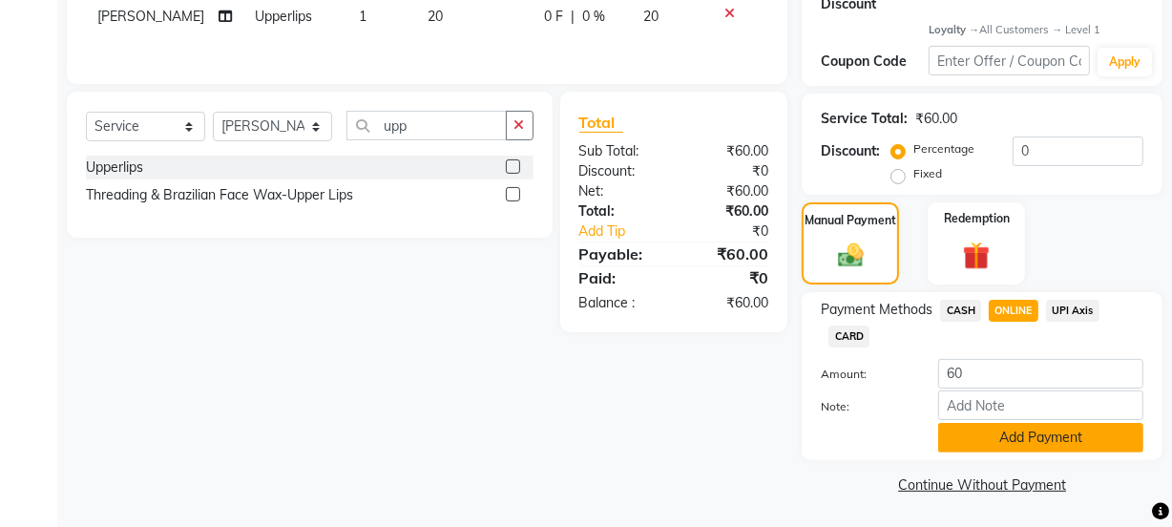
click at [998, 433] on button "Add Payment" at bounding box center [1040, 438] width 205 height 30
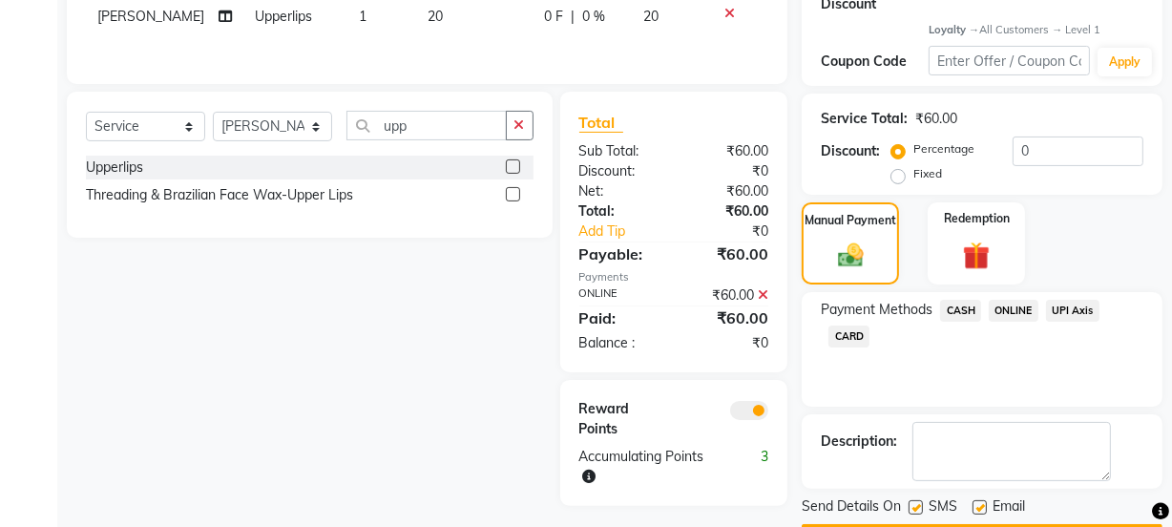
scroll to position [417, 0]
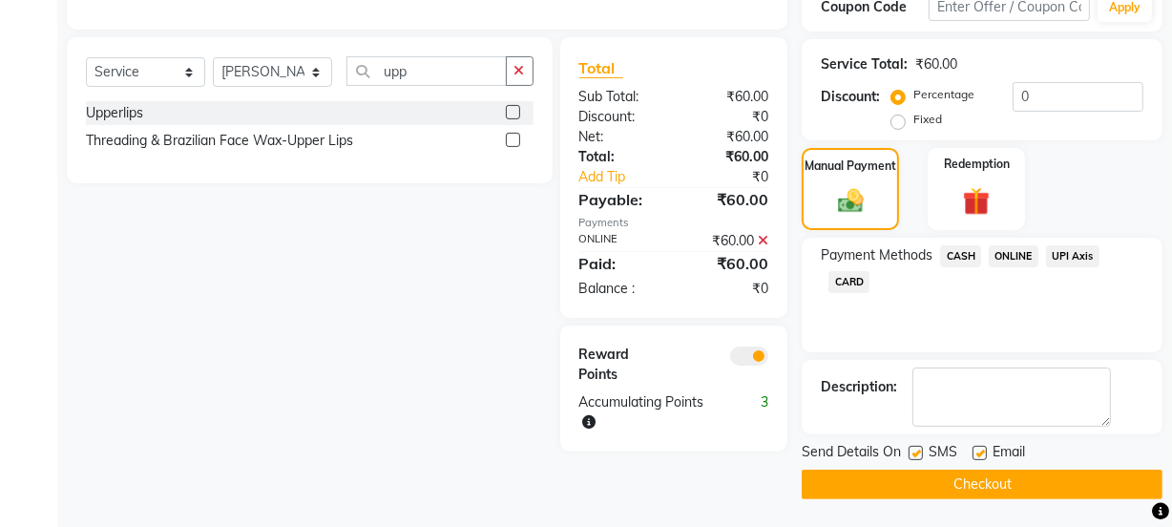
click at [979, 450] on label at bounding box center [979, 453] width 14 height 14
click at [979, 450] on input "checkbox" at bounding box center [978, 454] width 12 height 12
click at [946, 485] on button "Checkout" at bounding box center [981, 484] width 361 height 30
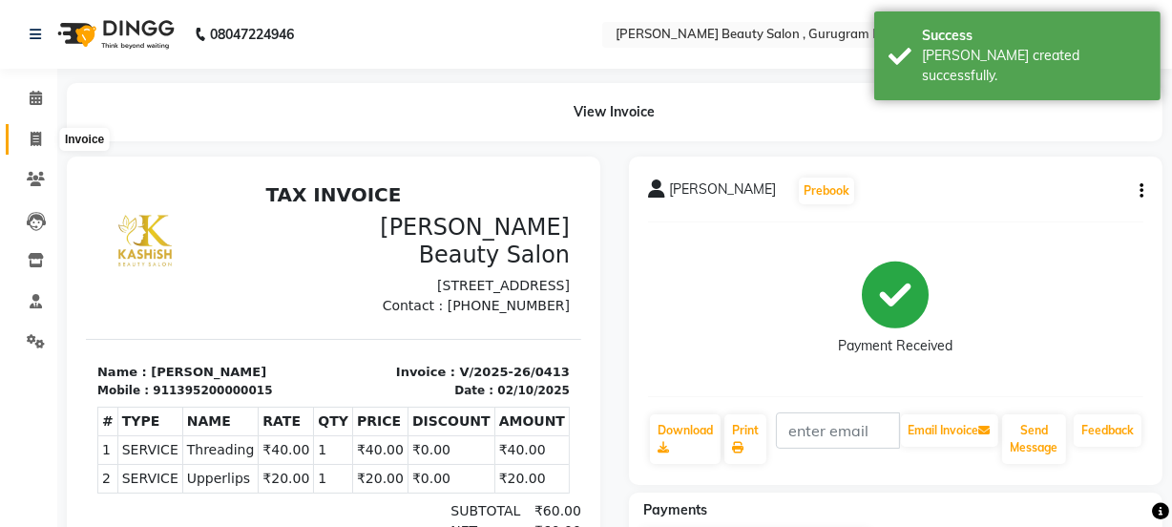
click at [28, 138] on span at bounding box center [35, 140] width 33 height 22
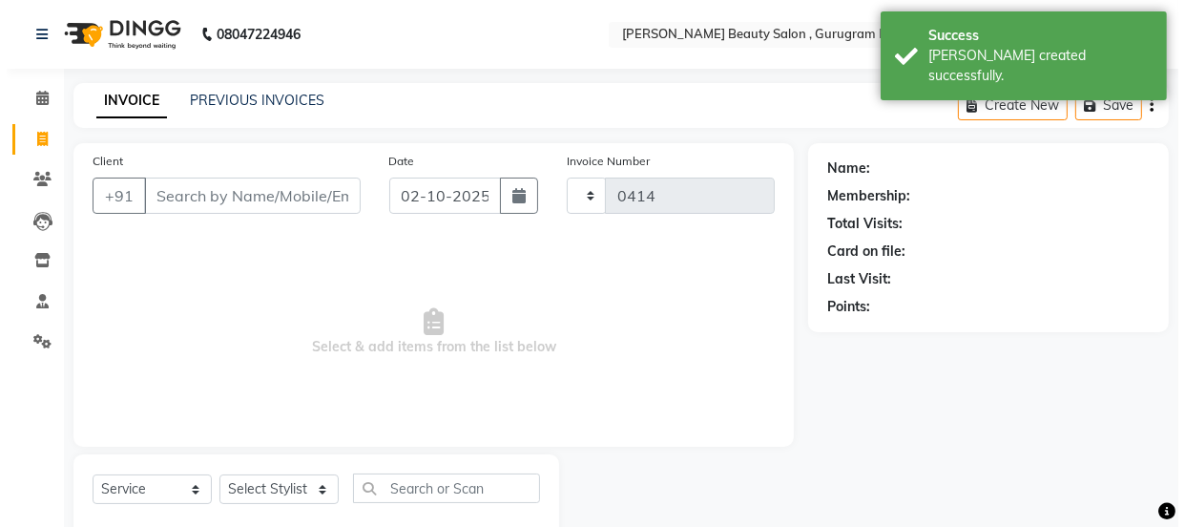
scroll to position [48, 0]
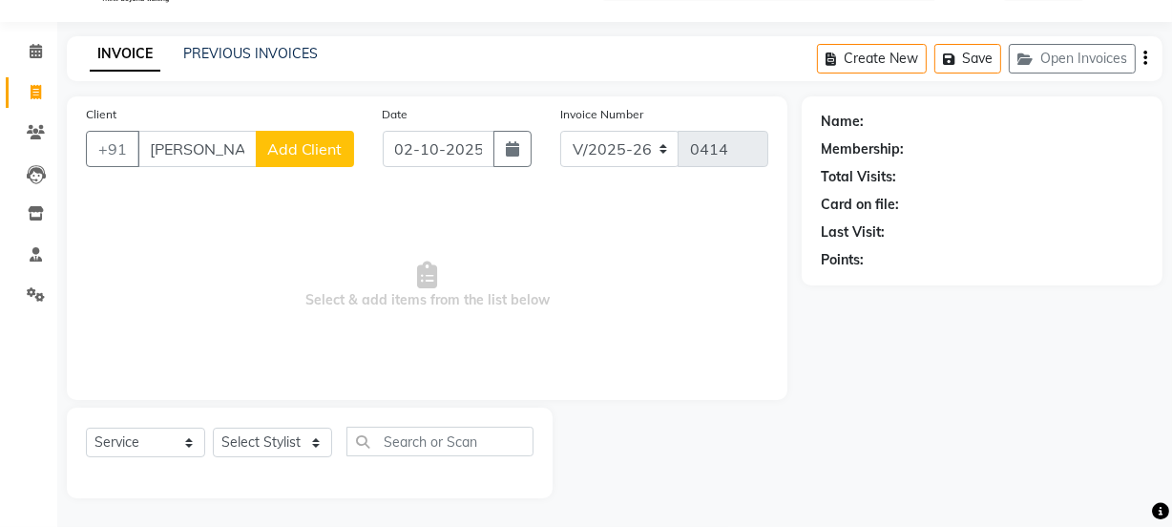
click at [296, 136] on button "Add Client" at bounding box center [305, 149] width 98 height 36
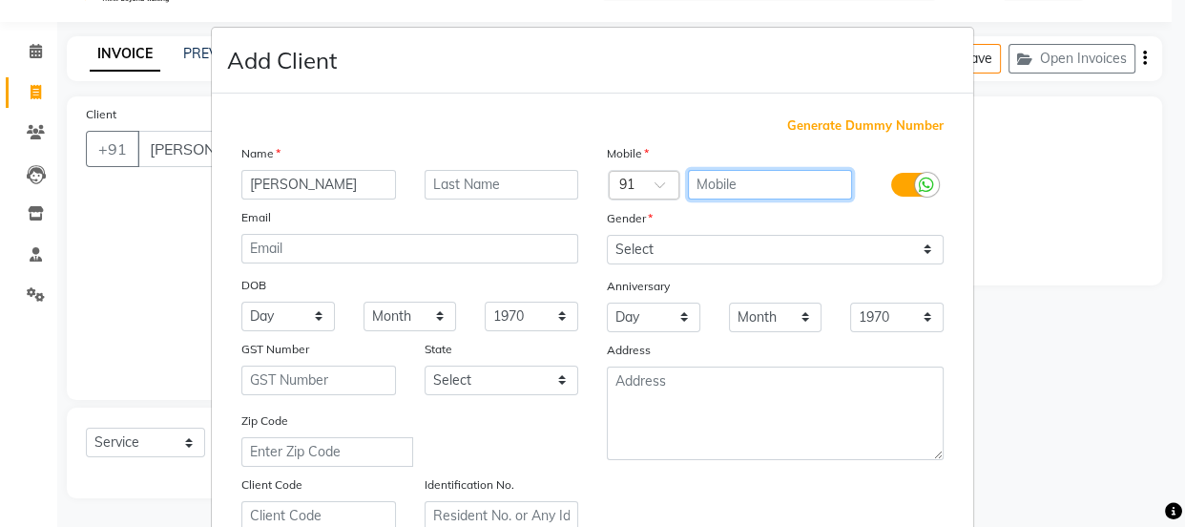
click at [739, 178] on input "text" at bounding box center [770, 185] width 165 height 30
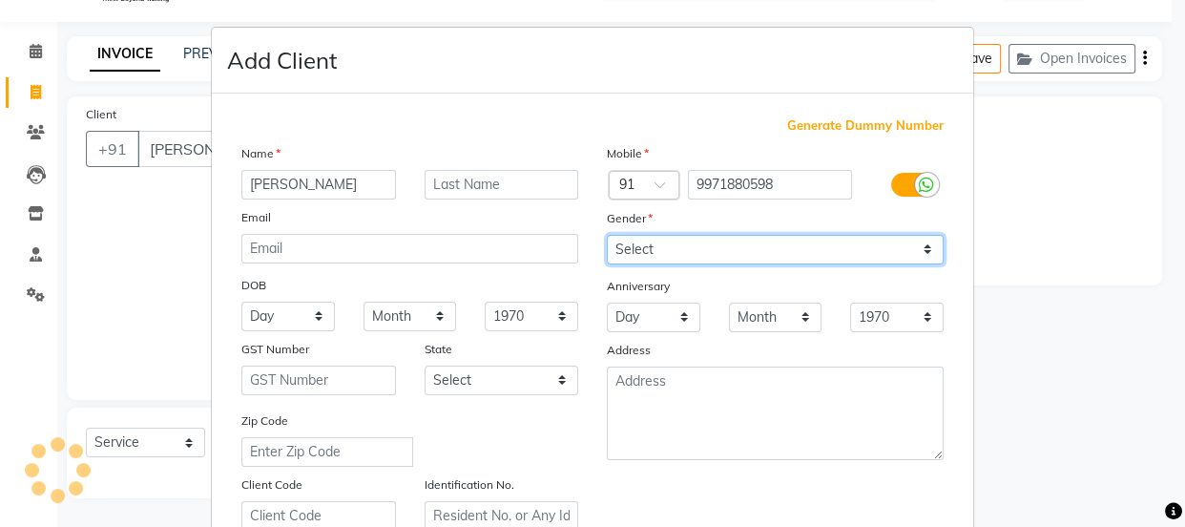
click at [694, 244] on select "Select [DEMOGRAPHIC_DATA] [DEMOGRAPHIC_DATA] Other Prefer Not To Say" at bounding box center [775, 250] width 337 height 30
click at [607, 235] on select "Select [DEMOGRAPHIC_DATA] [DEMOGRAPHIC_DATA] Other Prefer Not To Say" at bounding box center [775, 250] width 337 height 30
click at [662, 240] on select "Select [DEMOGRAPHIC_DATA] [DEMOGRAPHIC_DATA] Other Prefer Not To Say" at bounding box center [775, 250] width 337 height 30
click at [607, 235] on select "Select [DEMOGRAPHIC_DATA] [DEMOGRAPHIC_DATA] Other Prefer Not To Say" at bounding box center [775, 250] width 337 height 30
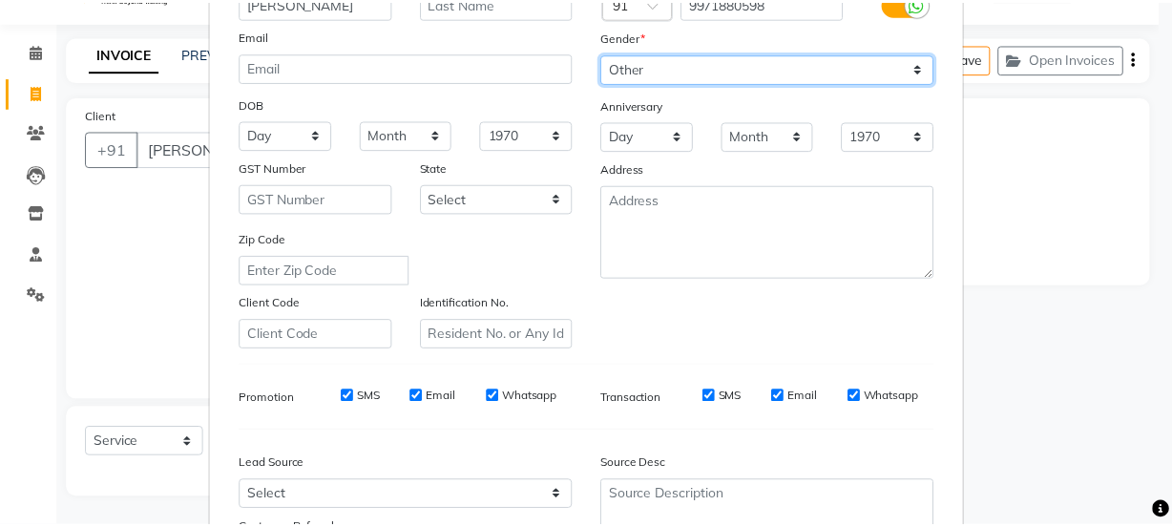
scroll to position [360, 0]
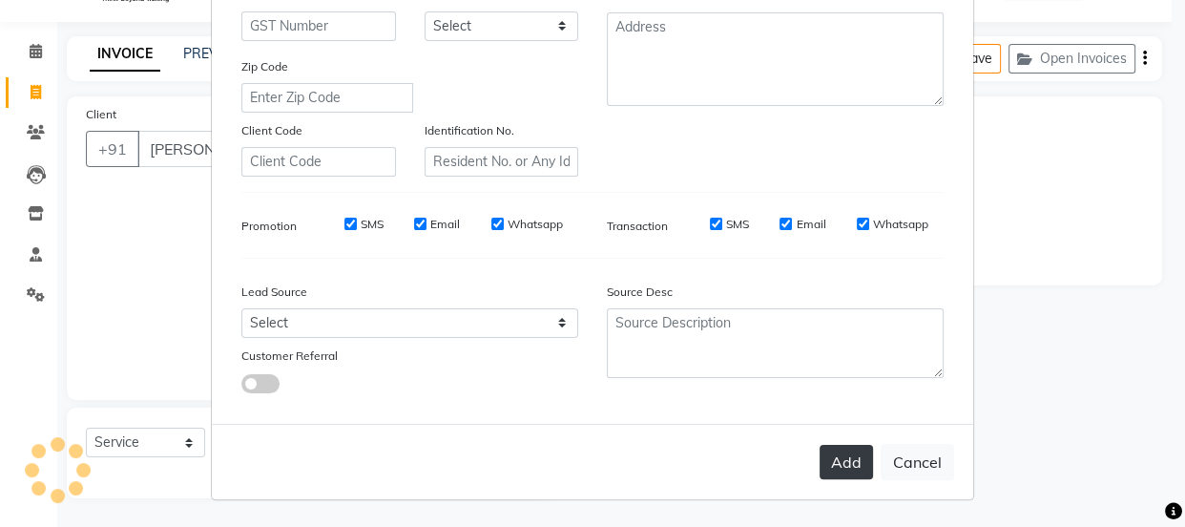
click at [851, 460] on button "Add" at bounding box center [846, 462] width 53 height 34
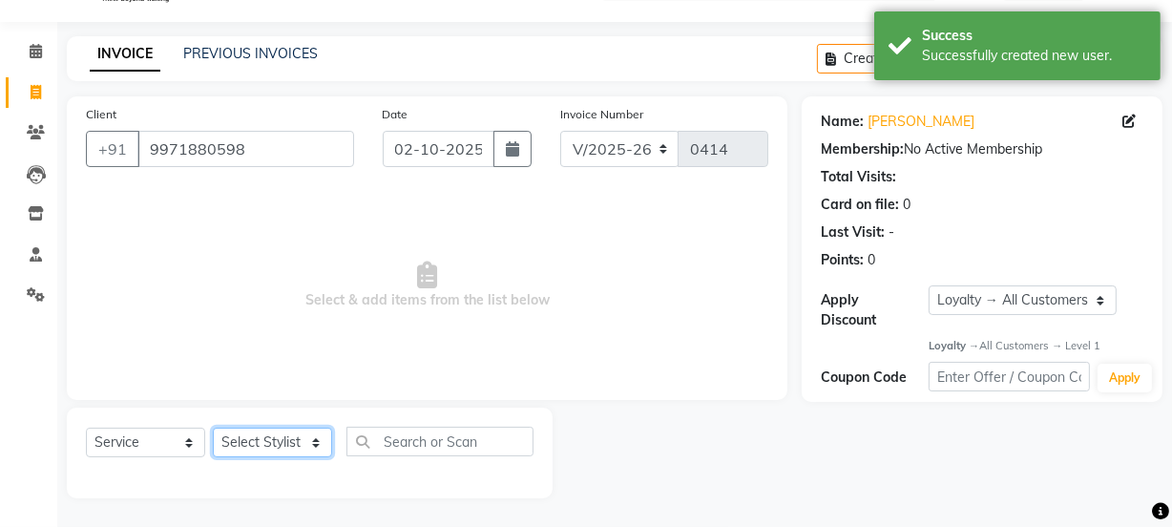
click at [264, 437] on select "Select Stylist [PERSON_NAME] Anjali [PERSON_NAME] Manager [PERSON_NAME] [PERSON…" at bounding box center [272, 442] width 119 height 30
click at [213, 427] on select "Select Stylist [PERSON_NAME] Anjali [PERSON_NAME] Manager [PERSON_NAME] [PERSON…" at bounding box center [272, 442] width 119 height 30
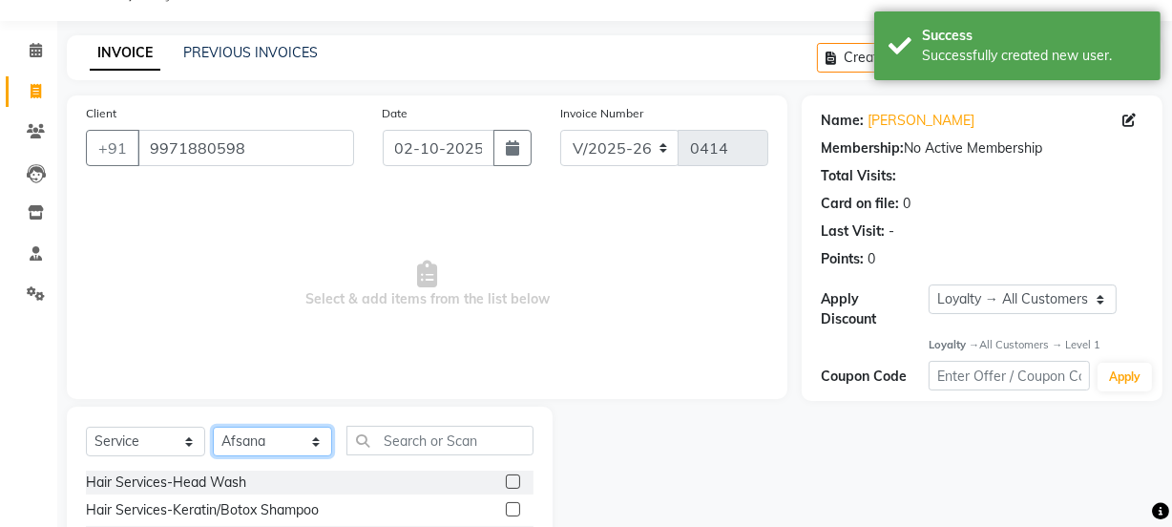
drag, startPoint x: 283, startPoint y: 440, endPoint x: 283, endPoint y: 428, distance: 11.4
click at [283, 440] on select "Select Stylist [PERSON_NAME] Anjali [PERSON_NAME] Manager [PERSON_NAME] [PERSON…" at bounding box center [272, 442] width 119 height 30
click at [213, 427] on select "Select Stylist [PERSON_NAME] Anjali [PERSON_NAME] Manager [PERSON_NAME] [PERSON…" at bounding box center [272, 442] width 119 height 30
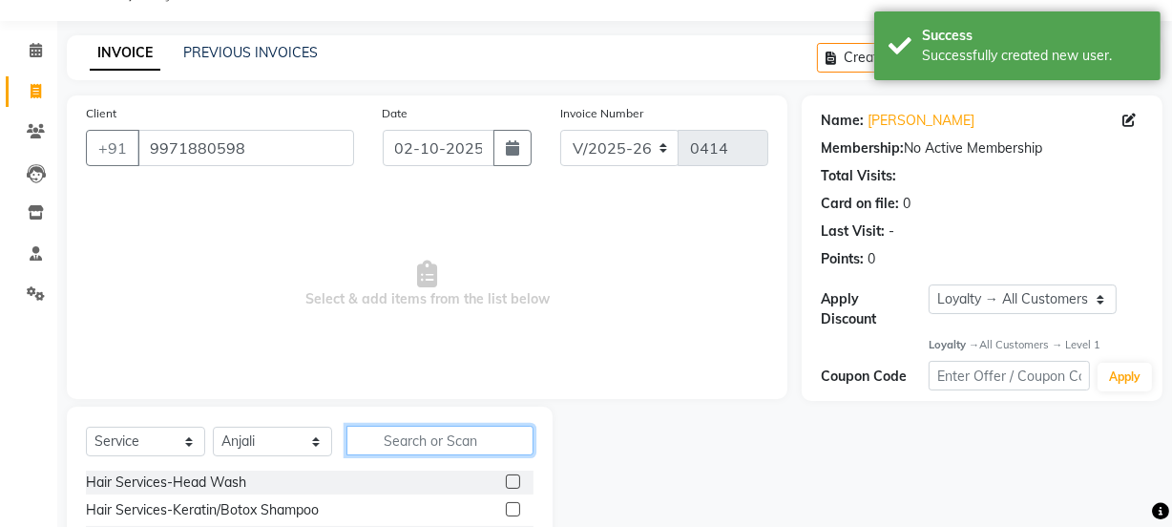
click at [437, 444] on input "text" at bounding box center [439, 441] width 187 height 30
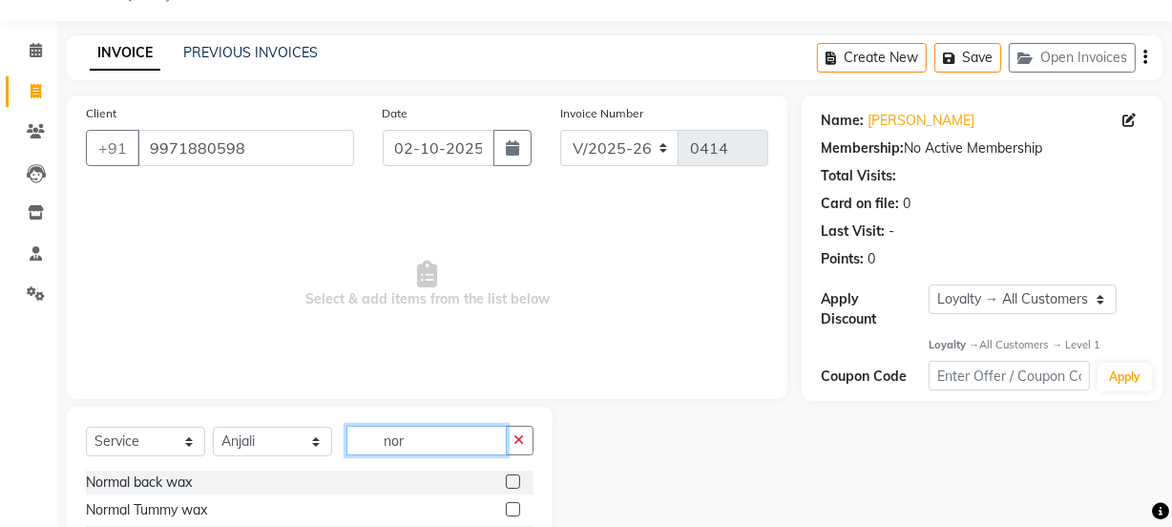
scroll to position [239, 0]
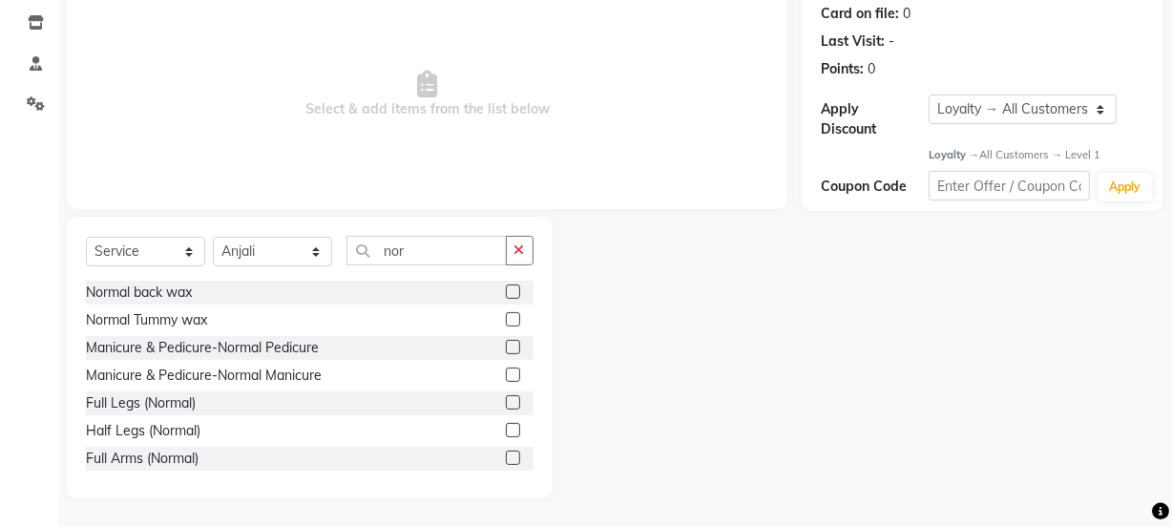
click at [506, 425] on label at bounding box center [513, 430] width 14 height 14
click at [506, 425] on input "checkbox" at bounding box center [512, 431] width 12 height 12
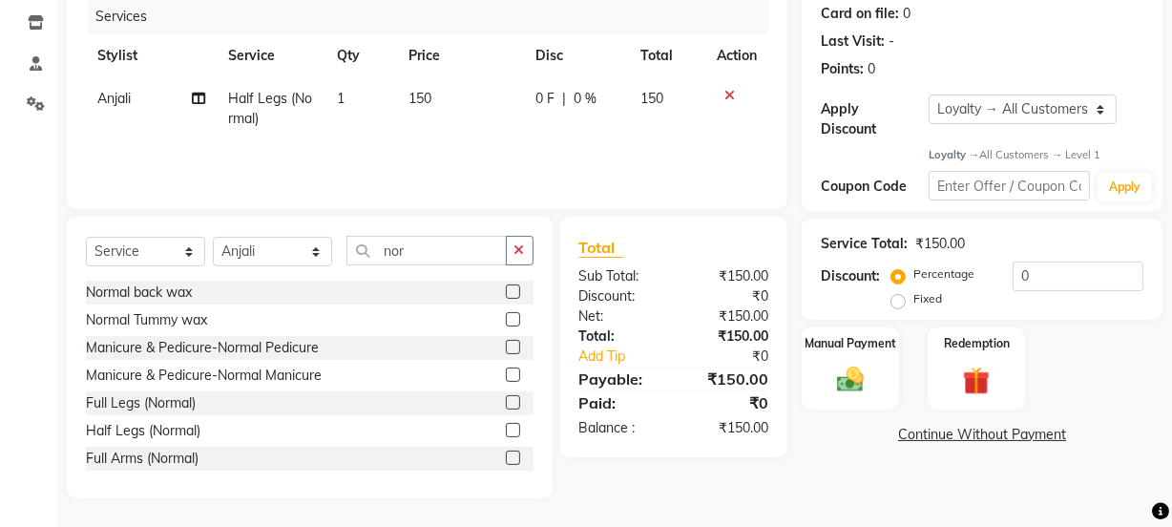
click at [506, 454] on label at bounding box center [513, 457] width 14 height 14
click at [506, 454] on input "checkbox" at bounding box center [512, 458] width 12 height 12
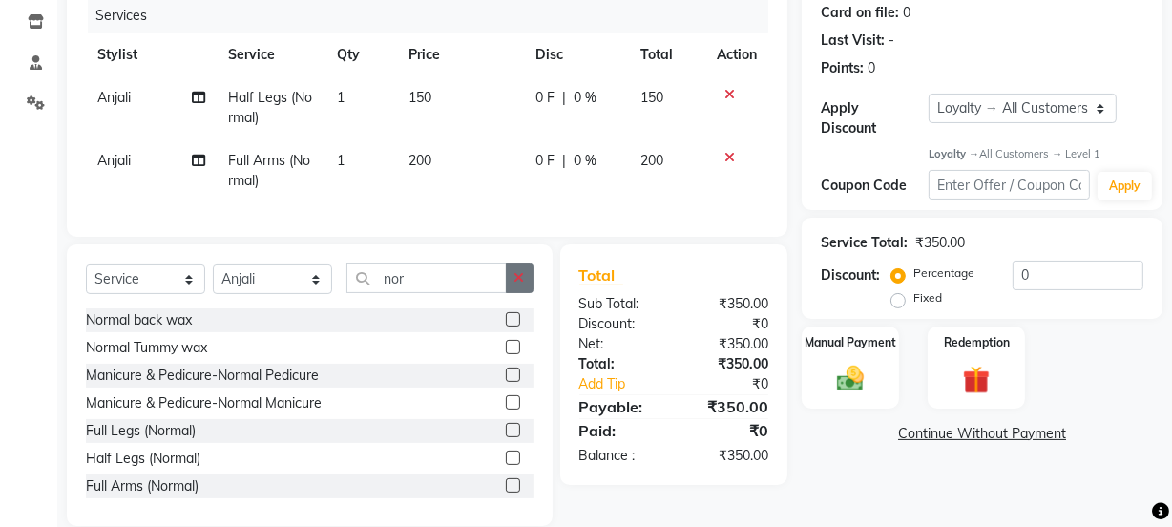
click at [521, 284] on icon "button" at bounding box center [519, 277] width 10 height 13
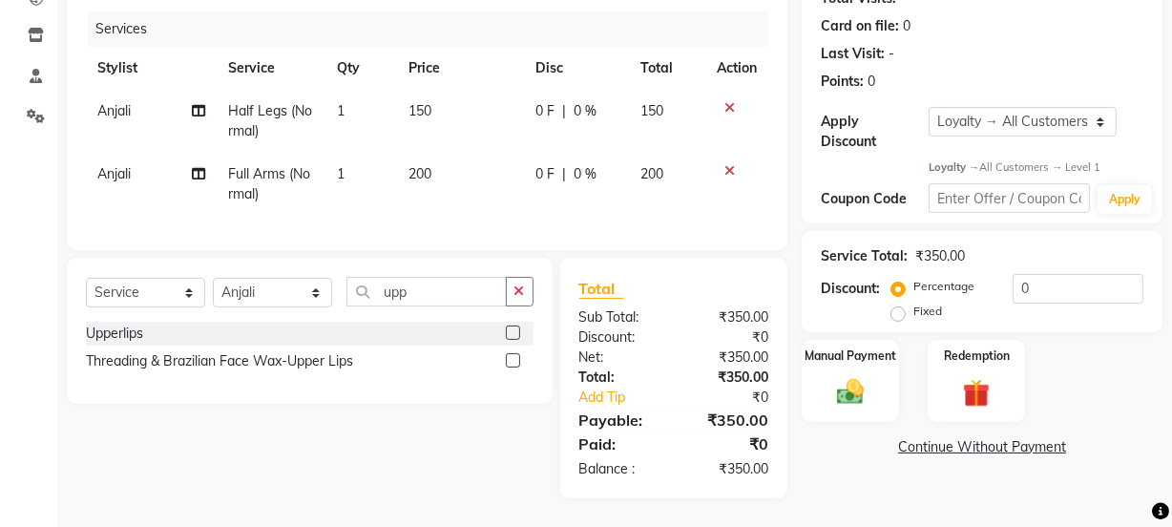
click at [510, 357] on label at bounding box center [513, 360] width 14 height 14
click at [510, 357] on input "checkbox" at bounding box center [512, 361] width 12 height 12
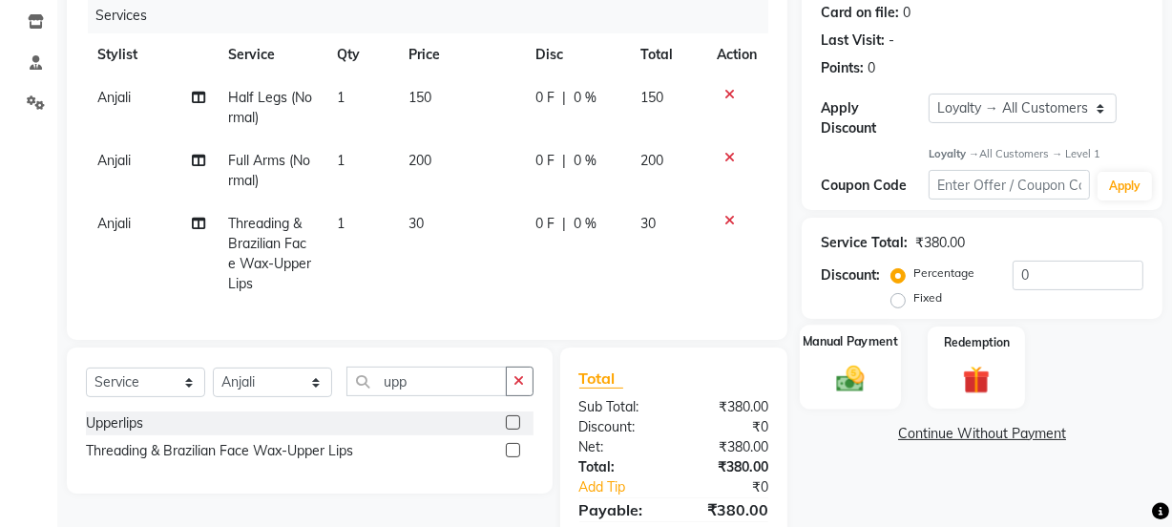
click at [822, 381] on div "Manual Payment" at bounding box center [850, 367] width 101 height 85
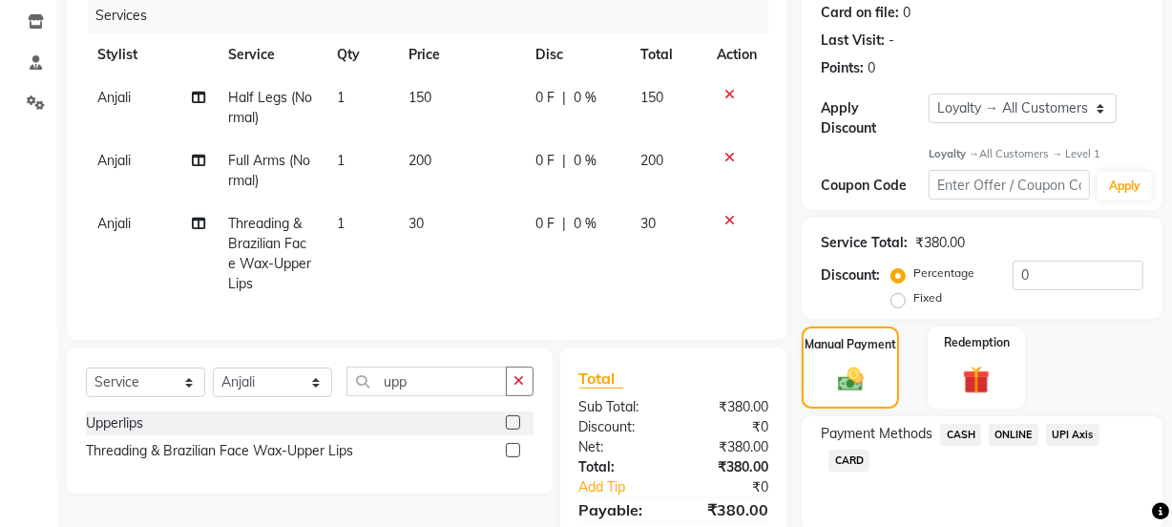
click at [1005, 433] on span "ONLINE" at bounding box center [1014, 435] width 50 height 22
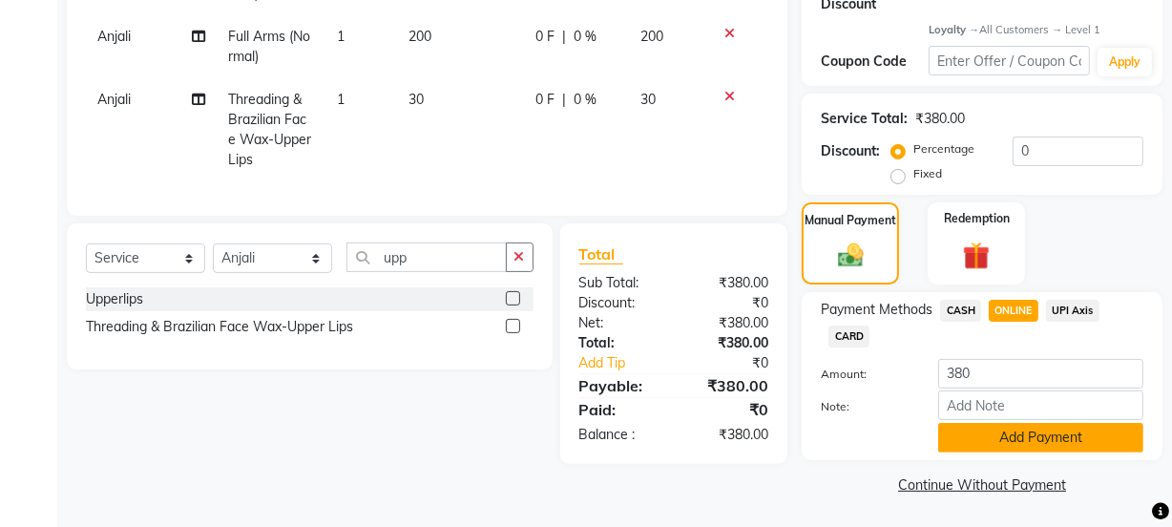
click at [998, 438] on button "Add Payment" at bounding box center [1040, 438] width 205 height 30
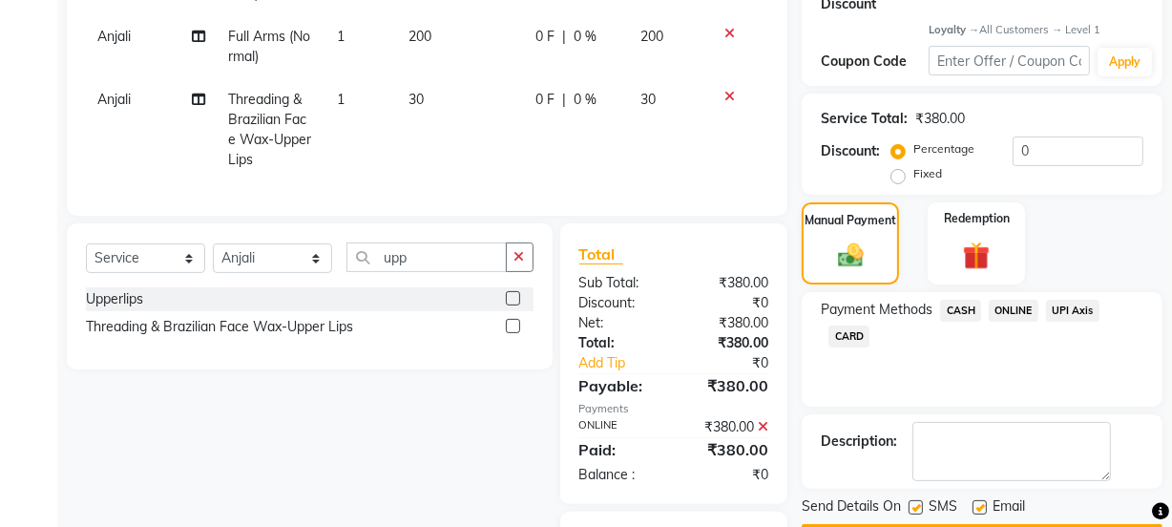
scroll to position [515, 0]
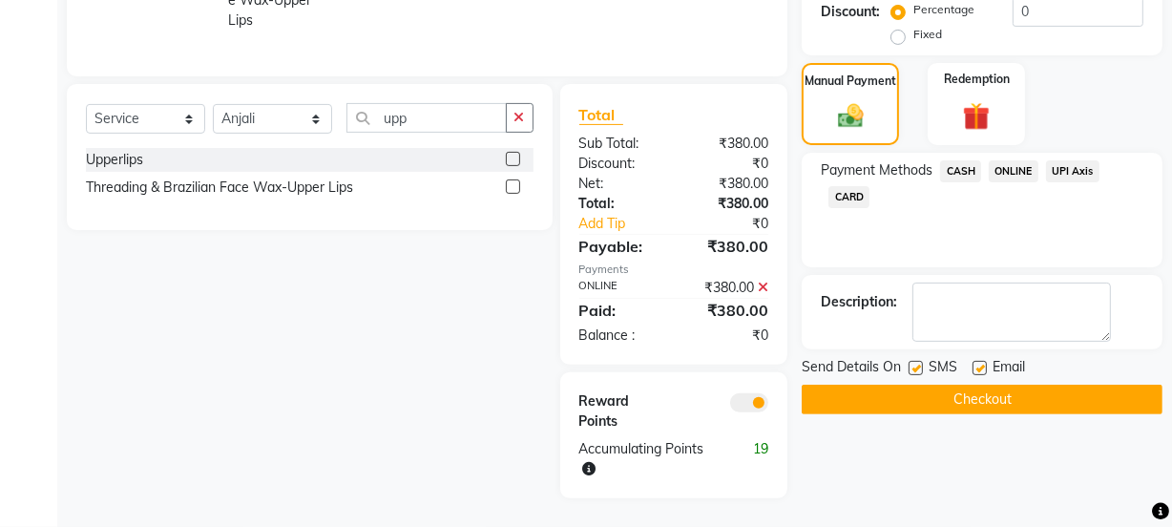
click at [977, 361] on label at bounding box center [979, 368] width 14 height 14
click at [977, 363] on input "checkbox" at bounding box center [978, 369] width 12 height 12
click at [978, 385] on button "Checkout" at bounding box center [981, 400] width 361 height 30
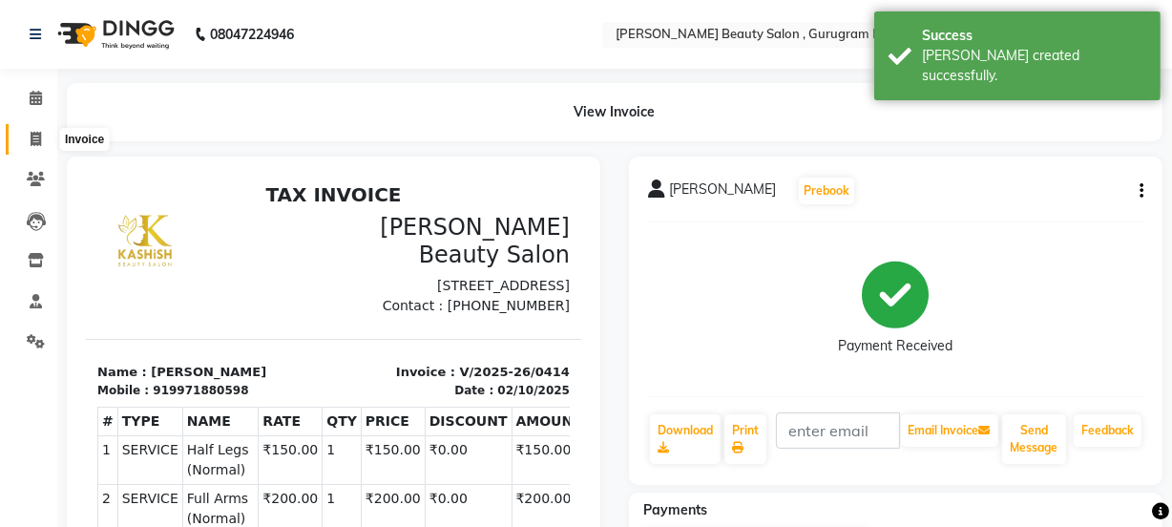
click at [38, 134] on icon at bounding box center [36, 139] width 10 height 14
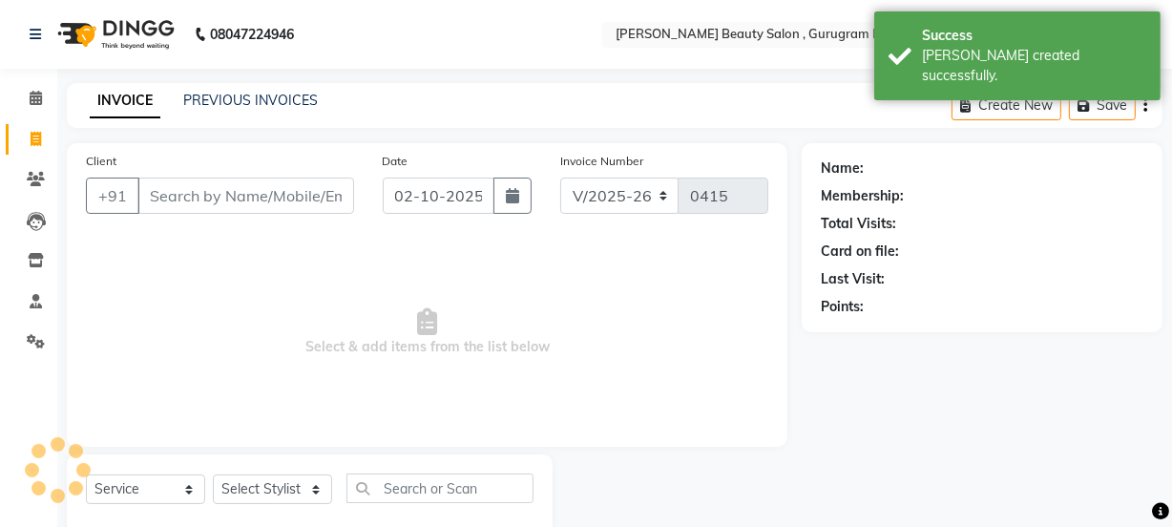
scroll to position [48, 0]
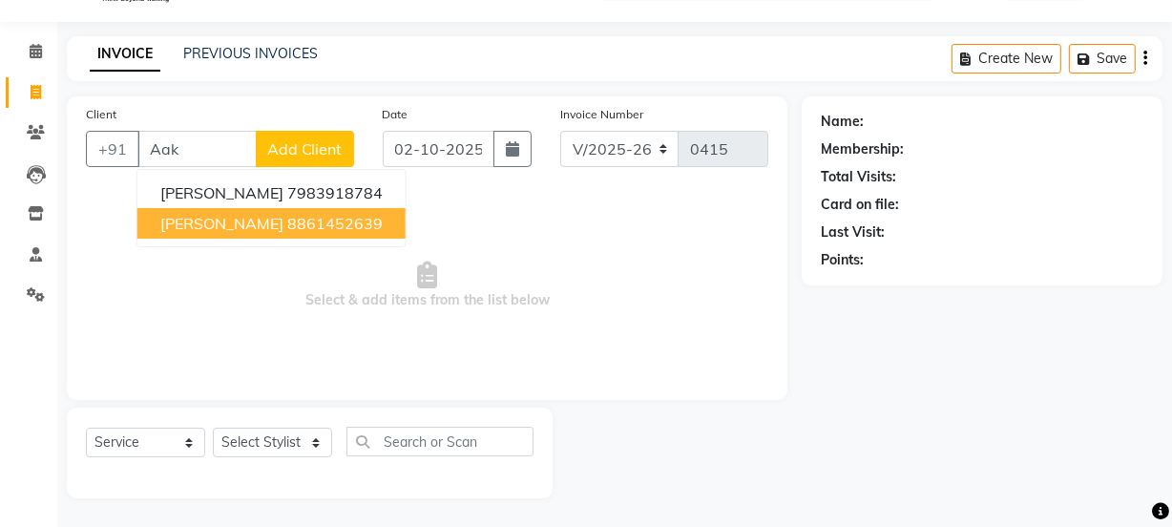
click at [291, 210] on button "[PERSON_NAME] 8861452639" at bounding box center [271, 223] width 268 height 31
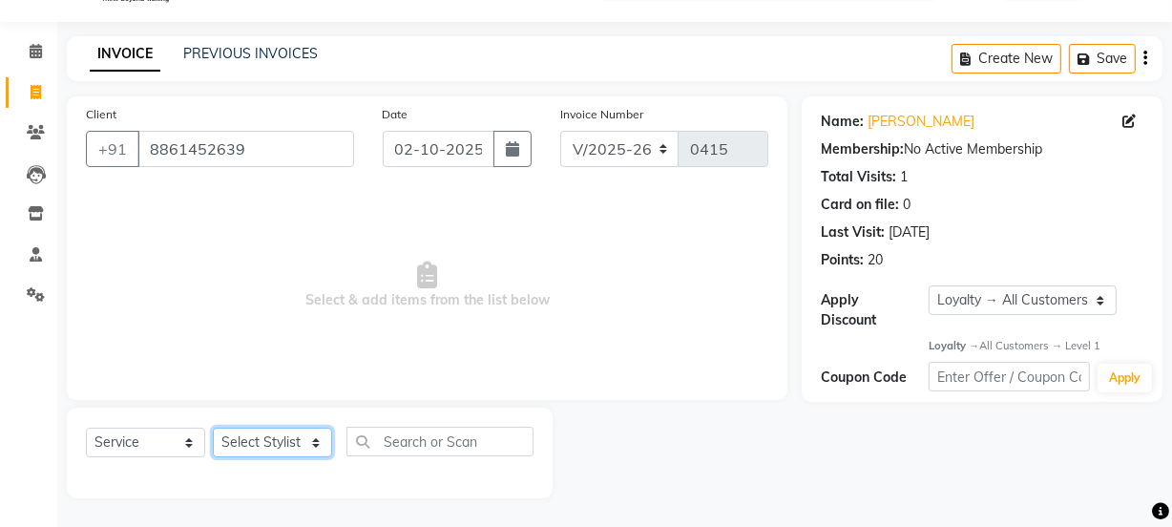
click at [309, 445] on select "Select Stylist [PERSON_NAME] Anjali [PERSON_NAME] Manager [PERSON_NAME] [PERSON…" at bounding box center [272, 442] width 119 height 30
click at [213, 427] on select "Select Stylist [PERSON_NAME] Anjali [PERSON_NAME] Manager [PERSON_NAME] [PERSON…" at bounding box center [272, 442] width 119 height 30
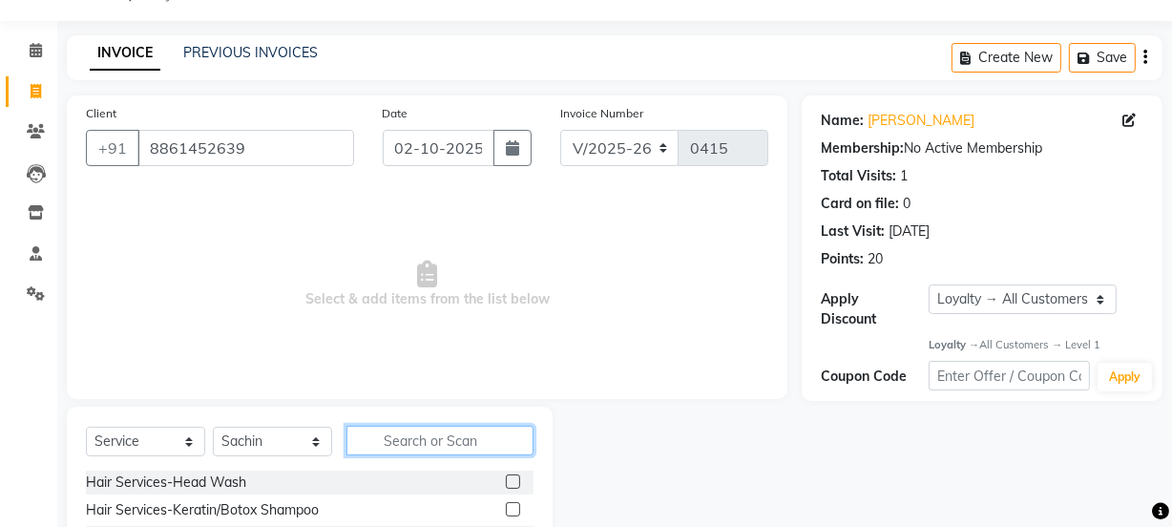
click at [430, 442] on input "text" at bounding box center [439, 441] width 187 height 30
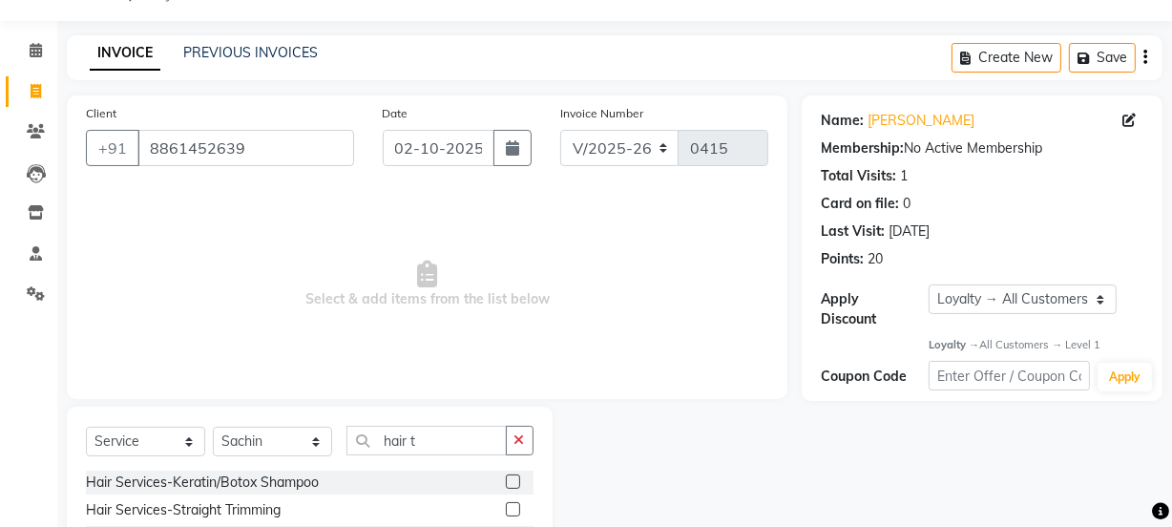
click at [506, 504] on label at bounding box center [513, 509] width 14 height 14
click at [506, 504] on input "checkbox" at bounding box center [512, 510] width 12 height 12
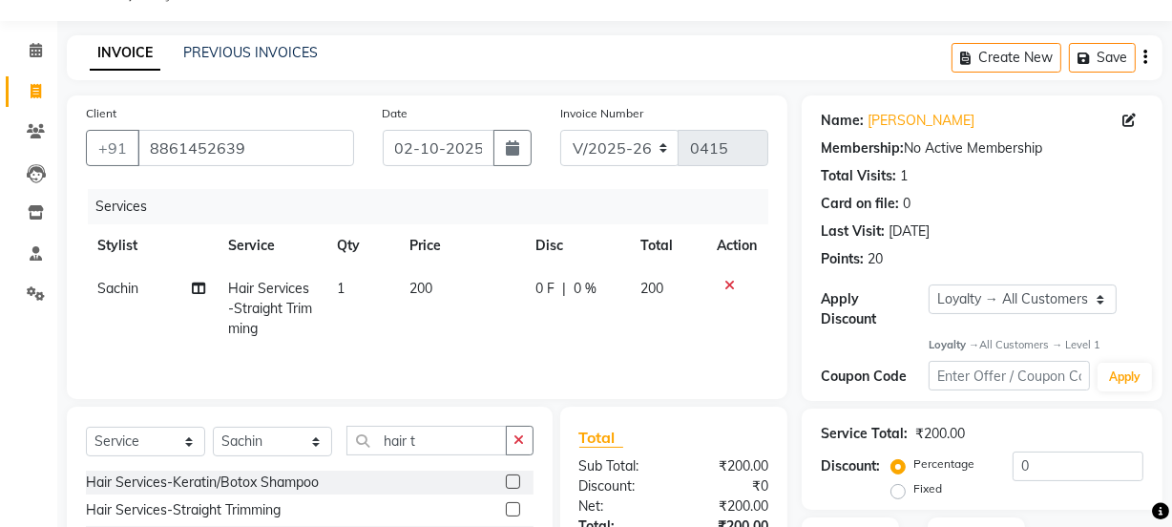
click at [427, 274] on td "200" at bounding box center [461, 308] width 127 height 83
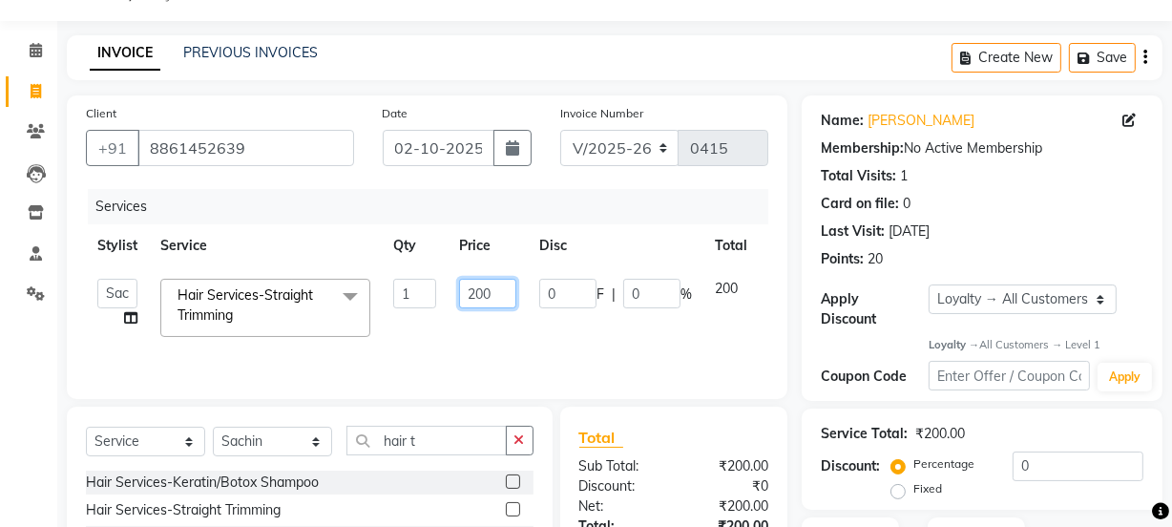
click at [499, 299] on input "200" at bounding box center [487, 294] width 57 height 30
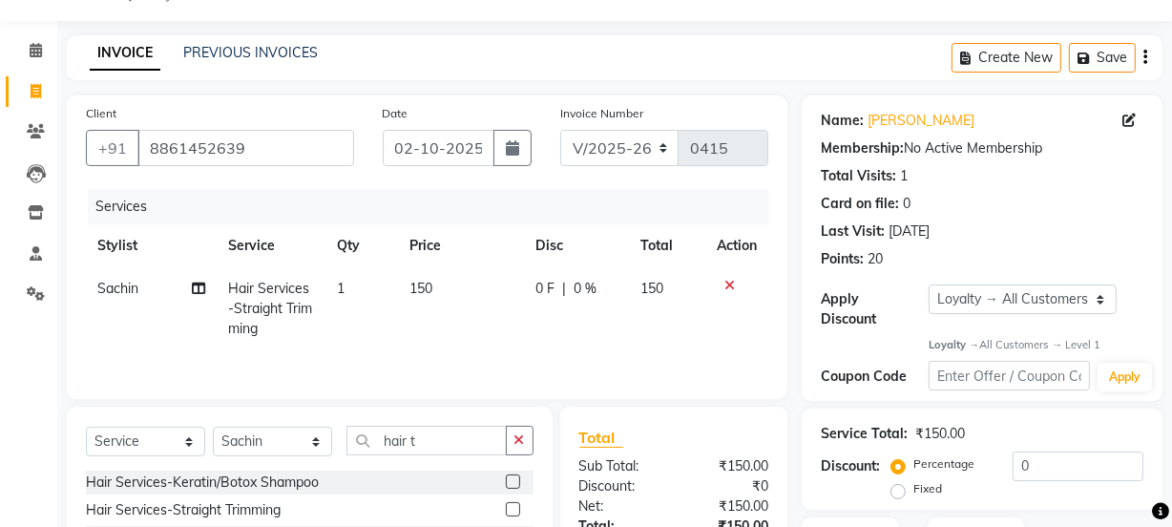
click at [663, 334] on tr "Sachin Hair Services-Straight Trimming 1 150 0 F | 0 % 150" at bounding box center [427, 308] width 682 height 83
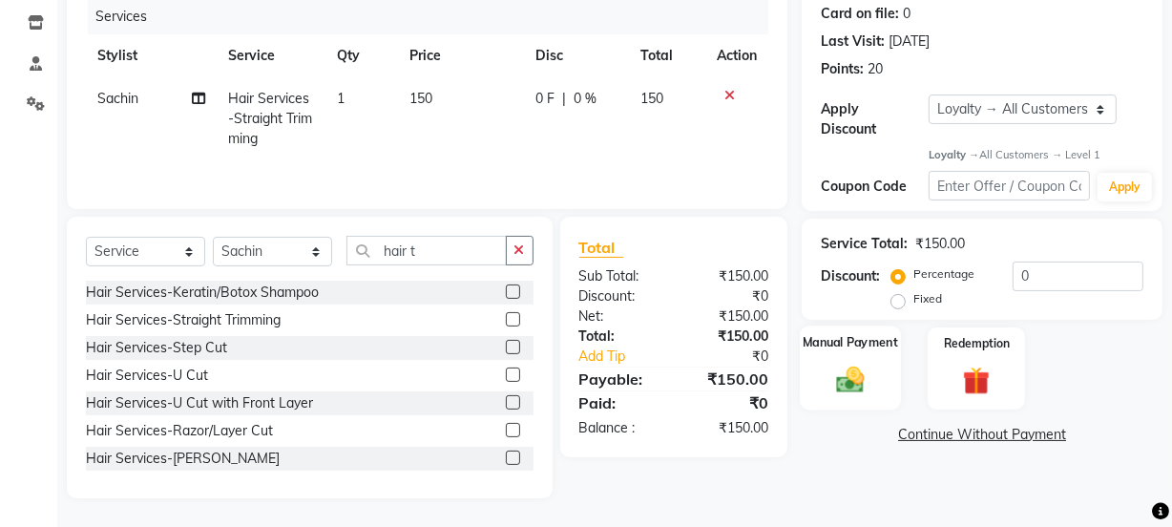
click at [858, 375] on img at bounding box center [850, 380] width 46 height 32
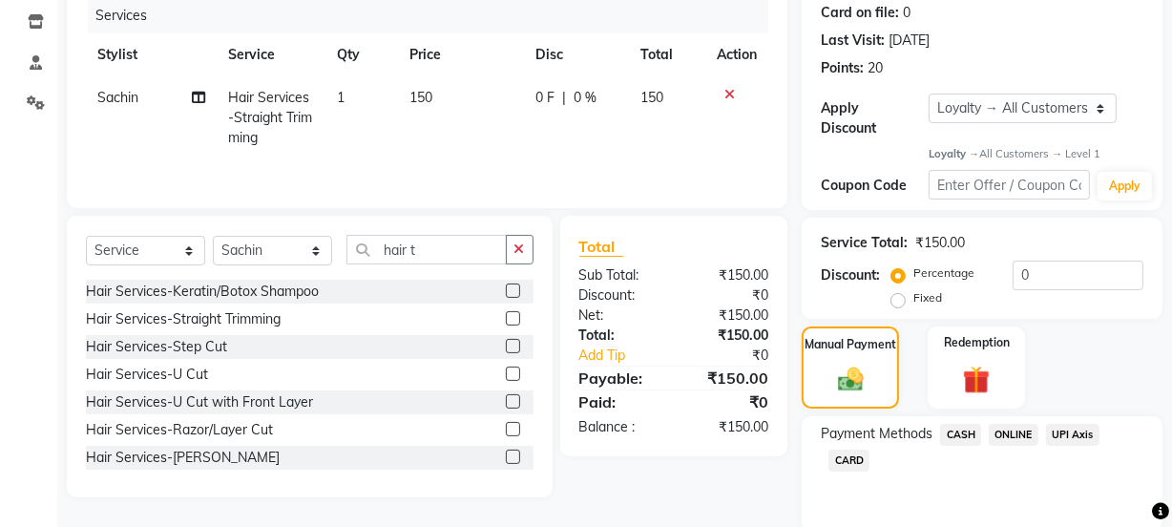
click at [1026, 436] on span "ONLINE" at bounding box center [1014, 435] width 50 height 22
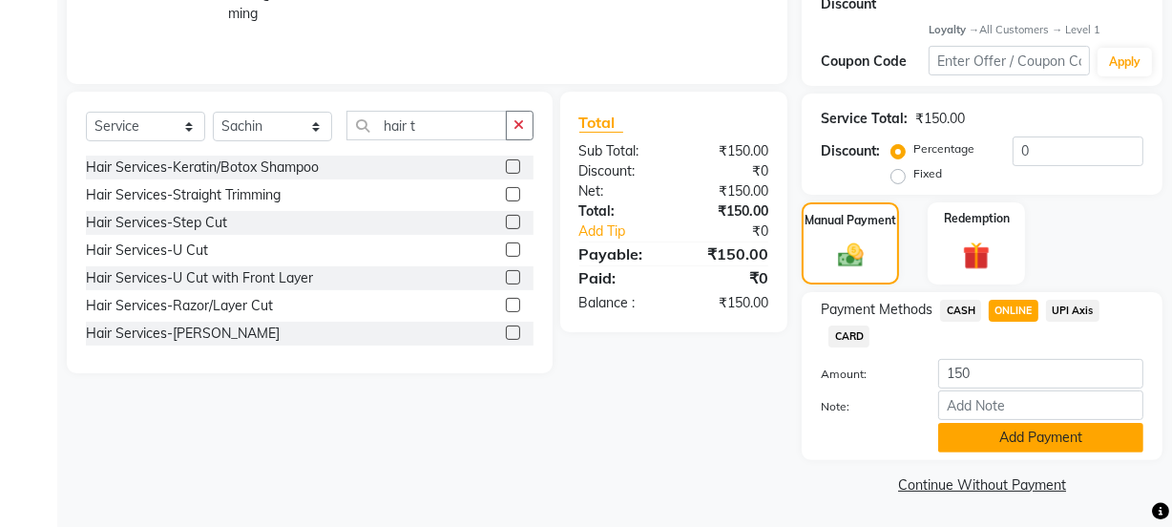
click at [1000, 445] on button "Add Payment" at bounding box center [1040, 438] width 205 height 30
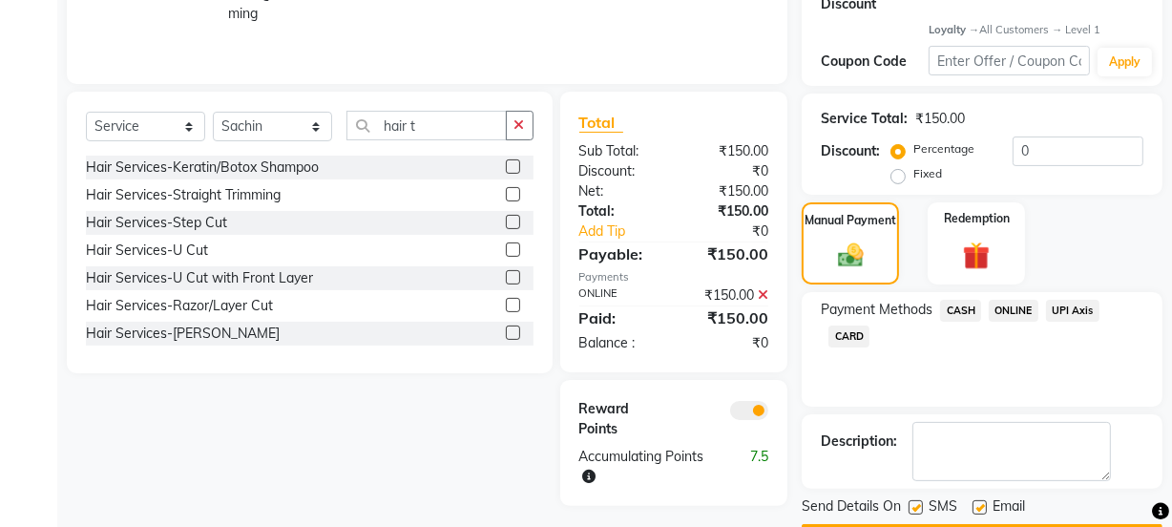
scroll to position [417, 0]
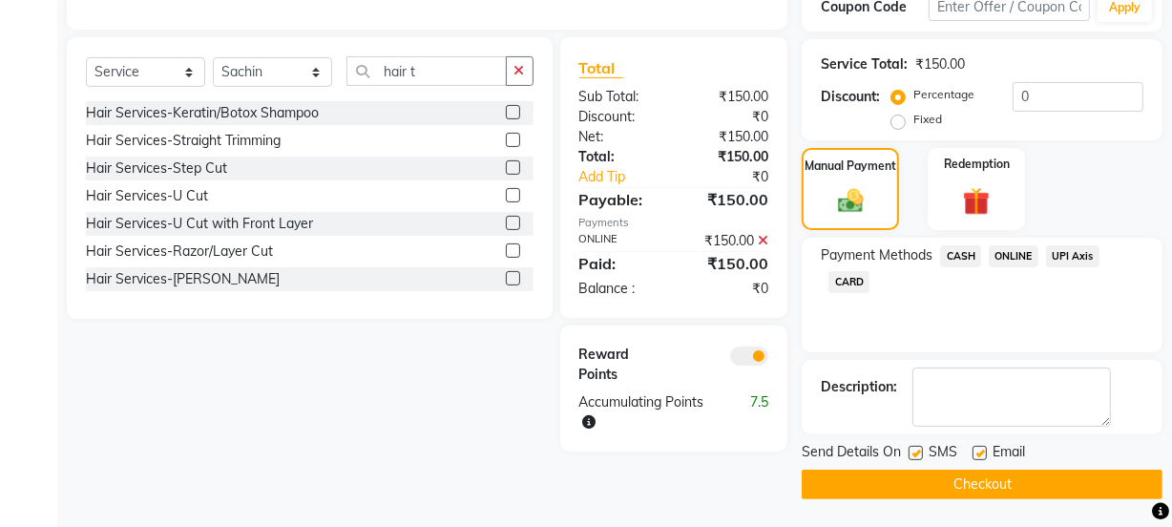
click at [980, 455] on label at bounding box center [979, 453] width 14 height 14
click at [980, 455] on input "checkbox" at bounding box center [978, 454] width 12 height 12
click at [974, 484] on button "Checkout" at bounding box center [981, 484] width 361 height 30
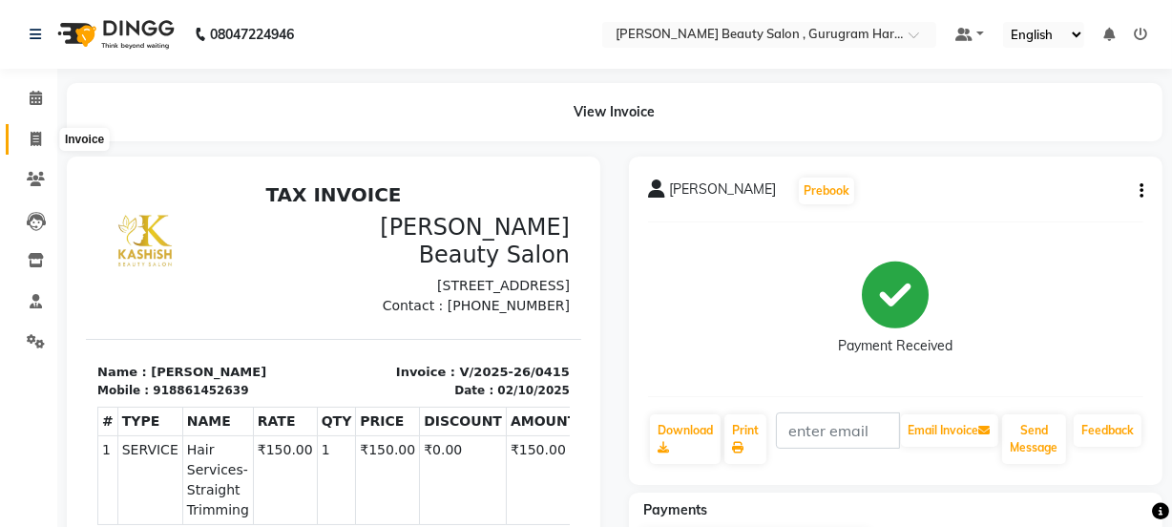
click at [31, 139] on icon at bounding box center [36, 139] width 10 height 14
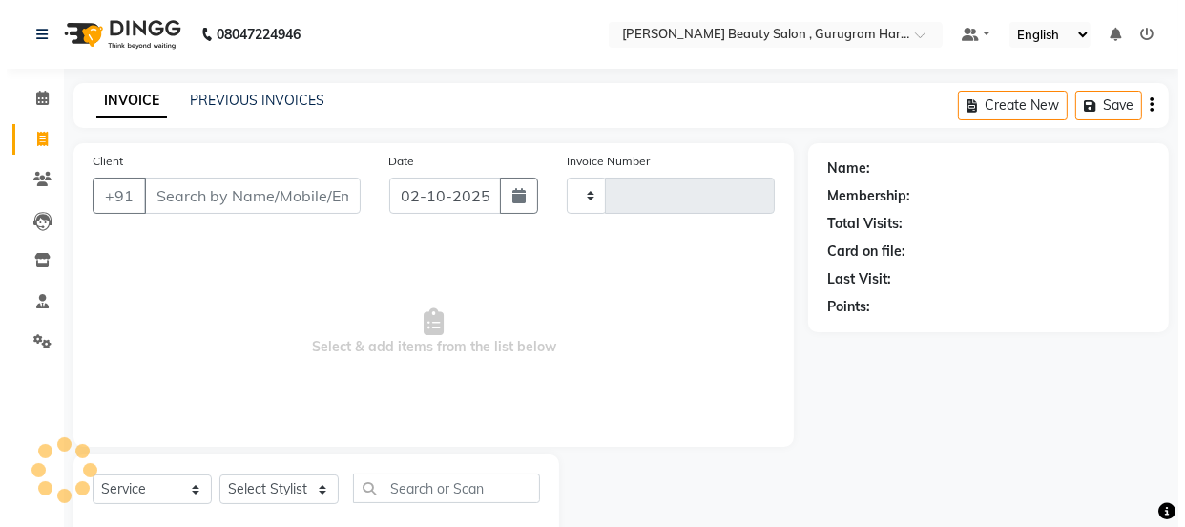
scroll to position [48, 0]
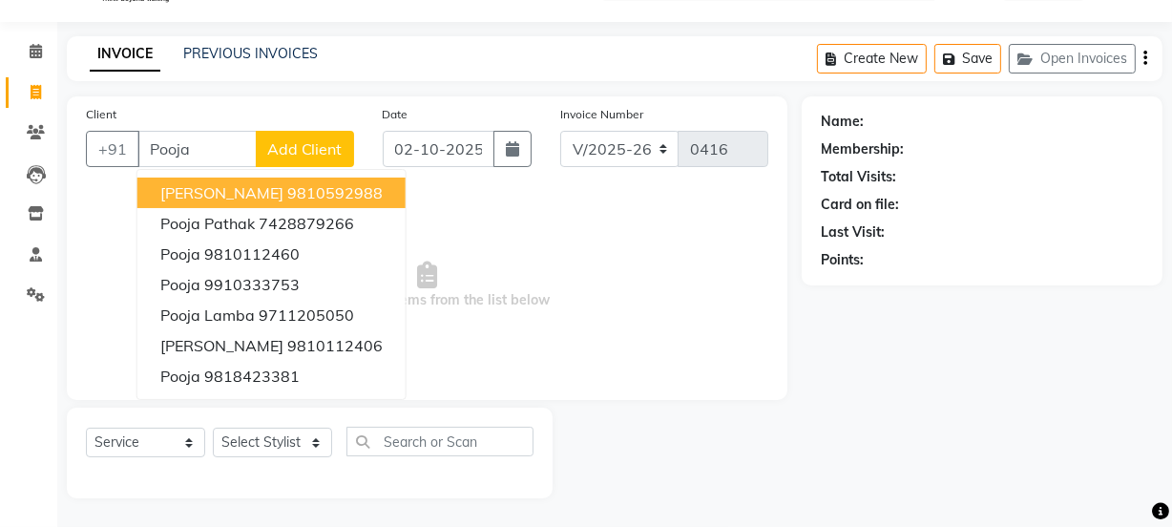
click at [297, 135] on button "Add Client" at bounding box center [305, 149] width 98 height 36
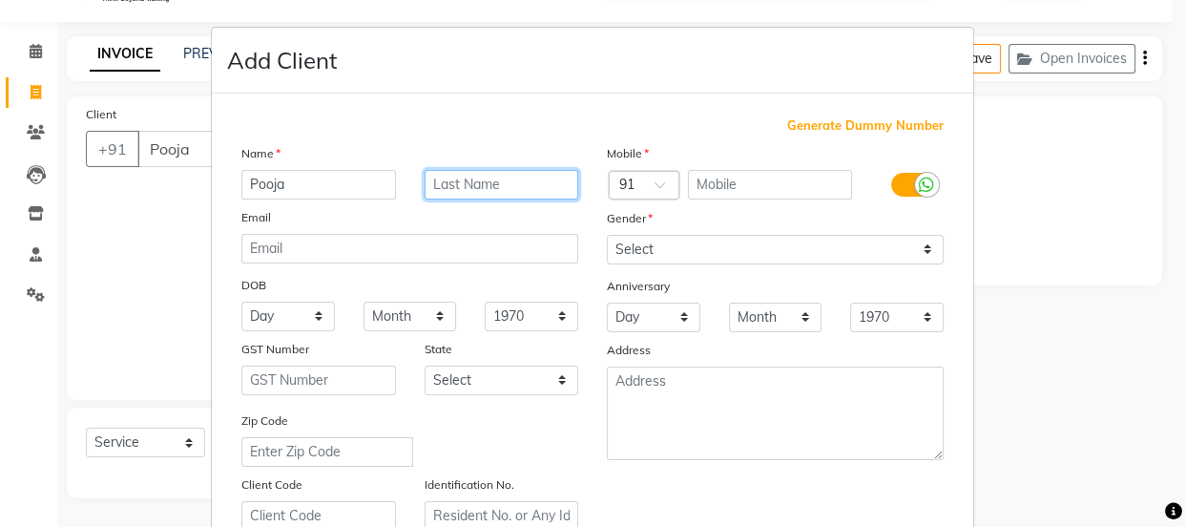
click at [464, 190] on input "text" at bounding box center [502, 185] width 155 height 30
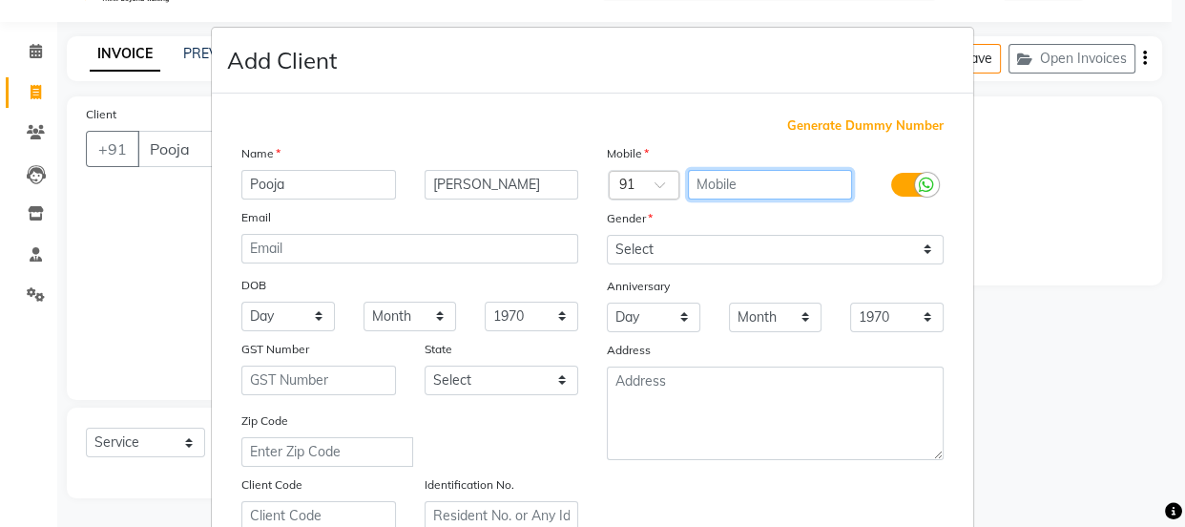
click at [718, 184] on input "text" at bounding box center [770, 185] width 165 height 30
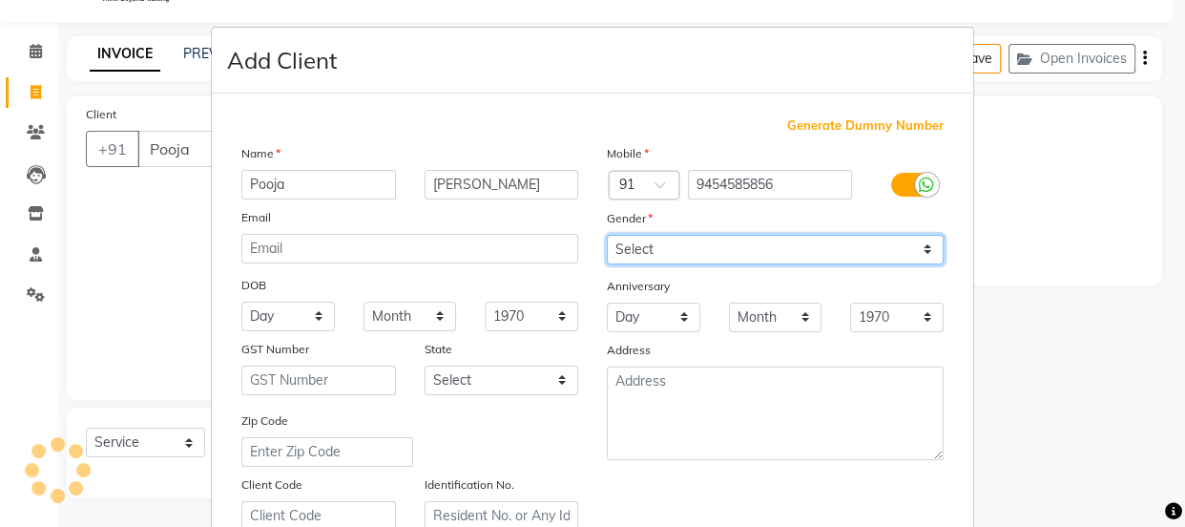
click at [868, 248] on select "Select [DEMOGRAPHIC_DATA] [DEMOGRAPHIC_DATA] Other Prefer Not To Say" at bounding box center [775, 250] width 337 height 30
click at [607, 235] on select "Select [DEMOGRAPHIC_DATA] [DEMOGRAPHIC_DATA] Other Prefer Not To Say" at bounding box center [775, 250] width 337 height 30
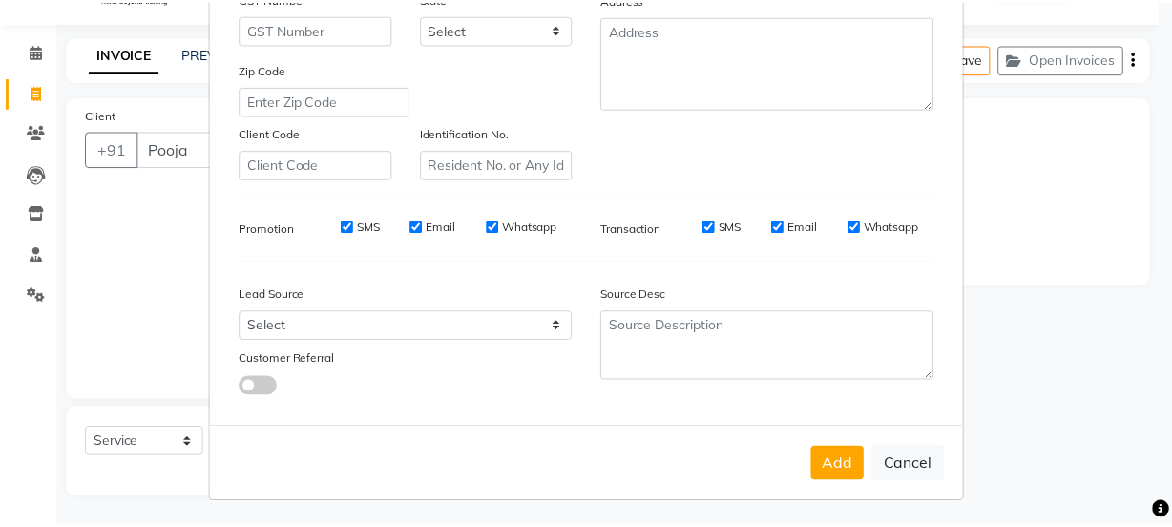
scroll to position [360, 0]
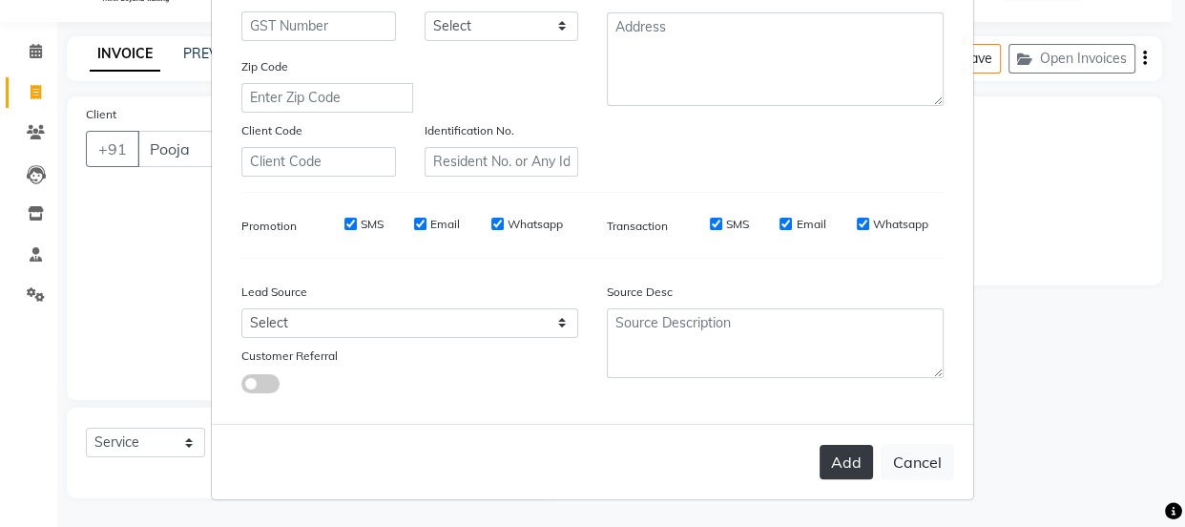
click at [834, 469] on button "Add" at bounding box center [846, 462] width 53 height 34
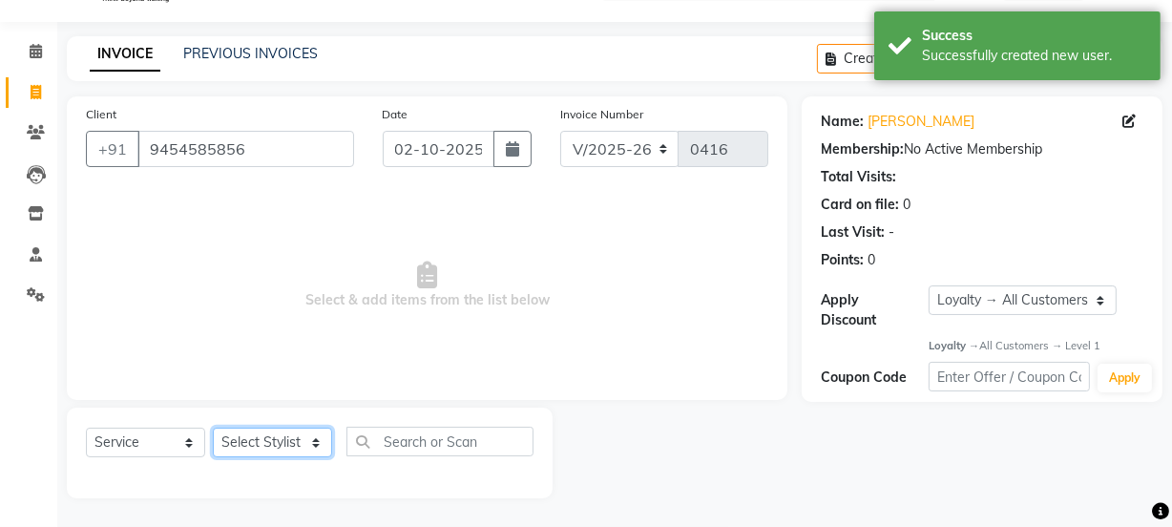
click at [280, 441] on select "Select Stylist [PERSON_NAME] Anjali [PERSON_NAME] Manager [PERSON_NAME] [PERSON…" at bounding box center [272, 442] width 119 height 30
click at [213, 427] on select "Select Stylist [PERSON_NAME] Anjali [PERSON_NAME] Manager [PERSON_NAME] [PERSON…" at bounding box center [272, 442] width 119 height 30
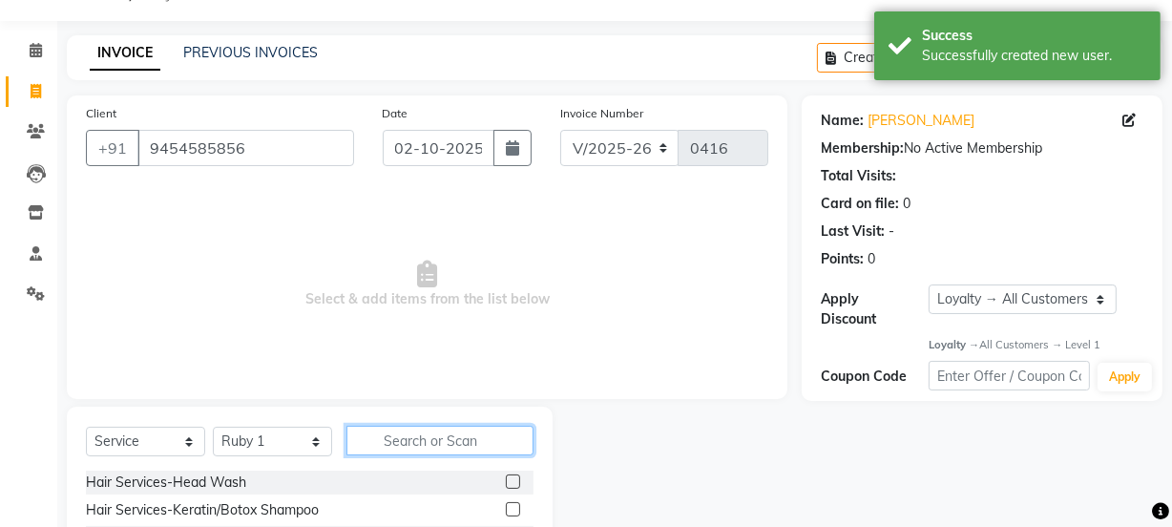
click at [426, 438] on input "text" at bounding box center [439, 441] width 187 height 30
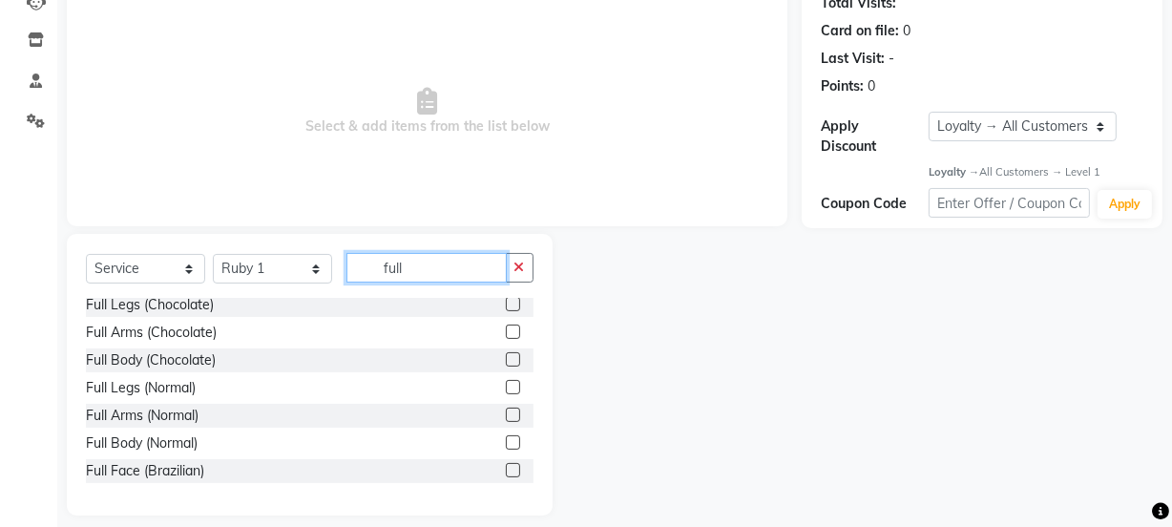
scroll to position [141, 0]
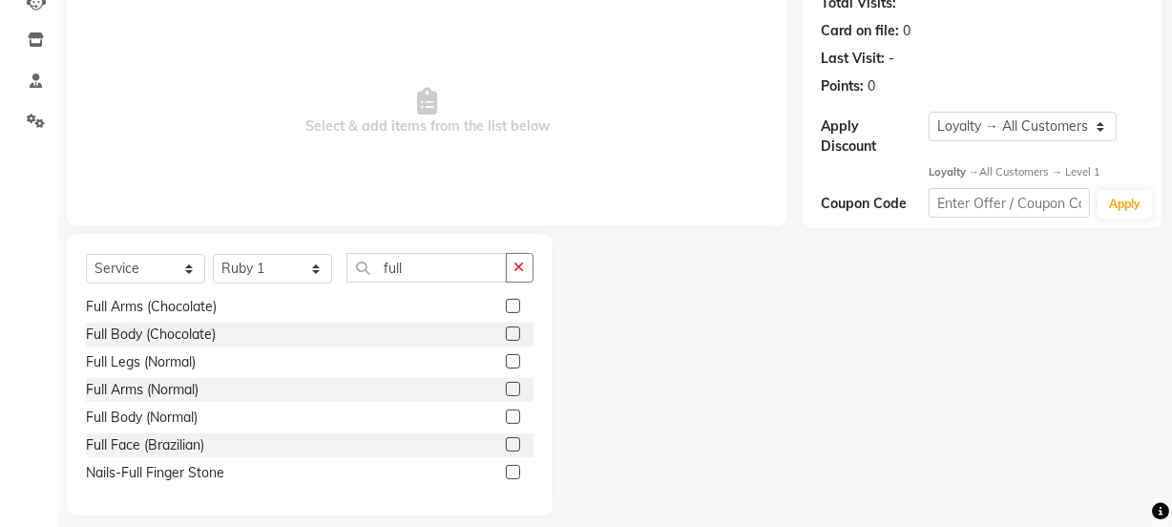
click at [506, 387] on label at bounding box center [513, 389] width 14 height 14
click at [506, 387] on input "checkbox" at bounding box center [512, 390] width 12 height 12
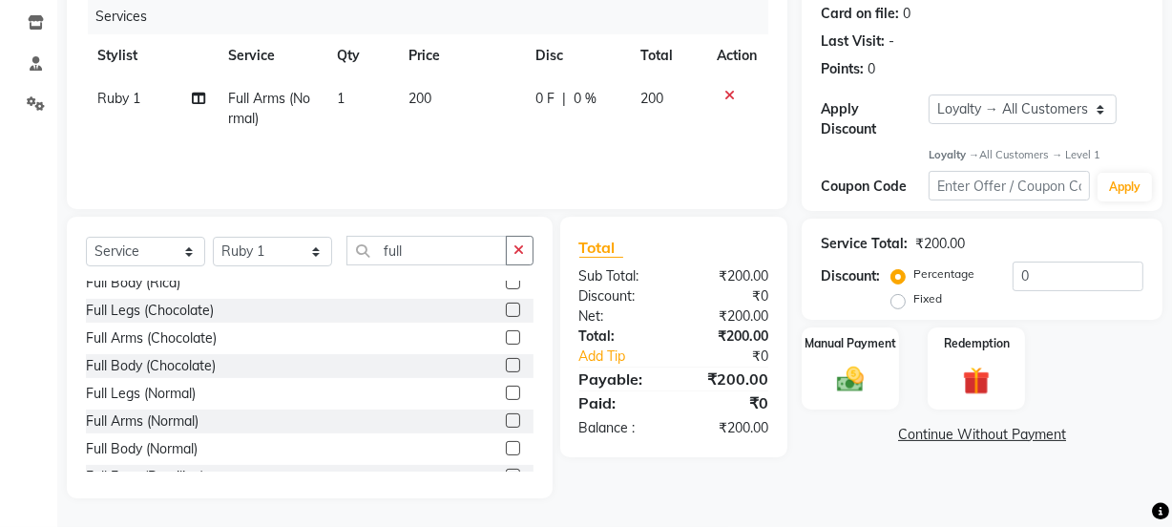
scroll to position [0, 0]
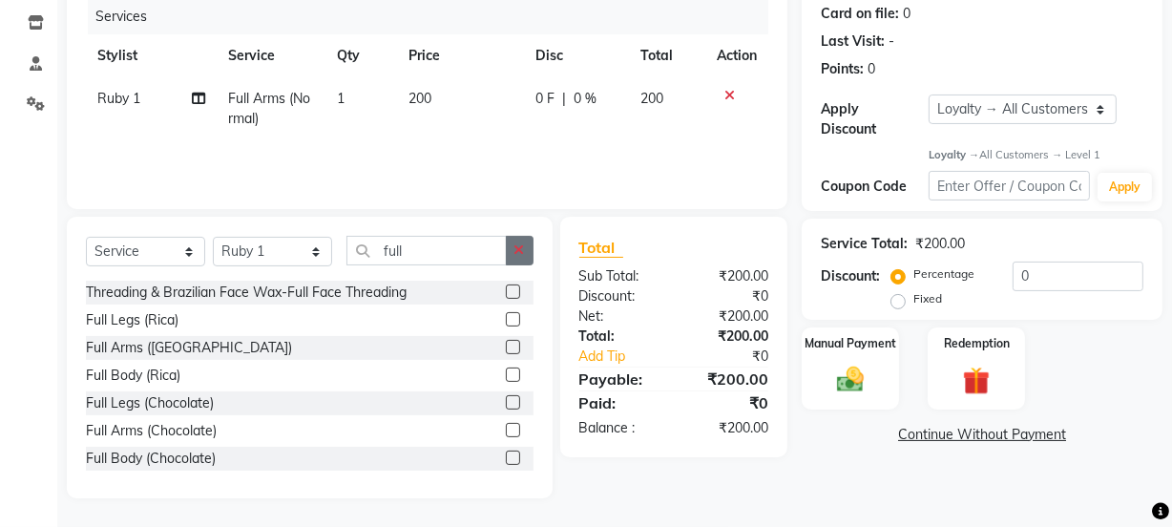
click at [510, 238] on button "button" at bounding box center [520, 251] width 28 height 30
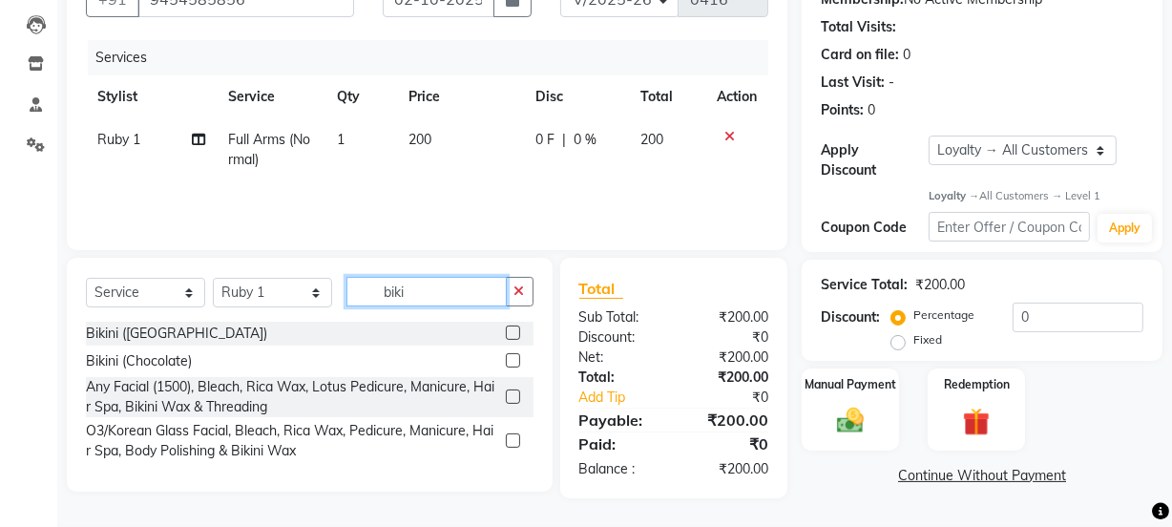
scroll to position [197, 0]
click at [514, 325] on label at bounding box center [513, 332] width 14 height 14
click at [514, 327] on input "checkbox" at bounding box center [512, 333] width 12 height 12
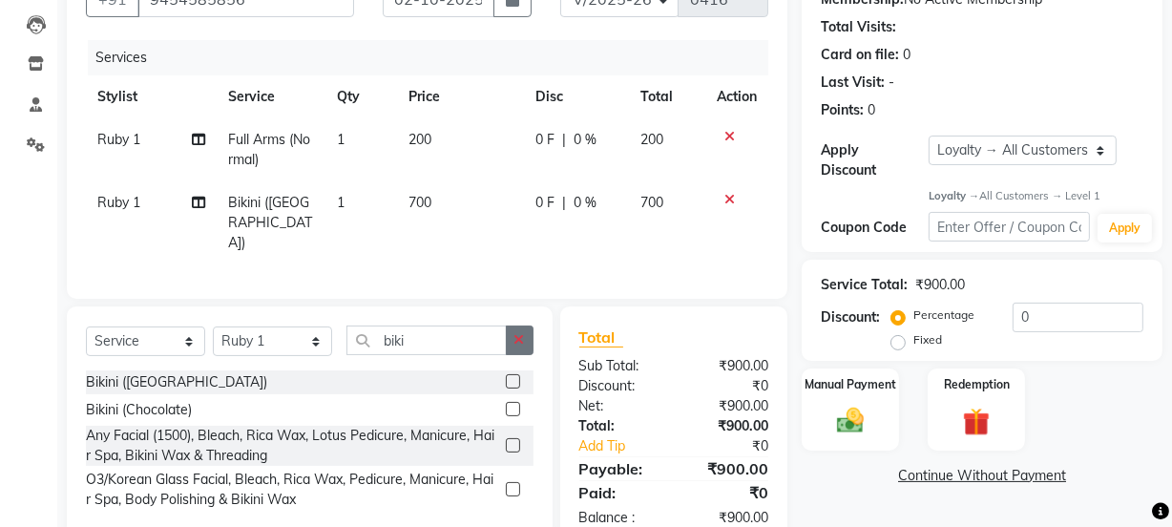
click at [519, 333] on icon "button" at bounding box center [519, 339] width 10 height 13
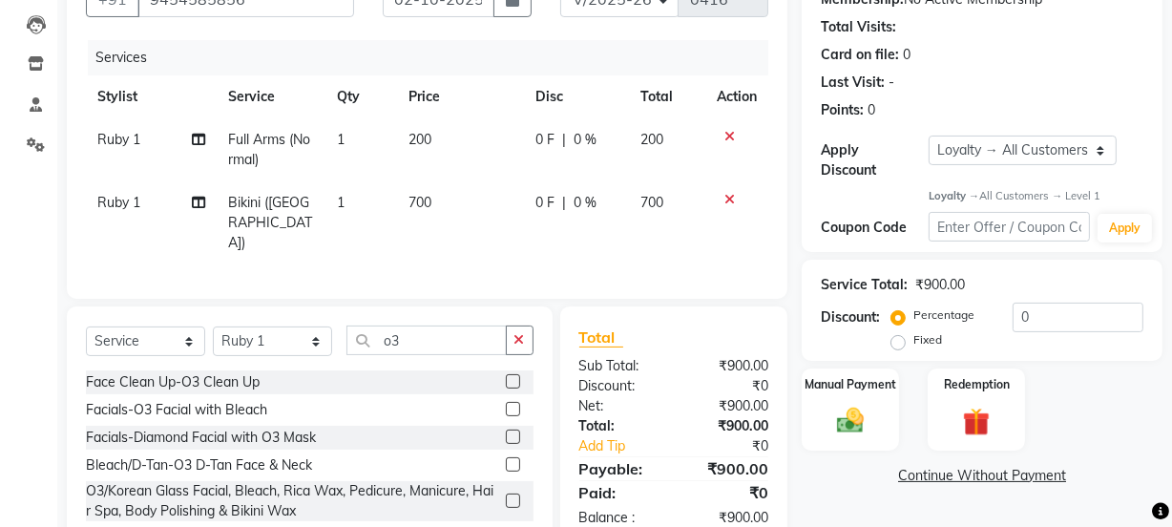
click at [510, 374] on label at bounding box center [513, 381] width 14 height 14
click at [510, 376] on input "checkbox" at bounding box center [512, 382] width 12 height 12
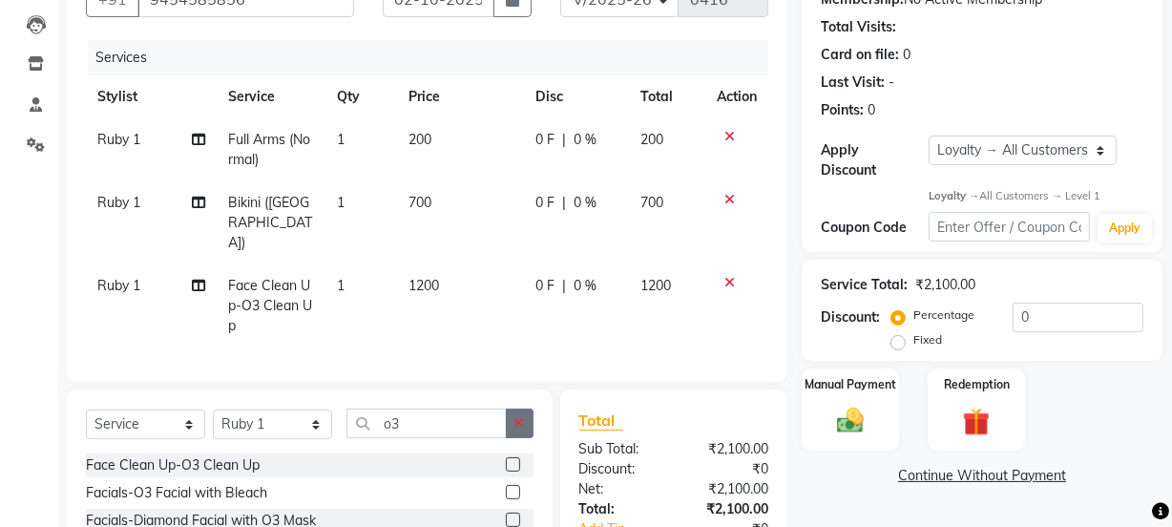
click at [512, 408] on button "button" at bounding box center [520, 423] width 28 height 30
click at [506, 457] on label at bounding box center [513, 464] width 14 height 14
click at [506, 459] on input "checkbox" at bounding box center [512, 465] width 12 height 12
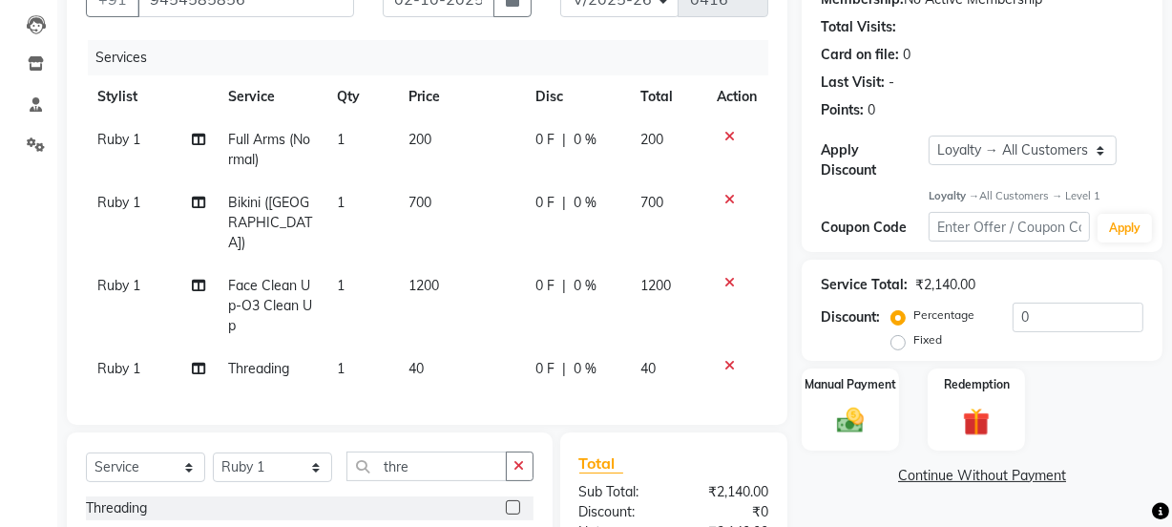
drag, startPoint x: 512, startPoint y: 432, endPoint x: 500, endPoint y: 432, distance: 12.4
click at [511, 451] on button "button" at bounding box center [520, 466] width 28 height 30
click at [512, 500] on label at bounding box center [513, 507] width 14 height 14
click at [512, 502] on input "checkbox" at bounding box center [512, 508] width 12 height 12
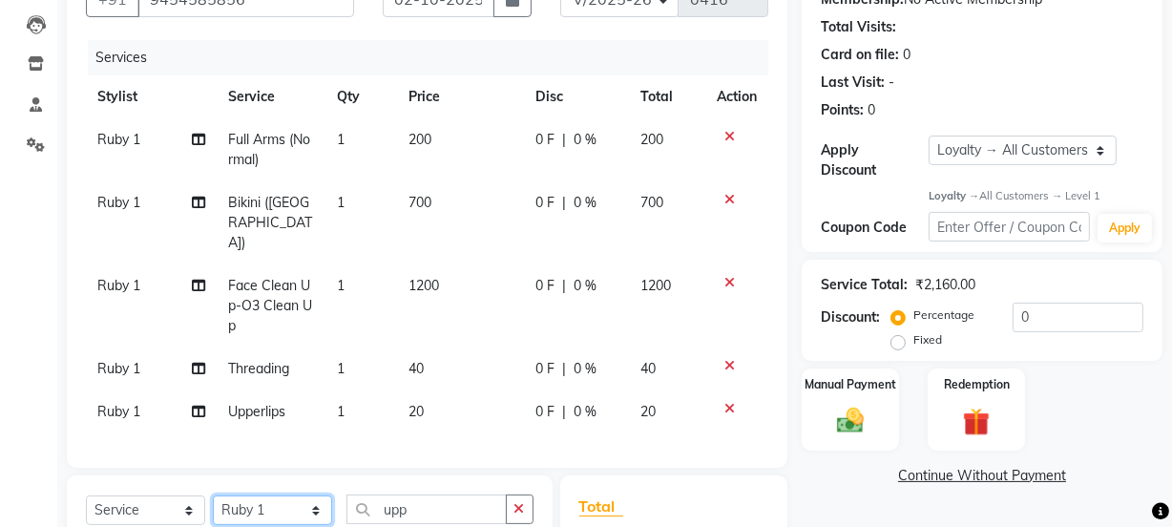
click at [218, 495] on select "Select Stylist [PERSON_NAME] Anjali [PERSON_NAME] Manager [PERSON_NAME] [PERSON…" at bounding box center [272, 510] width 119 height 30
click at [213, 495] on select "Select Stylist [PERSON_NAME] Anjali [PERSON_NAME] Manager [PERSON_NAME] [PERSON…" at bounding box center [272, 510] width 119 height 30
drag, startPoint x: 519, startPoint y: 489, endPoint x: 515, endPoint y: 479, distance: 10.3
click at [519, 494] on button "button" at bounding box center [520, 509] width 28 height 30
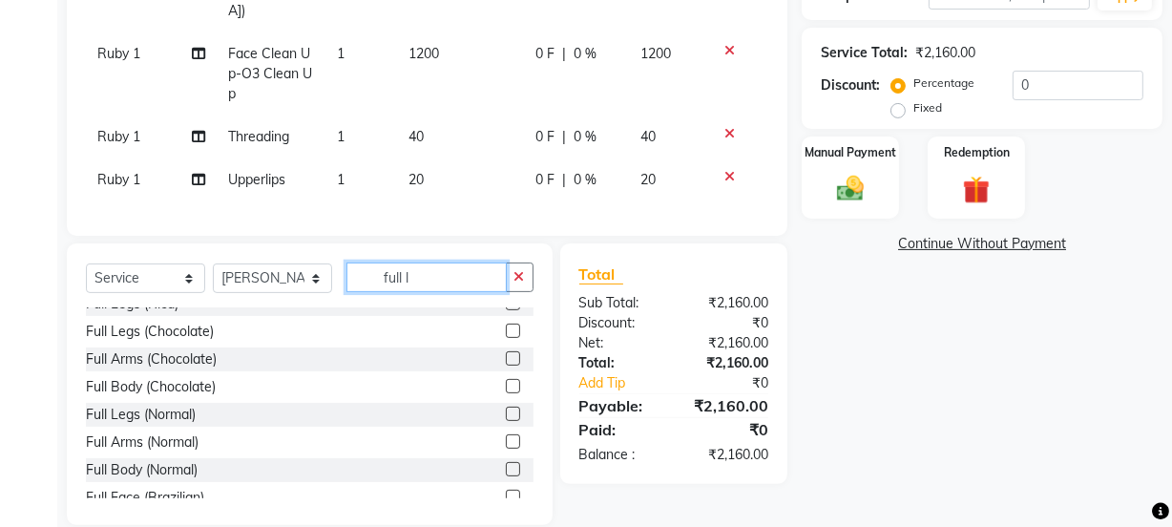
scroll to position [30, 0]
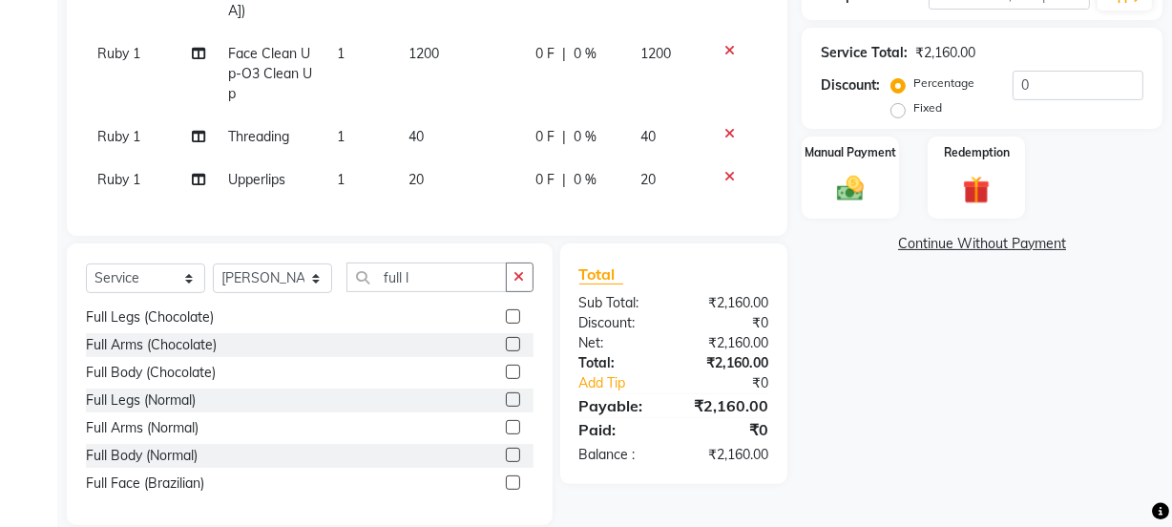
click at [506, 392] on label at bounding box center [513, 399] width 14 height 14
click at [506, 394] on input "checkbox" at bounding box center [512, 400] width 12 height 12
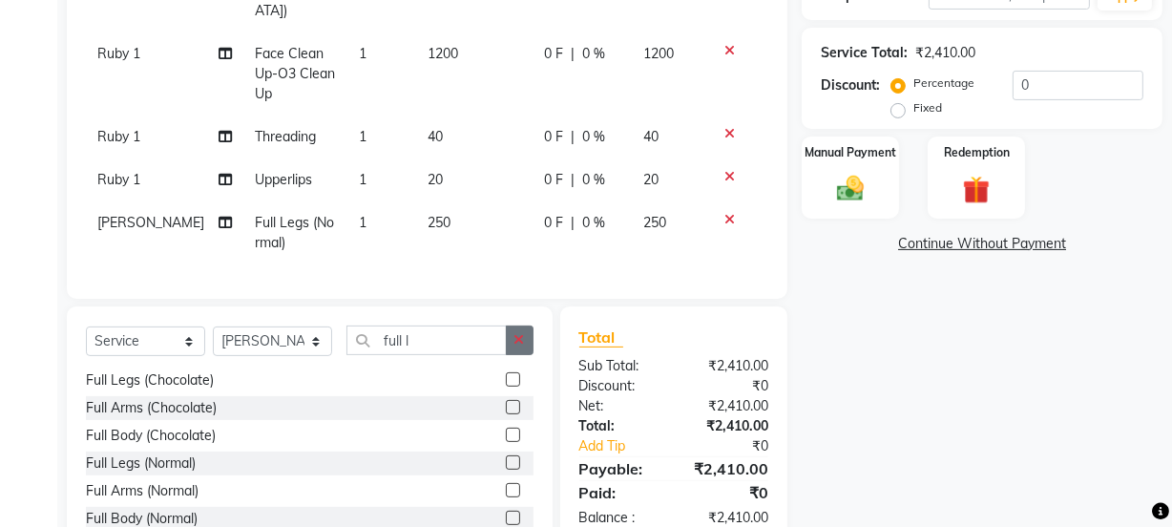
click at [525, 325] on button "button" at bounding box center [520, 340] width 28 height 30
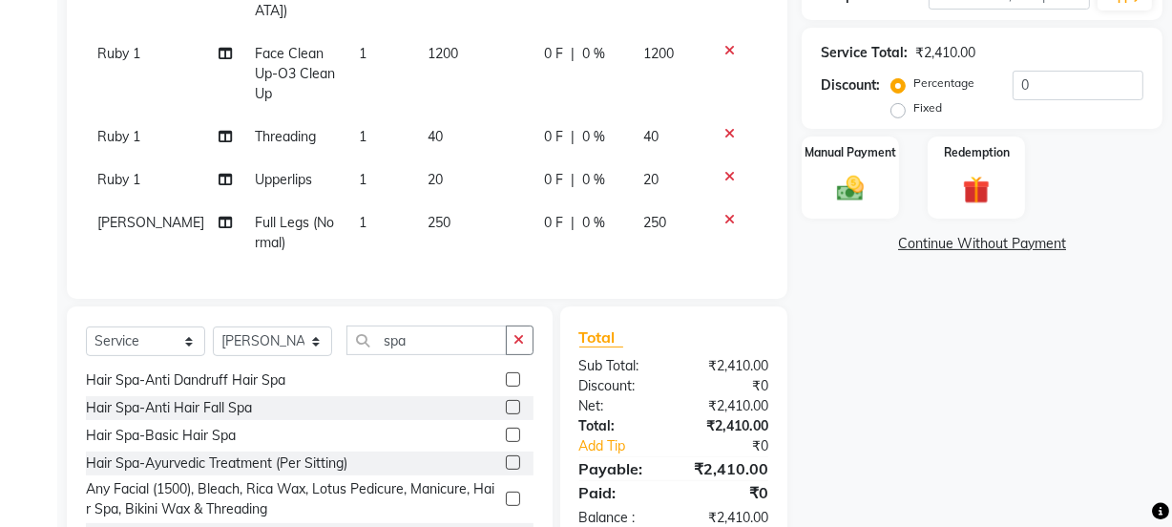
click at [506, 427] on label at bounding box center [513, 434] width 14 height 14
click at [506, 429] on input "checkbox" at bounding box center [512, 435] width 12 height 12
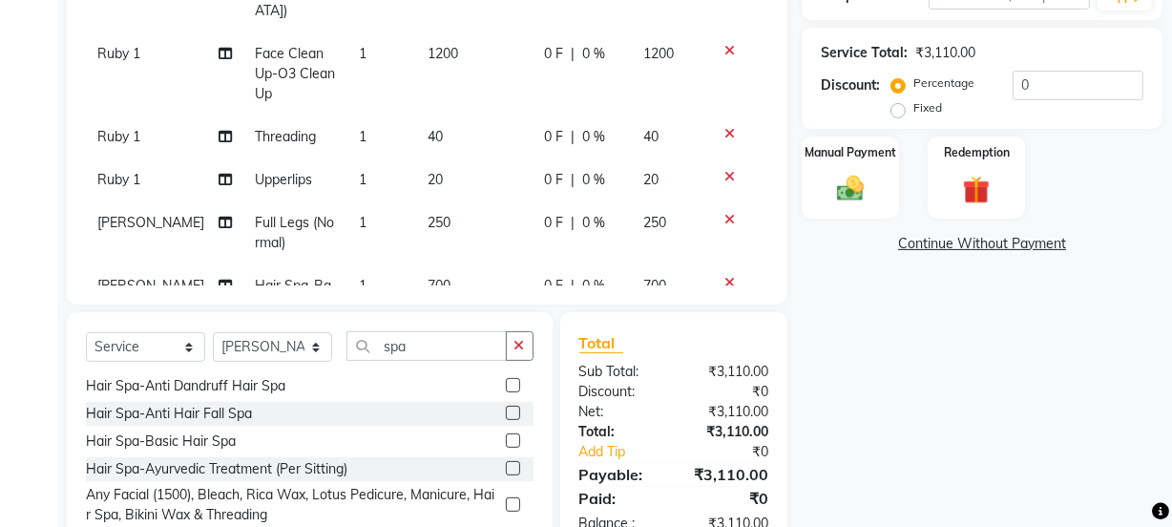
click at [128, 277] on span "[PERSON_NAME]" at bounding box center [150, 285] width 107 height 17
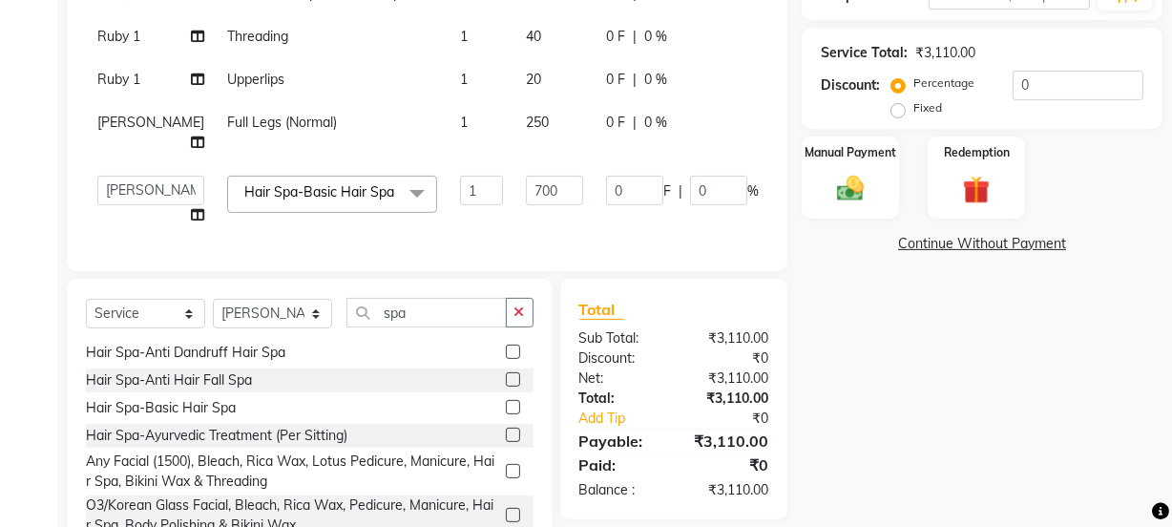
click at [99, 131] on span "[PERSON_NAME]" at bounding box center [150, 122] width 107 height 17
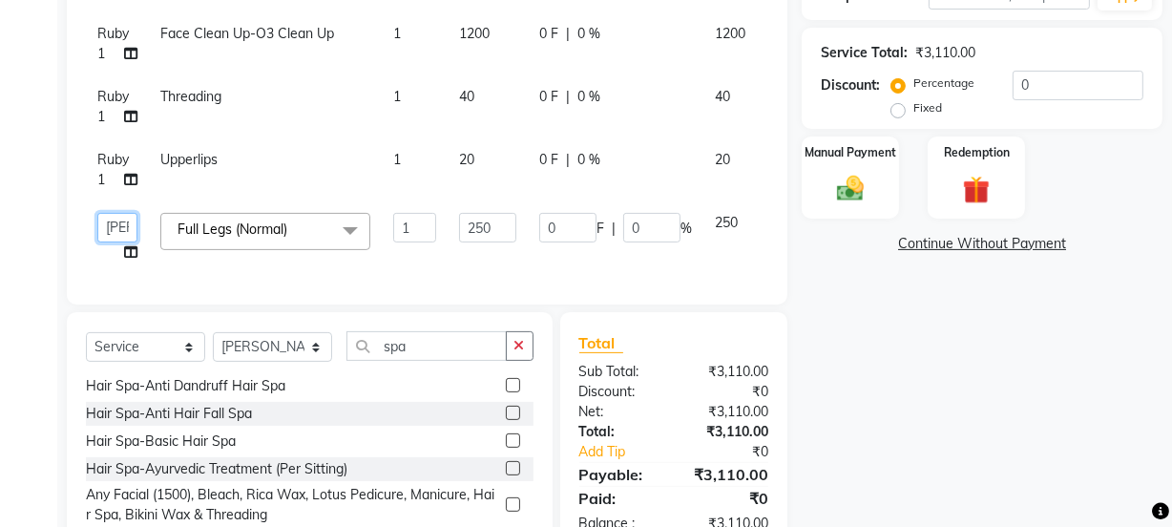
click at [99, 221] on select "[PERSON_NAME] Anjali [PERSON_NAME] Manager [PERSON_NAME] [PERSON_NAME] [PERSON_…" at bounding box center [117, 228] width 40 height 30
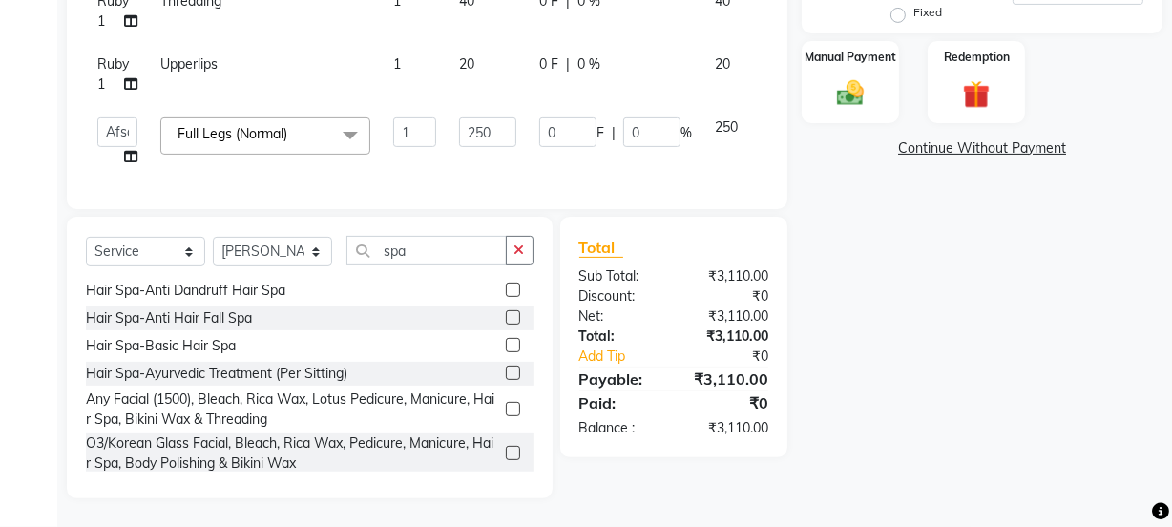
scroll to position [351, 0]
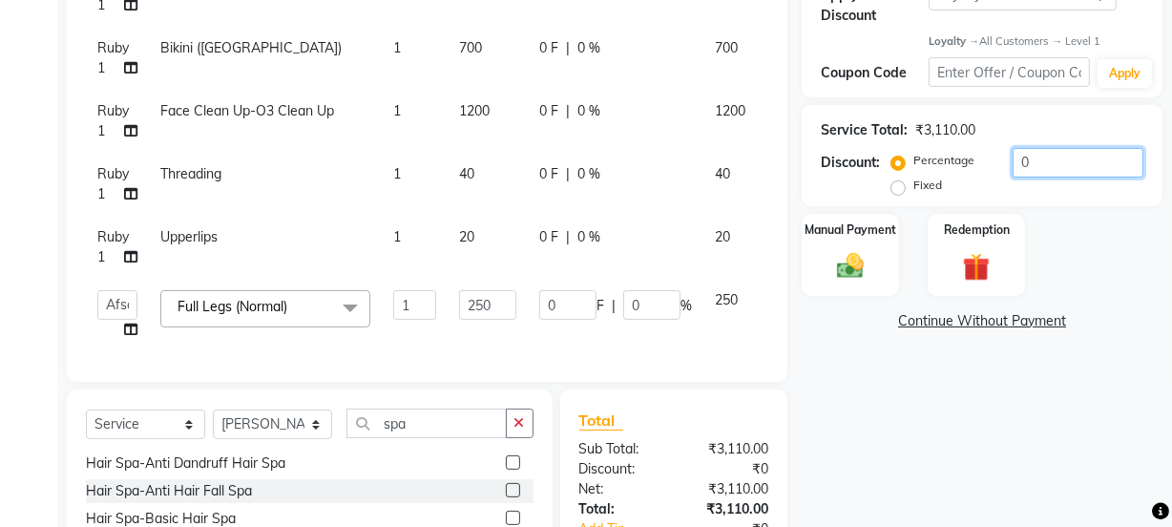
click at [1048, 164] on input "0" at bounding box center [1077, 163] width 131 height 30
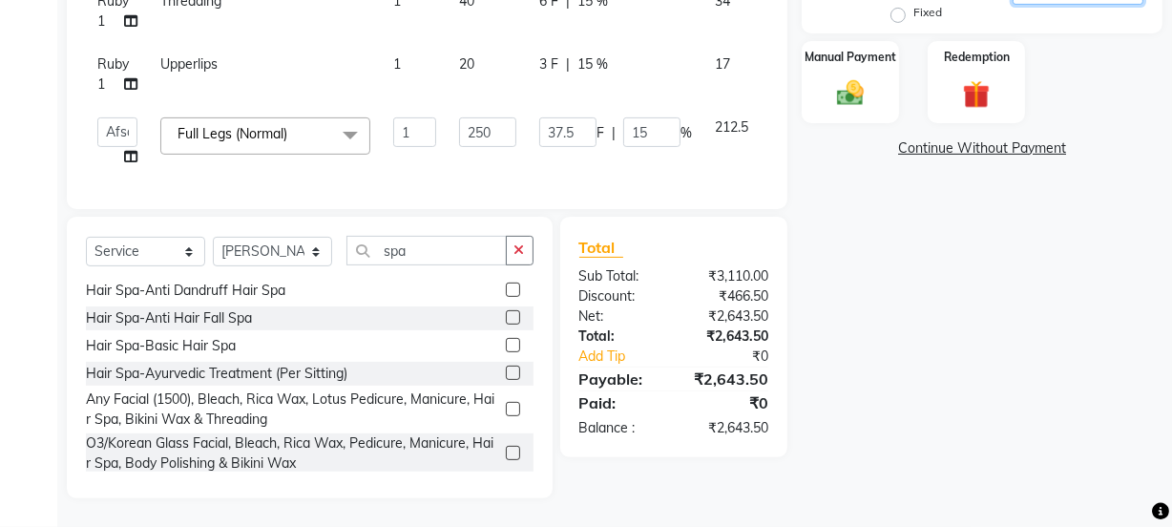
scroll to position [438, 0]
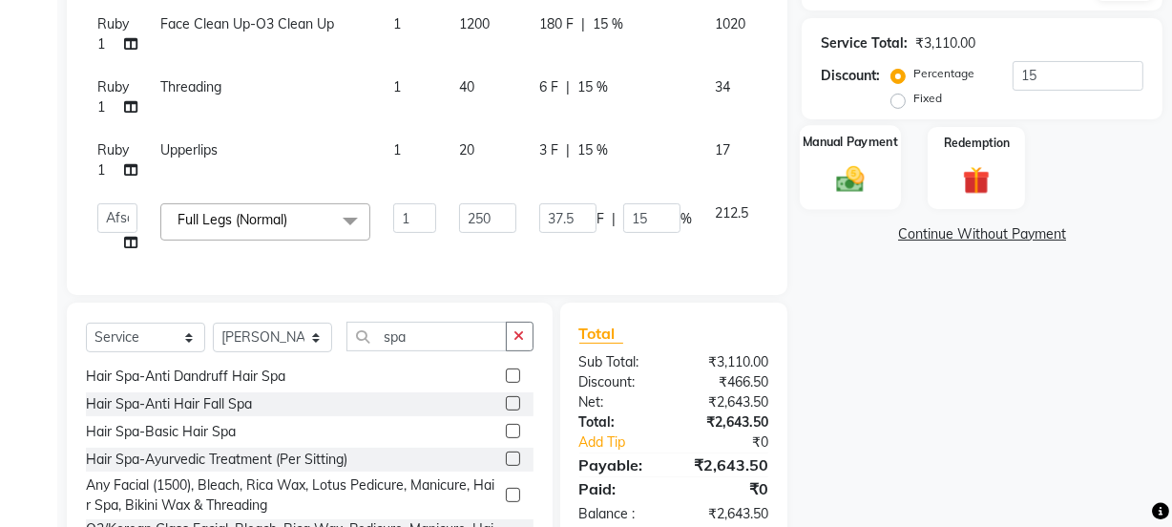
click at [847, 164] on img at bounding box center [850, 179] width 46 height 32
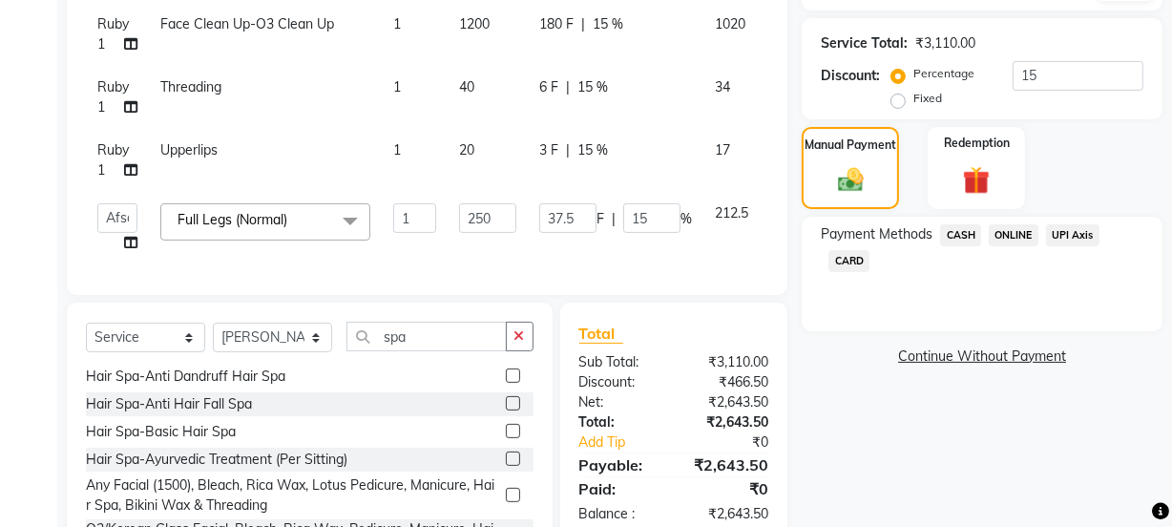
click at [969, 236] on span "CASH" at bounding box center [960, 235] width 41 height 22
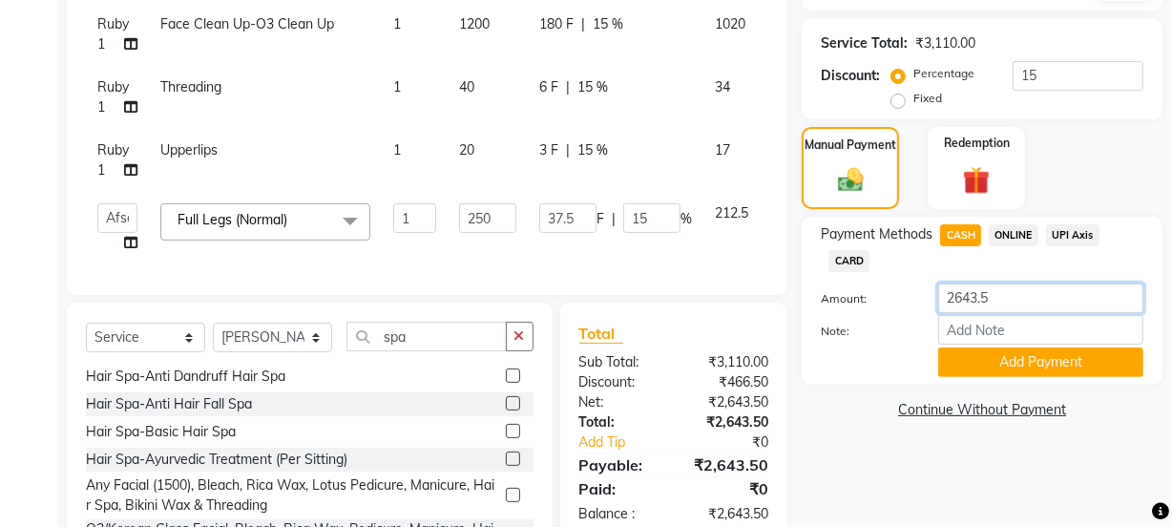
click at [1010, 296] on input "2643.5" at bounding box center [1040, 298] width 205 height 30
click at [1005, 362] on button "Add Payment" at bounding box center [1040, 362] width 205 height 30
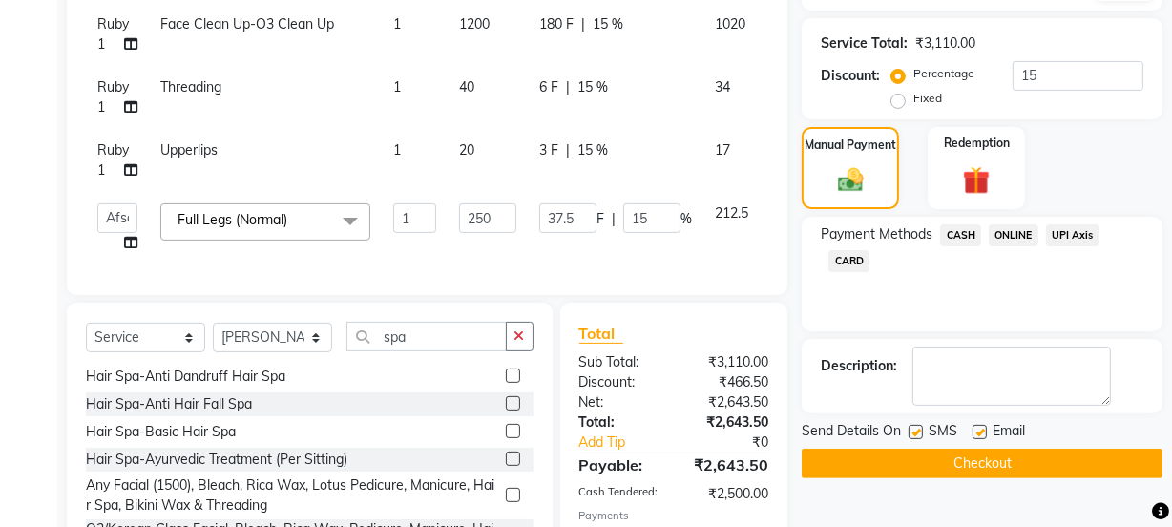
click at [1003, 232] on span "ONLINE" at bounding box center [1014, 235] width 50 height 22
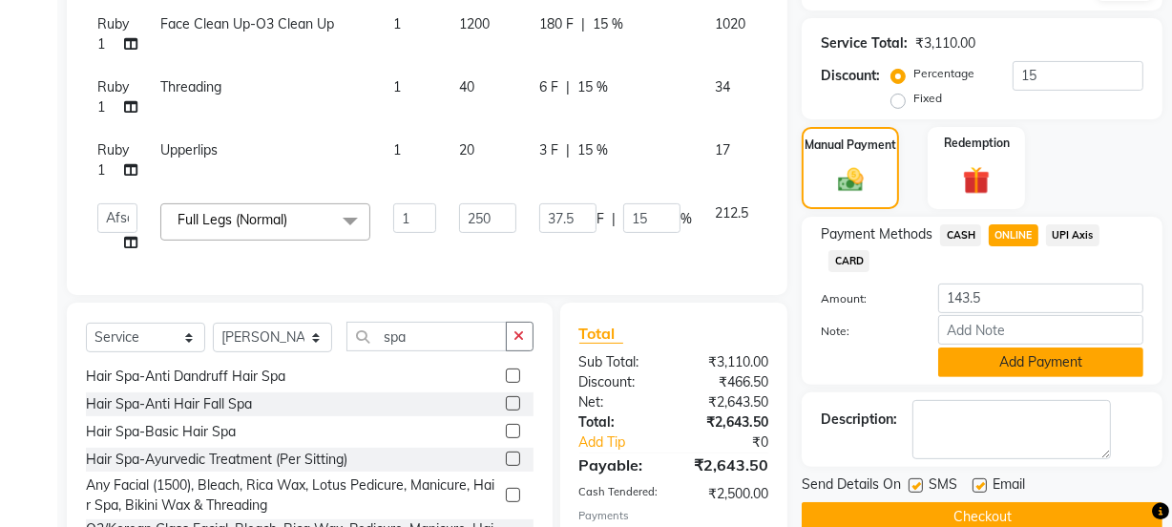
click at [1000, 362] on button "Add Payment" at bounding box center [1040, 362] width 205 height 30
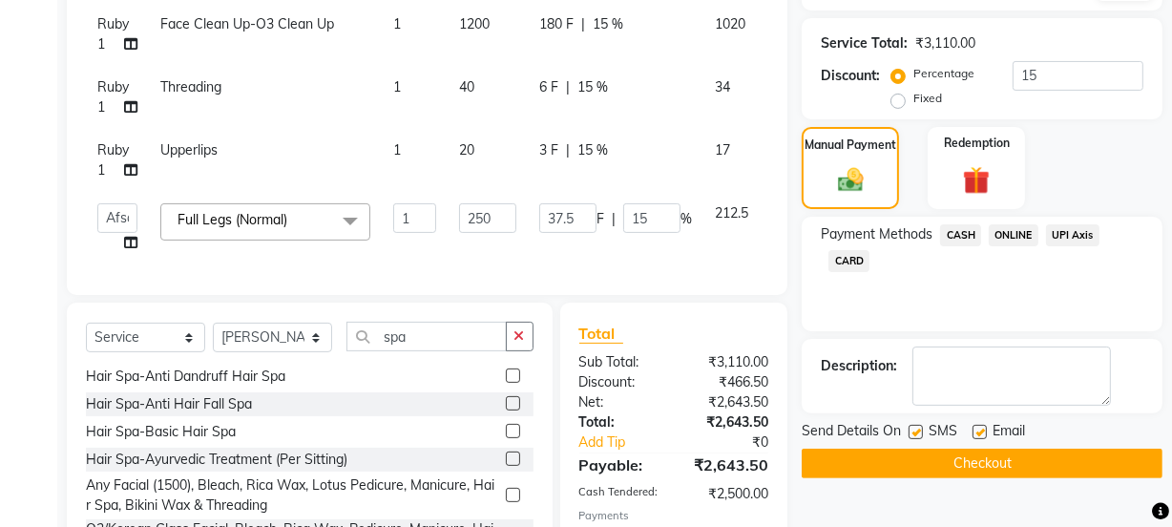
scroll to position [724, 0]
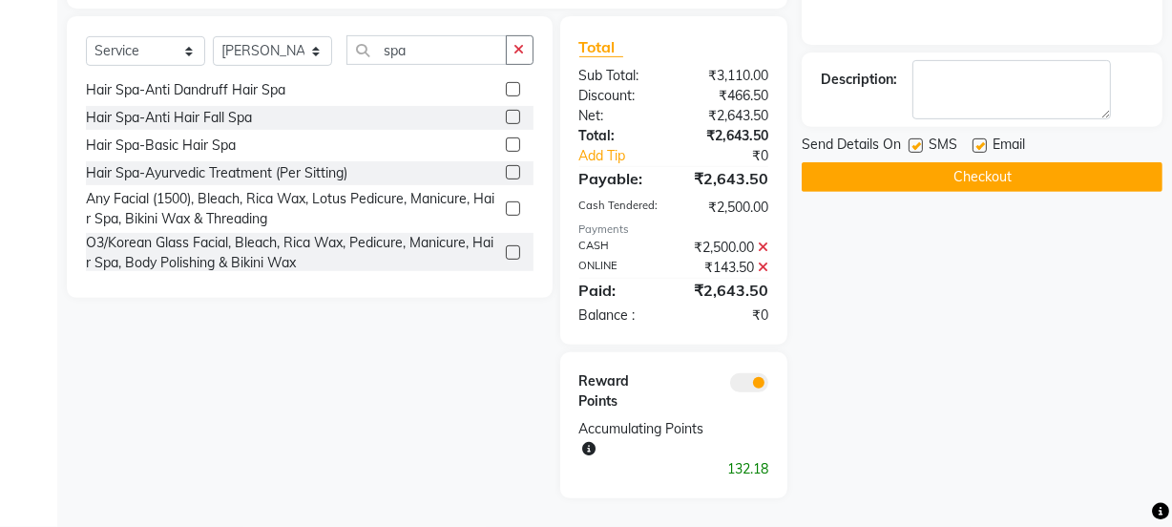
click at [980, 139] on label at bounding box center [979, 145] width 14 height 14
click at [980, 140] on input "checkbox" at bounding box center [978, 146] width 12 height 12
click at [977, 172] on button "Checkout" at bounding box center [981, 177] width 361 height 30
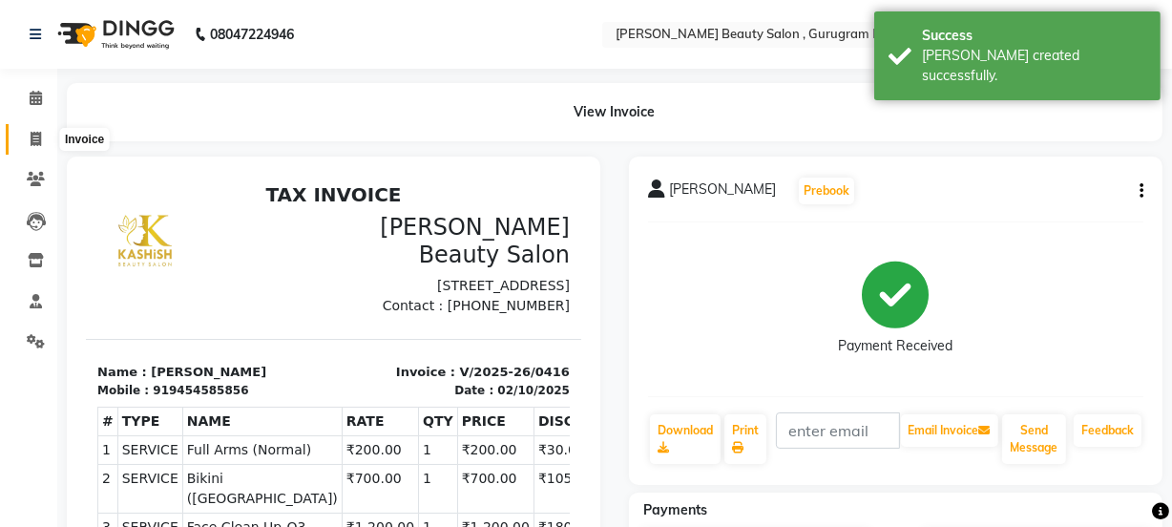
click at [31, 140] on icon at bounding box center [36, 139] width 10 height 14
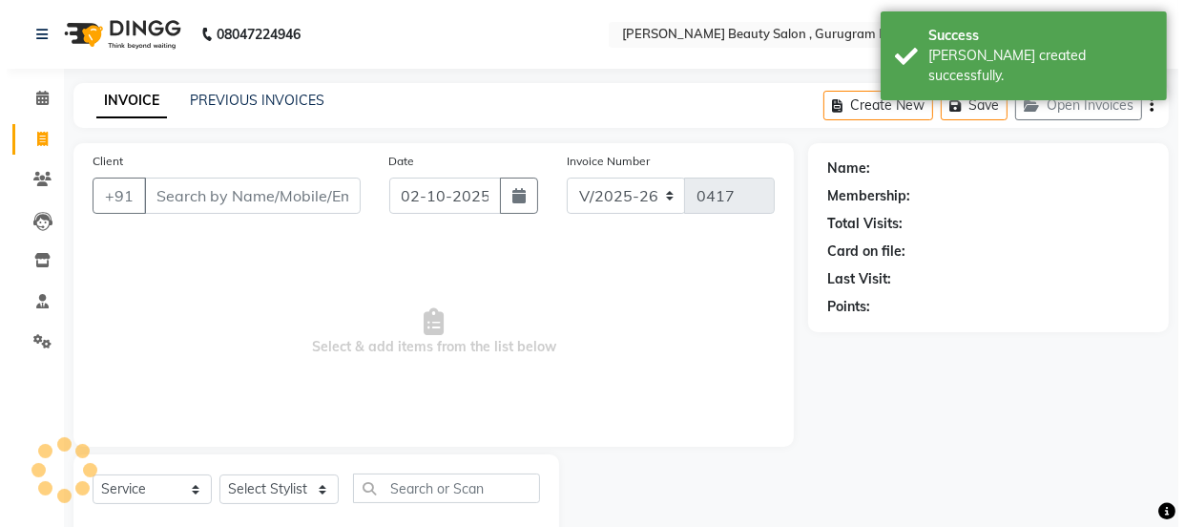
scroll to position [48, 0]
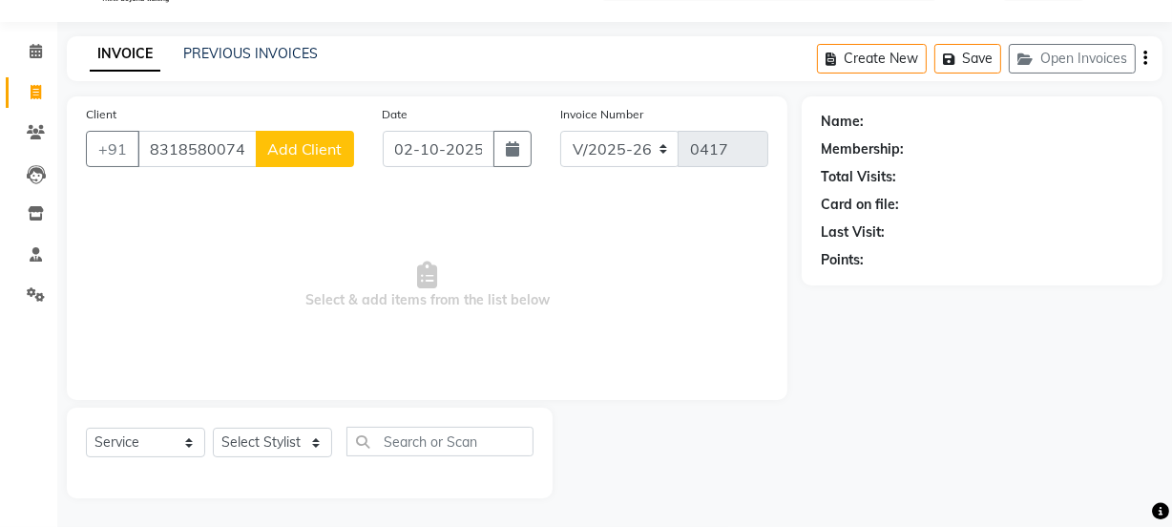
click at [314, 141] on span "Add Client" at bounding box center [304, 148] width 75 height 19
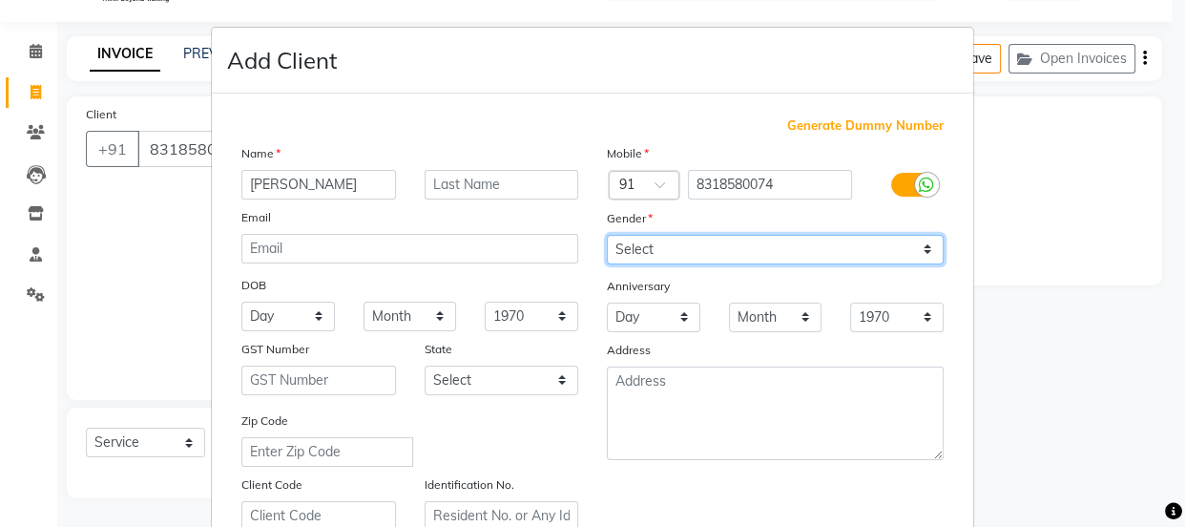
click at [750, 247] on select "Select [DEMOGRAPHIC_DATA] [DEMOGRAPHIC_DATA] Other Prefer Not To Say" at bounding box center [775, 250] width 337 height 30
click at [607, 235] on select "Select [DEMOGRAPHIC_DATA] [DEMOGRAPHIC_DATA] Other Prefer Not To Say" at bounding box center [775, 250] width 337 height 30
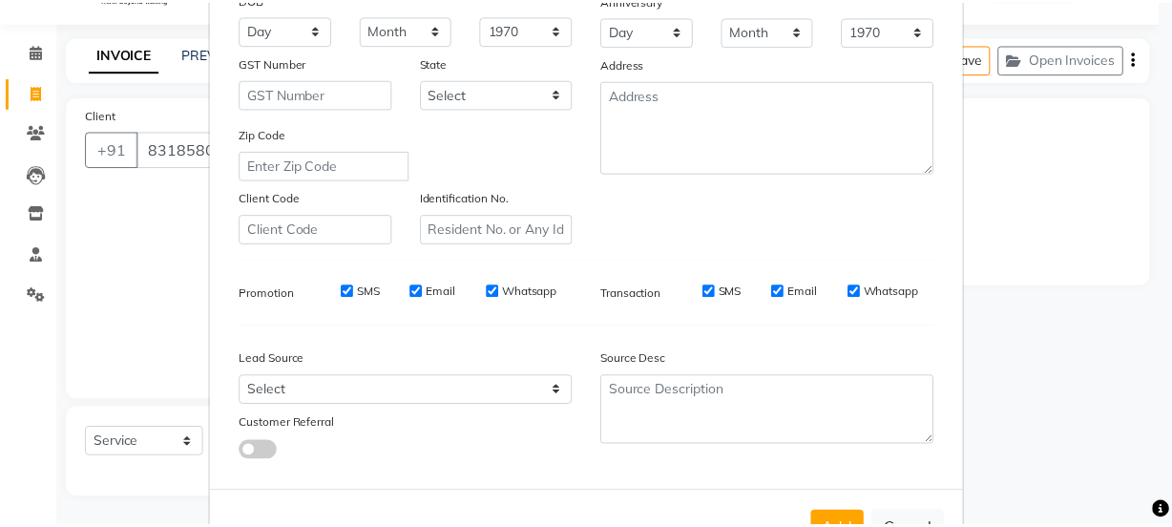
scroll to position [360, 0]
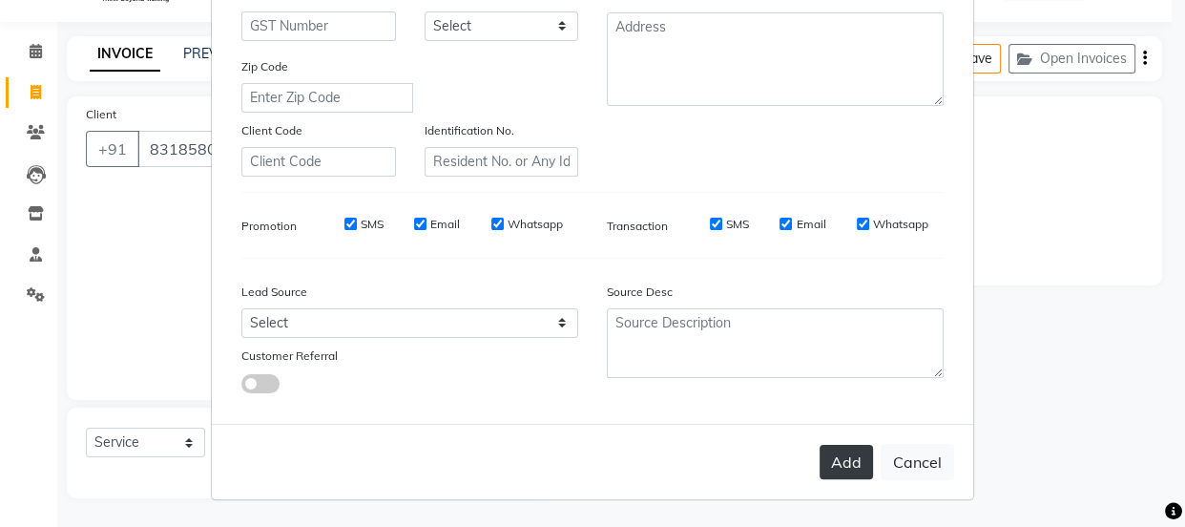
click at [854, 461] on button "Add" at bounding box center [846, 462] width 53 height 34
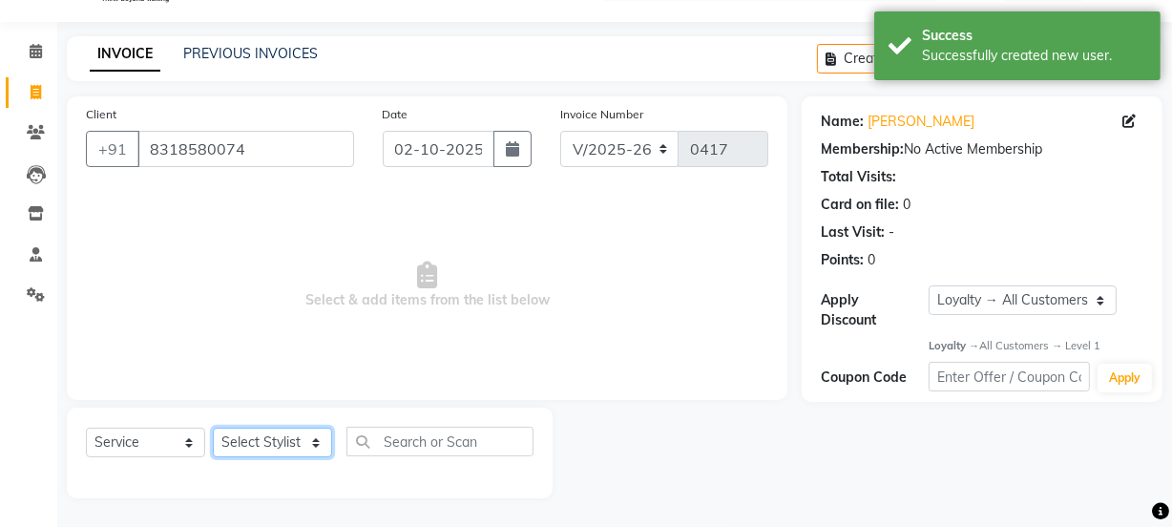
click at [244, 445] on select "Select Stylist [PERSON_NAME] Anjali [PERSON_NAME] Manager [PERSON_NAME] [PERSON…" at bounding box center [272, 442] width 119 height 30
click at [213, 427] on select "Select Stylist [PERSON_NAME] Anjali [PERSON_NAME] Manager [PERSON_NAME] [PERSON…" at bounding box center [272, 442] width 119 height 30
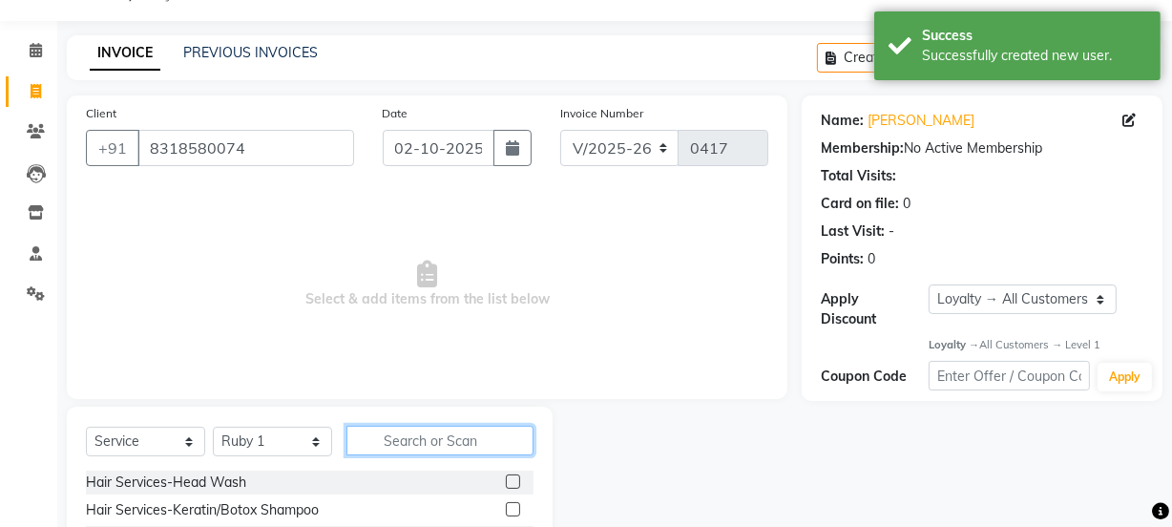
click at [429, 447] on input "text" at bounding box center [439, 441] width 187 height 30
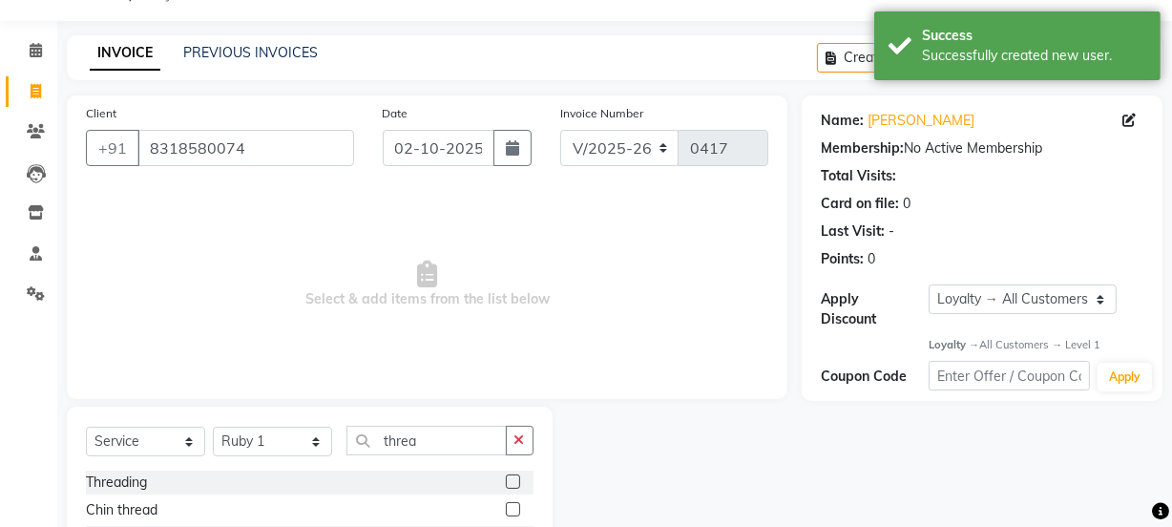
click at [506, 475] on label at bounding box center [513, 481] width 14 height 14
click at [506, 476] on input "checkbox" at bounding box center [512, 482] width 12 height 12
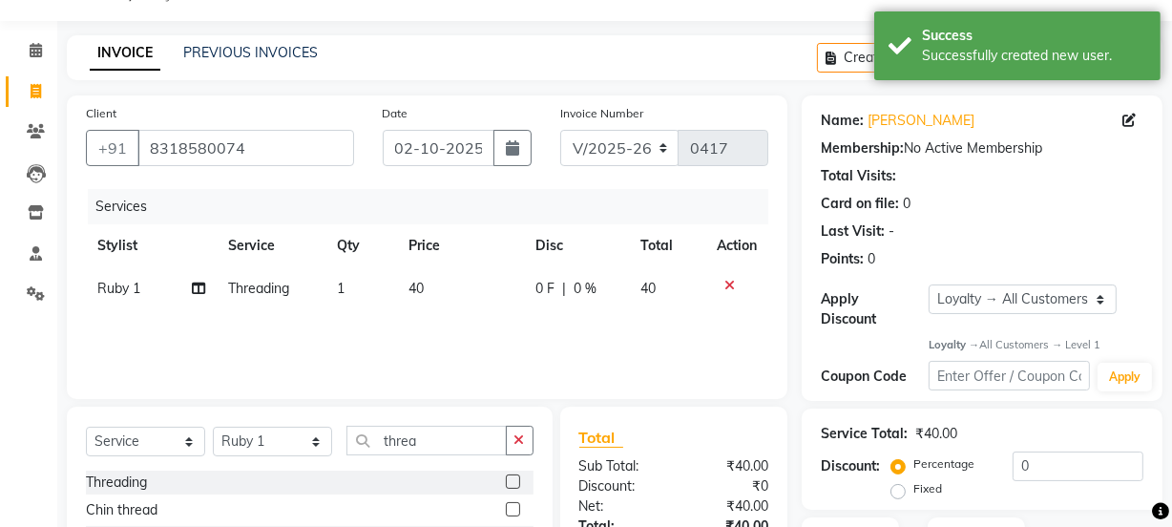
click at [515, 441] on icon "button" at bounding box center [519, 439] width 10 height 13
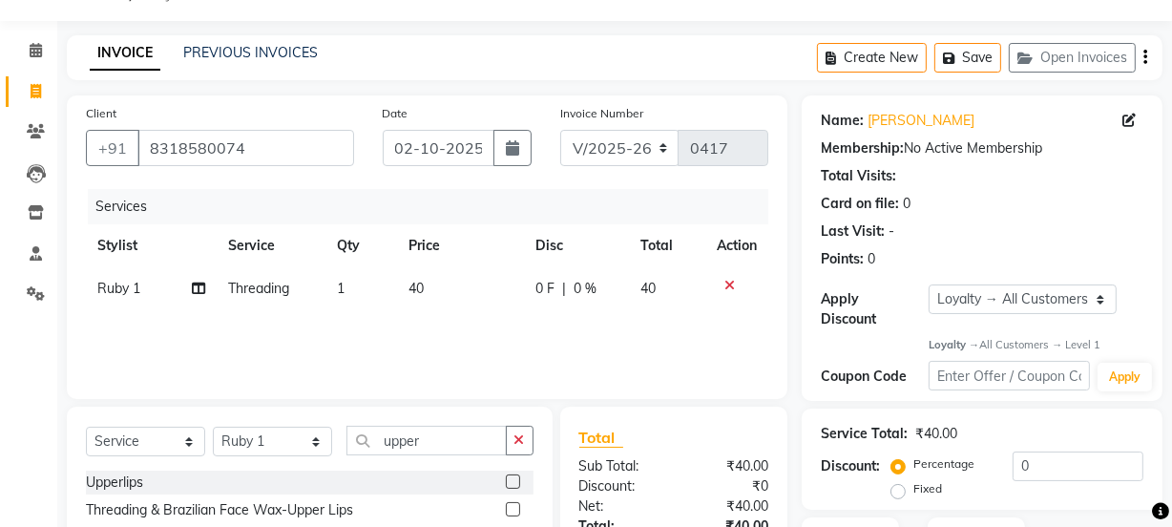
click at [509, 479] on label at bounding box center [513, 481] width 14 height 14
click at [509, 479] on input "checkbox" at bounding box center [512, 482] width 12 height 12
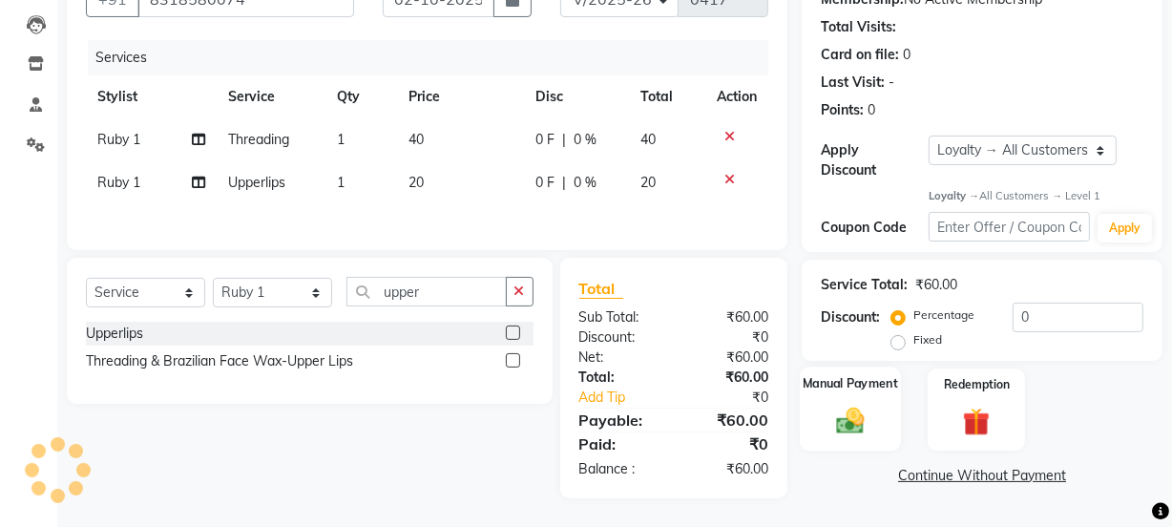
click at [875, 410] on div "Manual Payment" at bounding box center [850, 409] width 101 height 85
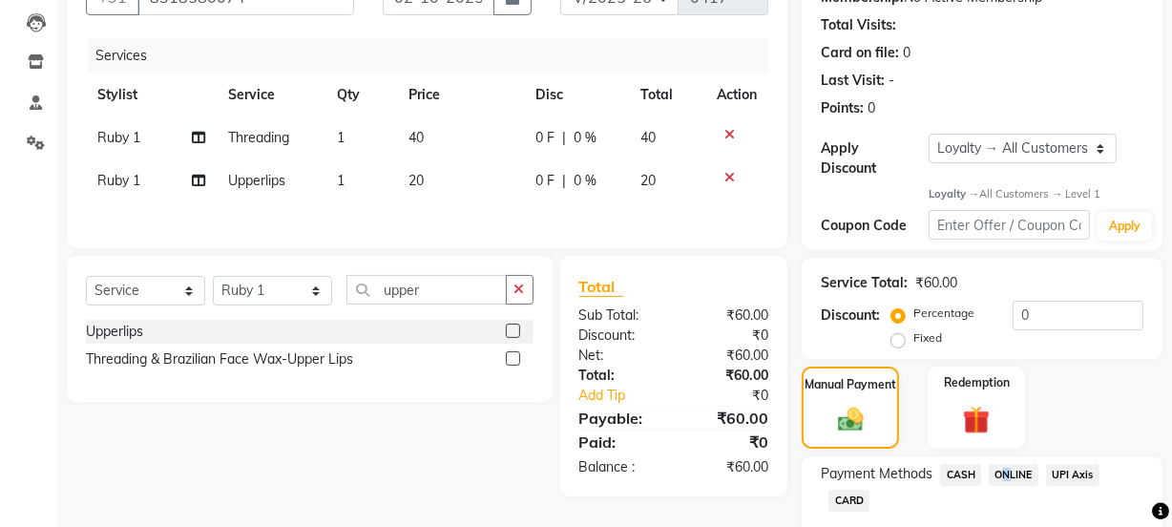
click at [1000, 468] on span "ONLINE" at bounding box center [1014, 475] width 50 height 22
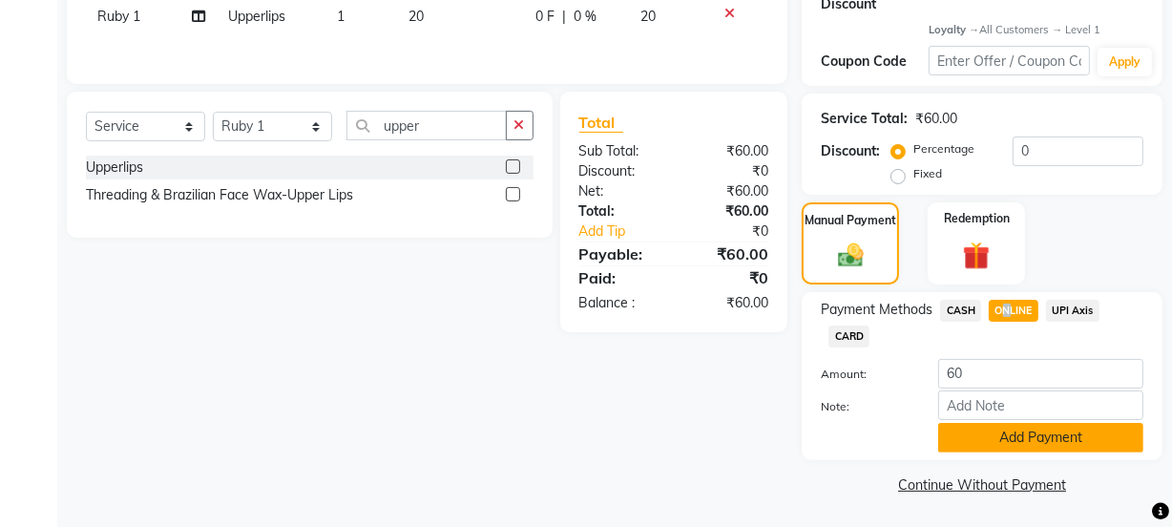
click at [1015, 436] on button "Add Payment" at bounding box center [1040, 438] width 205 height 30
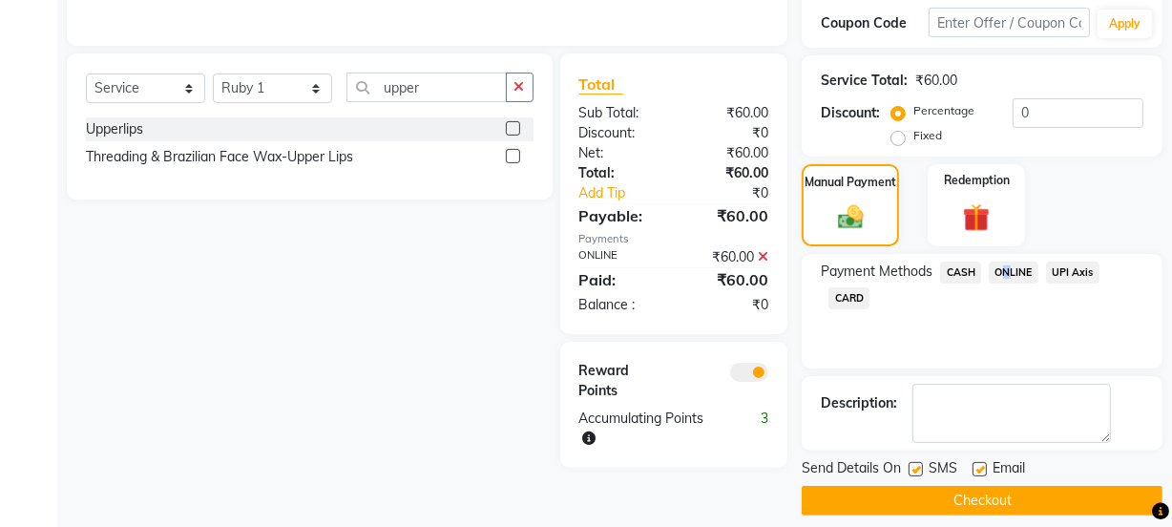
scroll to position [417, 0]
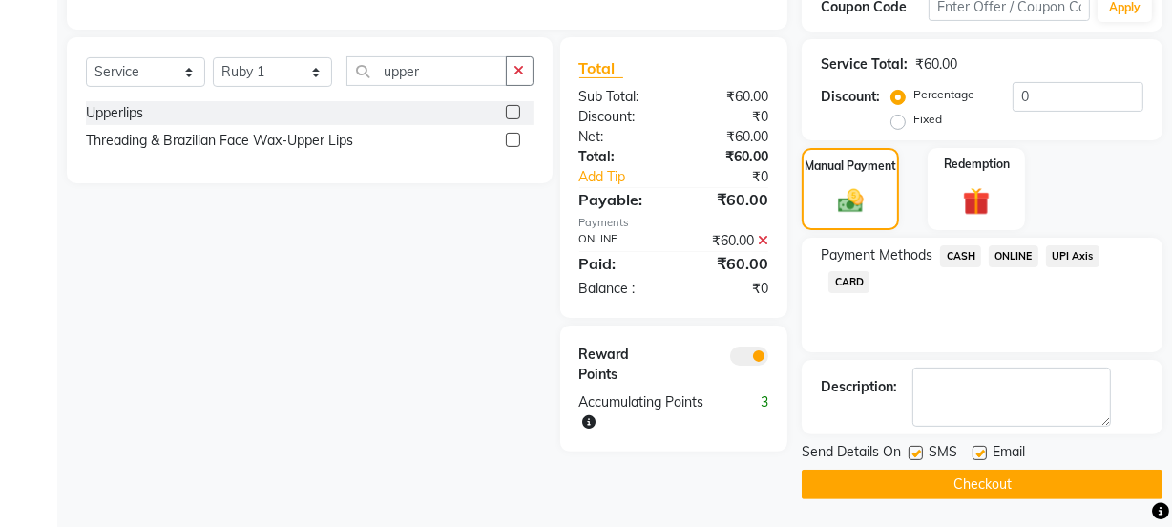
click at [982, 449] on label at bounding box center [979, 453] width 14 height 14
click at [982, 449] on input "checkbox" at bounding box center [978, 454] width 12 height 12
click at [920, 476] on button "Checkout" at bounding box center [981, 484] width 361 height 30
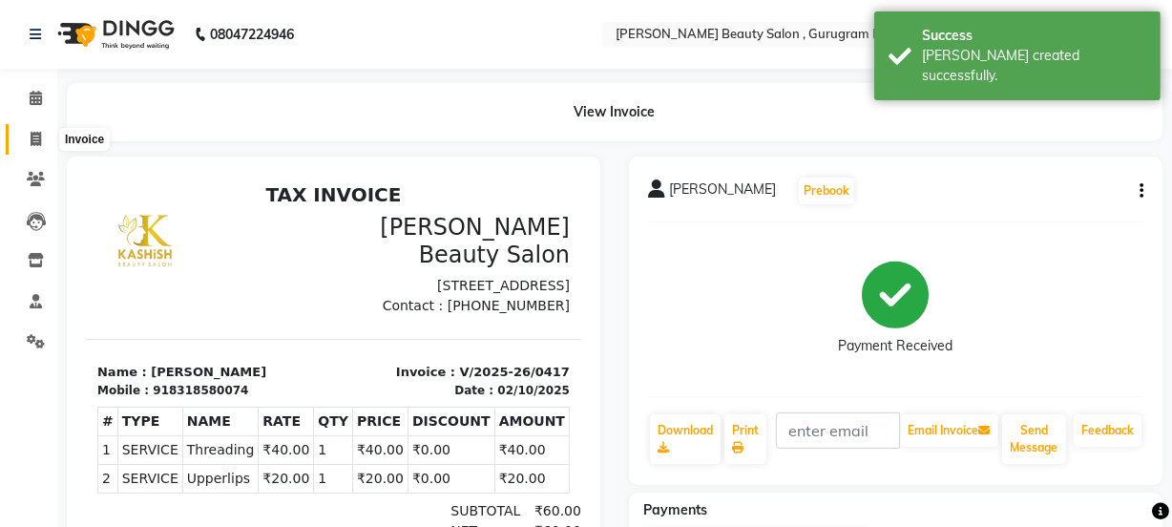
click at [40, 145] on icon at bounding box center [36, 139] width 10 height 14
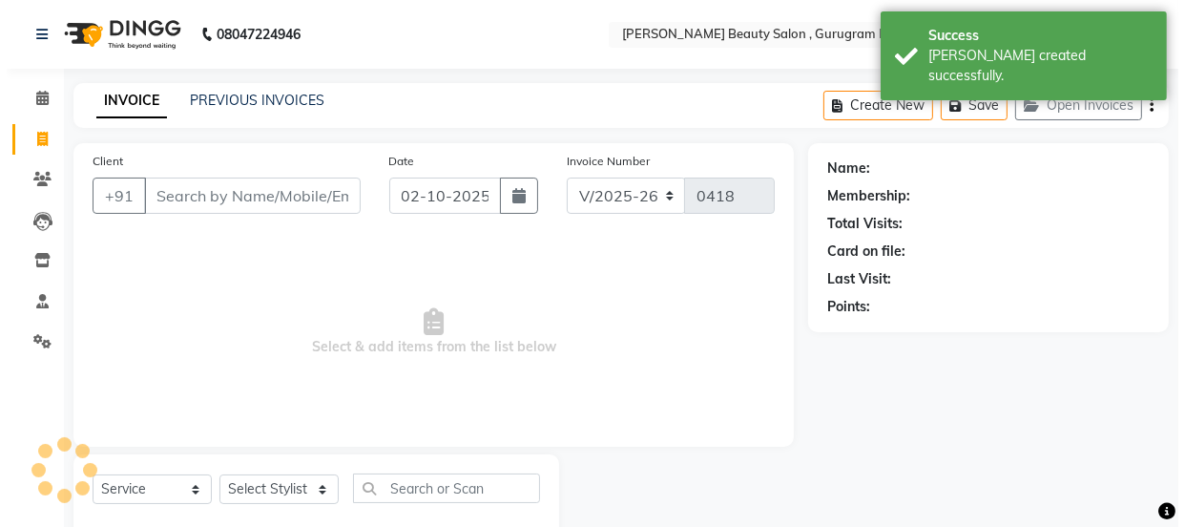
scroll to position [48, 0]
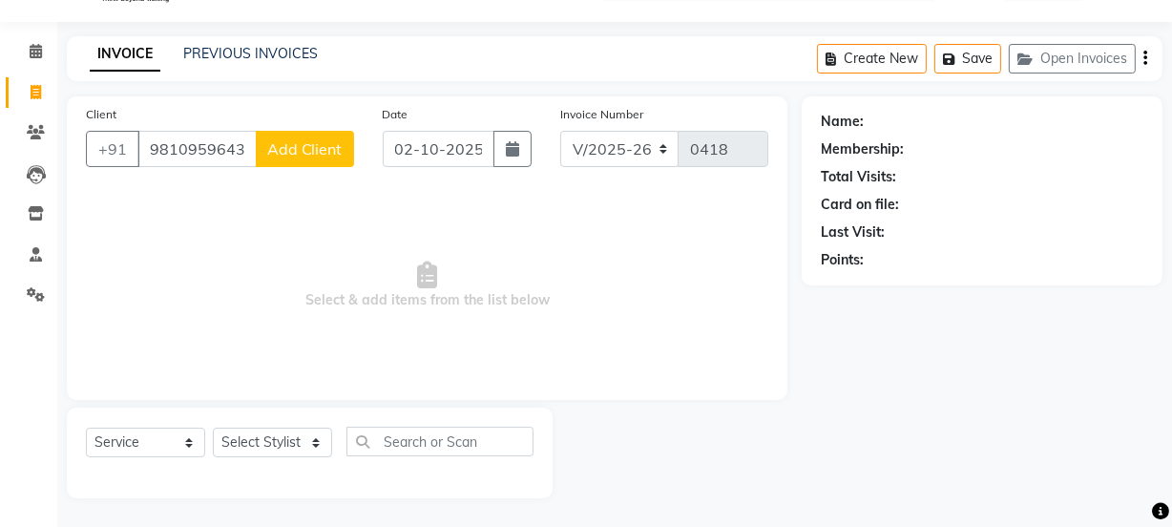
click at [313, 154] on span "Add Client" at bounding box center [304, 148] width 75 height 19
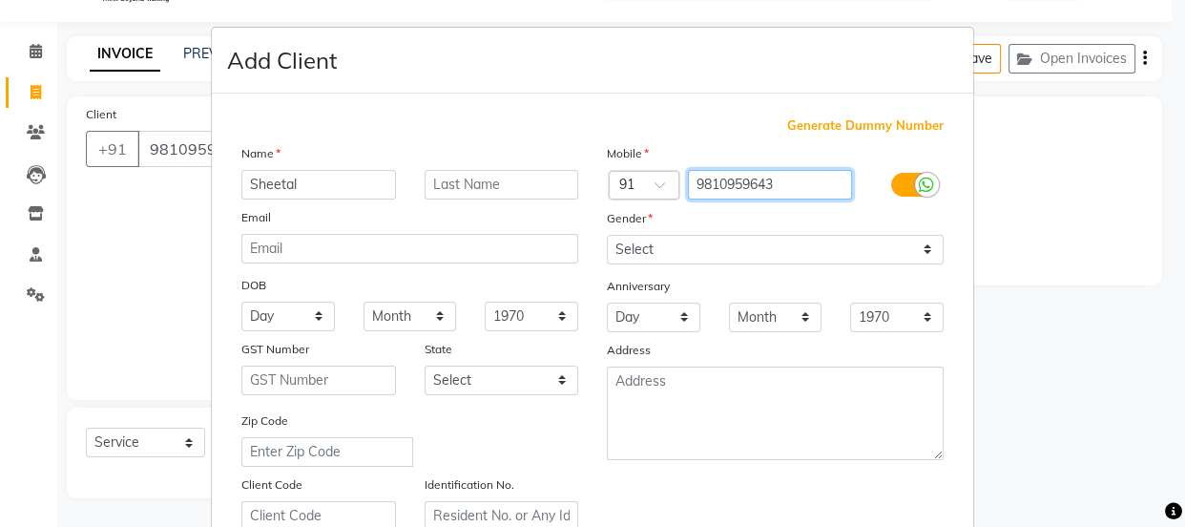
click at [776, 175] on input "9810959643" at bounding box center [770, 185] width 165 height 30
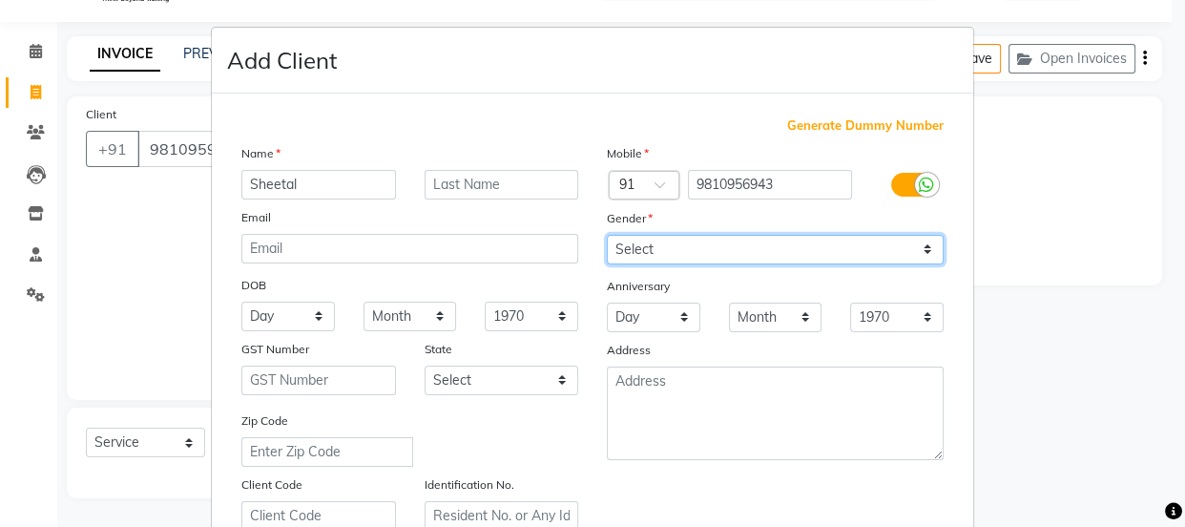
click at [739, 248] on select "Select [DEMOGRAPHIC_DATA] [DEMOGRAPHIC_DATA] Other Prefer Not To Say" at bounding box center [775, 250] width 337 height 30
click at [607, 235] on select "Select [DEMOGRAPHIC_DATA] [DEMOGRAPHIC_DATA] Other Prefer Not To Say" at bounding box center [775, 250] width 337 height 30
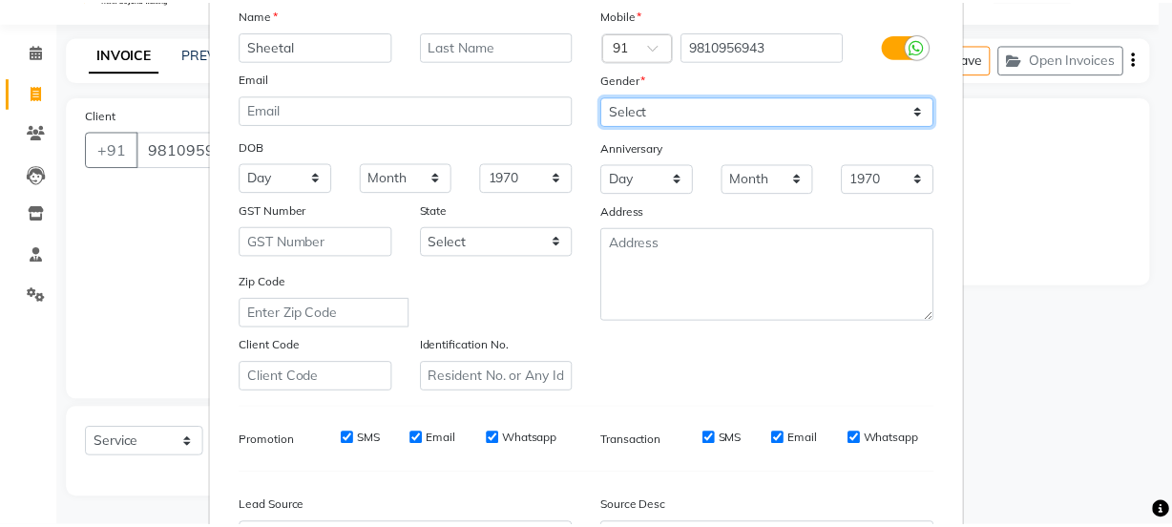
scroll to position [346, 0]
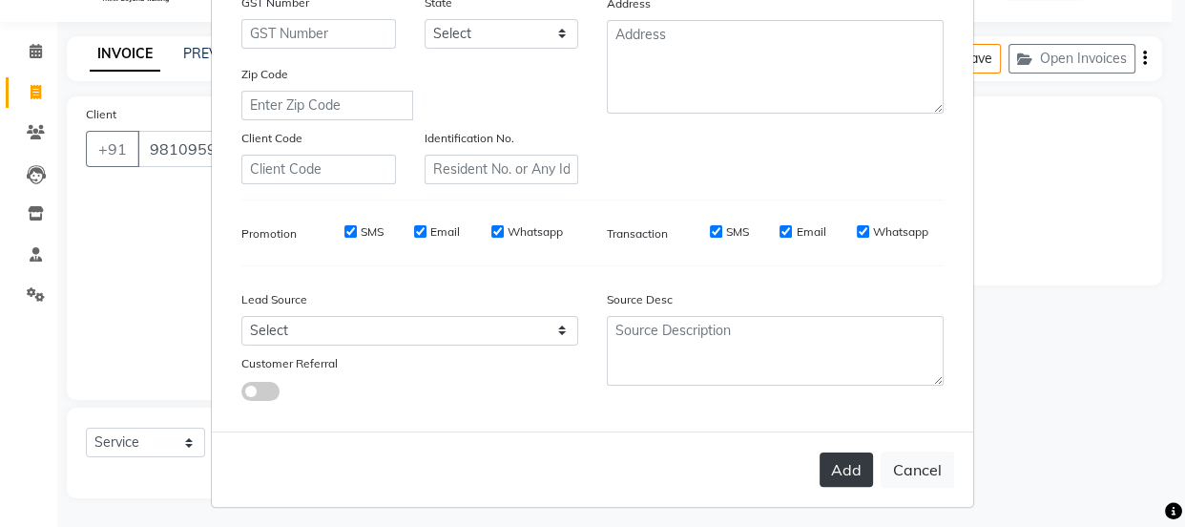
click at [839, 467] on button "Add" at bounding box center [846, 469] width 53 height 34
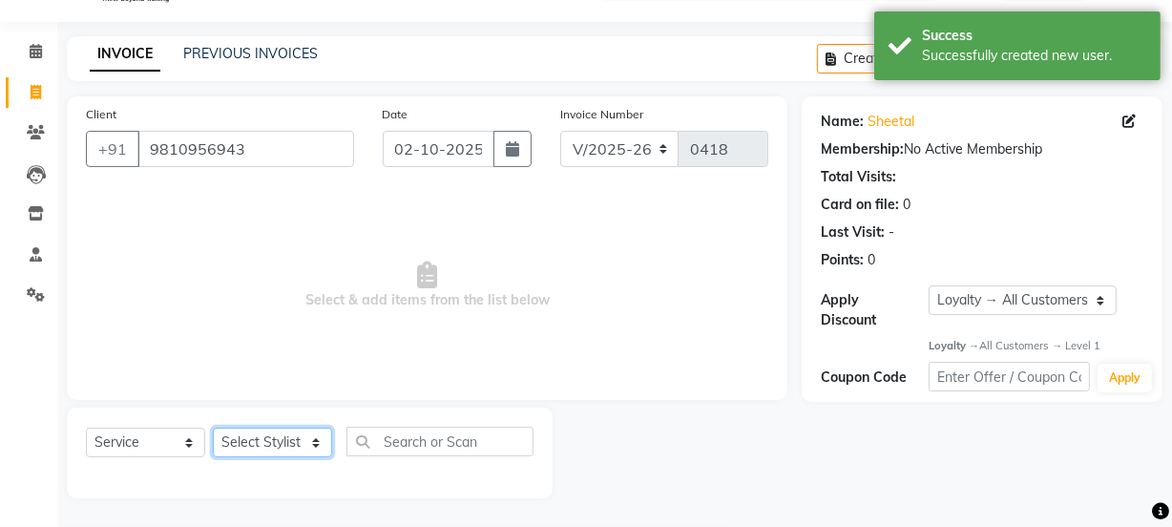
click at [310, 447] on select "Select Stylist [PERSON_NAME] Anjali [PERSON_NAME] Manager [PERSON_NAME] [PERSON…" at bounding box center [272, 442] width 119 height 30
click at [213, 427] on select "Select Stylist [PERSON_NAME] Anjali [PERSON_NAME] Manager [PERSON_NAME] [PERSON…" at bounding box center [272, 442] width 119 height 30
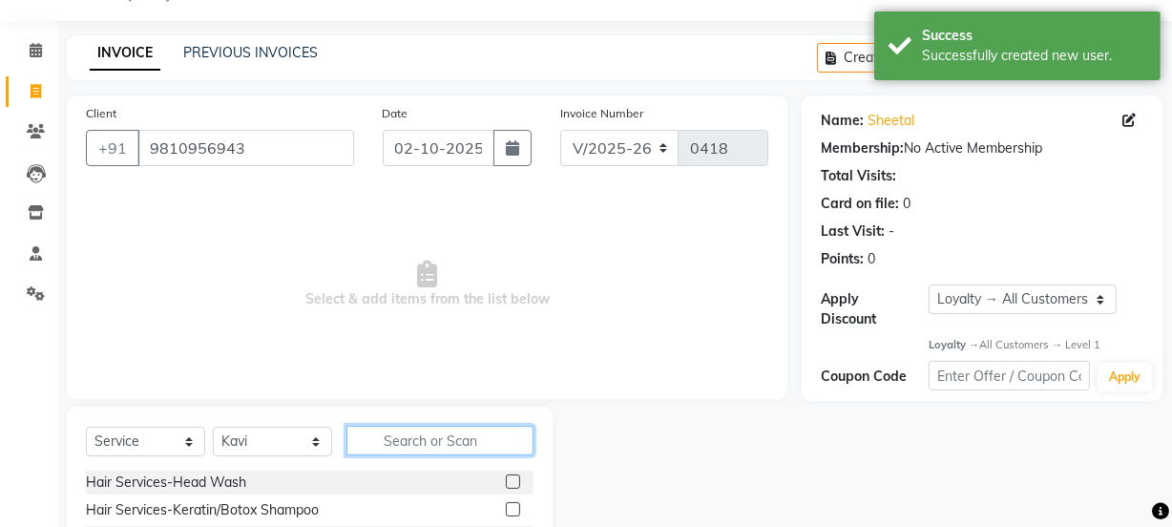
click at [419, 438] on input "text" at bounding box center [439, 441] width 187 height 30
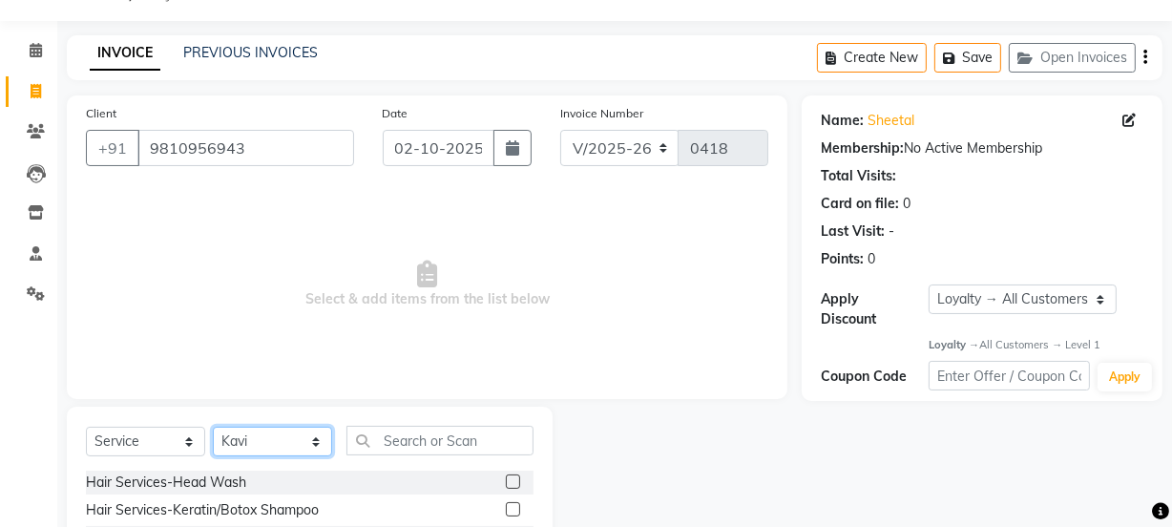
click at [297, 443] on select "Select Stylist [PERSON_NAME] Anjali [PERSON_NAME] Manager [PERSON_NAME] [PERSON…" at bounding box center [272, 442] width 119 height 30
click at [213, 427] on select "Select Stylist [PERSON_NAME] Anjali [PERSON_NAME] Manager [PERSON_NAME] [PERSON…" at bounding box center [272, 442] width 119 height 30
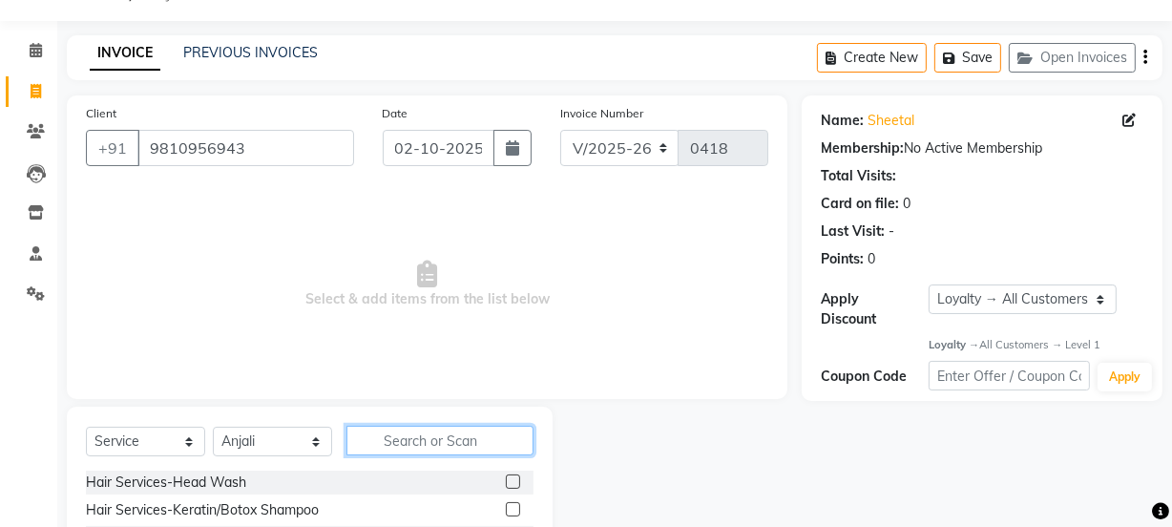
click at [428, 444] on input "text" at bounding box center [439, 441] width 187 height 30
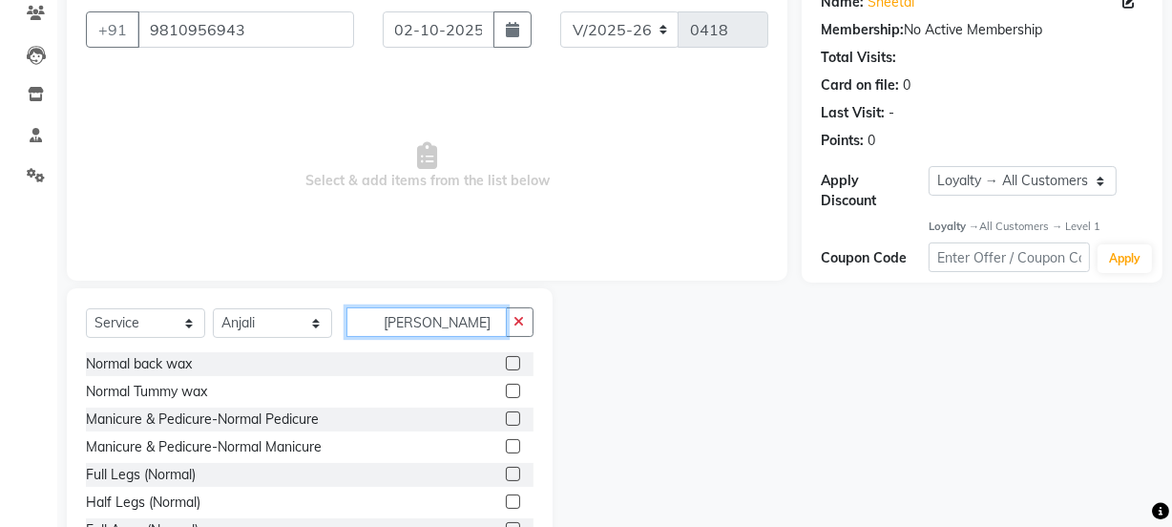
scroll to position [220, 0]
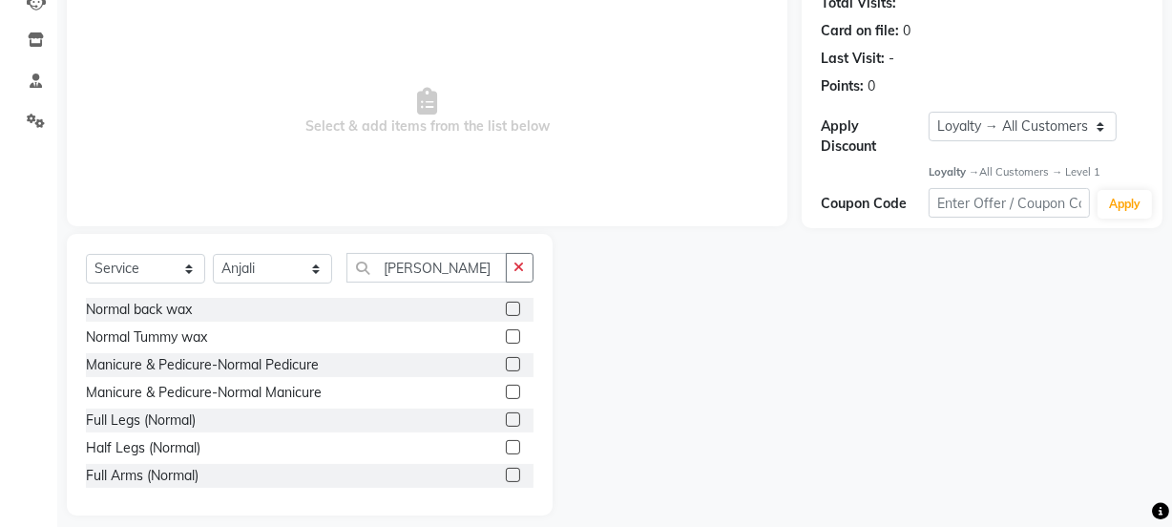
click at [506, 365] on label at bounding box center [513, 364] width 14 height 14
click at [506, 365] on input "checkbox" at bounding box center [512, 365] width 12 height 12
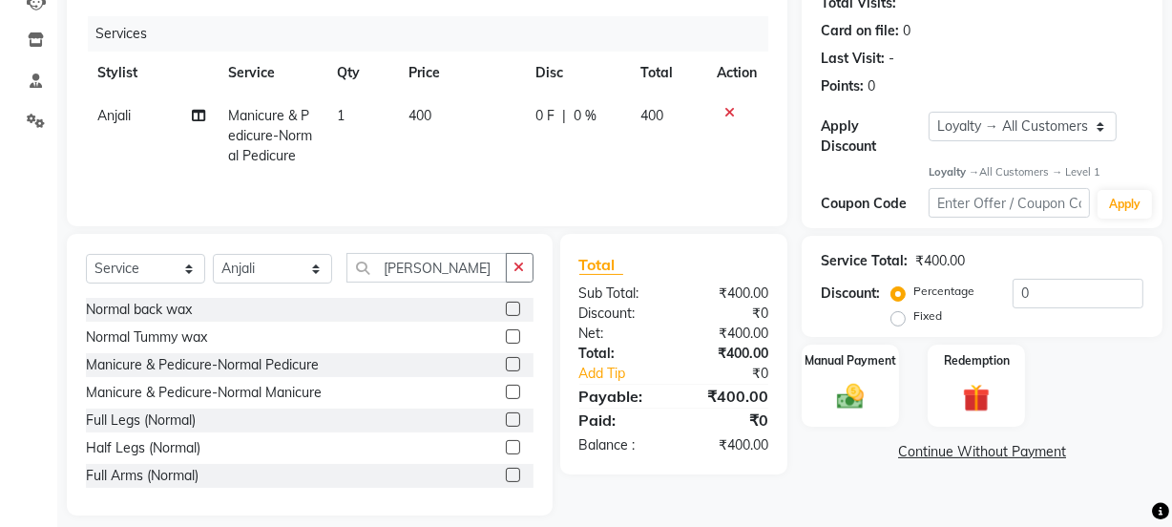
click at [506, 386] on label at bounding box center [513, 392] width 14 height 14
click at [506, 386] on input "checkbox" at bounding box center [512, 392] width 12 height 12
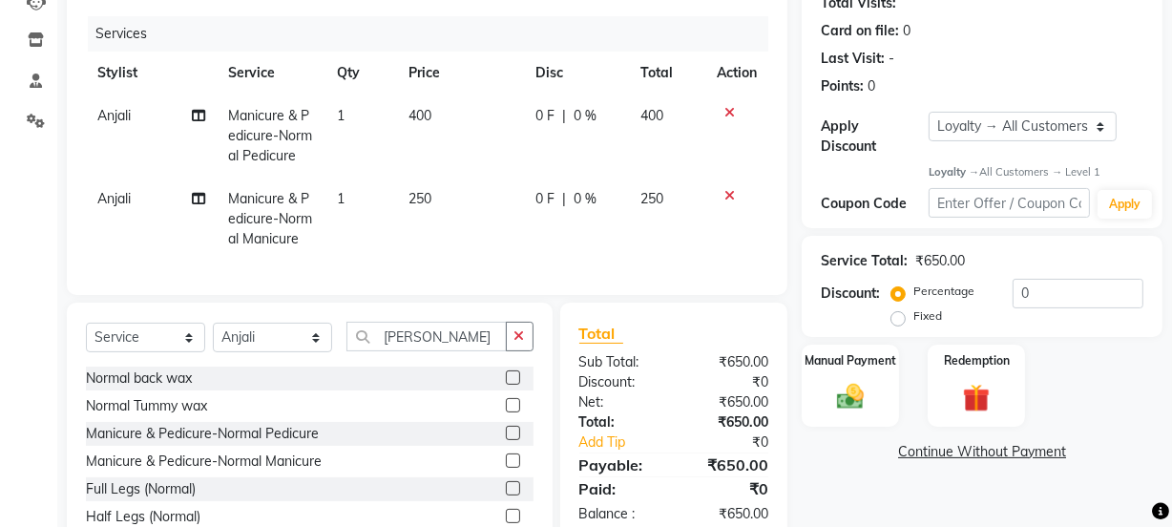
scroll to position [86, 0]
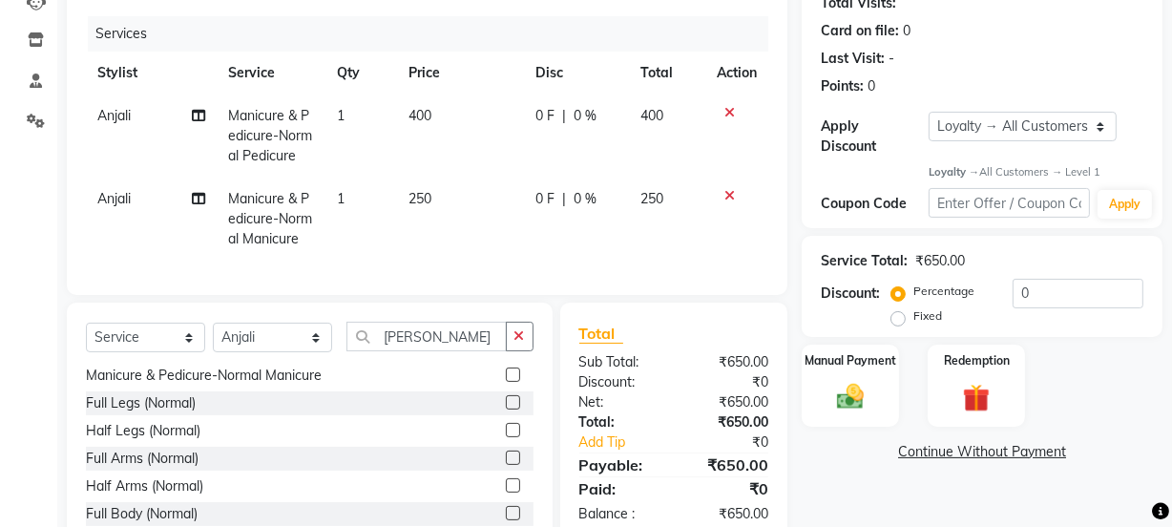
click at [506, 409] on label at bounding box center [513, 402] width 14 height 14
click at [506, 409] on input "checkbox" at bounding box center [512, 403] width 12 height 12
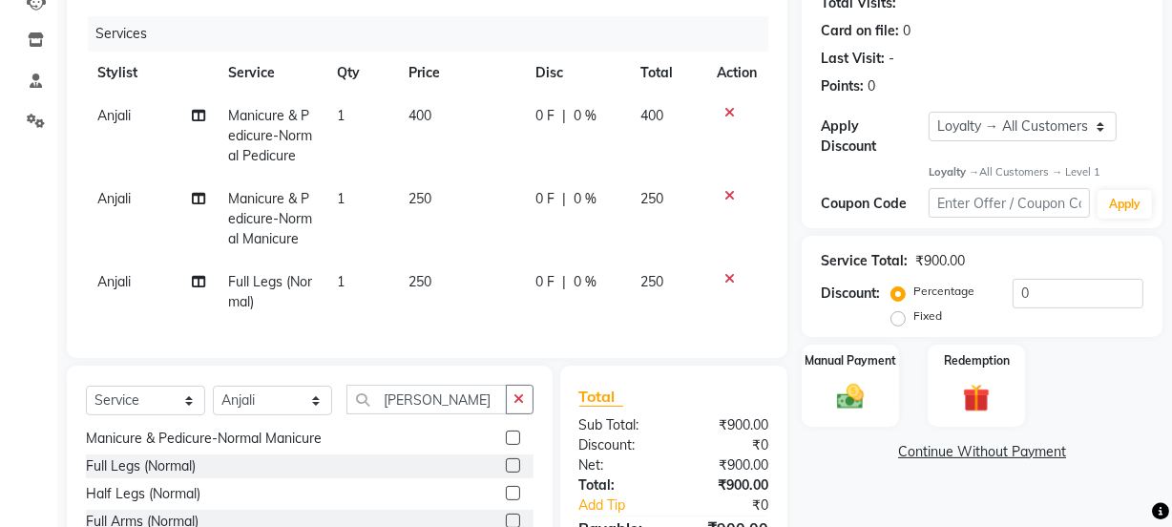
scroll to position [382, 0]
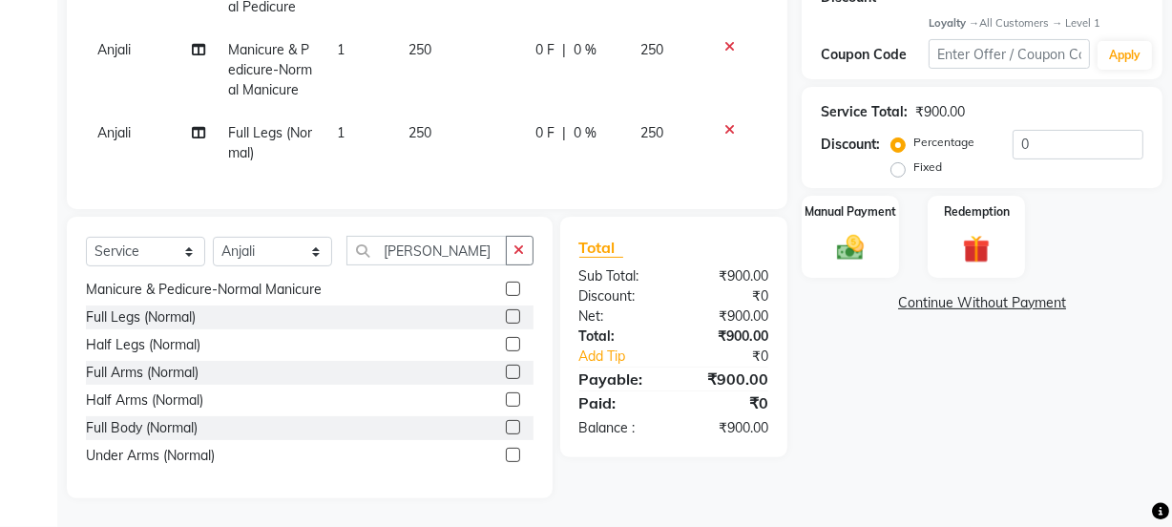
click at [506, 371] on label at bounding box center [513, 371] width 14 height 14
click at [506, 371] on input "checkbox" at bounding box center [512, 372] width 12 height 12
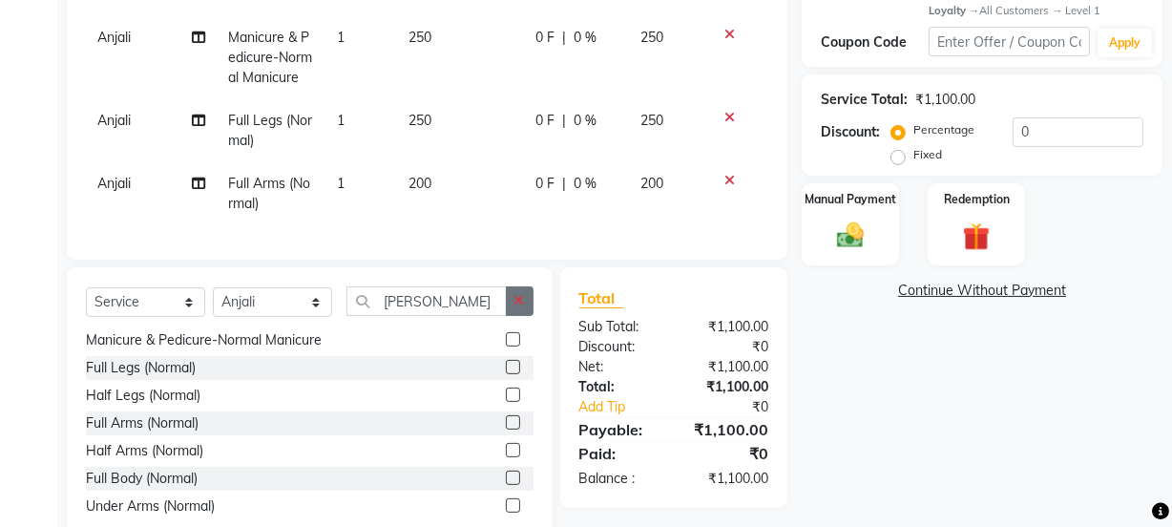
click at [513, 315] on button "button" at bounding box center [520, 301] width 28 height 30
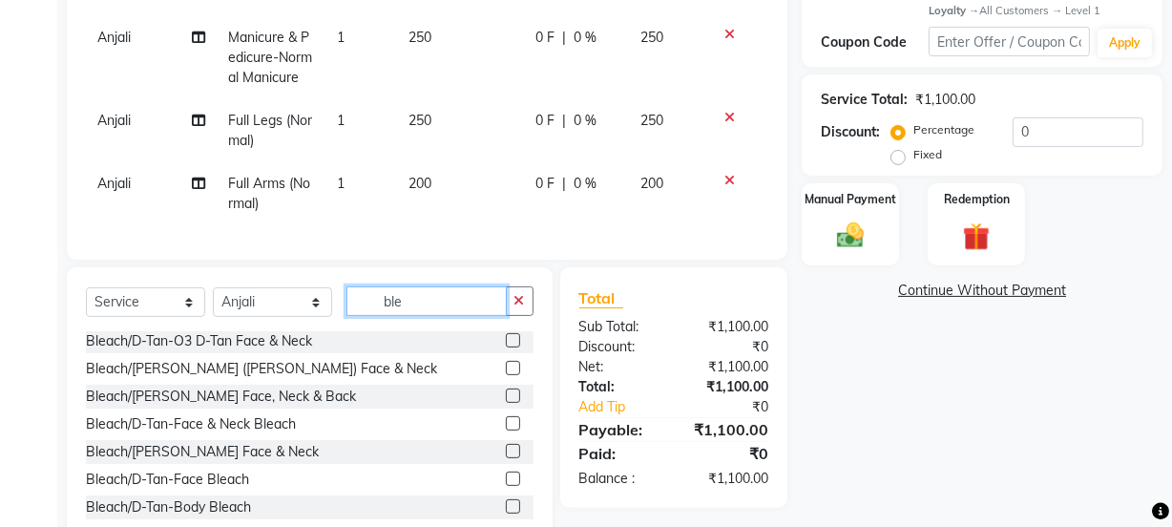
scroll to position [86, 0]
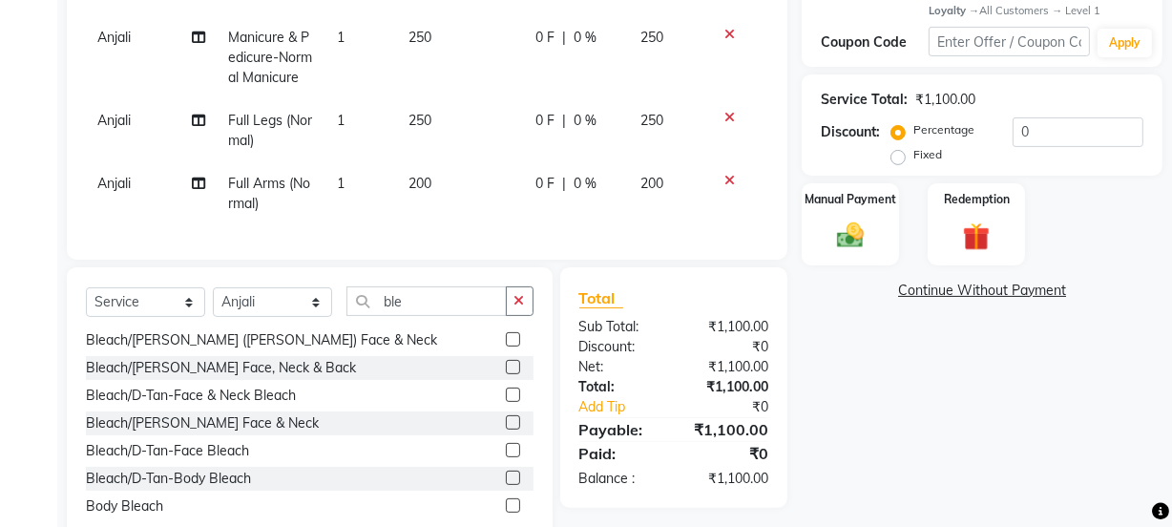
click at [506, 429] on label at bounding box center [513, 422] width 14 height 14
click at [506, 429] on input "checkbox" at bounding box center [512, 423] width 12 height 12
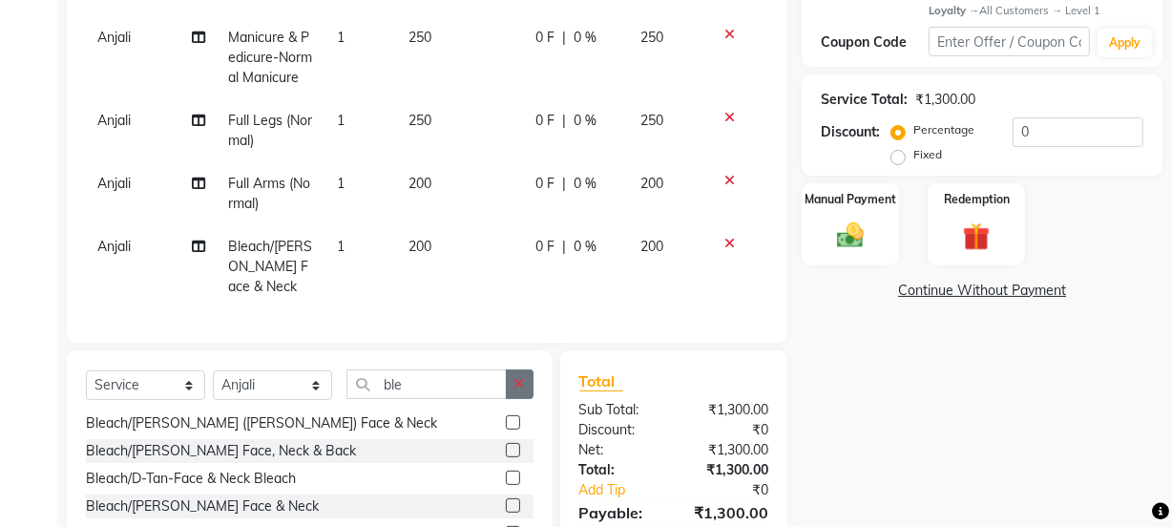
click at [520, 390] on icon "button" at bounding box center [519, 383] width 10 height 13
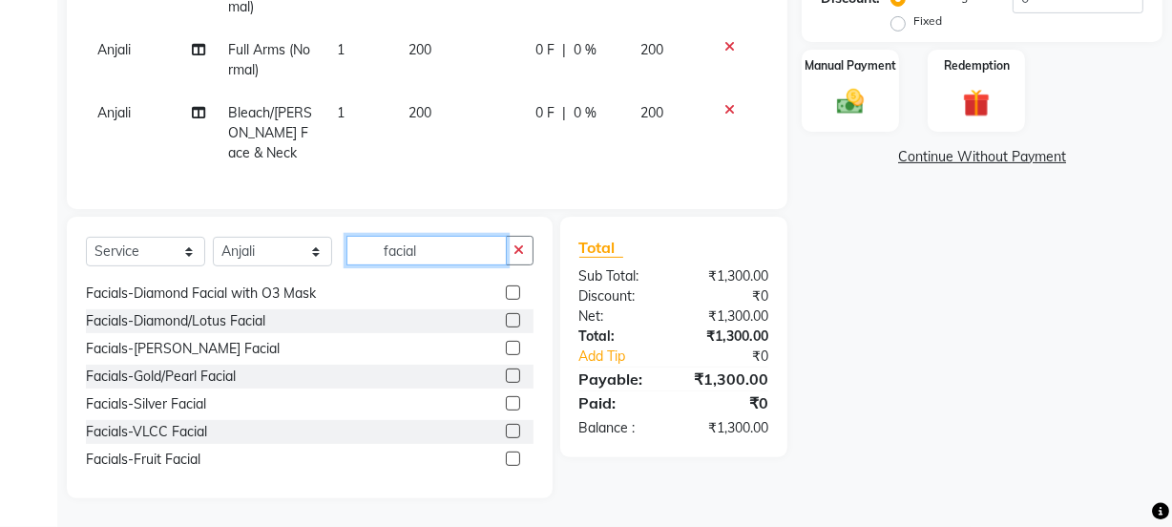
scroll to position [173, 0]
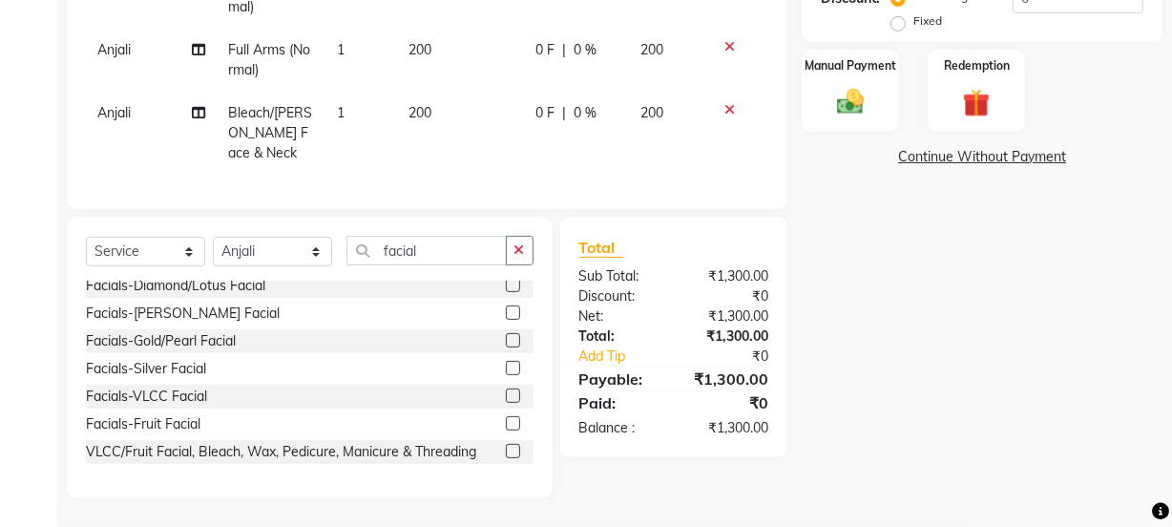
click at [506, 395] on label at bounding box center [513, 395] width 14 height 14
click at [506, 395] on input "checkbox" at bounding box center [512, 396] width 12 height 12
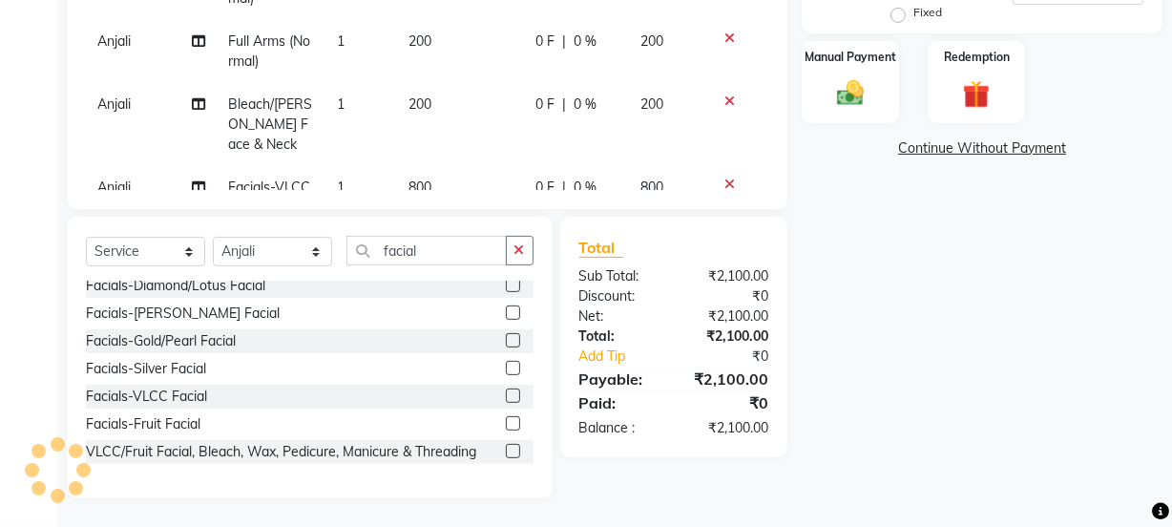
scroll to position [67, 0]
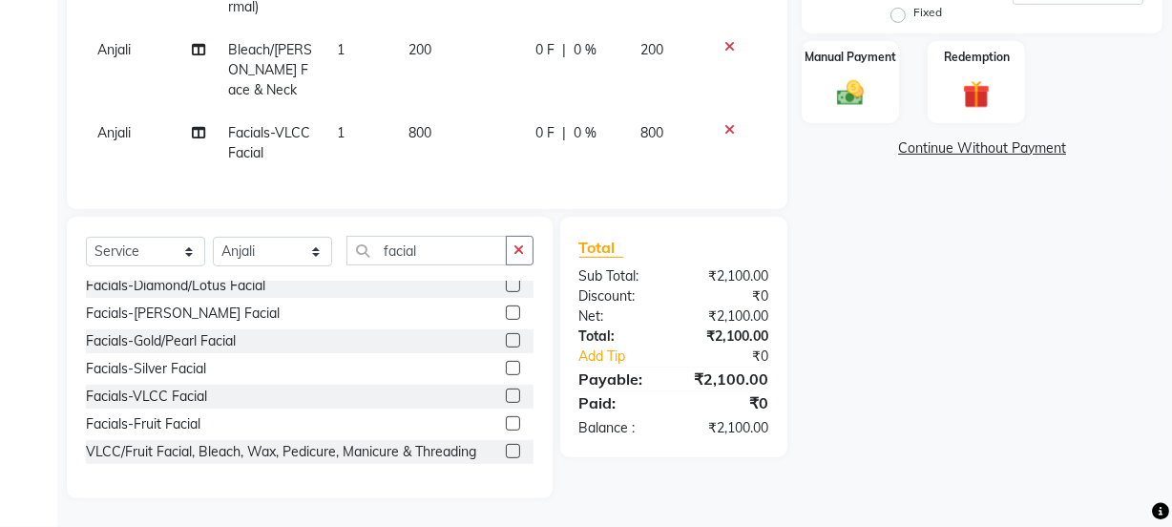
click at [427, 112] on td "800" at bounding box center [461, 143] width 127 height 63
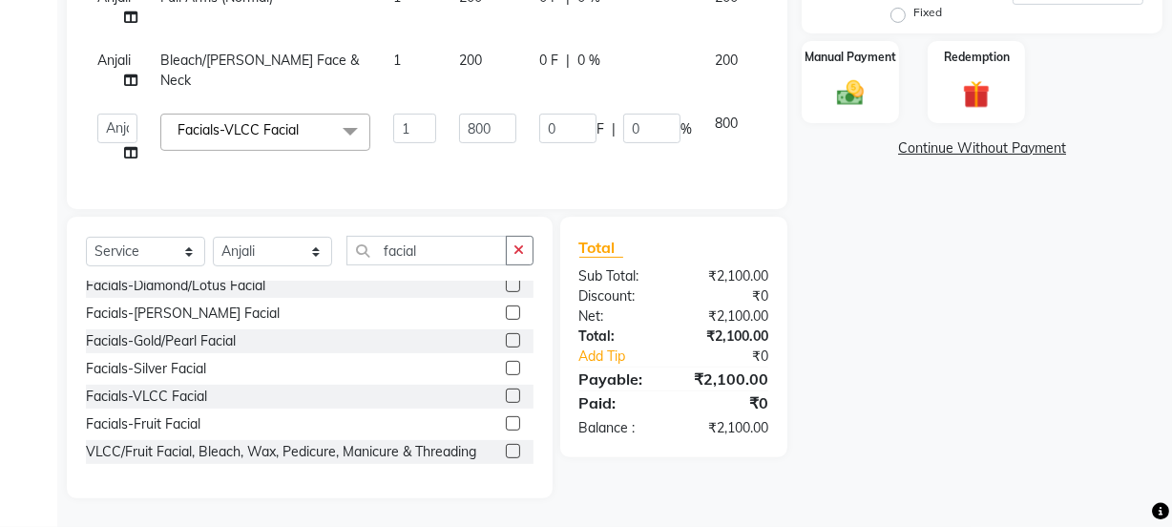
scroll to position [16, 0]
click at [494, 114] on input "800" at bounding box center [487, 129] width 57 height 30
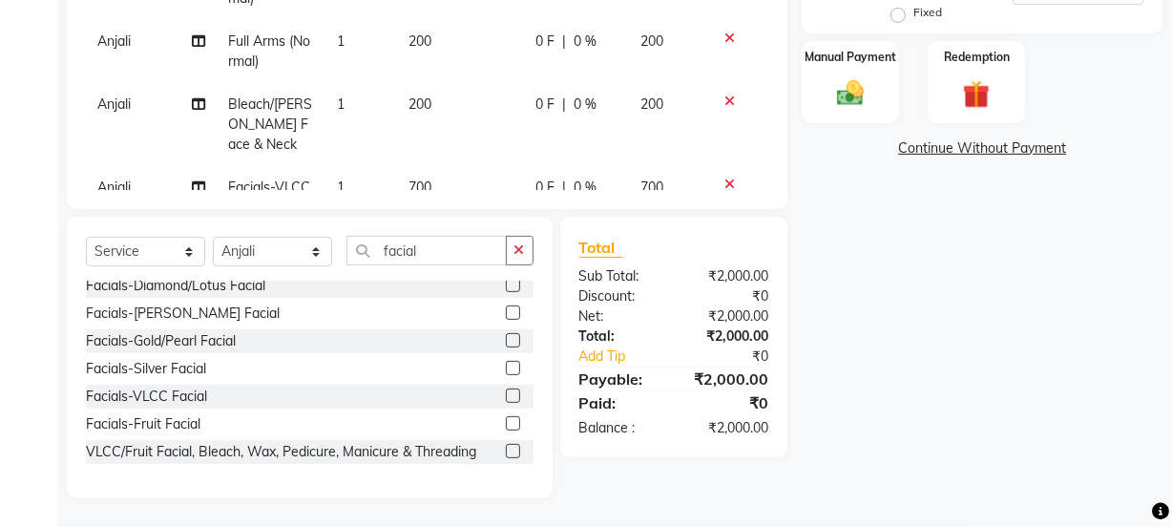
scroll to position [264, 0]
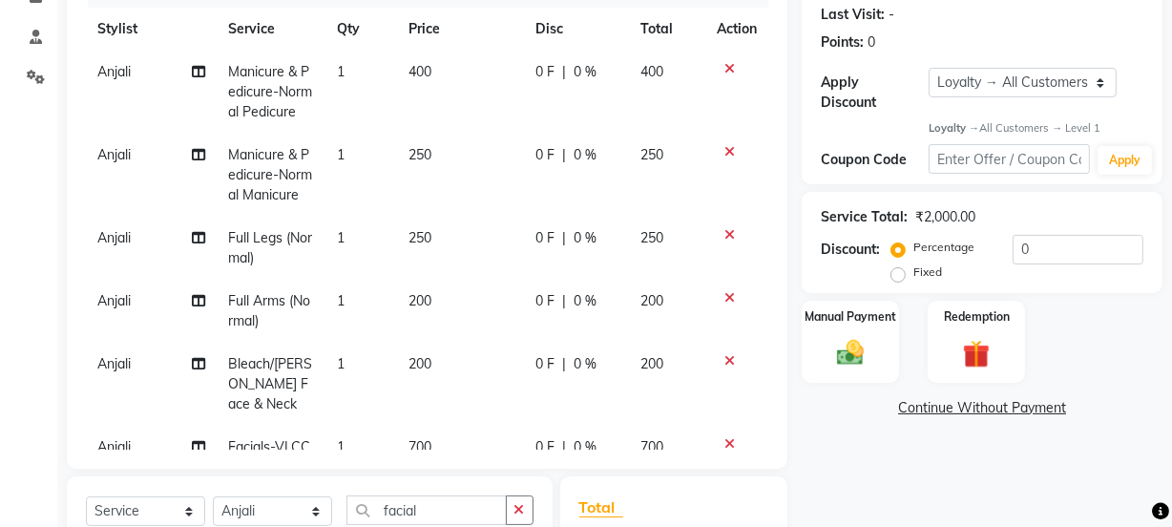
click at [724, 152] on icon at bounding box center [729, 151] width 10 height 13
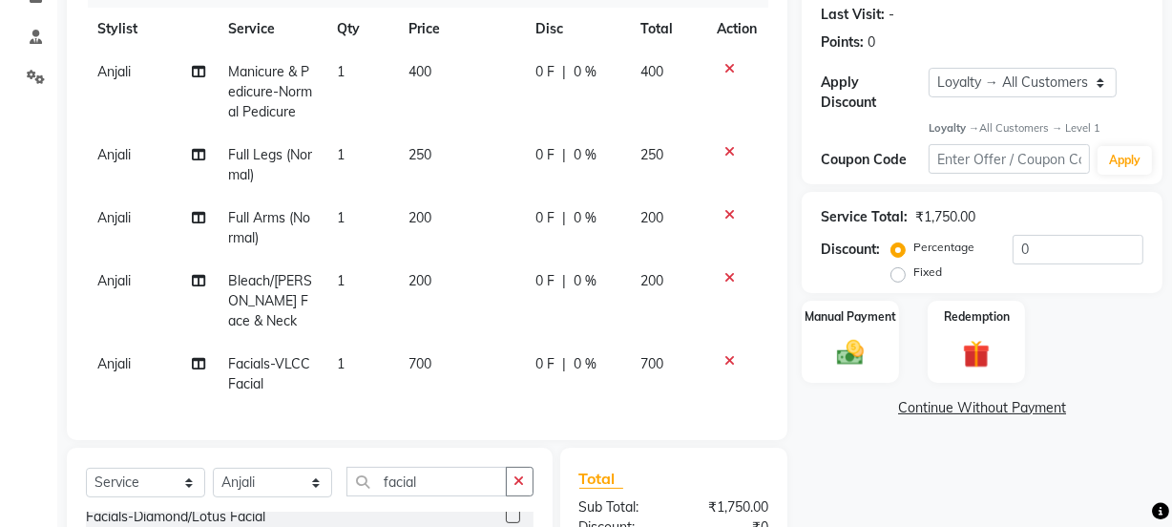
click at [727, 67] on icon at bounding box center [729, 68] width 10 height 13
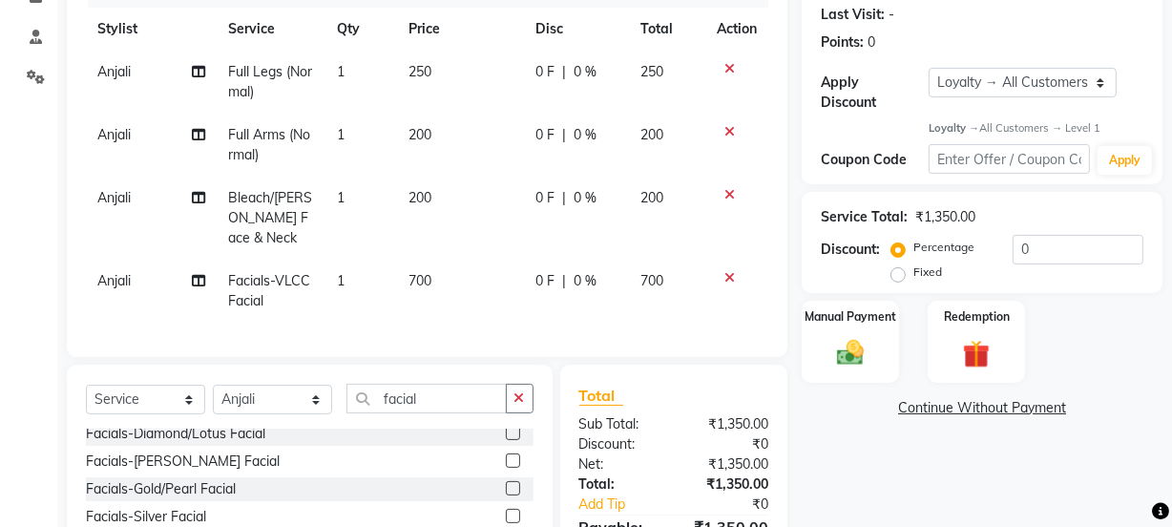
scroll to position [351, 0]
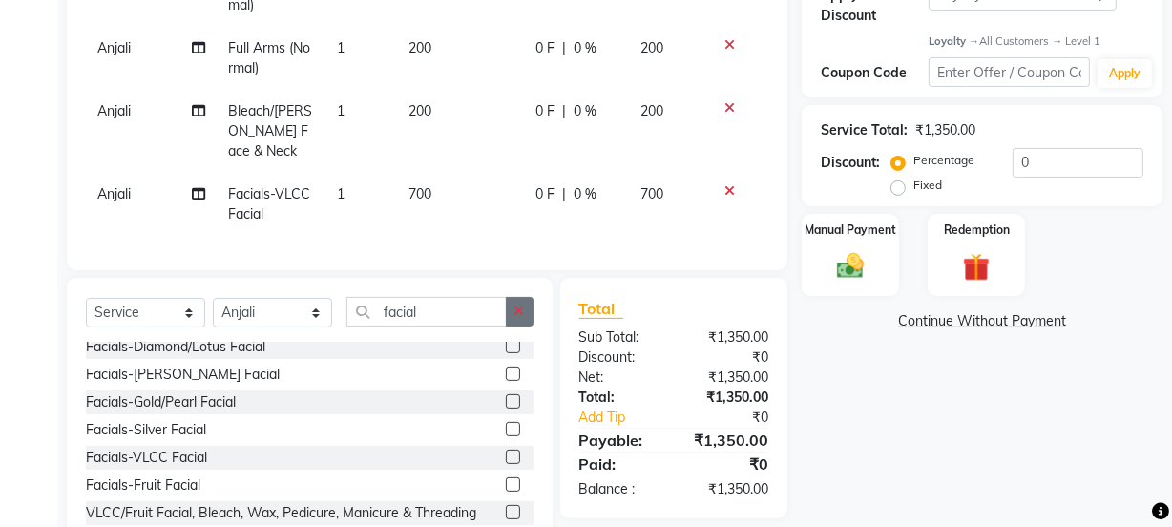
click at [528, 326] on button "button" at bounding box center [520, 312] width 28 height 30
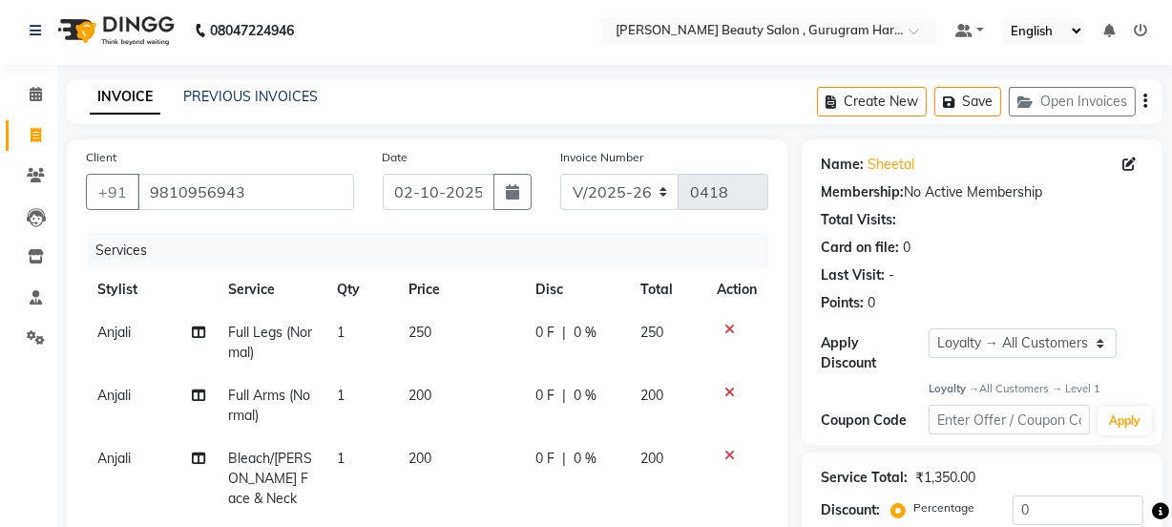
scroll to position [426, 0]
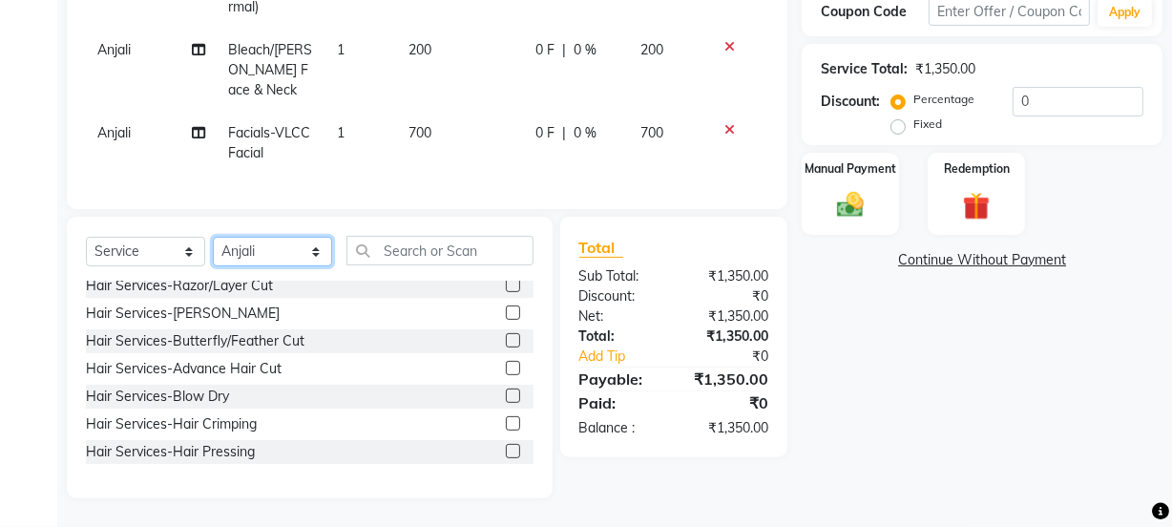
drag, startPoint x: 292, startPoint y: 248, endPoint x: 282, endPoint y: 250, distance: 9.7
click at [292, 248] on select "Select Stylist [PERSON_NAME] Anjali [PERSON_NAME] Manager [PERSON_NAME] [PERSON…" at bounding box center [272, 252] width 119 height 30
click at [213, 237] on select "Select Stylist [PERSON_NAME] Anjali [PERSON_NAME] Manager [PERSON_NAME] [PERSON…" at bounding box center [272, 252] width 119 height 30
click at [406, 241] on input "text" at bounding box center [439, 251] width 187 height 30
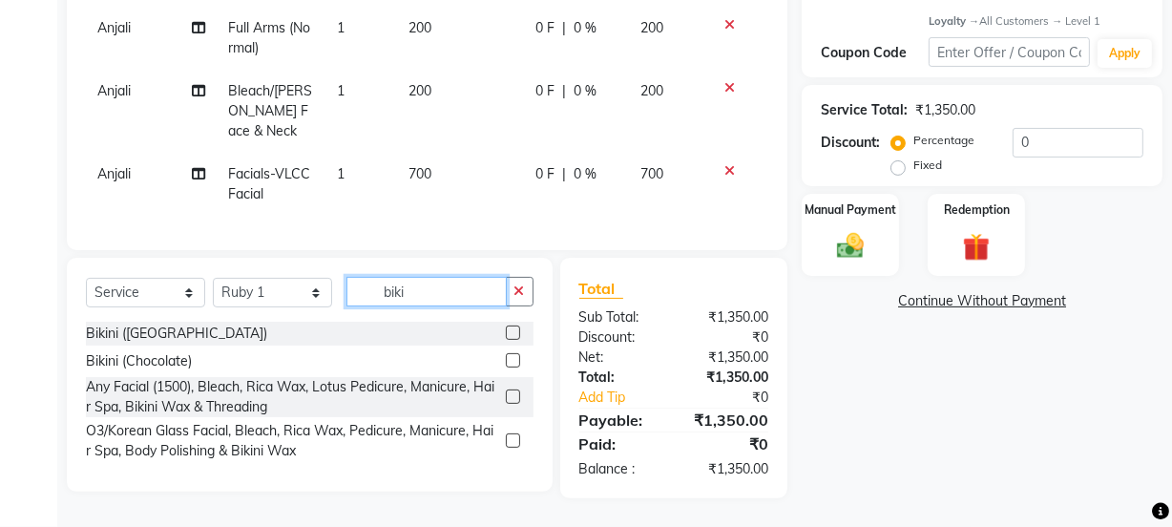
scroll to position [384, 0]
click at [520, 347] on div "Bikini (Rica) Bikini (Chocolate) Any Facial (1500), Bleach, Rica Wax, Lotus Ped…" at bounding box center [310, 393] width 448 height 143
click at [507, 357] on label at bounding box center [513, 360] width 14 height 14
click at [507, 357] on input "checkbox" at bounding box center [512, 361] width 12 height 12
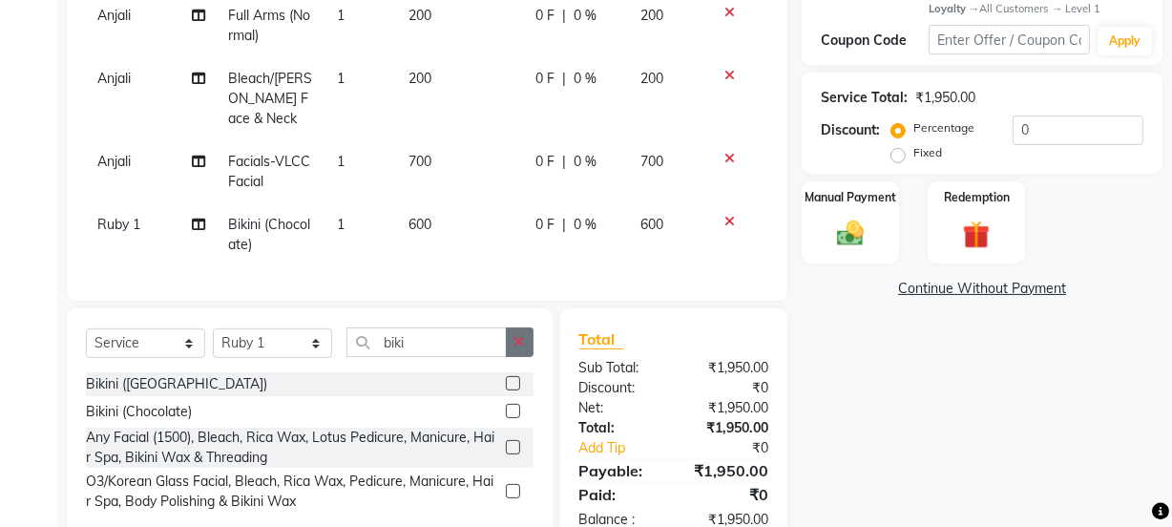
click at [523, 348] on icon "button" at bounding box center [519, 341] width 10 height 13
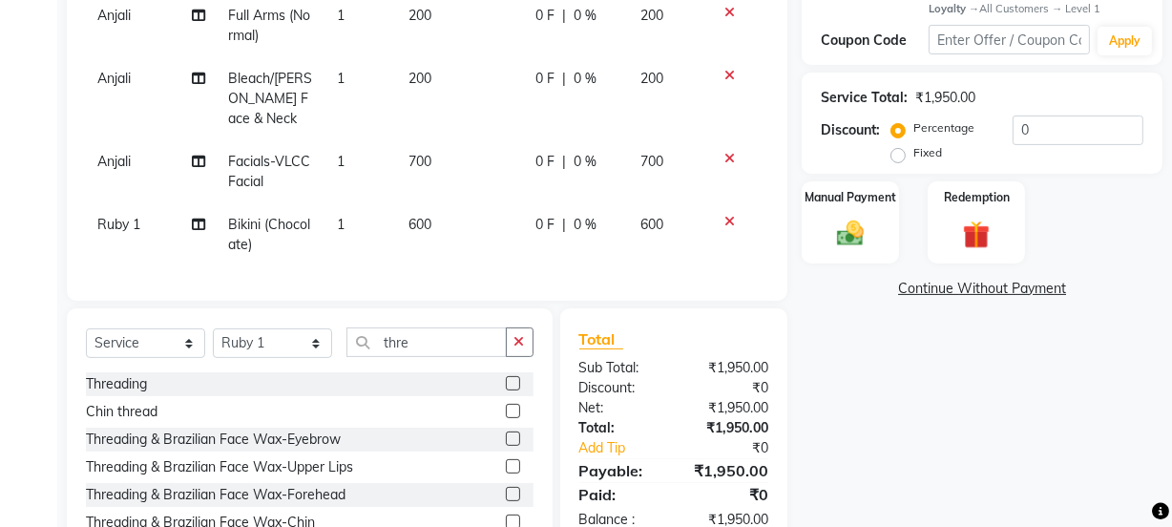
click at [506, 390] on label at bounding box center [513, 383] width 14 height 14
click at [506, 390] on input "checkbox" at bounding box center [512, 384] width 12 height 12
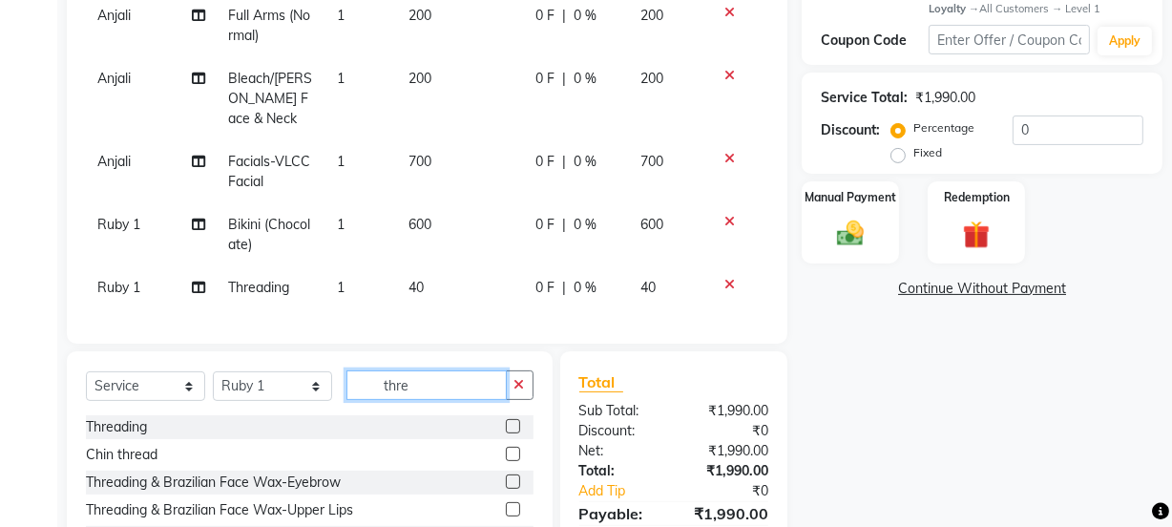
click at [472, 380] on input "thre" at bounding box center [426, 385] width 160 height 30
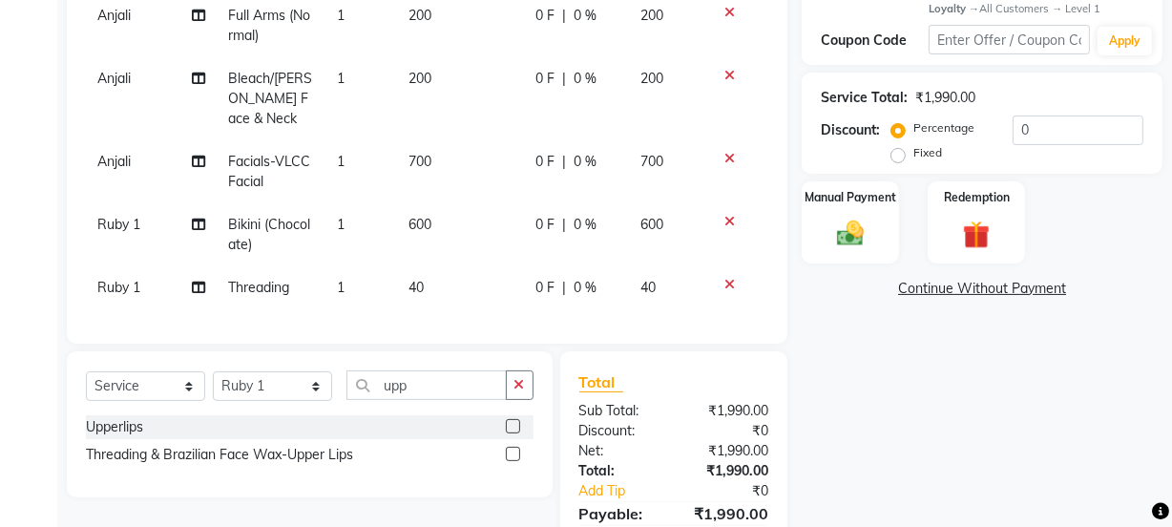
click at [513, 425] on label at bounding box center [513, 426] width 14 height 14
click at [513, 425] on input "checkbox" at bounding box center [512, 427] width 12 height 12
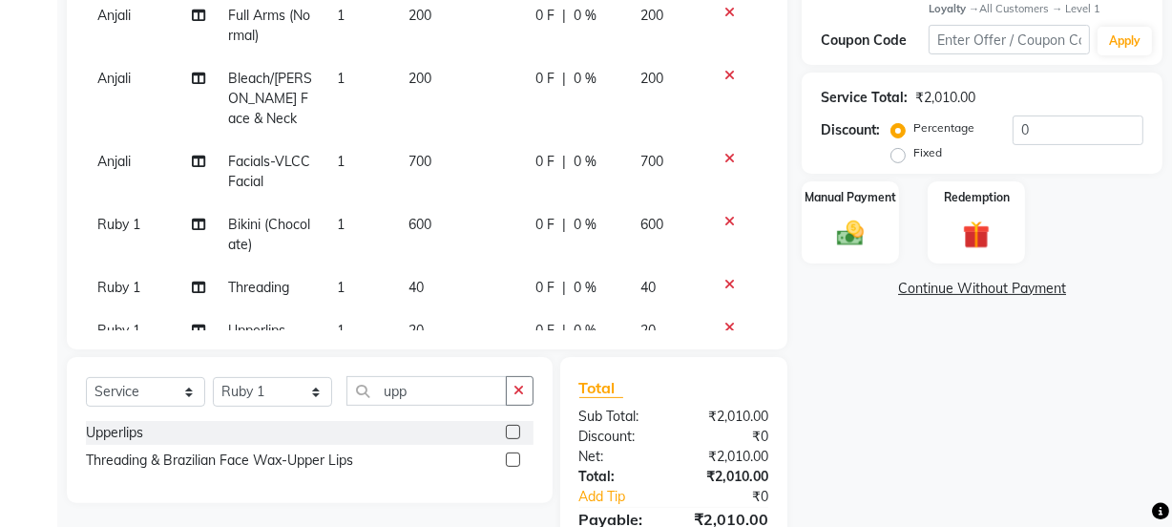
click at [513, 428] on label at bounding box center [513, 432] width 14 height 14
click at [513, 428] on input "checkbox" at bounding box center [512, 433] width 12 height 12
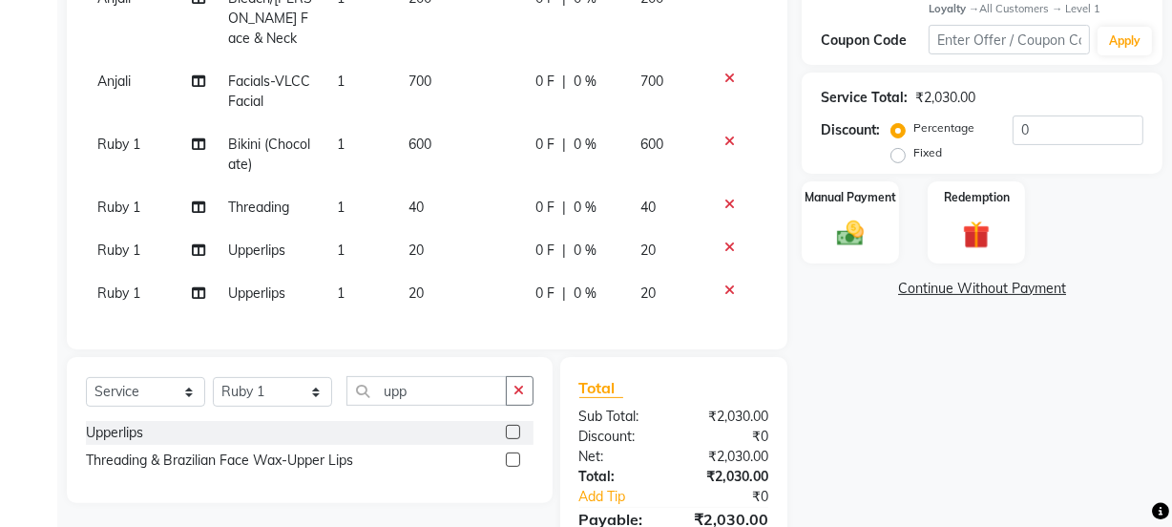
click at [724, 240] on icon at bounding box center [729, 246] width 10 height 13
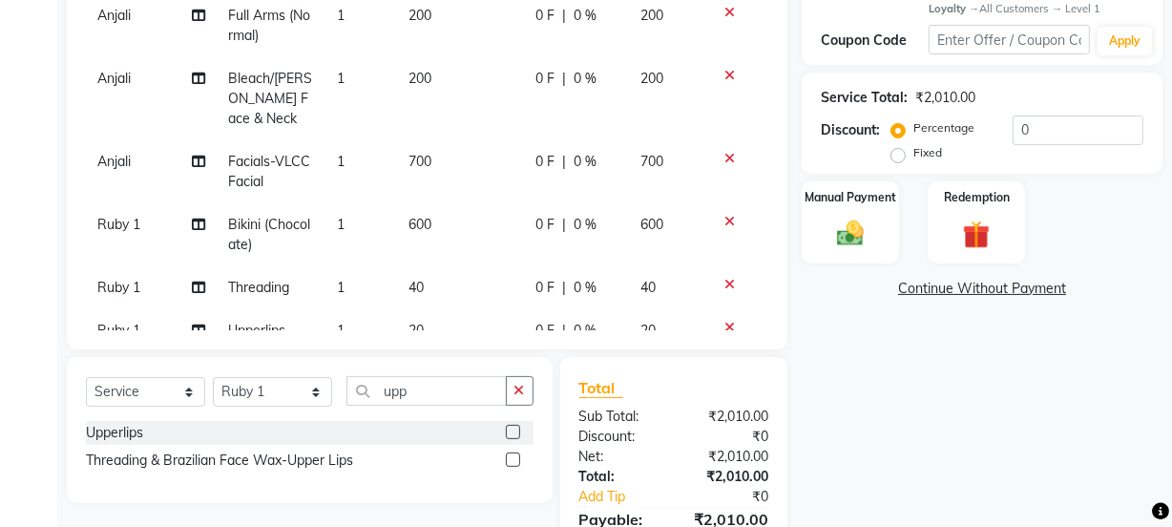
scroll to position [297, 0]
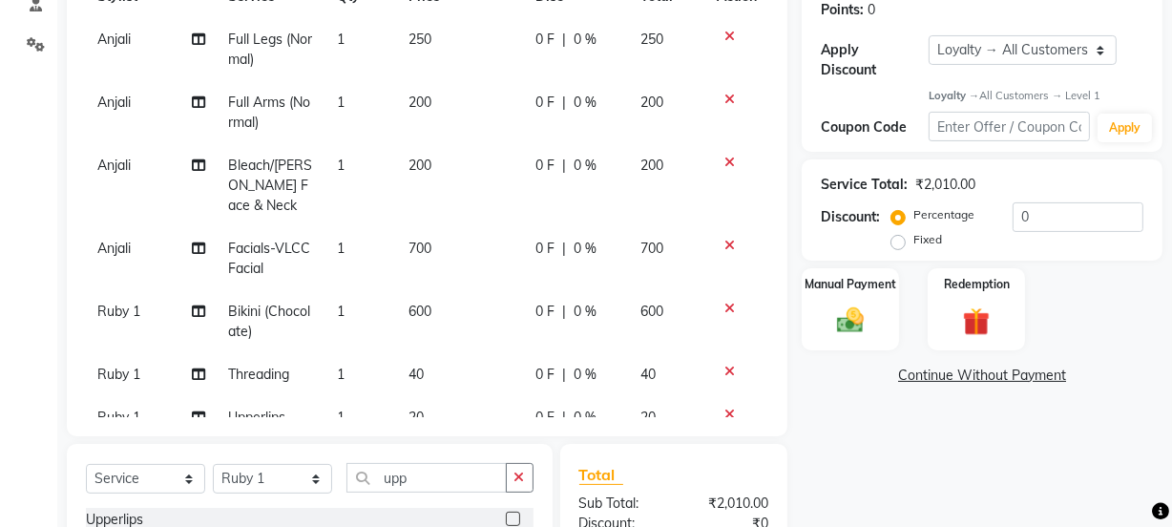
click at [117, 246] on span "Anjali" at bounding box center [113, 247] width 33 height 17
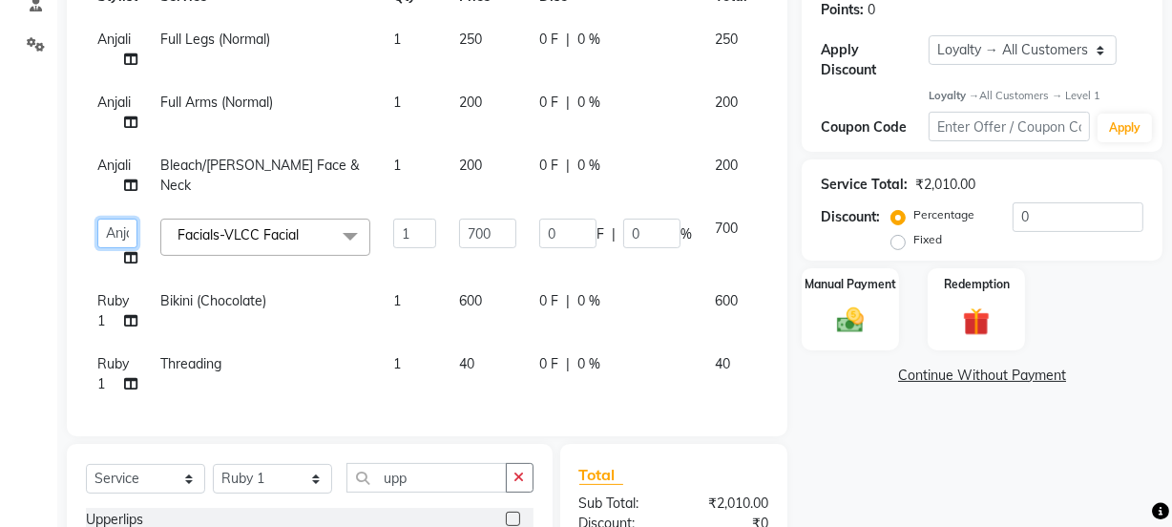
click at [117, 230] on select "[PERSON_NAME] Anjali [PERSON_NAME] Manager [PERSON_NAME] [PERSON_NAME] [PERSON_…" at bounding box center [117, 234] width 40 height 30
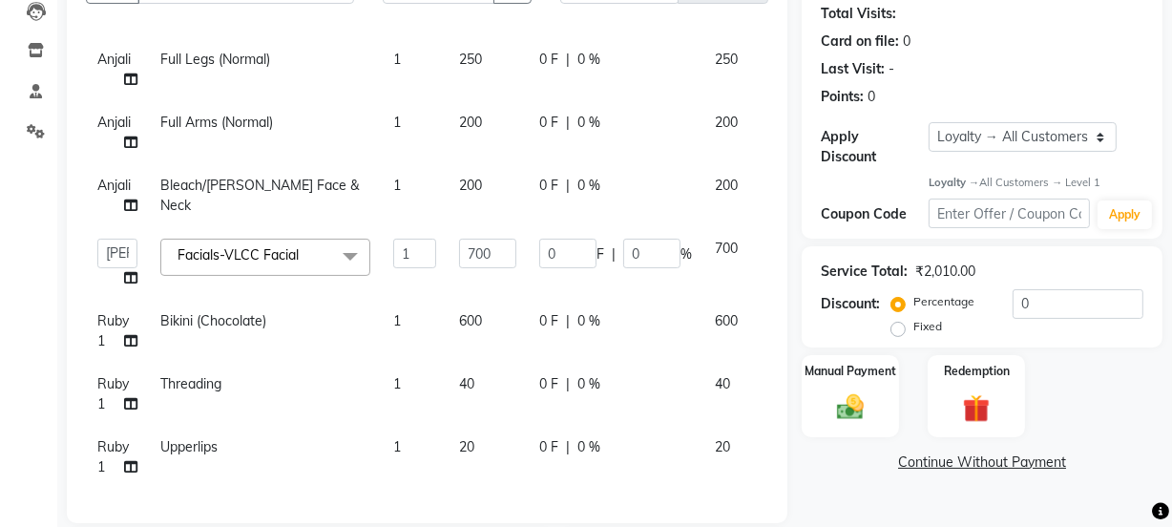
scroll to position [384, 0]
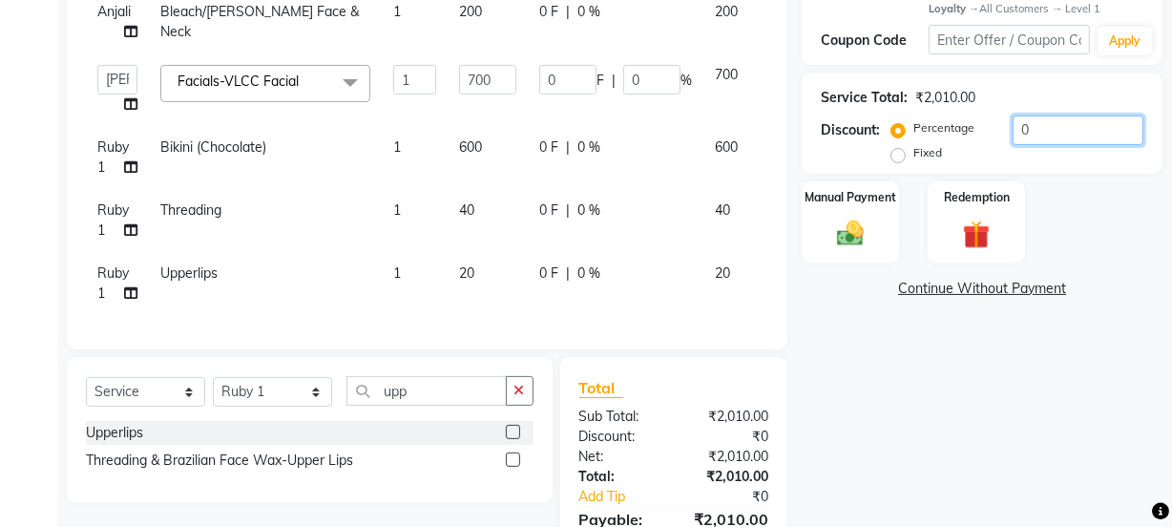
click at [1059, 136] on input "0" at bounding box center [1077, 130] width 131 height 30
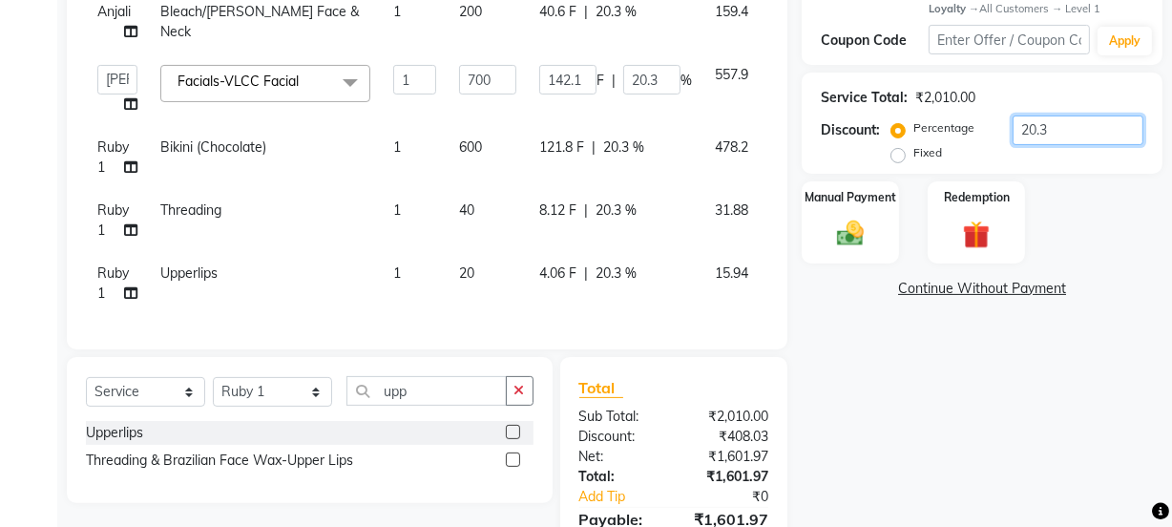
scroll to position [483, 0]
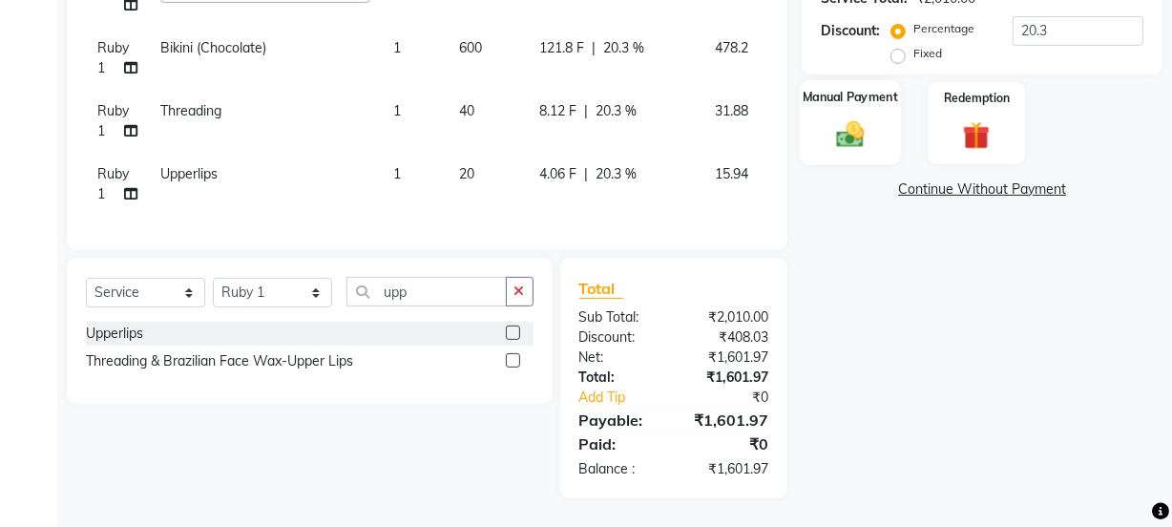
click at [851, 118] on img at bounding box center [850, 134] width 46 height 32
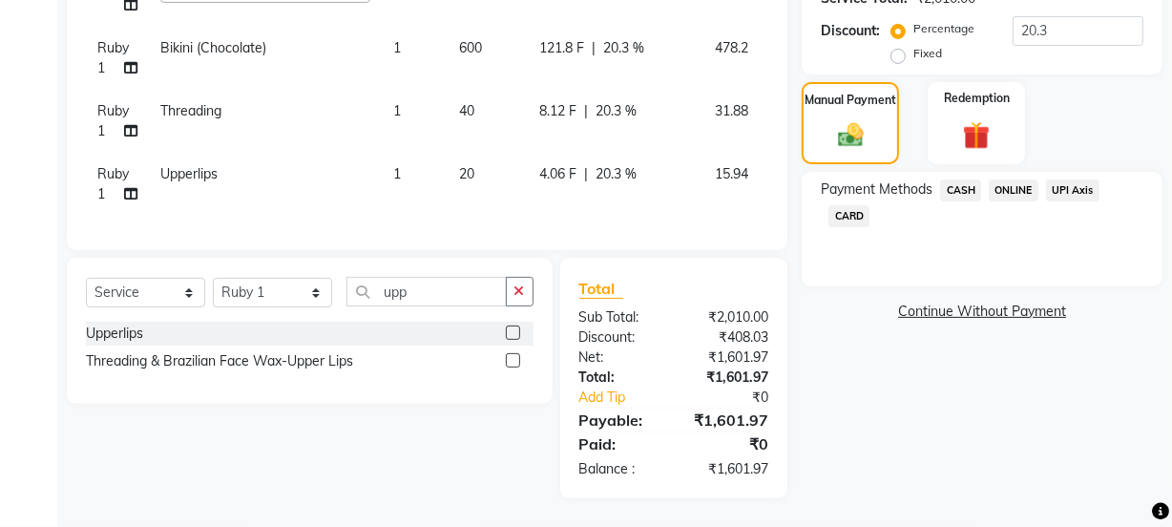
click at [1005, 191] on span "ONLINE" at bounding box center [1014, 190] width 50 height 22
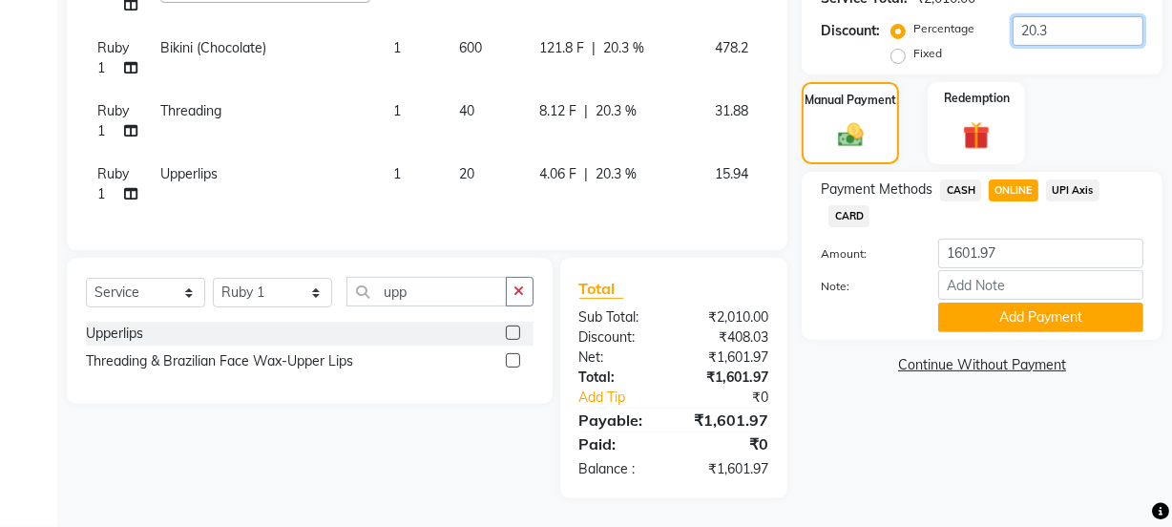
click at [1088, 32] on input "20.3" at bounding box center [1077, 31] width 131 height 30
click at [996, 315] on button "Add Payment" at bounding box center [1040, 317] width 205 height 30
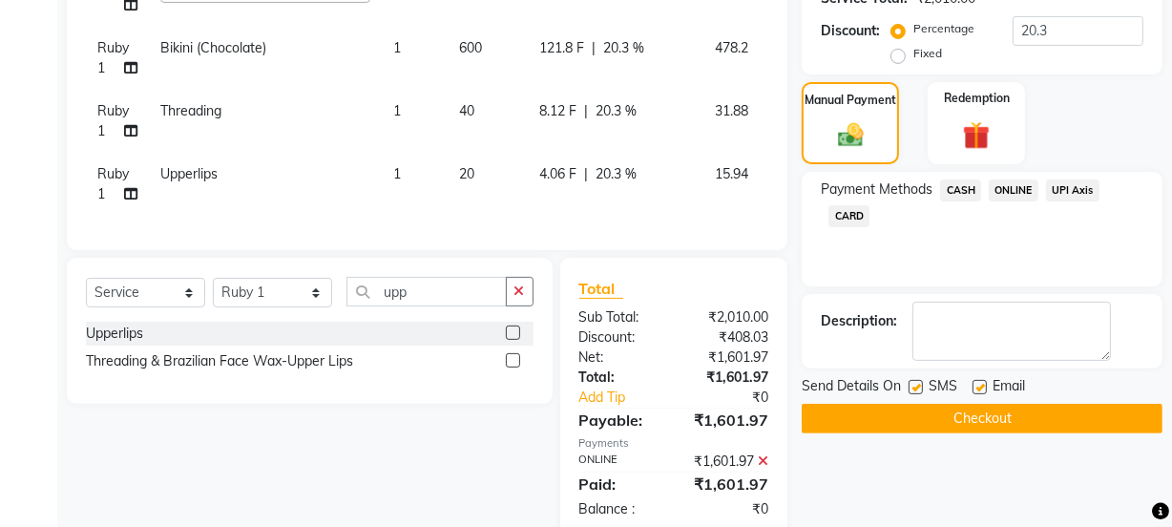
click at [979, 384] on label at bounding box center [979, 387] width 14 height 14
click at [979, 384] on input "checkbox" at bounding box center [978, 388] width 12 height 12
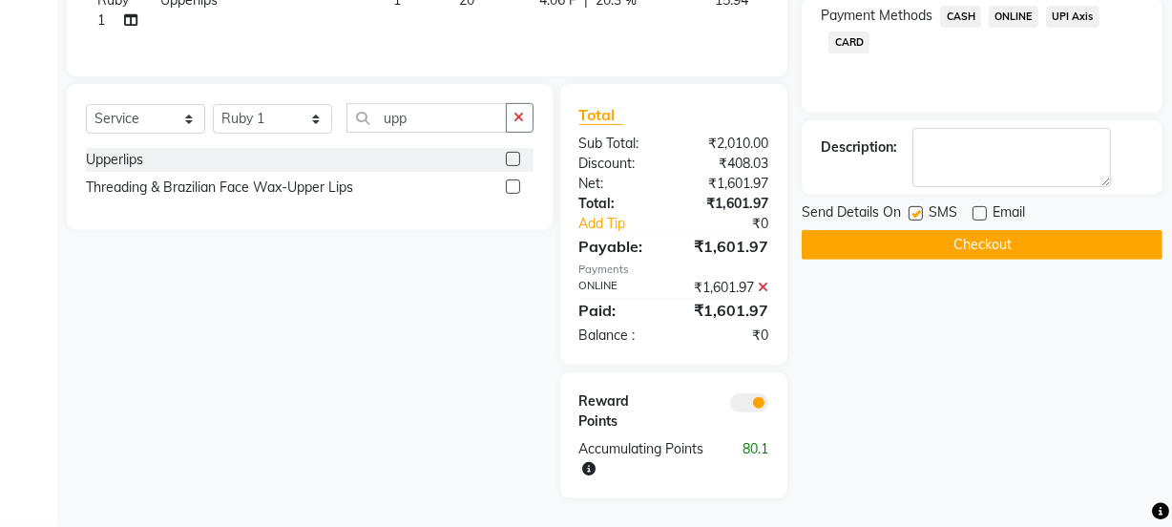
click at [993, 230] on button "Checkout" at bounding box center [981, 245] width 361 height 30
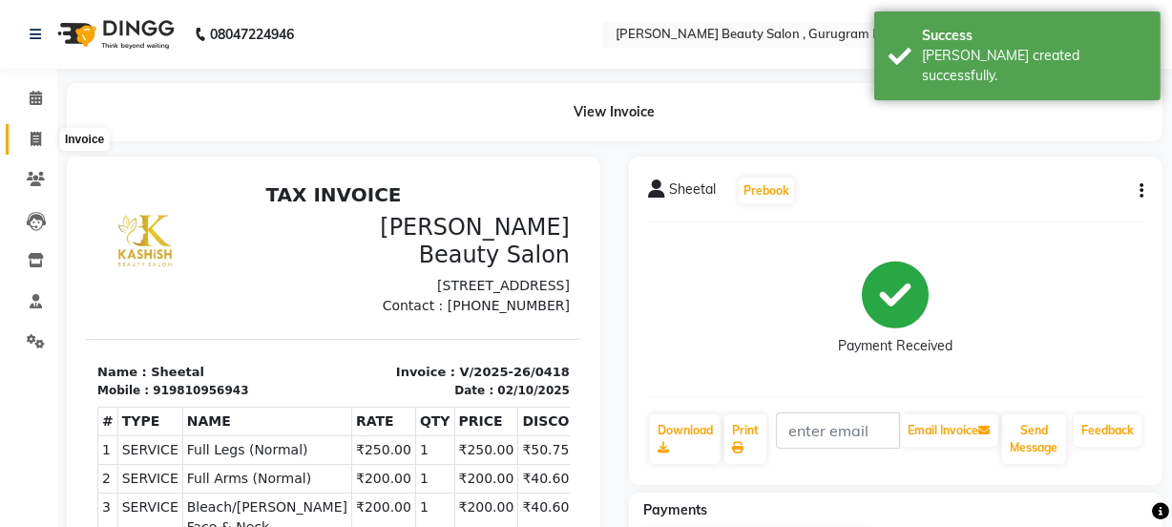
click at [31, 134] on icon at bounding box center [36, 139] width 10 height 14
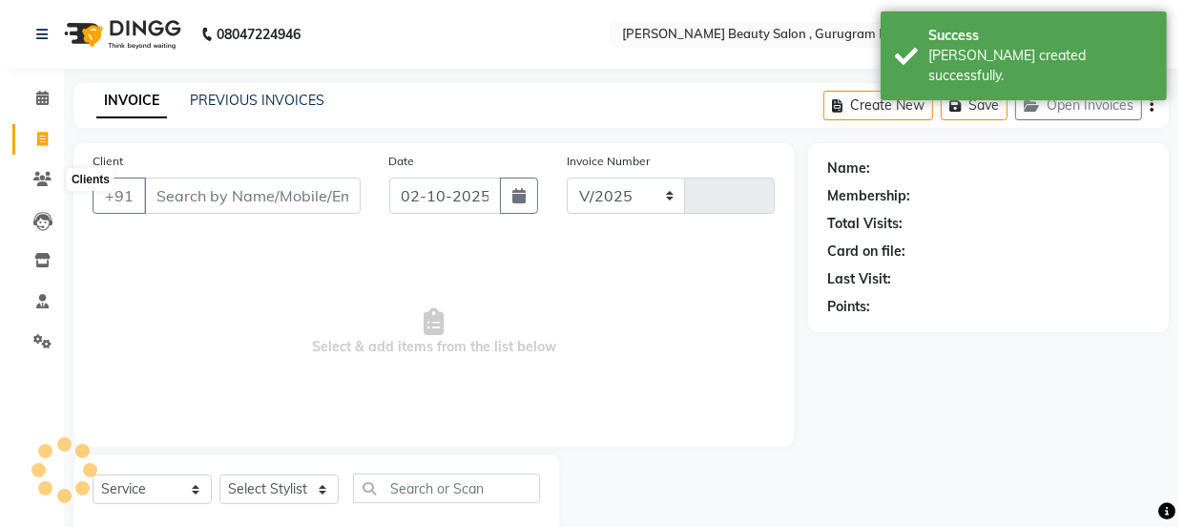
scroll to position [48, 0]
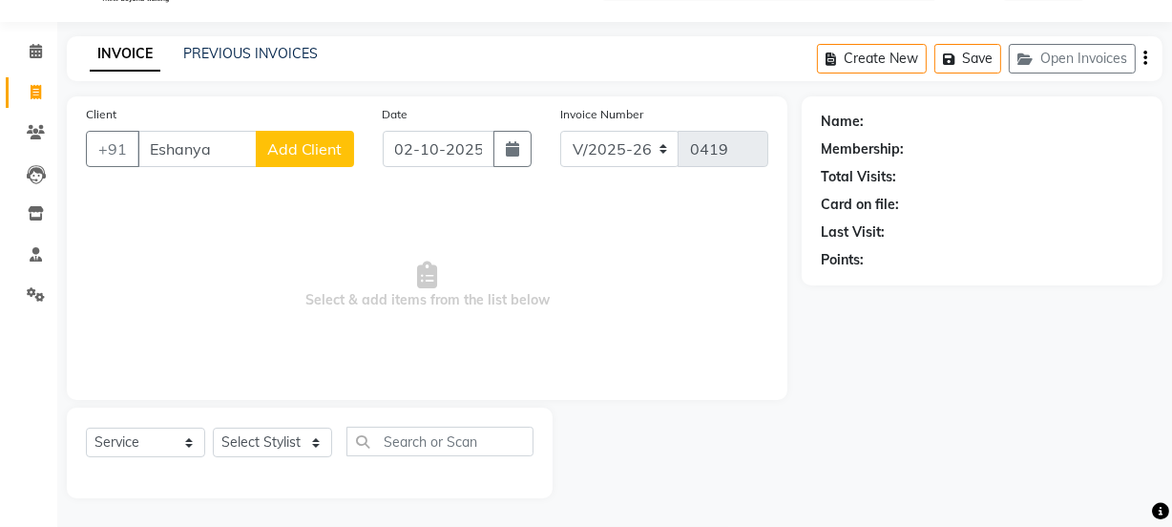
click at [301, 152] on span "Add Client" at bounding box center [304, 148] width 75 height 19
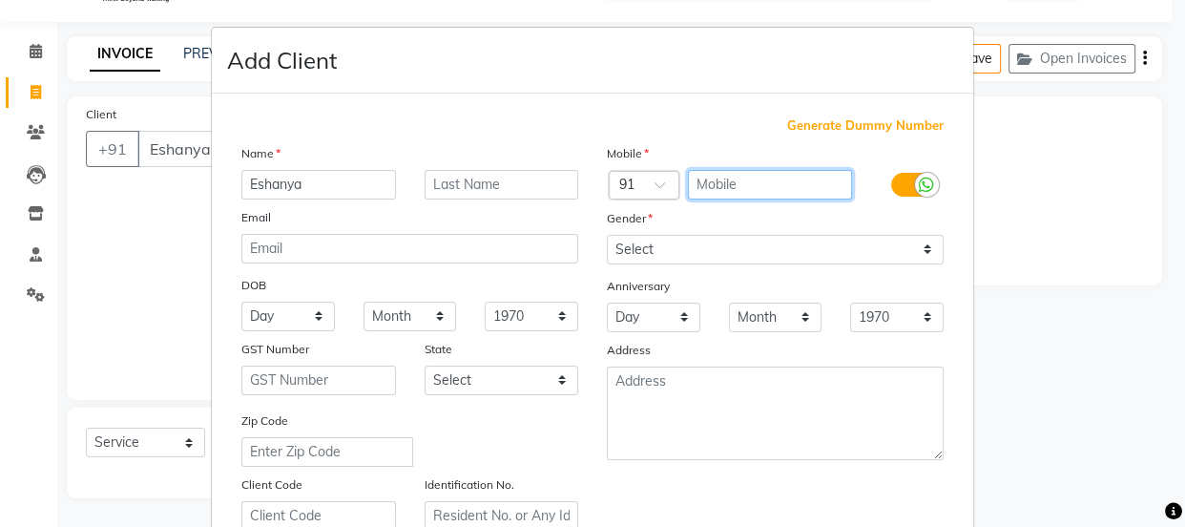
click at [757, 180] on input "text" at bounding box center [770, 185] width 165 height 30
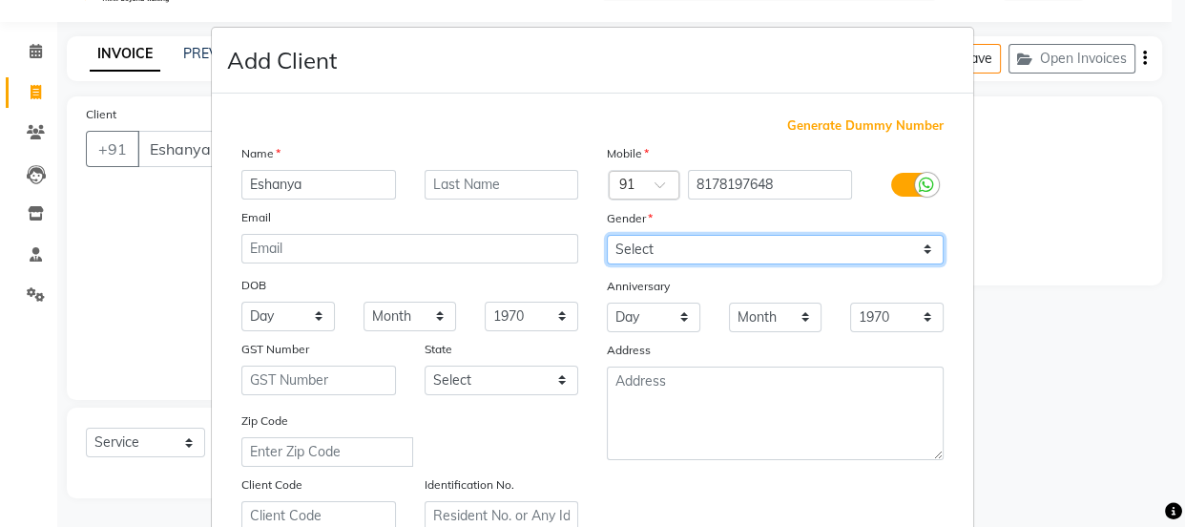
click at [745, 245] on select "Select [DEMOGRAPHIC_DATA] [DEMOGRAPHIC_DATA] Other Prefer Not To Say" at bounding box center [775, 250] width 337 height 30
click at [607, 235] on select "Select [DEMOGRAPHIC_DATA] [DEMOGRAPHIC_DATA] Other Prefer Not To Say" at bounding box center [775, 250] width 337 height 30
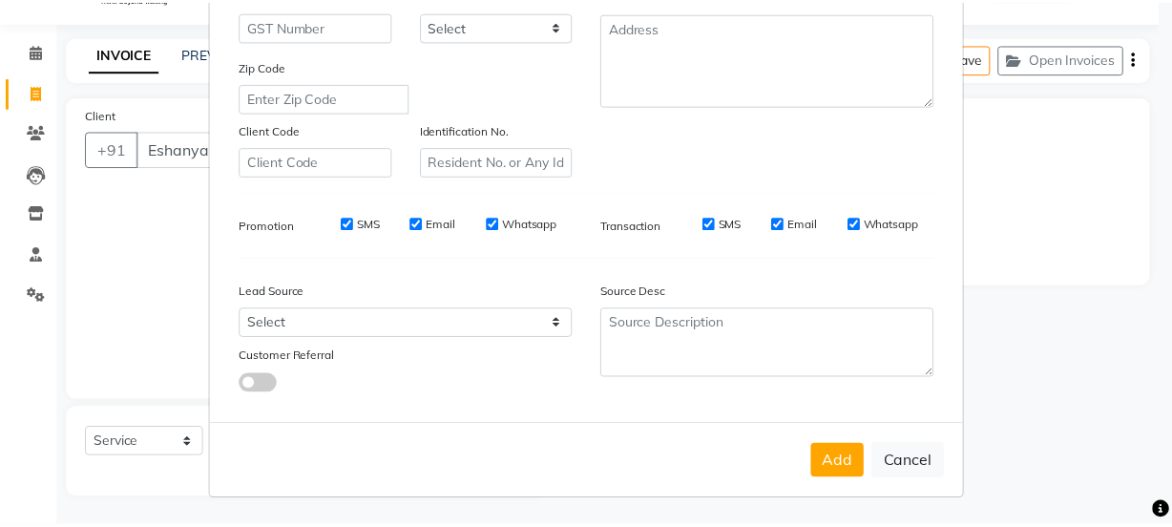
scroll to position [360, 0]
click at [834, 475] on button "Add" at bounding box center [846, 462] width 53 height 34
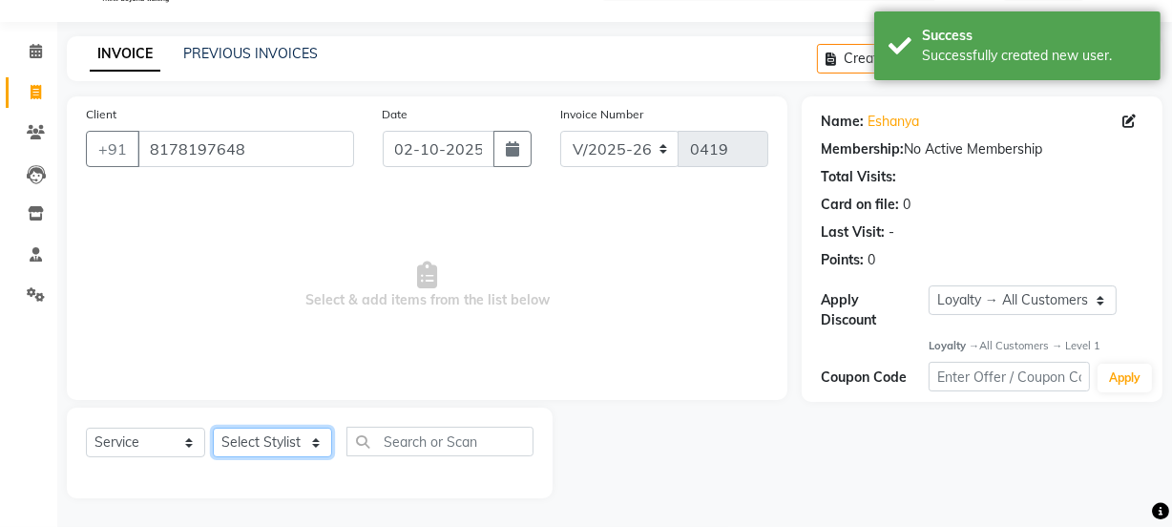
click at [279, 436] on select "Select Stylist [PERSON_NAME] Anjali [PERSON_NAME] Manager [PERSON_NAME] [PERSON…" at bounding box center [272, 442] width 119 height 30
click at [213, 427] on select "Select Stylist [PERSON_NAME] Anjali [PERSON_NAME] Manager [PERSON_NAME] [PERSON…" at bounding box center [272, 442] width 119 height 30
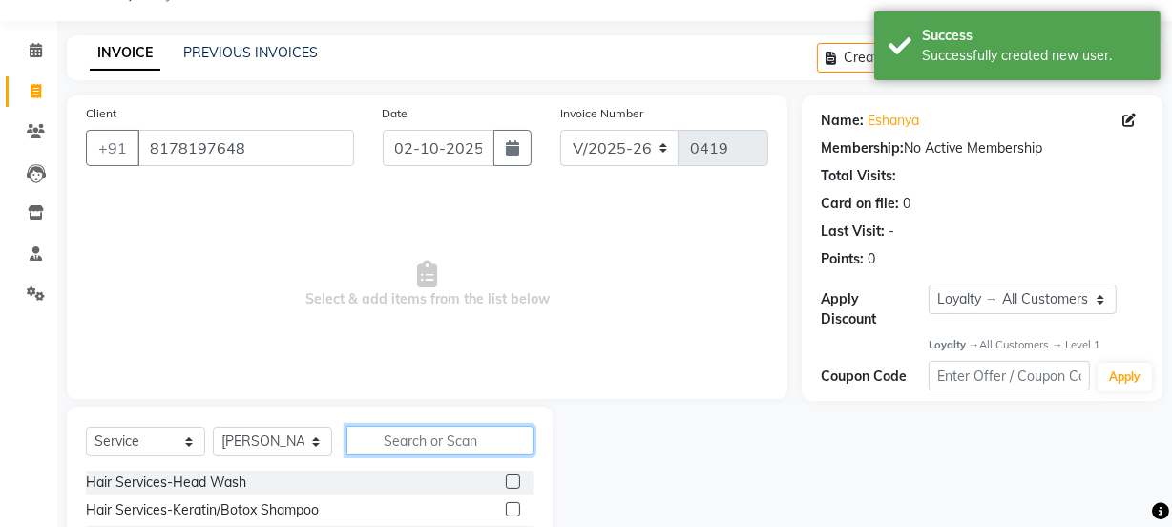
click at [409, 434] on input "text" at bounding box center [439, 441] width 187 height 30
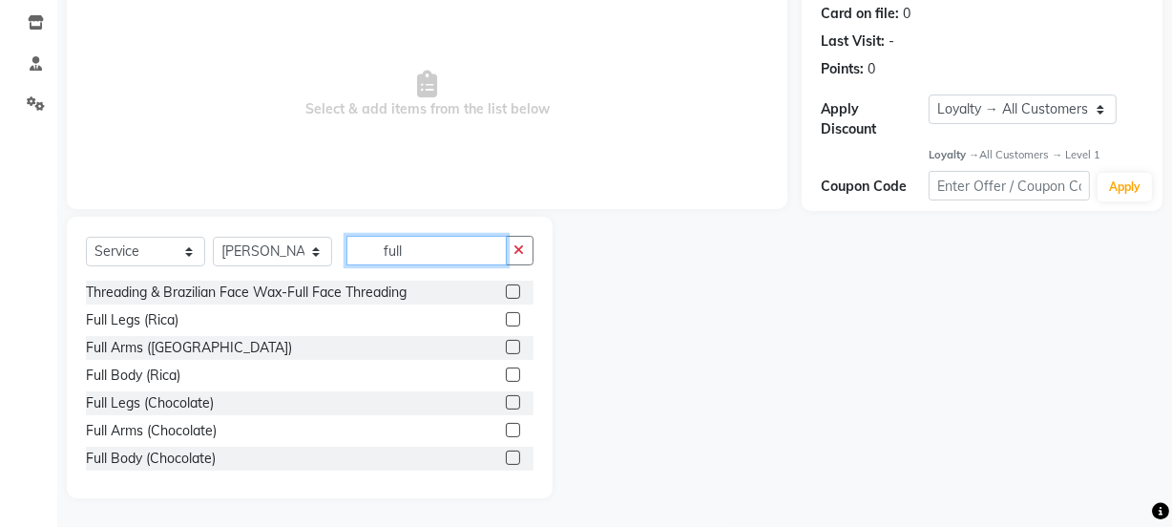
scroll to position [86, 0]
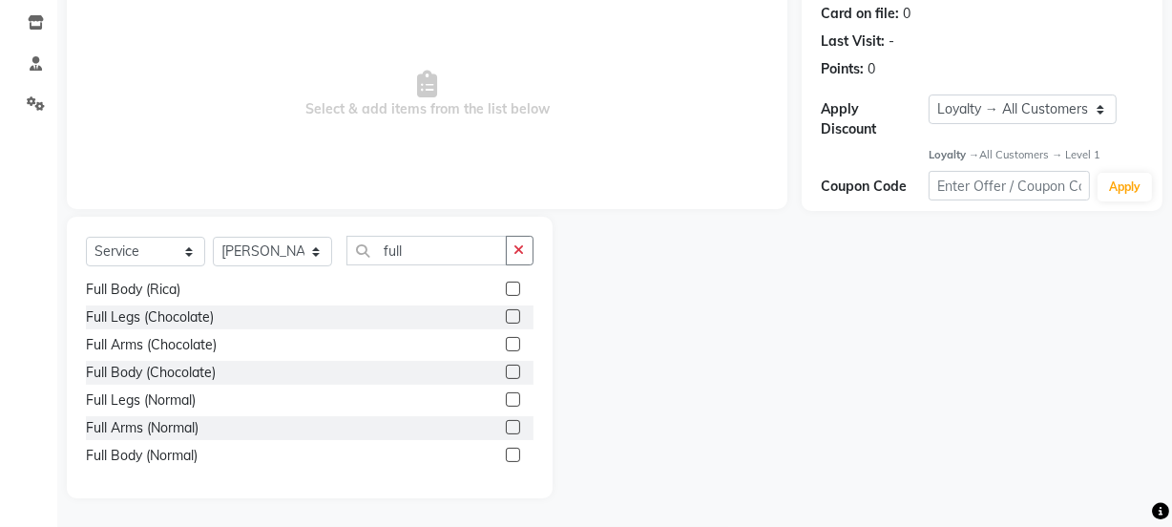
click at [506, 393] on label at bounding box center [513, 399] width 14 height 14
click at [506, 394] on input "checkbox" at bounding box center [512, 400] width 12 height 12
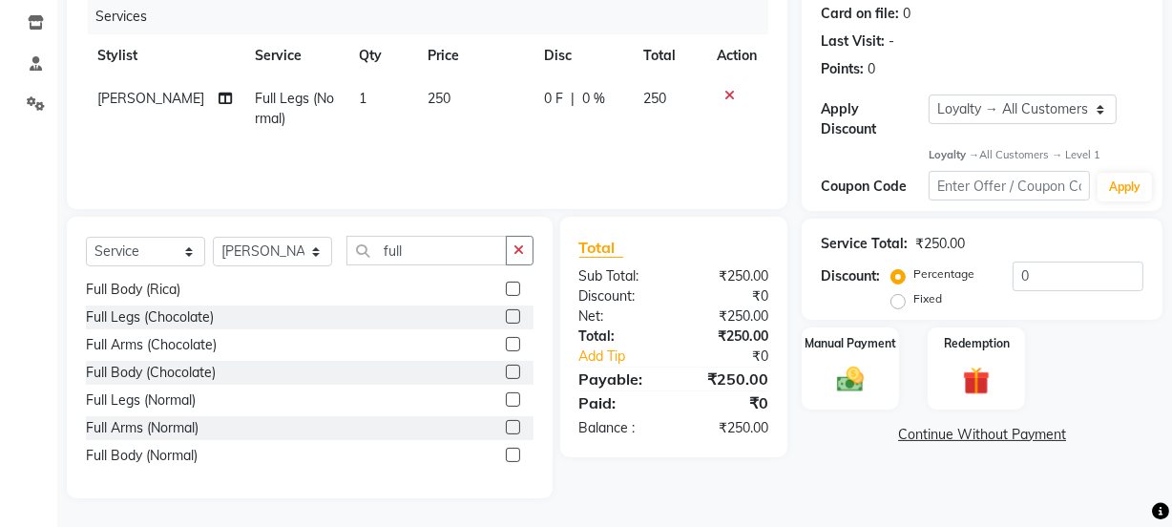
click at [506, 454] on label at bounding box center [513, 455] width 14 height 14
click at [506, 454] on input "checkbox" at bounding box center [512, 455] width 12 height 12
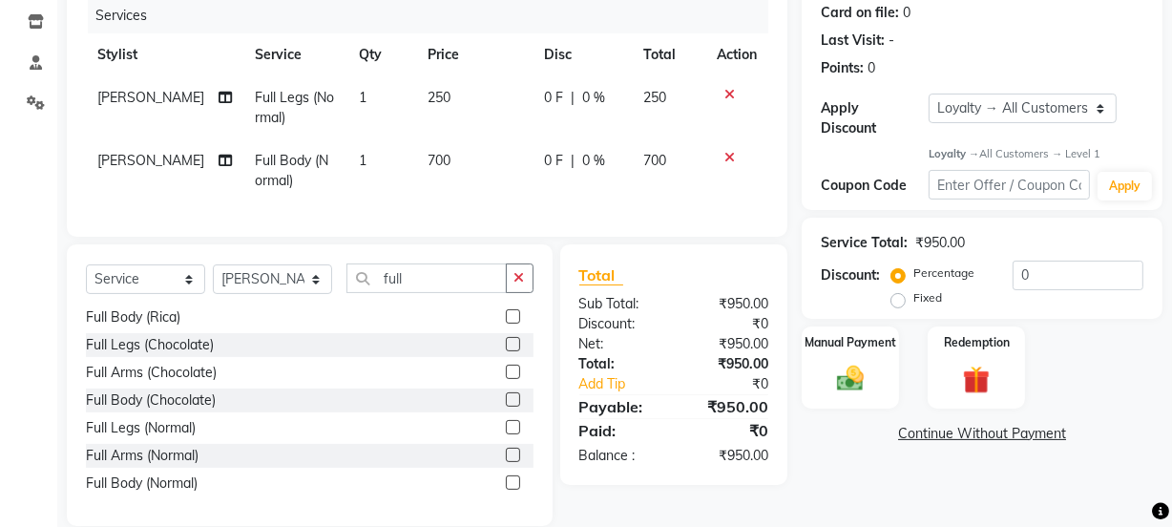
click at [724, 155] on icon at bounding box center [729, 157] width 10 height 13
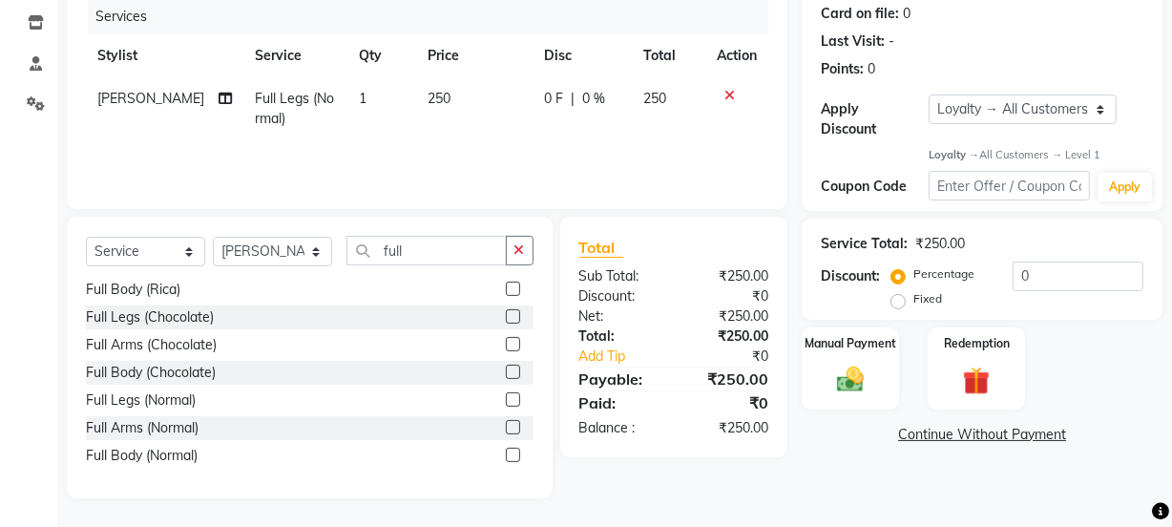
click at [506, 422] on label at bounding box center [513, 427] width 14 height 14
click at [506, 422] on input "checkbox" at bounding box center [512, 428] width 12 height 12
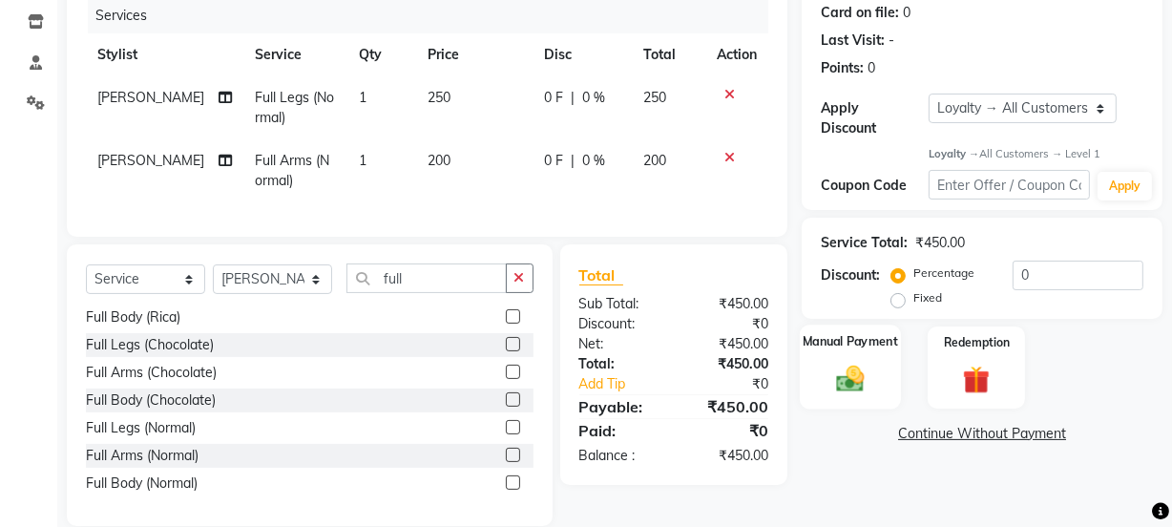
click at [861, 356] on div "Manual Payment" at bounding box center [850, 367] width 101 height 85
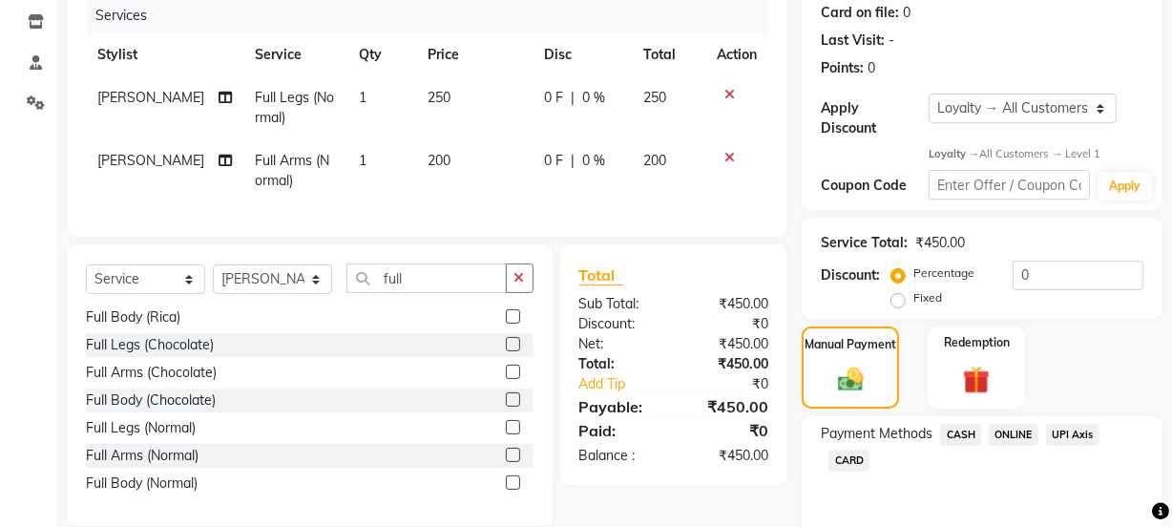
click at [1011, 428] on span "ONLINE" at bounding box center [1014, 435] width 50 height 22
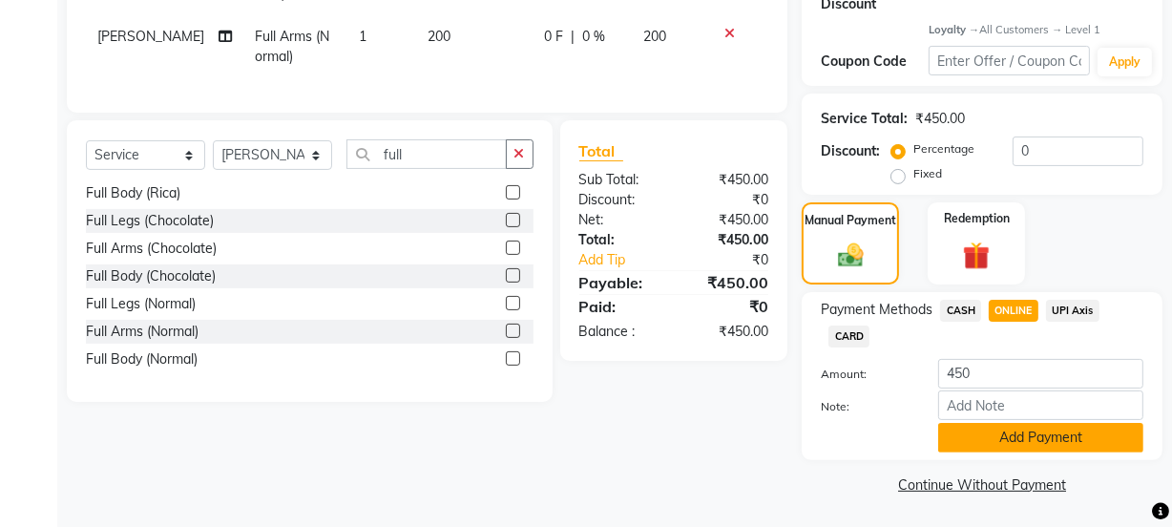
click at [1013, 428] on button "Add Payment" at bounding box center [1040, 438] width 205 height 30
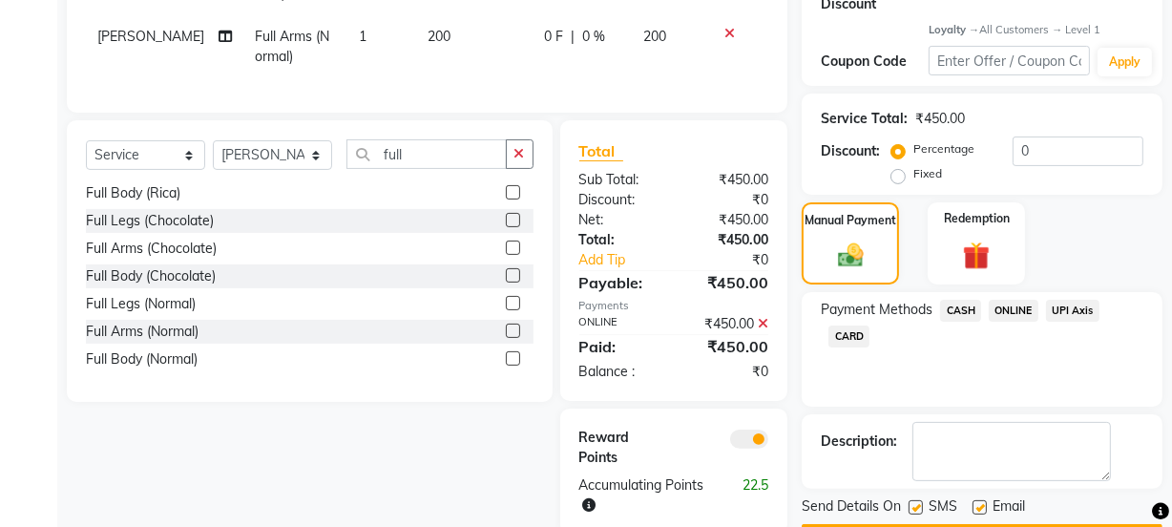
scroll to position [431, 0]
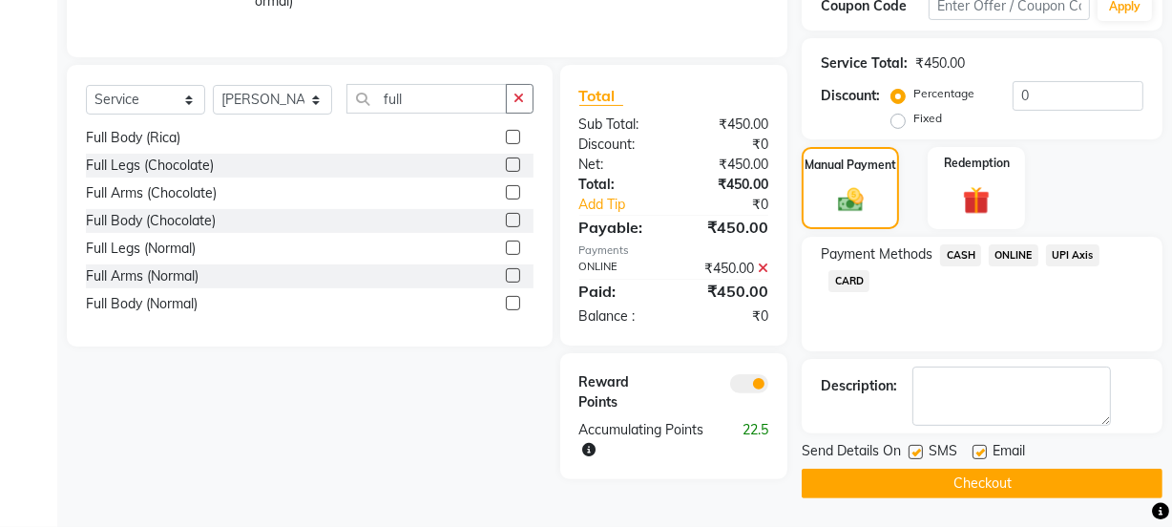
click at [983, 445] on label at bounding box center [979, 452] width 14 height 14
click at [983, 447] on input "checkbox" at bounding box center [978, 453] width 12 height 12
click at [982, 468] on button "Checkout" at bounding box center [981, 483] width 361 height 30
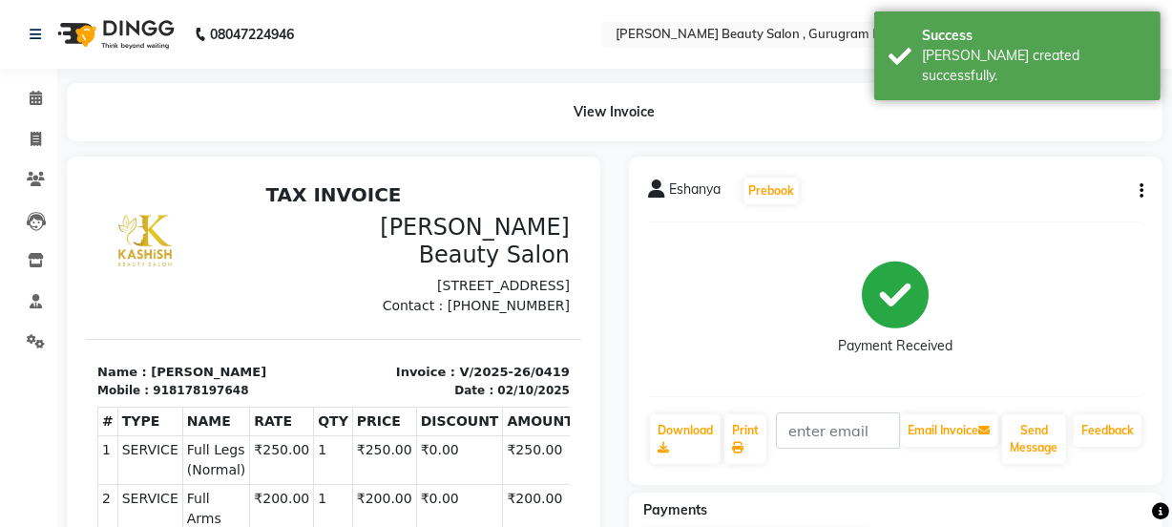
scroll to position [15, 0]
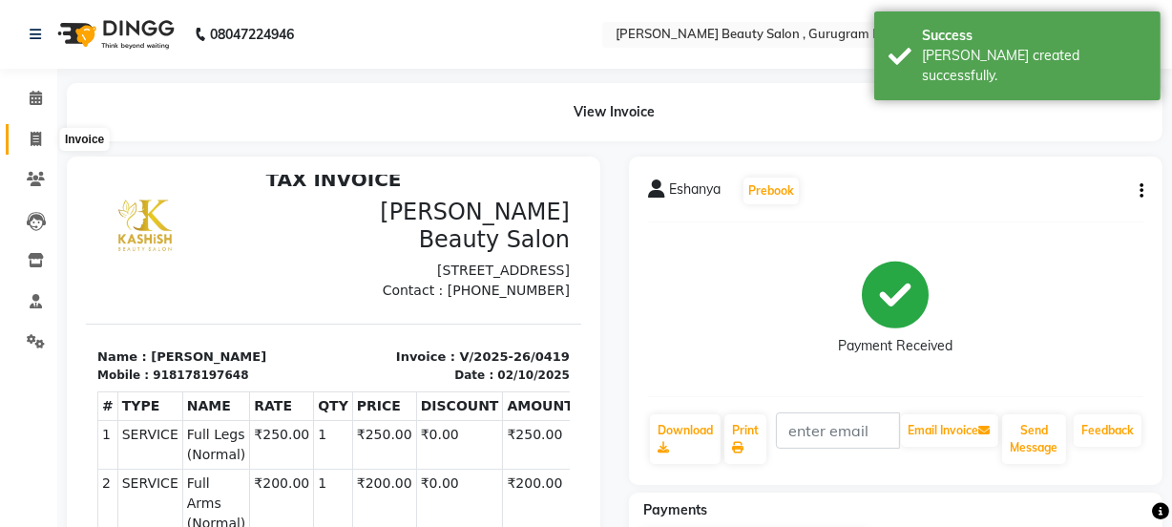
click at [36, 136] on icon at bounding box center [36, 139] width 10 height 14
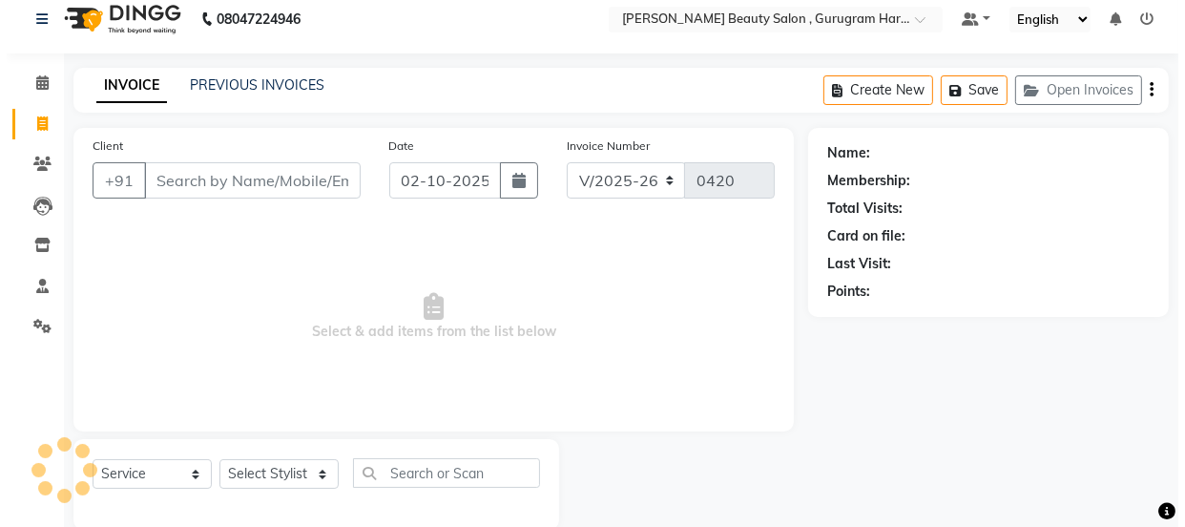
scroll to position [48, 0]
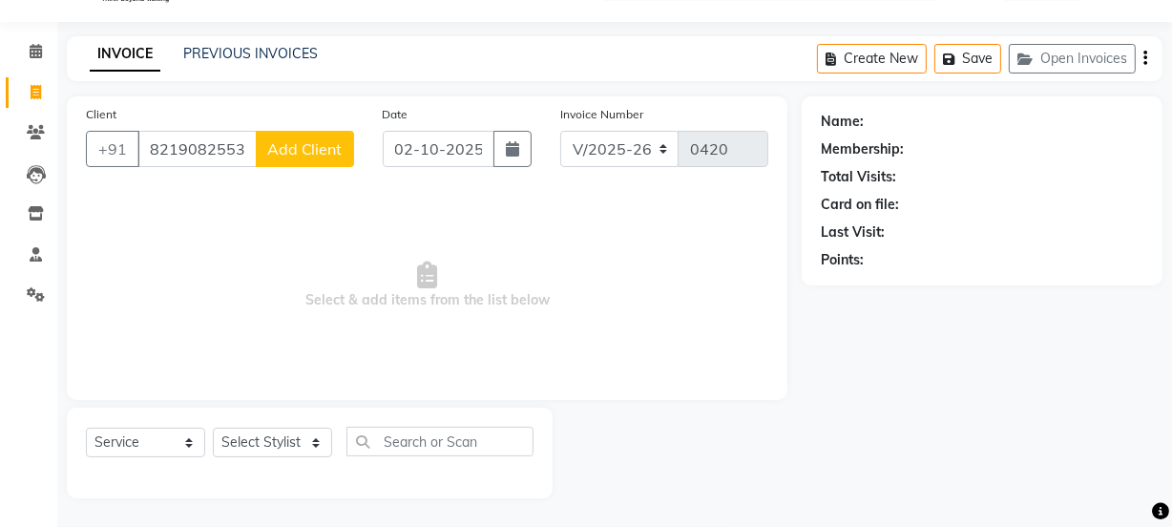
click at [312, 151] on span "Add Client" at bounding box center [304, 148] width 75 height 19
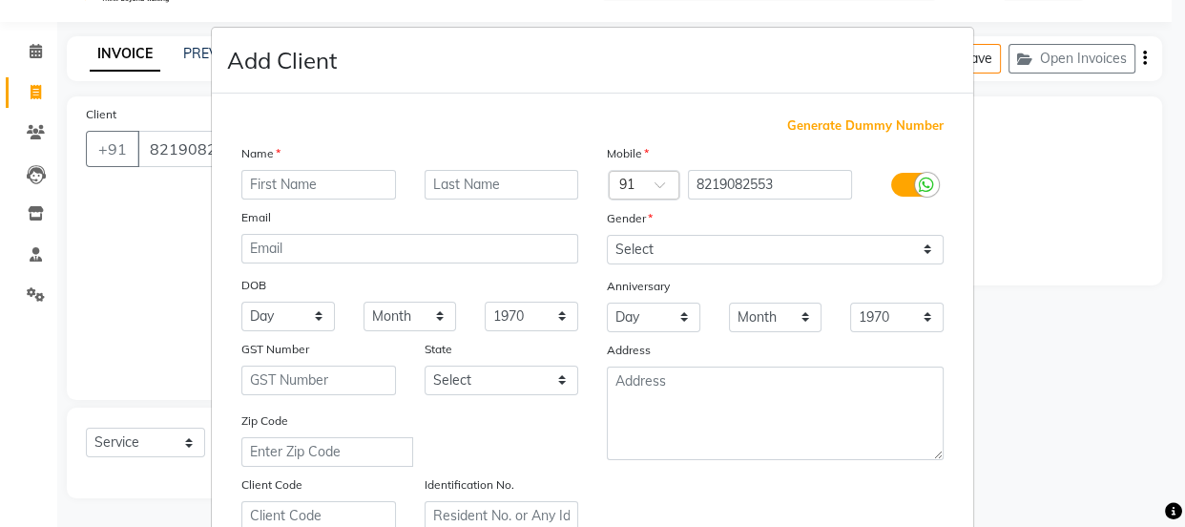
click at [310, 181] on input "text" at bounding box center [318, 185] width 155 height 30
drag, startPoint x: 467, startPoint y: 174, endPoint x: 475, endPoint y: 186, distance: 15.1
click at [475, 186] on div "Name [PERSON_NAME] Email DOB Day 01 02 03 04 05 06 07 08 09 10 11 12 13 14 15 1…" at bounding box center [409, 336] width 365 height 387
click at [484, 188] on input "text" at bounding box center [502, 185] width 155 height 30
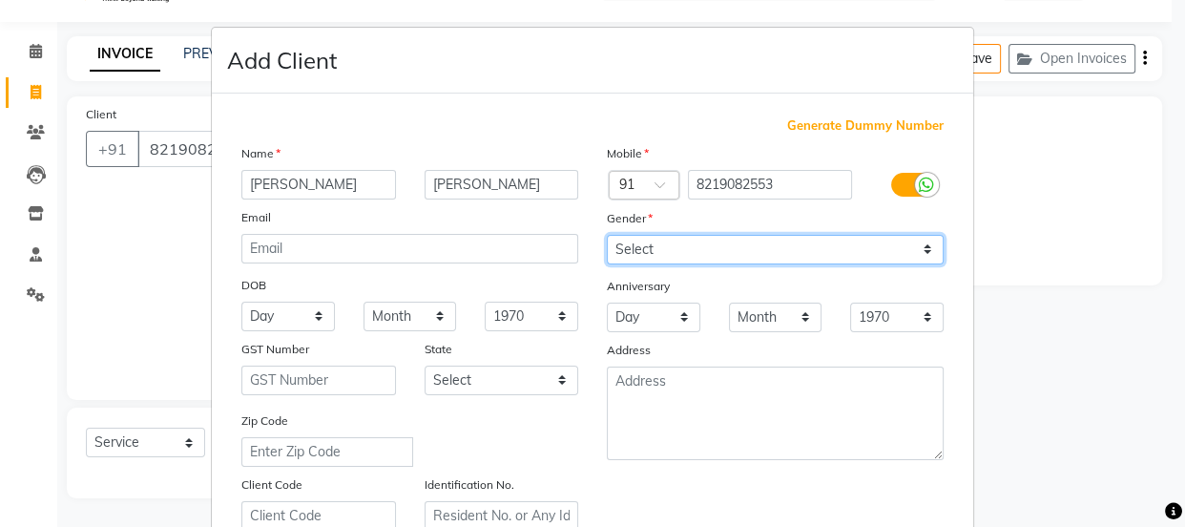
click at [661, 255] on select "Select [DEMOGRAPHIC_DATA] [DEMOGRAPHIC_DATA] Other Prefer Not To Say" at bounding box center [775, 250] width 337 height 30
click at [607, 235] on select "Select [DEMOGRAPHIC_DATA] [DEMOGRAPHIC_DATA] Other Prefer Not To Say" at bounding box center [775, 250] width 337 height 30
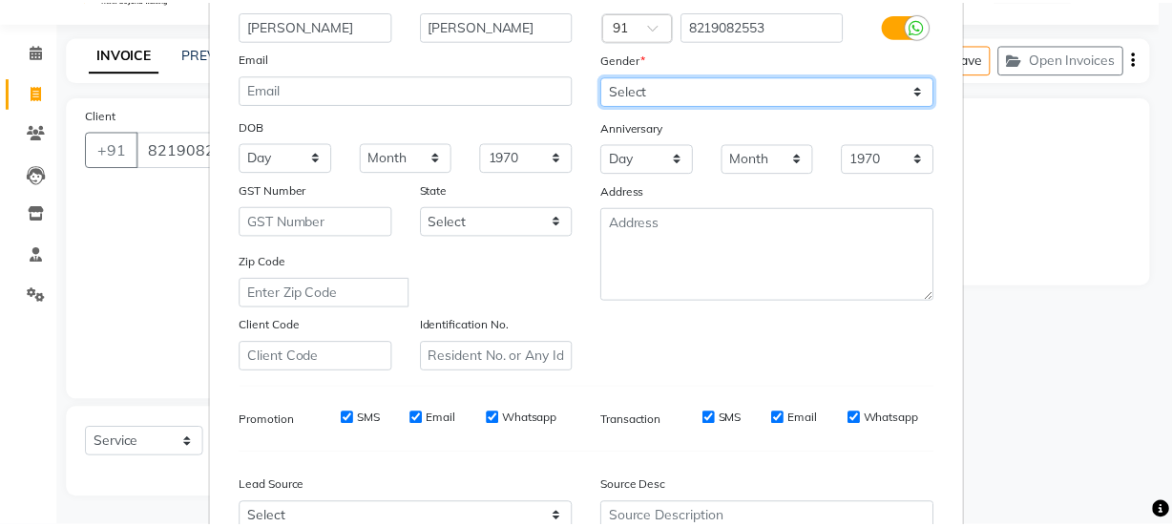
scroll to position [360, 0]
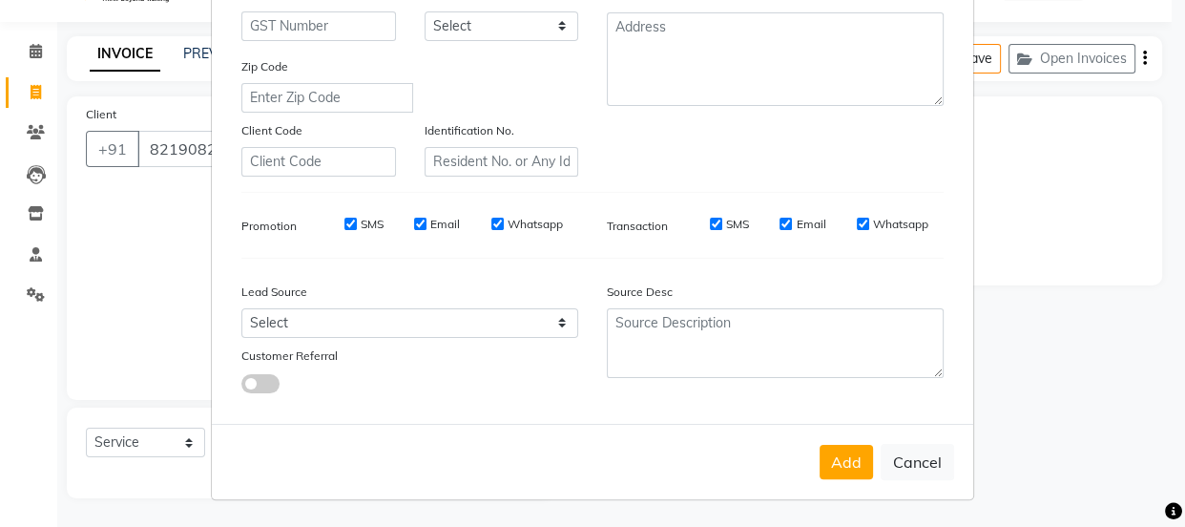
click at [825, 467] on button "Add" at bounding box center [846, 462] width 53 height 34
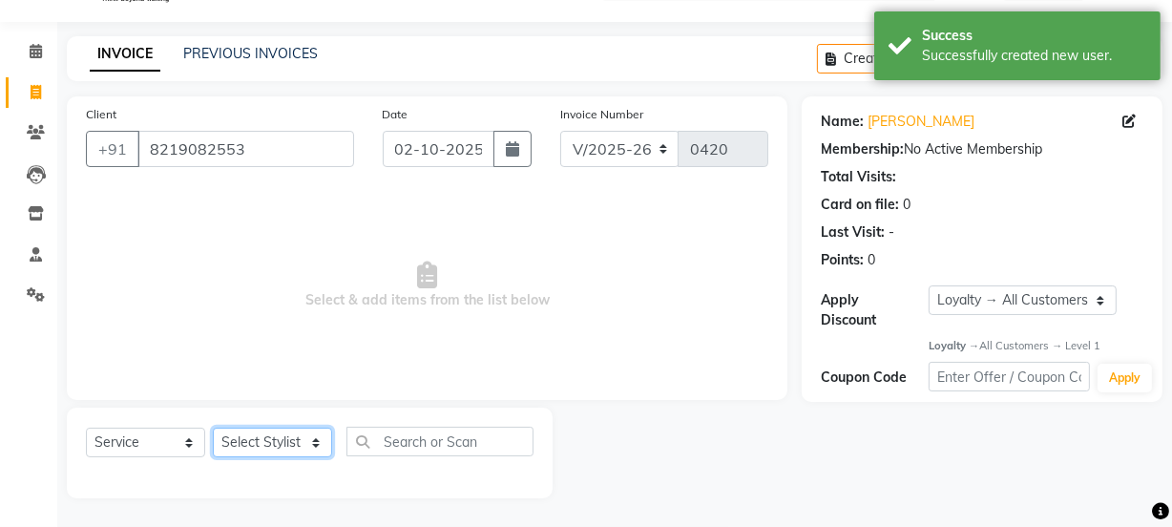
click at [289, 442] on select "Select Stylist [PERSON_NAME] Anjali [PERSON_NAME] Manager [PERSON_NAME] [PERSON…" at bounding box center [272, 442] width 119 height 30
click at [213, 427] on select "Select Stylist [PERSON_NAME] Anjali [PERSON_NAME] Manager [PERSON_NAME] [PERSON…" at bounding box center [272, 442] width 119 height 30
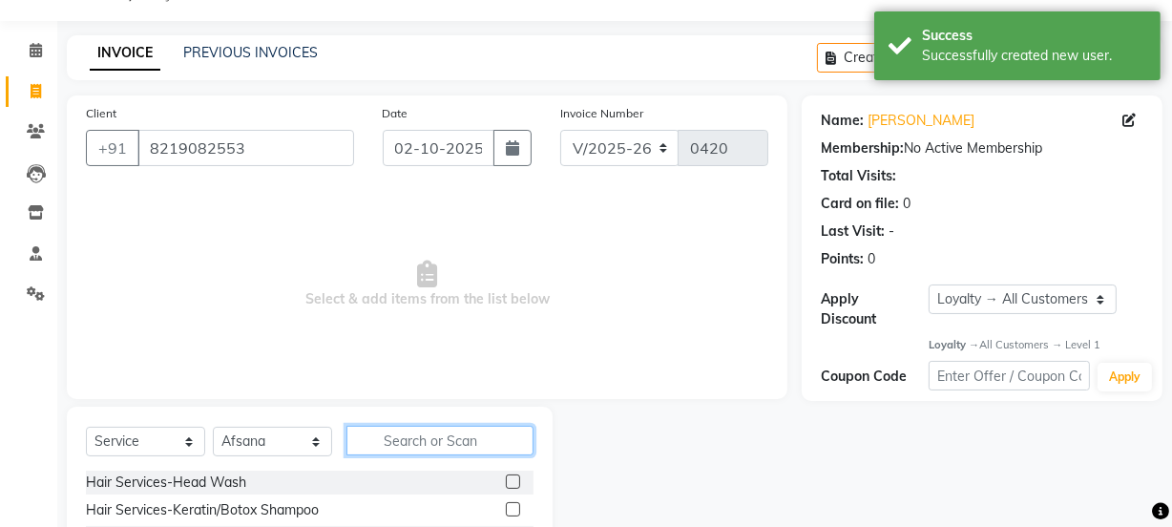
click at [450, 438] on input "text" at bounding box center [439, 441] width 187 height 30
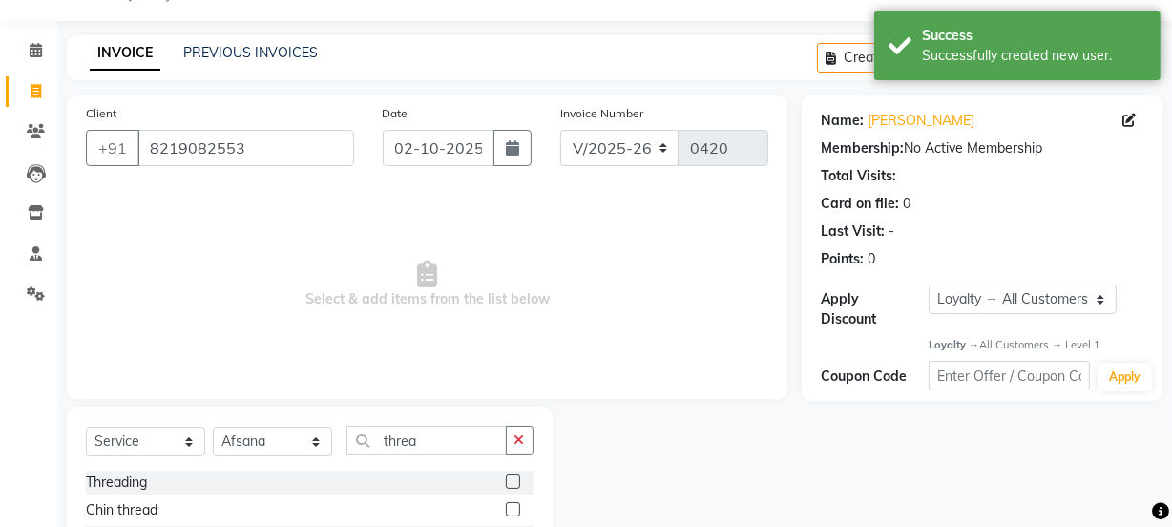
click at [506, 487] on label at bounding box center [513, 481] width 14 height 14
click at [506, 487] on input "checkbox" at bounding box center [512, 482] width 12 height 12
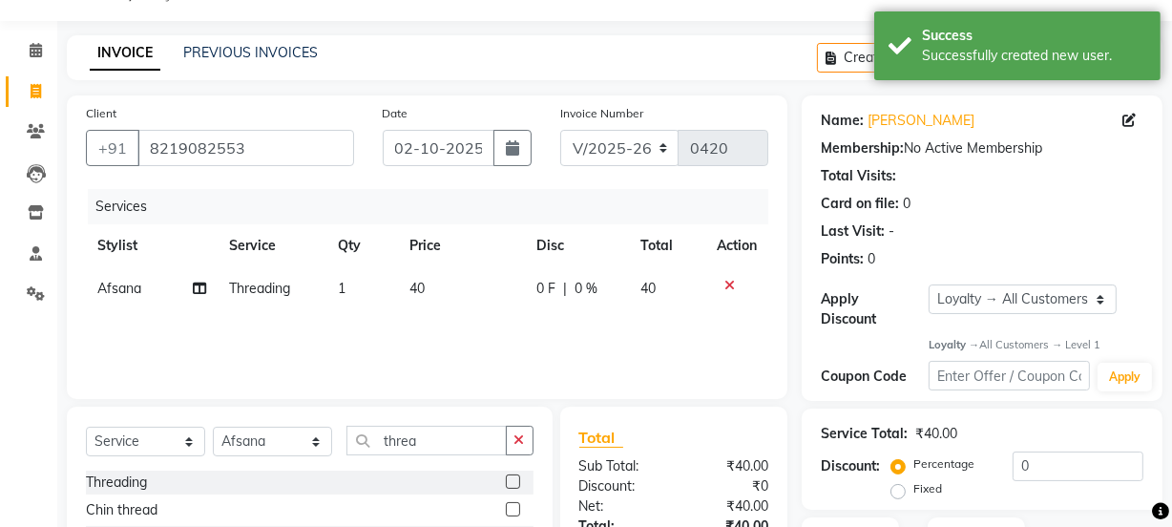
click at [515, 441] on icon "button" at bounding box center [519, 439] width 10 height 13
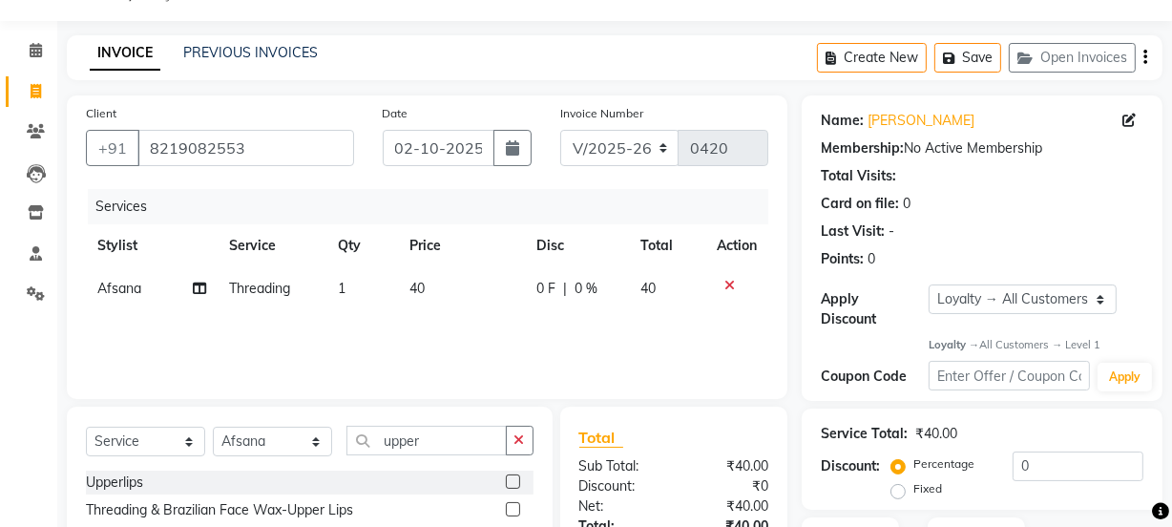
click at [510, 485] on label at bounding box center [513, 481] width 14 height 14
click at [510, 485] on input "checkbox" at bounding box center [512, 482] width 12 height 12
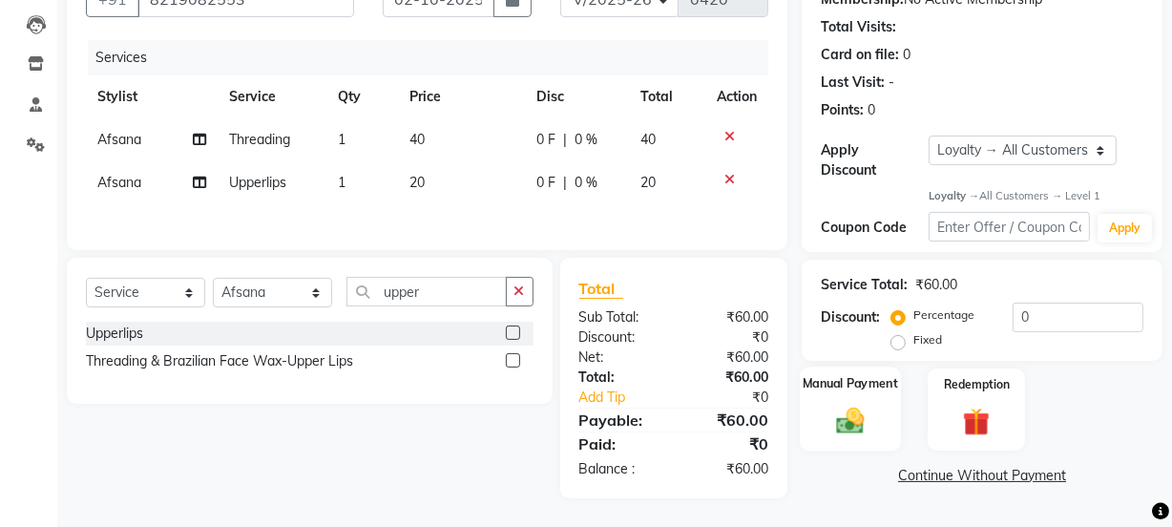
click at [838, 416] on img at bounding box center [850, 421] width 46 height 32
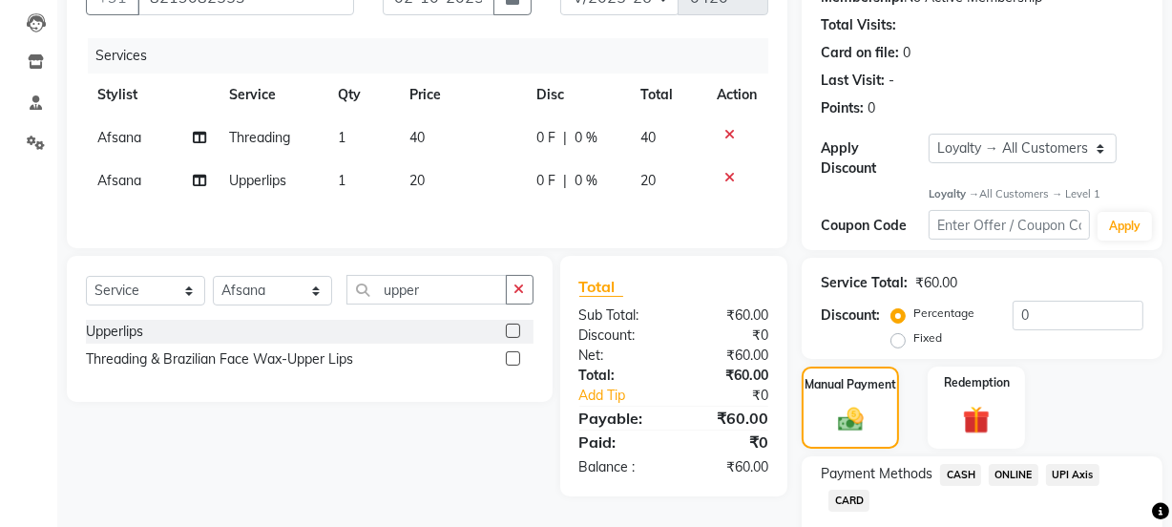
click at [1025, 475] on span "ONLINE" at bounding box center [1014, 475] width 50 height 22
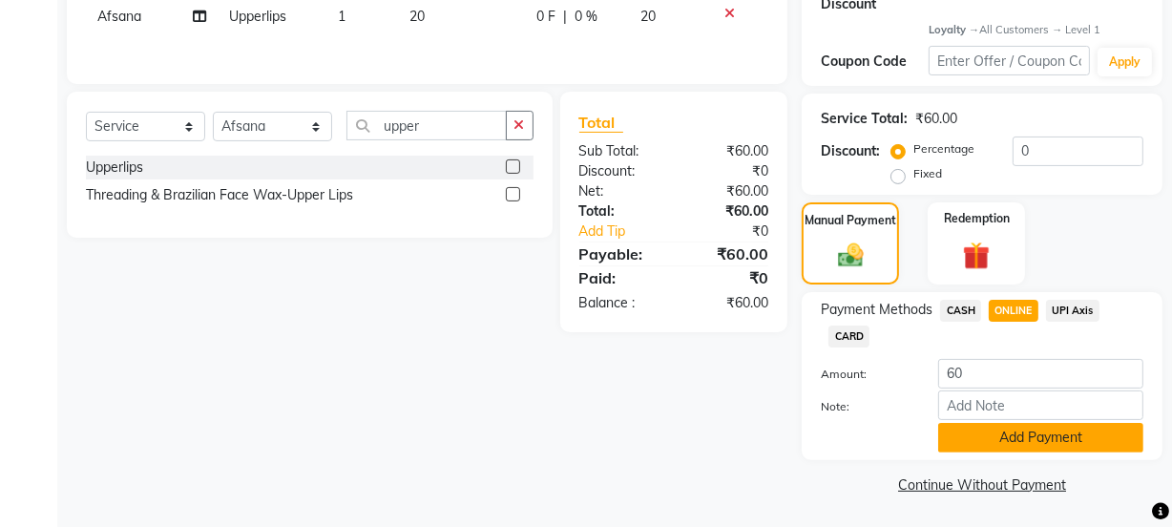
click at [971, 434] on button "Add Payment" at bounding box center [1040, 438] width 205 height 30
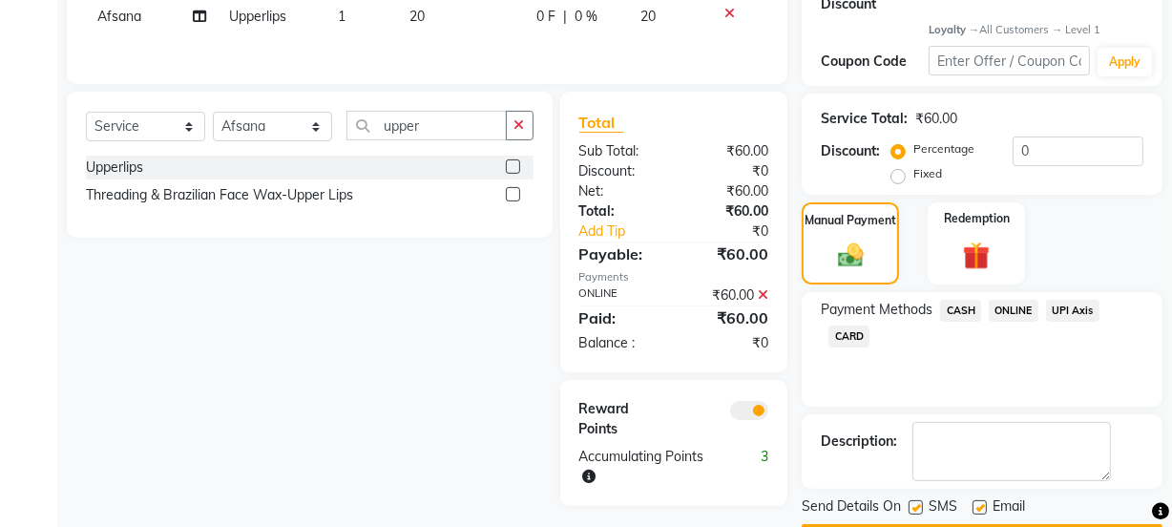
scroll to position [417, 0]
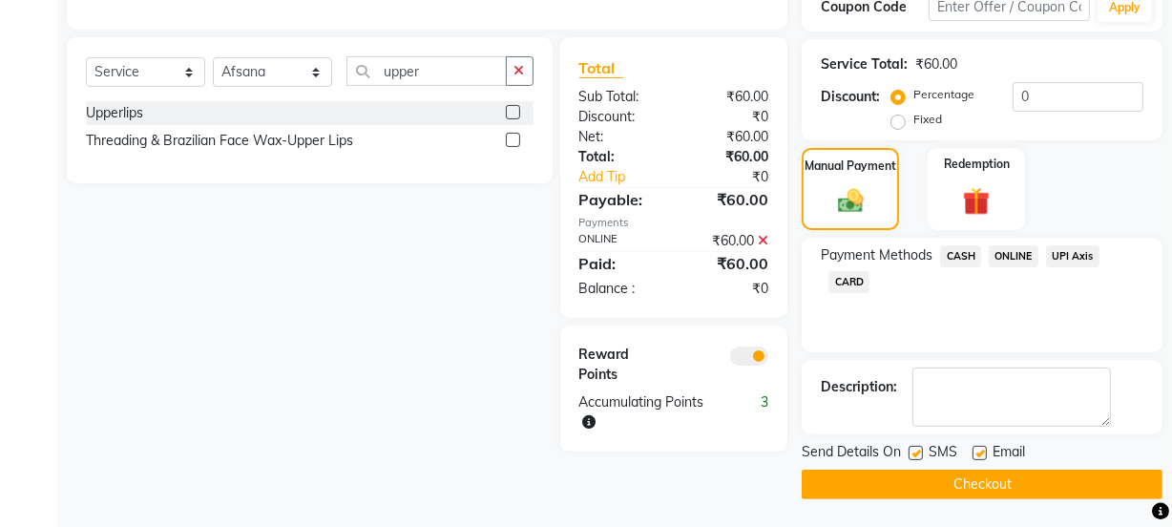
click at [982, 453] on label at bounding box center [979, 453] width 14 height 14
click at [982, 453] on input "checkbox" at bounding box center [978, 454] width 12 height 12
click at [970, 472] on button "Checkout" at bounding box center [981, 484] width 361 height 30
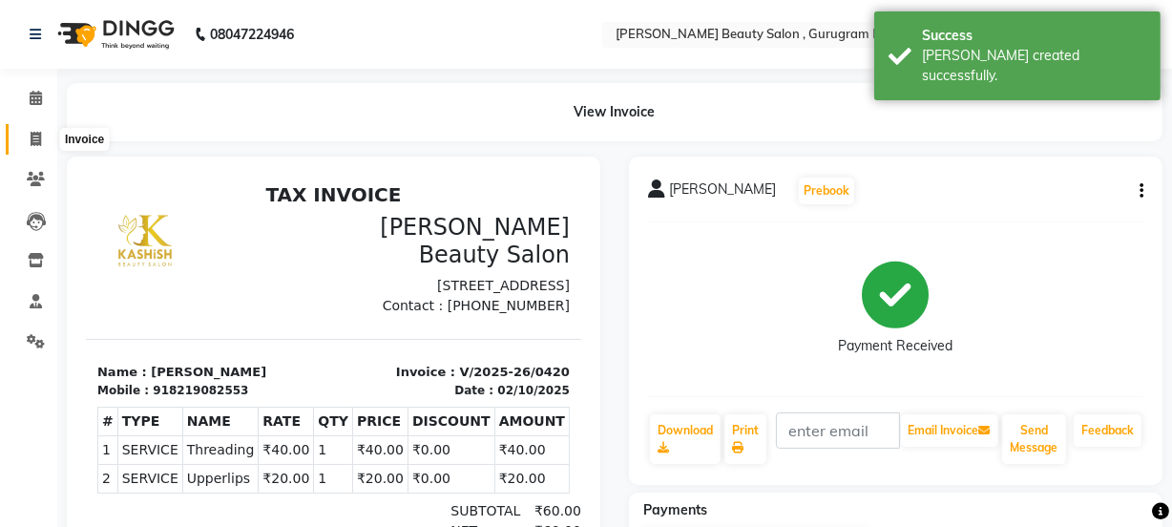
click at [33, 145] on icon at bounding box center [36, 139] width 10 height 14
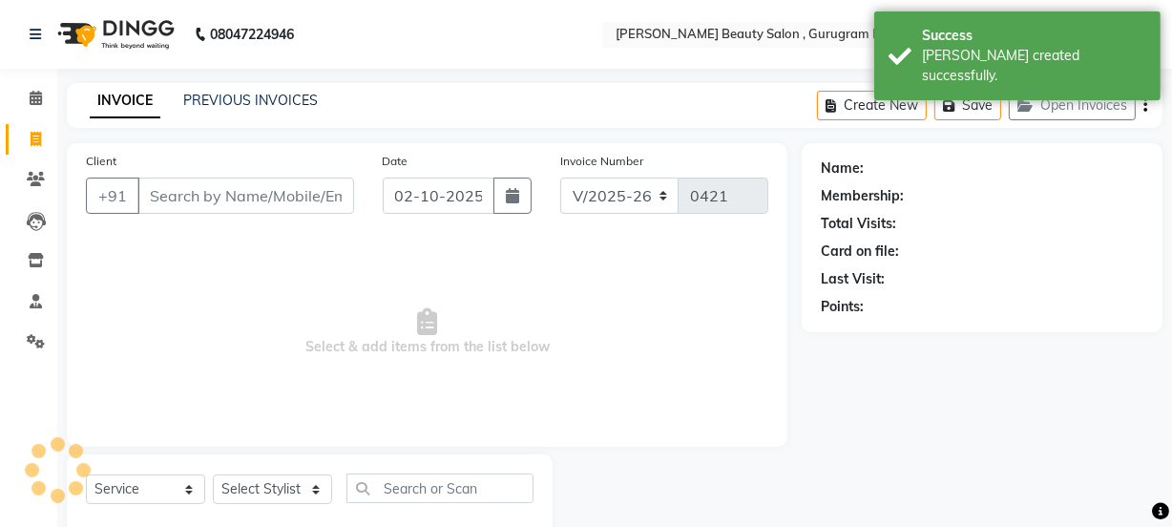
scroll to position [48, 0]
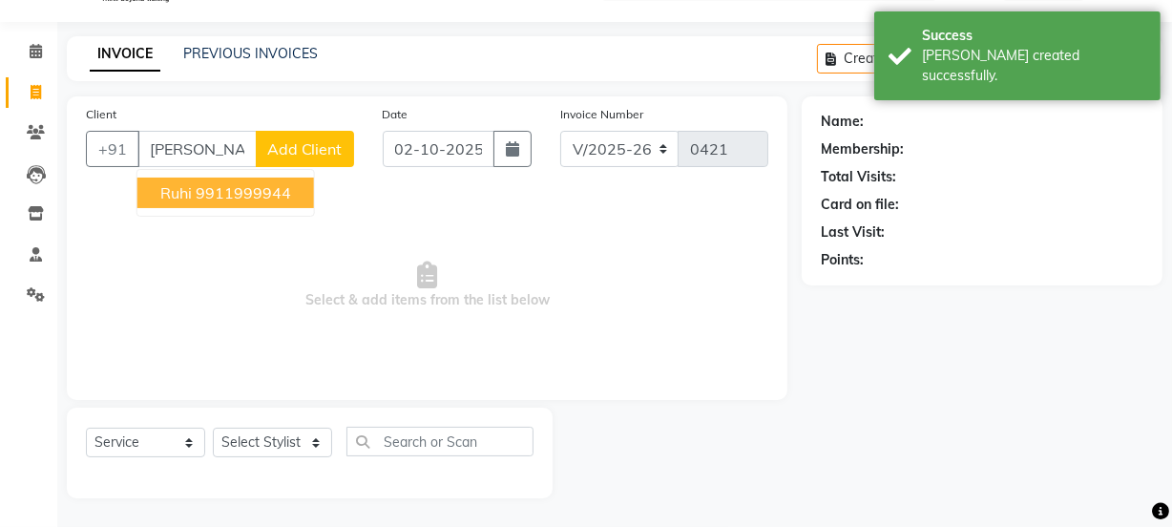
click at [241, 201] on button "[PERSON_NAME] 9911999944" at bounding box center [225, 192] width 177 height 31
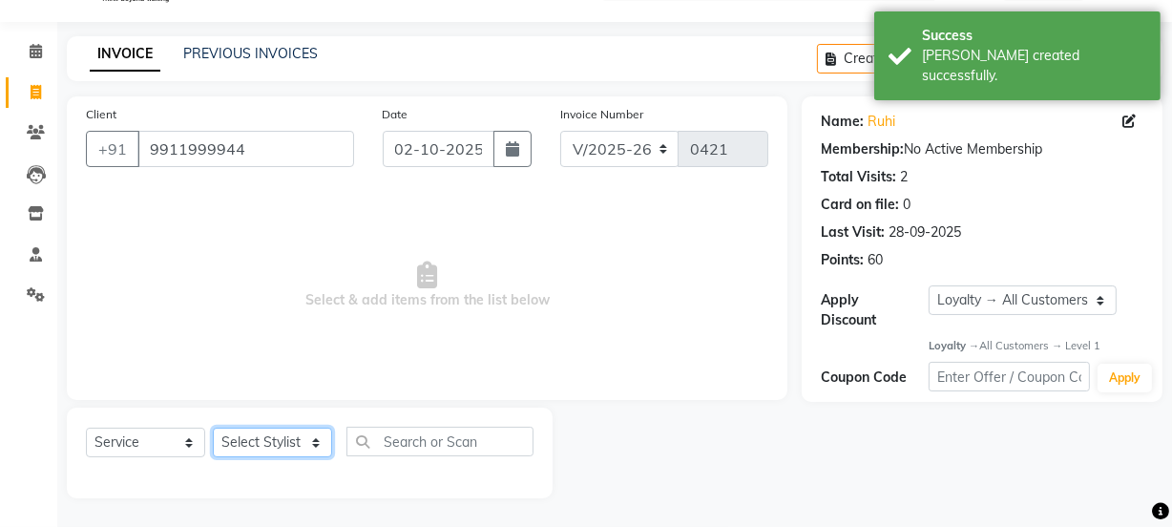
click at [273, 437] on select "Select Stylist [PERSON_NAME] Anjali [PERSON_NAME] Manager [PERSON_NAME] [PERSON…" at bounding box center [272, 442] width 119 height 30
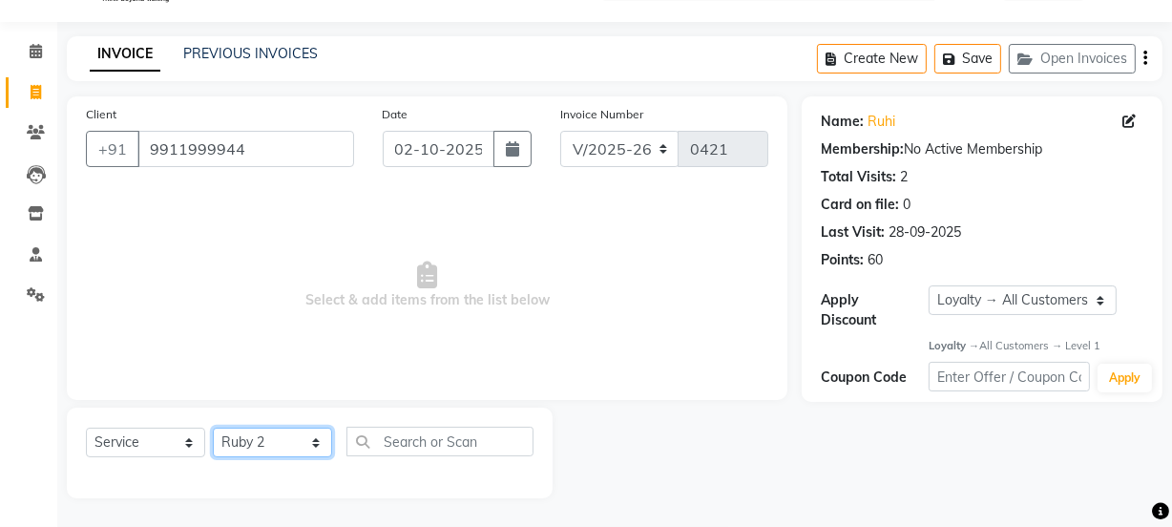
click at [213, 427] on select "Select Stylist [PERSON_NAME] Anjali [PERSON_NAME] Manager [PERSON_NAME] [PERSON…" at bounding box center [272, 442] width 119 height 30
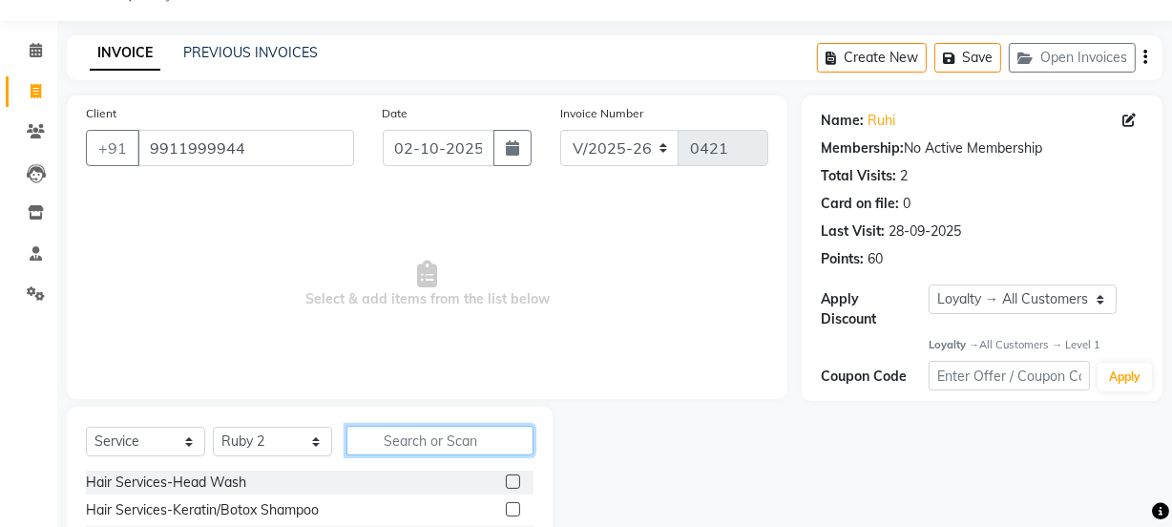
click at [399, 448] on input "text" at bounding box center [439, 441] width 187 height 30
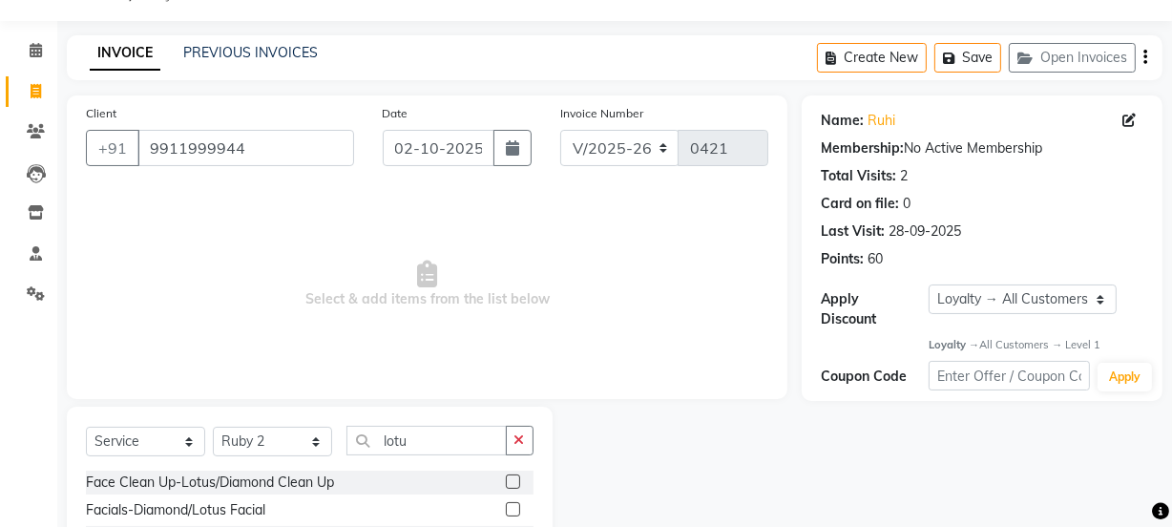
click at [506, 511] on label at bounding box center [513, 509] width 14 height 14
click at [506, 511] on input "checkbox" at bounding box center [512, 510] width 12 height 12
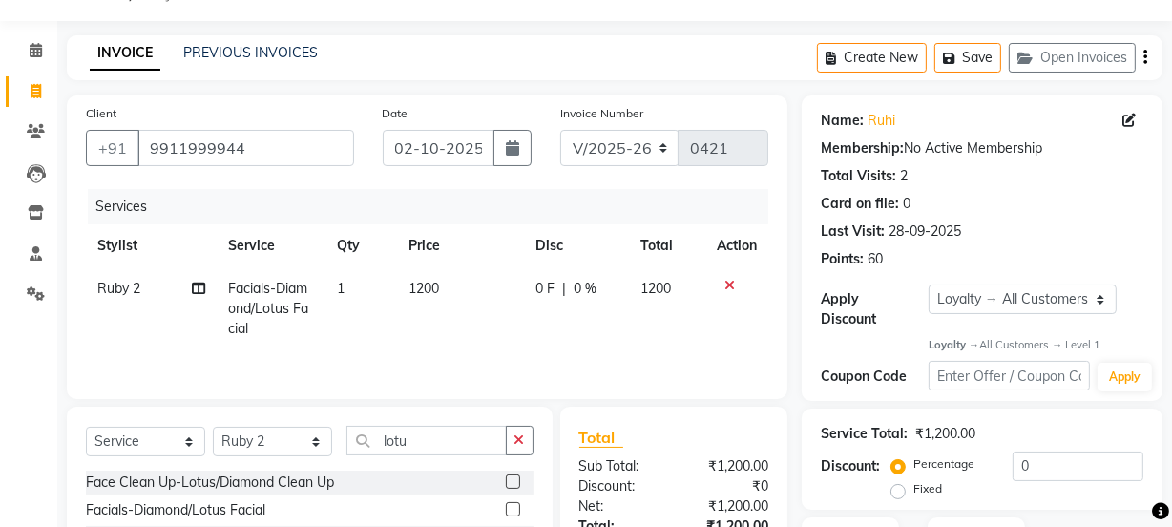
click at [399, 282] on td "1200" at bounding box center [461, 308] width 127 height 83
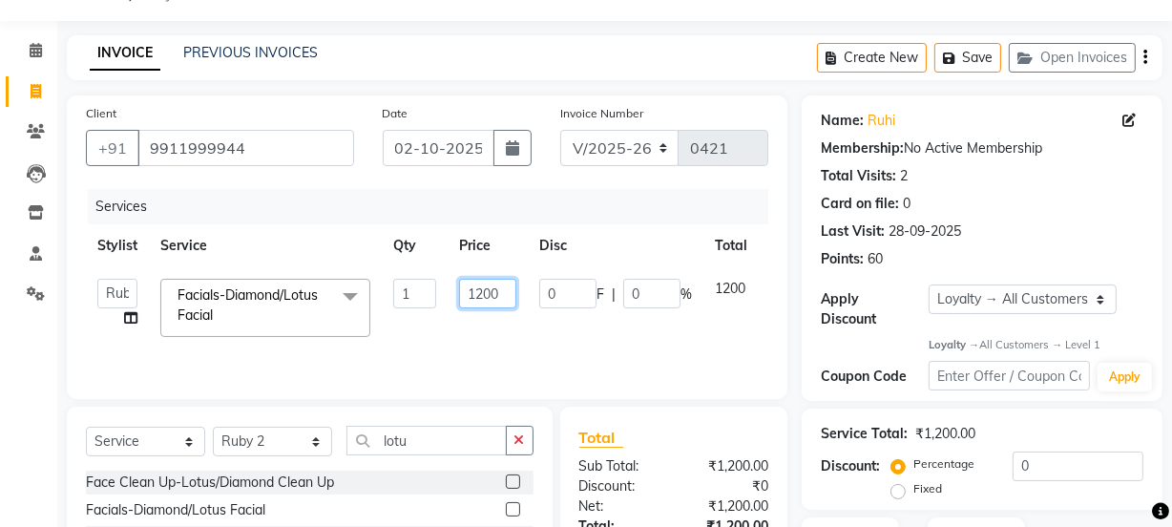
click at [507, 299] on input "1200" at bounding box center [487, 294] width 57 height 30
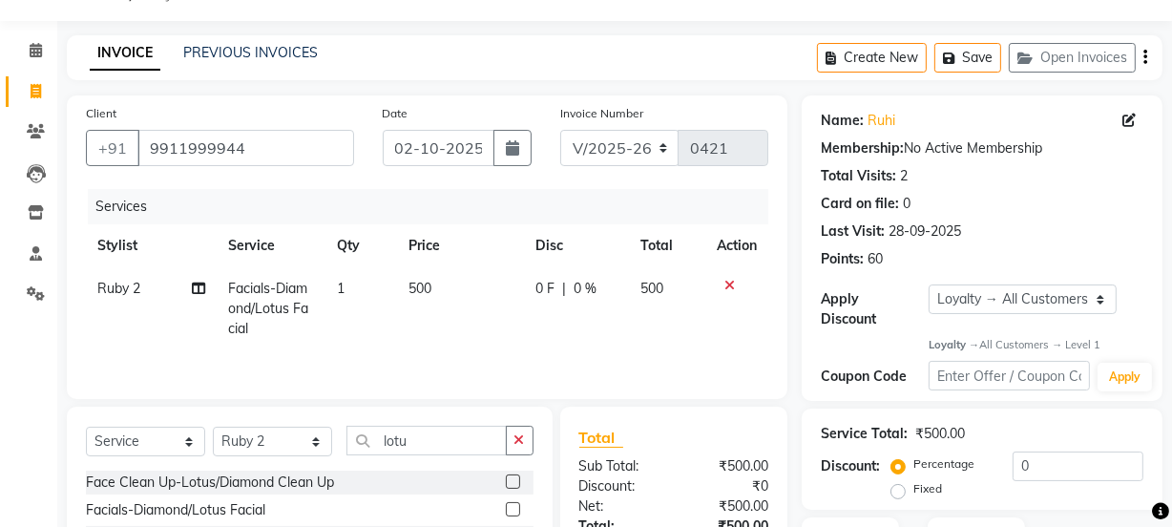
click at [524, 334] on tr "Ruby 2 Facials-Diamond/Lotus Facial 1 500 0 F | 0 % 500" at bounding box center [427, 308] width 682 height 83
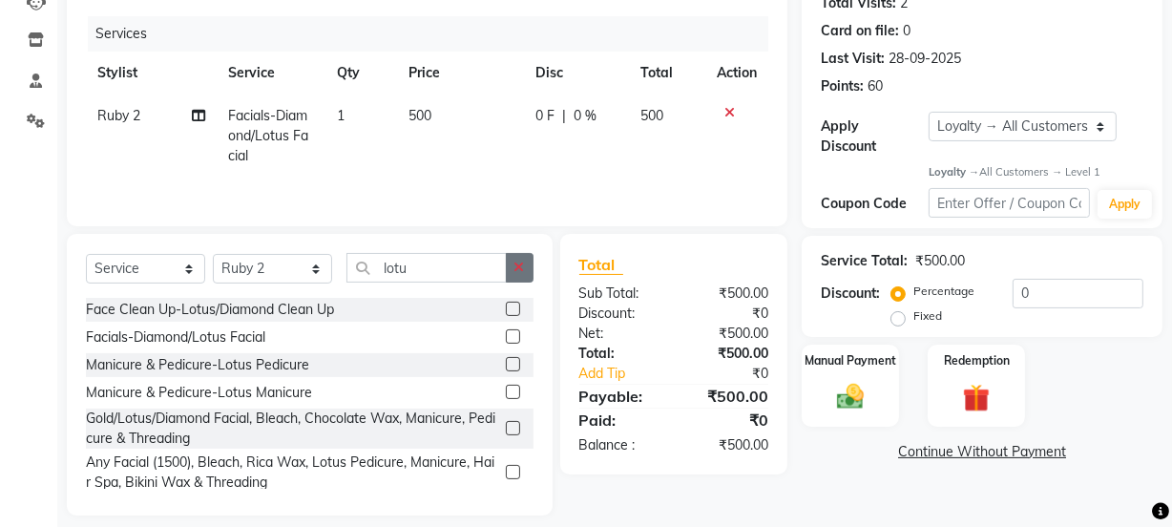
click at [508, 264] on button "button" at bounding box center [520, 268] width 28 height 30
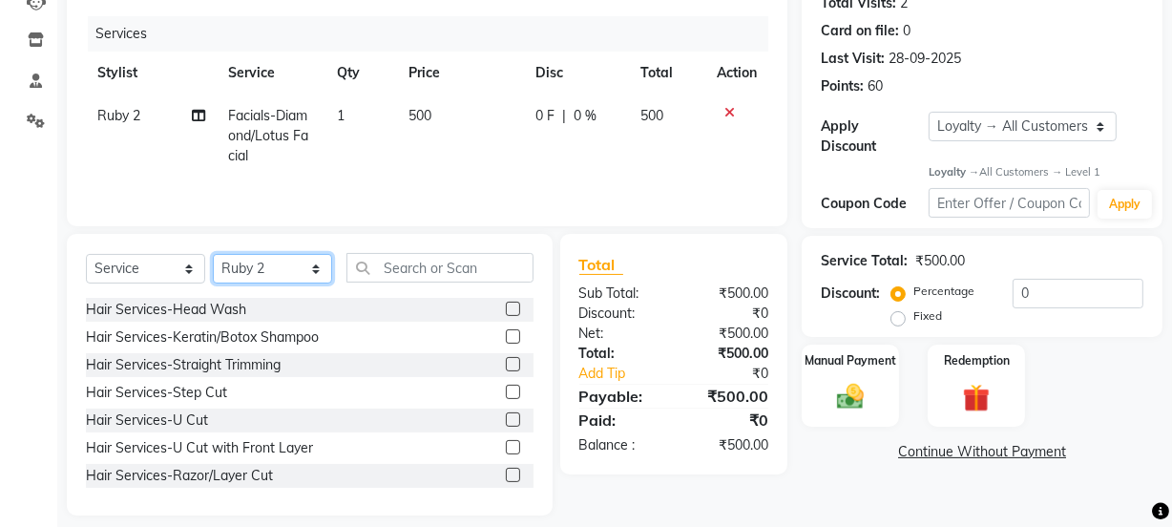
click at [268, 260] on select "Select Stylist [PERSON_NAME] Anjali [PERSON_NAME] Manager [PERSON_NAME] [PERSON…" at bounding box center [272, 269] width 119 height 30
click at [213, 254] on select "Select Stylist [PERSON_NAME] Anjali [PERSON_NAME] Manager [PERSON_NAME] [PERSON…" at bounding box center [272, 269] width 119 height 30
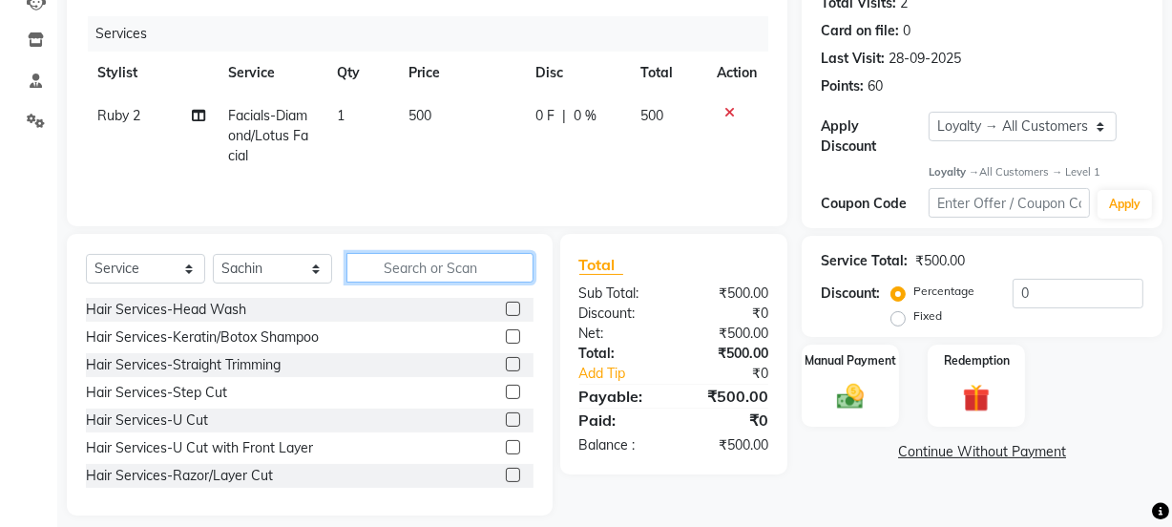
click at [401, 260] on input "text" at bounding box center [439, 268] width 187 height 30
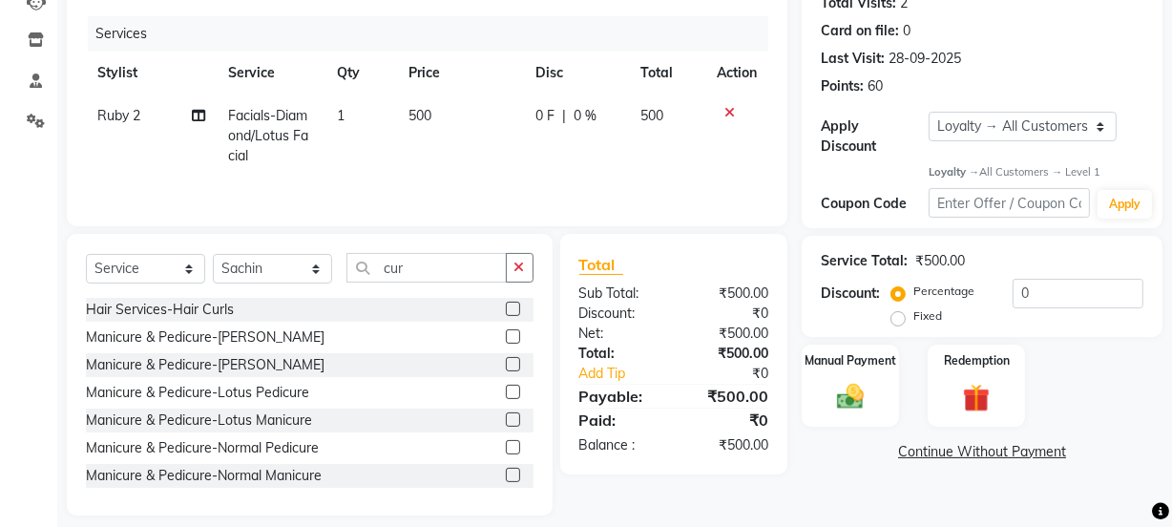
click at [506, 306] on label at bounding box center [513, 309] width 14 height 14
click at [506, 306] on input "checkbox" at bounding box center [512, 309] width 12 height 12
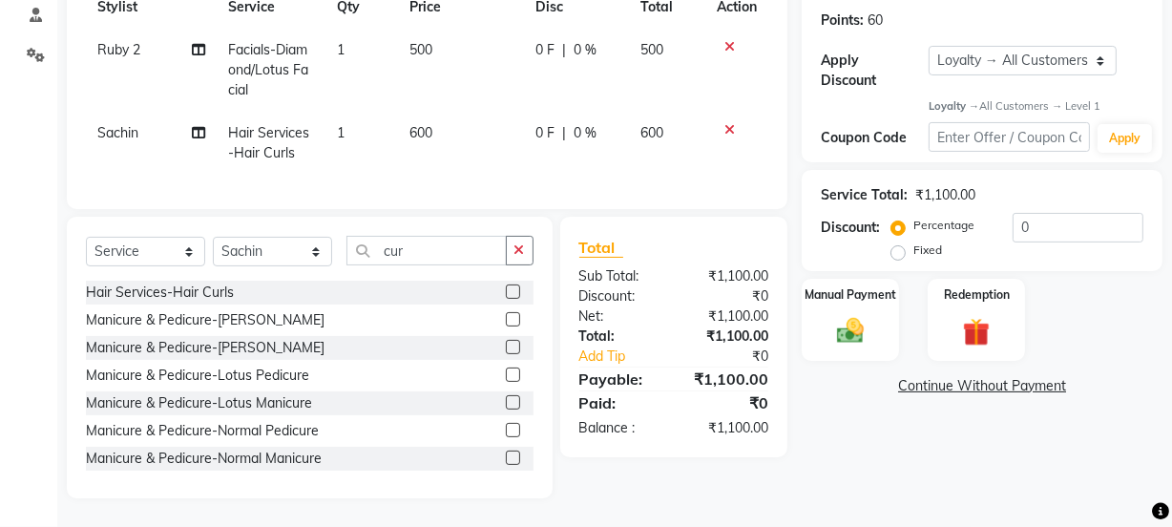
scroll to position [0, 0]
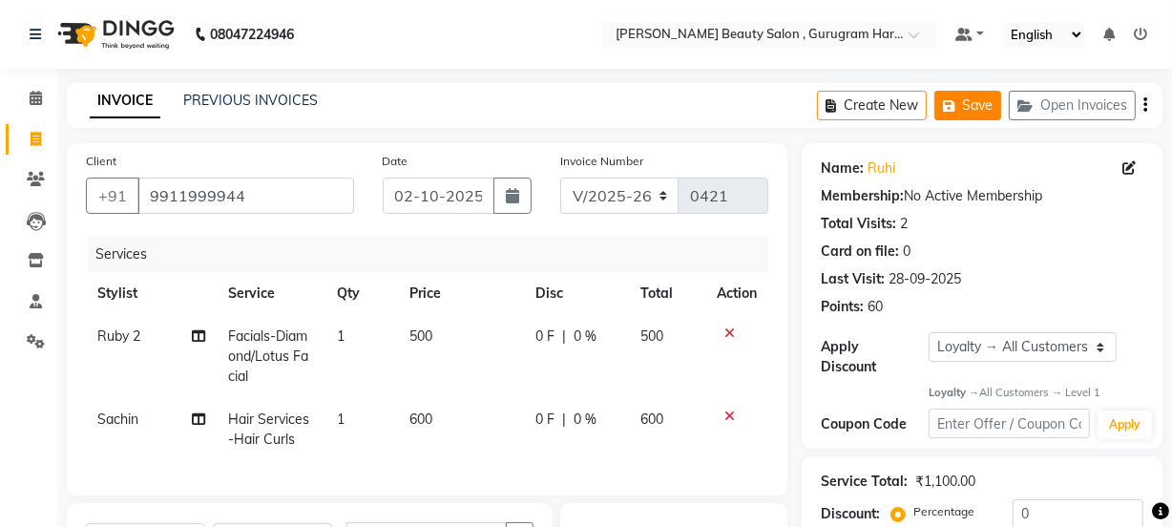
click at [988, 104] on button "Save" at bounding box center [967, 106] width 67 height 30
click at [30, 133] on span at bounding box center [35, 140] width 33 height 22
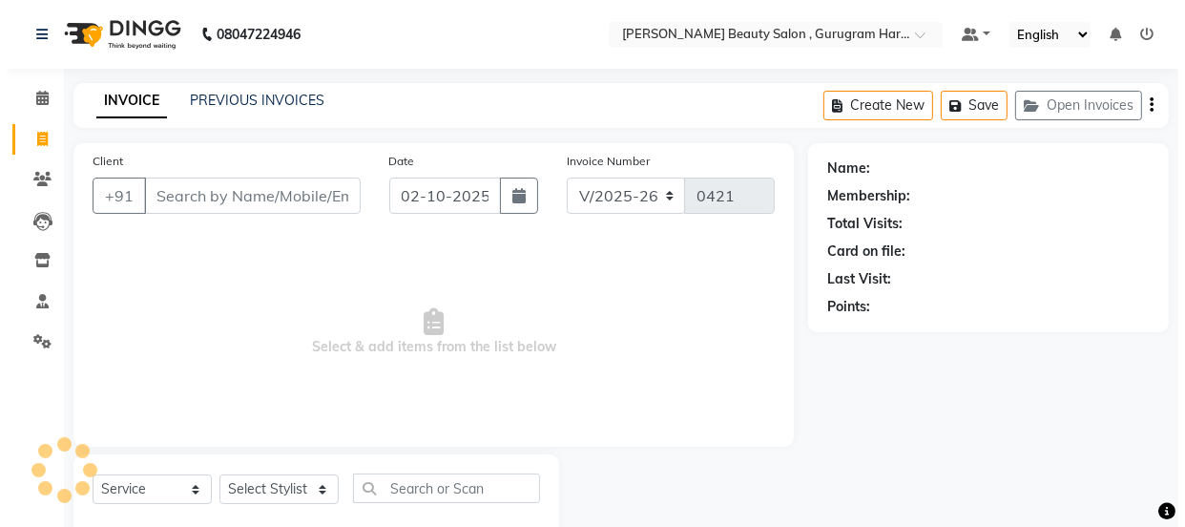
scroll to position [48, 0]
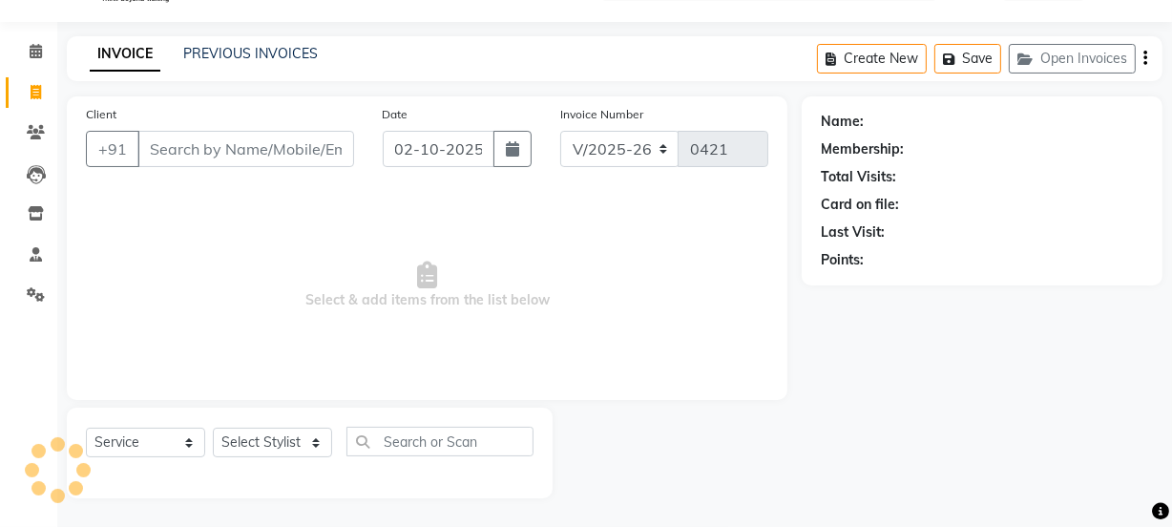
click at [240, 158] on input "Client" at bounding box center [245, 149] width 217 height 36
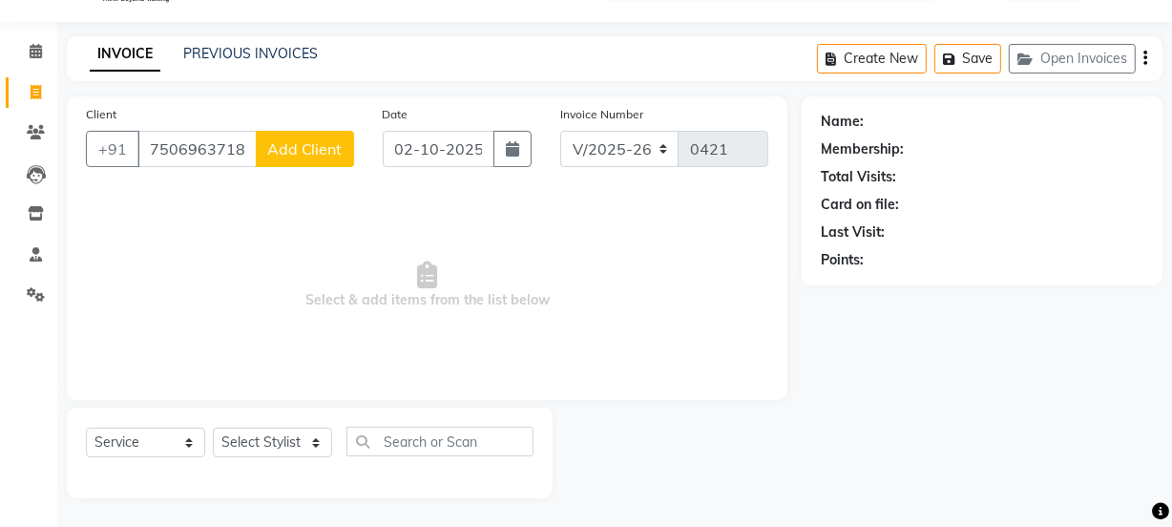
click at [354, 145] on div "Client [PHONE_NUMBER] Add Client" at bounding box center [220, 143] width 297 height 78
click at [331, 146] on span "Add Client" at bounding box center [304, 148] width 75 height 19
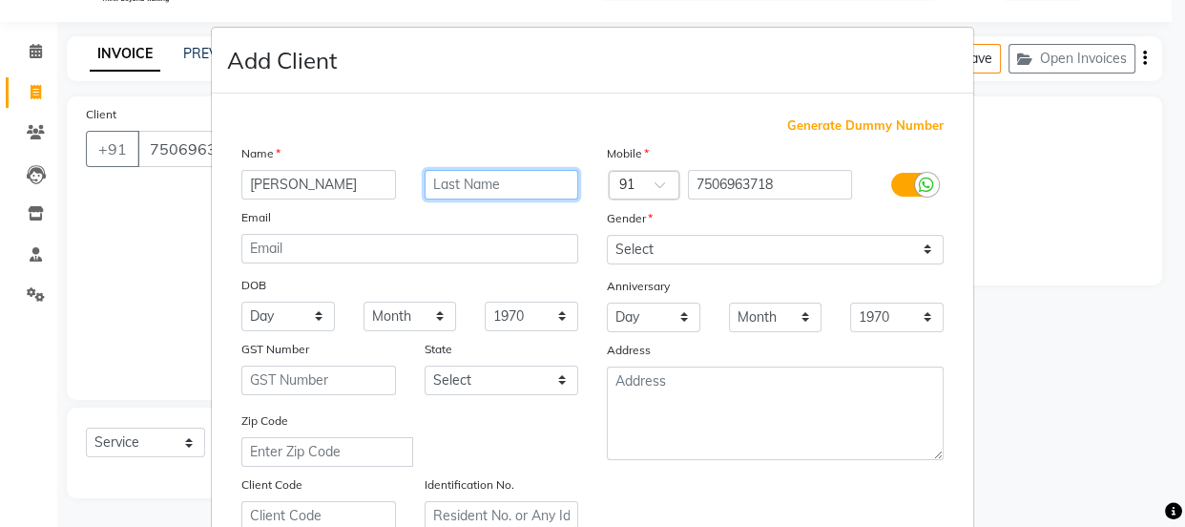
click at [506, 188] on input "text" at bounding box center [502, 185] width 155 height 30
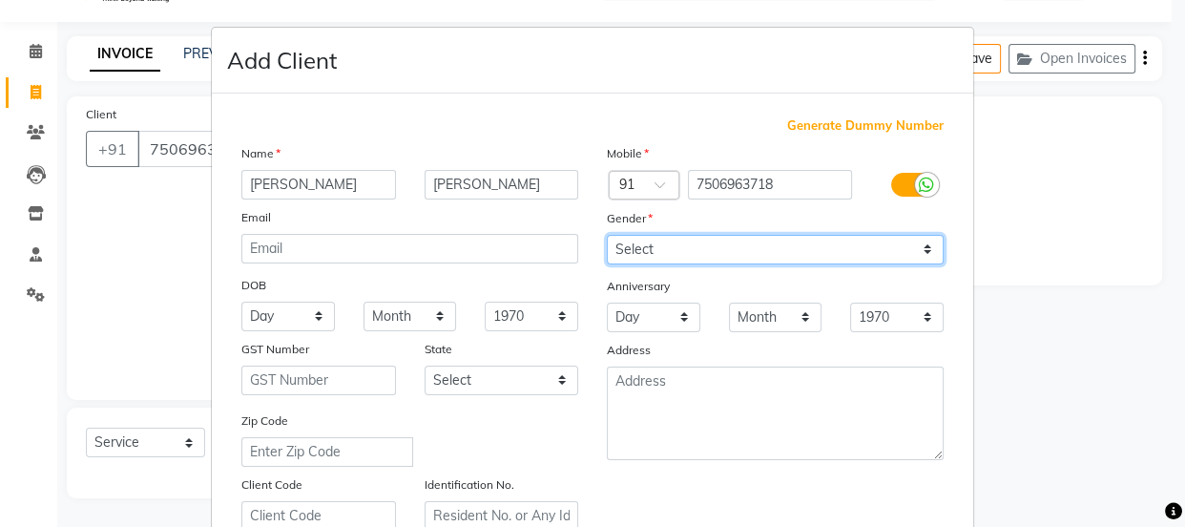
click at [693, 262] on select "Select [DEMOGRAPHIC_DATA] [DEMOGRAPHIC_DATA] Other Prefer Not To Say" at bounding box center [775, 250] width 337 height 30
click at [607, 235] on select "Select [DEMOGRAPHIC_DATA] [DEMOGRAPHIC_DATA] Other Prefer Not To Say" at bounding box center [775, 250] width 337 height 30
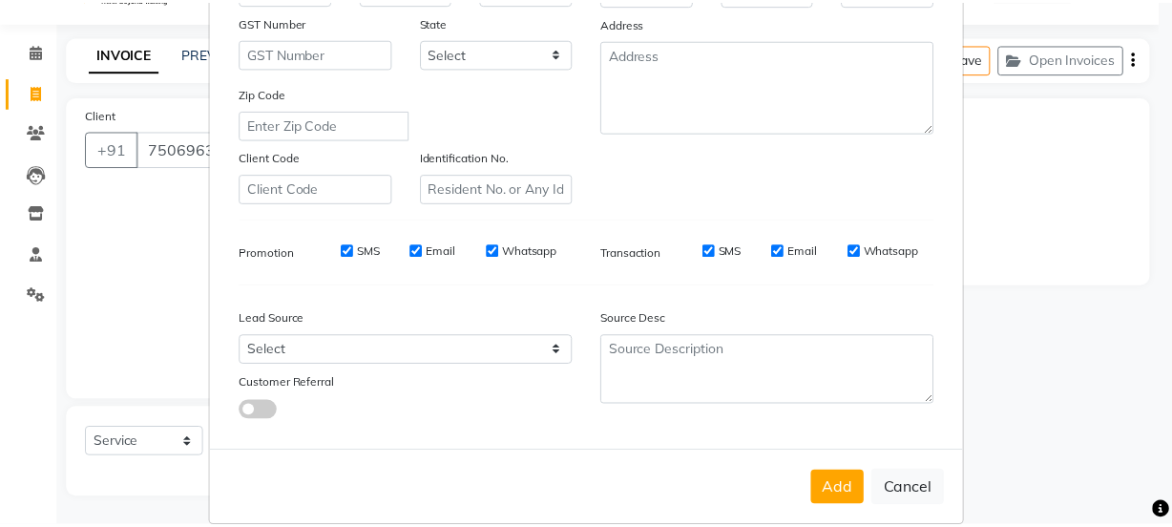
scroll to position [346, 0]
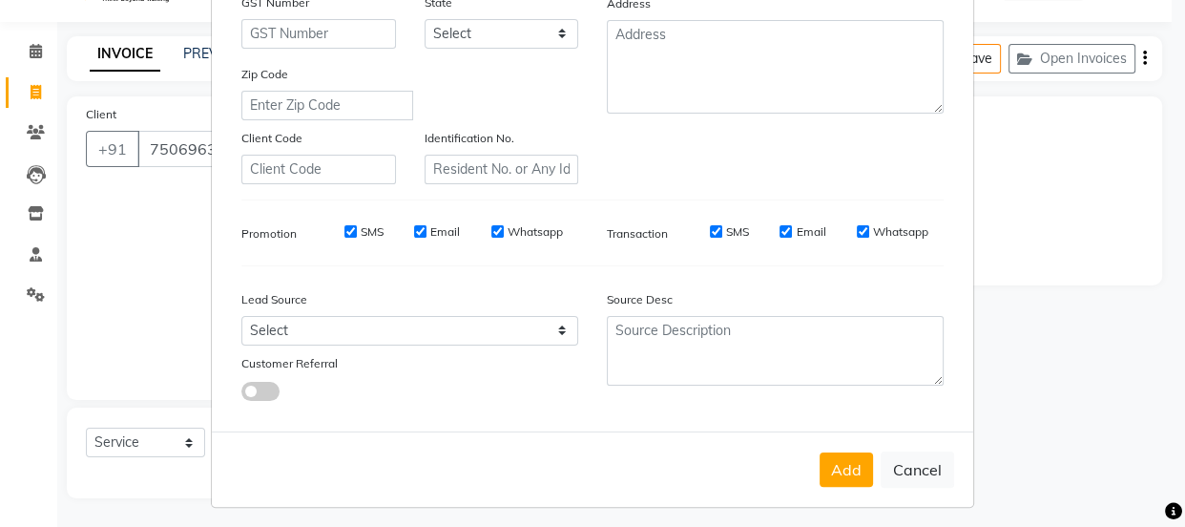
click at [842, 468] on button "Add" at bounding box center [846, 469] width 53 height 34
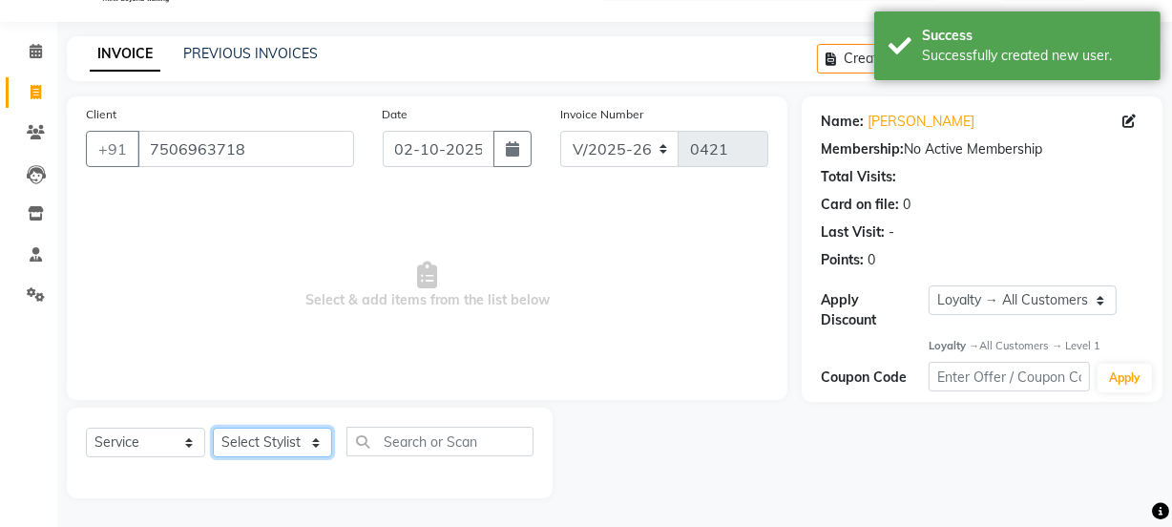
click at [229, 433] on select "Select Stylist [PERSON_NAME] Anjali [PERSON_NAME] Manager [PERSON_NAME] [PERSON…" at bounding box center [272, 442] width 119 height 30
click at [213, 427] on select "Select Stylist [PERSON_NAME] Anjali [PERSON_NAME] Manager [PERSON_NAME] [PERSON…" at bounding box center [272, 442] width 119 height 30
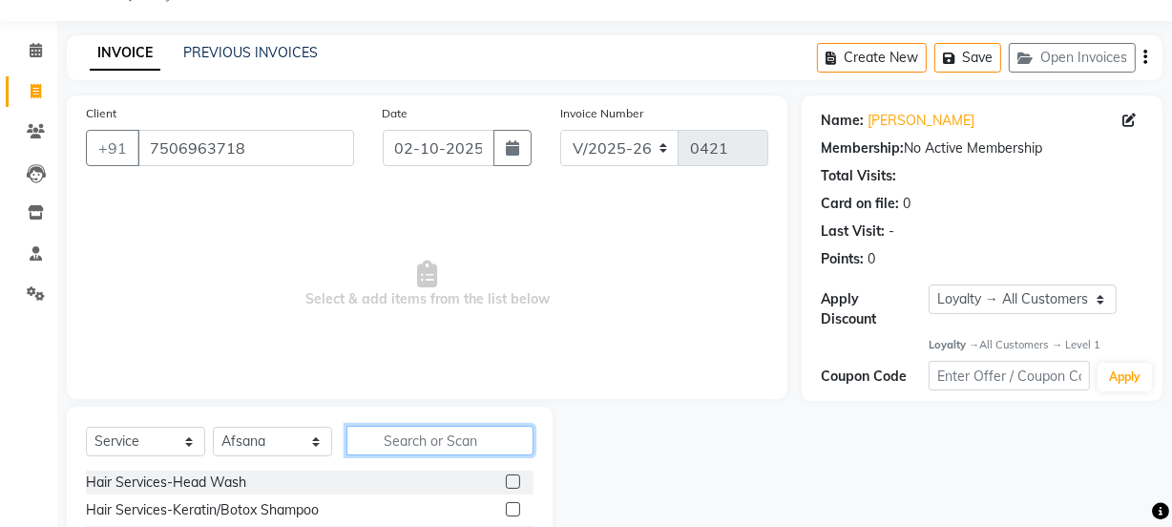
click at [475, 431] on input "text" at bounding box center [439, 441] width 187 height 30
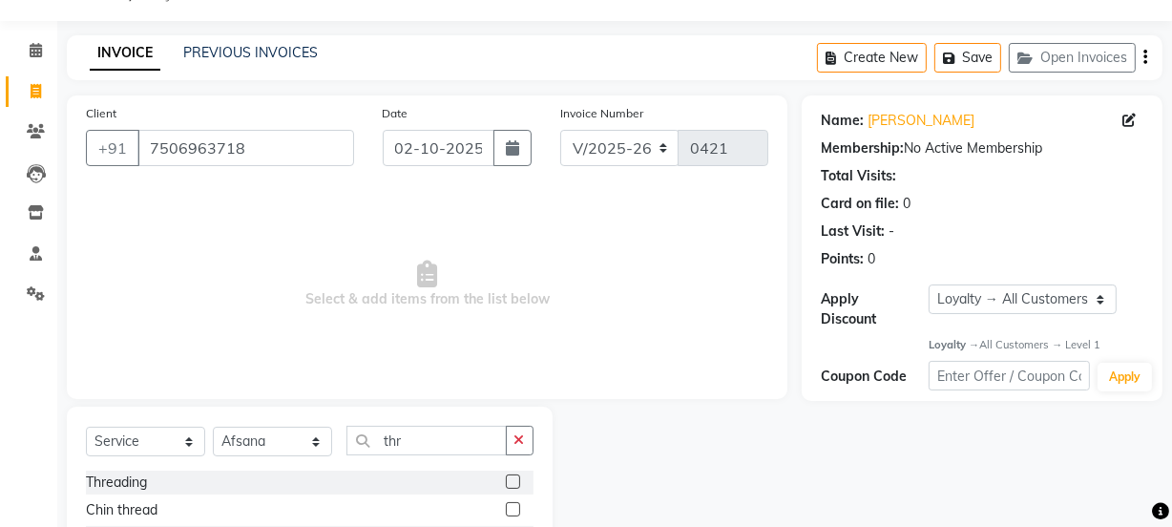
click at [506, 477] on label at bounding box center [513, 481] width 14 height 14
click at [506, 477] on input "checkbox" at bounding box center [512, 482] width 12 height 12
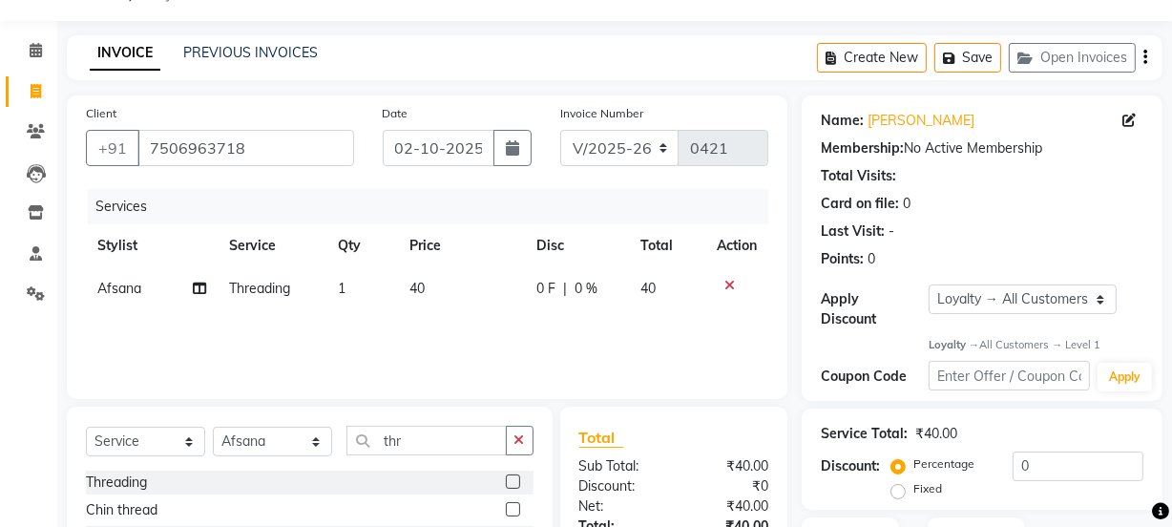
click at [517, 439] on icon "button" at bounding box center [519, 439] width 10 height 13
click at [515, 507] on label at bounding box center [513, 509] width 14 height 14
click at [515, 507] on input "checkbox" at bounding box center [512, 510] width 12 height 12
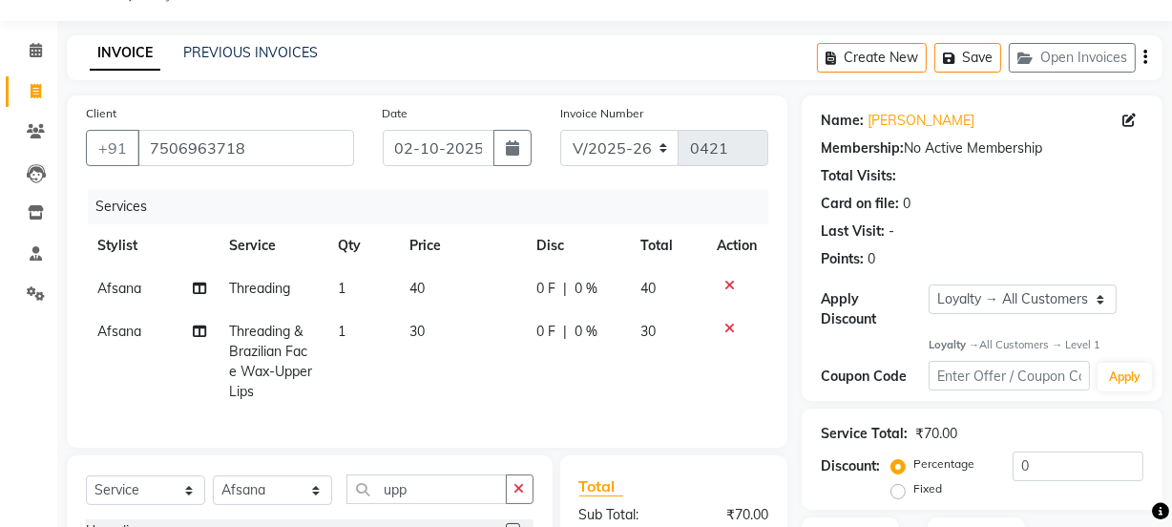
scroll to position [220, 0]
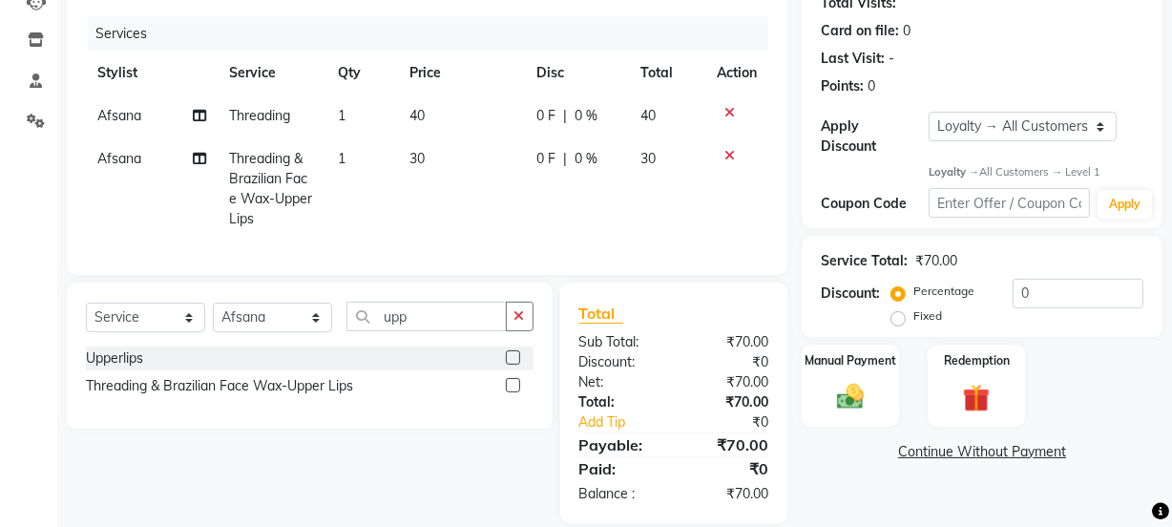
click at [533, 334] on div "Select Service Product Membership Package Voucher Prepaid Gift Card Select Styl…" at bounding box center [310, 355] width 486 height 146
click at [523, 331] on button "button" at bounding box center [520, 317] width 28 height 30
click at [515, 392] on label at bounding box center [513, 385] width 14 height 14
click at [515, 392] on input "checkbox" at bounding box center [512, 386] width 12 height 12
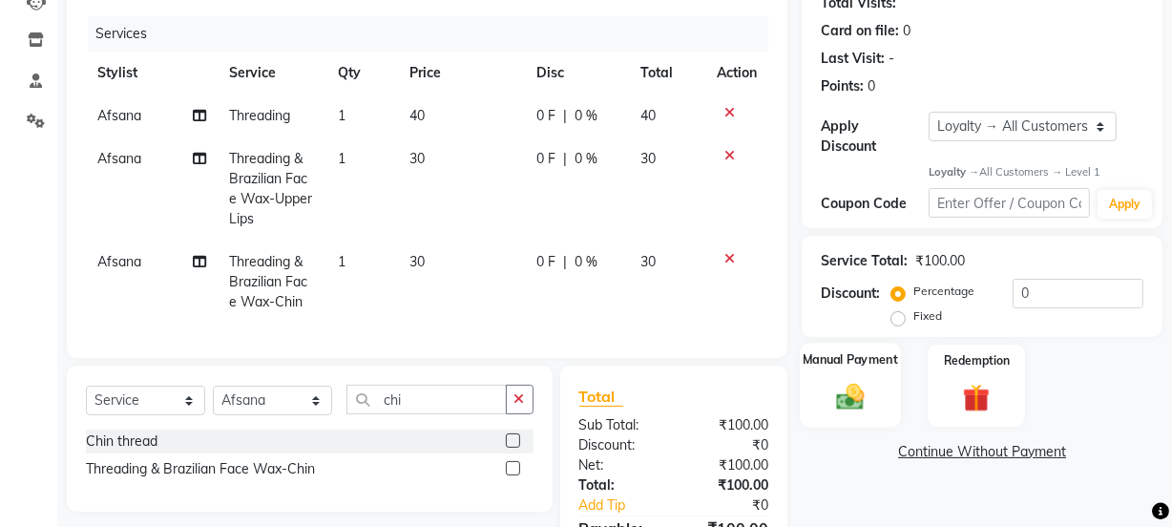
click at [844, 377] on div "Manual Payment" at bounding box center [850, 385] width 101 height 85
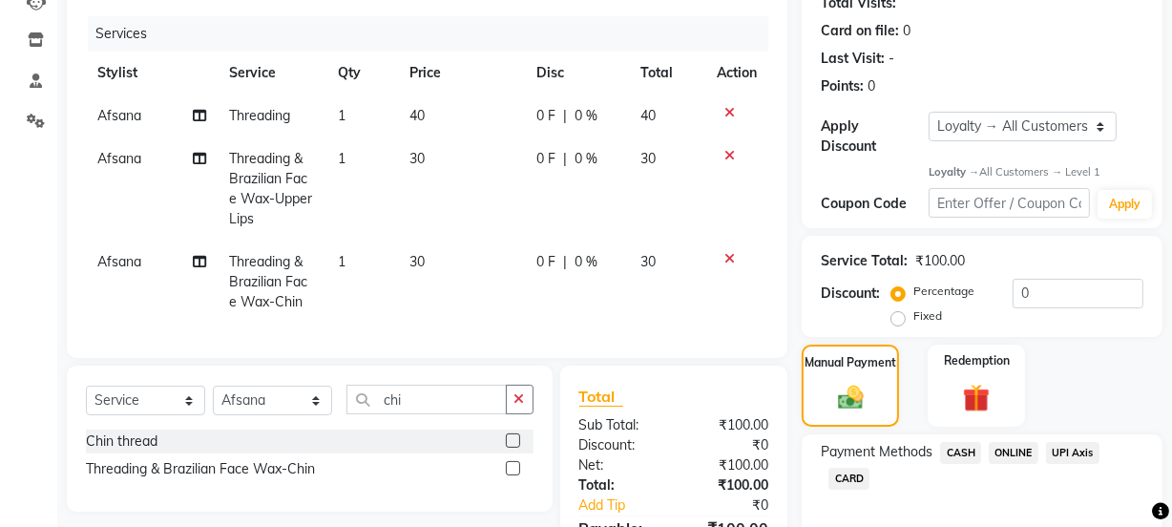
scroll to position [342, 0]
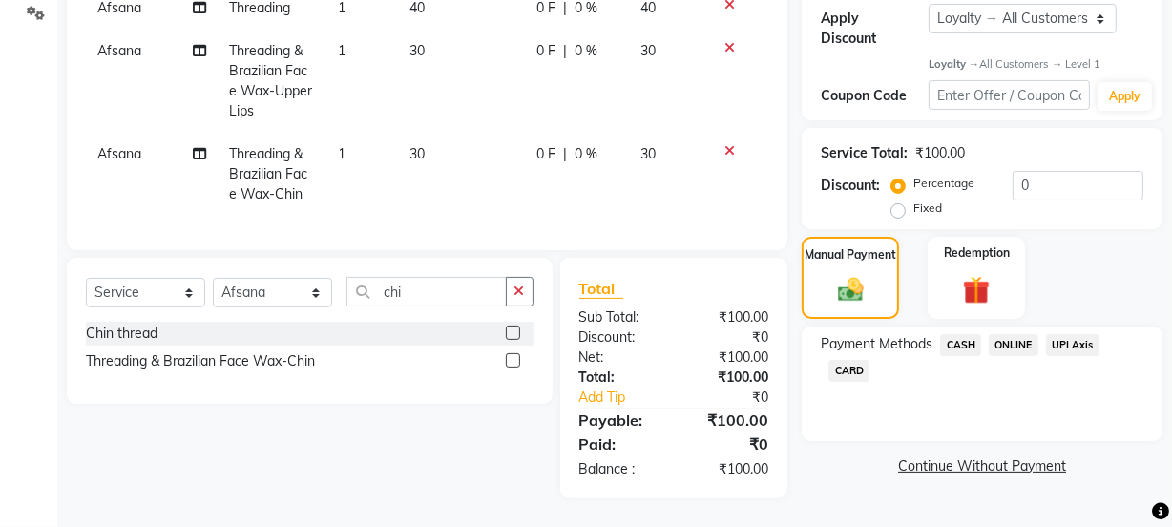
click at [1018, 334] on span "ONLINE" at bounding box center [1014, 345] width 50 height 22
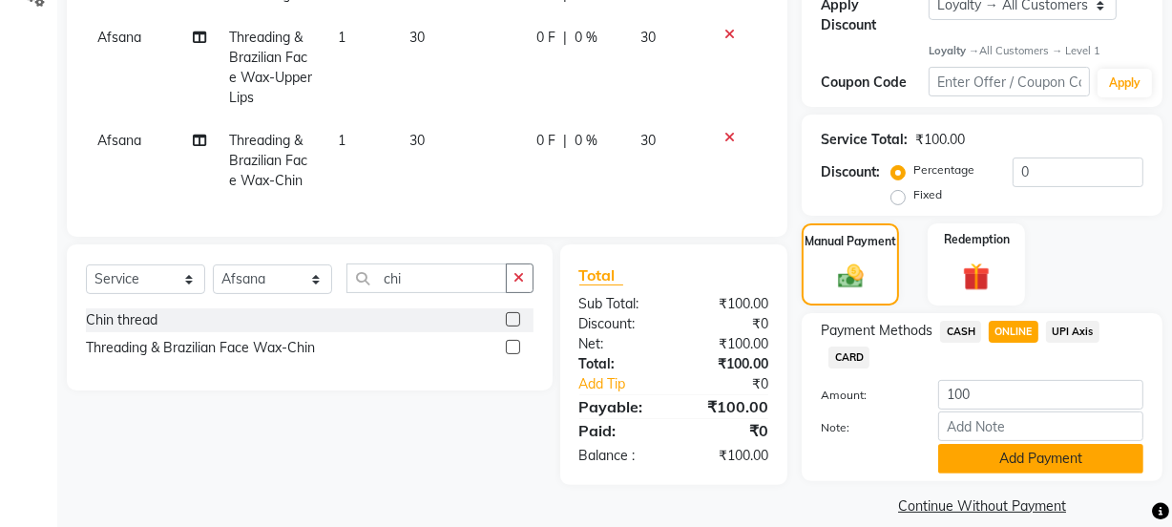
click at [1002, 456] on button "Add Payment" at bounding box center [1040, 459] width 205 height 30
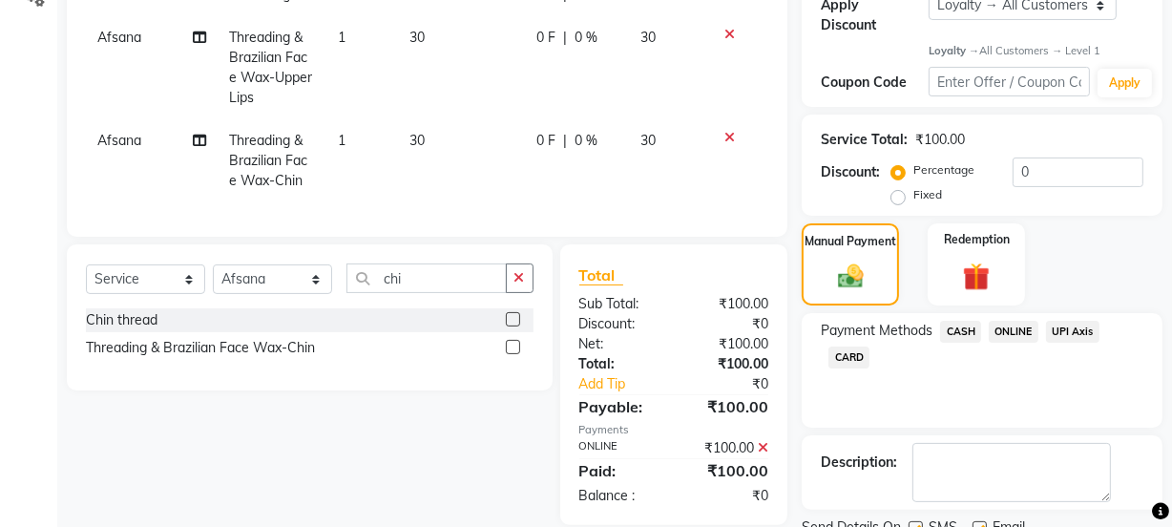
scroll to position [515, 0]
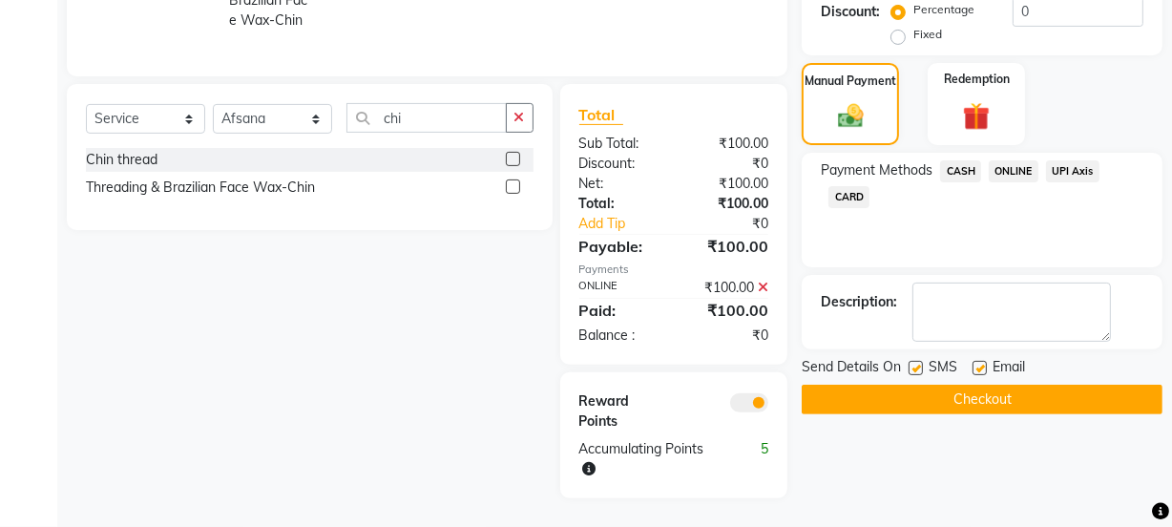
click at [983, 361] on label at bounding box center [979, 368] width 14 height 14
click at [983, 363] on input "checkbox" at bounding box center [978, 369] width 12 height 12
click at [972, 385] on button "Checkout" at bounding box center [981, 400] width 361 height 30
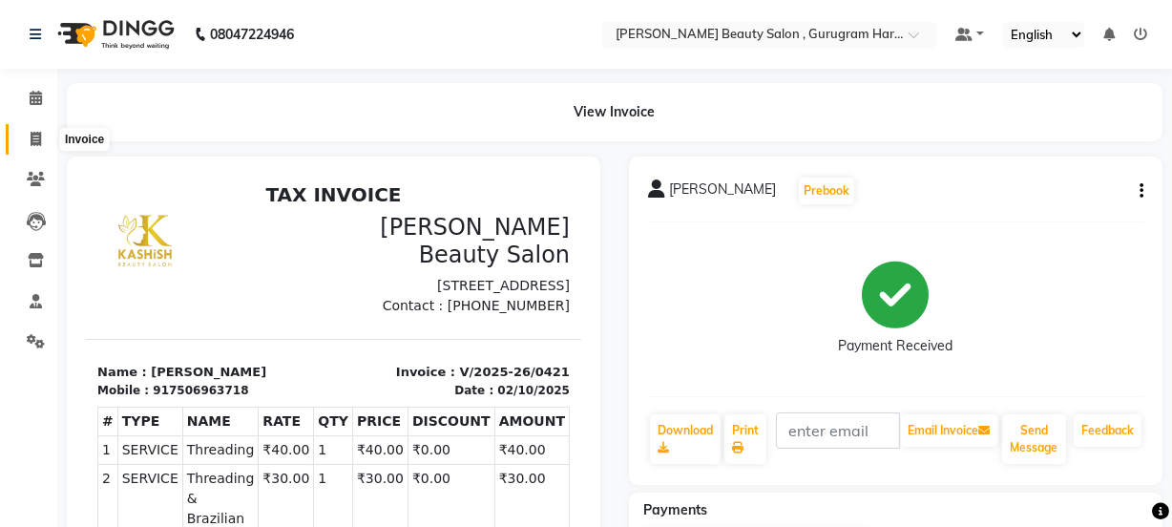
click at [34, 134] on icon at bounding box center [36, 139] width 10 height 14
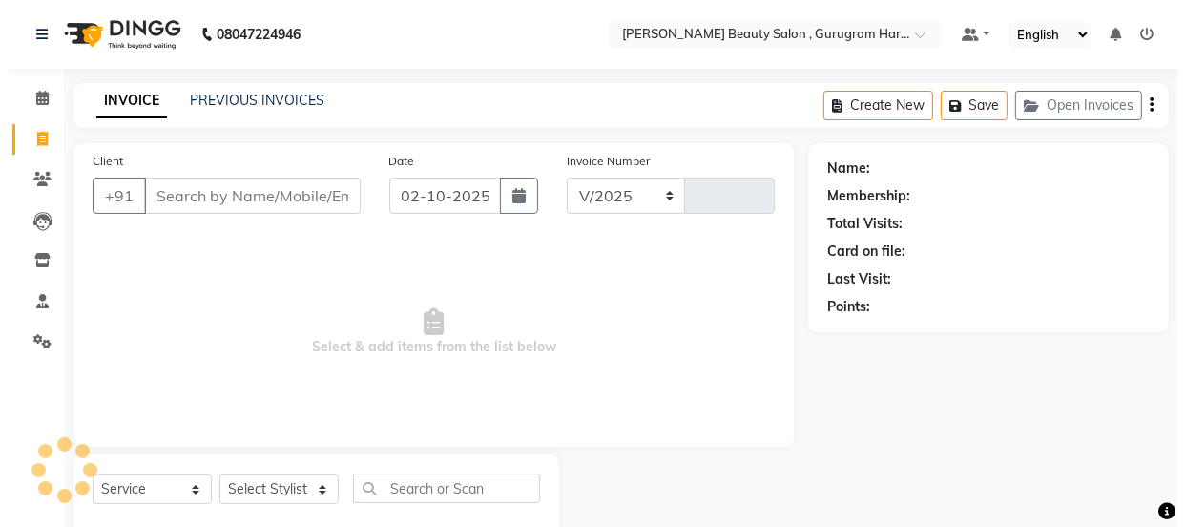
scroll to position [48, 0]
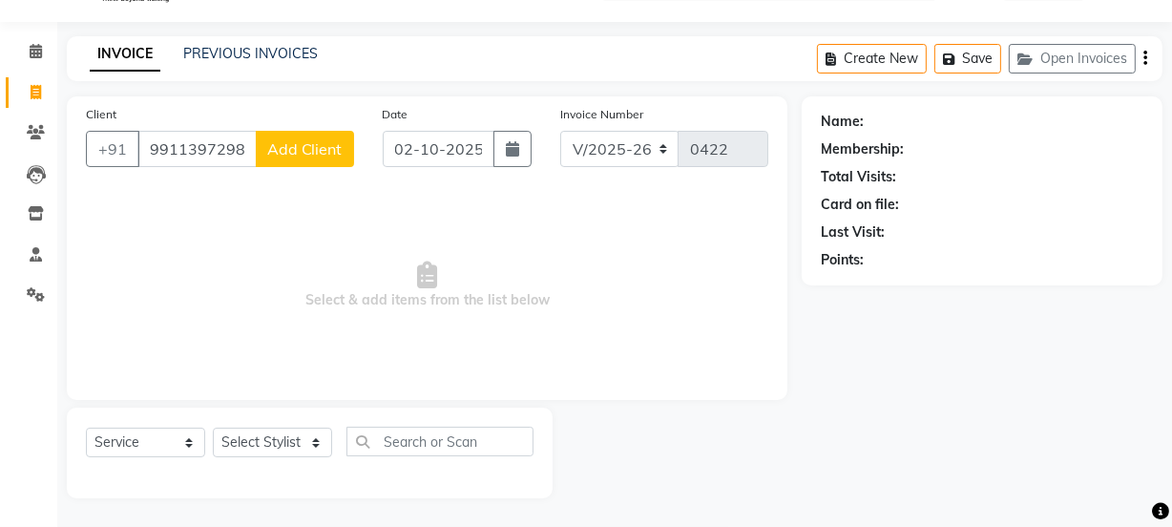
click at [283, 153] on span "Add Client" at bounding box center [304, 148] width 75 height 19
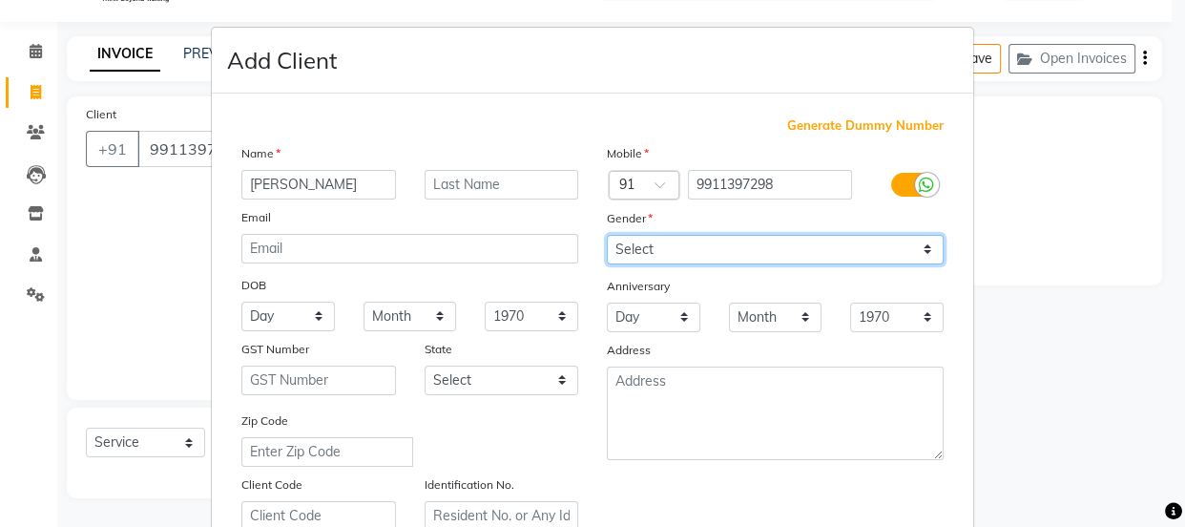
click at [661, 248] on select "Select [DEMOGRAPHIC_DATA] [DEMOGRAPHIC_DATA] Other Prefer Not To Say" at bounding box center [775, 250] width 337 height 30
click at [607, 235] on select "Select [DEMOGRAPHIC_DATA] [DEMOGRAPHIC_DATA] Other Prefer Not To Say" at bounding box center [775, 250] width 337 height 30
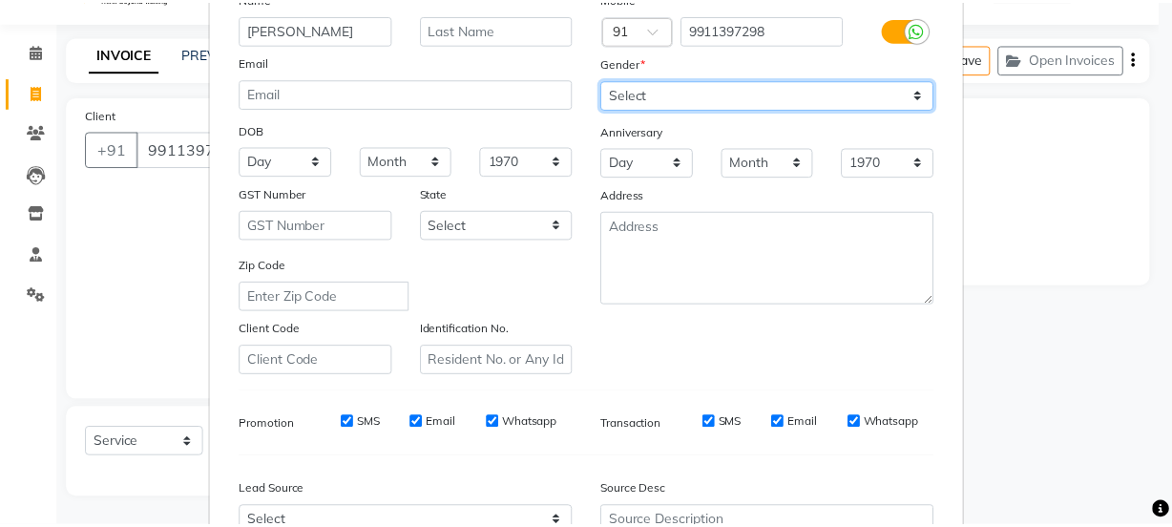
scroll to position [360, 0]
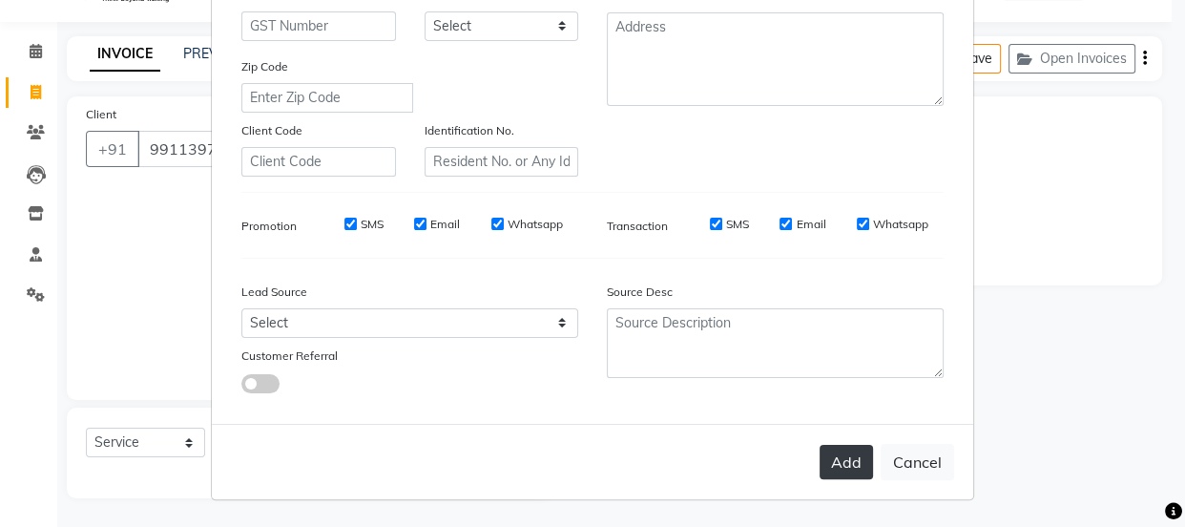
click at [828, 469] on button "Add" at bounding box center [846, 462] width 53 height 34
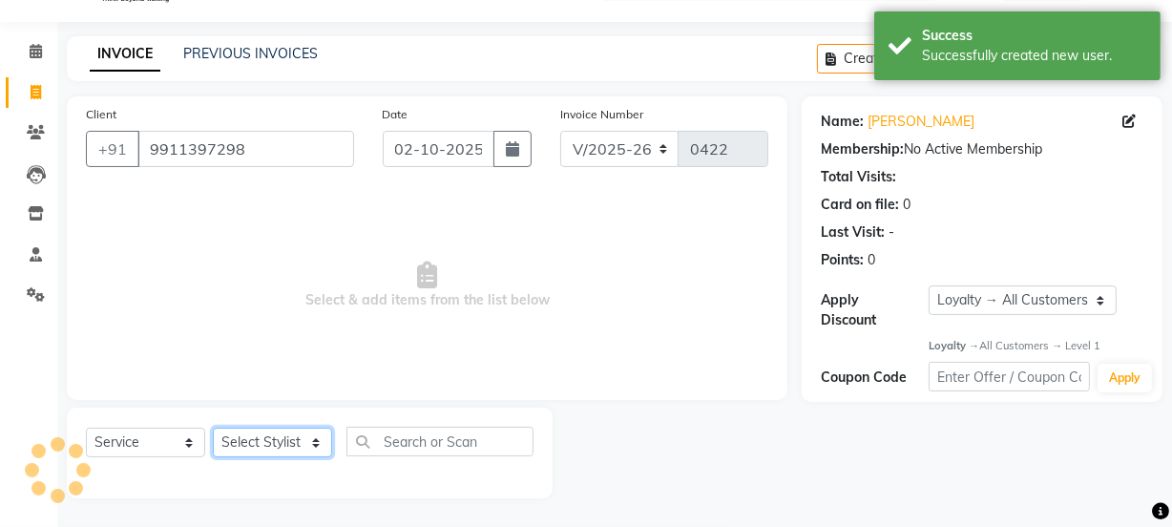
click at [285, 439] on select "Select Stylist [PERSON_NAME] Anjali [PERSON_NAME] Manager [PERSON_NAME] [PERSON…" at bounding box center [272, 442] width 119 height 30
click at [213, 427] on select "Select Stylist [PERSON_NAME] Anjali [PERSON_NAME] Manager [PERSON_NAME] [PERSON…" at bounding box center [272, 442] width 119 height 30
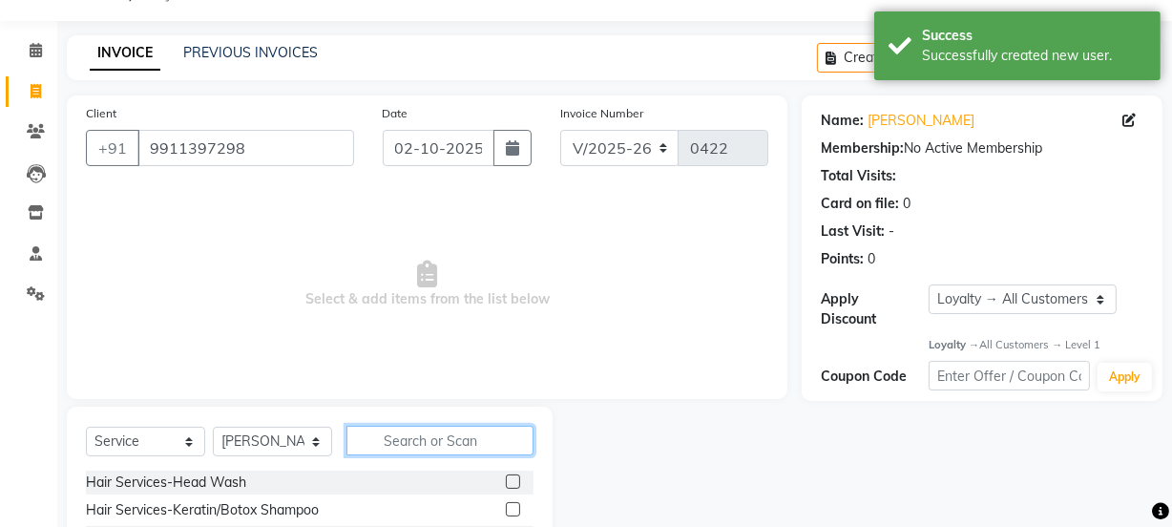
click at [385, 438] on input "text" at bounding box center [439, 441] width 187 height 30
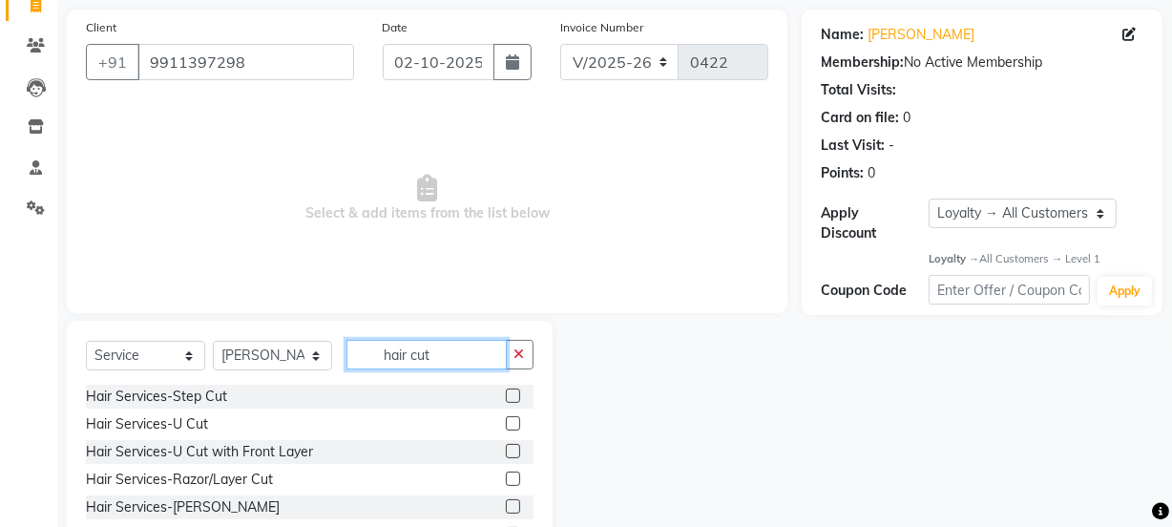
scroll to position [2, 0]
click at [506, 504] on label at bounding box center [513, 504] width 14 height 14
click at [506, 504] on input "checkbox" at bounding box center [512, 505] width 12 height 12
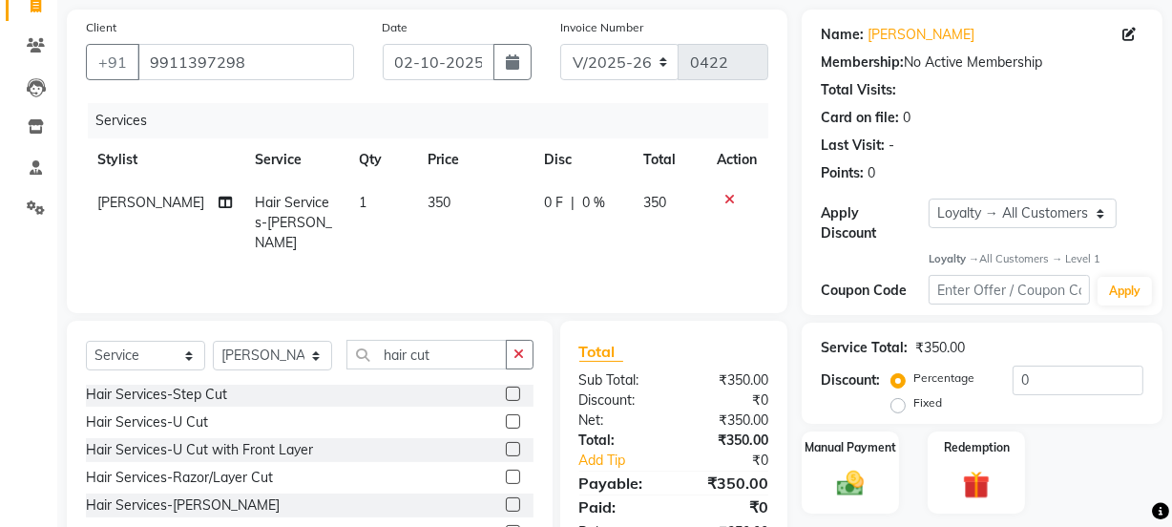
click at [449, 192] on td "350" at bounding box center [474, 222] width 117 height 83
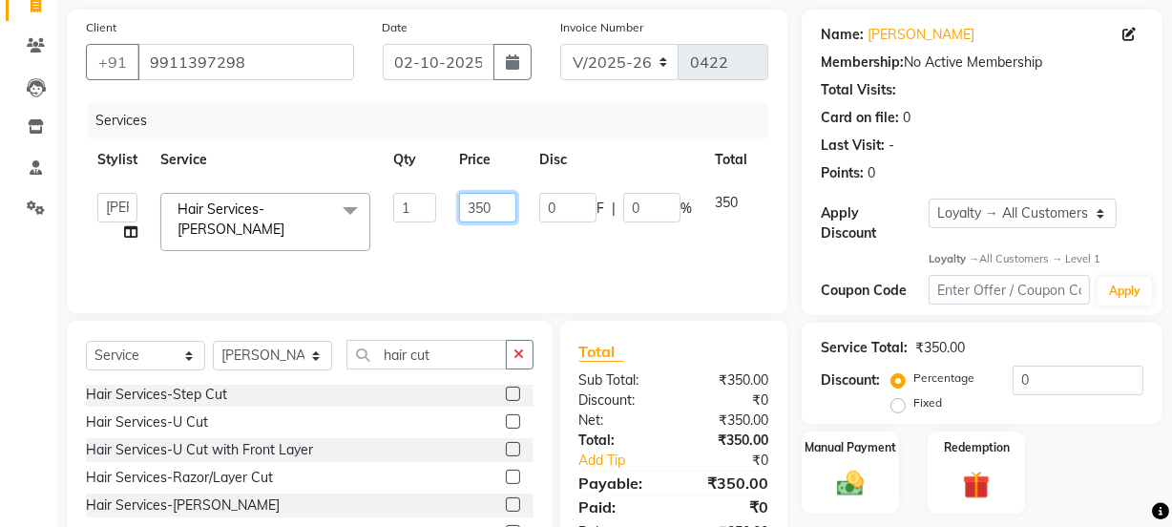
click at [502, 215] on input "350" at bounding box center [487, 208] width 57 height 30
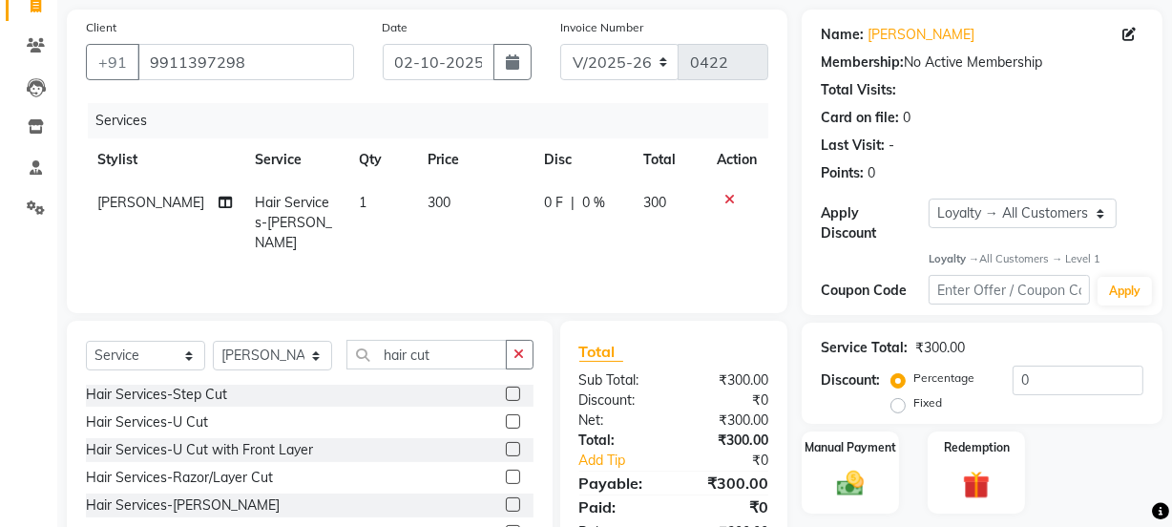
click at [472, 234] on td "300" at bounding box center [474, 222] width 117 height 83
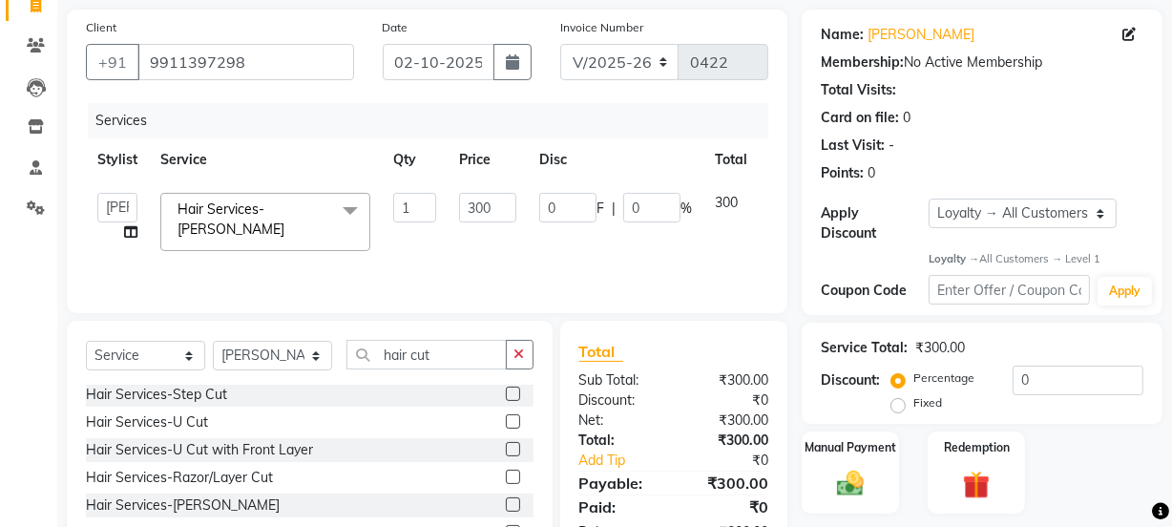
scroll to position [220, 0]
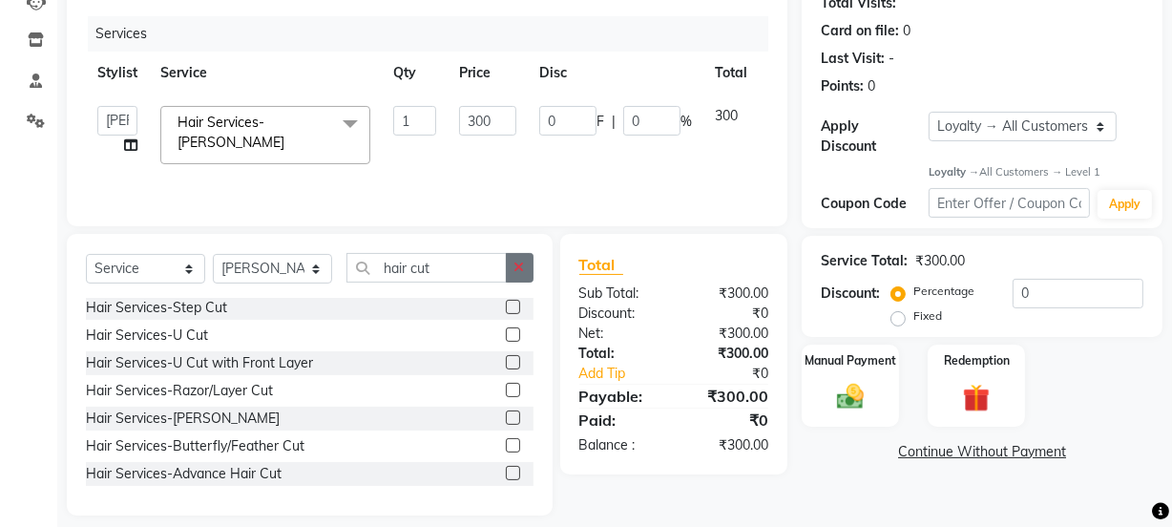
click at [528, 264] on button "button" at bounding box center [520, 268] width 28 height 30
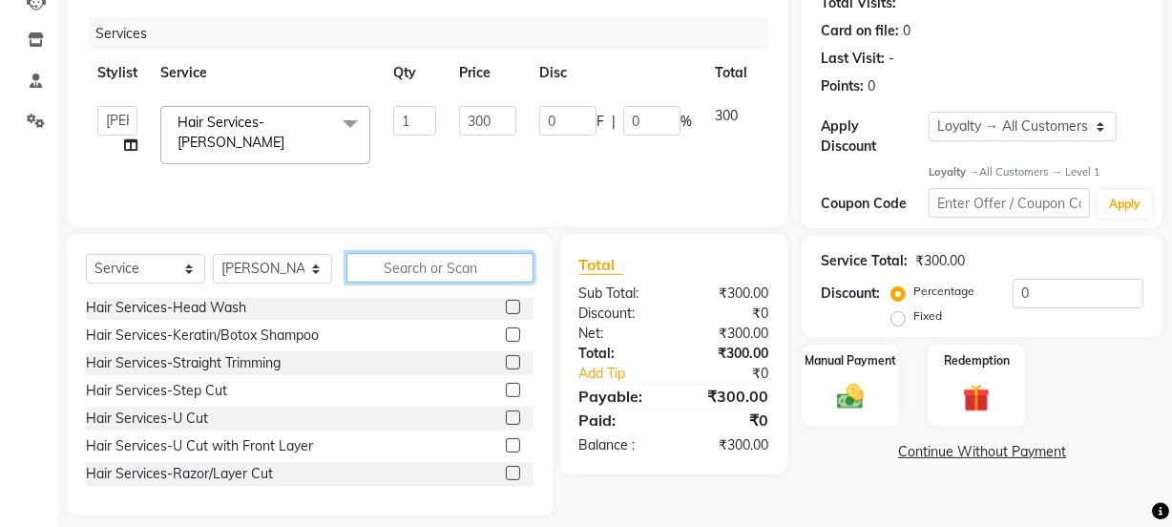
scroll to position [86, 0]
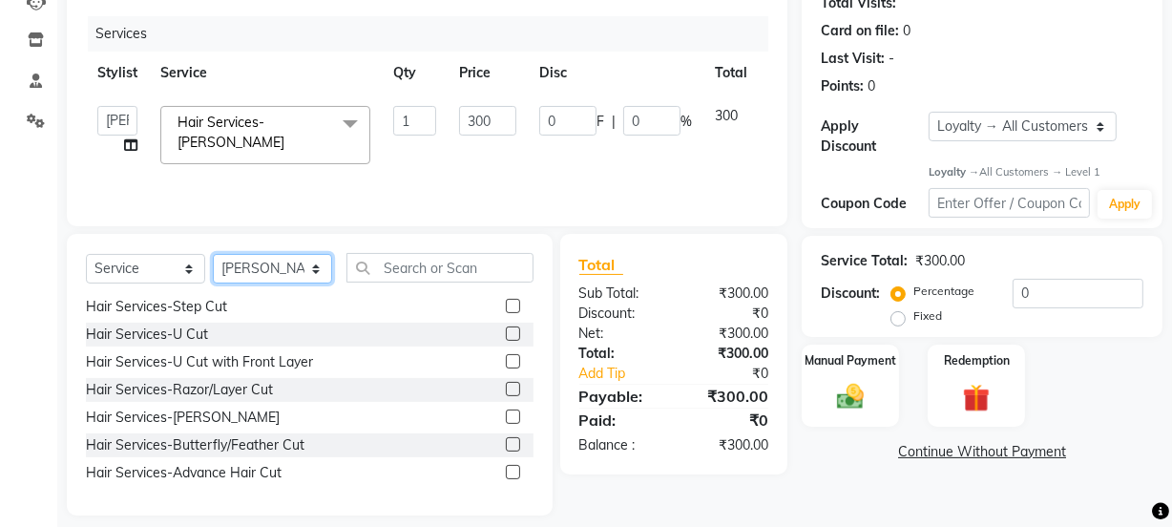
click at [270, 261] on select "Select Stylist [PERSON_NAME] Anjali [PERSON_NAME] Manager [PERSON_NAME] [PERSON…" at bounding box center [272, 269] width 119 height 30
click at [213, 254] on select "Select Stylist [PERSON_NAME] Anjali [PERSON_NAME] Manager [PERSON_NAME] [PERSON…" at bounding box center [272, 269] width 119 height 30
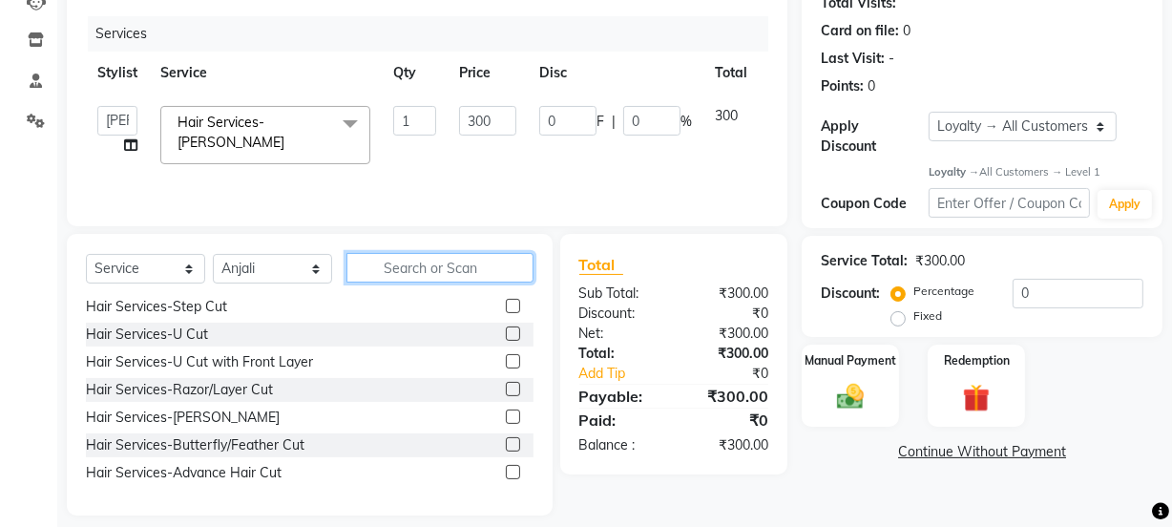
click at [448, 272] on input "text" at bounding box center [439, 268] width 187 height 30
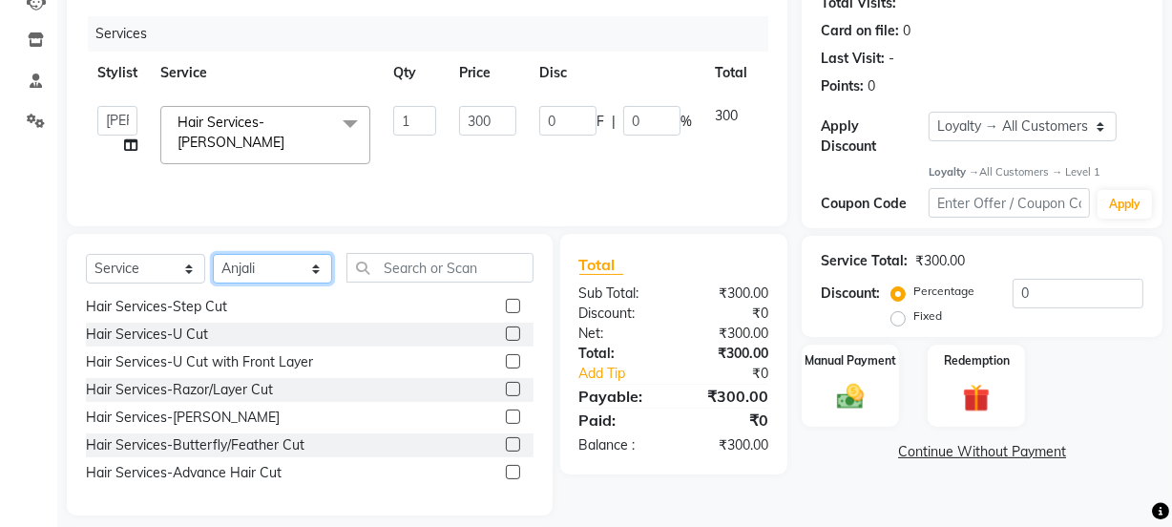
click at [268, 275] on select "Select Stylist [PERSON_NAME] Anjali [PERSON_NAME] Manager [PERSON_NAME] [PERSON…" at bounding box center [272, 269] width 119 height 30
click at [213, 254] on select "Select Stylist [PERSON_NAME] Anjali [PERSON_NAME] Manager [PERSON_NAME] [PERSON…" at bounding box center [272, 269] width 119 height 30
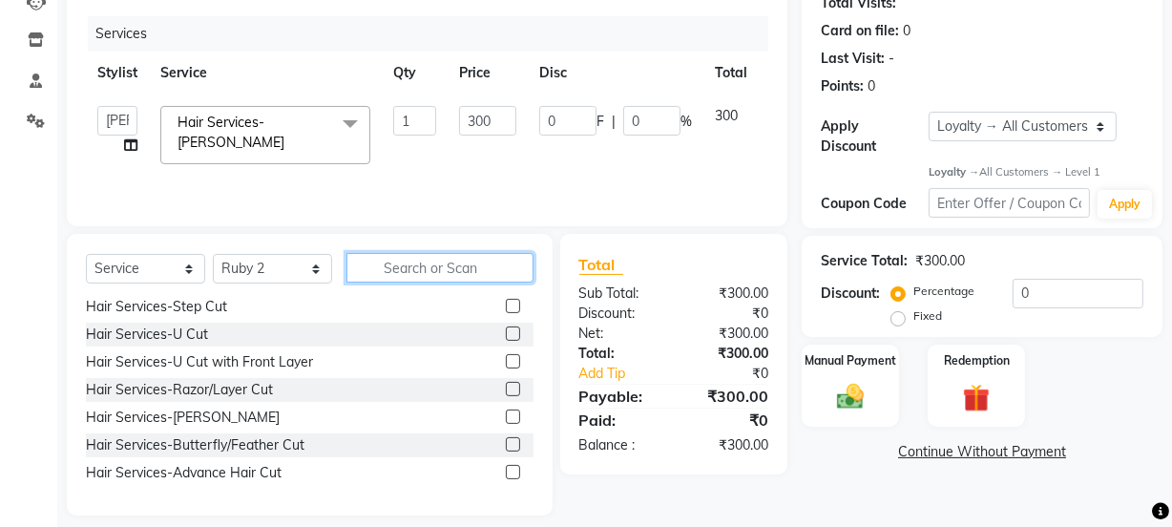
click at [404, 270] on input "text" at bounding box center [439, 268] width 187 height 30
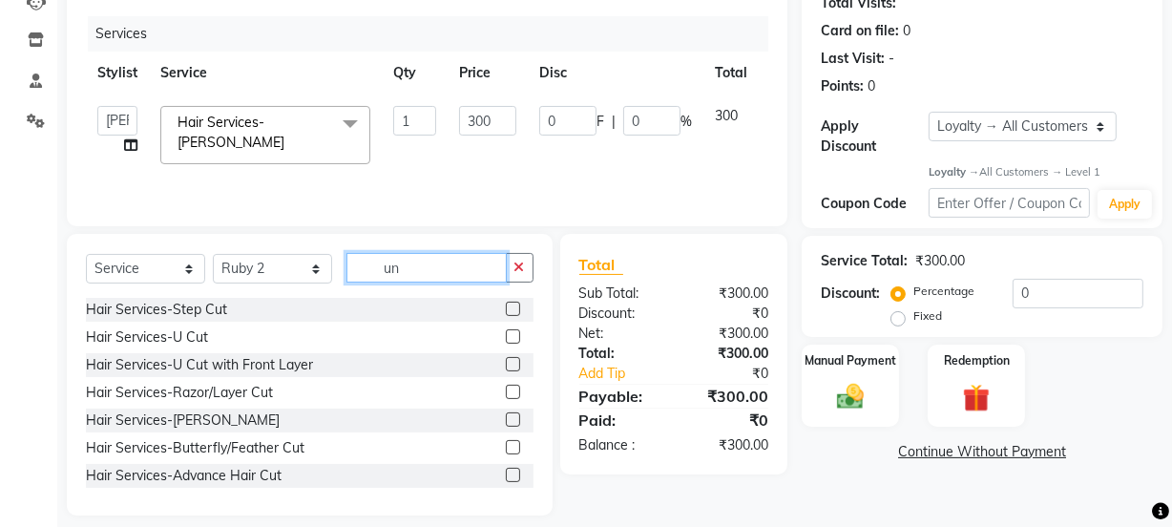
scroll to position [197, 0]
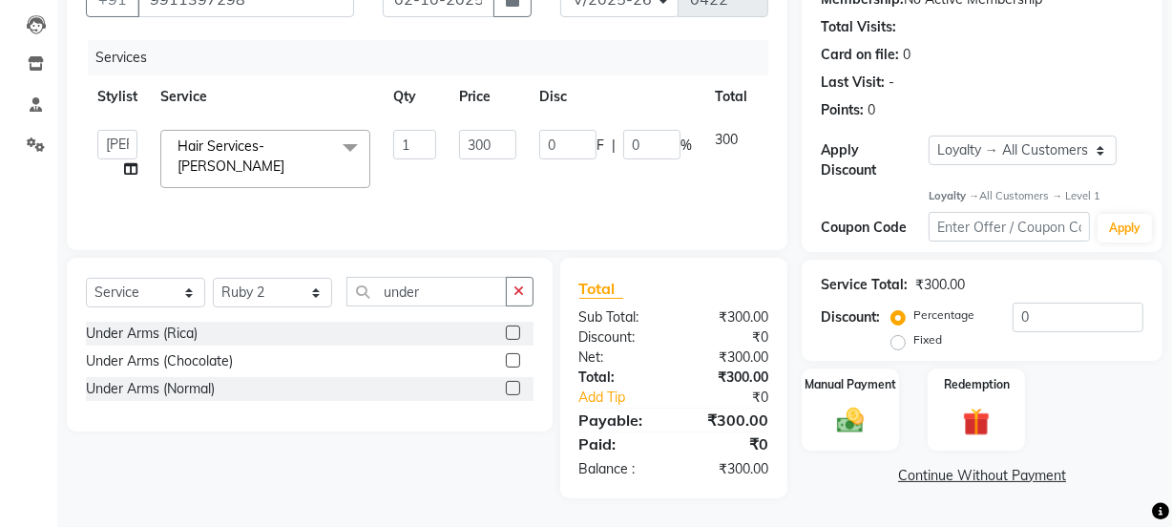
click at [515, 385] on label at bounding box center [513, 388] width 14 height 14
click at [515, 385] on input "checkbox" at bounding box center [512, 389] width 12 height 12
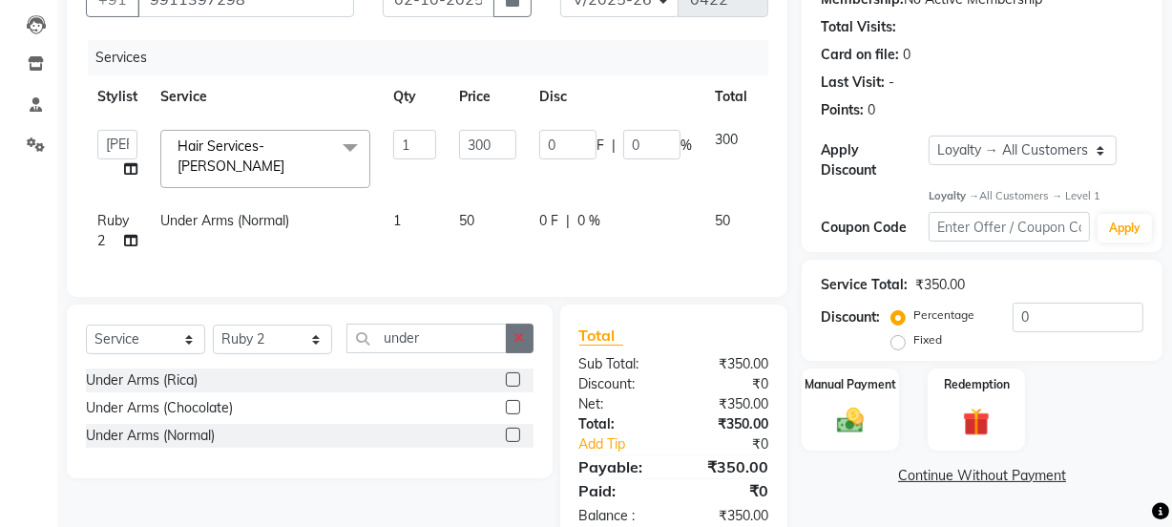
click at [522, 344] on icon "button" at bounding box center [519, 337] width 10 height 13
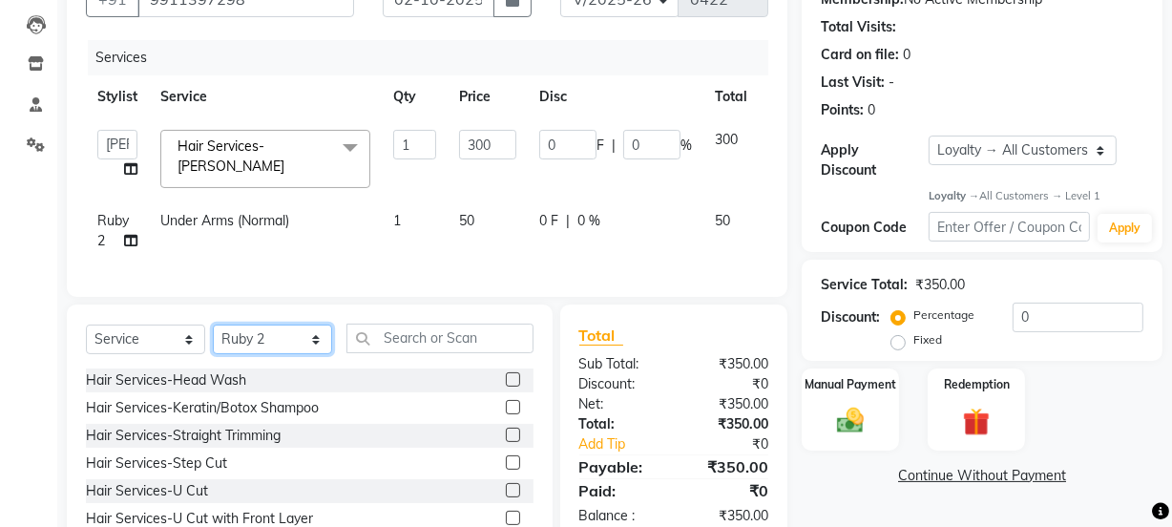
click at [236, 339] on select "Select Stylist [PERSON_NAME] Anjali [PERSON_NAME] Manager [PERSON_NAME] [PERSON…" at bounding box center [272, 339] width 119 height 30
click at [213, 329] on select "Select Stylist [PERSON_NAME] Anjali [PERSON_NAME] Manager [PERSON_NAME] [PERSON…" at bounding box center [272, 339] width 119 height 30
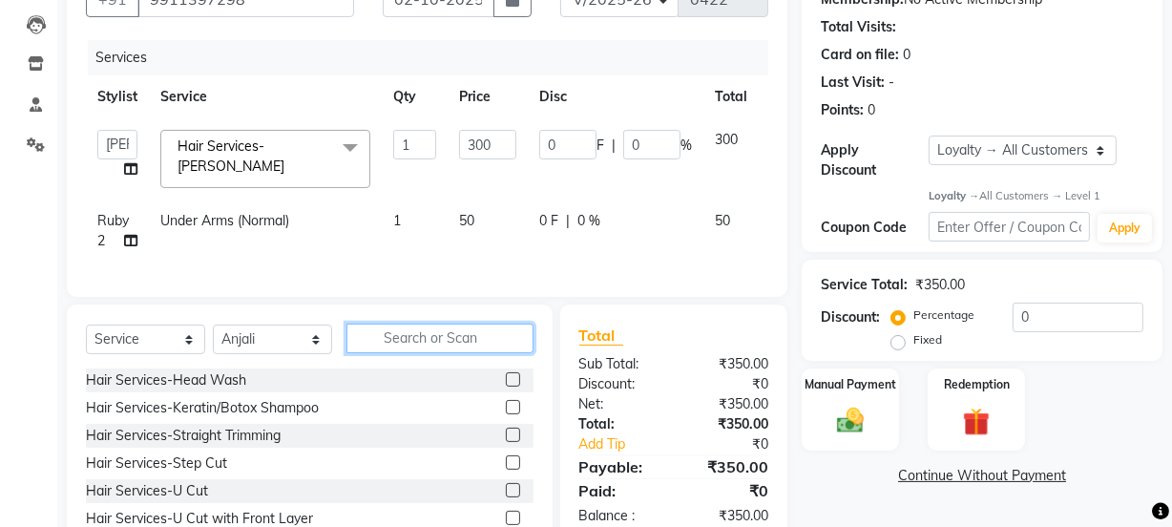
click at [380, 338] on input "text" at bounding box center [439, 338] width 187 height 30
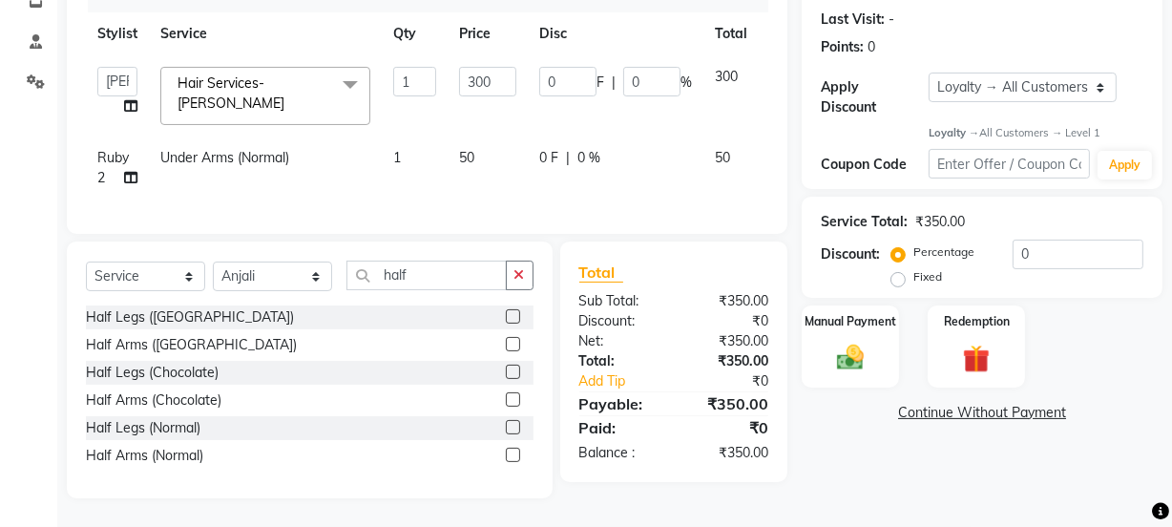
click at [511, 424] on label at bounding box center [513, 427] width 14 height 14
click at [511, 424] on input "checkbox" at bounding box center [512, 428] width 12 height 12
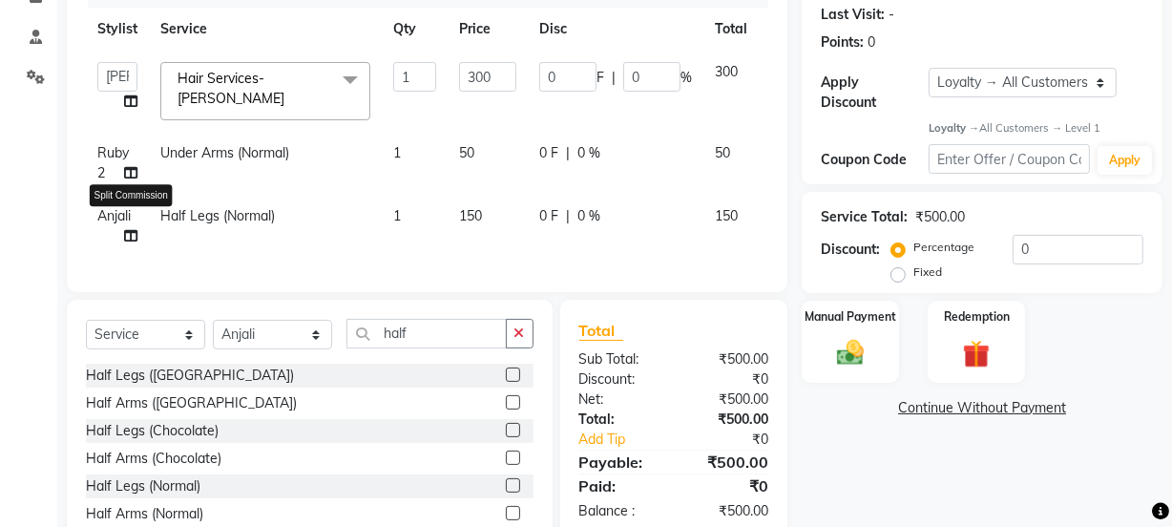
click at [133, 229] on icon at bounding box center [130, 235] width 13 height 13
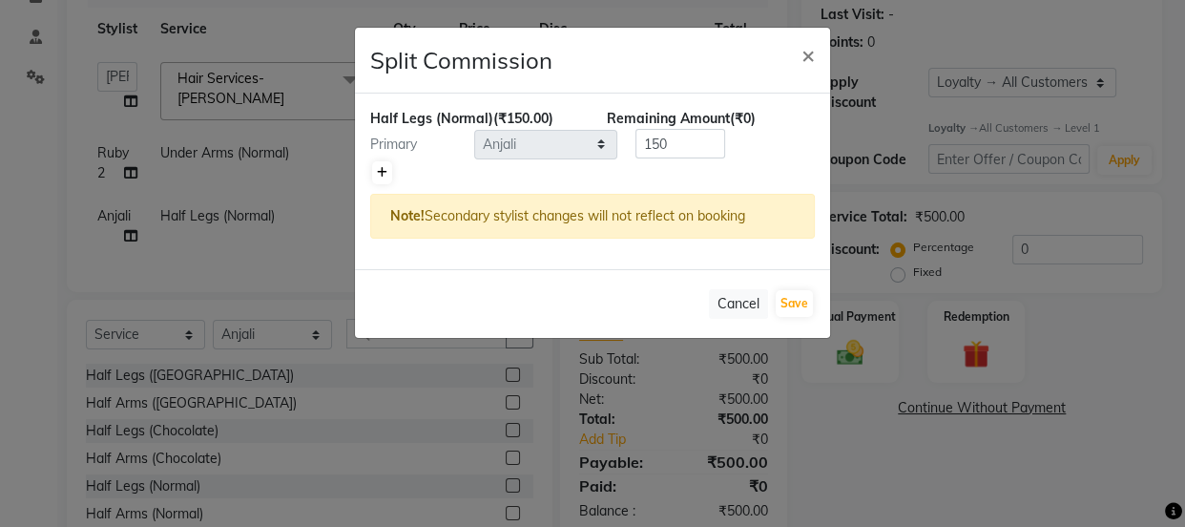
click at [378, 162] on link at bounding box center [382, 172] width 20 height 23
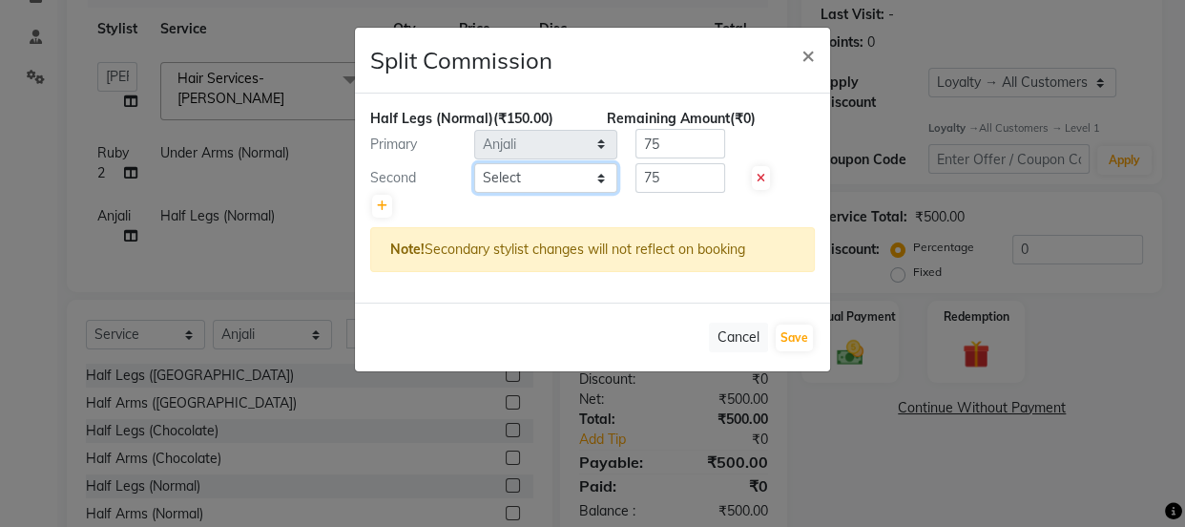
click at [558, 182] on select "Select [PERSON_NAME] Anjali [PERSON_NAME] Manager [PERSON_NAME] [PERSON_NAME] […" at bounding box center [545, 178] width 143 height 30
click at [474, 163] on select "Select [PERSON_NAME] Anjali [PERSON_NAME] Manager [PERSON_NAME] [PERSON_NAME] […" at bounding box center [545, 178] width 143 height 30
click at [801, 328] on button "Save" at bounding box center [794, 337] width 37 height 27
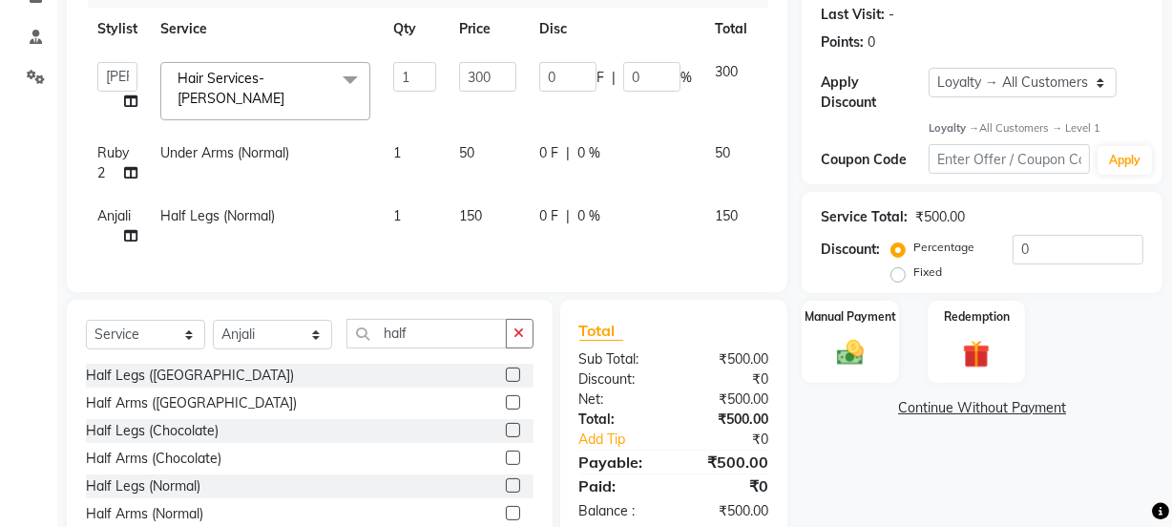
scroll to position [327, 0]
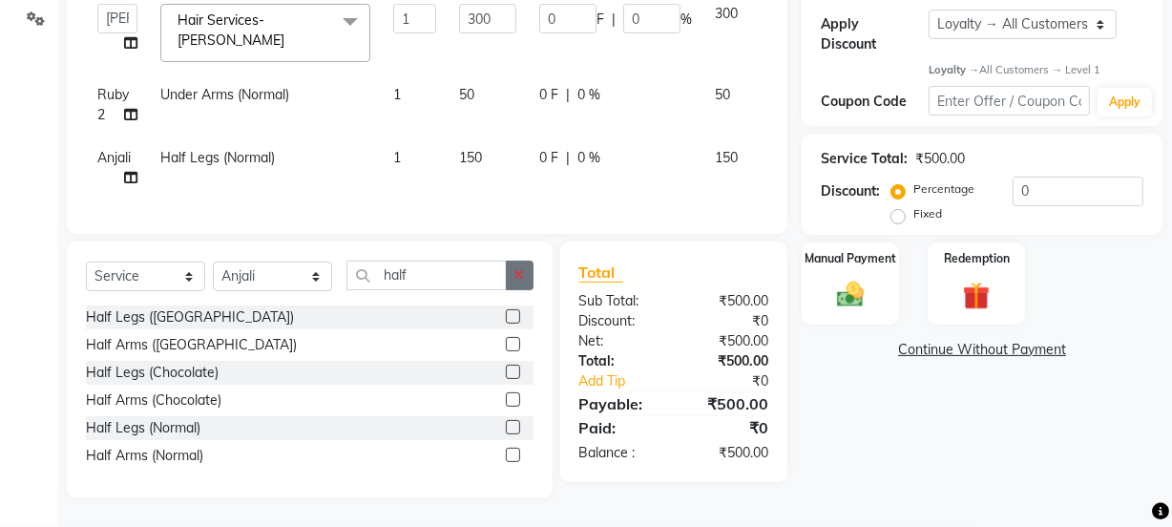
click at [510, 277] on button "button" at bounding box center [520, 275] width 28 height 30
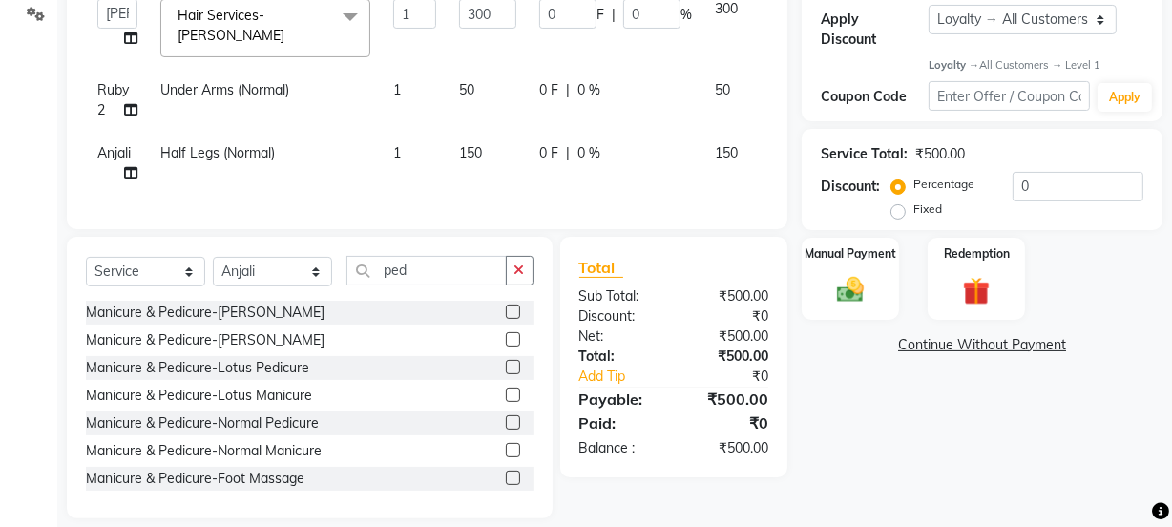
click at [506, 422] on label at bounding box center [513, 422] width 14 height 14
click at [506, 422] on input "checkbox" at bounding box center [512, 423] width 12 height 12
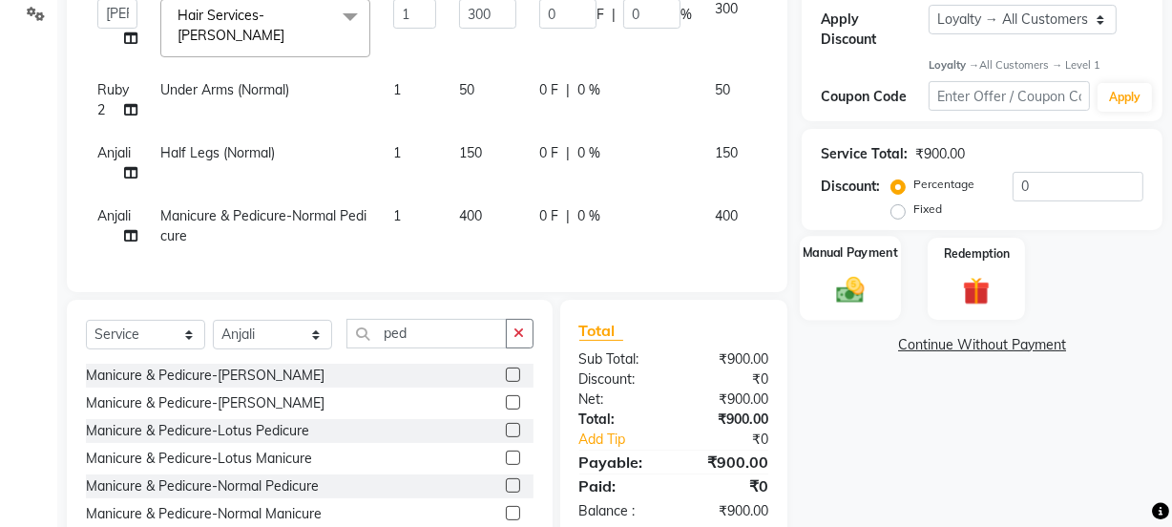
click at [859, 305] on div "Manual Payment" at bounding box center [850, 279] width 101 height 85
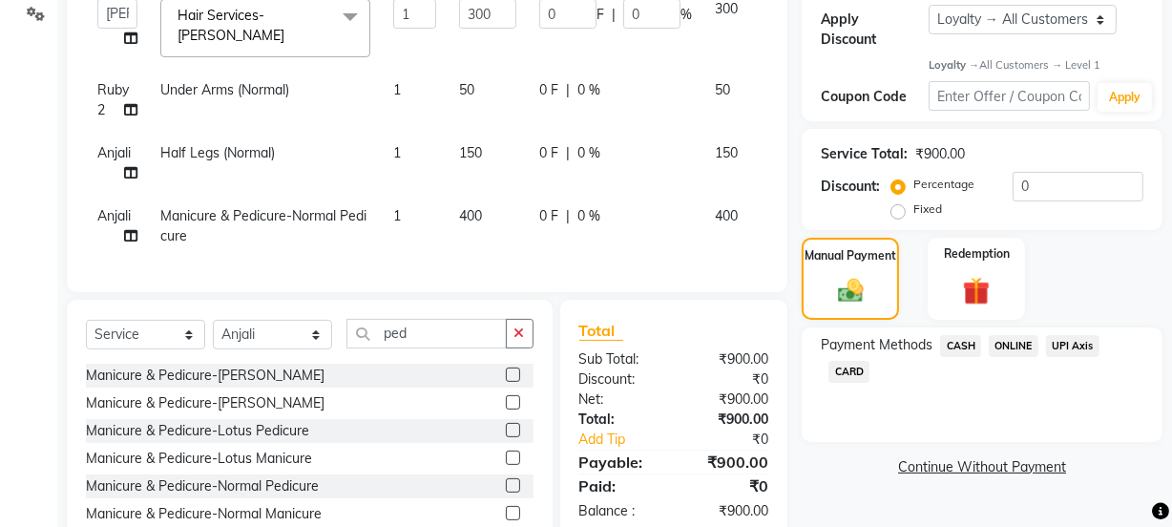
click at [1002, 344] on span "ONLINE" at bounding box center [1014, 346] width 50 height 22
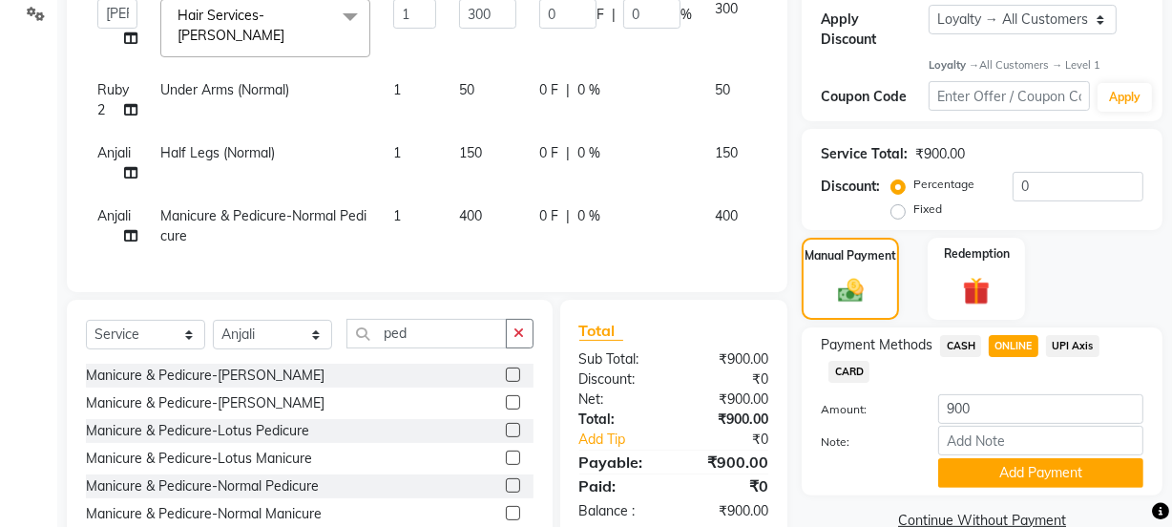
scroll to position [415, 0]
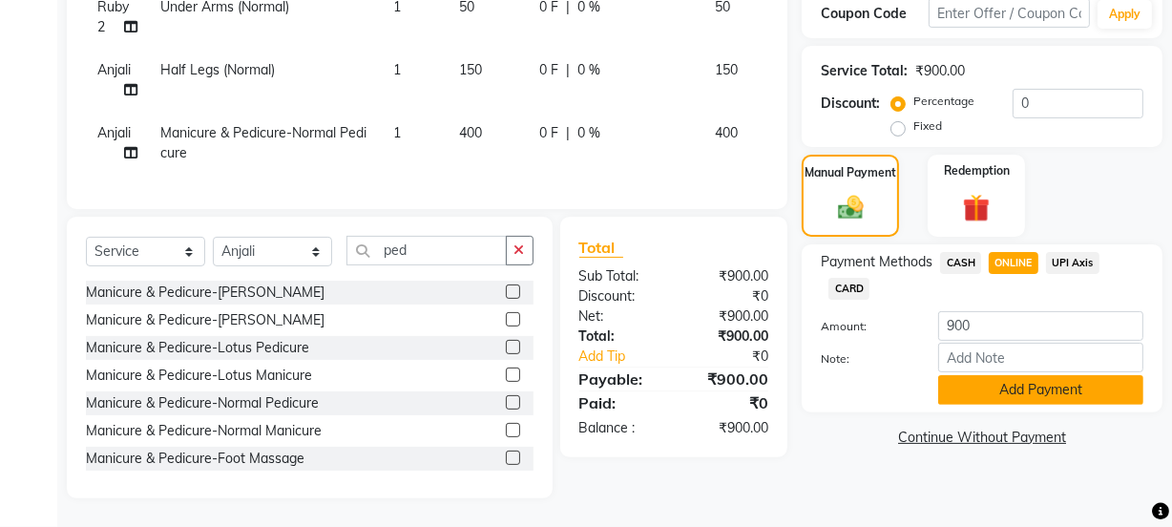
click at [1019, 383] on button "Add Payment" at bounding box center [1040, 390] width 205 height 30
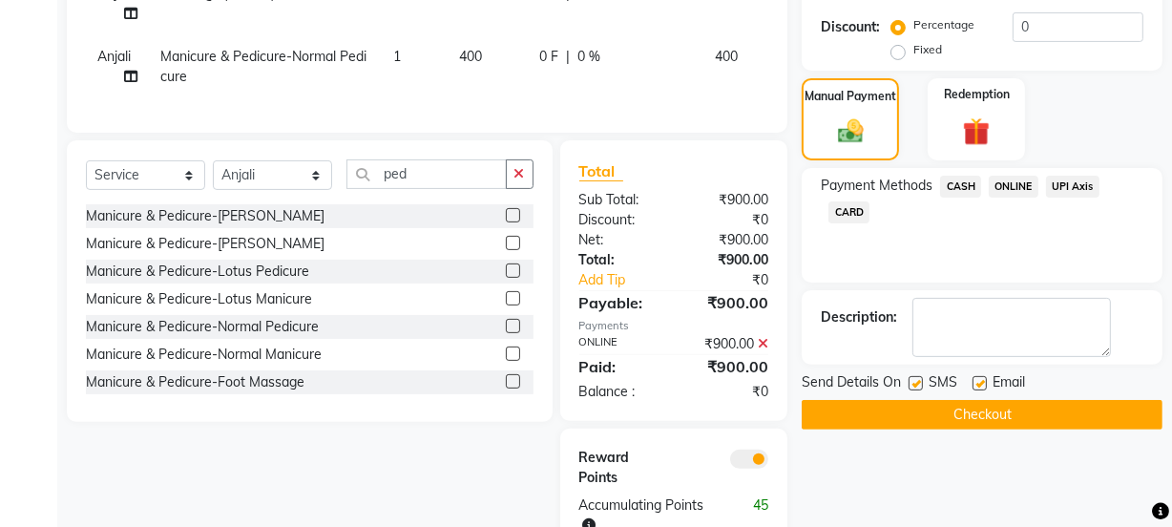
scroll to position [547, 0]
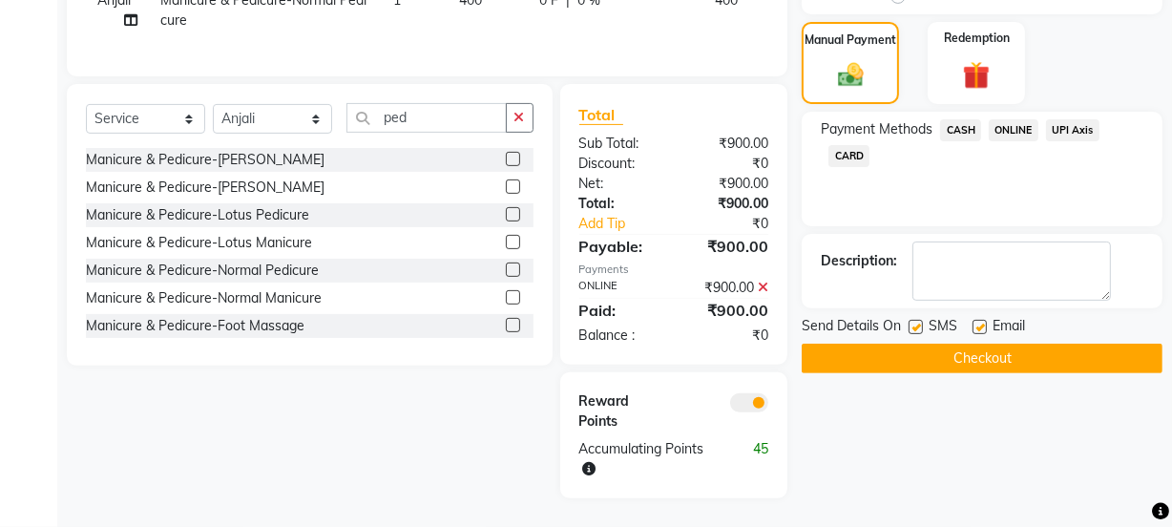
click at [981, 324] on label at bounding box center [979, 327] width 14 height 14
click at [981, 324] on input "checkbox" at bounding box center [978, 328] width 12 height 12
click at [987, 357] on button "Checkout" at bounding box center [981, 358] width 361 height 30
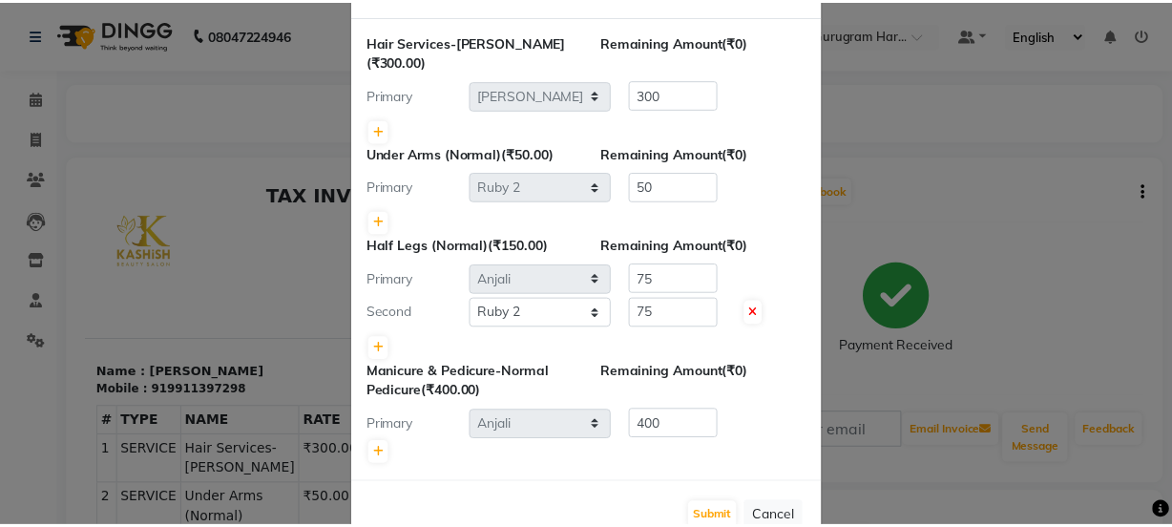
scroll to position [125, 0]
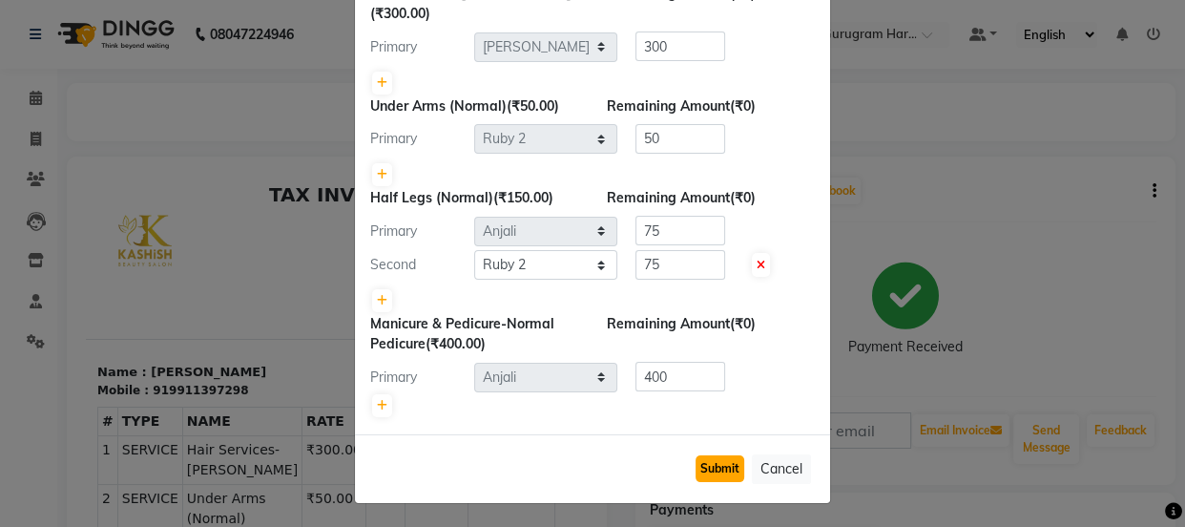
click at [714, 468] on button "Submit" at bounding box center [720, 468] width 49 height 27
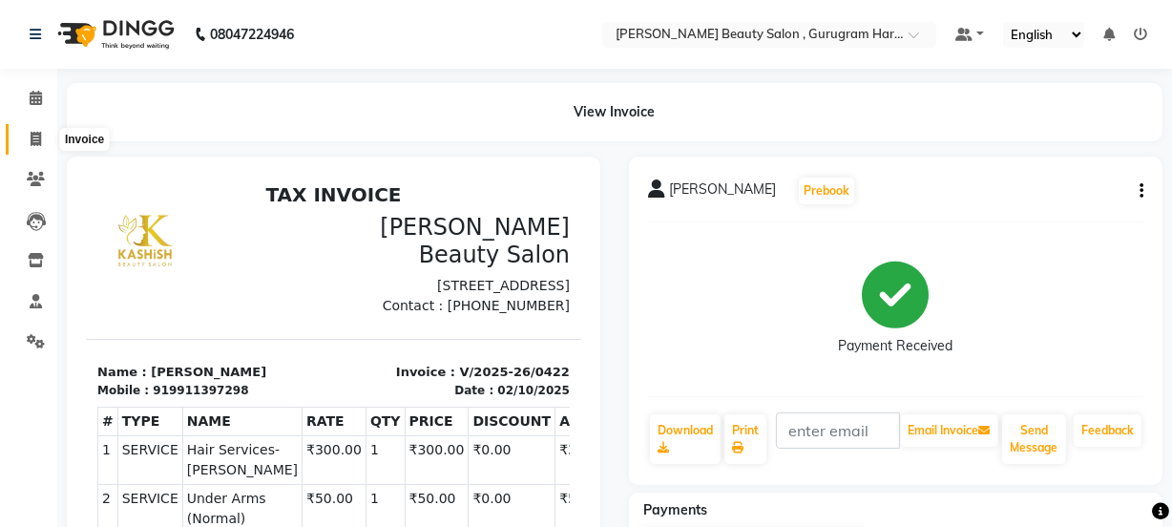
click at [38, 136] on icon at bounding box center [36, 139] width 10 height 14
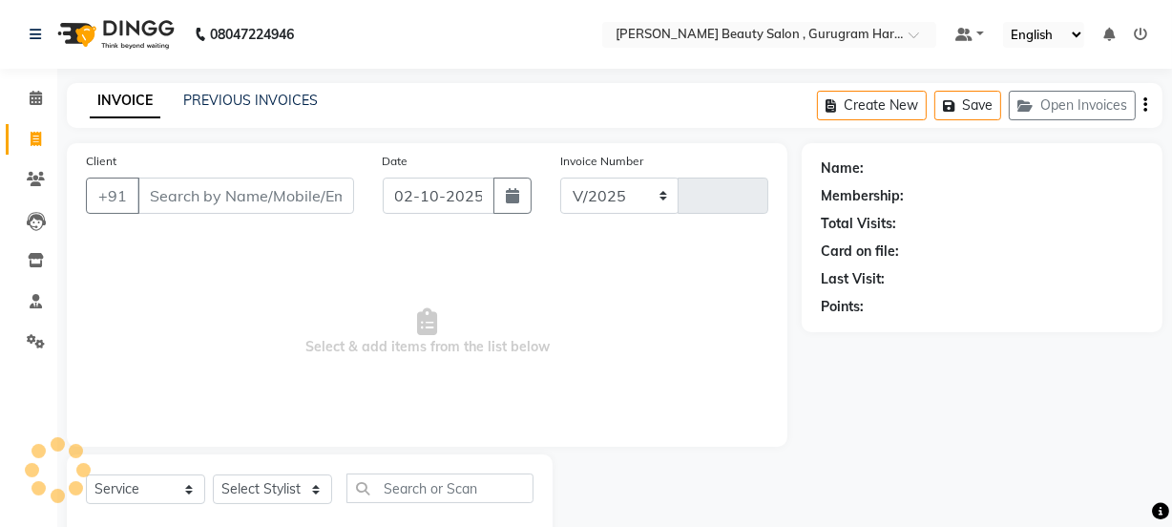
scroll to position [48, 0]
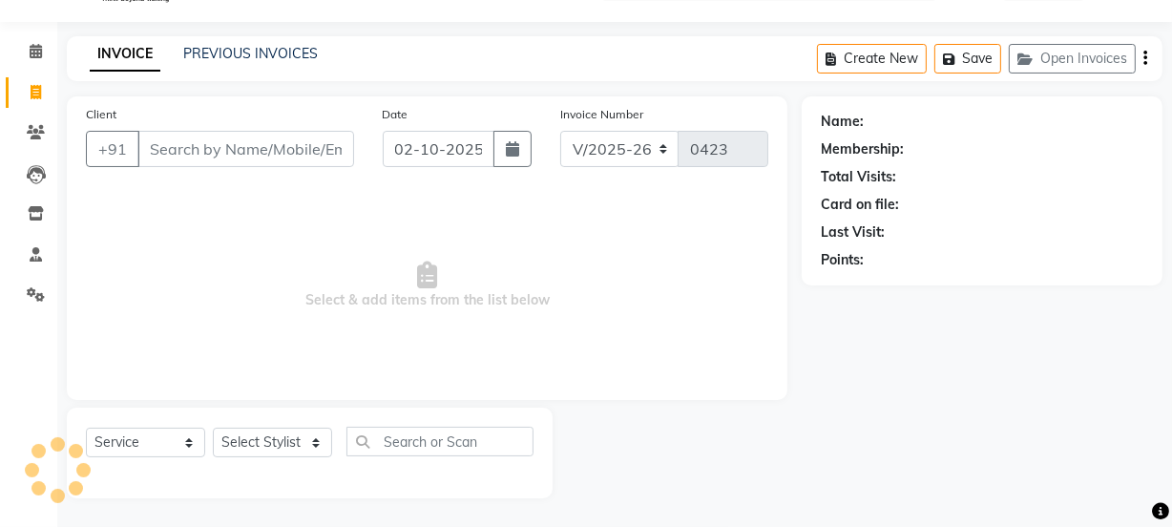
click at [303, 159] on input "Client" at bounding box center [245, 149] width 217 height 36
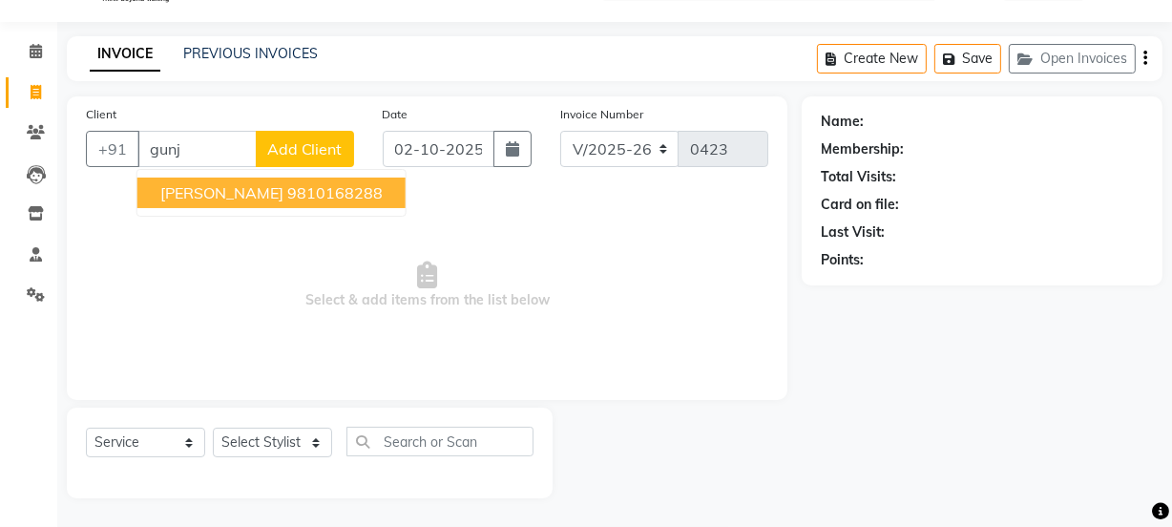
click at [287, 191] on ngb-highlight "9810168288" at bounding box center [334, 192] width 95 height 19
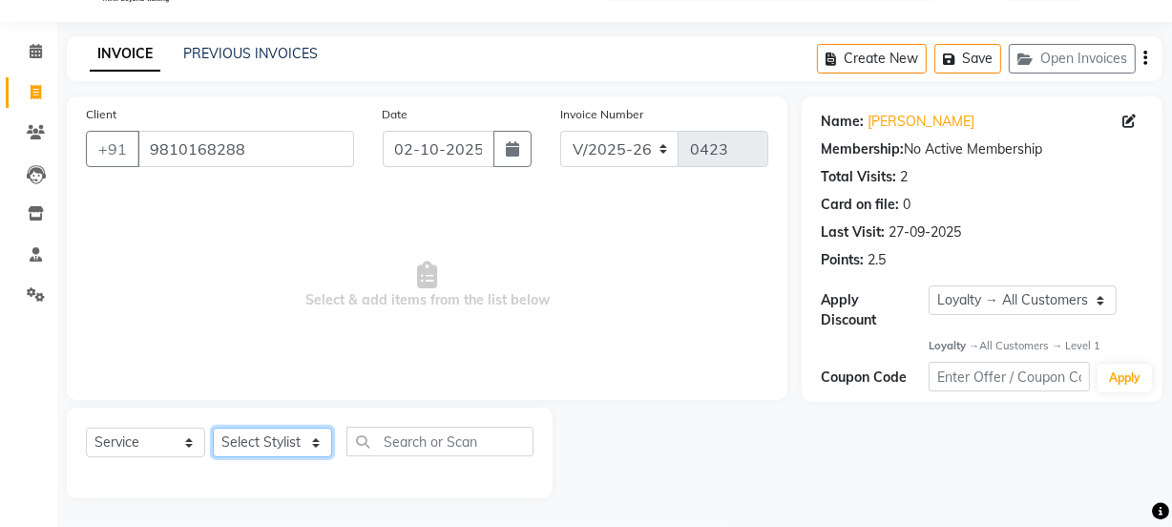
click at [260, 433] on select "Select Stylist [PERSON_NAME] Anjali [PERSON_NAME] Manager [PERSON_NAME] [PERSON…" at bounding box center [272, 442] width 119 height 30
click at [213, 427] on select "Select Stylist [PERSON_NAME] Anjali [PERSON_NAME] Manager [PERSON_NAME] [PERSON…" at bounding box center [272, 442] width 119 height 30
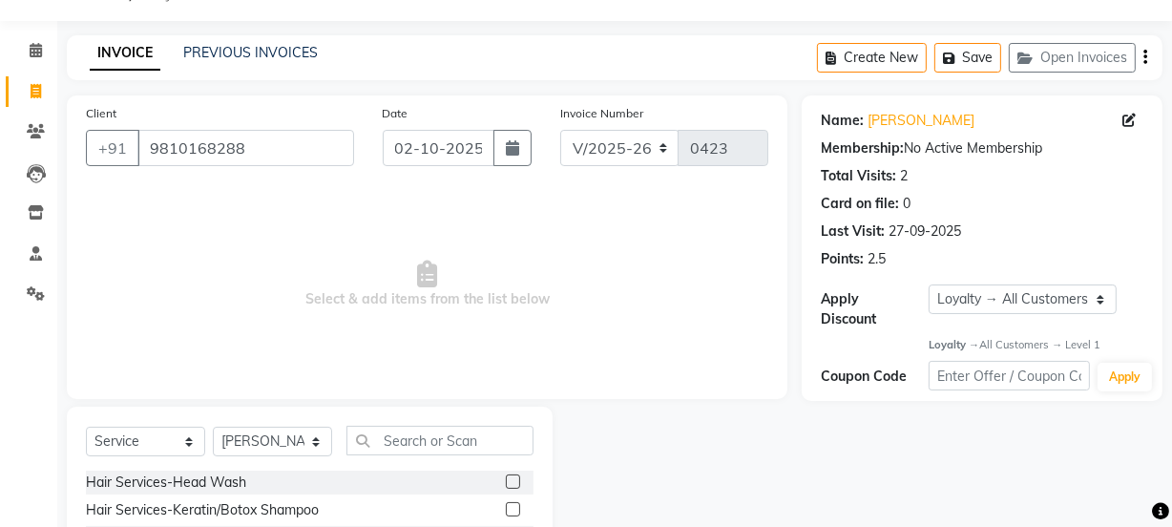
click at [506, 483] on label at bounding box center [513, 481] width 14 height 14
click at [506, 483] on input "checkbox" at bounding box center [512, 482] width 12 height 12
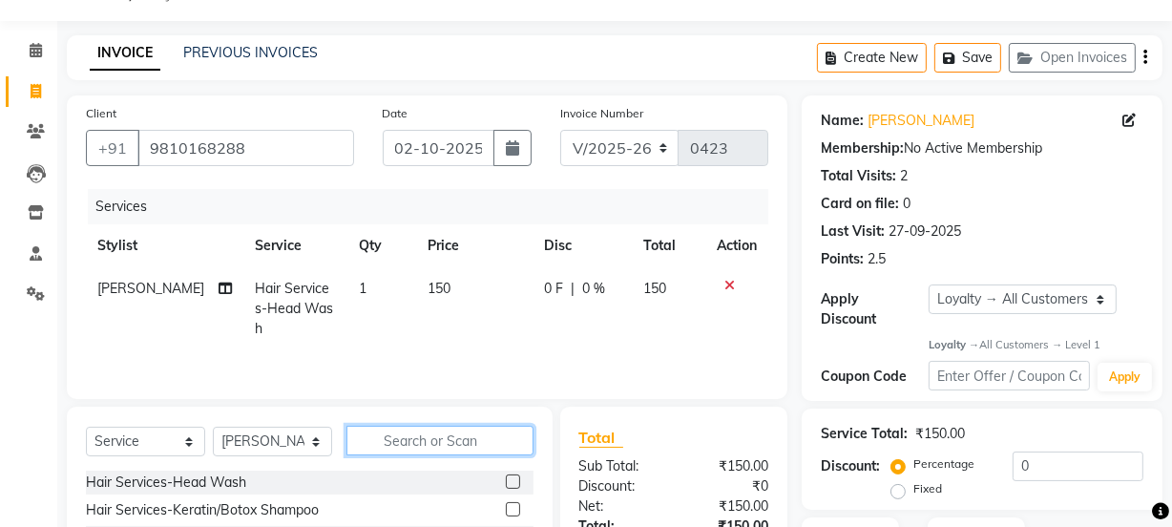
click at [428, 442] on input "text" at bounding box center [439, 441] width 187 height 30
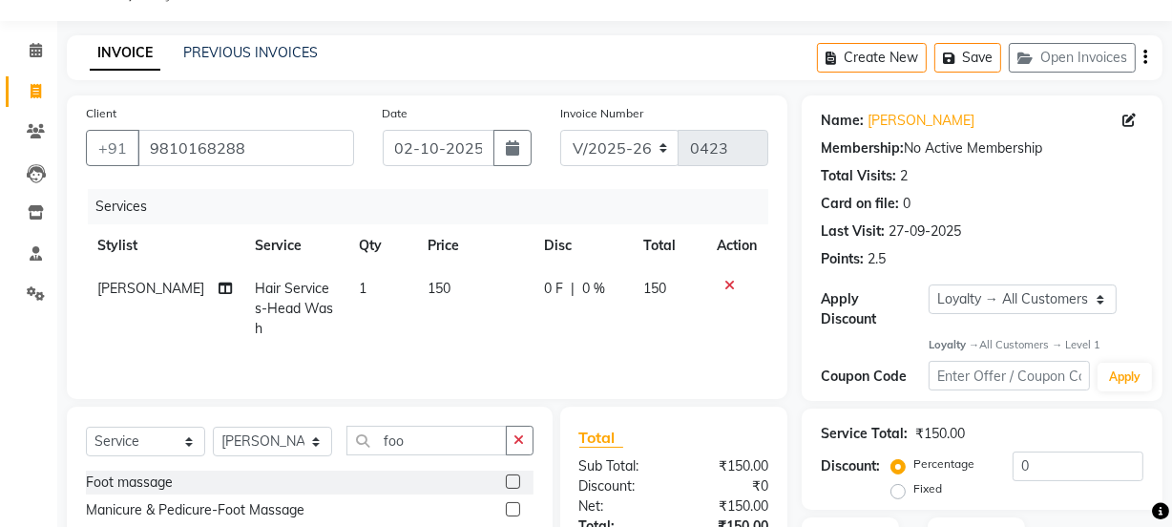
click at [515, 478] on label at bounding box center [513, 481] width 14 height 14
click at [515, 478] on input "checkbox" at bounding box center [512, 482] width 12 height 12
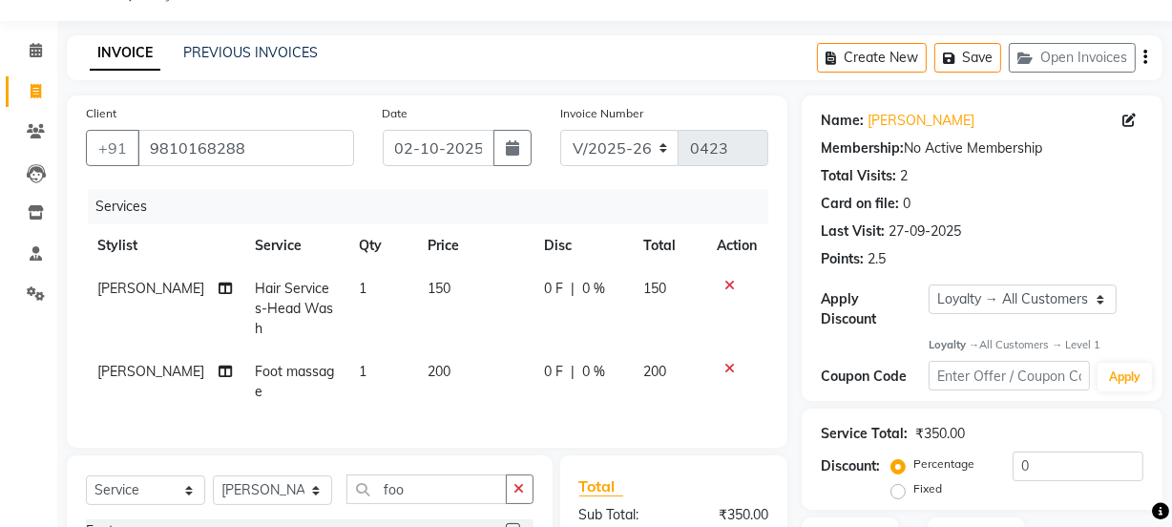
click at [446, 292] on td "150" at bounding box center [474, 308] width 117 height 83
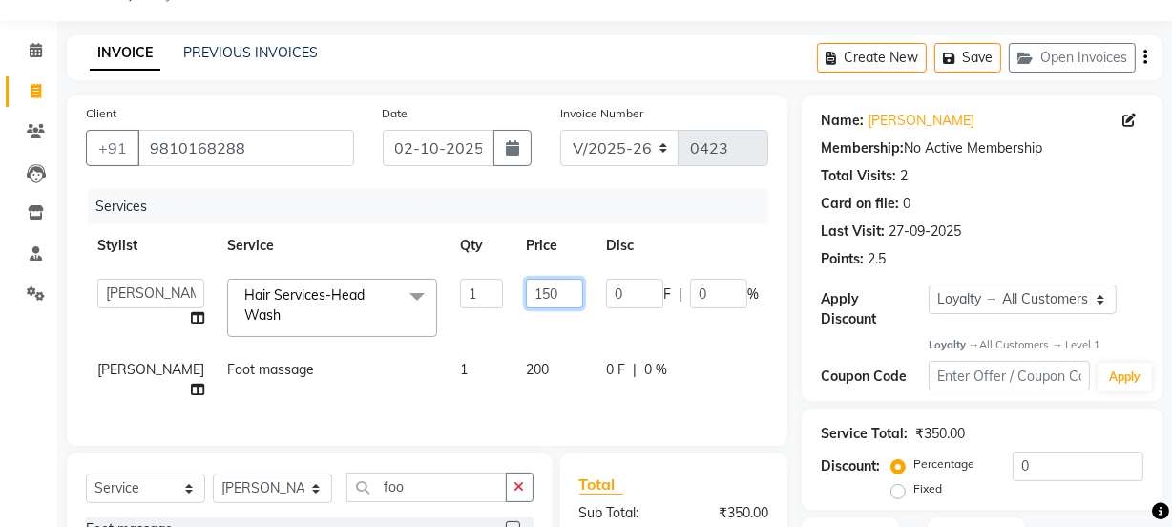
click at [526, 298] on input "150" at bounding box center [554, 294] width 57 height 30
click at [514, 370] on td "200" at bounding box center [554, 379] width 80 height 63
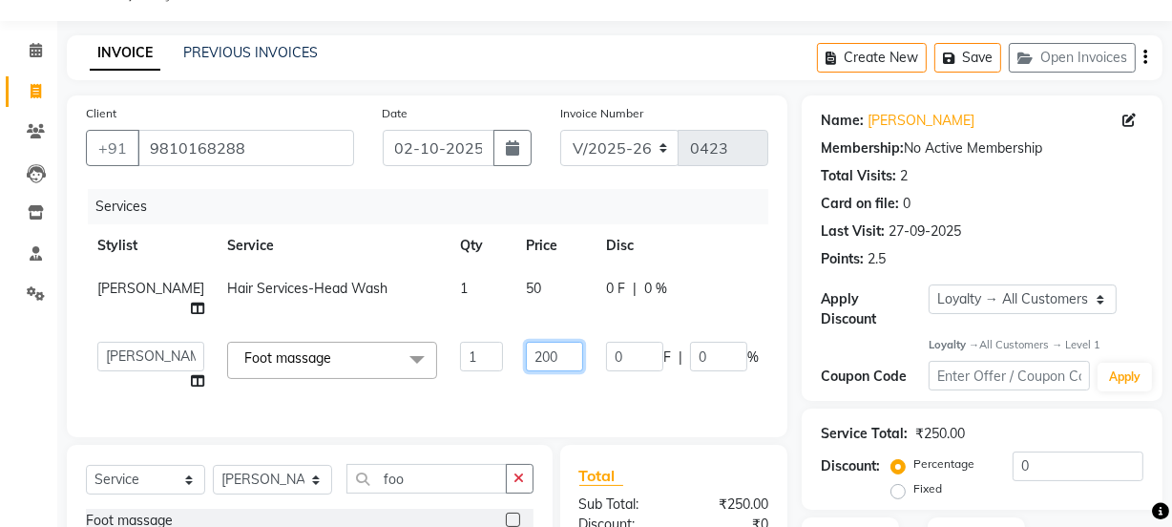
click at [526, 354] on input "200" at bounding box center [554, 357] width 57 height 30
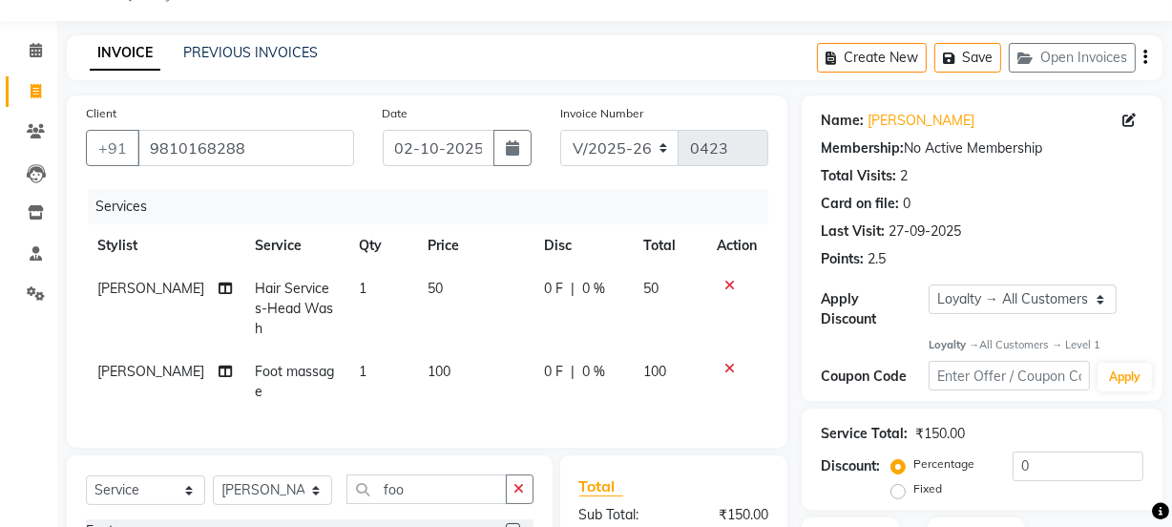
click at [500, 382] on td "100" at bounding box center [474, 381] width 117 height 63
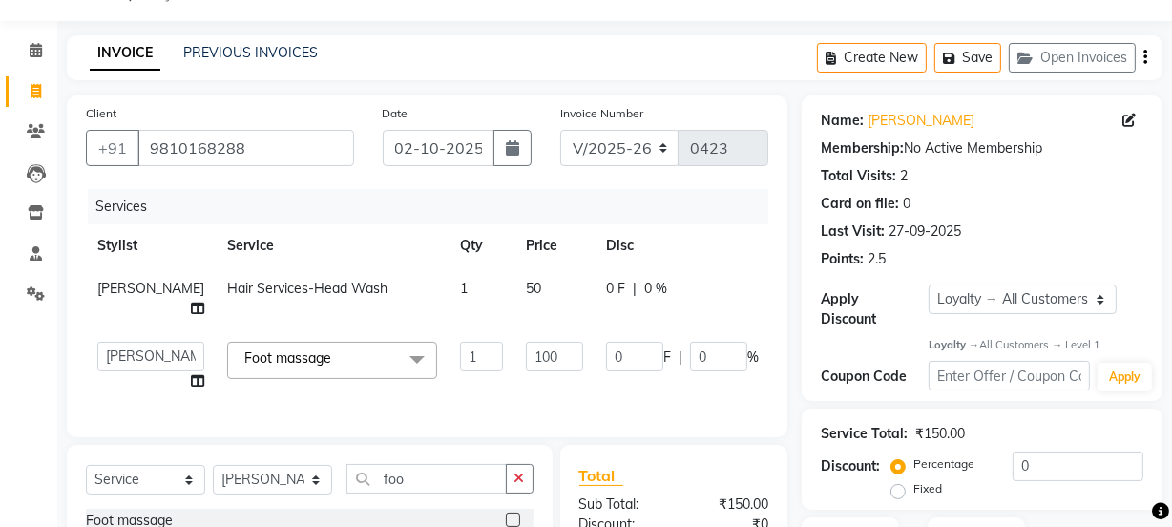
scroll to position [248, 0]
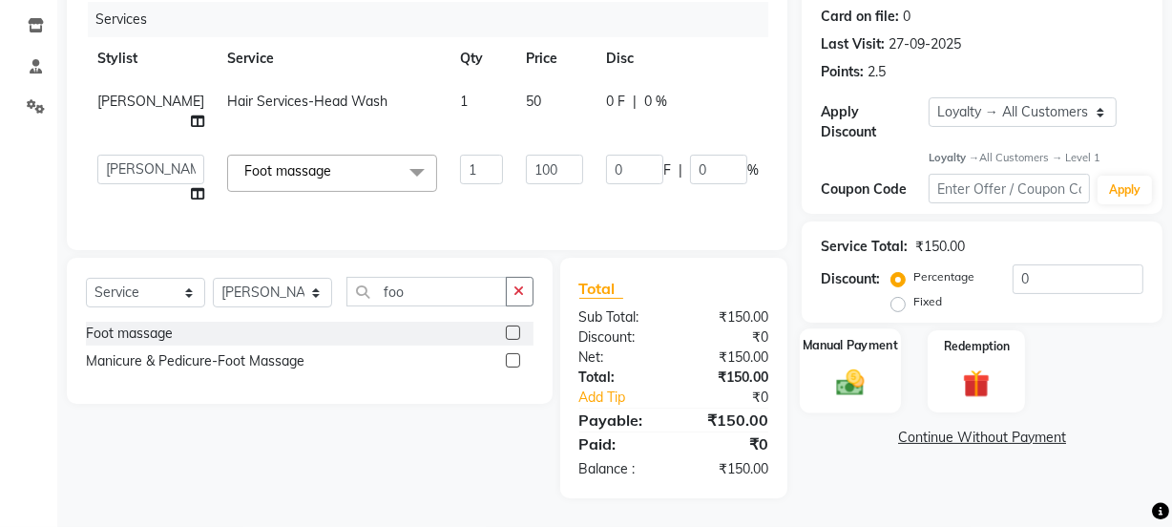
click at [845, 366] on img at bounding box center [850, 382] width 46 height 32
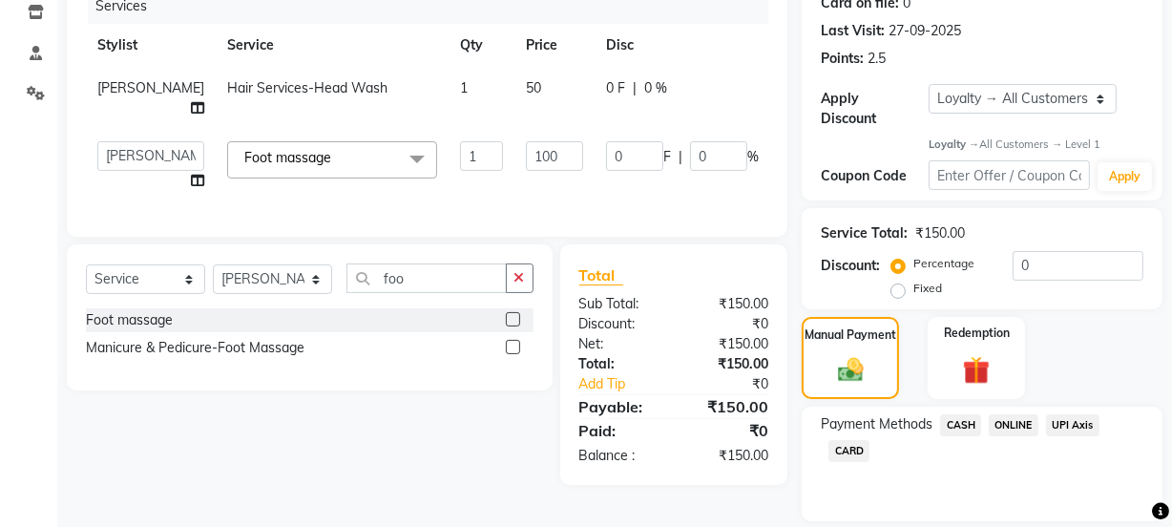
click at [1021, 424] on span "ONLINE" at bounding box center [1014, 425] width 50 height 22
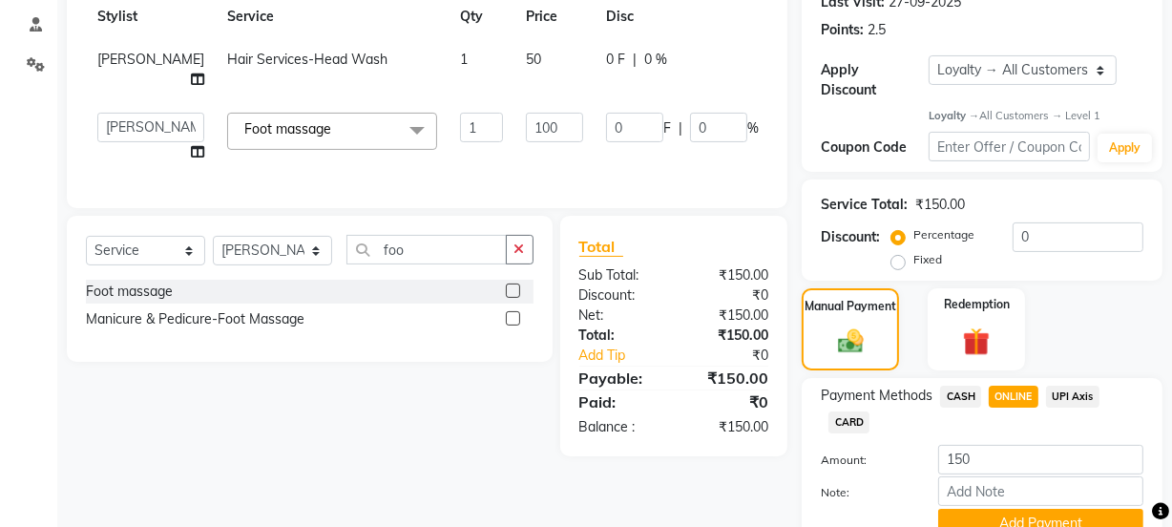
scroll to position [363, 0]
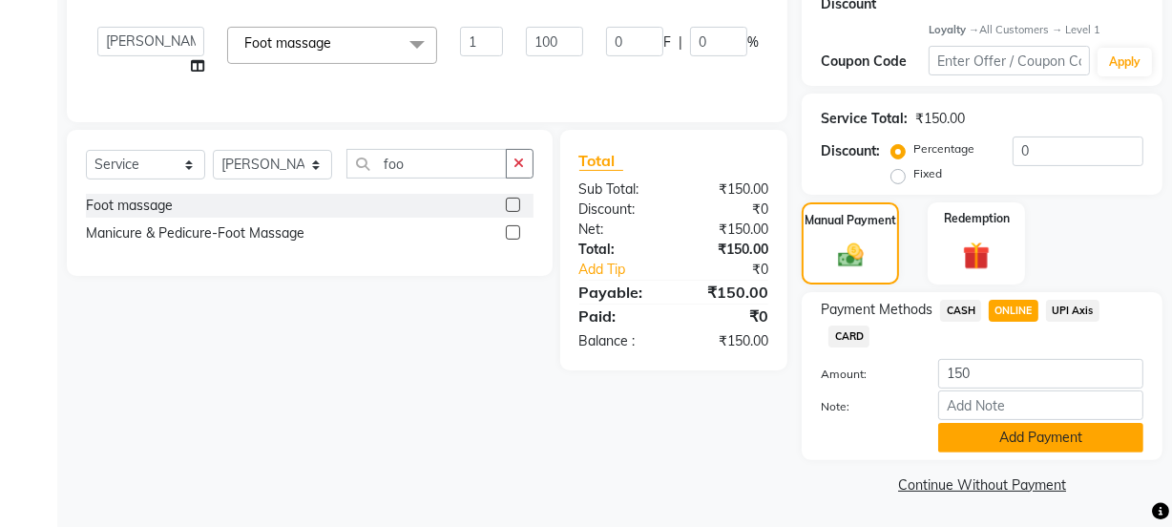
click at [1010, 431] on button "Add Payment" at bounding box center [1040, 438] width 205 height 30
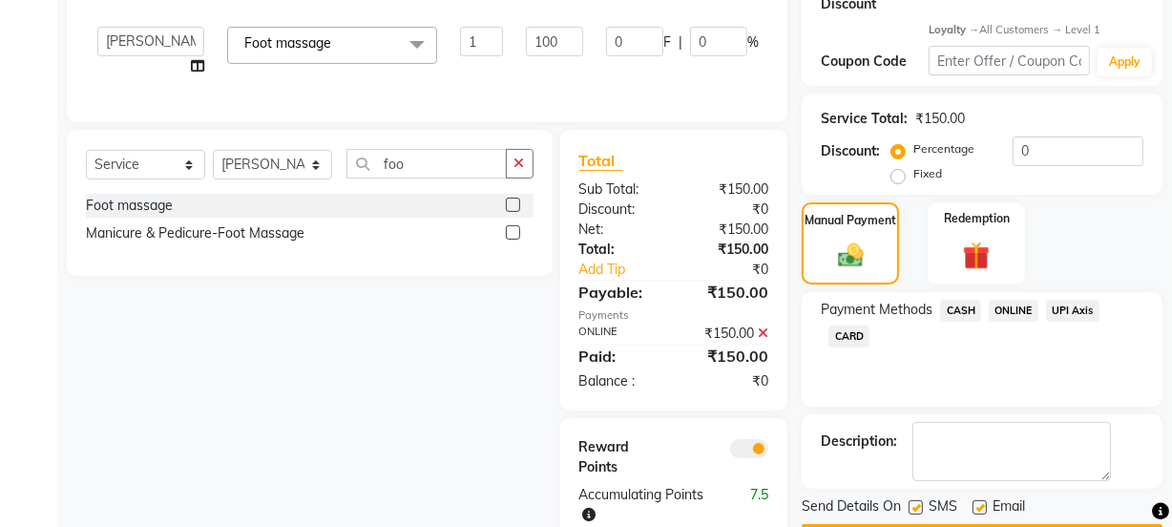
scroll to position [421, 0]
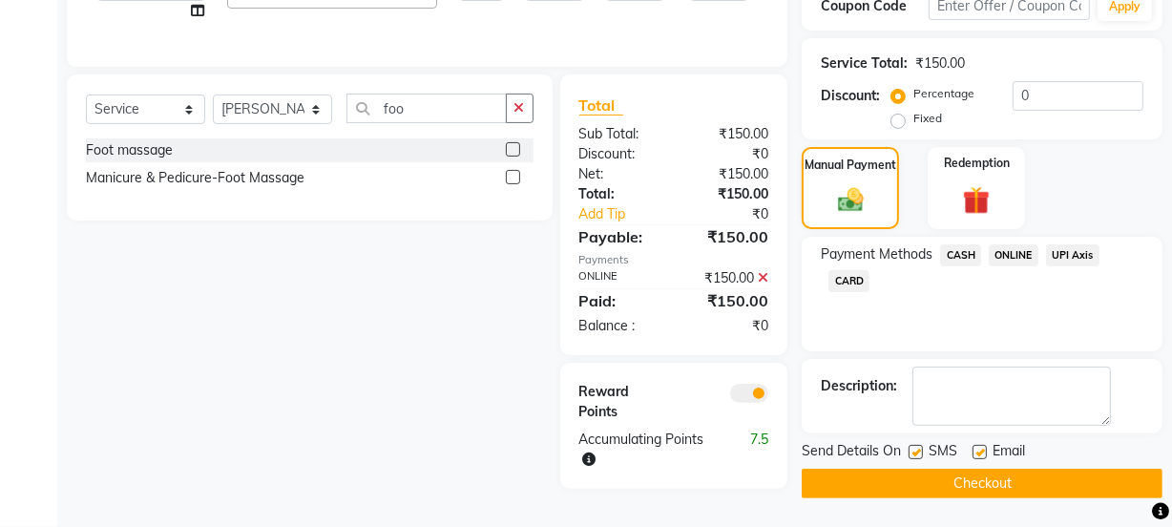
click at [976, 451] on label at bounding box center [979, 452] width 14 height 14
click at [976, 451] on input "checkbox" at bounding box center [978, 453] width 12 height 12
click at [961, 473] on button "Checkout" at bounding box center [981, 483] width 361 height 30
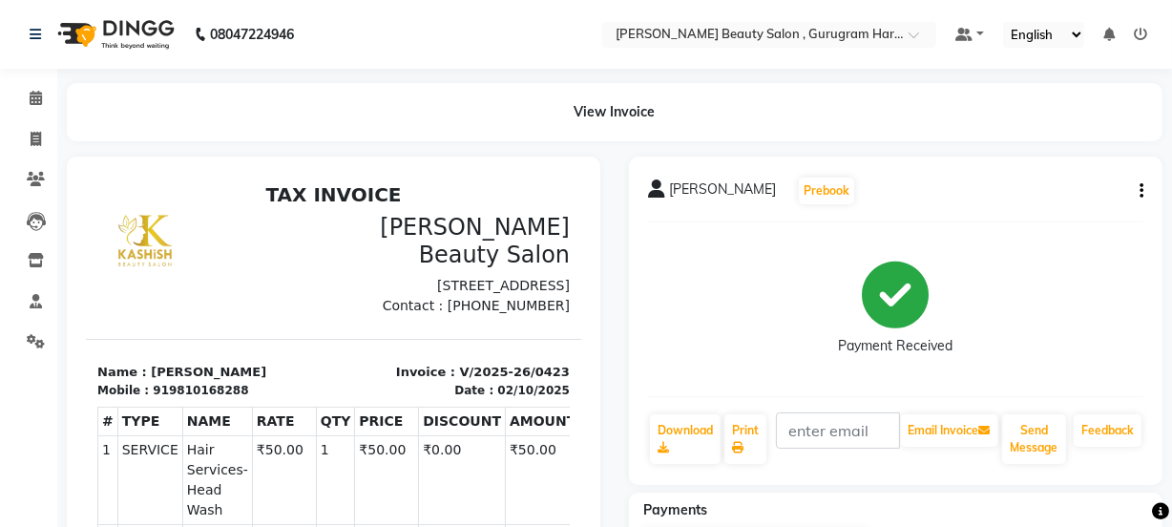
drag, startPoint x: 950, startPoint y: 486, endPoint x: 966, endPoint y: 525, distance: 42.0
click at [951, 490] on div "[PERSON_NAME] Prebook Payment Received Download Print Email Invoice Send Messag…" at bounding box center [895, 479] width 562 height 647
drag, startPoint x: 28, startPoint y: 139, endPoint x: 50, endPoint y: 139, distance: 21.9
click at [28, 139] on span at bounding box center [35, 140] width 33 height 22
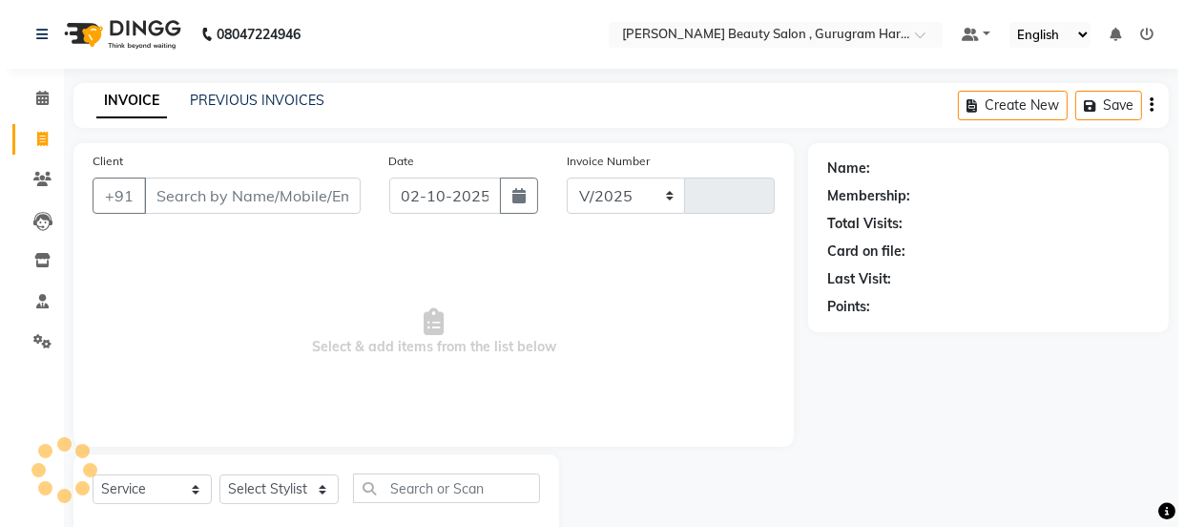
scroll to position [48, 0]
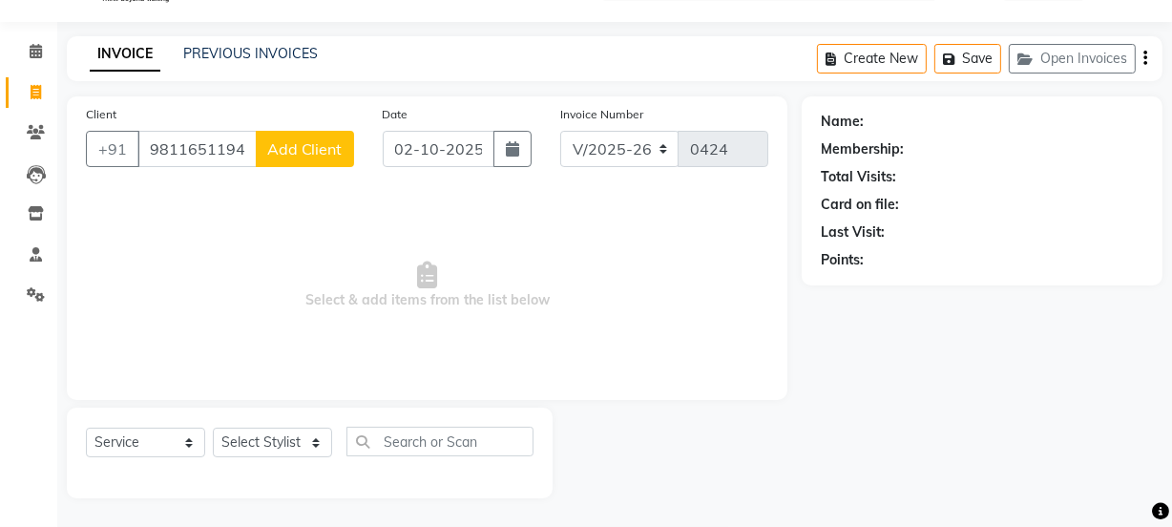
click at [309, 147] on span "Add Client" at bounding box center [304, 148] width 75 height 19
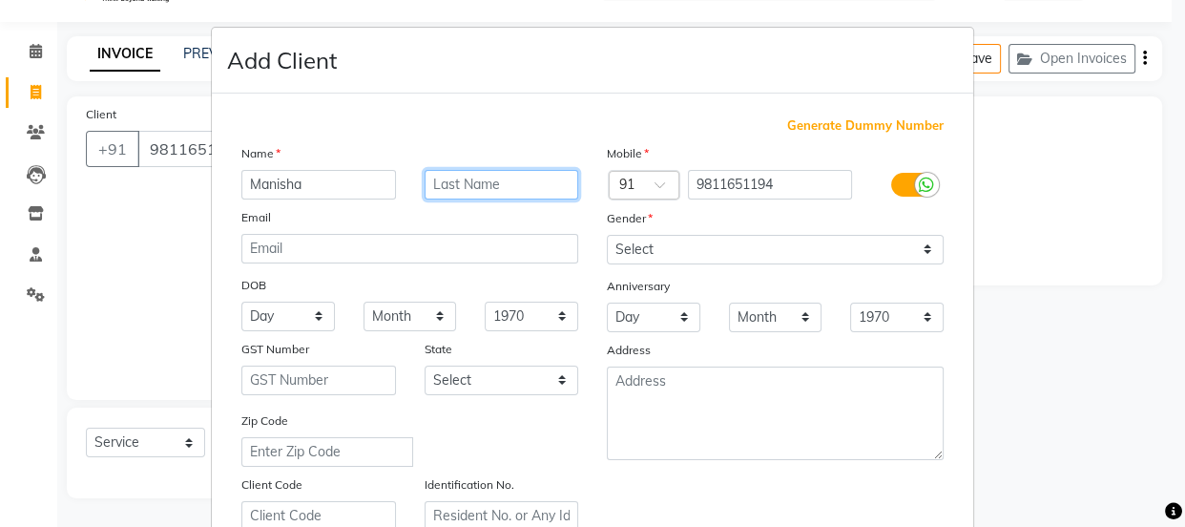
click at [451, 181] on input "text" at bounding box center [502, 185] width 155 height 30
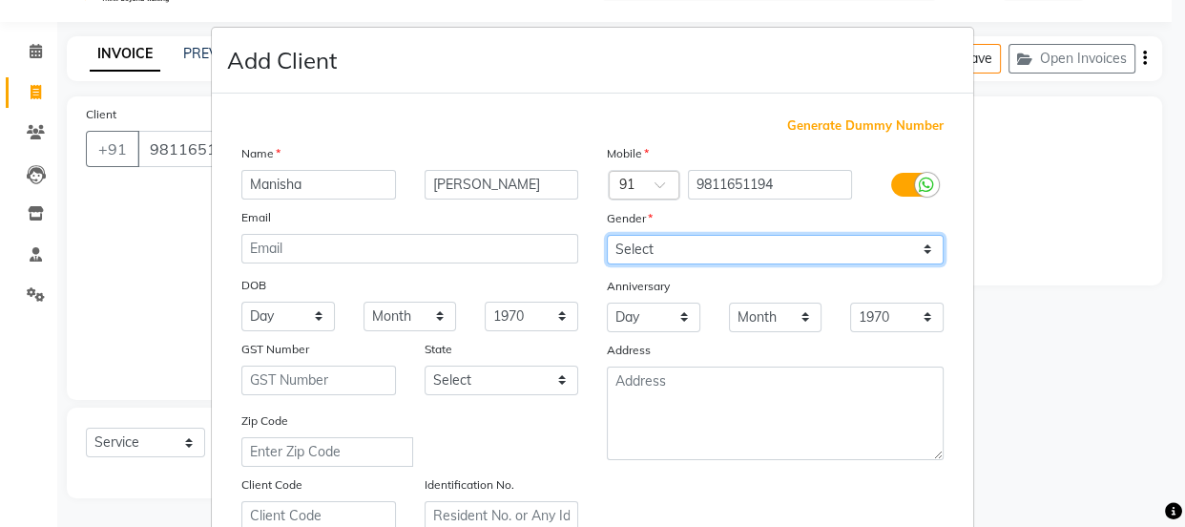
click at [771, 247] on select "Select [DEMOGRAPHIC_DATA] [DEMOGRAPHIC_DATA] Other Prefer Not To Say" at bounding box center [775, 250] width 337 height 30
click at [607, 235] on select "Select [DEMOGRAPHIC_DATA] [DEMOGRAPHIC_DATA] Other Prefer Not To Say" at bounding box center [775, 250] width 337 height 30
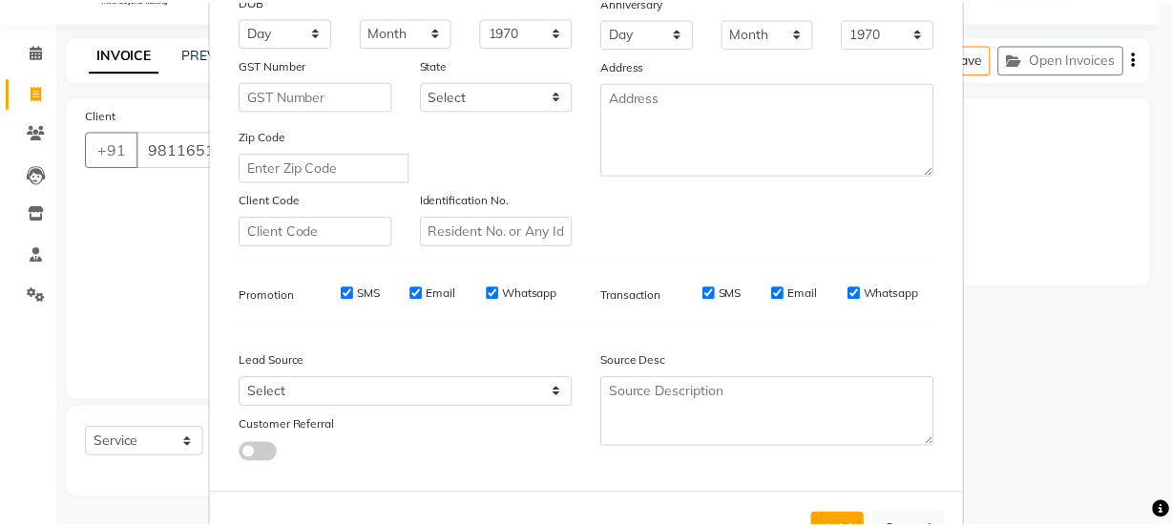
scroll to position [360, 0]
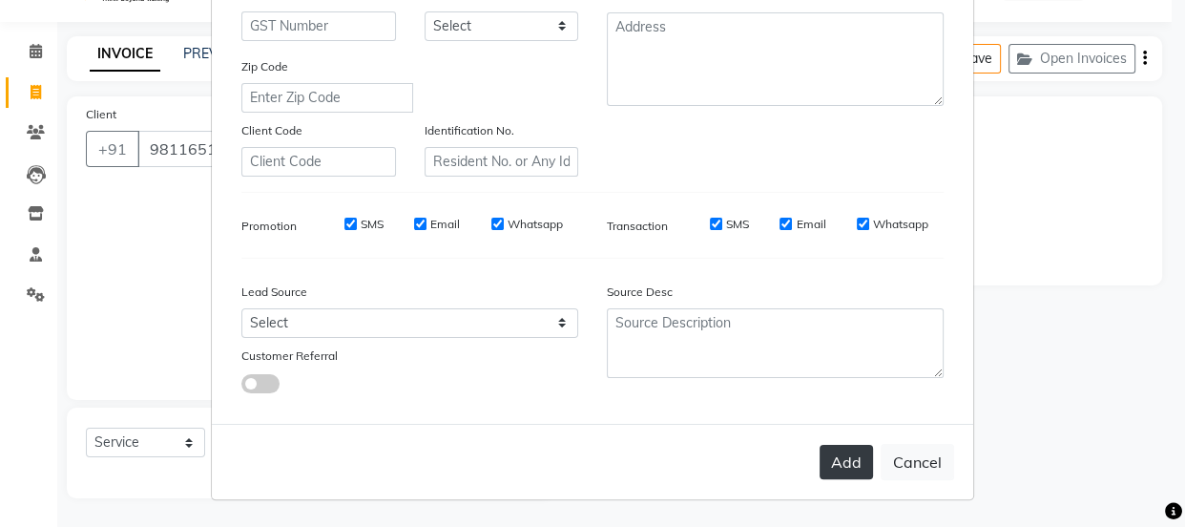
click at [839, 454] on button "Add" at bounding box center [846, 462] width 53 height 34
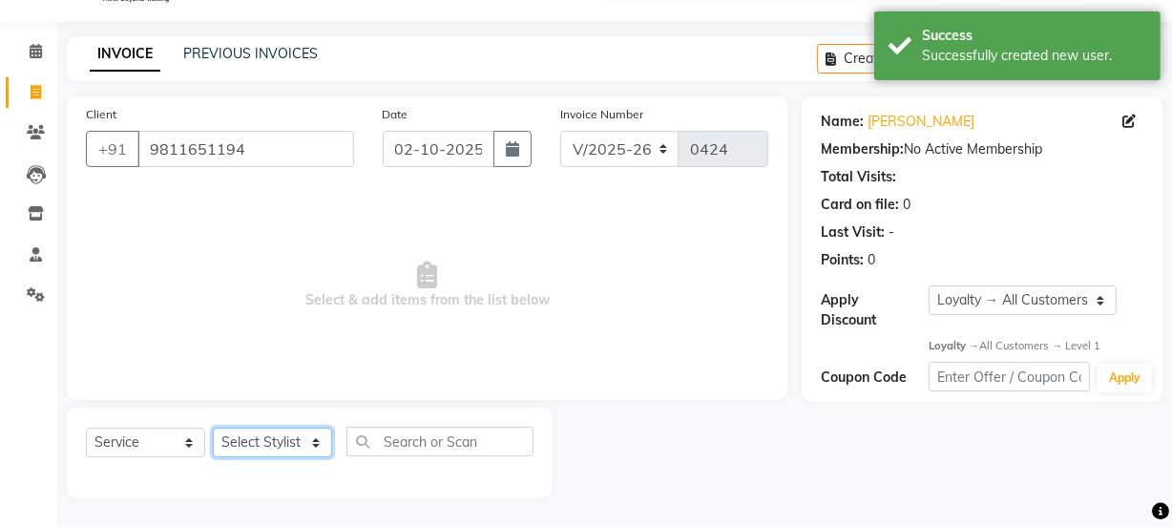
click at [275, 442] on select "Select Stylist [PERSON_NAME] Anjali [PERSON_NAME] Manager [PERSON_NAME] [PERSON…" at bounding box center [272, 442] width 119 height 30
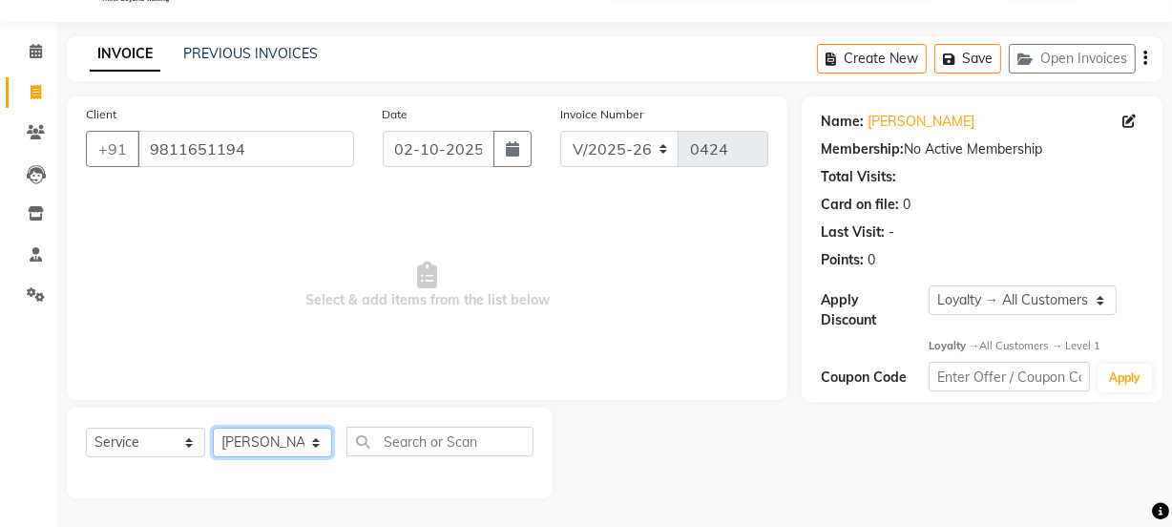
click at [213, 427] on select "Select Stylist [PERSON_NAME] Anjali [PERSON_NAME] Manager [PERSON_NAME] [PERSON…" at bounding box center [272, 442] width 119 height 30
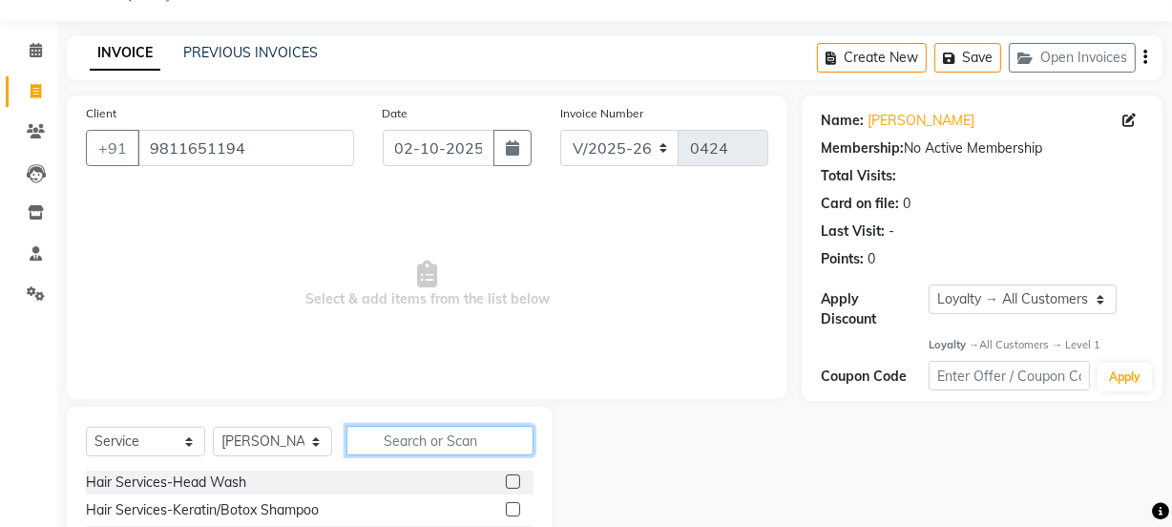
click at [402, 440] on input "text" at bounding box center [439, 441] width 187 height 30
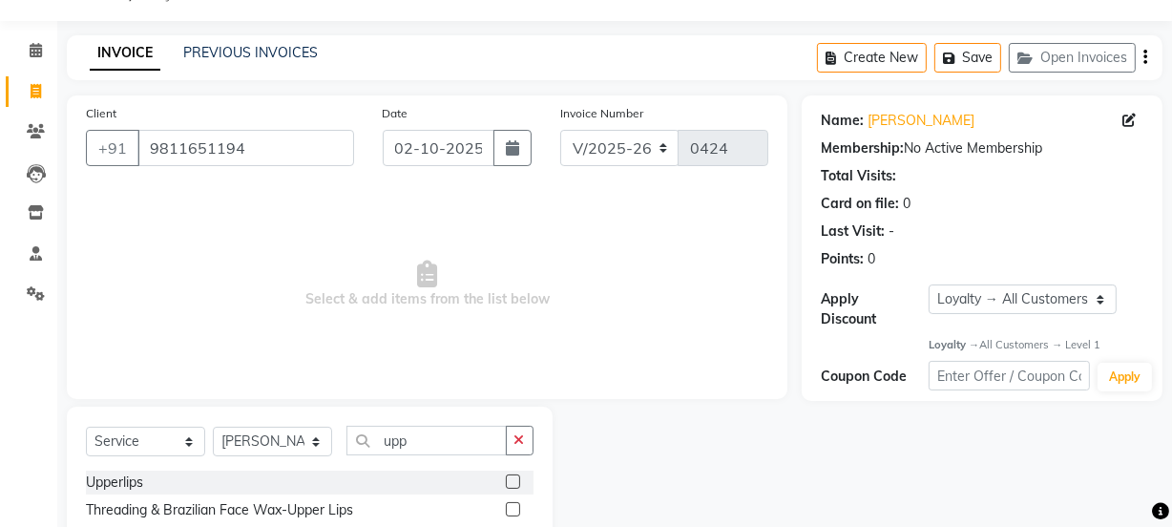
click at [511, 481] on label at bounding box center [513, 481] width 14 height 14
click at [511, 481] on input "checkbox" at bounding box center [512, 482] width 12 height 12
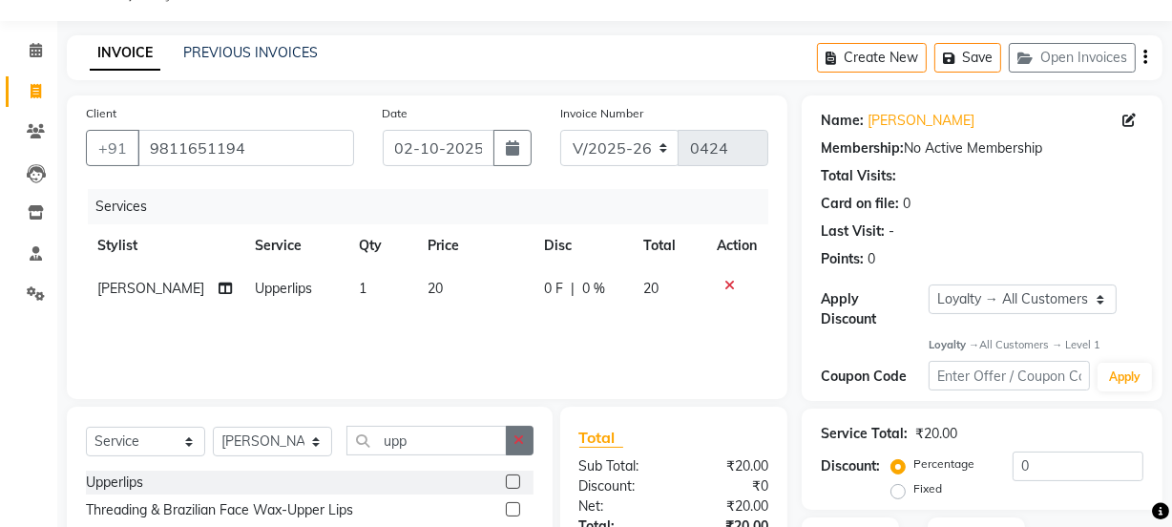
click at [525, 438] on button "button" at bounding box center [520, 441] width 28 height 30
click at [506, 510] on label at bounding box center [513, 509] width 14 height 14
click at [506, 510] on input "checkbox" at bounding box center [512, 510] width 12 height 12
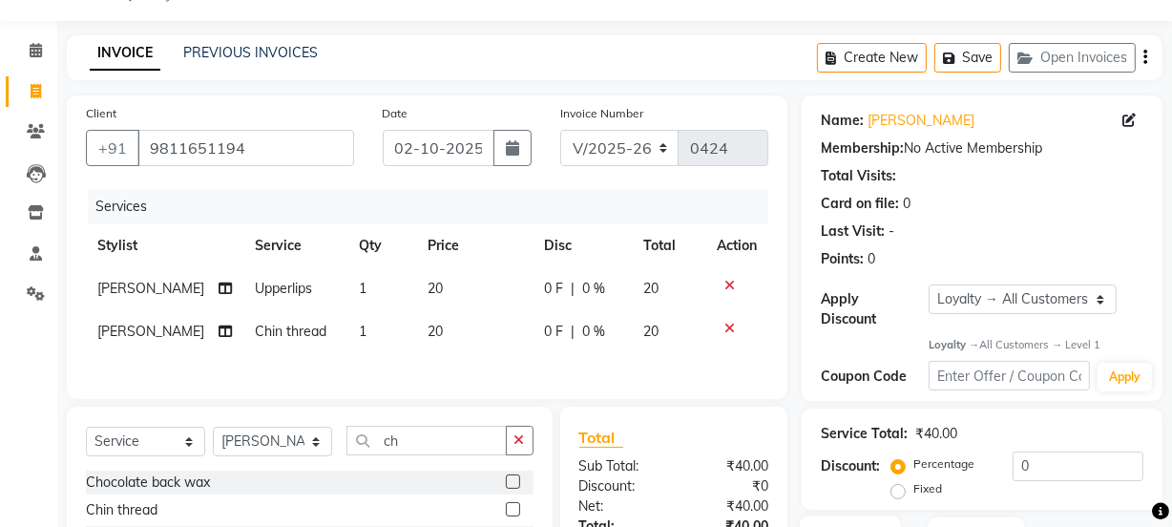
scroll to position [239, 0]
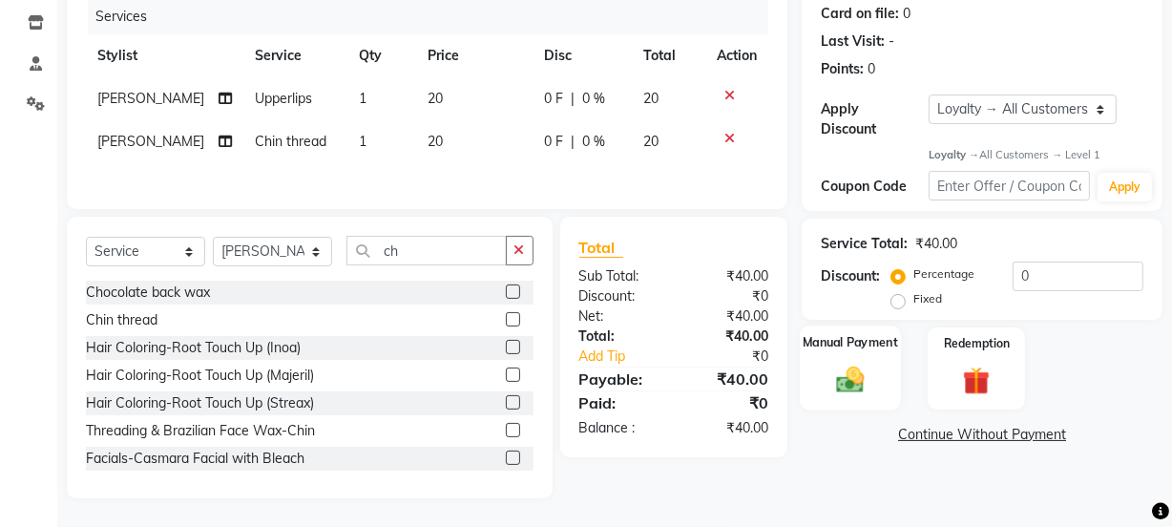
click at [810, 382] on div "Manual Payment" at bounding box center [850, 368] width 101 height 85
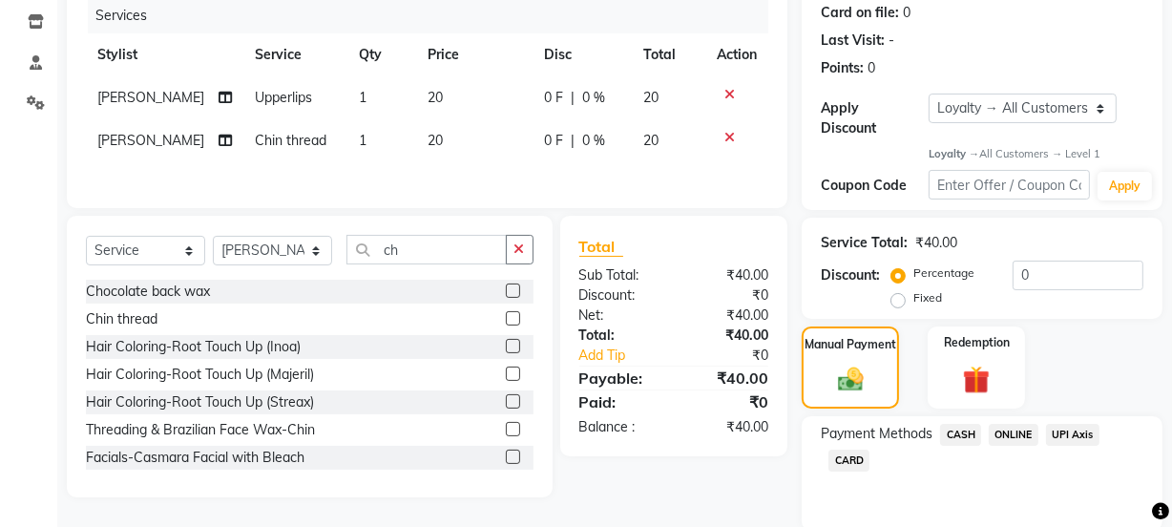
click at [1012, 435] on span "ONLINE" at bounding box center [1014, 435] width 50 height 22
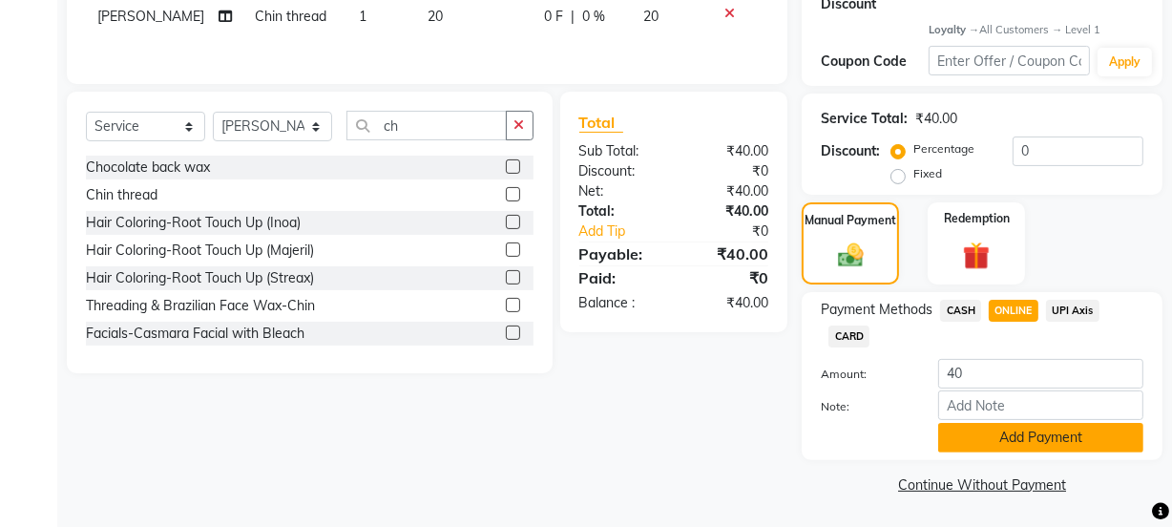
click at [992, 439] on button "Add Payment" at bounding box center [1040, 438] width 205 height 30
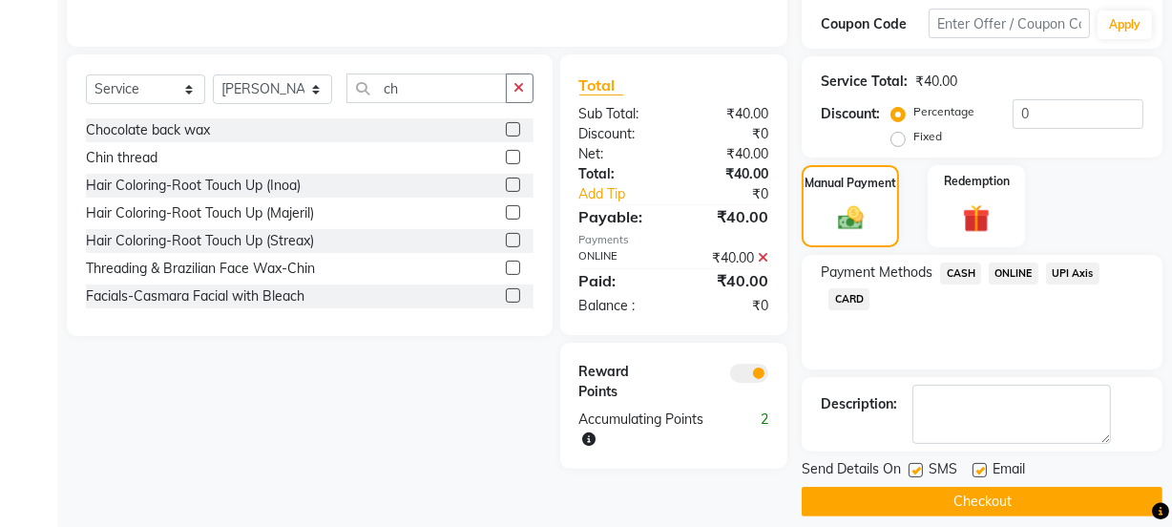
scroll to position [417, 0]
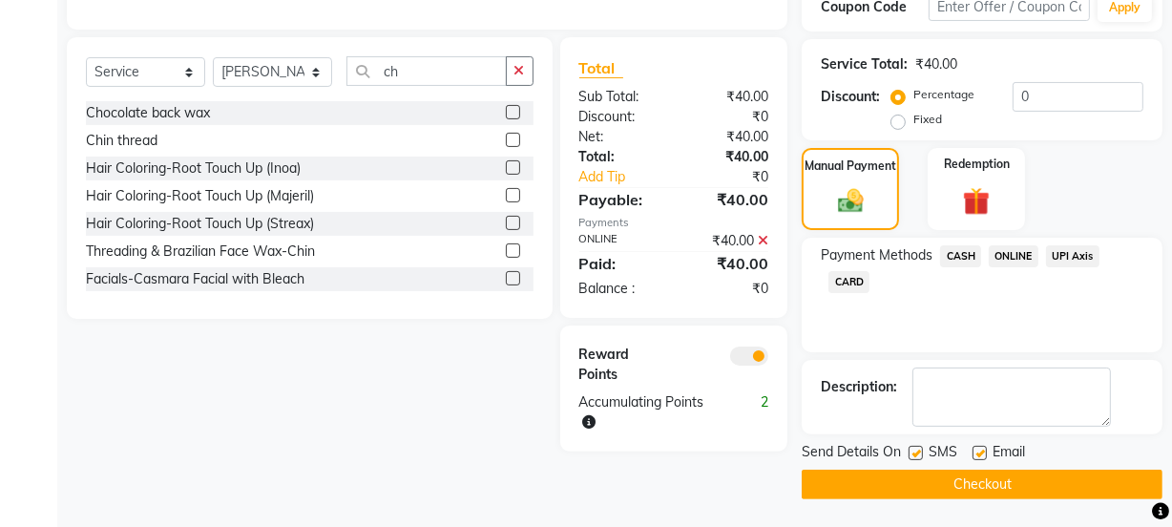
click at [938, 469] on button "Checkout" at bounding box center [981, 484] width 361 height 30
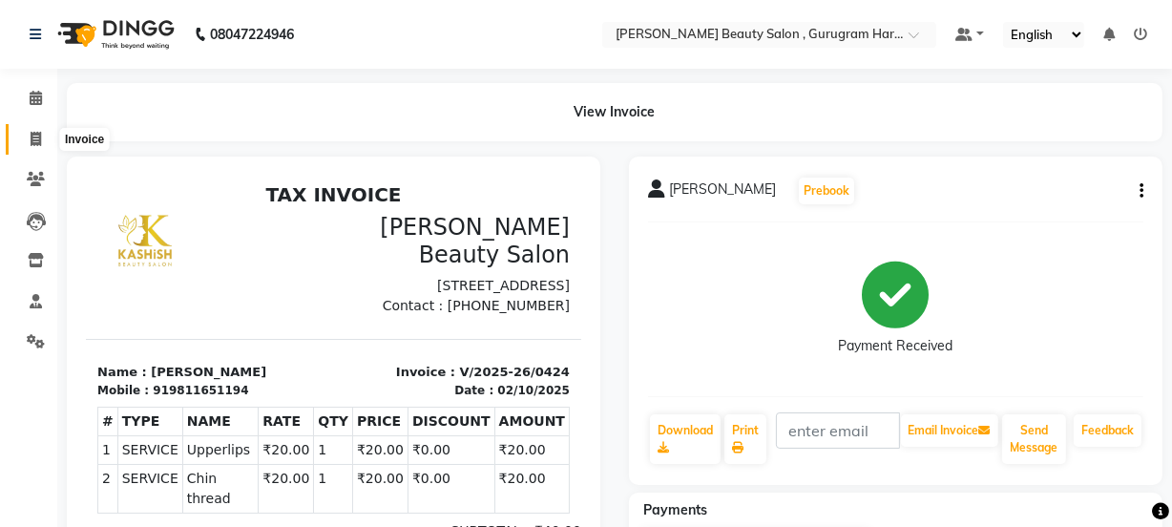
click at [31, 138] on icon at bounding box center [36, 139] width 10 height 14
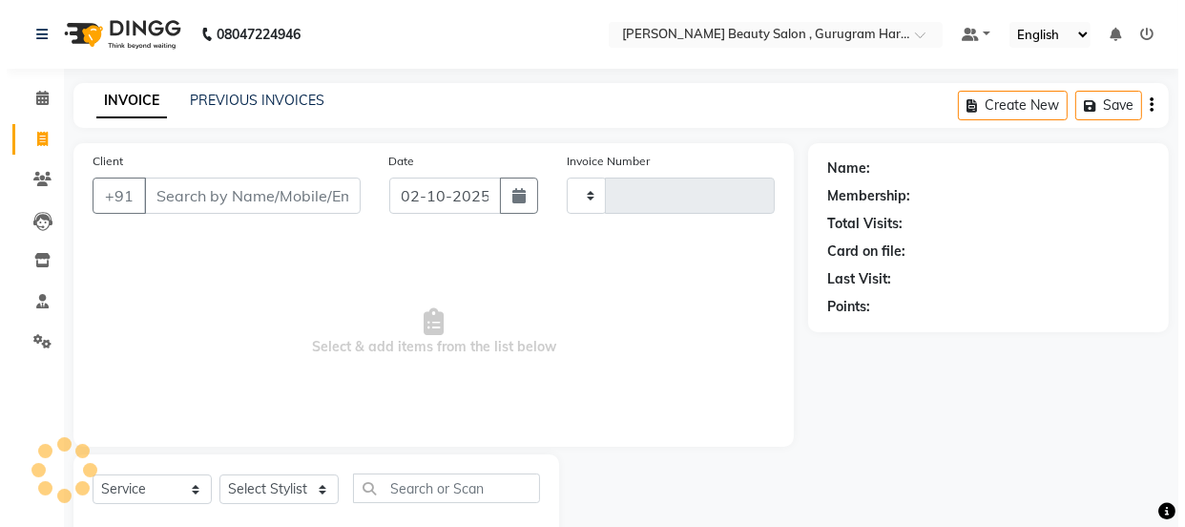
scroll to position [48, 0]
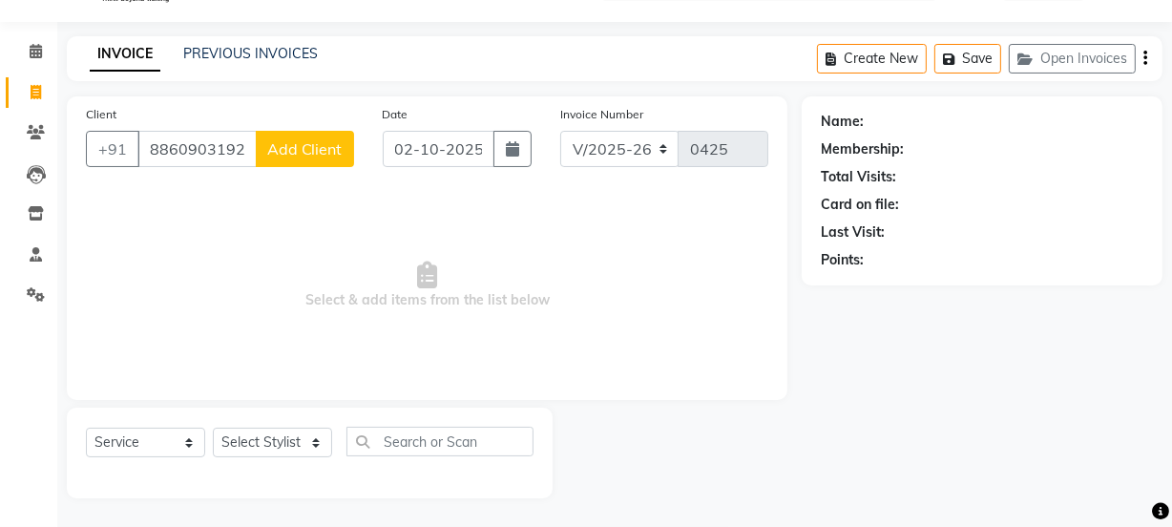
click at [323, 141] on span "Add Client" at bounding box center [304, 148] width 75 height 19
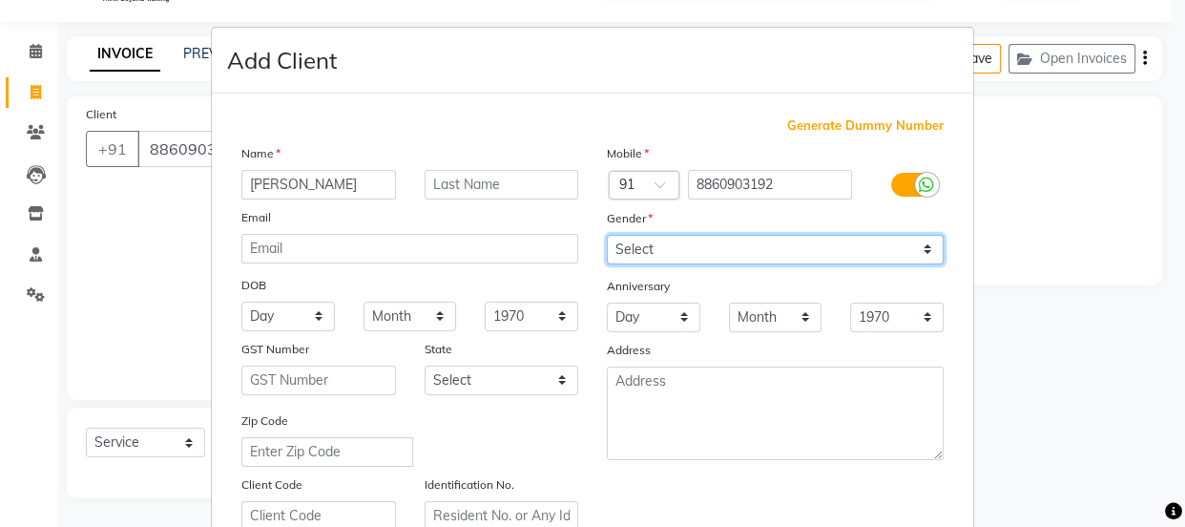
click at [816, 242] on select "Select [DEMOGRAPHIC_DATA] [DEMOGRAPHIC_DATA] Other Prefer Not To Say" at bounding box center [775, 250] width 337 height 30
click at [607, 235] on select "Select [DEMOGRAPHIC_DATA] [DEMOGRAPHIC_DATA] Other Prefer Not To Say" at bounding box center [775, 250] width 337 height 30
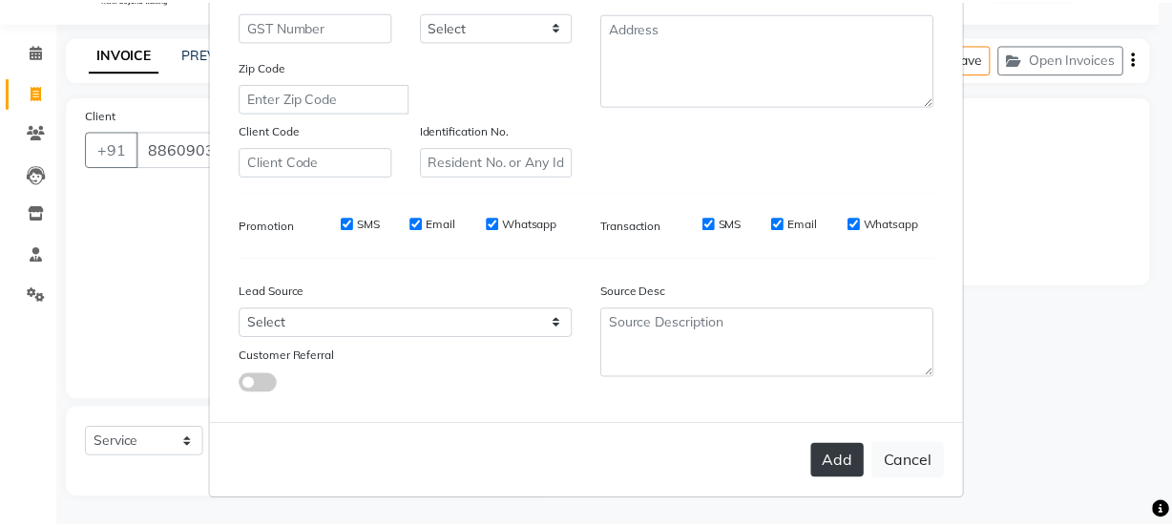
scroll to position [360, 0]
click at [842, 462] on button "Add" at bounding box center [846, 462] width 53 height 34
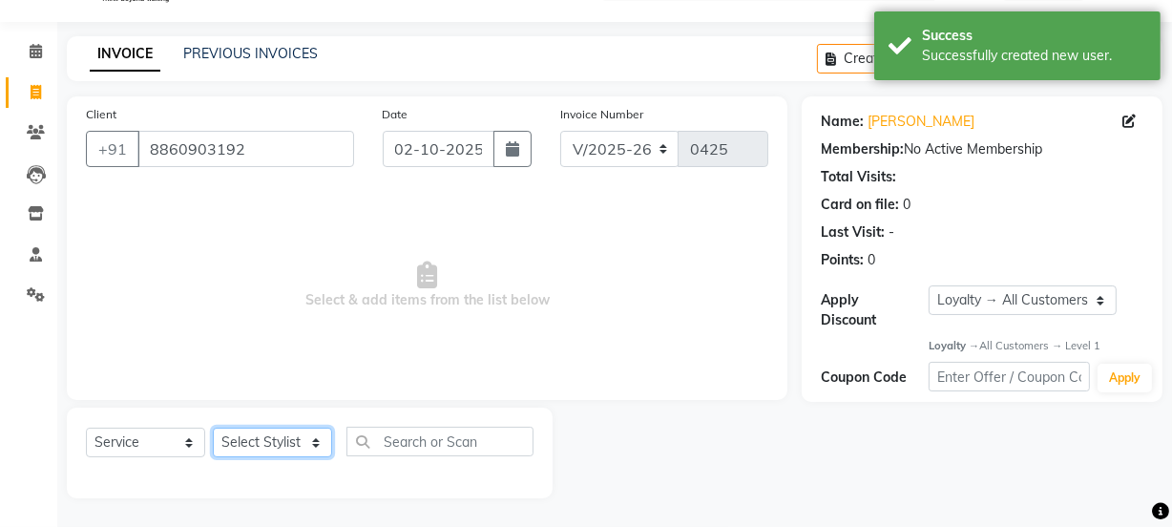
click at [298, 448] on select "Select Stylist [PERSON_NAME] Anjali [PERSON_NAME] Manager [PERSON_NAME] [PERSON…" at bounding box center [272, 442] width 119 height 30
click at [213, 427] on select "Select Stylist [PERSON_NAME] Anjali [PERSON_NAME] Manager [PERSON_NAME] [PERSON…" at bounding box center [272, 442] width 119 height 30
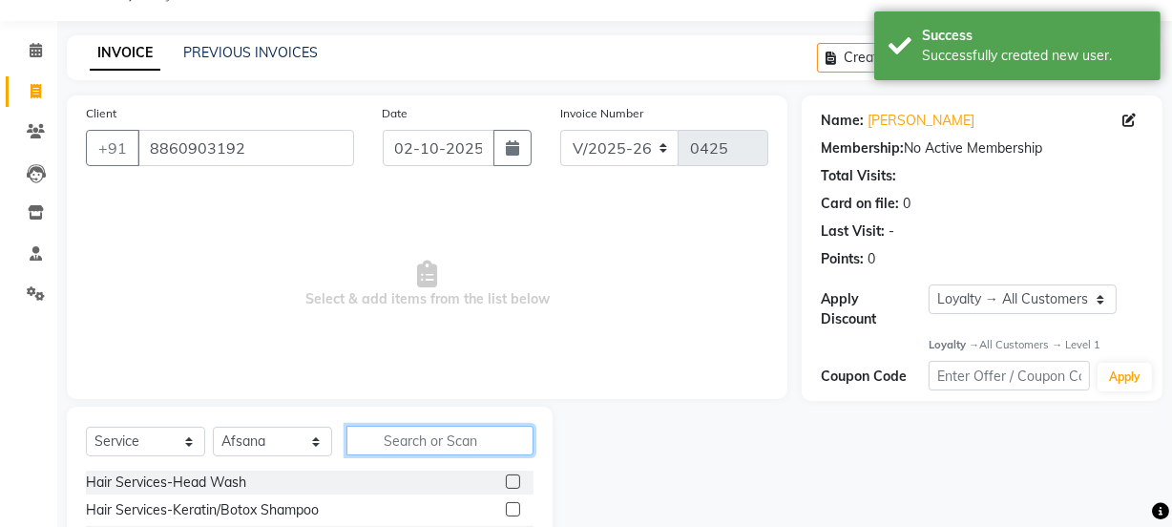
click at [451, 430] on input "text" at bounding box center [439, 441] width 187 height 30
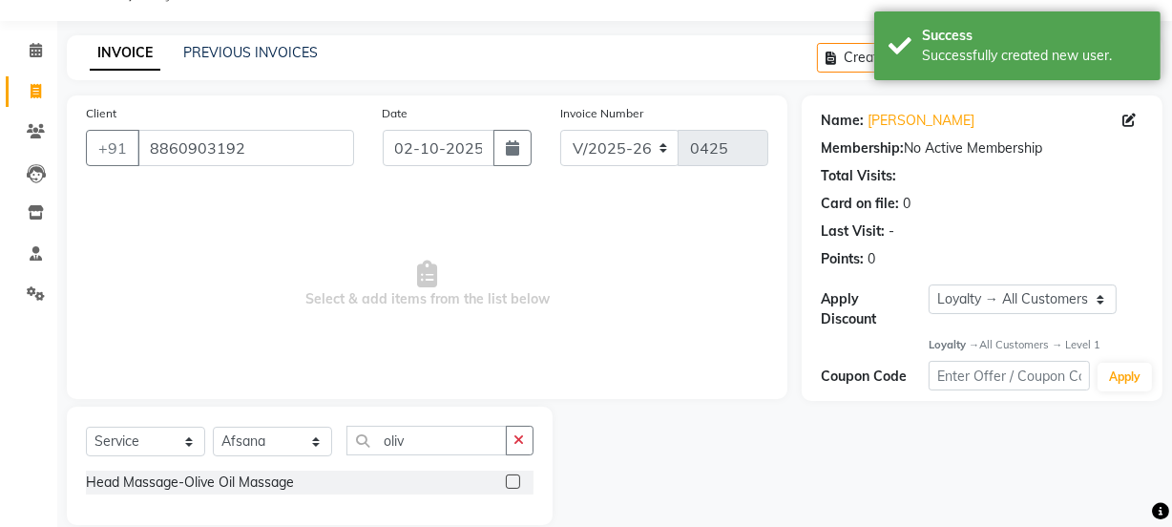
click at [514, 473] on div at bounding box center [520, 482] width 28 height 24
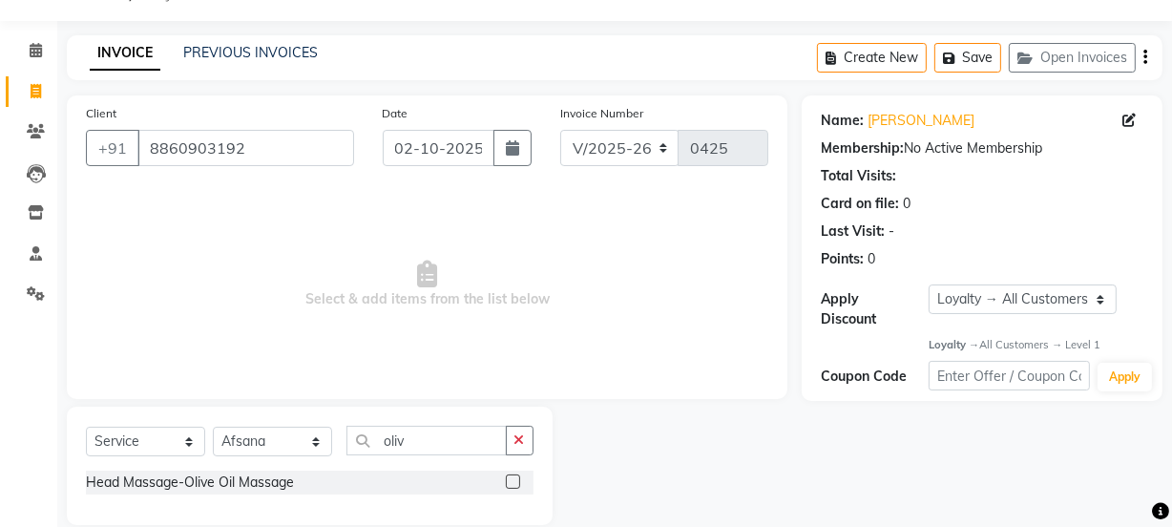
click at [515, 478] on label at bounding box center [513, 481] width 14 height 14
click at [515, 478] on input "checkbox" at bounding box center [512, 482] width 12 height 12
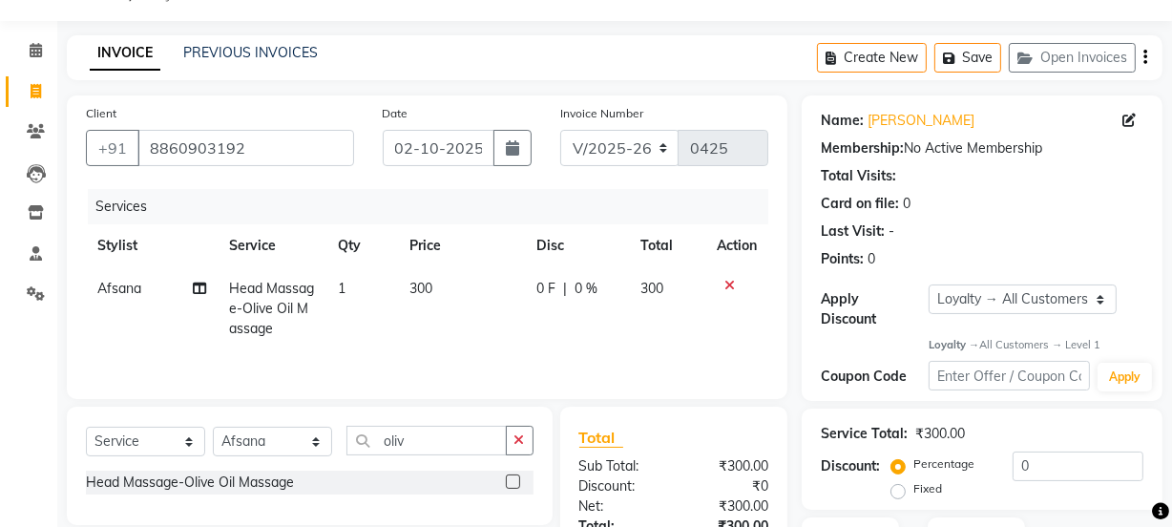
scroll to position [197, 0]
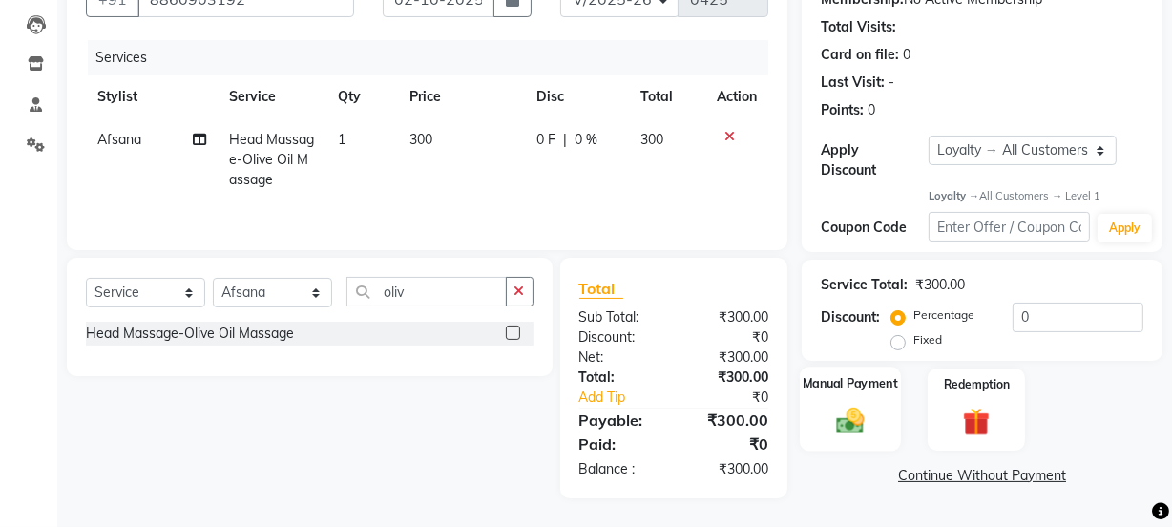
click at [843, 430] on img at bounding box center [850, 421] width 46 height 32
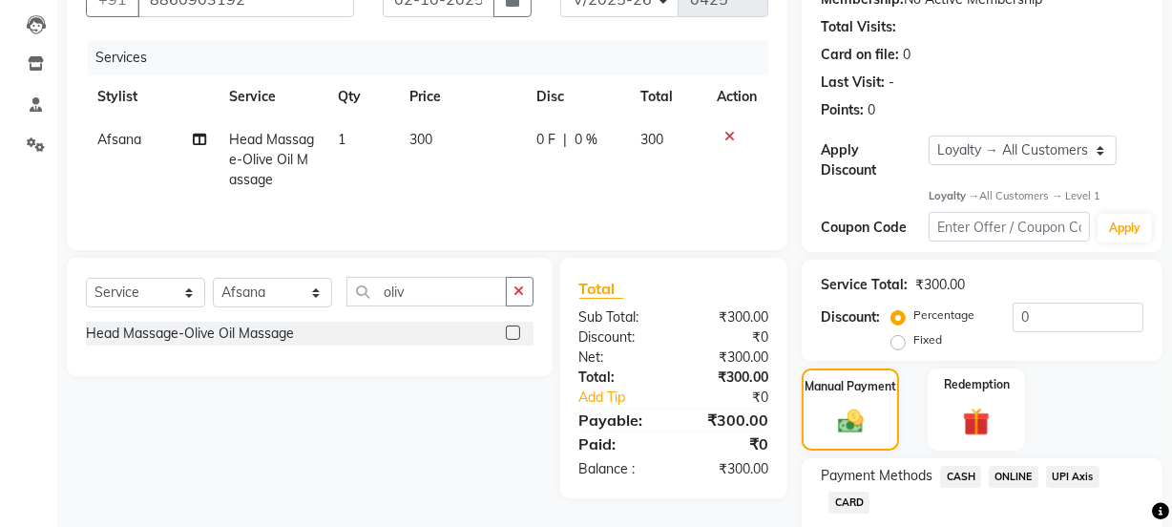
click at [1019, 479] on span "ONLINE" at bounding box center [1014, 477] width 50 height 22
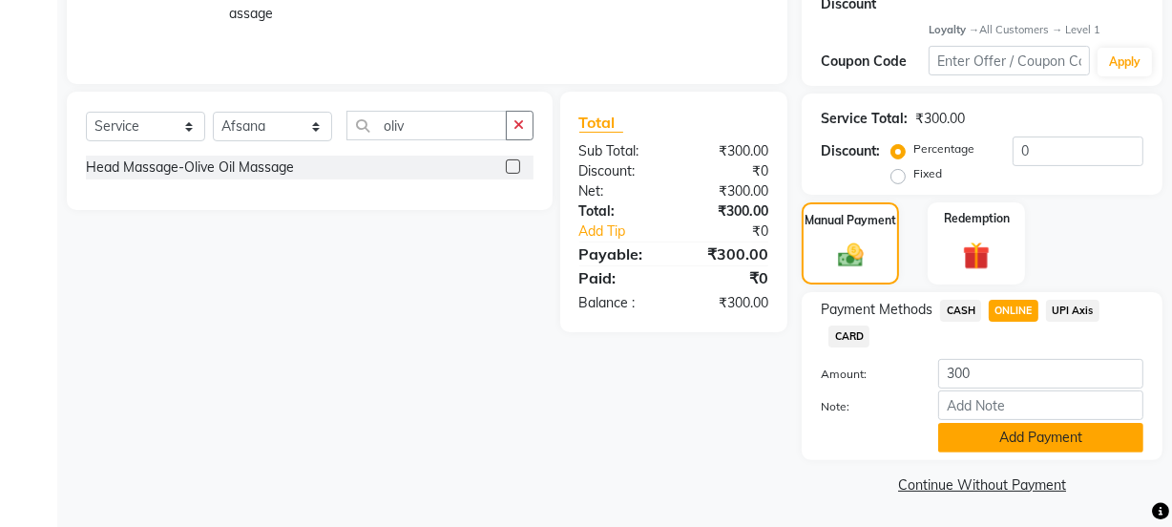
click at [999, 445] on button "Add Payment" at bounding box center [1040, 438] width 205 height 30
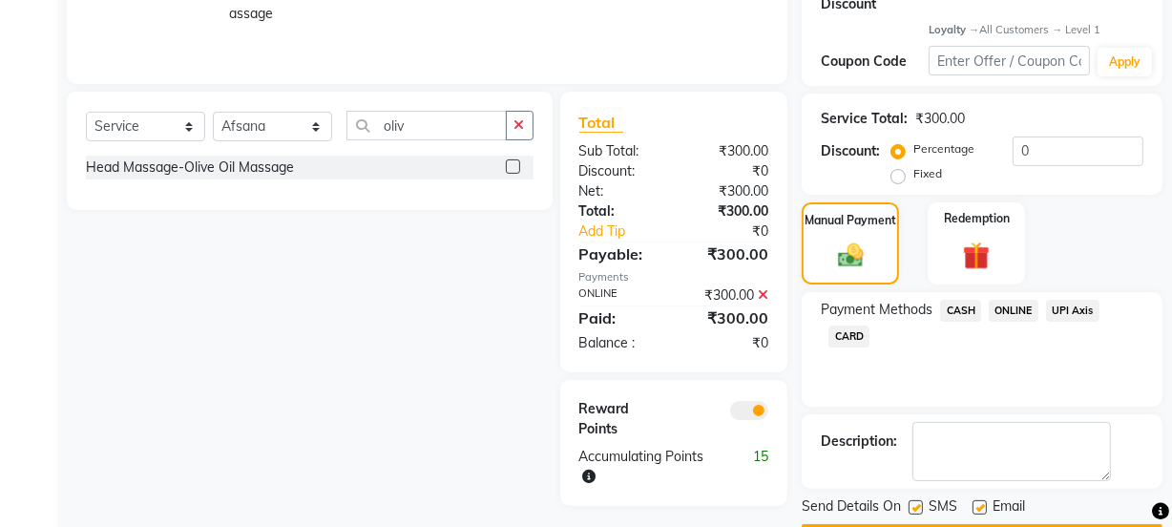
scroll to position [417, 0]
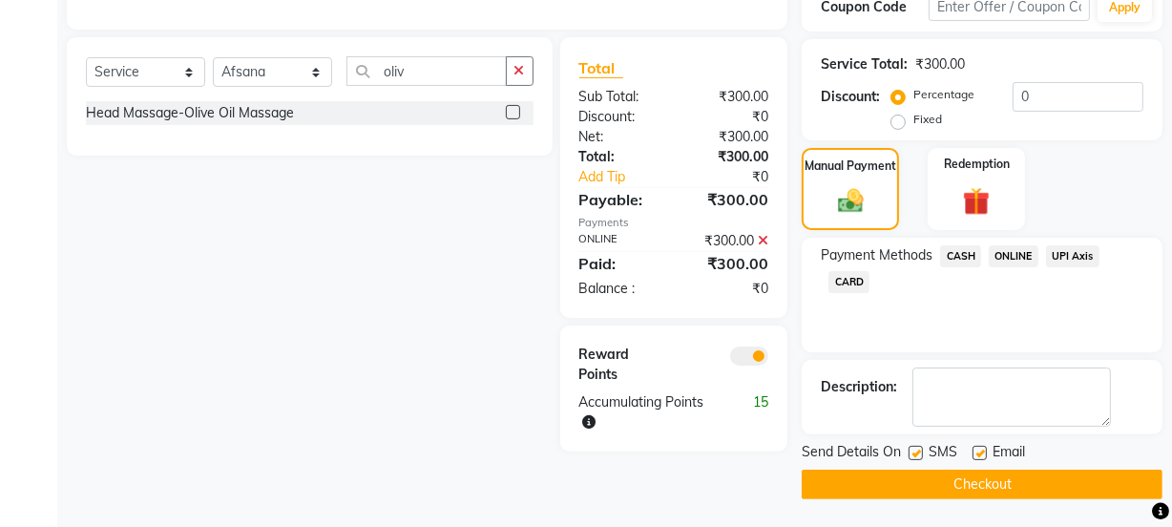
click at [978, 448] on label at bounding box center [979, 453] width 14 height 14
click at [978, 448] on input "checkbox" at bounding box center [978, 454] width 12 height 12
click at [979, 473] on button "Checkout" at bounding box center [981, 484] width 361 height 30
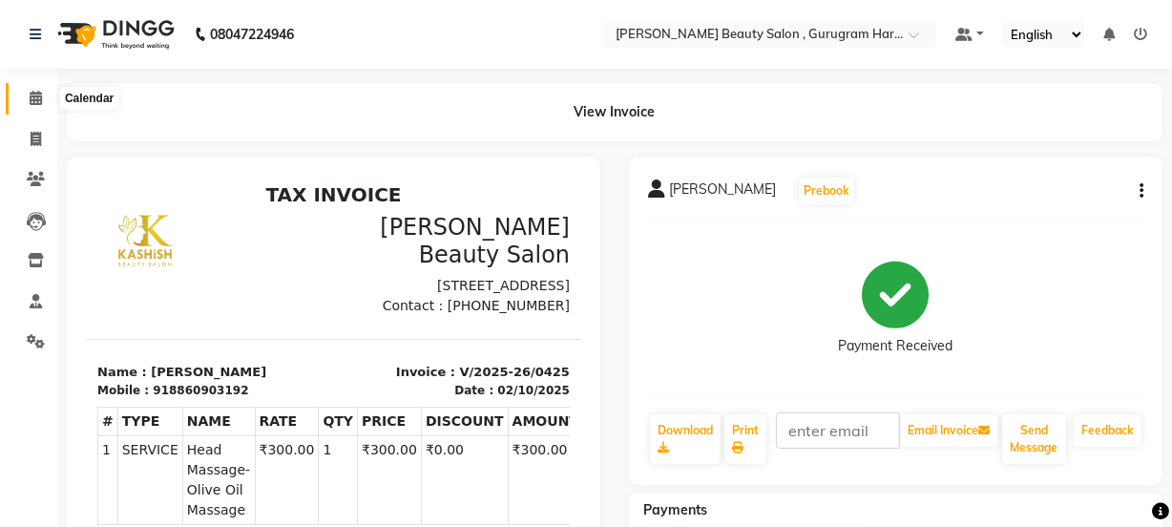
click at [34, 95] on icon at bounding box center [36, 98] width 12 height 14
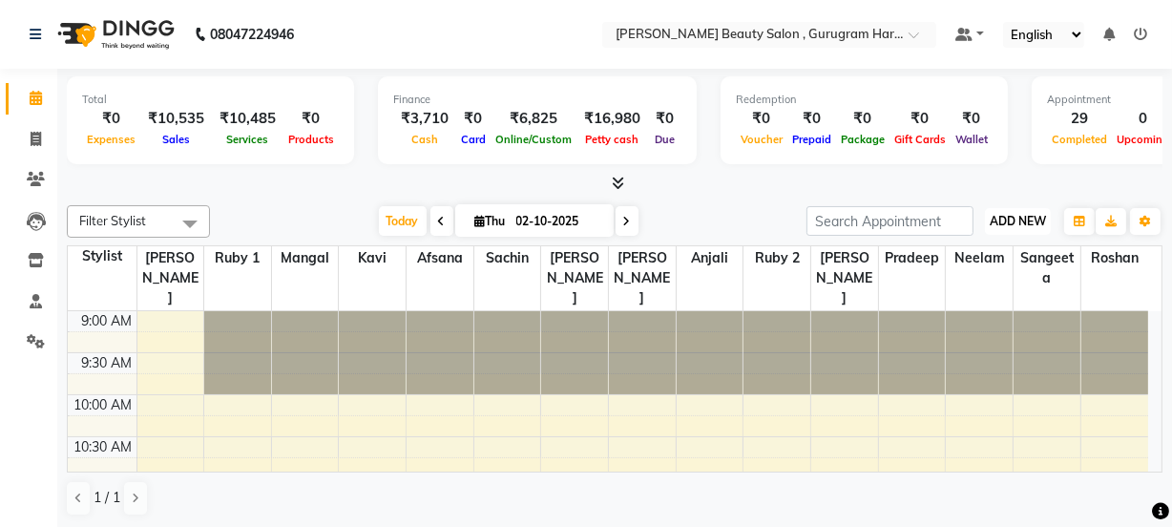
click at [1043, 216] on span "ADD NEW" at bounding box center [1017, 221] width 56 height 14
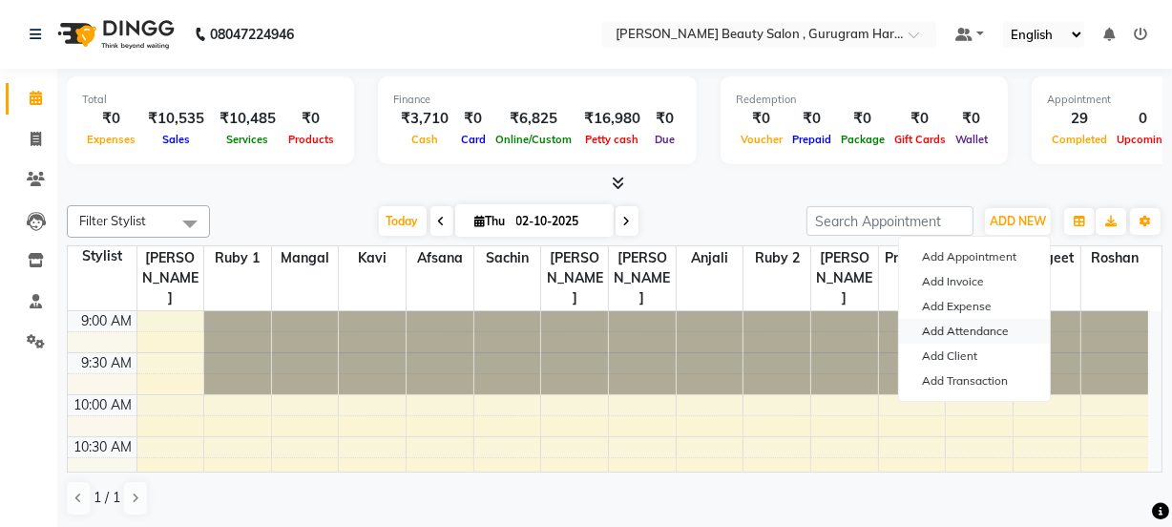
click at [982, 333] on link "Add Attendance" at bounding box center [974, 331] width 151 height 25
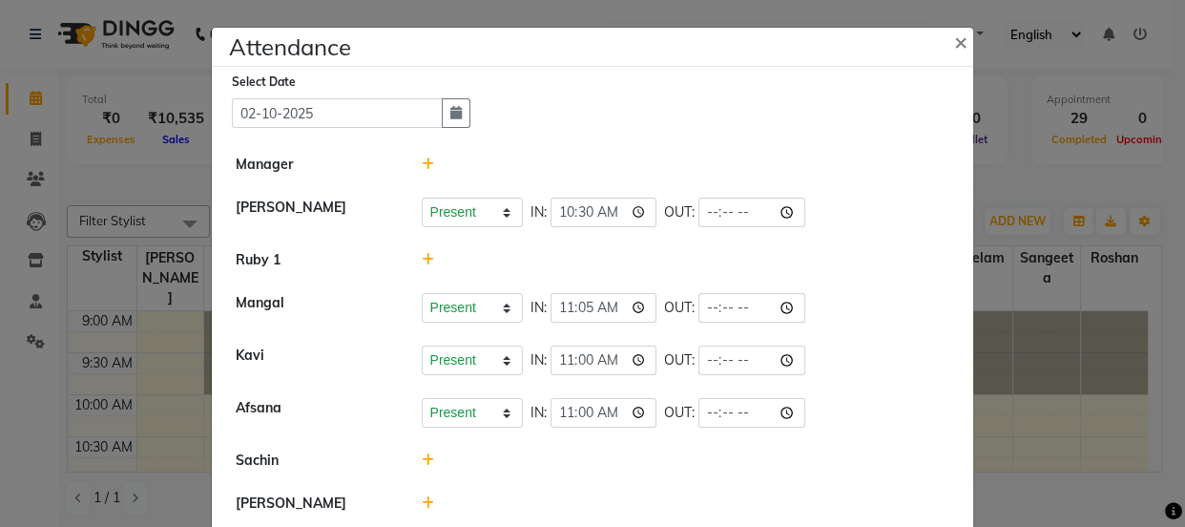
click at [1073, 249] on ngb-modal-window "Attendance × Select Date [DATE] Manager [PERSON_NAME] Present Absent Late Half …" at bounding box center [592, 263] width 1185 height 527
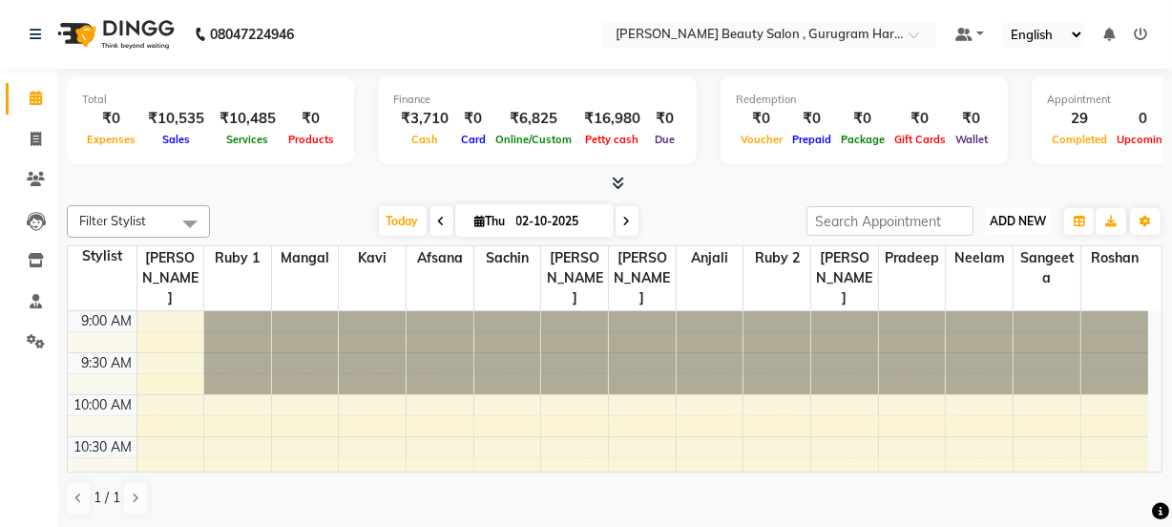
click at [1021, 214] on span "ADD NEW" at bounding box center [1017, 221] width 56 height 14
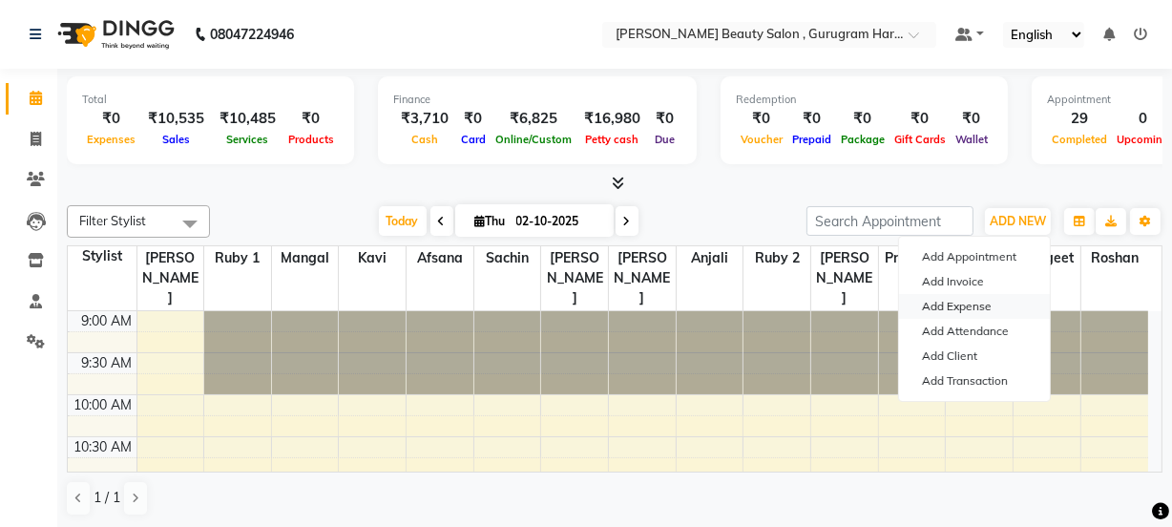
click at [970, 300] on link "Add Expense" at bounding box center [974, 306] width 151 height 25
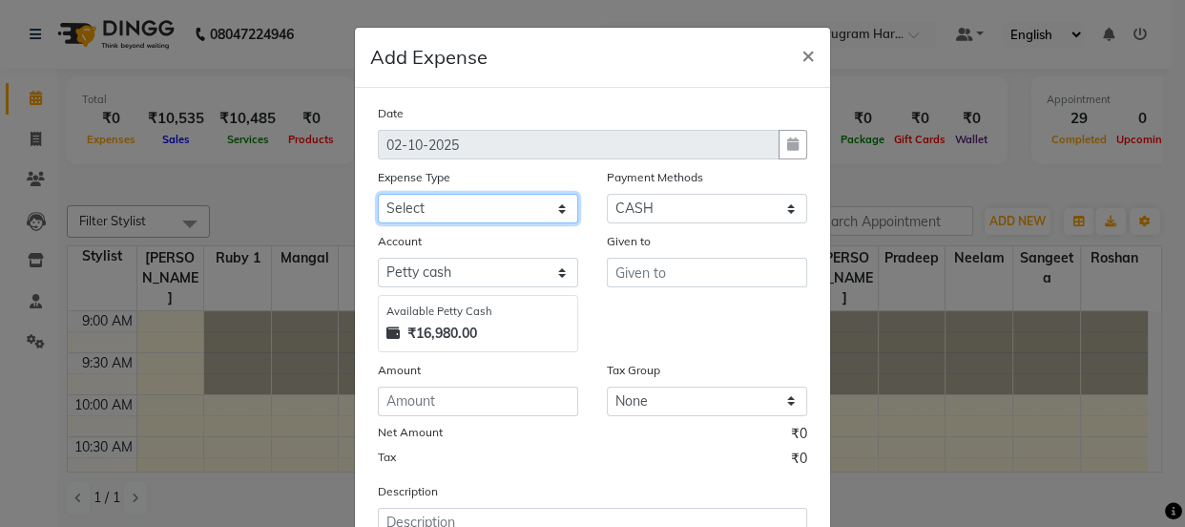
click at [439, 207] on select "Select Advance Salary Bank charges Car maintenance Cash transfer to bank Cash t…" at bounding box center [478, 209] width 200 height 30
click at [378, 195] on select "Select Advance Salary Bank charges Car maintenance Cash transfer to bank Cash t…" at bounding box center [478, 209] width 200 height 30
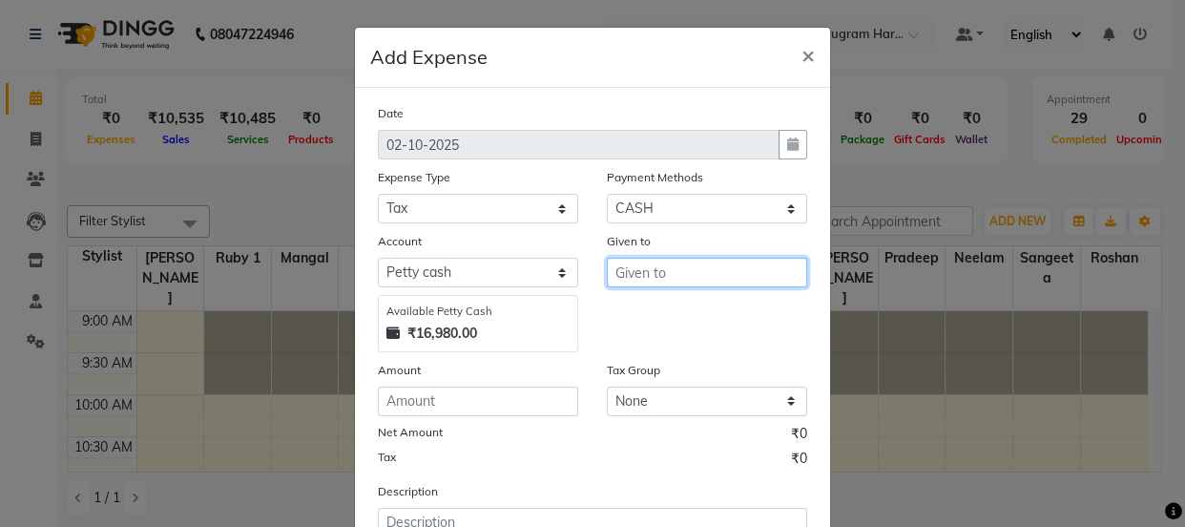
click at [646, 277] on input "text" at bounding box center [707, 273] width 200 height 30
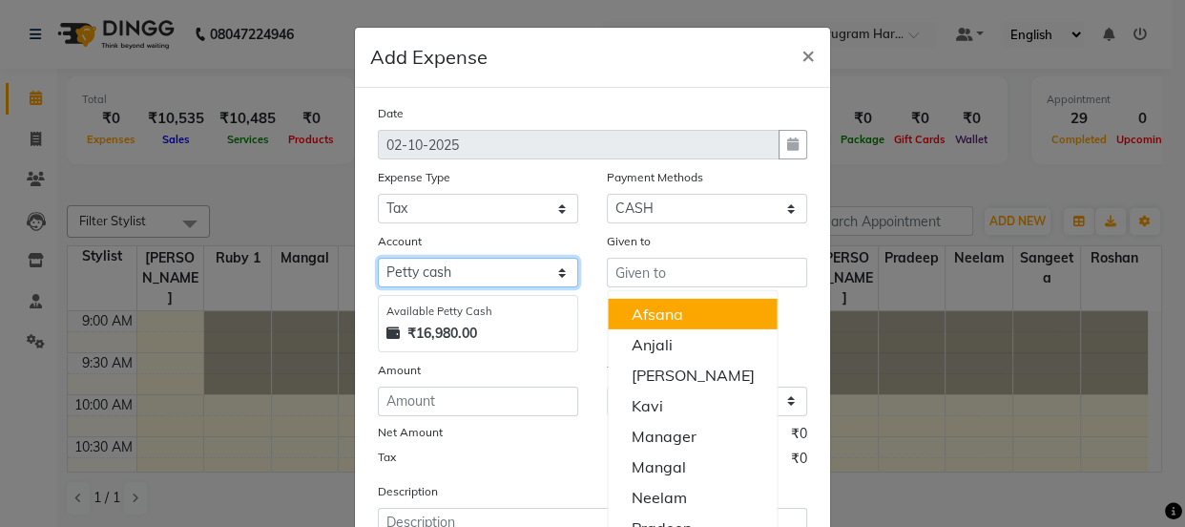
click at [496, 277] on select "Select [PERSON_NAME] cash Default account" at bounding box center [478, 273] width 200 height 30
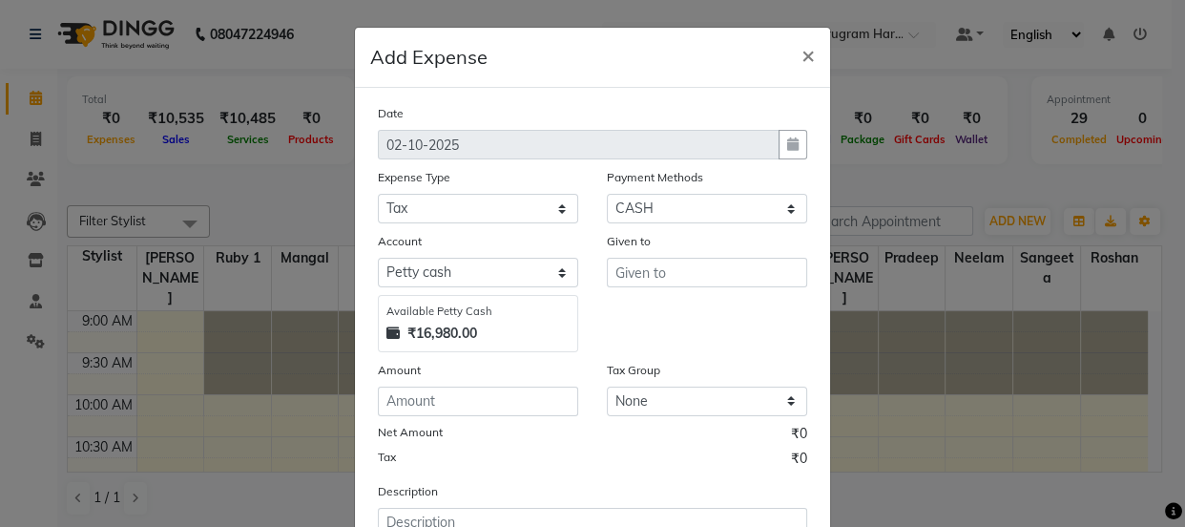
click at [499, 237] on div "Account" at bounding box center [478, 244] width 200 height 27
click at [561, 273] on select "Select [PERSON_NAME] cash Default account" at bounding box center [478, 273] width 200 height 30
click at [620, 322] on div "Given to" at bounding box center [707, 291] width 229 height 121
click at [538, 220] on select "Select Advance Salary Bank charges Car maintenance Cash transfer to bank Cash t…" at bounding box center [478, 209] width 200 height 30
click at [378, 195] on select "Select Advance Salary Bank charges Car maintenance Cash transfer to bank Cash t…" at bounding box center [478, 209] width 200 height 30
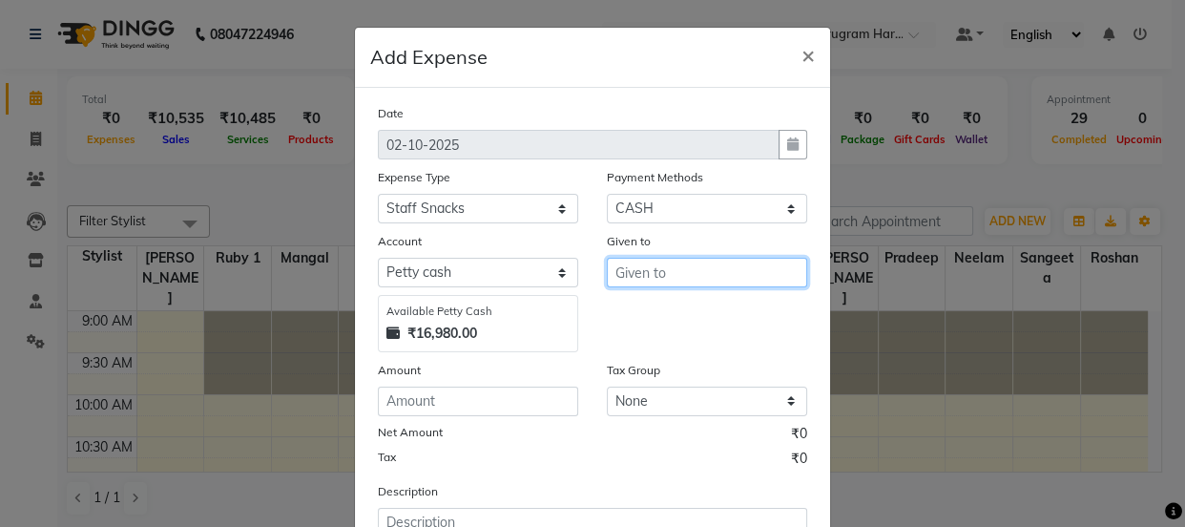
click at [646, 286] on input "text" at bounding box center [707, 273] width 200 height 30
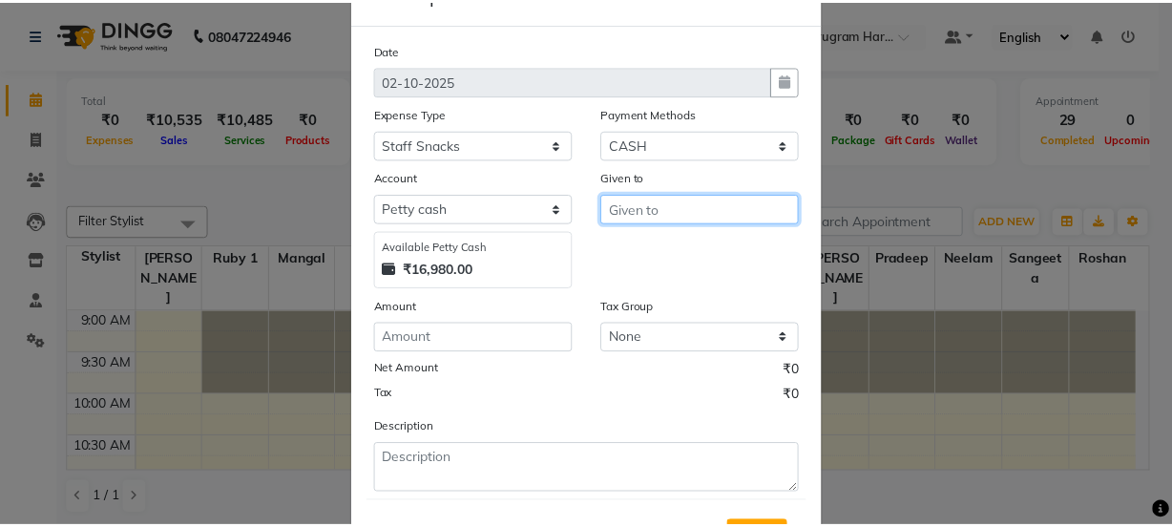
scroll to position [158, 0]
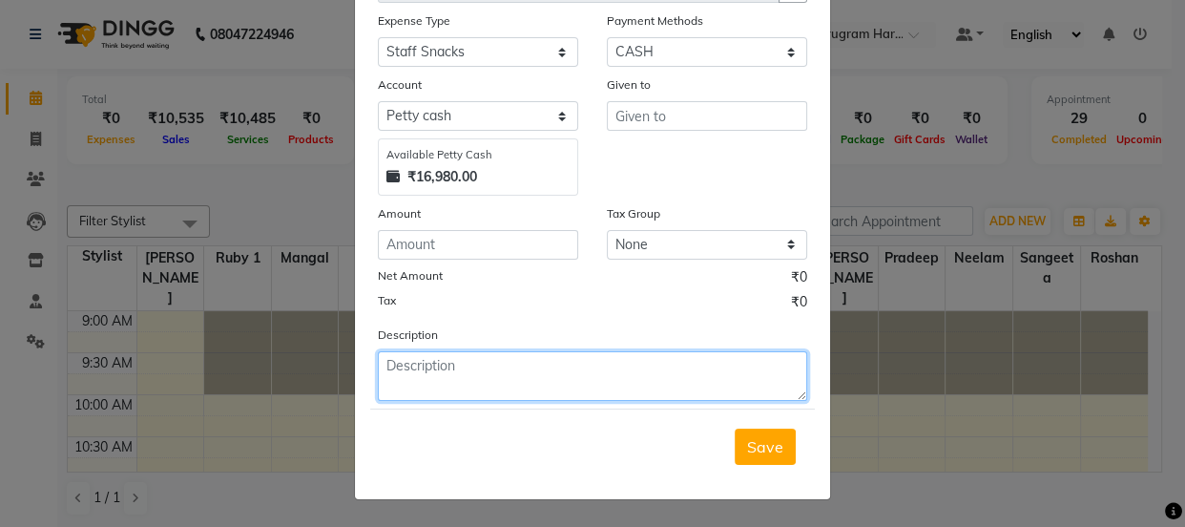
click at [443, 370] on textarea at bounding box center [592, 376] width 429 height 50
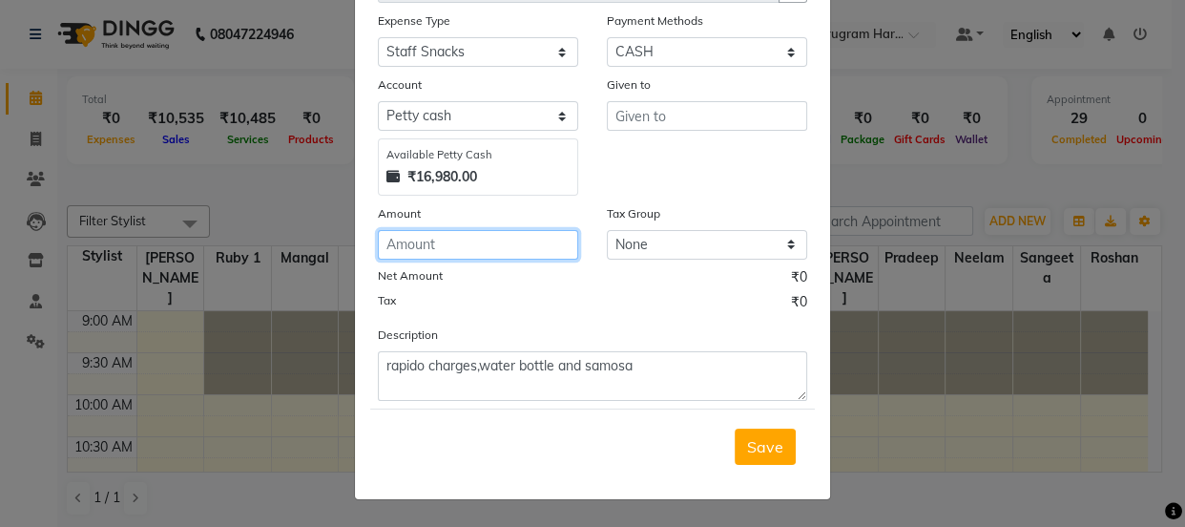
click at [522, 243] on input "number" at bounding box center [478, 245] width 200 height 30
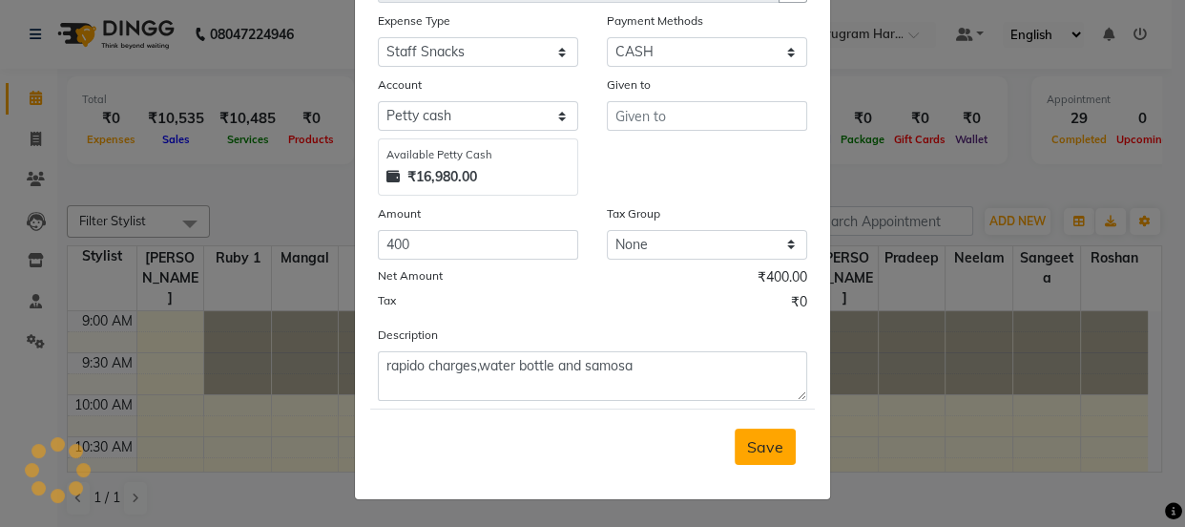
click at [763, 449] on span "Save" at bounding box center [765, 446] width 36 height 19
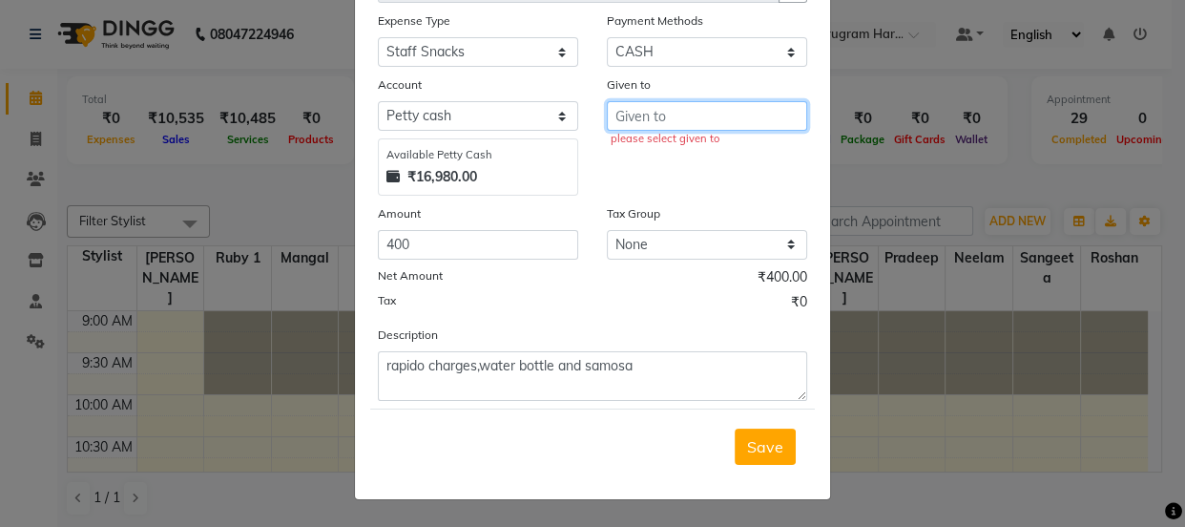
click at [731, 122] on input "text" at bounding box center [707, 116] width 200 height 30
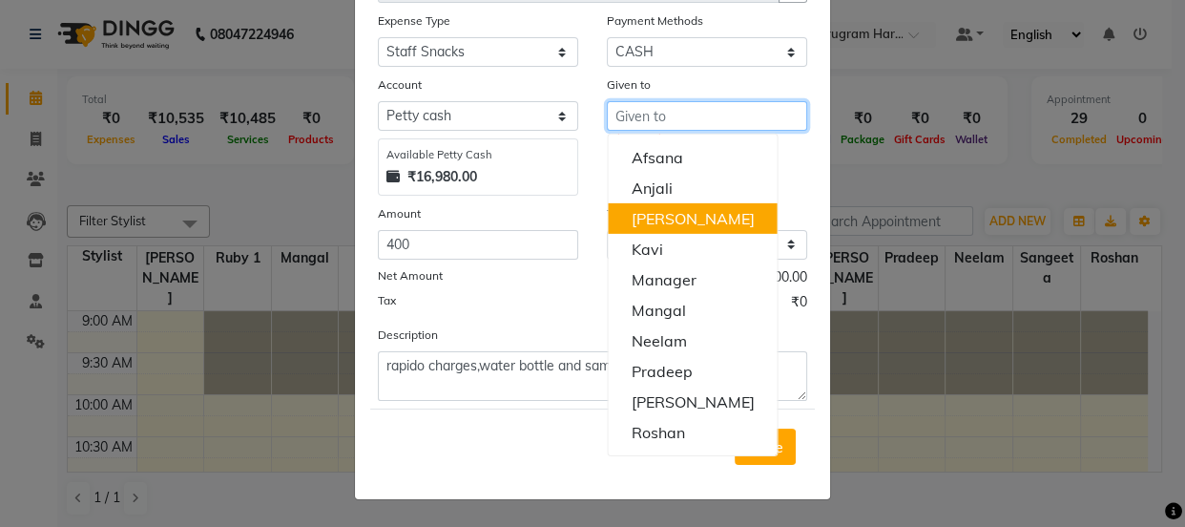
click at [712, 219] on button "[PERSON_NAME]" at bounding box center [692, 218] width 169 height 31
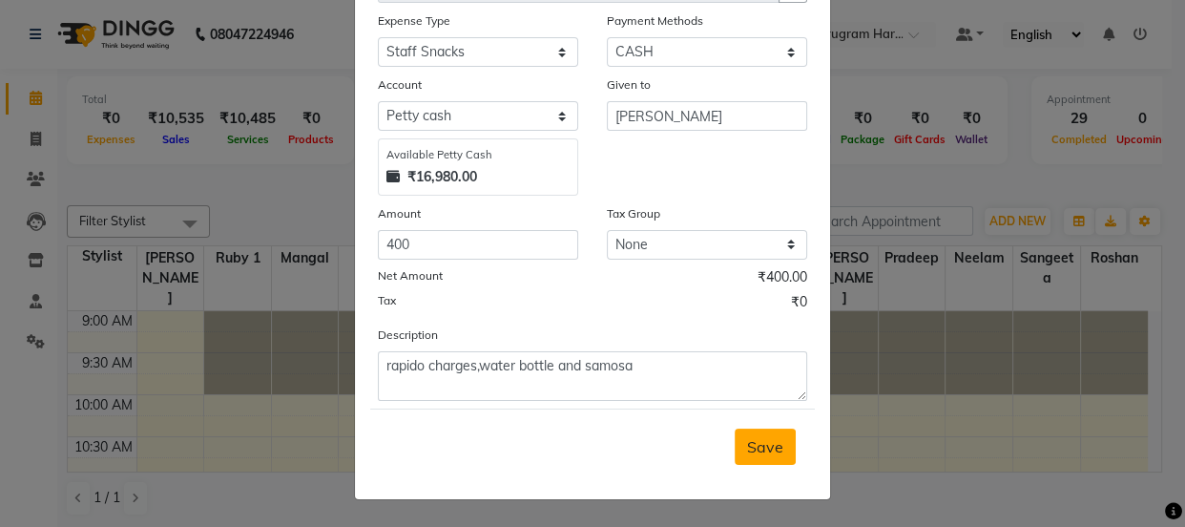
click at [757, 454] on span "Save" at bounding box center [765, 446] width 36 height 19
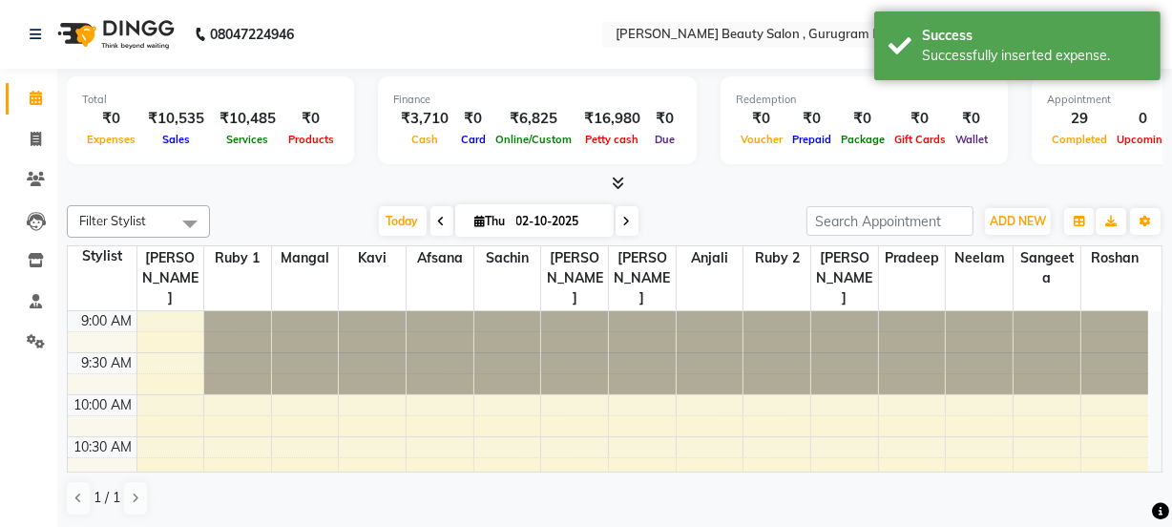
scroll to position [0, 0]
click at [1007, 223] on span "ADD NEW" at bounding box center [1017, 221] width 56 height 14
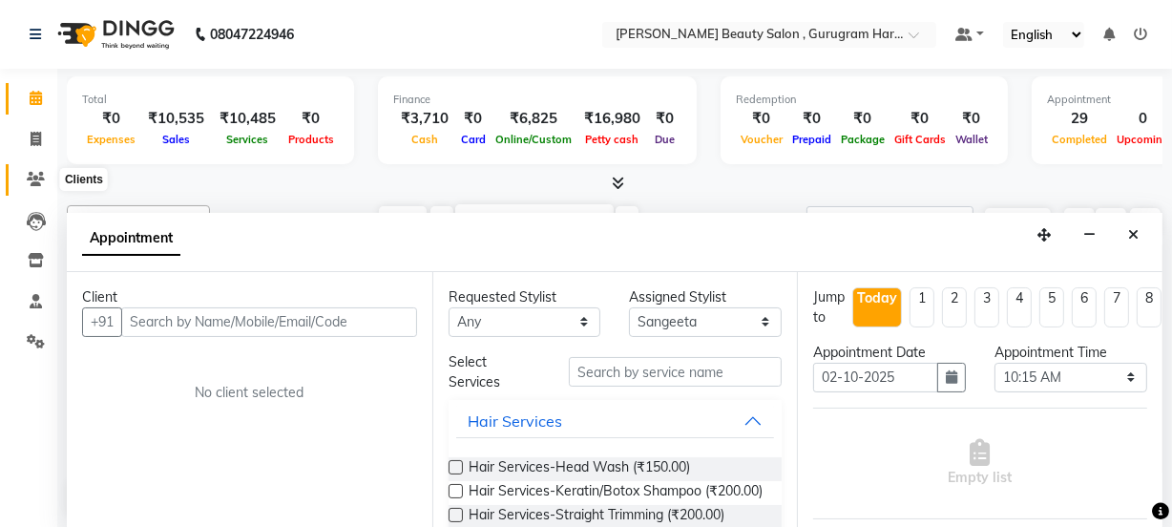
click at [24, 175] on span at bounding box center [35, 180] width 33 height 22
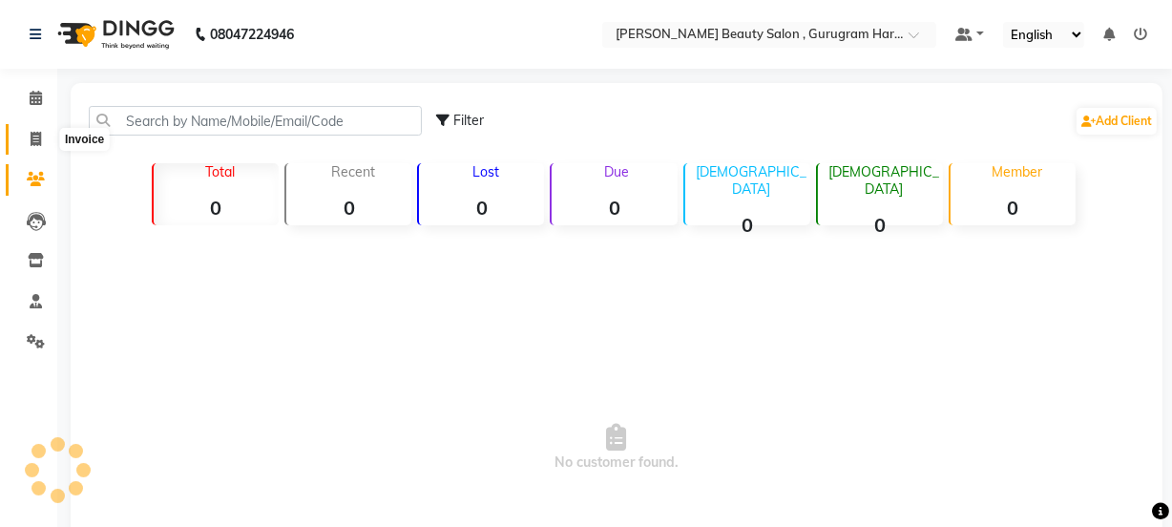
click at [31, 136] on icon at bounding box center [36, 139] width 10 height 14
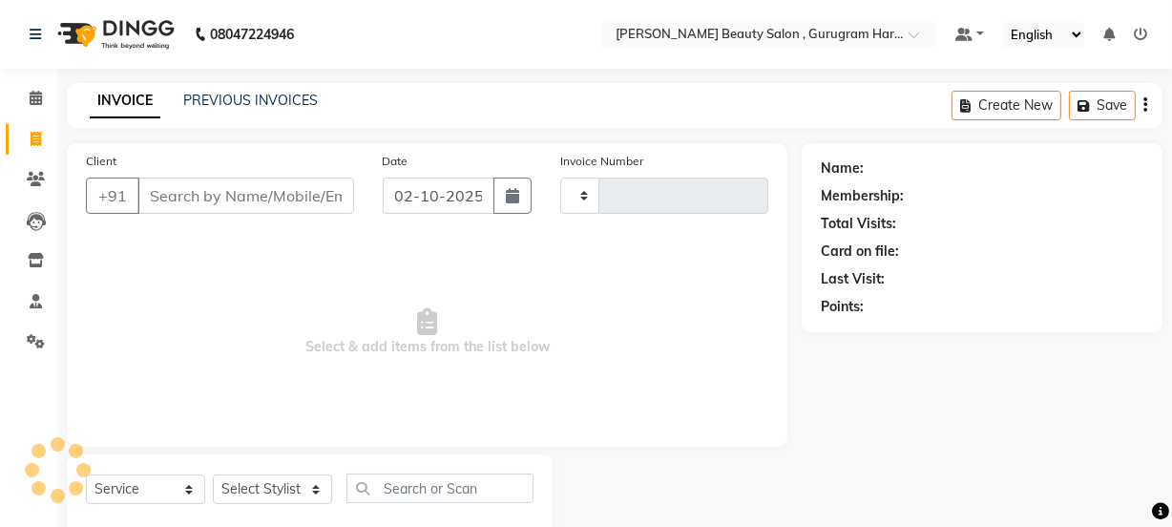
scroll to position [48, 0]
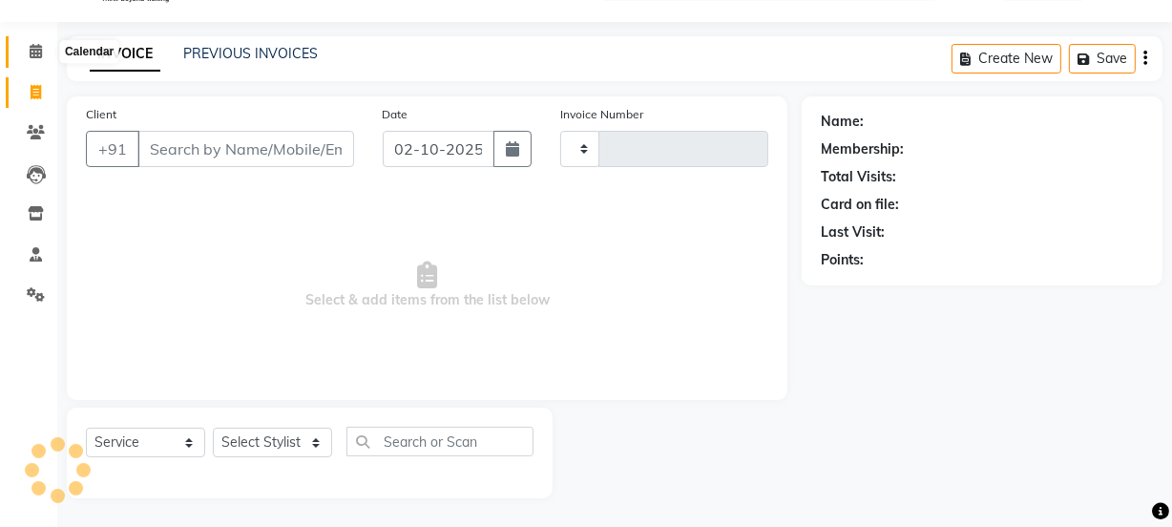
click at [46, 45] on span at bounding box center [35, 52] width 33 height 22
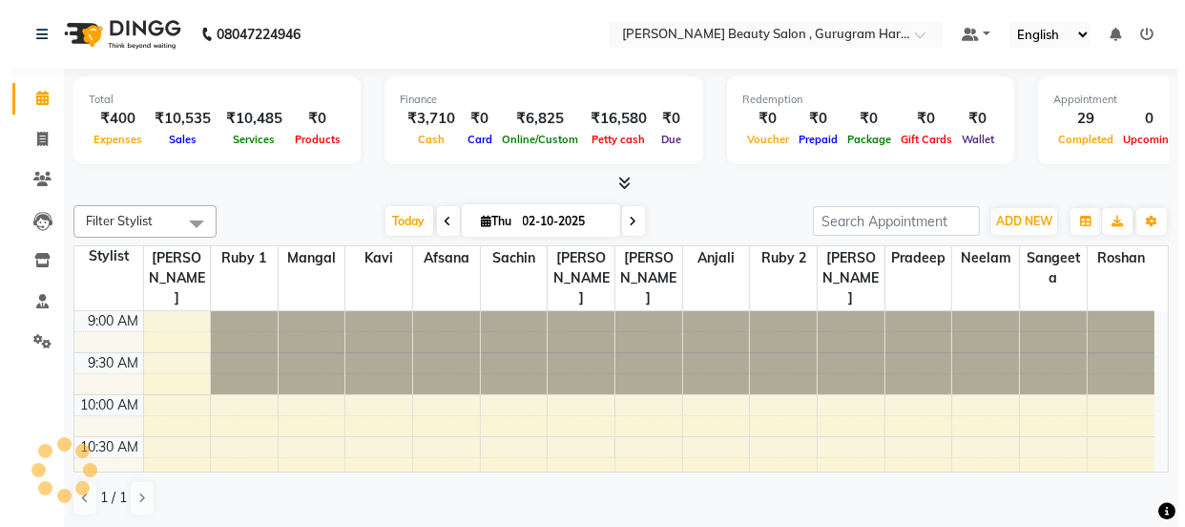
scroll to position [754, 0]
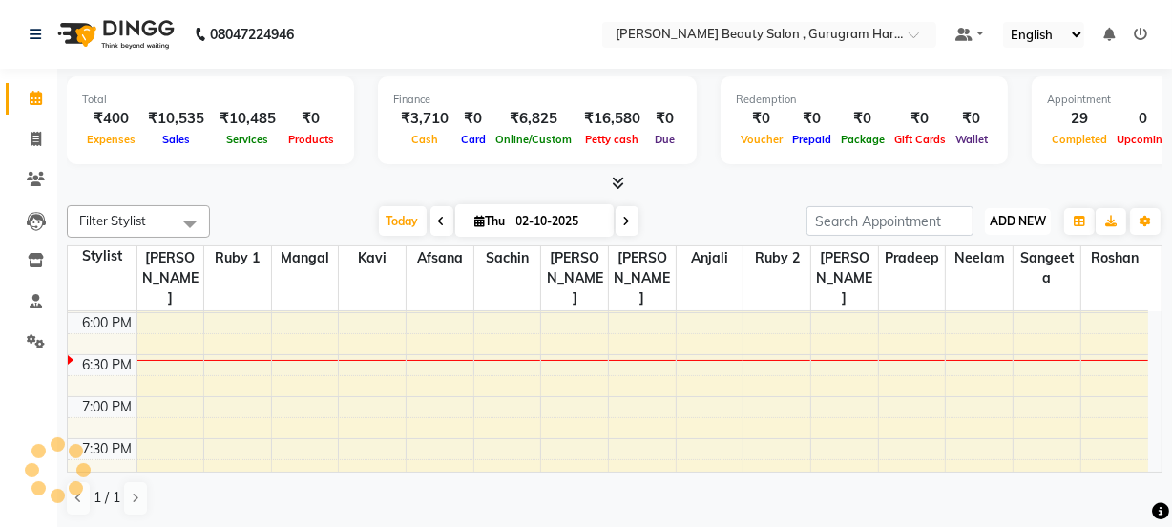
click at [1010, 219] on span "ADD NEW" at bounding box center [1017, 221] width 56 height 14
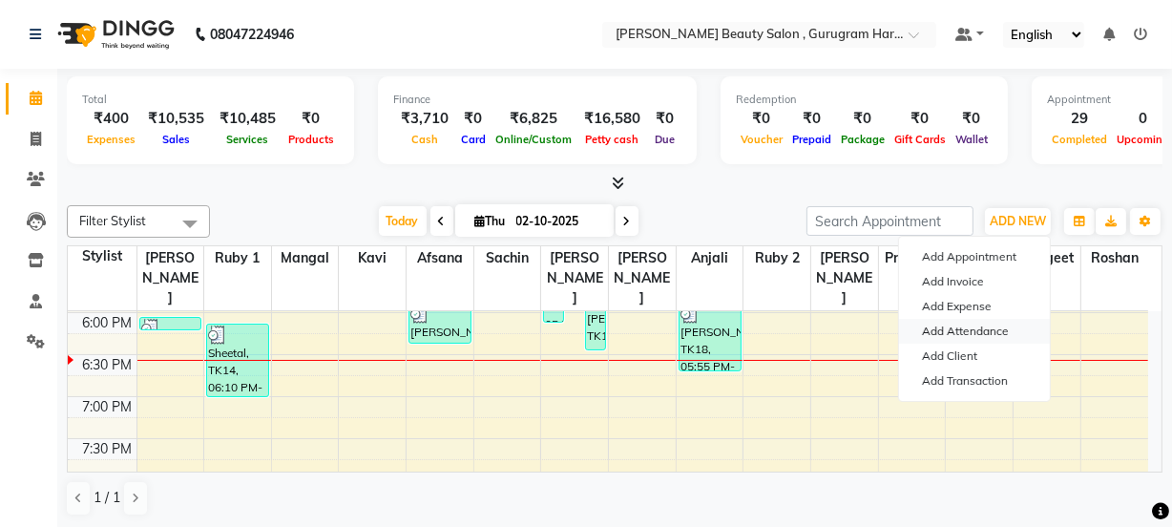
click at [989, 321] on link "Add Attendance" at bounding box center [974, 331] width 151 height 25
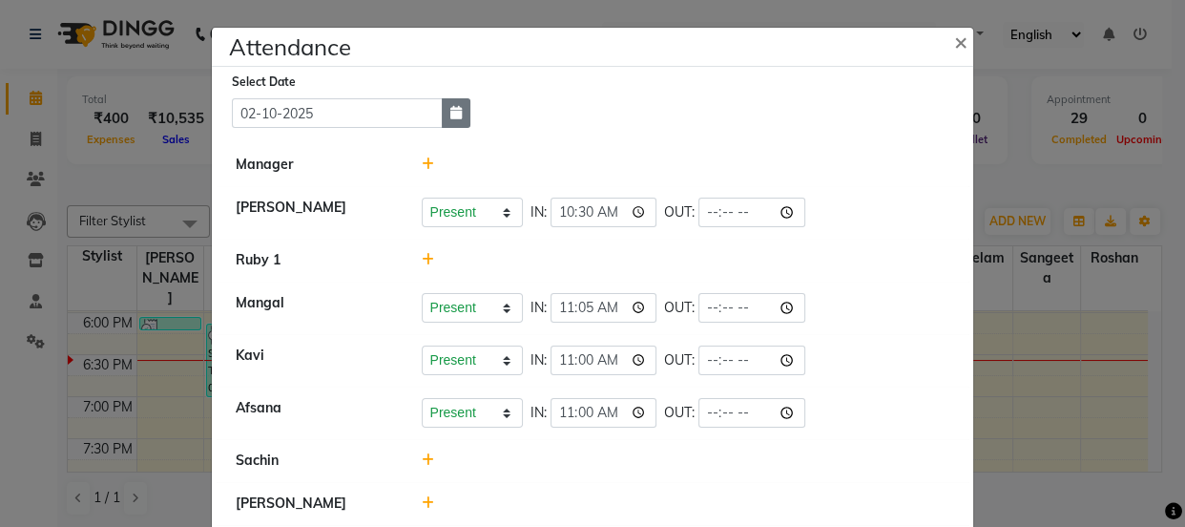
click at [450, 113] on icon "button" at bounding box center [455, 112] width 11 height 13
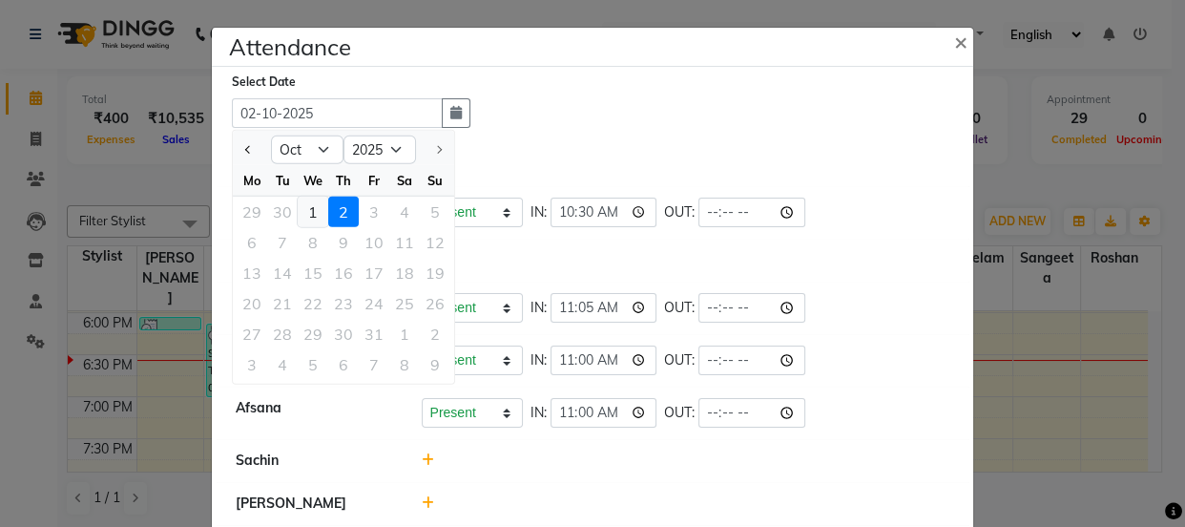
click at [315, 214] on div "1" at bounding box center [313, 212] width 31 height 31
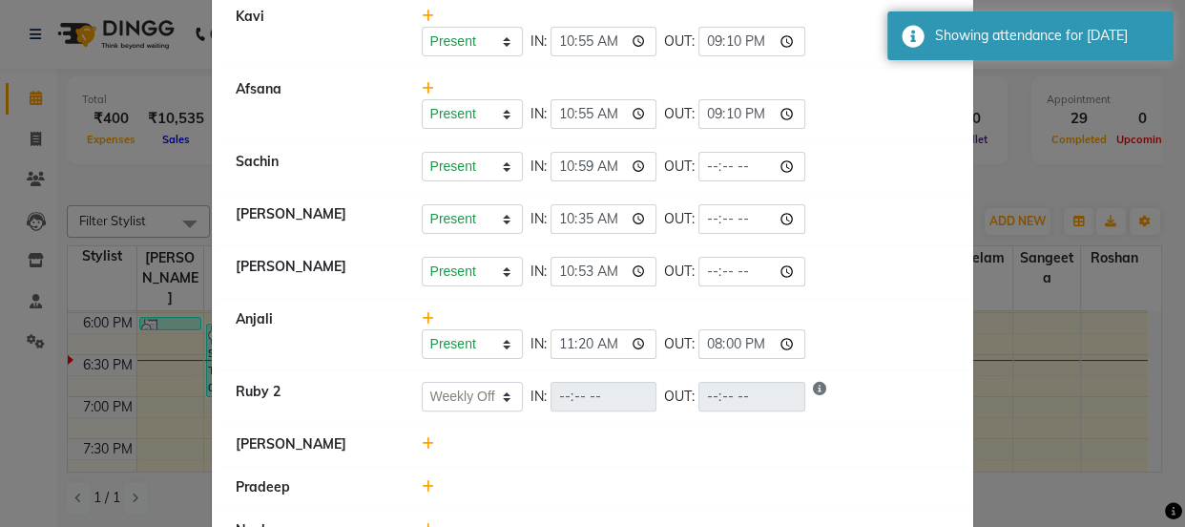
scroll to position [433, 0]
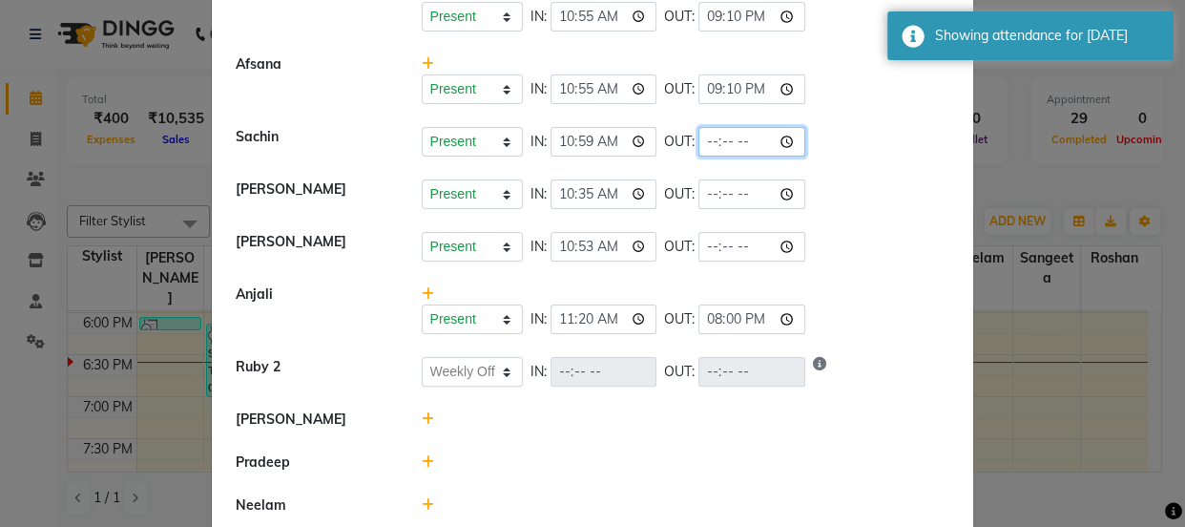
click at [705, 130] on input "time" at bounding box center [751, 142] width 107 height 30
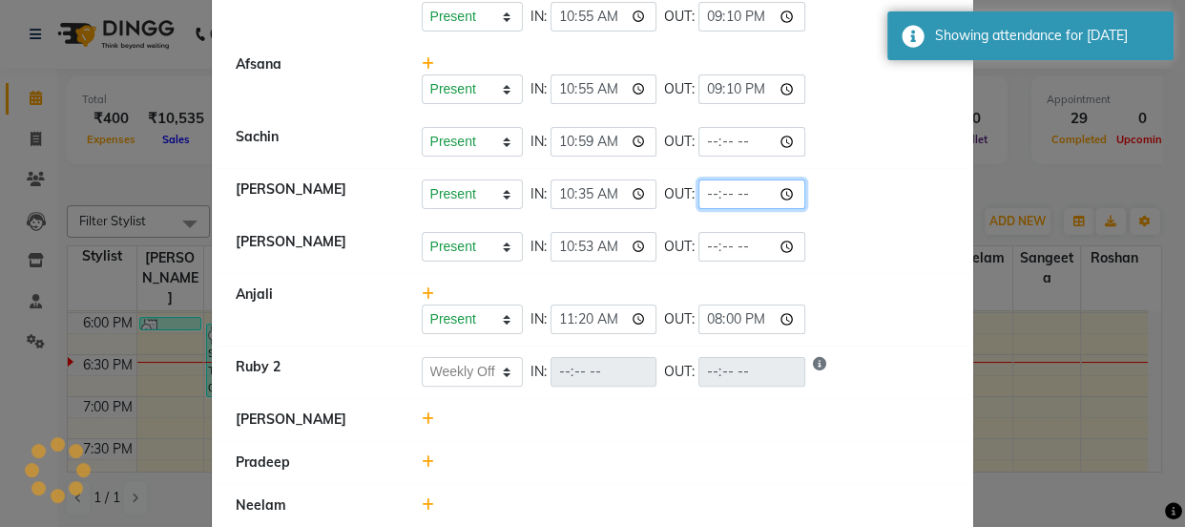
click at [713, 186] on input "time" at bounding box center [751, 194] width 107 height 30
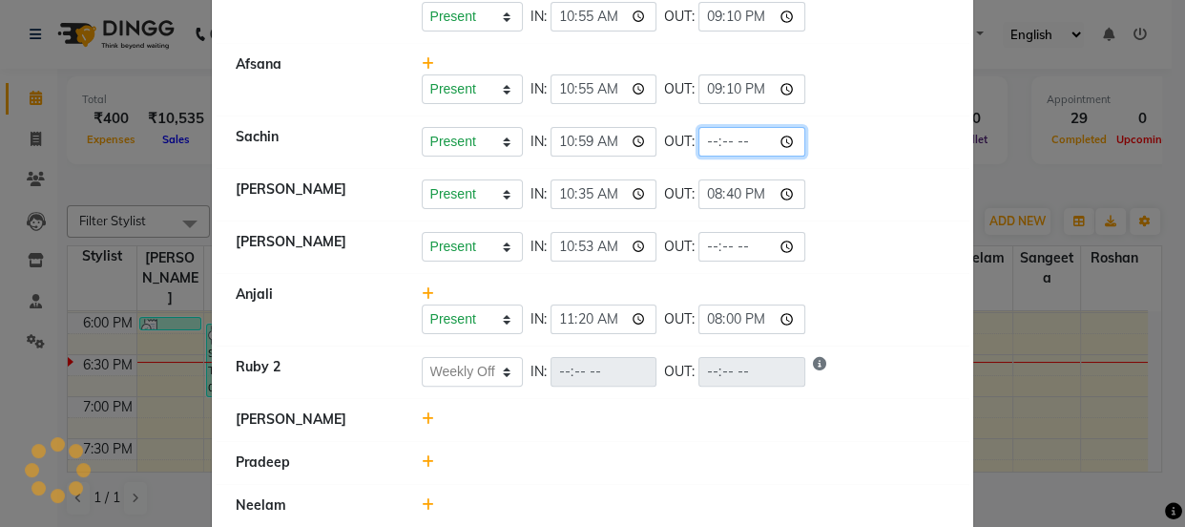
click at [713, 134] on input "time" at bounding box center [751, 142] width 107 height 30
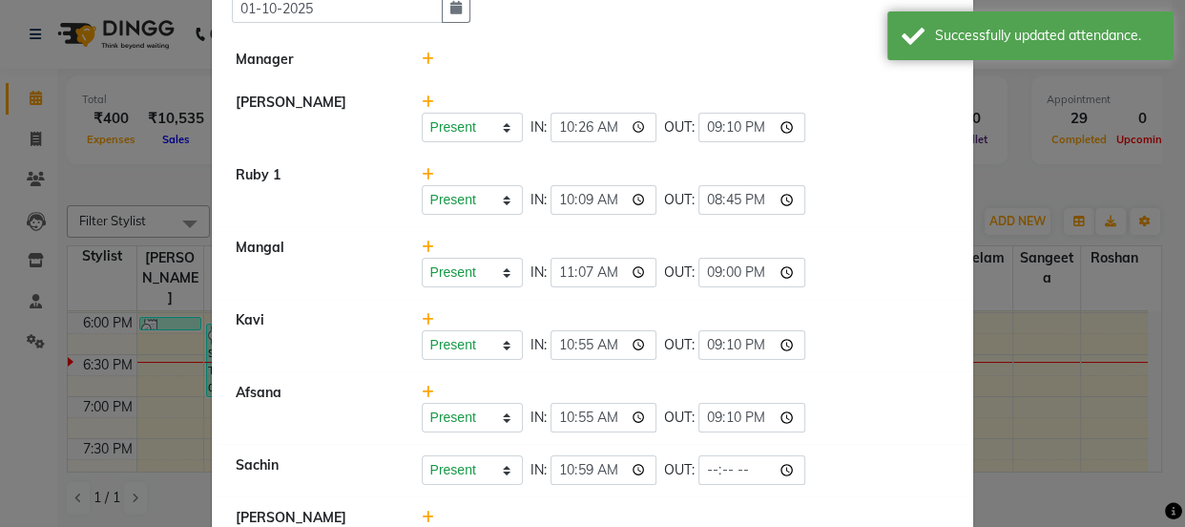
scroll to position [376, 0]
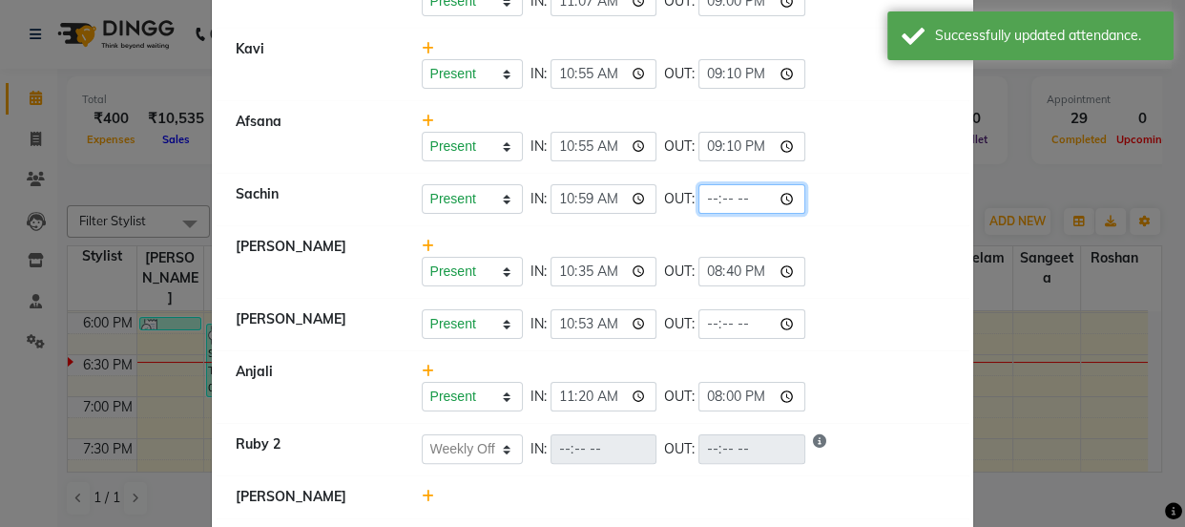
click at [714, 193] on input "time" at bounding box center [751, 199] width 107 height 30
click at [805, 228] on li "[PERSON_NAME] Present Absent Late Half Day Weekly Off IN: 10:35 OUT: 20:40" at bounding box center [593, 261] width 752 height 73
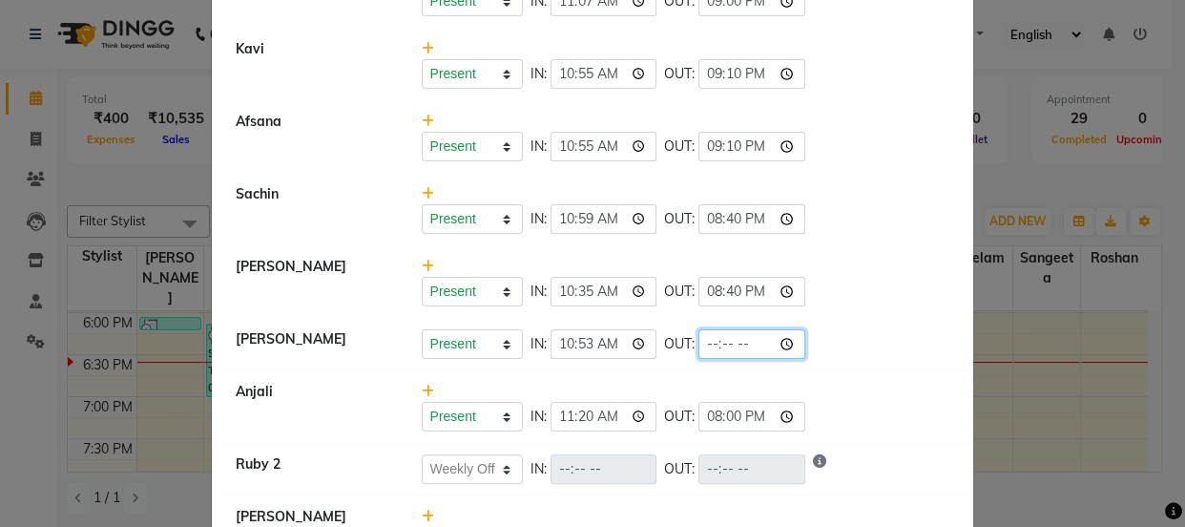
click at [707, 343] on input "time" at bounding box center [751, 344] width 107 height 30
click at [921, 299] on div "Present Absent Late Half Day Weekly Off IN: 10:35 OUT: 20:40" at bounding box center [686, 292] width 529 height 30
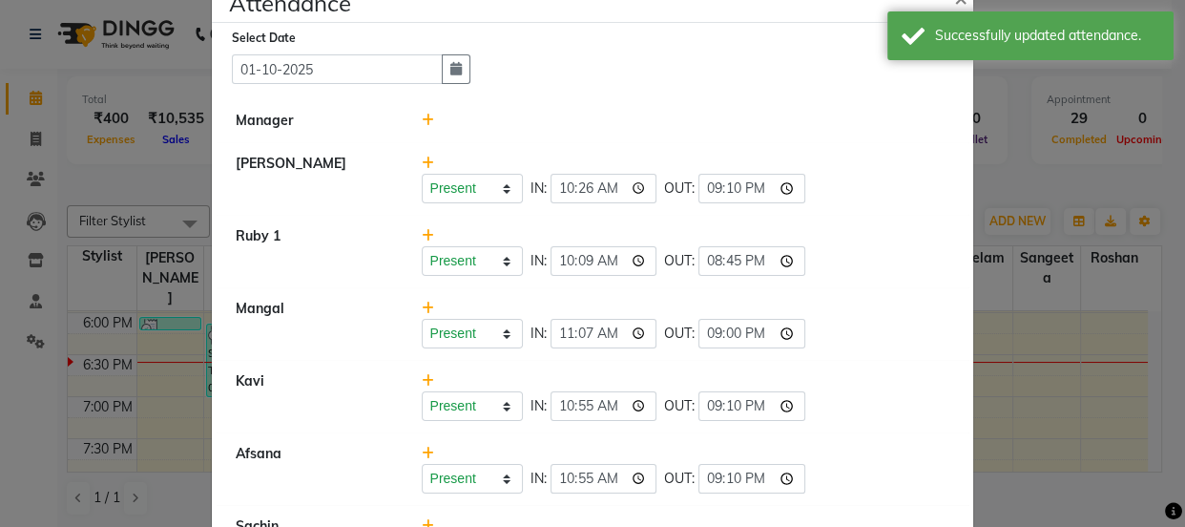
scroll to position [0, 0]
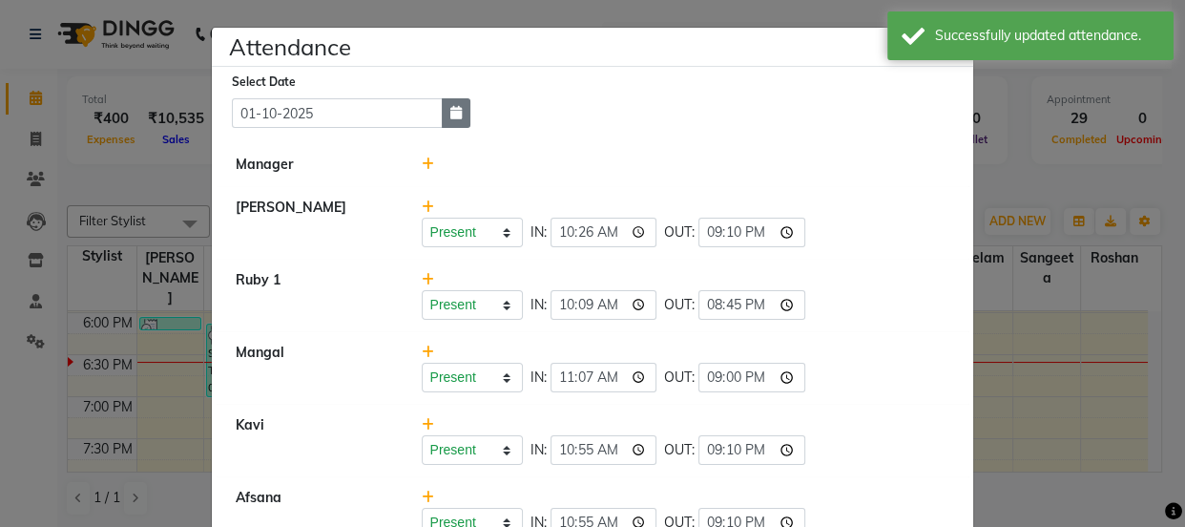
click at [442, 117] on button "button" at bounding box center [456, 113] width 29 height 30
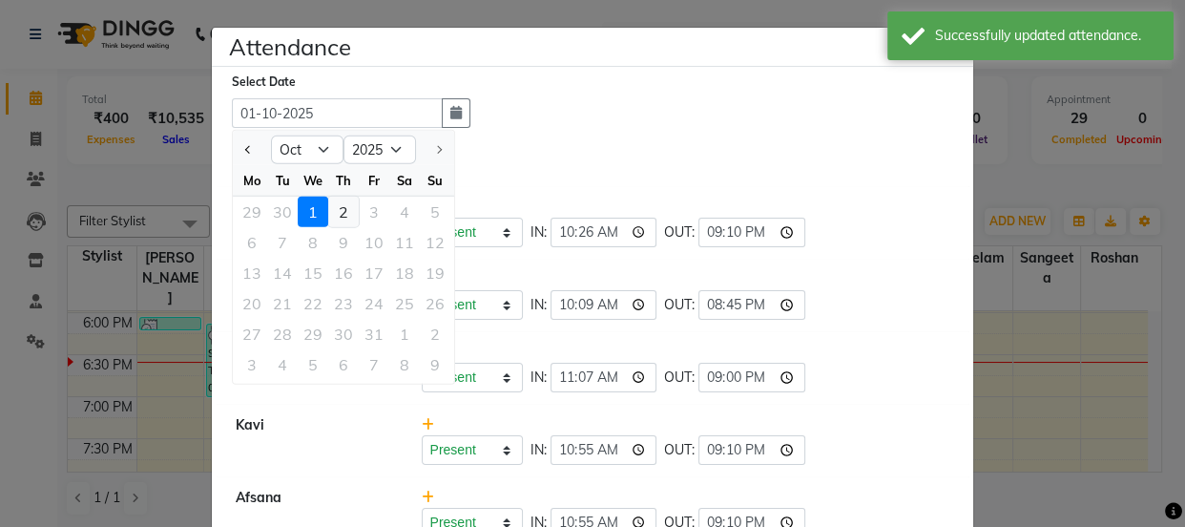
click at [341, 210] on div "2" at bounding box center [343, 212] width 31 height 31
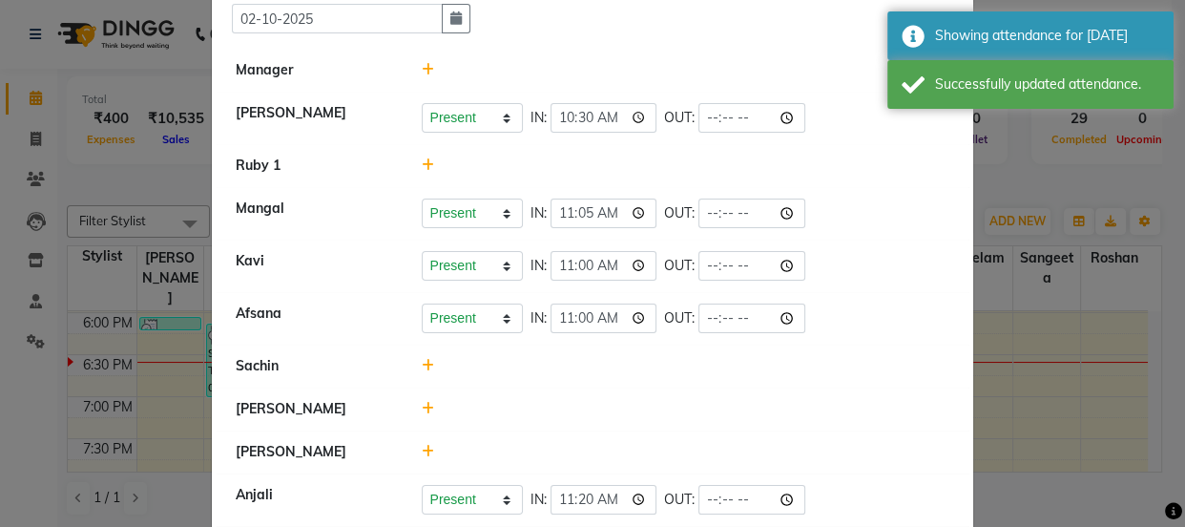
scroll to position [173, 0]
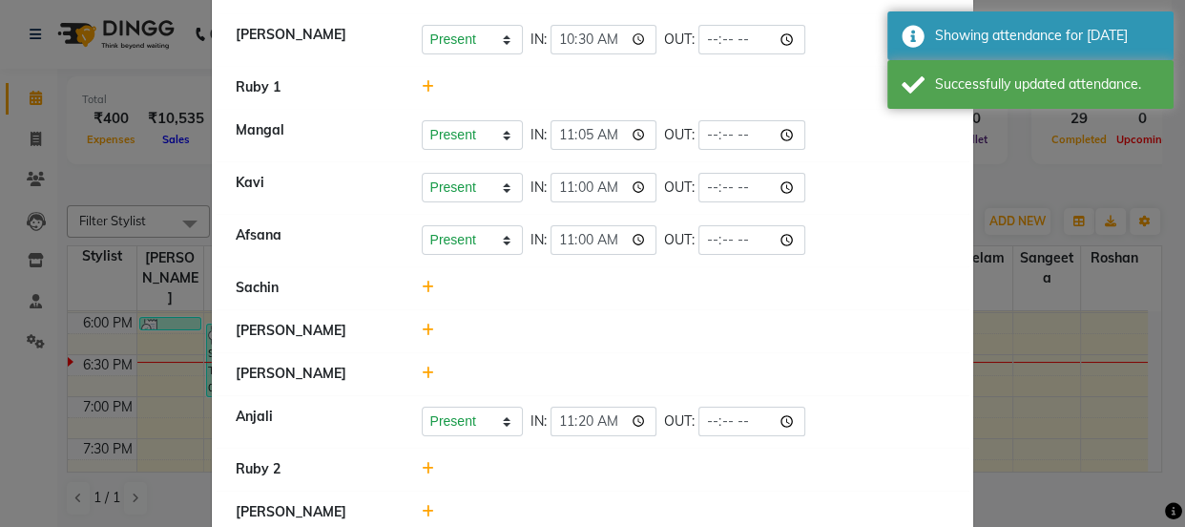
click at [422, 368] on icon at bounding box center [428, 372] width 12 height 13
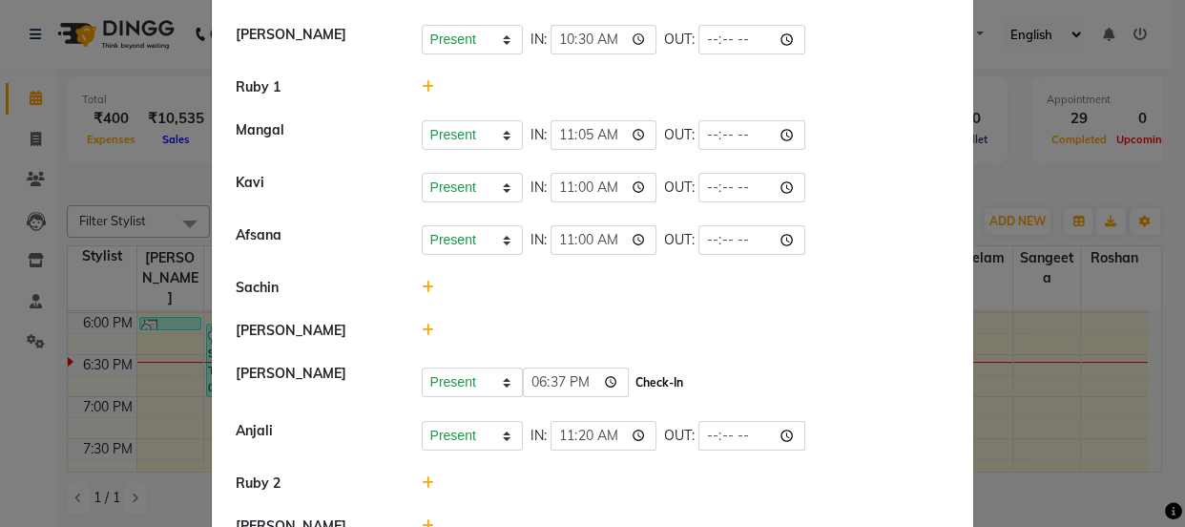
click at [639, 381] on button "Check-In" at bounding box center [659, 382] width 57 height 27
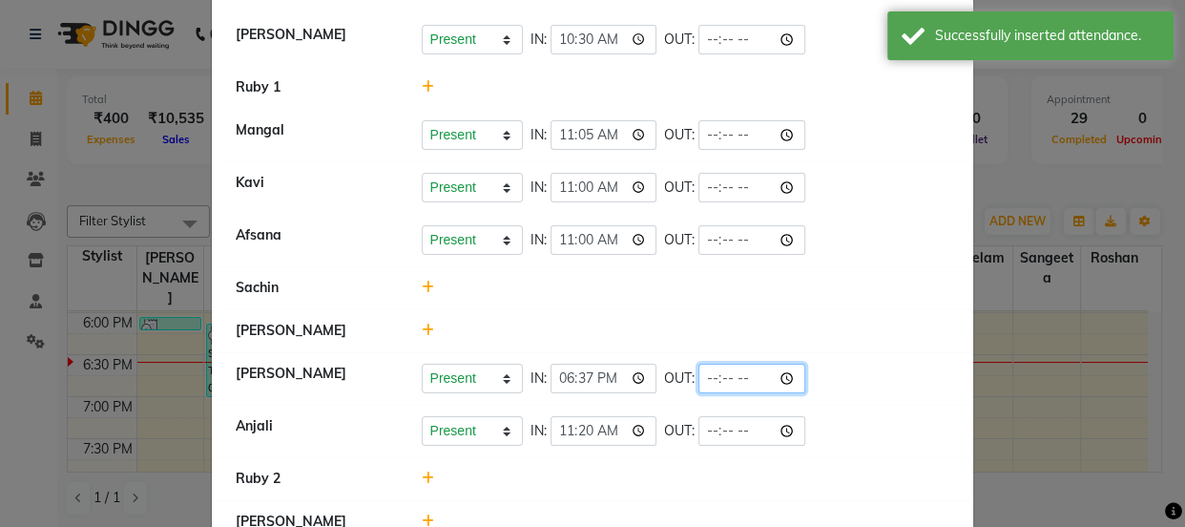
click at [707, 372] on input "time" at bounding box center [751, 379] width 107 height 30
click at [914, 285] on div at bounding box center [685, 288] width 557 height 20
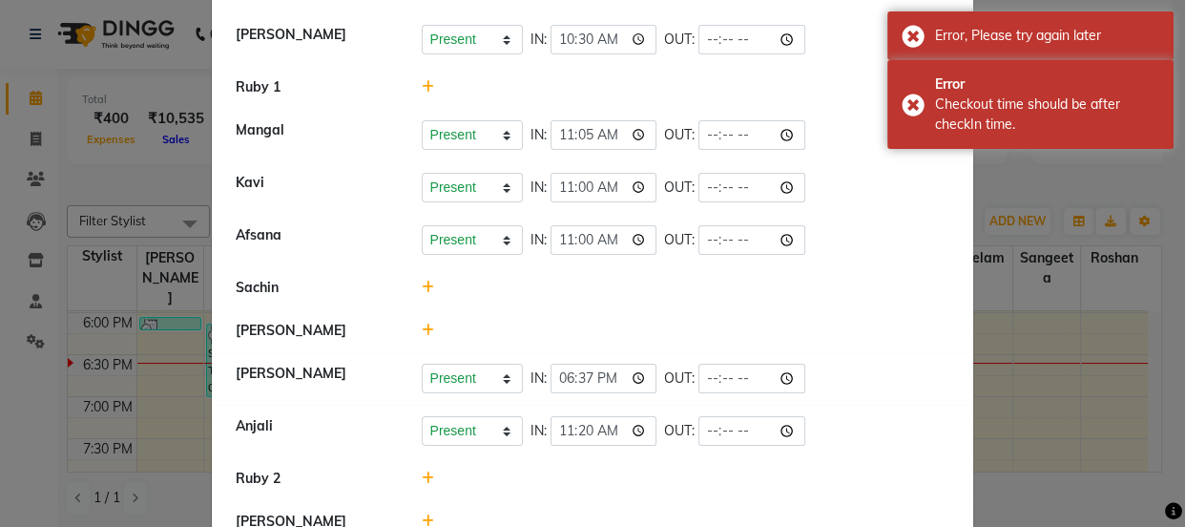
click at [906, 245] on div "Present Absent Late Half Day Weekly Off IN: 11:00 OUT:" at bounding box center [686, 240] width 529 height 30
click at [698, 364] on input "time" at bounding box center [751, 379] width 107 height 30
click at [601, 373] on input "18:37" at bounding box center [604, 379] width 107 height 30
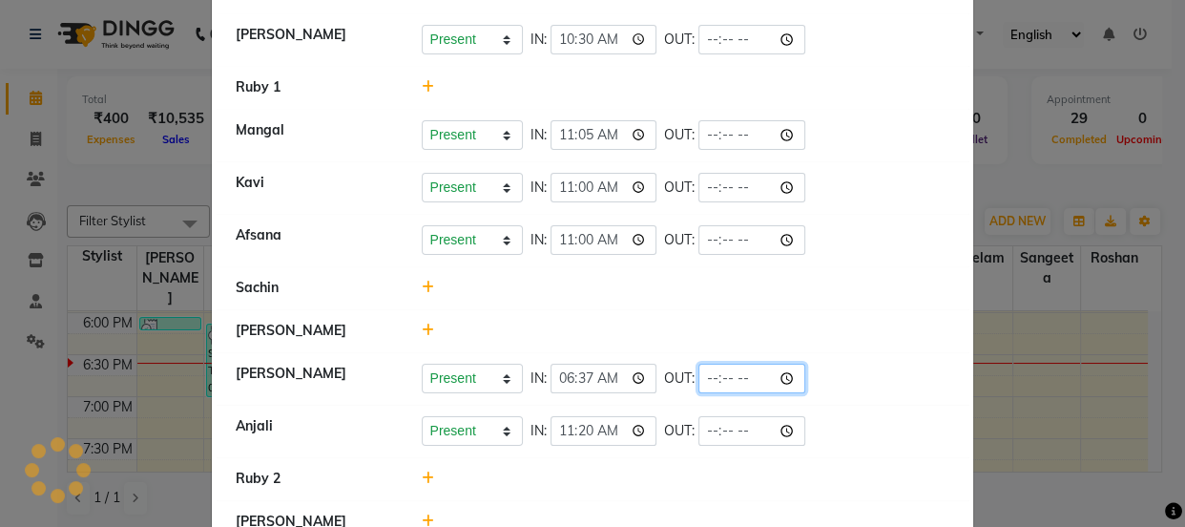
click at [698, 372] on input "time" at bounding box center [751, 379] width 107 height 30
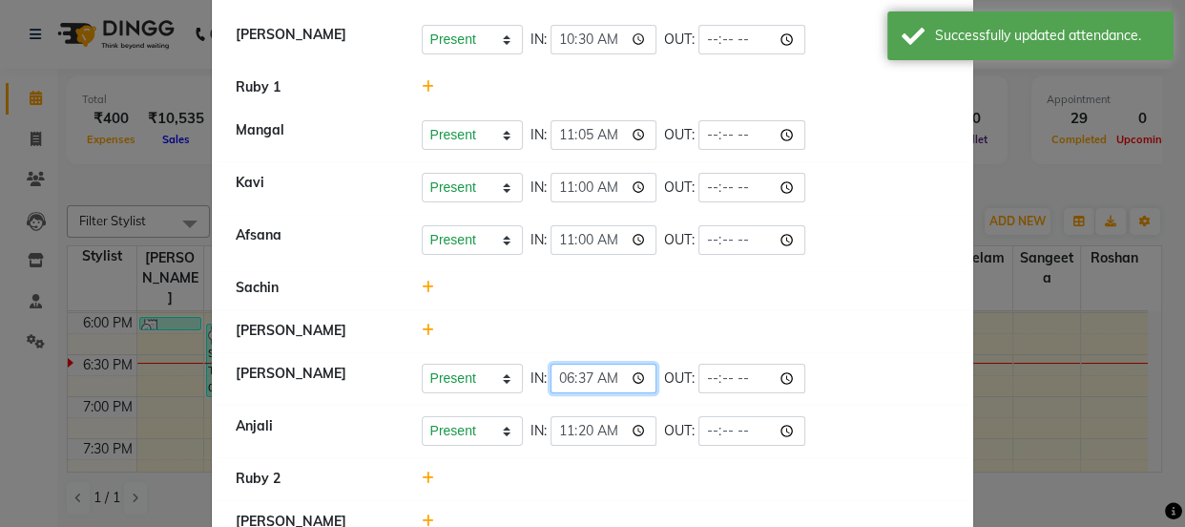
click at [587, 381] on input "06:37" at bounding box center [604, 379] width 107 height 30
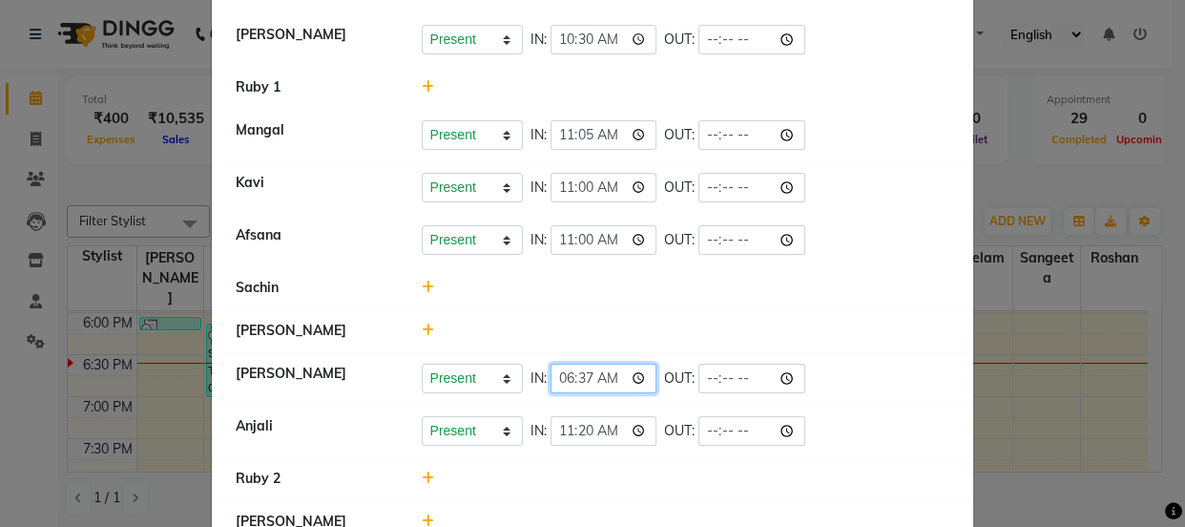
click at [555, 379] on input "06:37" at bounding box center [604, 379] width 107 height 30
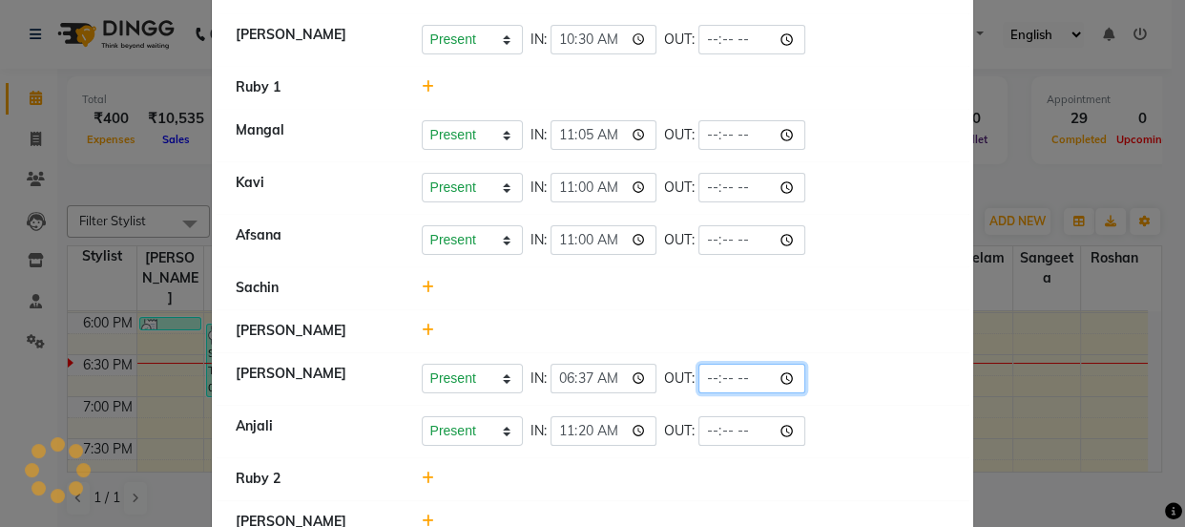
click at [706, 372] on input "time" at bounding box center [751, 379] width 107 height 30
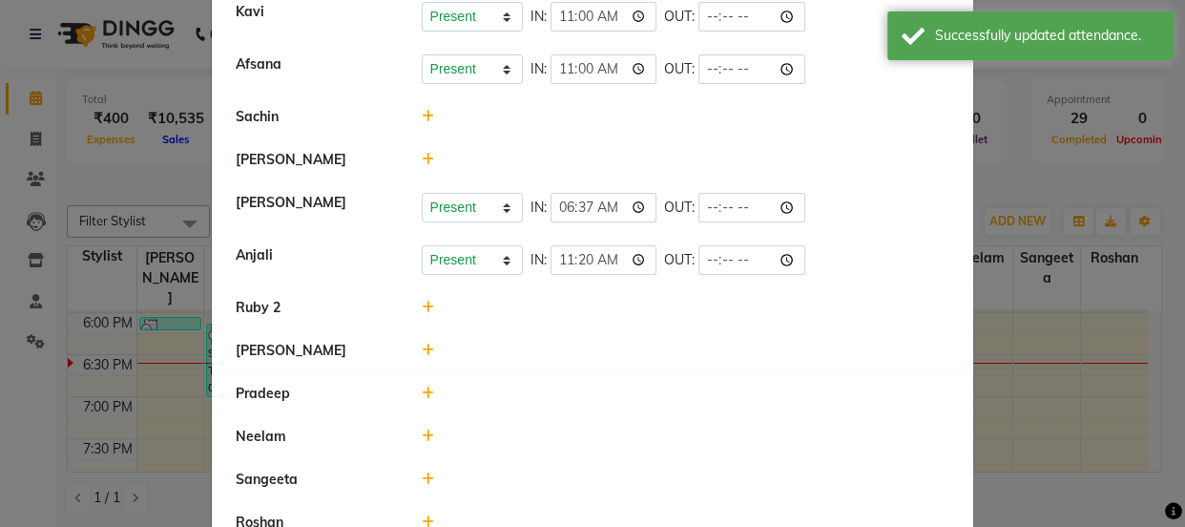
scroll to position [305, 0]
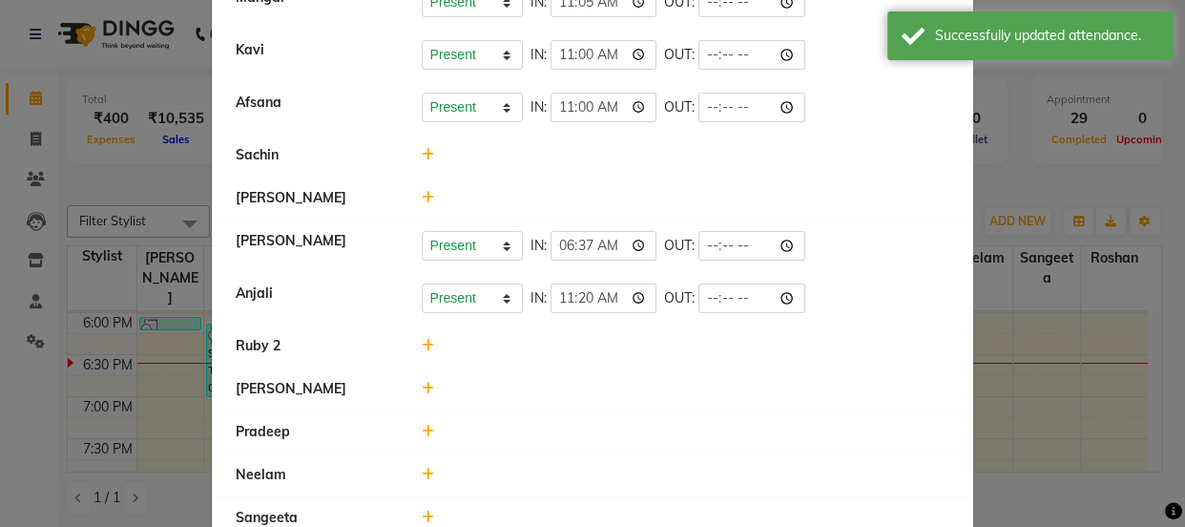
click at [422, 150] on icon at bounding box center [428, 154] width 12 height 13
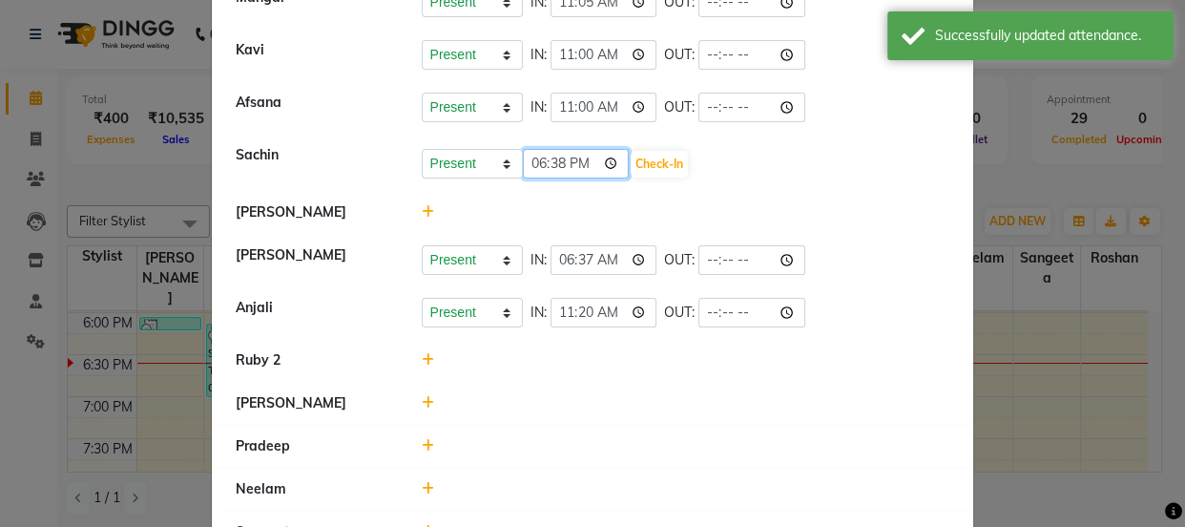
click at [533, 164] on input "18:38" at bounding box center [576, 164] width 107 height 30
